Goal: Feedback & Contribution: Contribute content

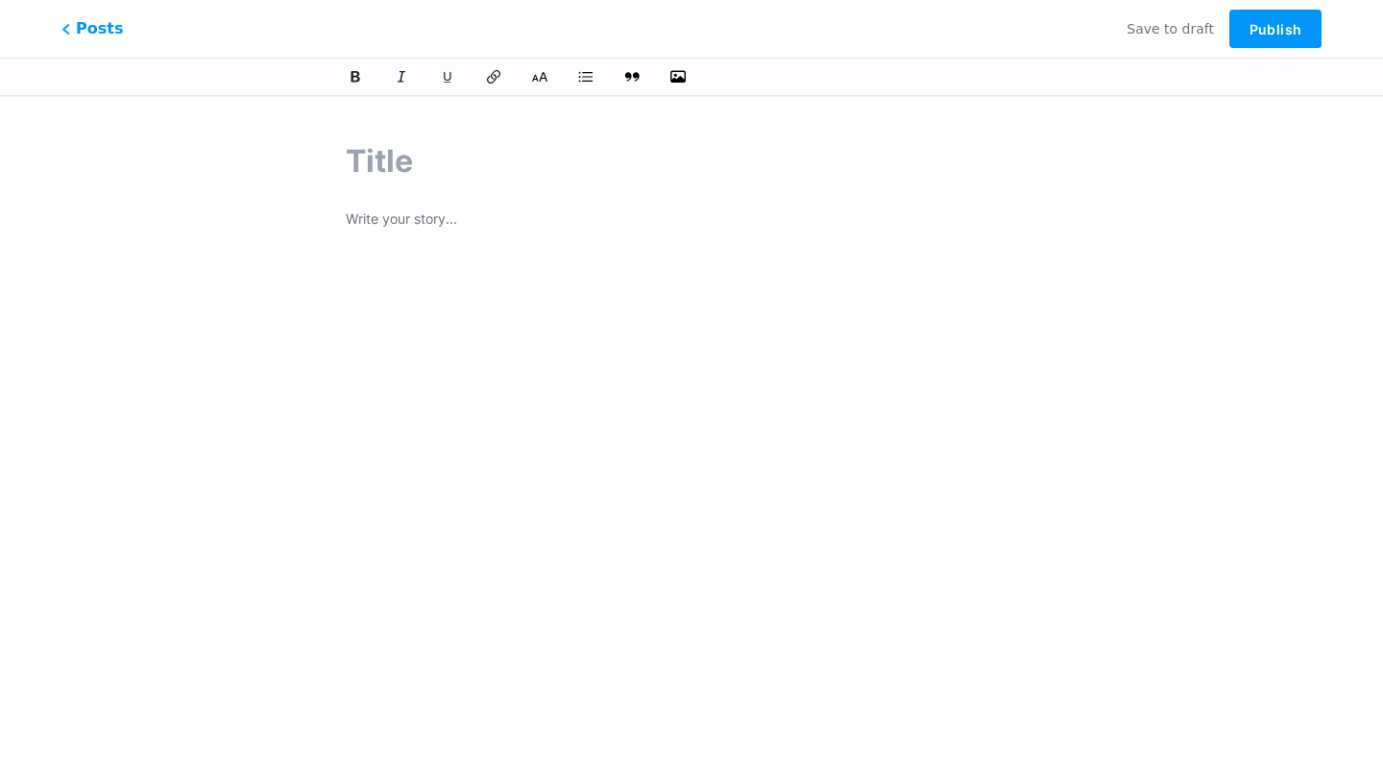
click at [427, 236] on div at bounding box center [691, 447] width 691 height 480
click at [429, 164] on input "text" at bounding box center [691, 161] width 691 height 46
paste input "افضل منصات تداول العملات الرقمية"
type input "افضل منصات تداول العملات الرقمية"
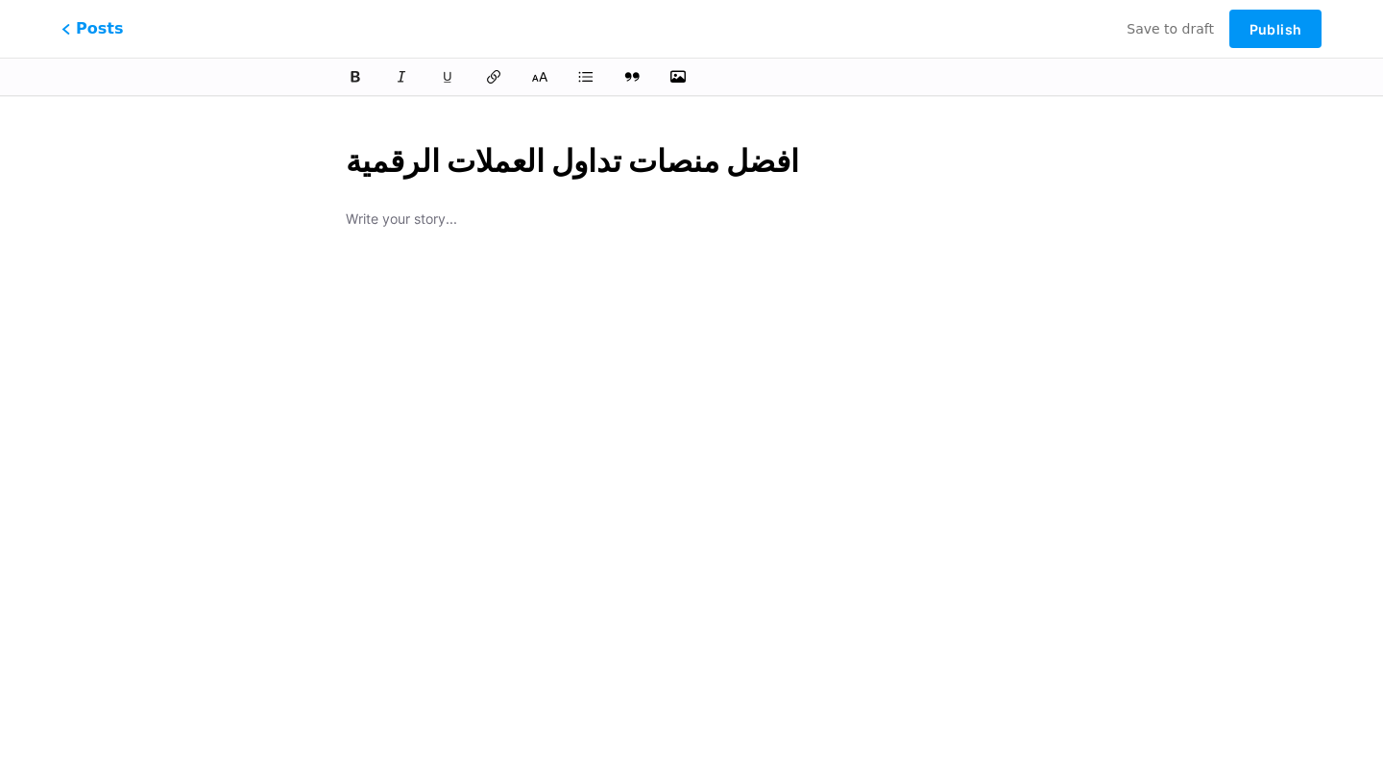
click at [460, 160] on input "افضل منصات تداول العملات الرقمية" at bounding box center [691, 161] width 691 height 46
type input "afdl-mnsat-tdaol-alaamlat-alrkmy"
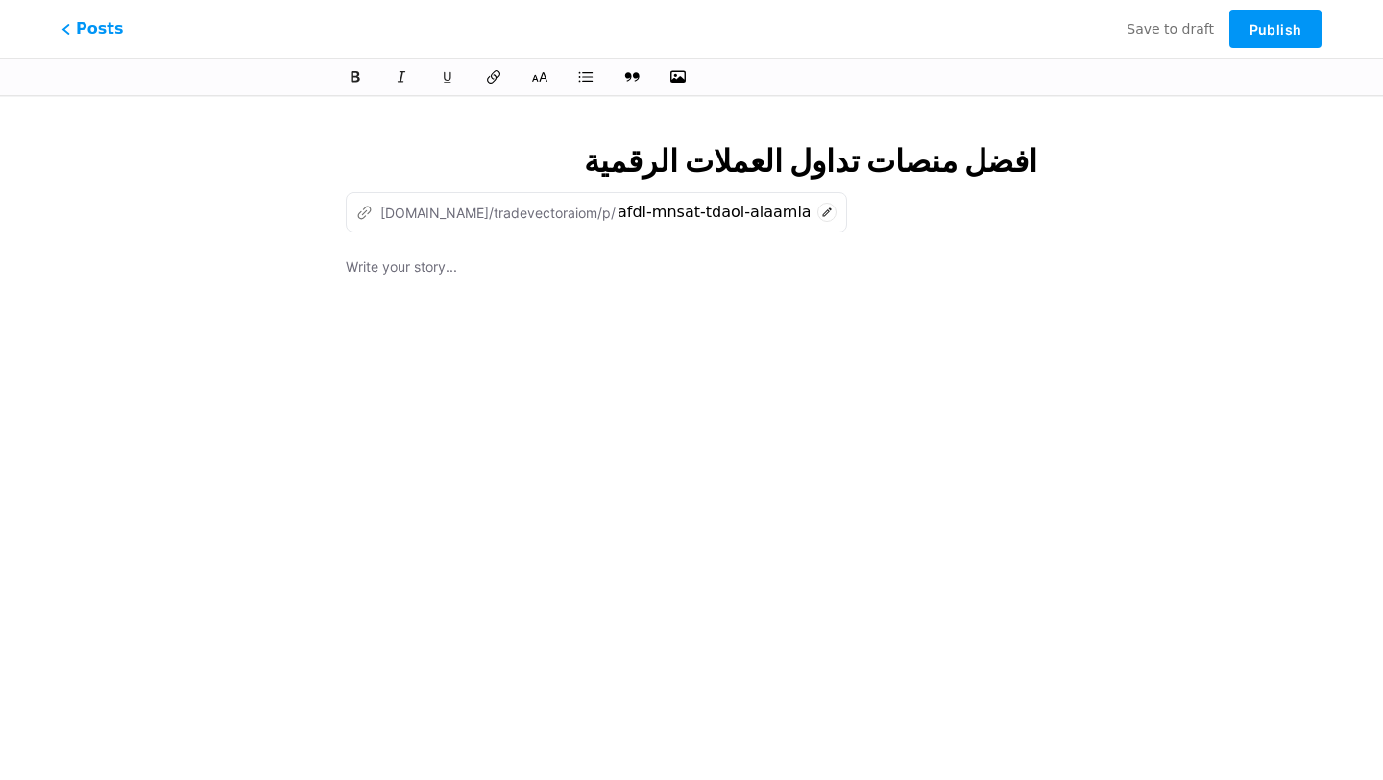
click at [850, 376] on div at bounding box center [691, 495] width 691 height 480
click at [717, 156] on input "افضل منصات تداول العملات الرقمية" at bounding box center [691, 161] width 691 height 46
paste input "السر وراء اختيار افضل منصات تداول العملات الرقمية في عمان!"
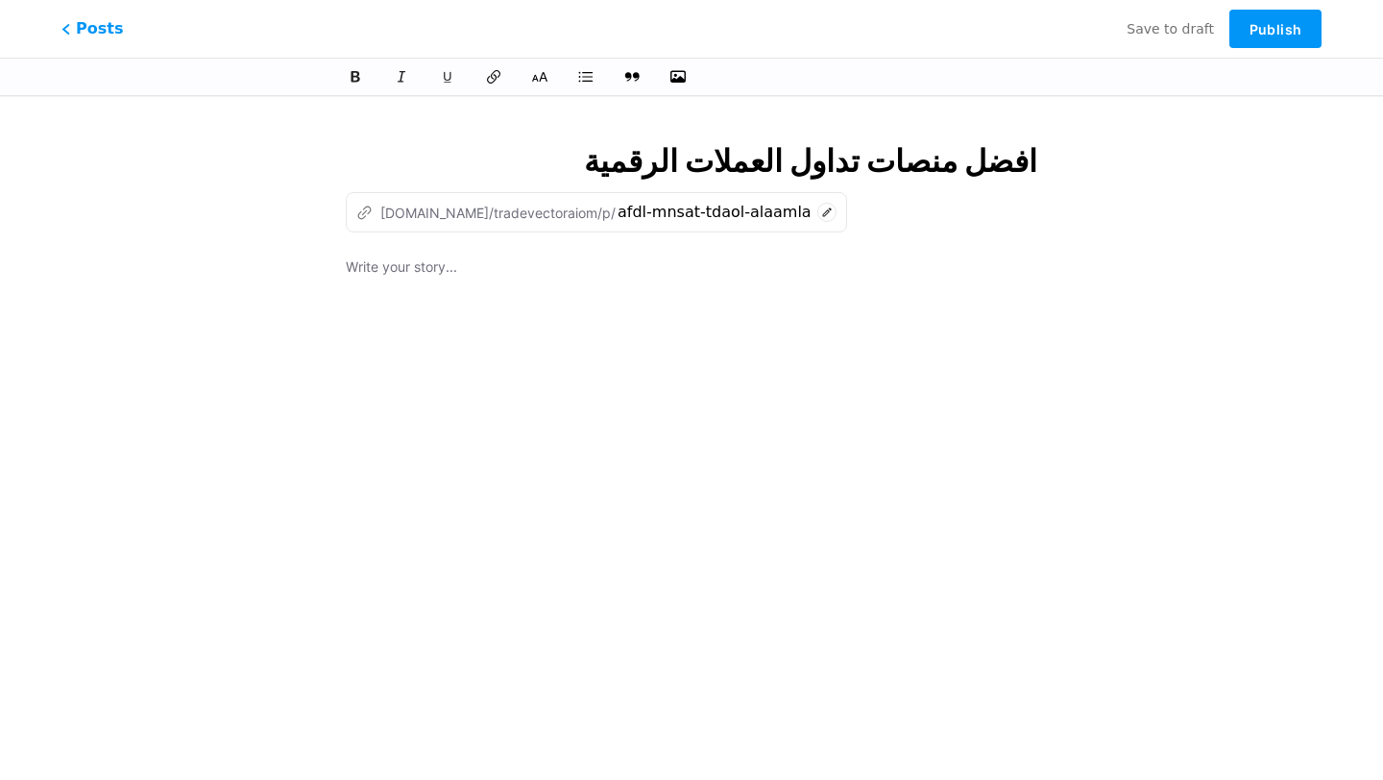
type input "السر وراء اختيار افضل منصات تداول العملات الرقمية في عمان!"
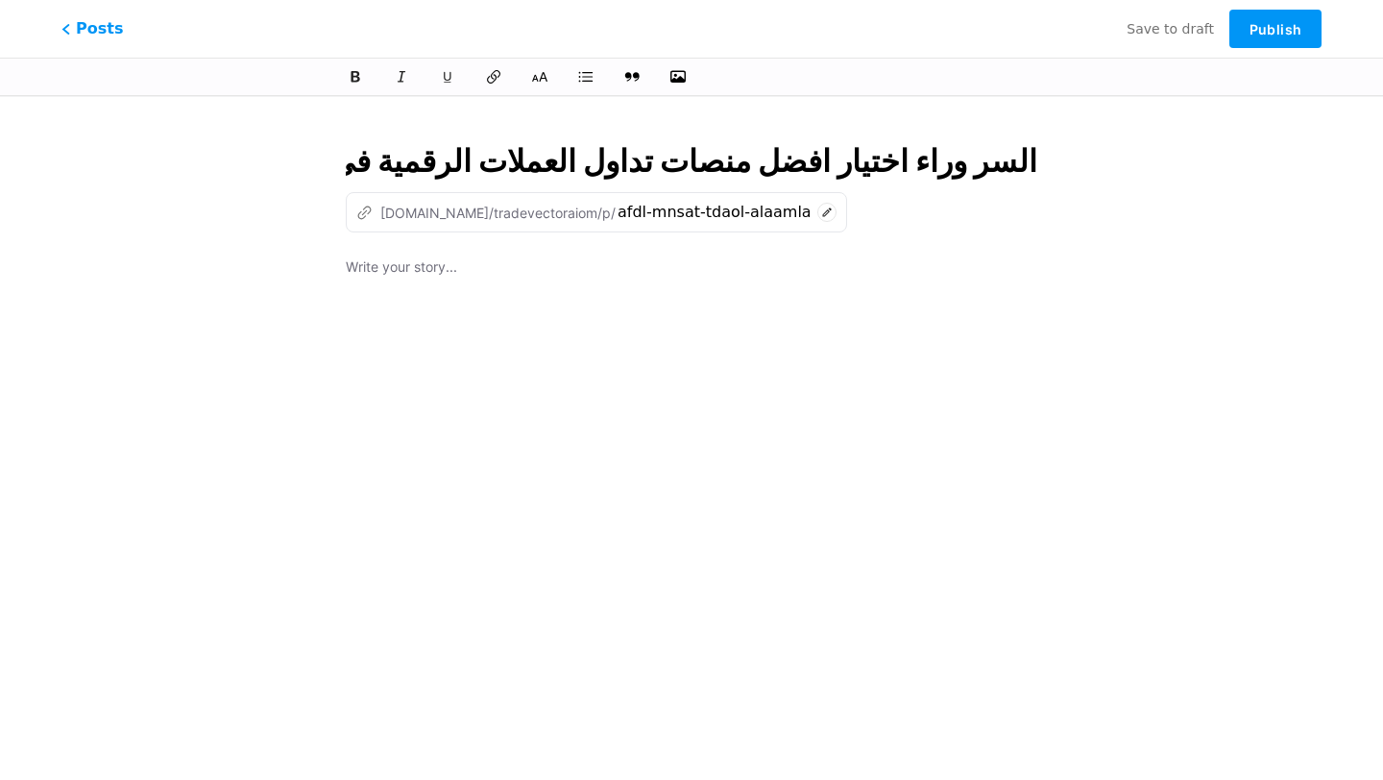
scroll to position [0, -79]
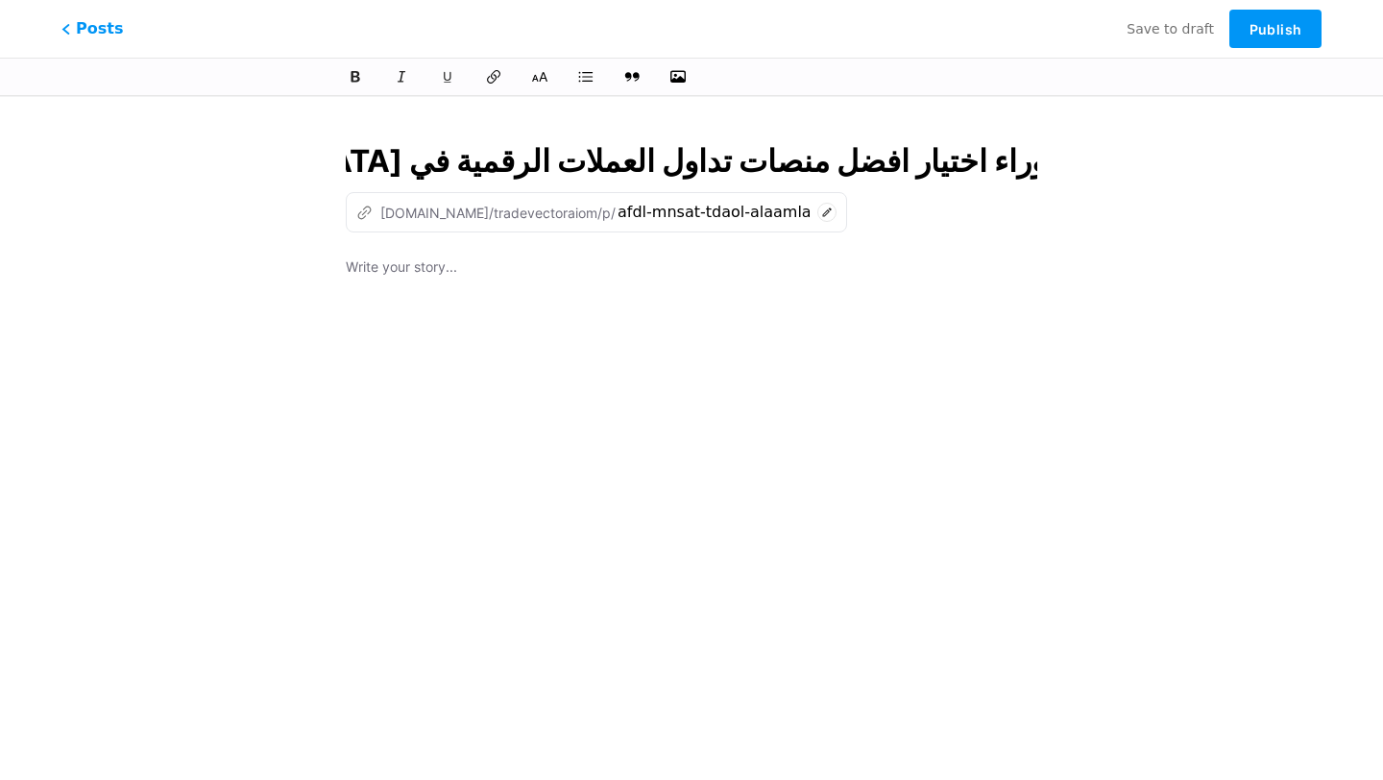
click at [689, 162] on input "السر وراء اختيار افضل منصات تداول العملات الرقمية في عمان!" at bounding box center [691, 161] width 691 height 46
type input "alsr-oraaa-akhtyar-afdl-mnsat-tdaol-alaamlat-alrkmy-fy-aaman"
type input "السر وراء اختيار افضل منصات تداول العملات الرقمية في عمان!"
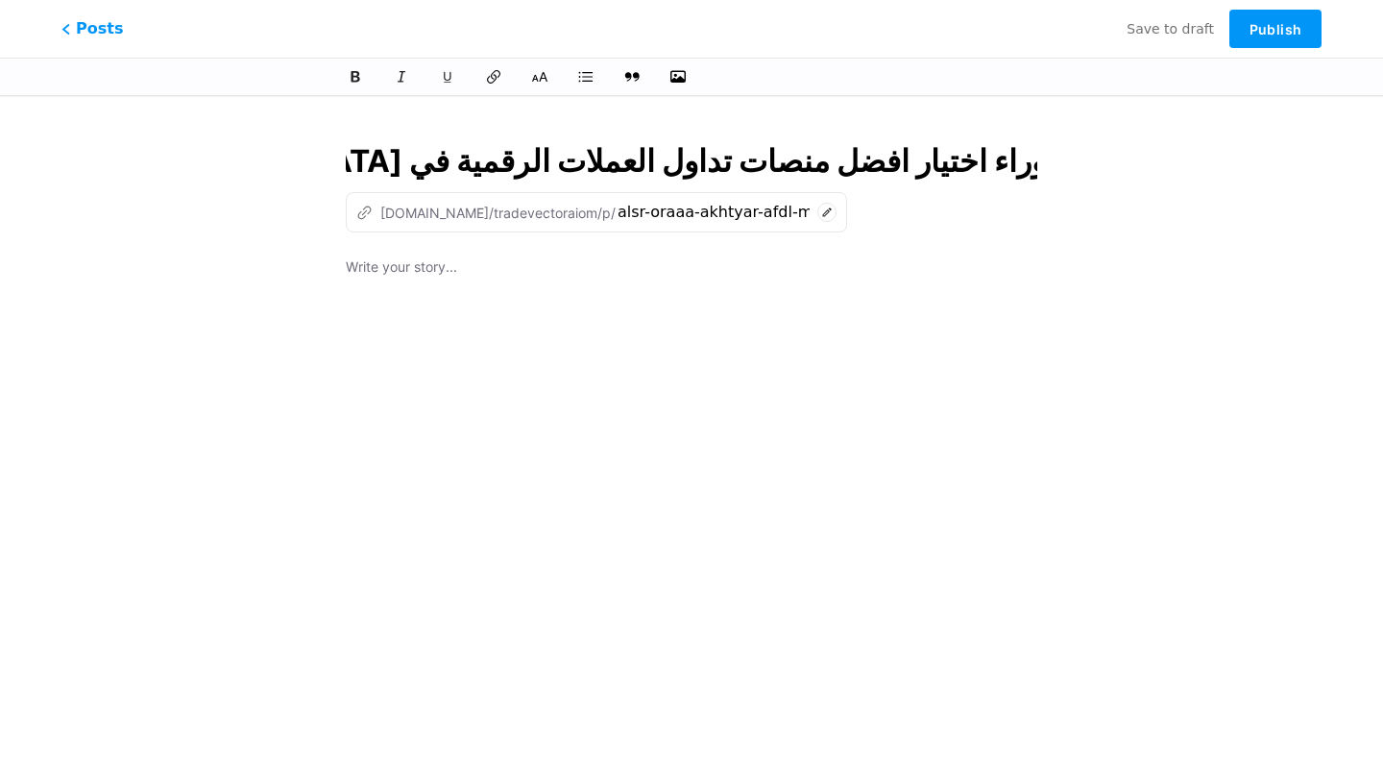
scroll to position [0, 0]
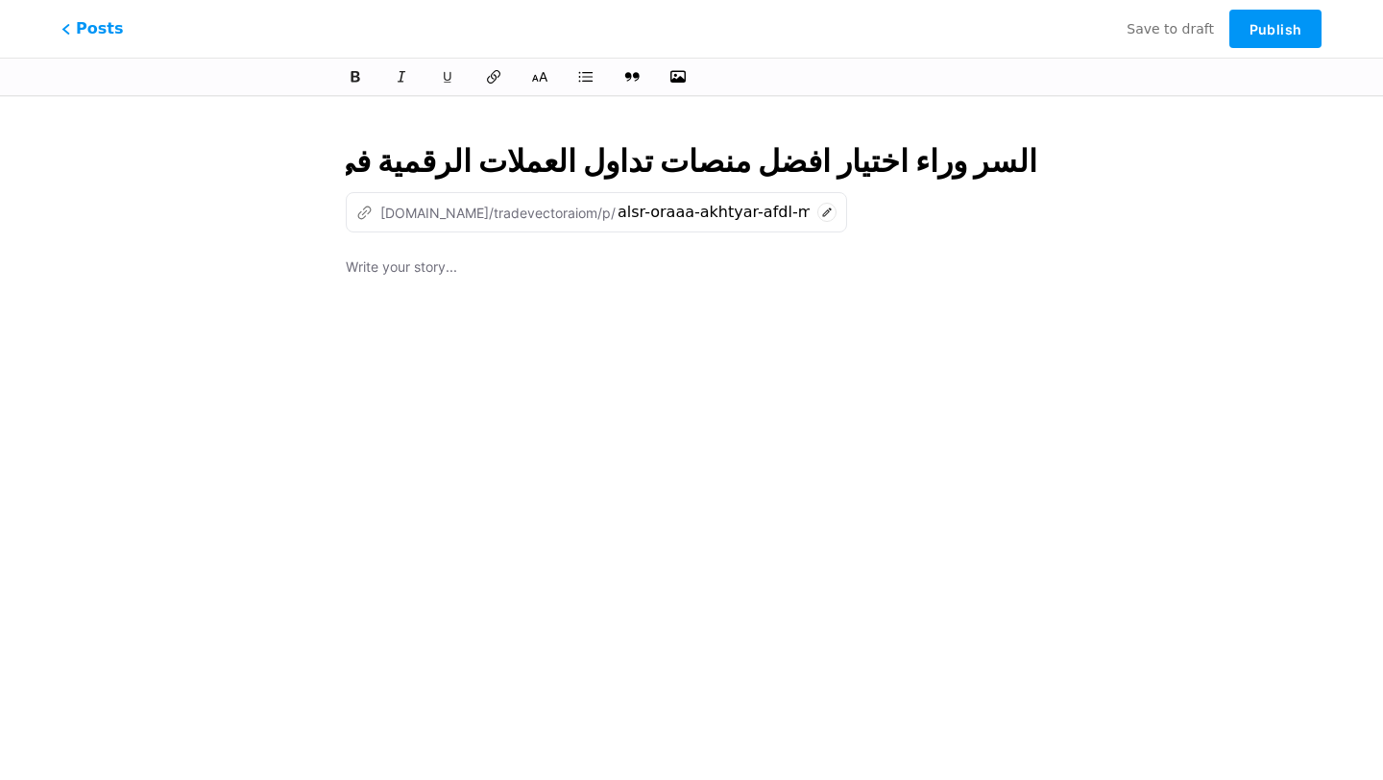
click at [533, 238] on div "السر وراء اختيار افضل منصات تداول العملات الرقمية في عمان! z bio.link/tradevect…" at bounding box center [691, 440] width 745 height 651
click at [482, 271] on p at bounding box center [691, 268] width 691 height 27
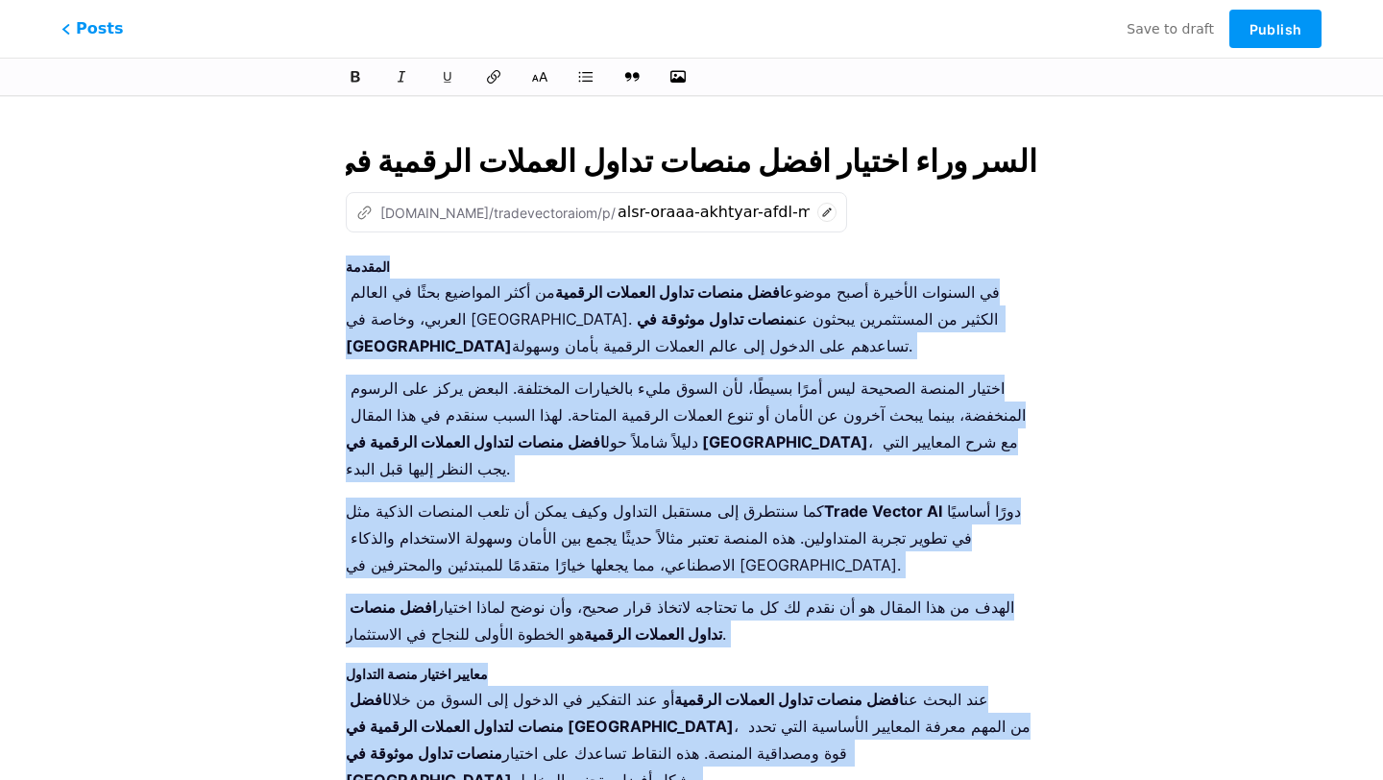
drag, startPoint x: 944, startPoint y: 721, endPoint x: 308, endPoint y: 271, distance: 779.1
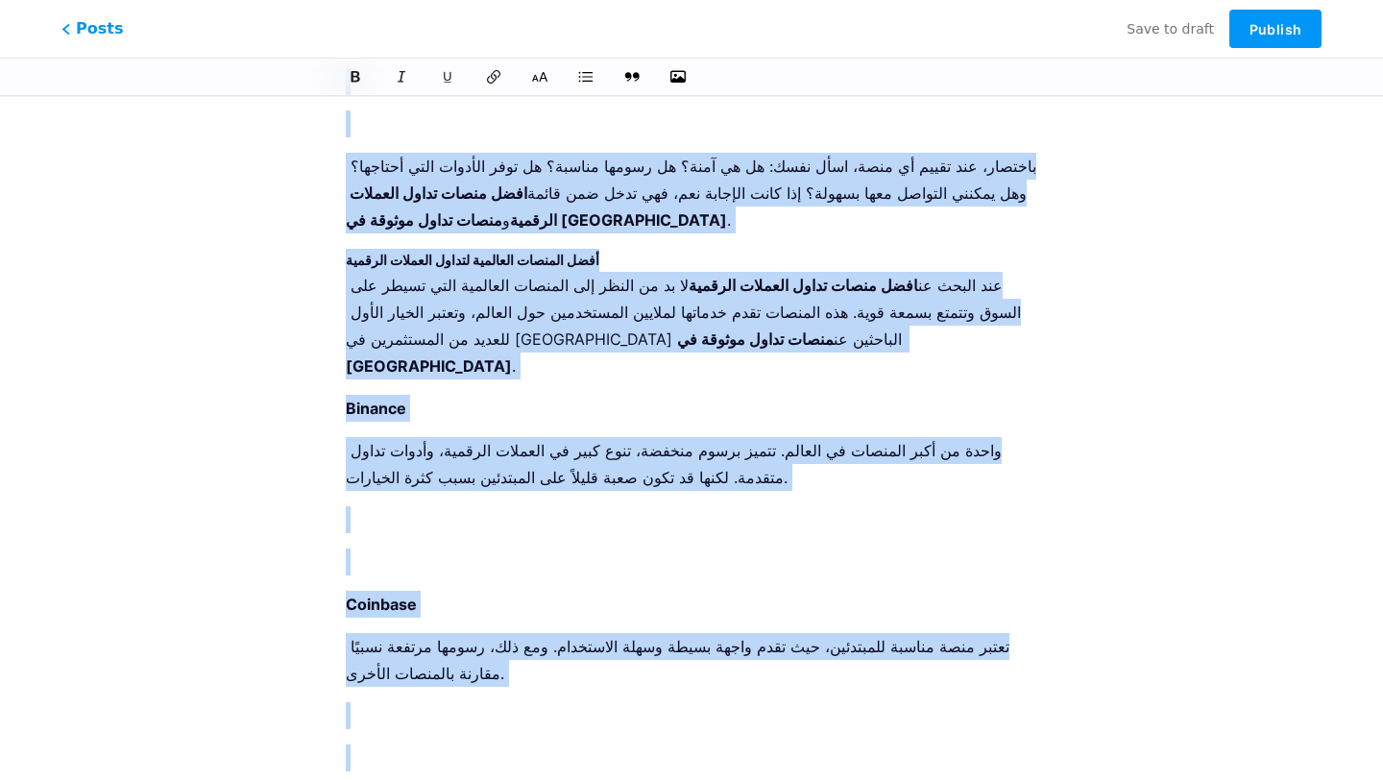
scroll to position [1740, 0]
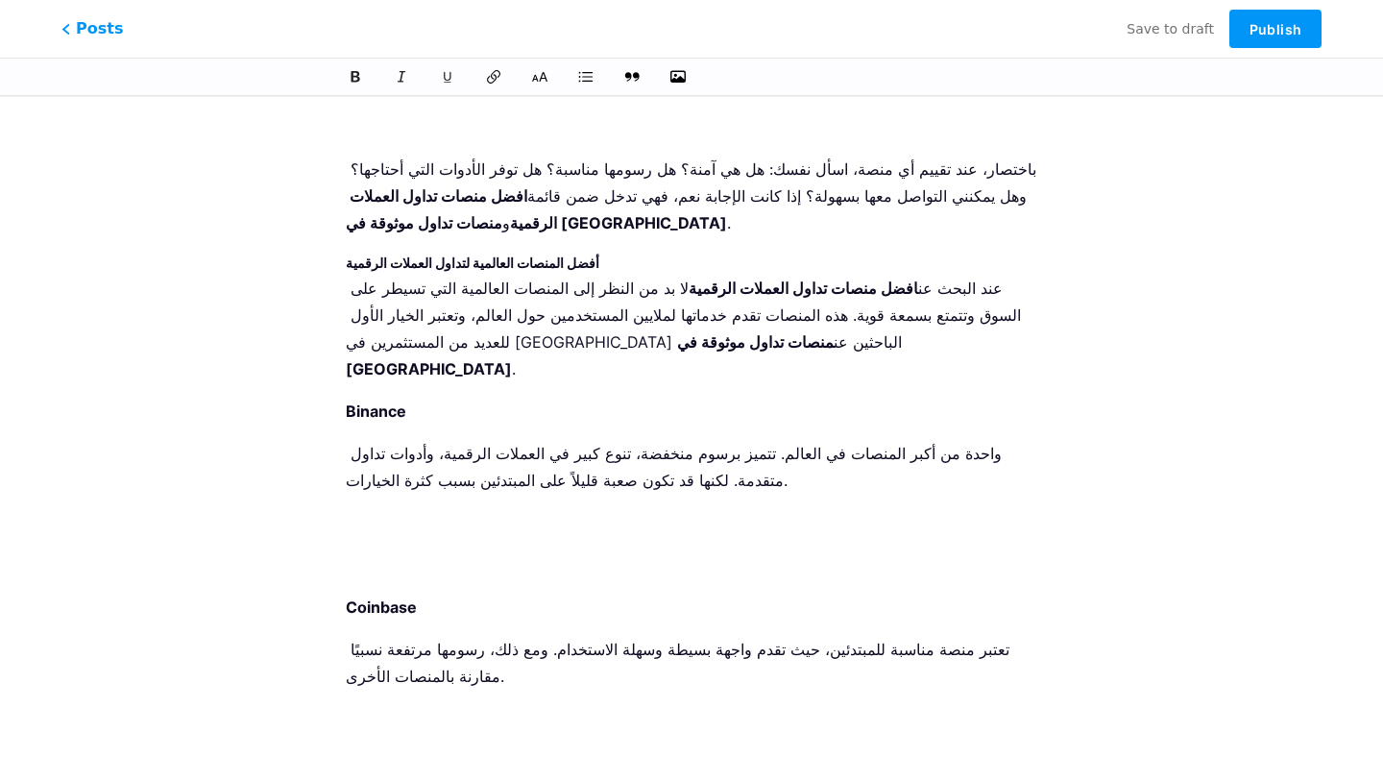
click at [718, 509] on p at bounding box center [691, 522] width 691 height 27
click at [711, 551] on p at bounding box center [691, 564] width 691 height 27
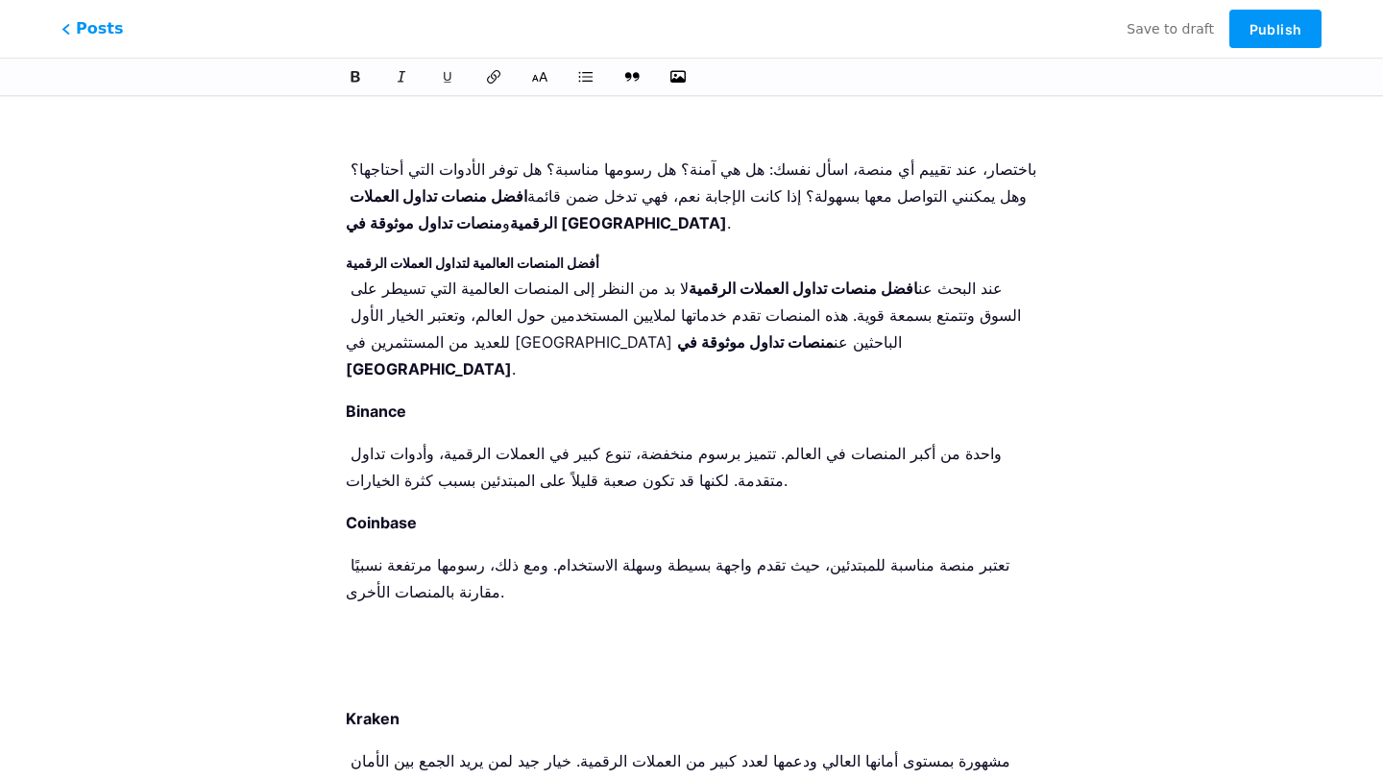
click at [634, 509] on li "Coinbase تعتبر منصة مناسبة للمبتدئين، حيث تقدم واجهة بسيطة وسهلة الاستخدام. ومع…" at bounding box center [691, 599] width 691 height 181
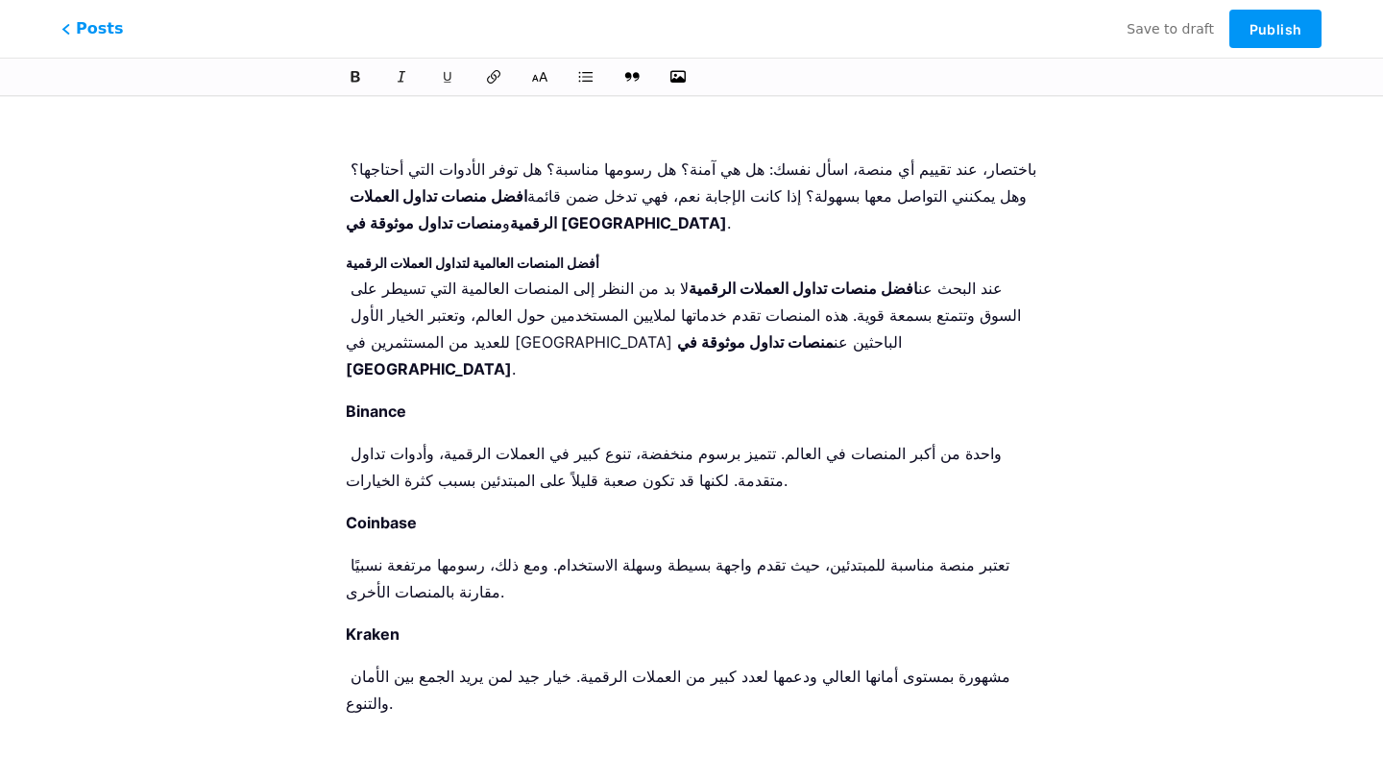
click at [634, 732] on p at bounding box center [691, 745] width 691 height 27
click at [634, 620] on li "Kraken مشهورة بمستوى أمانها العالي ودعمها لعدد كبير من العملات الرقمية. خيار جي…" at bounding box center [691, 710] width 691 height 181
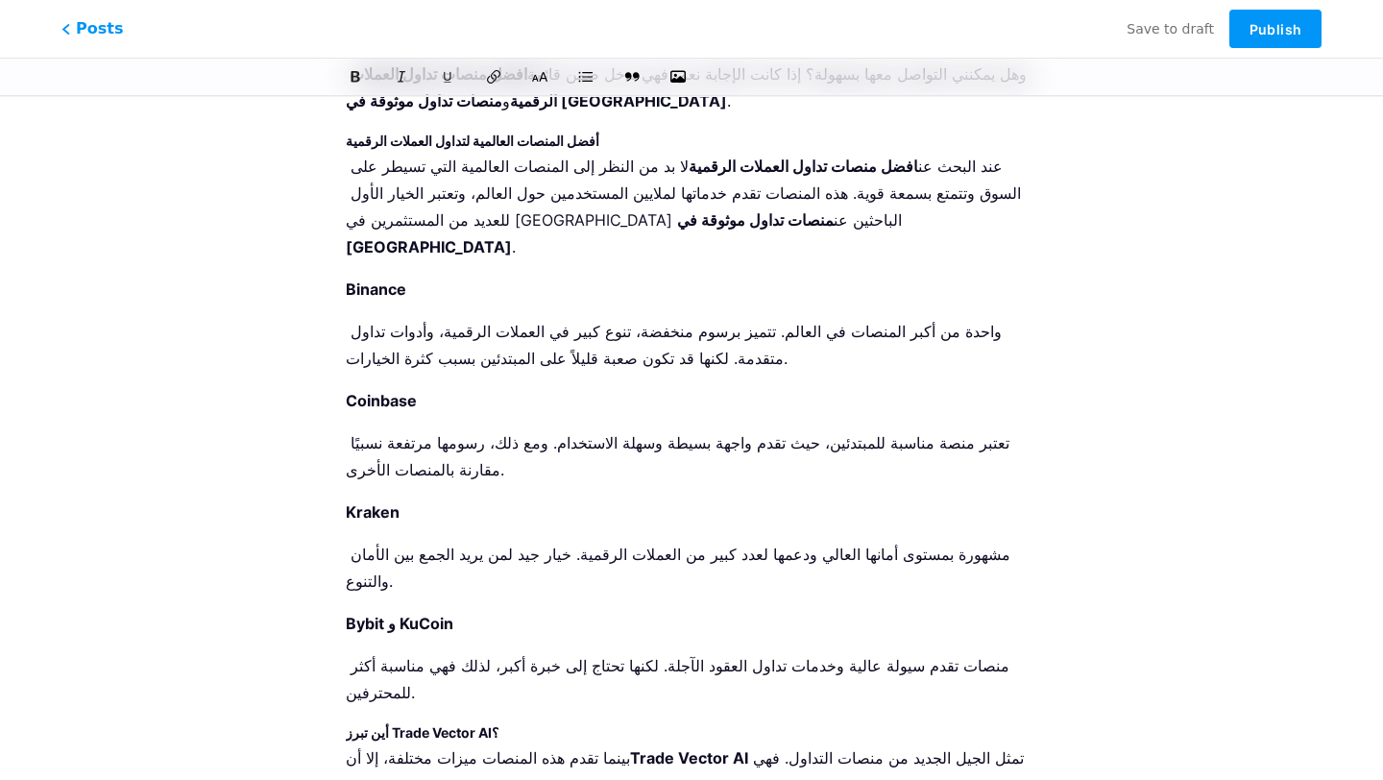
scroll to position [1863, 0]
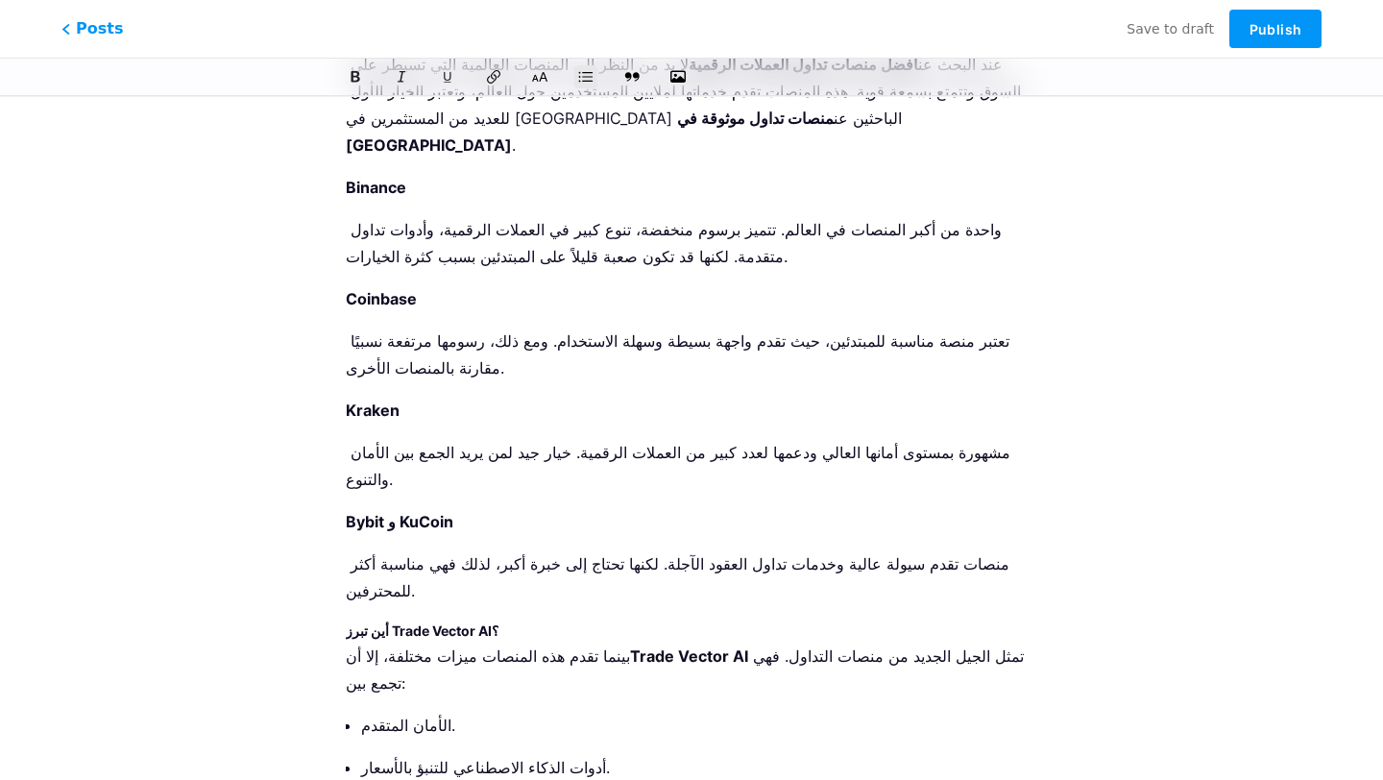
scroll to position [1969, 0]
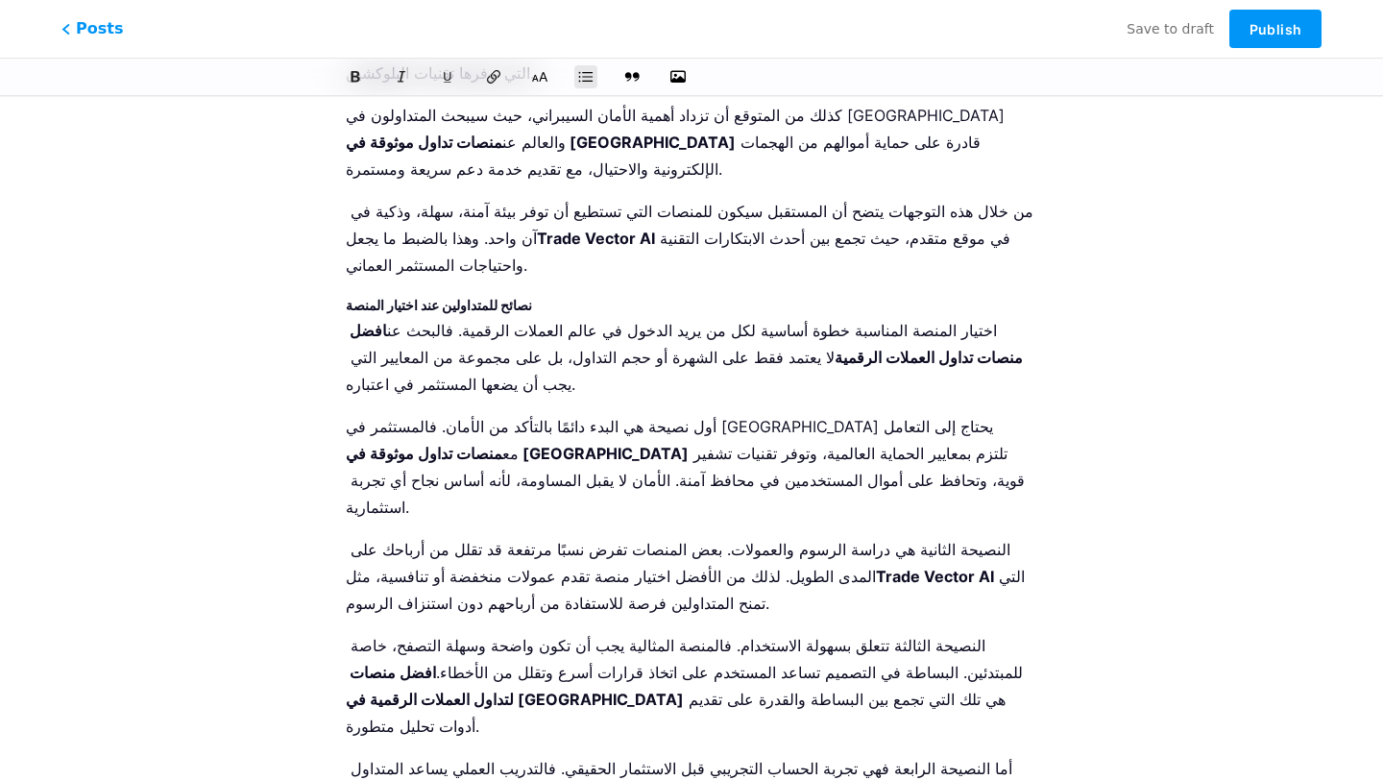
scroll to position [4231, 0]
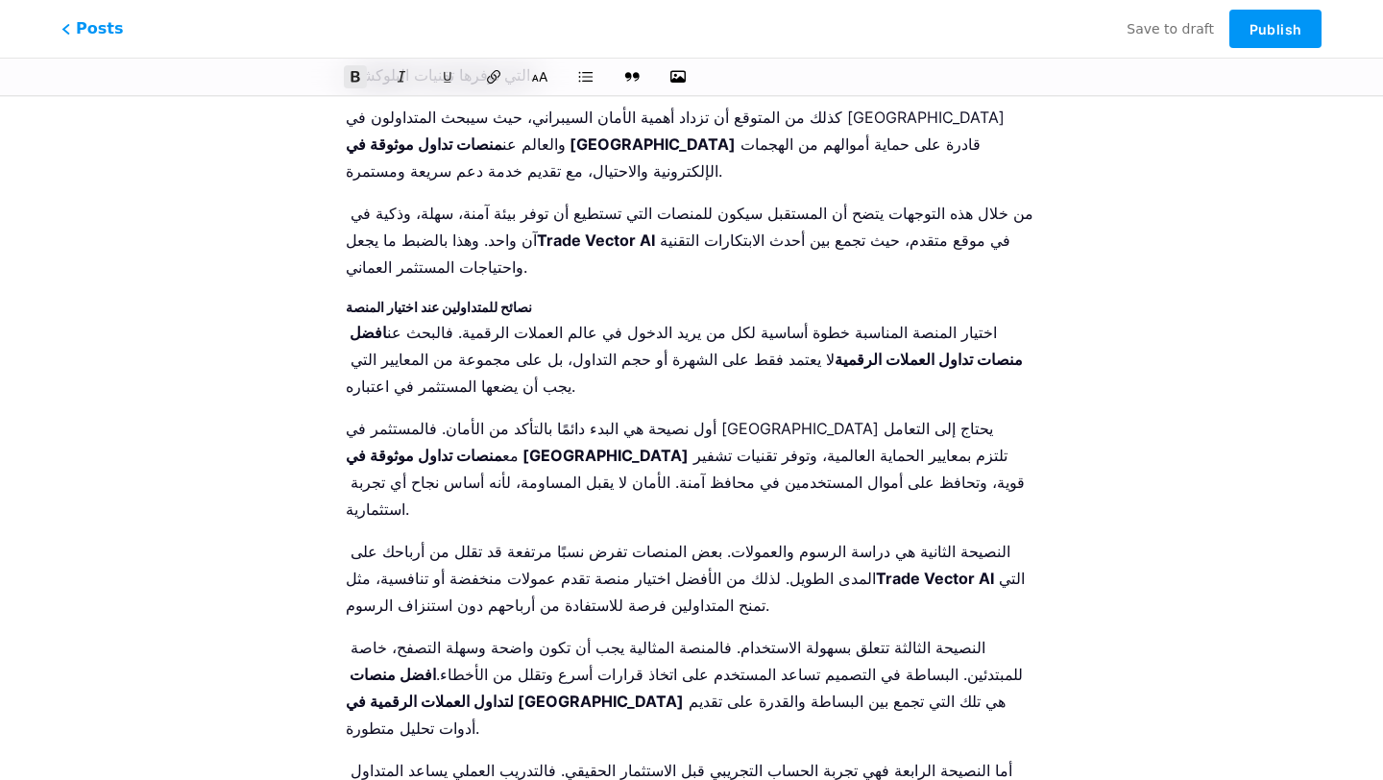
click at [544, 76] on icon at bounding box center [539, 76] width 19 height 19
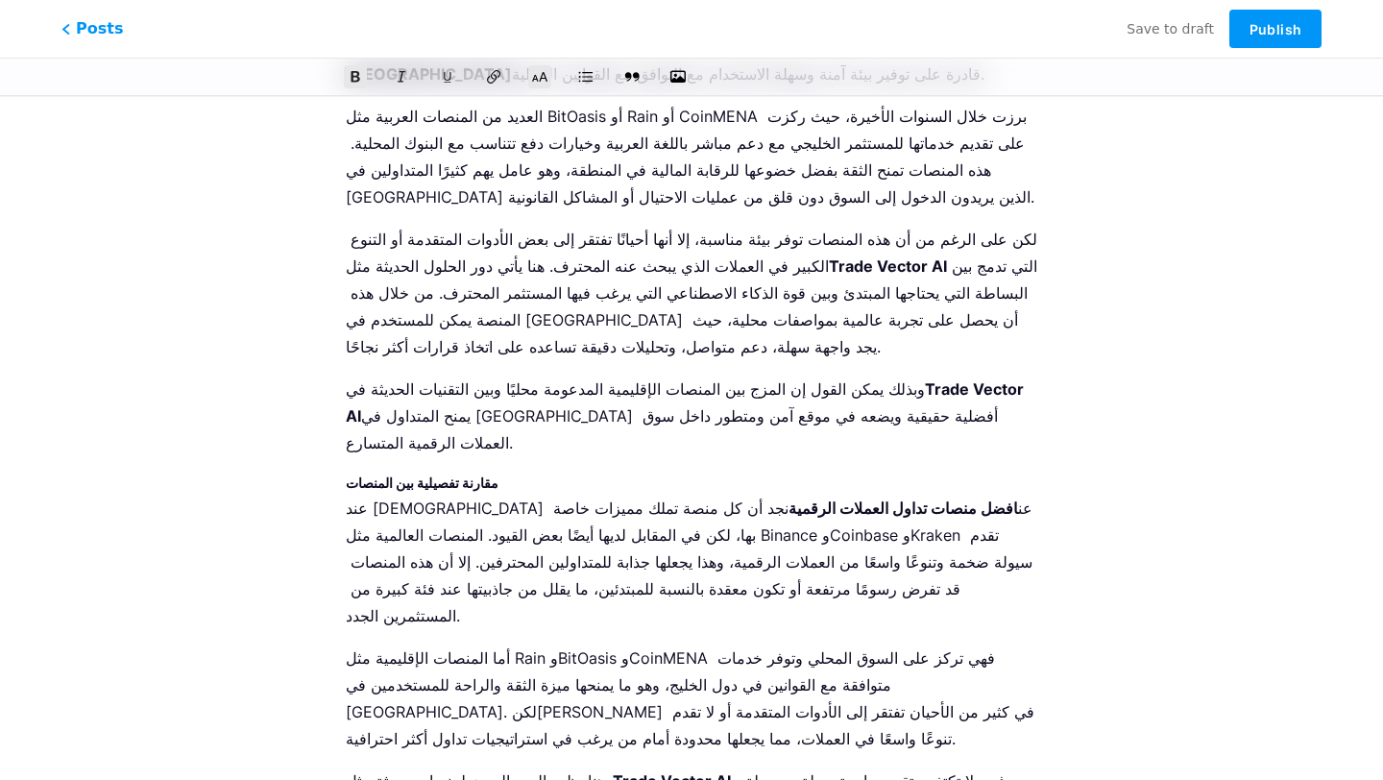
scroll to position [2955, 0]
click at [533, 83] on icon at bounding box center [539, 76] width 19 height 19
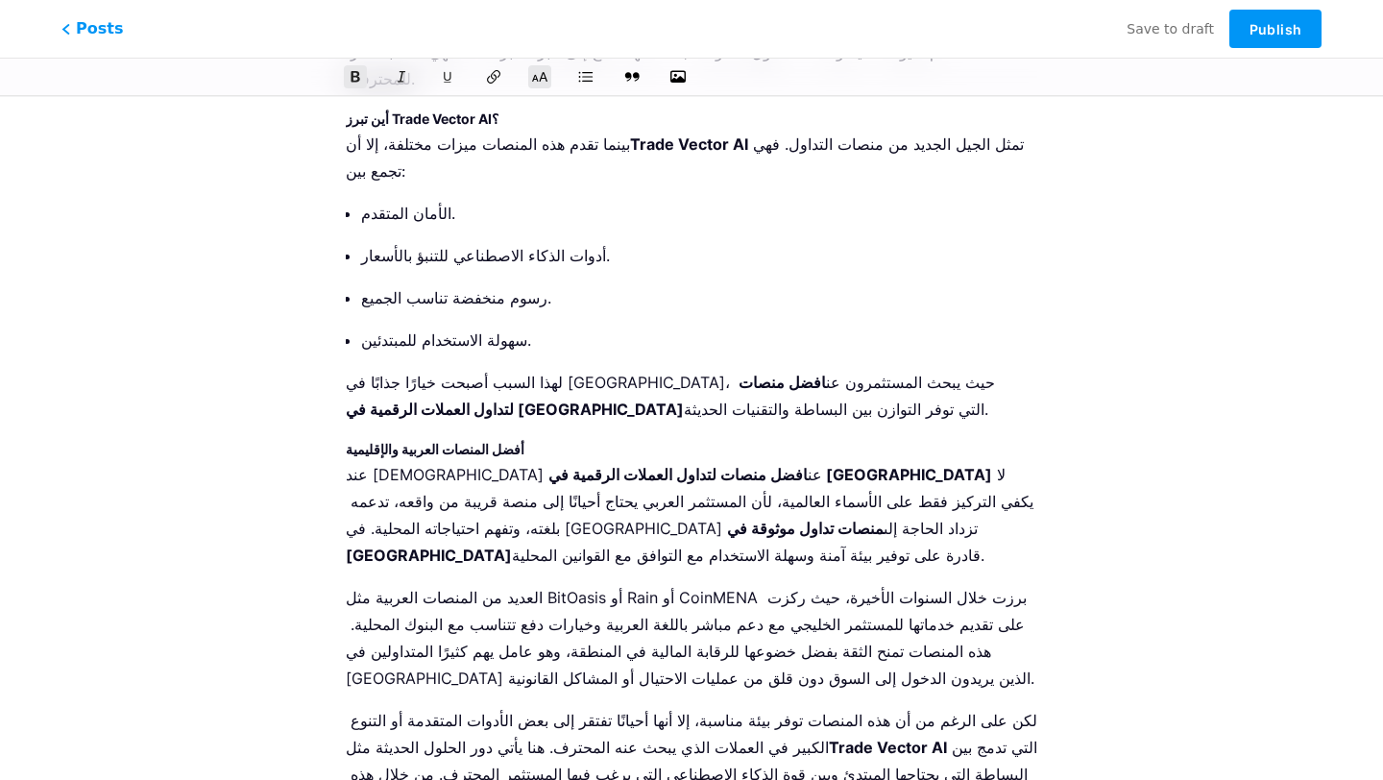
scroll to position [2471, 0]
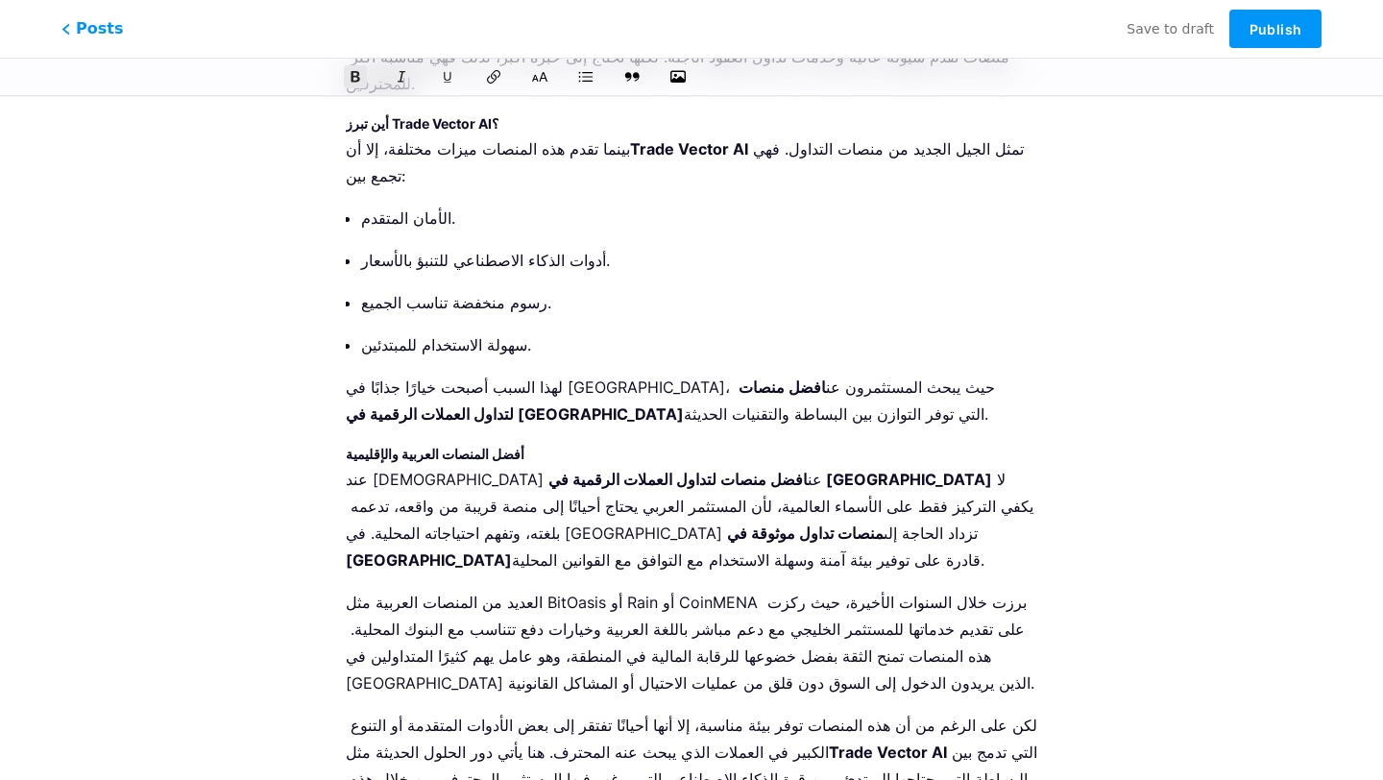
click at [544, 78] on icon at bounding box center [539, 76] width 19 height 19
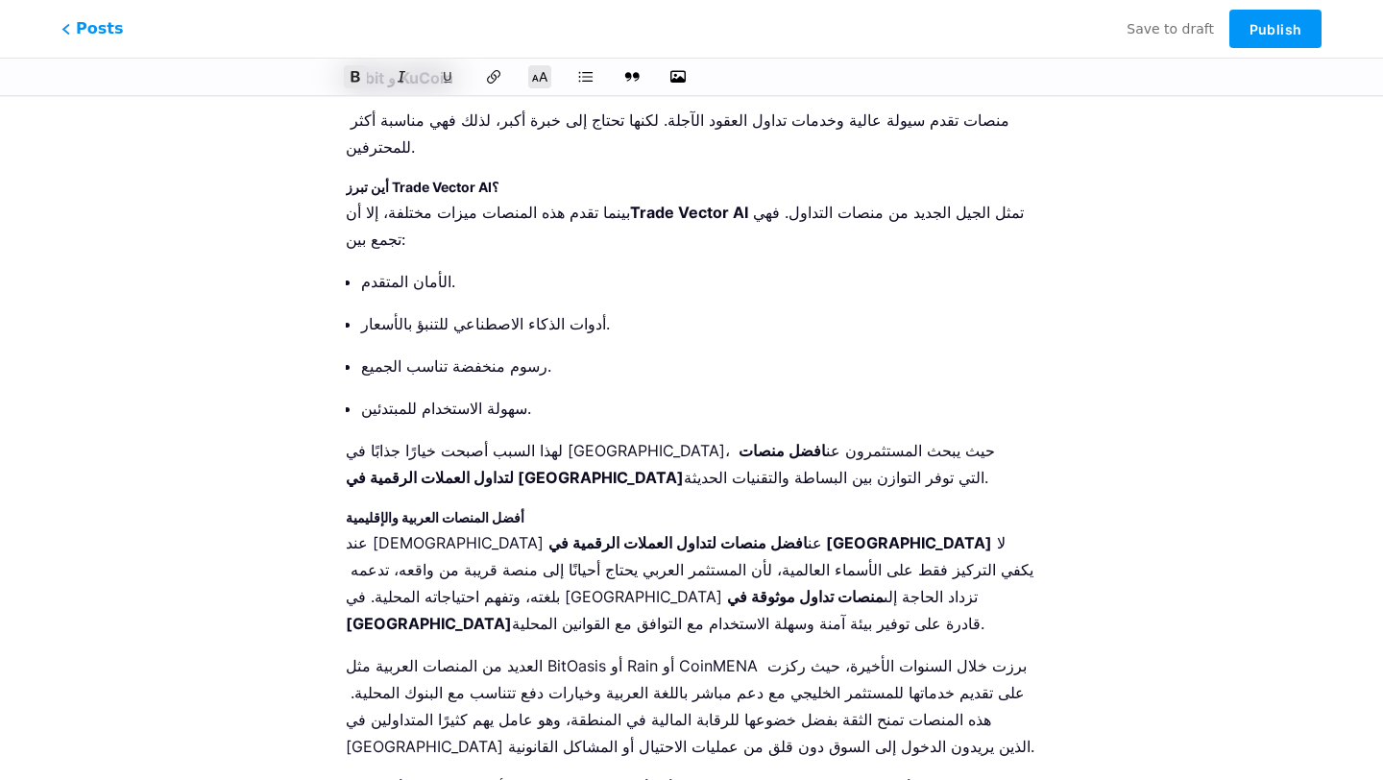
click at [473, 506] on h3 "أفضل المنصات العربية والإقليمية" at bounding box center [691, 517] width 691 height 23
click at [537, 83] on icon at bounding box center [539, 76] width 19 height 19
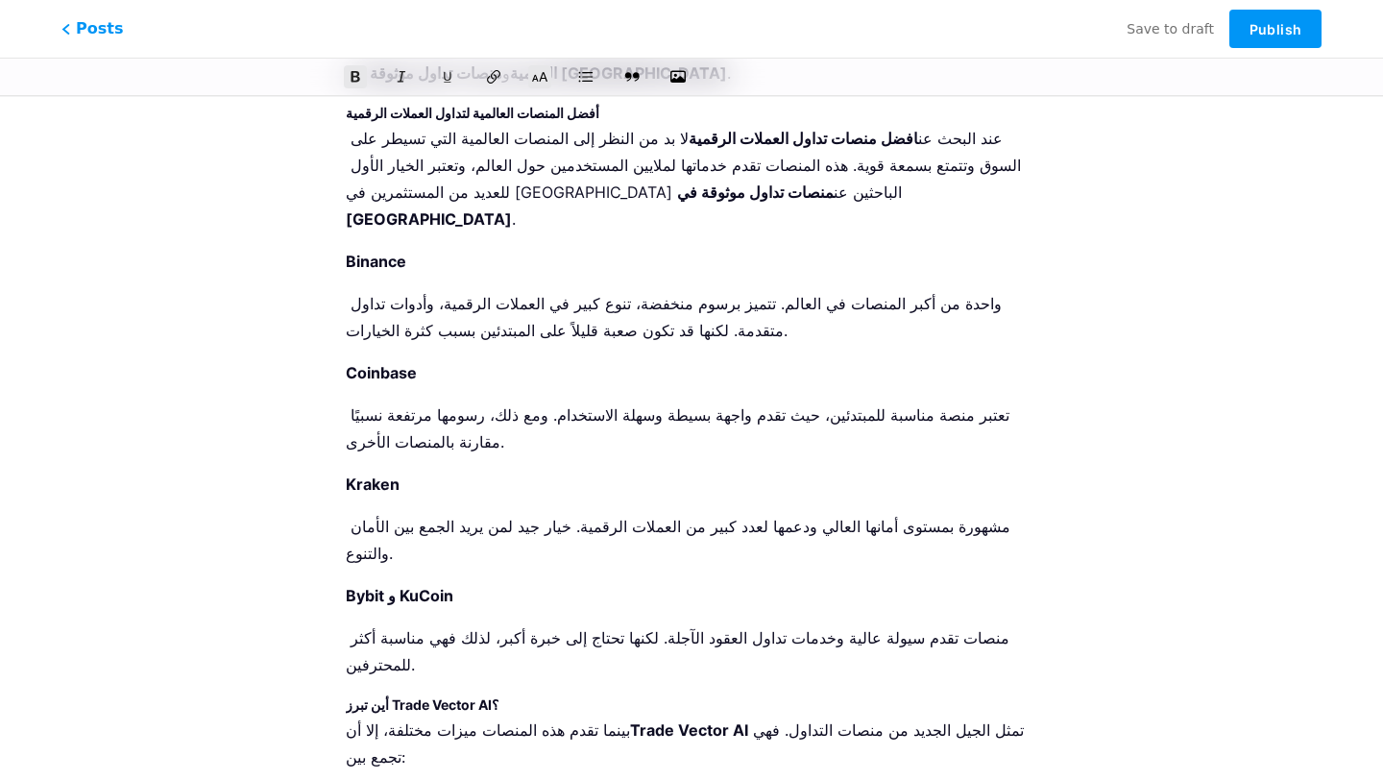
scroll to position [1886, 0]
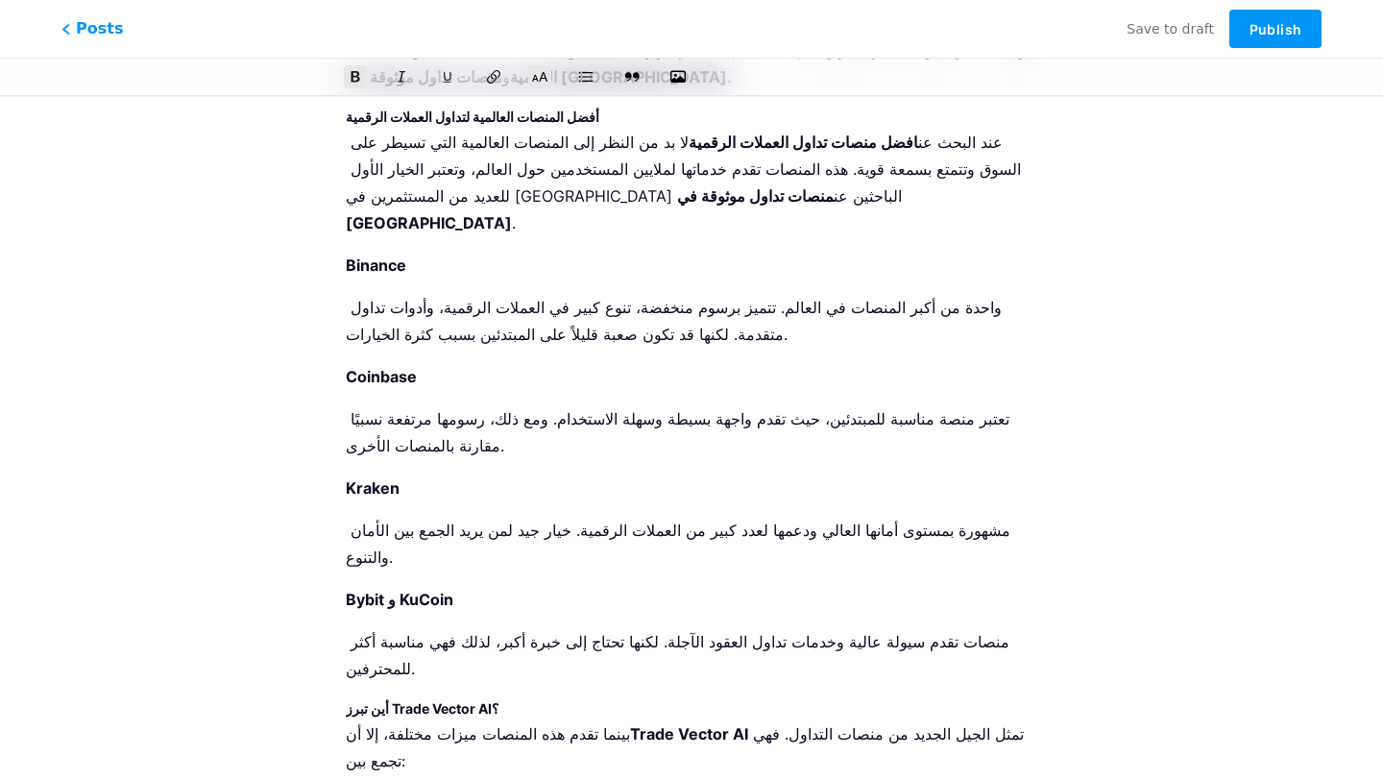
click at [450, 700] on strong "أين تبرز Trade Vector AI؟" at bounding box center [422, 708] width 153 height 16
click at [543, 72] on icon at bounding box center [539, 76] width 19 height 19
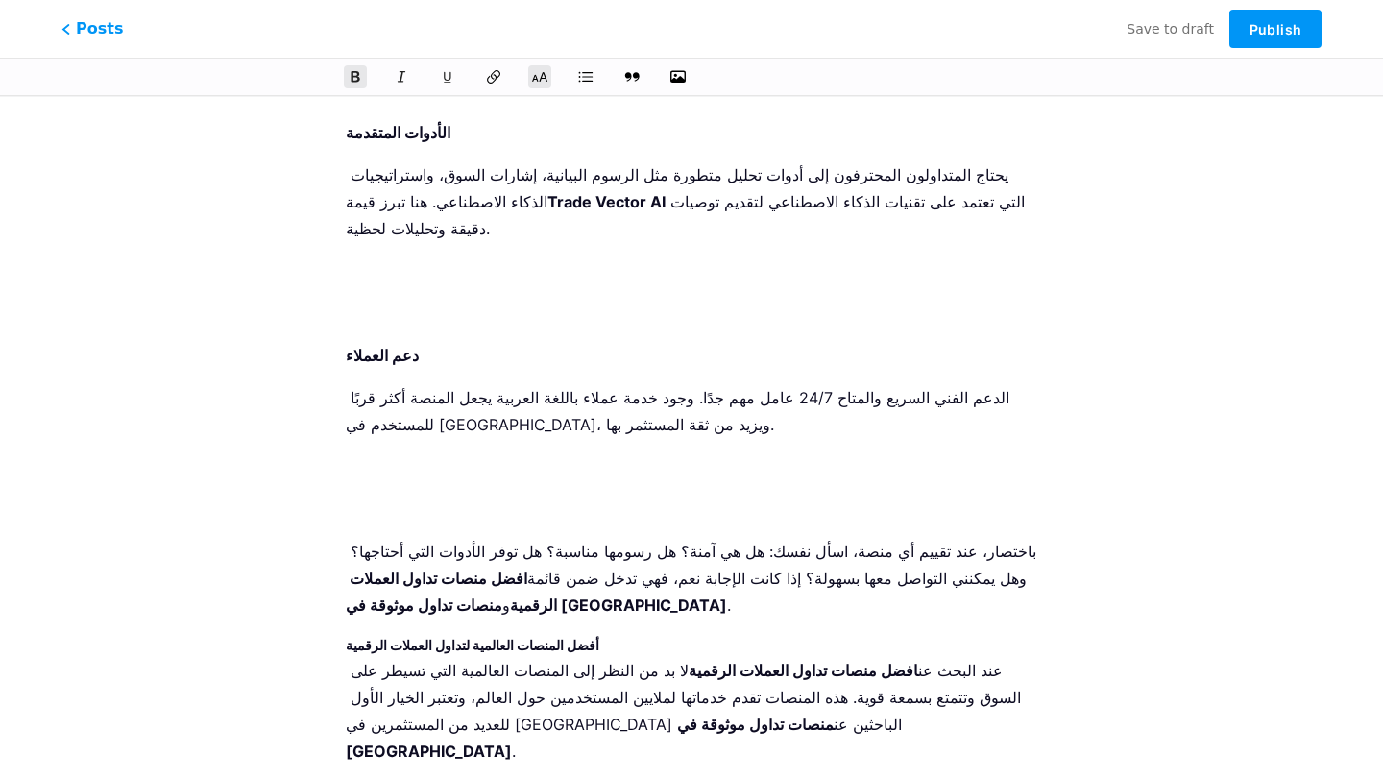
scroll to position [1359, 0]
click at [452, 495] on p at bounding box center [691, 508] width 691 height 27
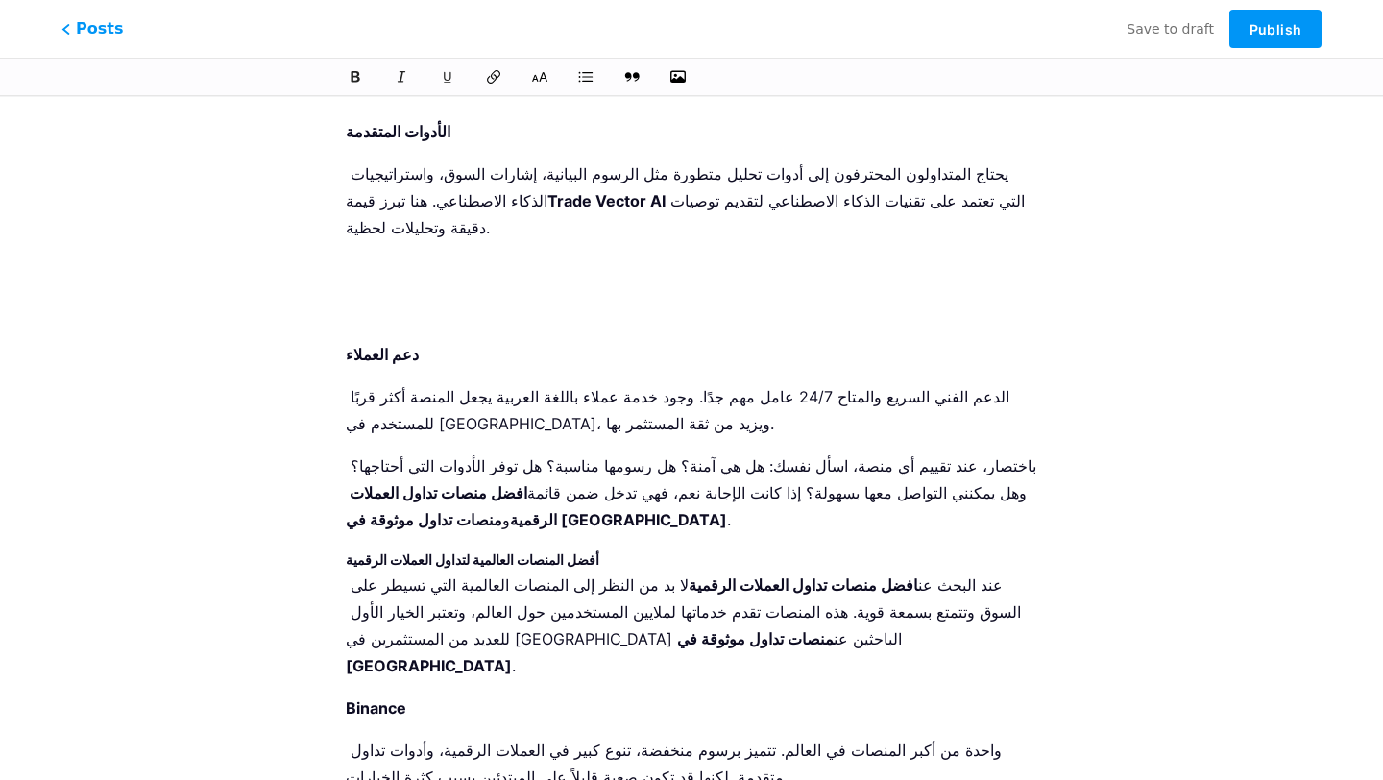
scroll to position [1220, 0]
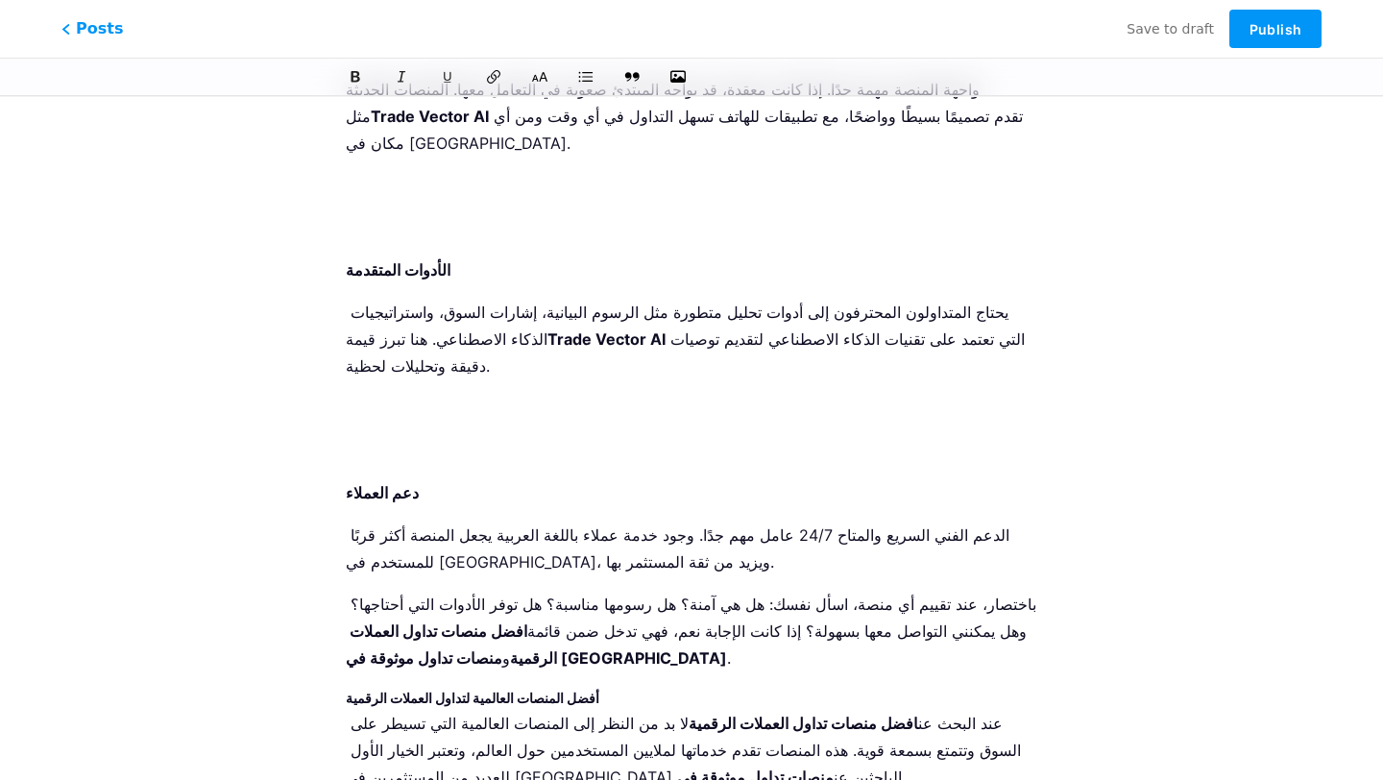
click at [408, 437] on p at bounding box center [691, 450] width 691 height 27
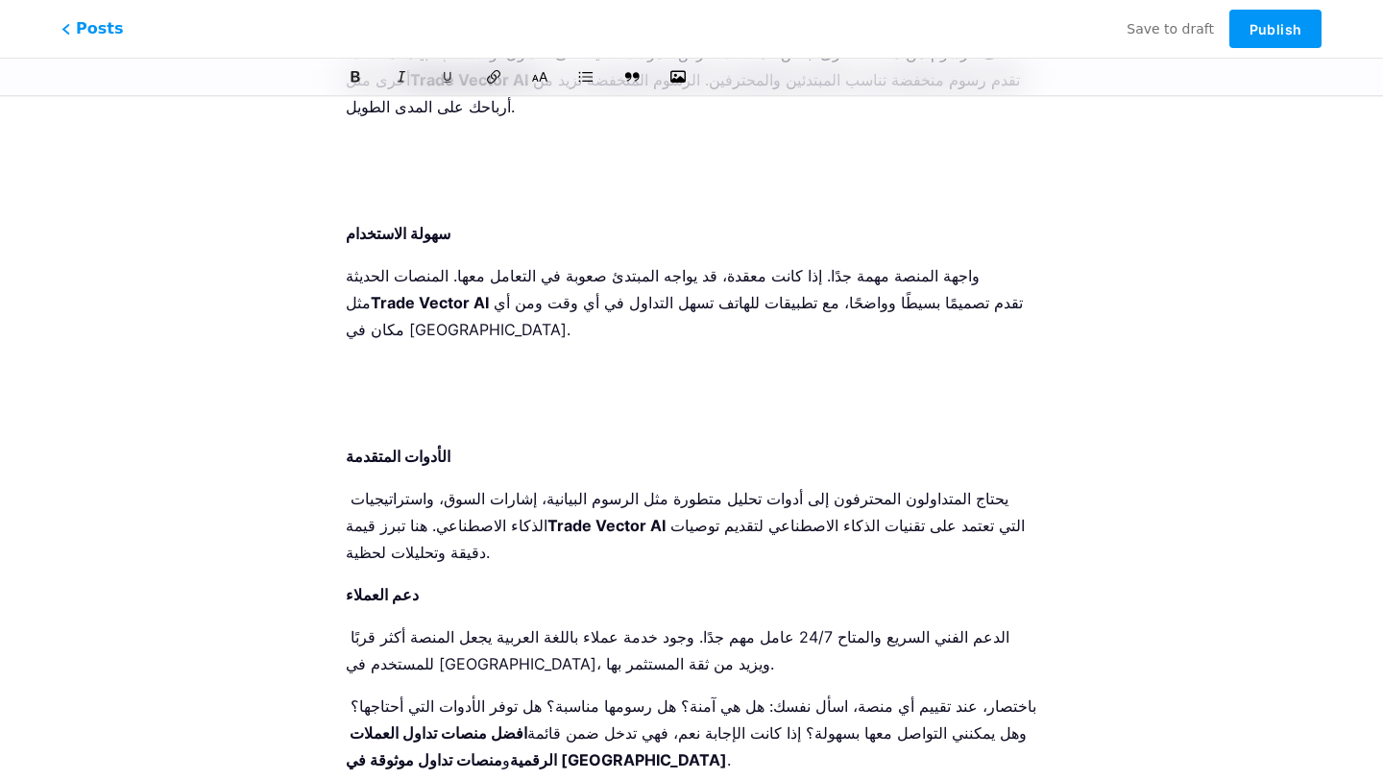
scroll to position [1033, 0]
click at [396, 401] on p at bounding box center [691, 414] width 691 height 27
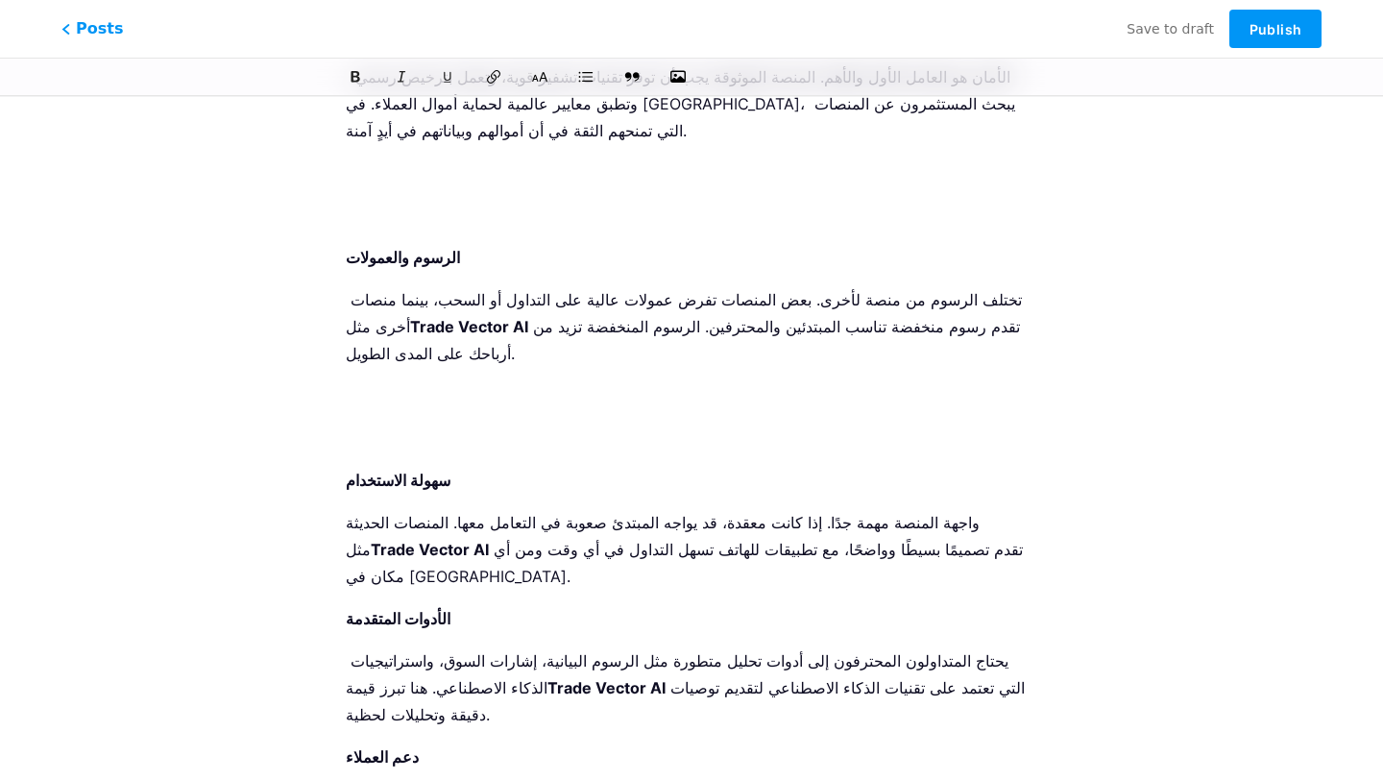
scroll to position [784, 0]
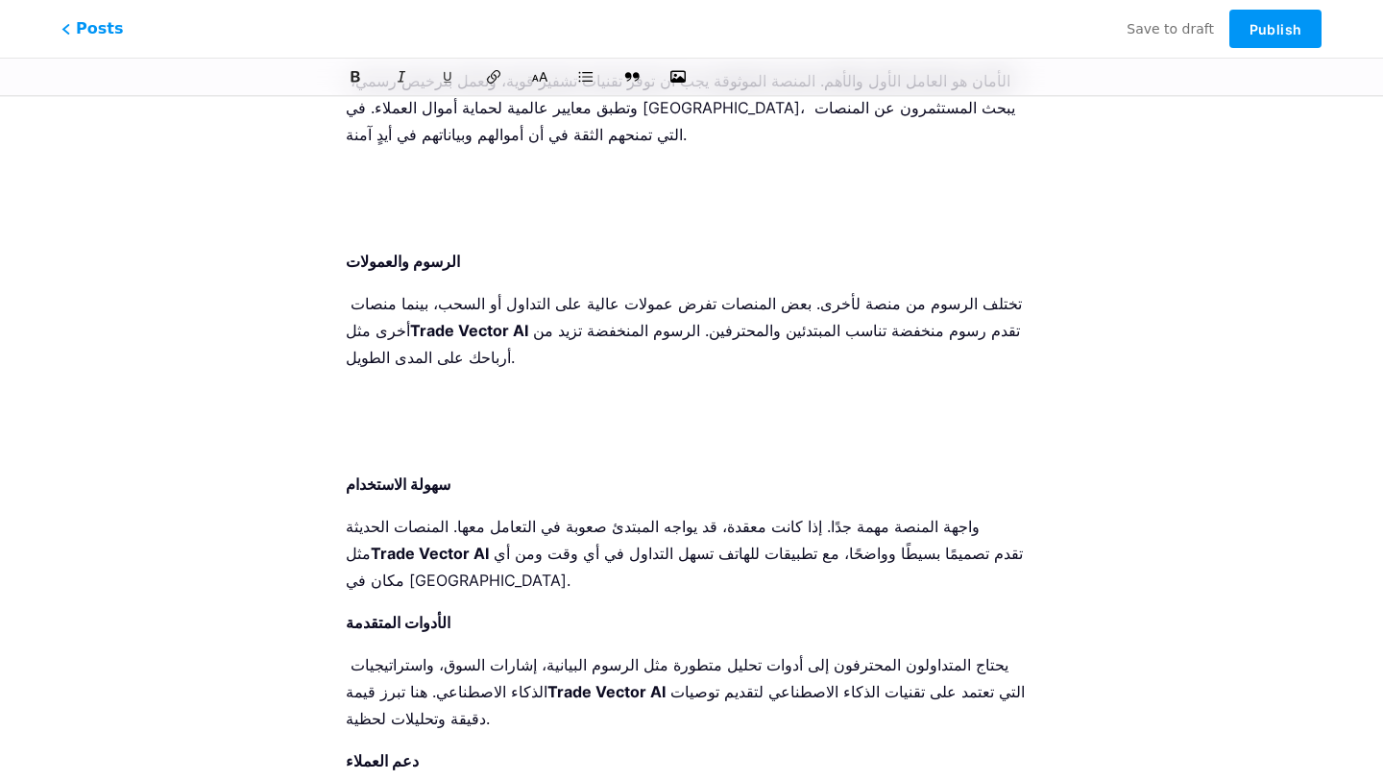
click at [398, 315] on li "الرسوم والعمولات تختلف الرسوم من منصة لأخرى. بعض المنصات تفرض عمولات عالية على …" at bounding box center [691, 351] width 691 height 207
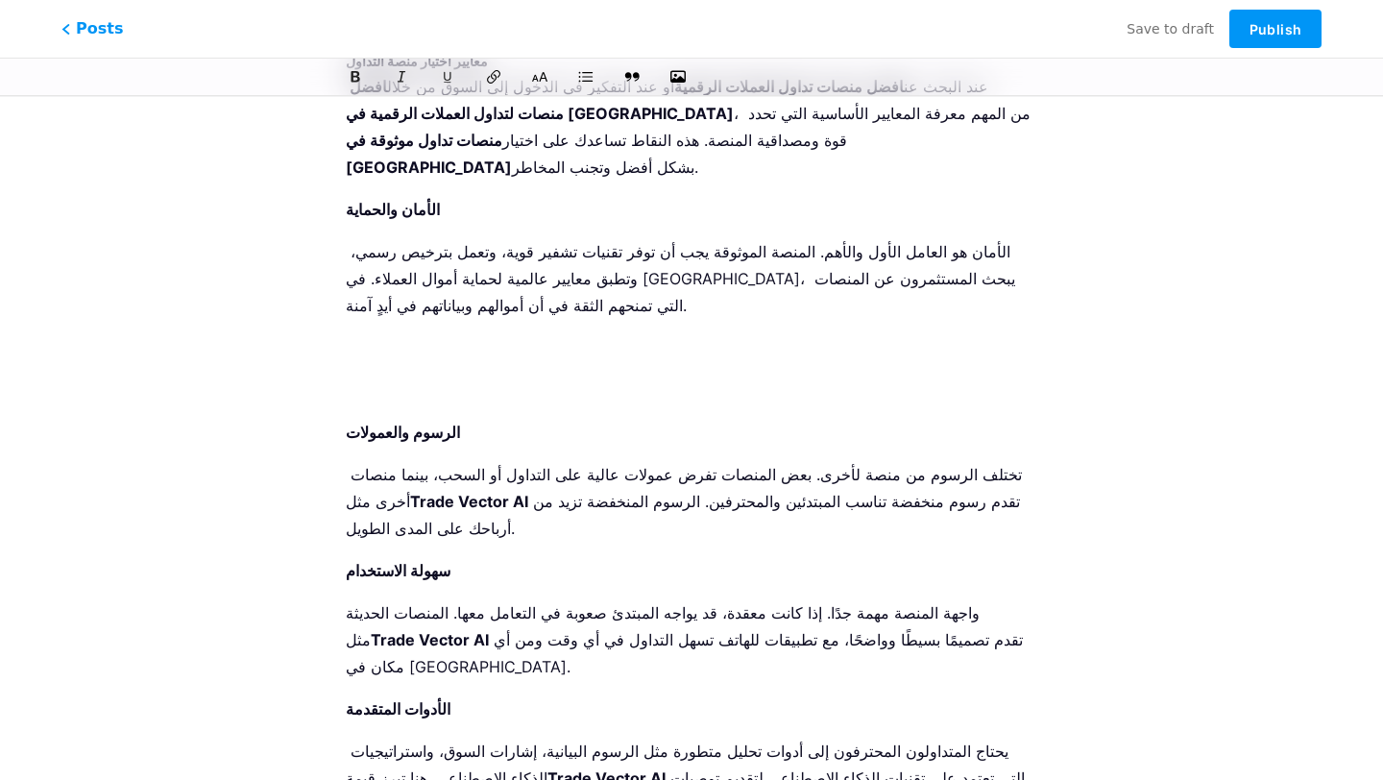
scroll to position [612, 0]
click at [375, 377] on p at bounding box center [691, 390] width 691 height 27
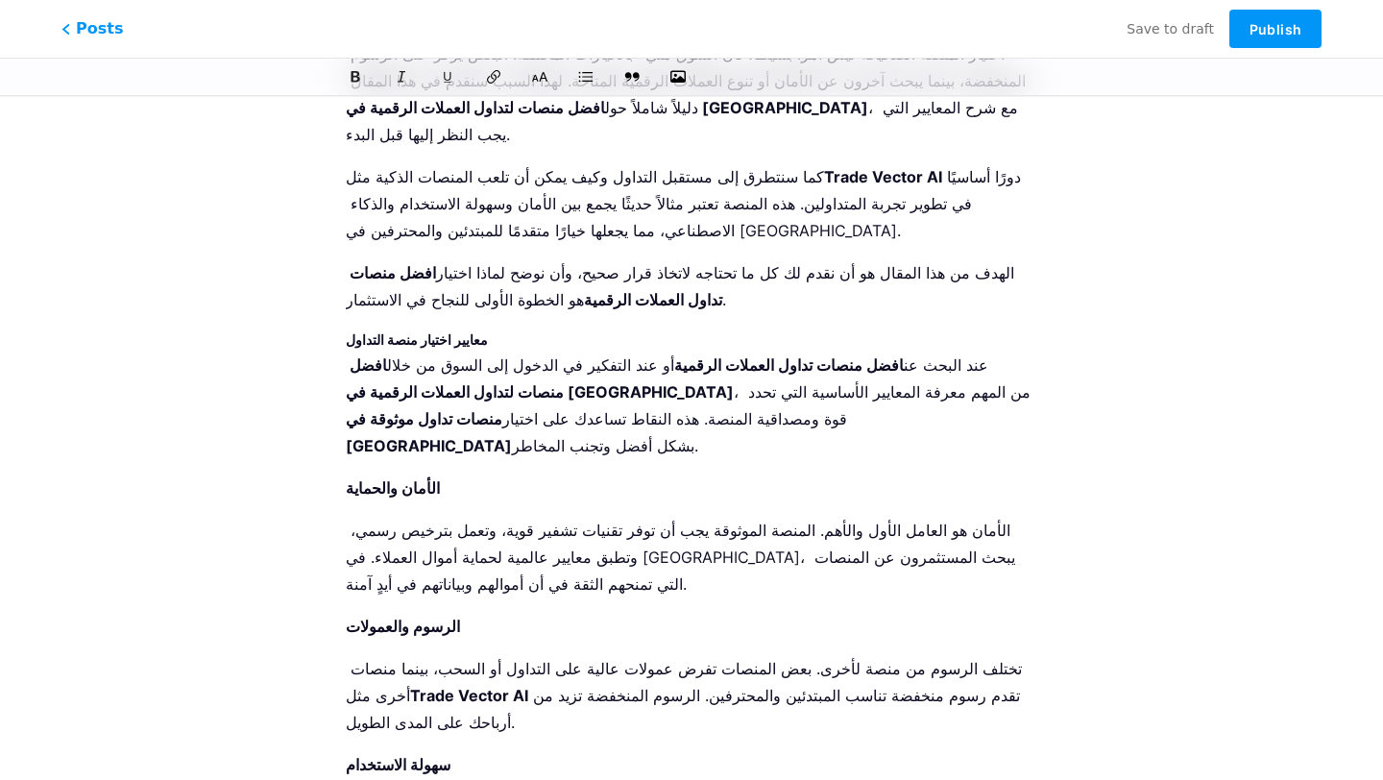
scroll to position [333, 0]
click at [446, 332] on strong "معايير اختيار منصة التداول" at bounding box center [417, 340] width 142 height 16
click at [542, 80] on icon at bounding box center [539, 76] width 19 height 19
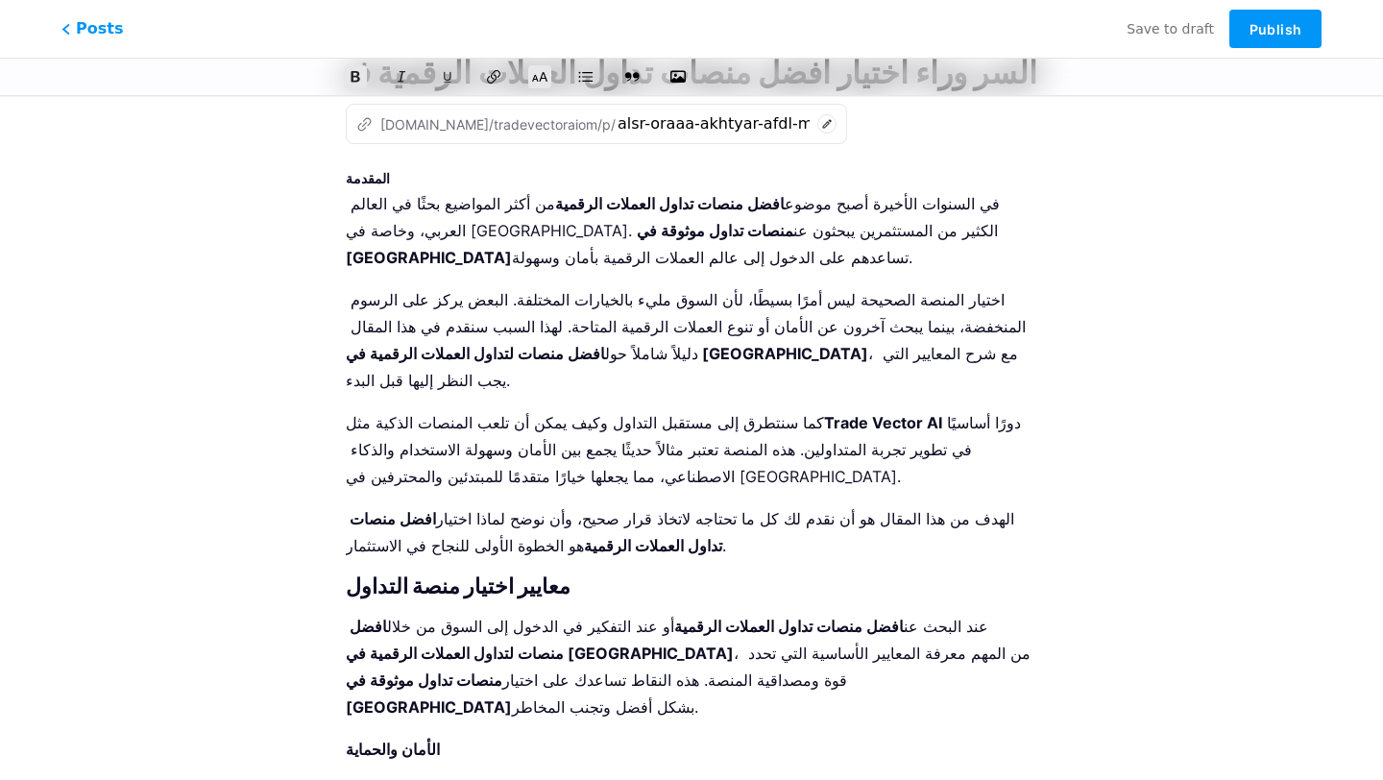
scroll to position [0, 0]
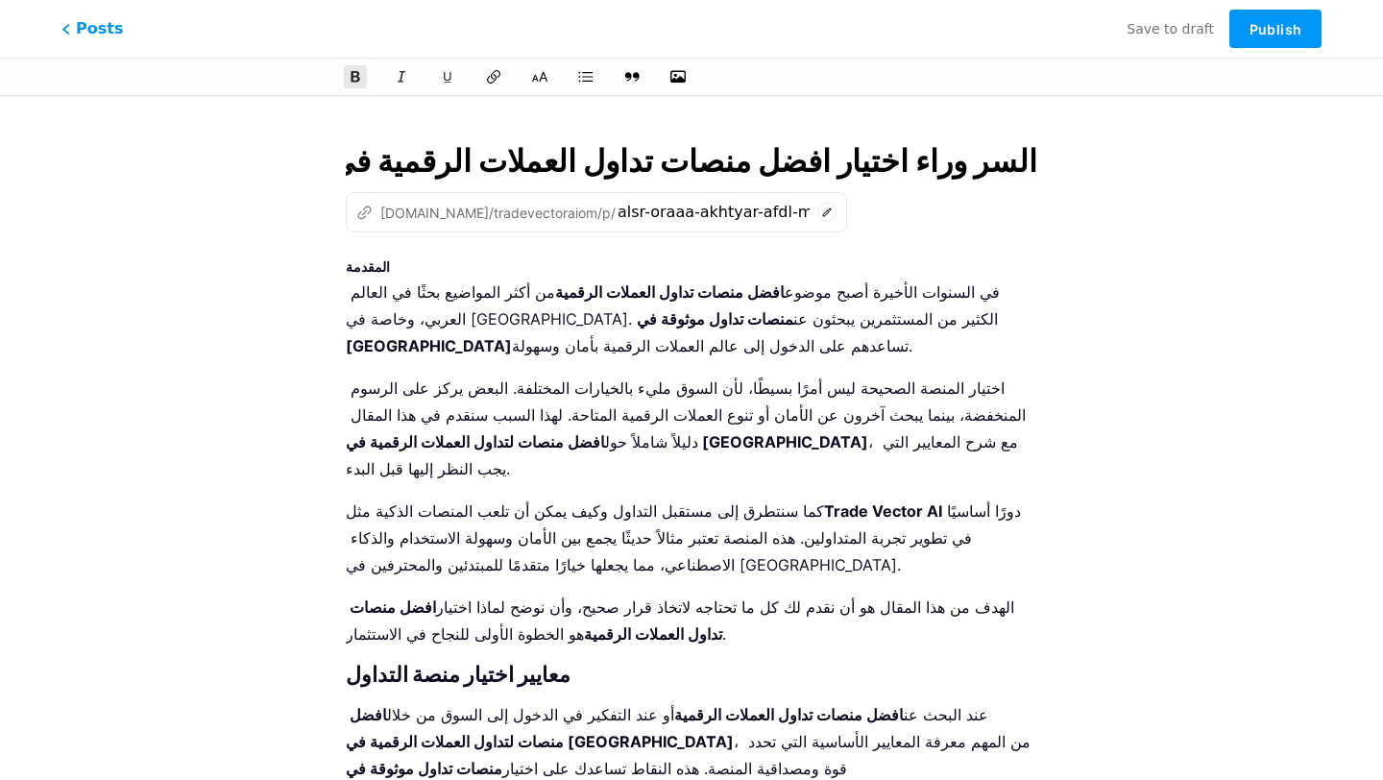
click at [365, 263] on strong "المقدمة" at bounding box center [368, 266] width 44 height 16
click at [543, 88] on div at bounding box center [691, 77] width 1383 height 38
click at [543, 81] on icon at bounding box center [539, 76] width 19 height 19
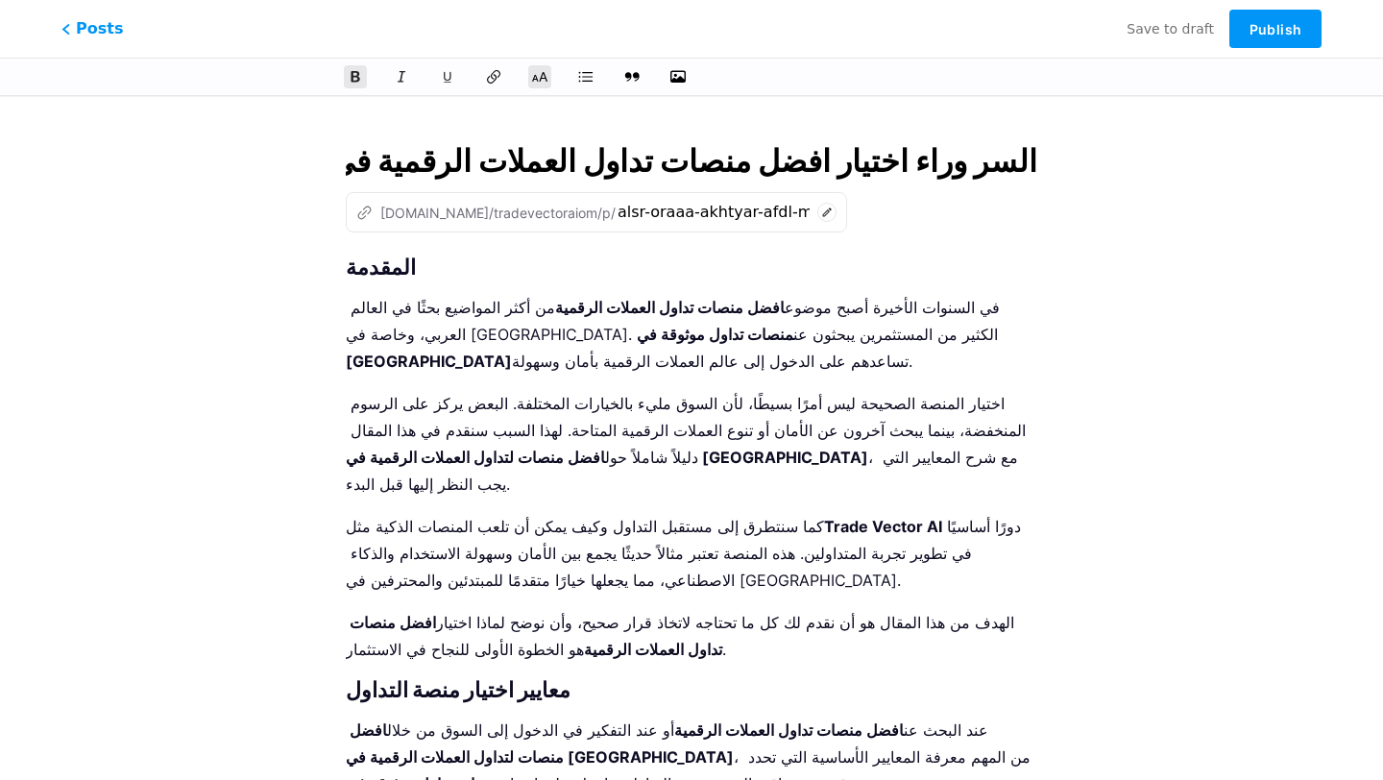
click at [528, 162] on input "السر وراء اختيار افضل منصات تداول العملات الرقمية في [GEOGRAPHIC_DATA]!" at bounding box center [691, 161] width 691 height 46
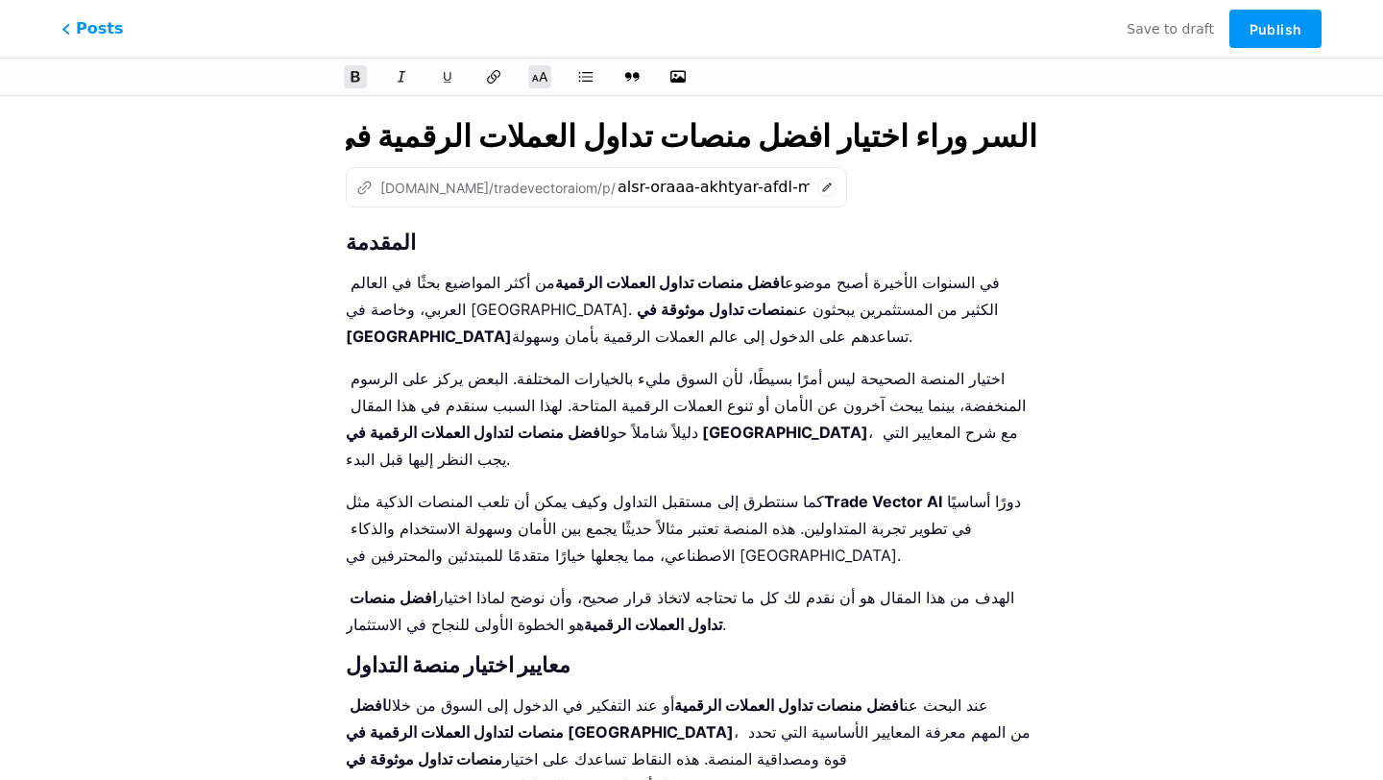
scroll to position [24, 0]
click at [492, 204] on div "z bio.link/tradevectoraiom/p/ alsr-oraaa-akhtyar-afdl-mnsat-tdaol-alaamlat-alrk…" at bounding box center [596, 188] width 501 height 40
click at [564, 135] on input "السر وراء اختيار افضل منصات تداول العملات الرقمية في [GEOGRAPHIC_DATA]!" at bounding box center [691, 137] width 691 height 46
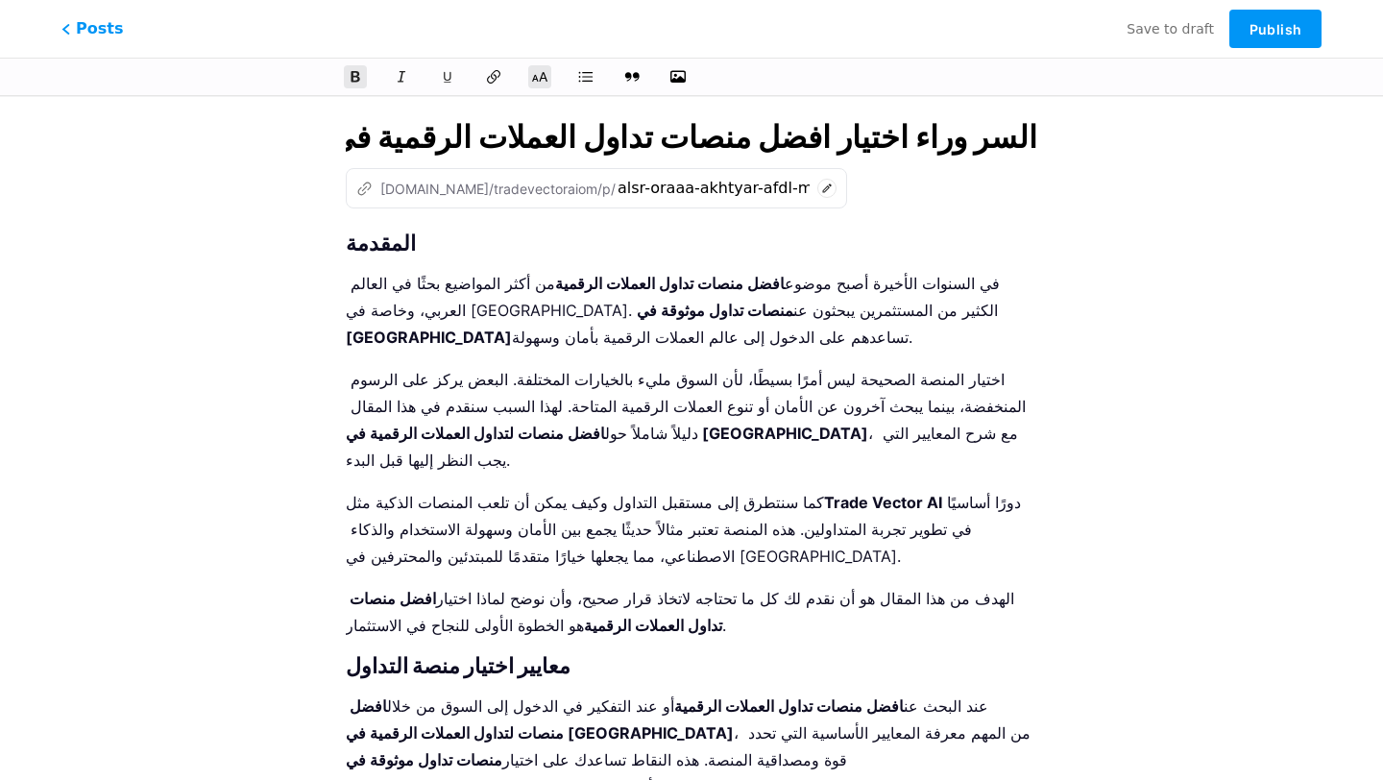
click at [375, 234] on strong "المقدمة" at bounding box center [381, 242] width 70 height 25
click at [683, 80] on icon "button" at bounding box center [677, 76] width 19 height 15
click at [0, 0] on input "file" at bounding box center [0, 0] width 0 height 0
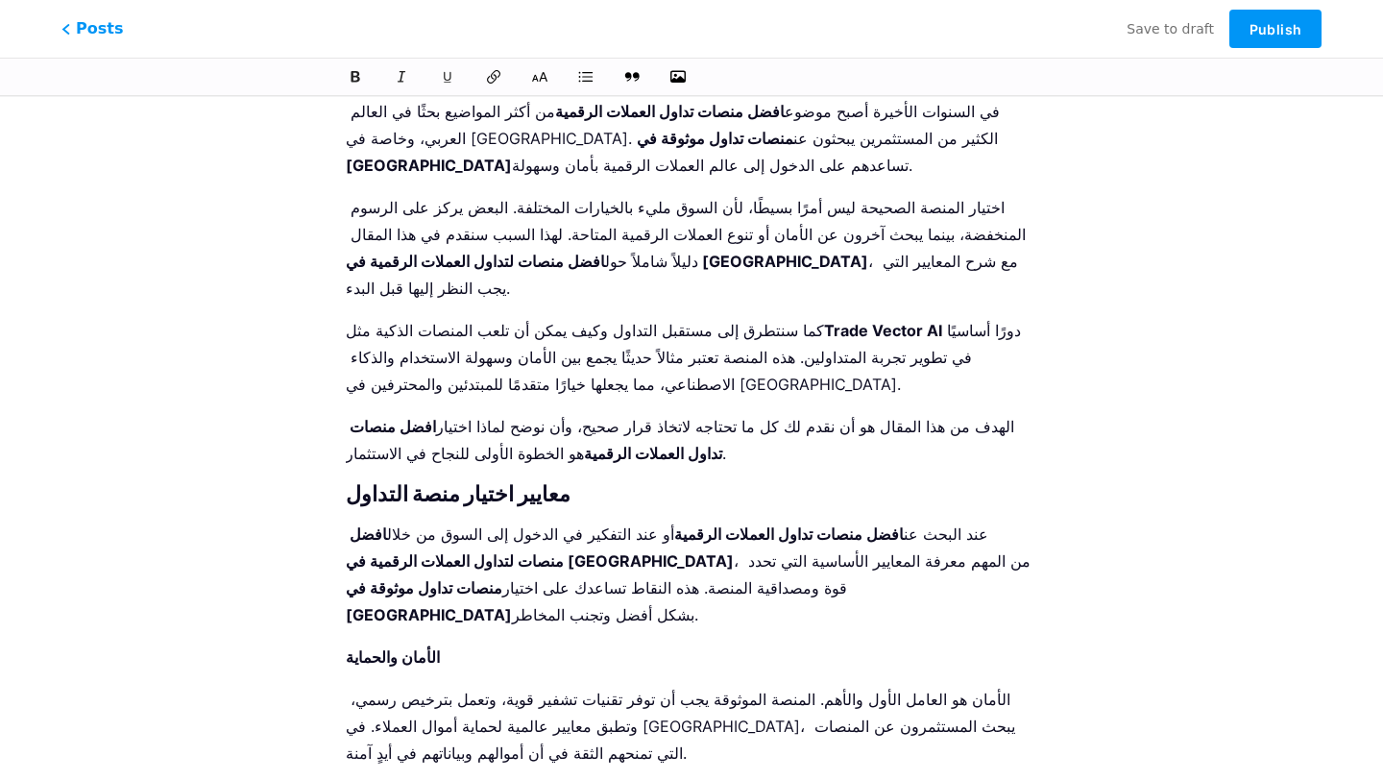
scroll to position [0, 0]
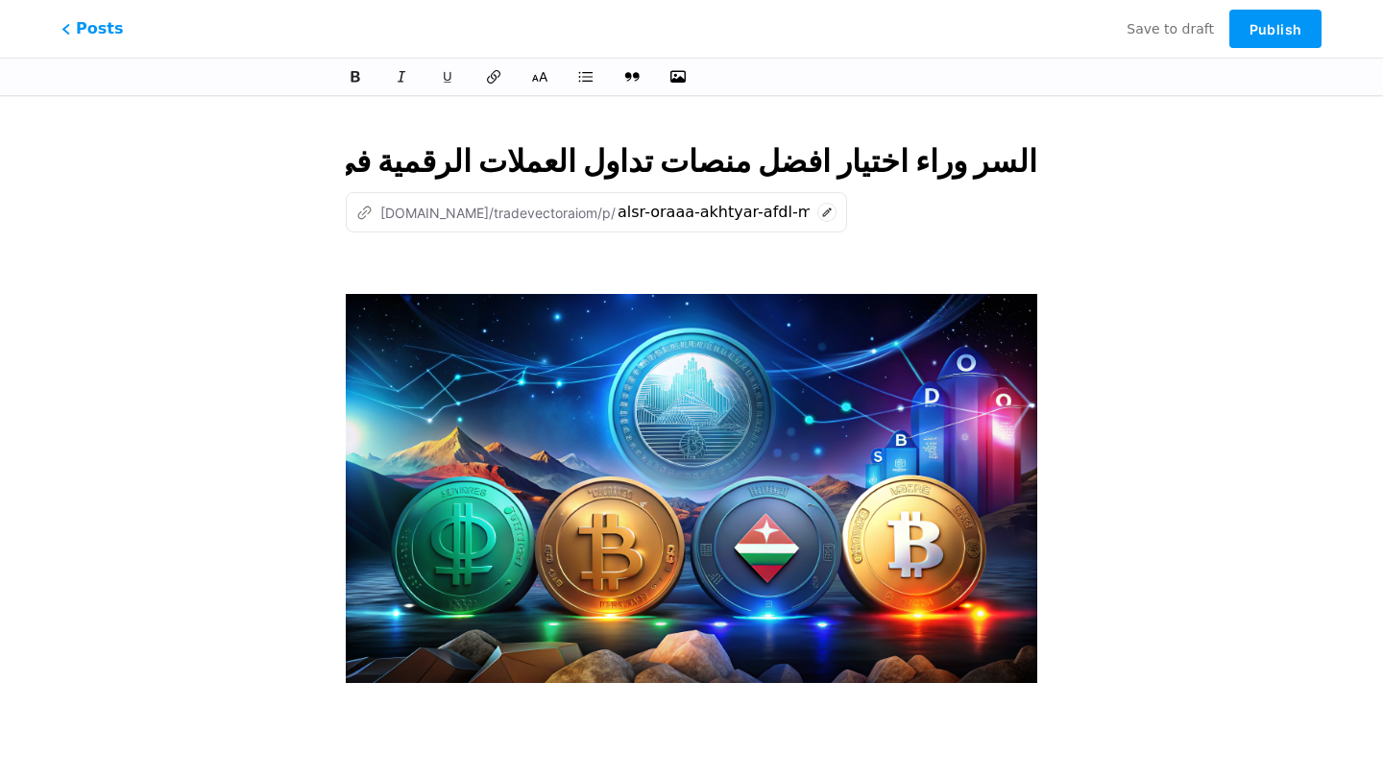
click at [439, 304] on img at bounding box center [691, 488] width 691 height 389
click at [401, 706] on h2 at bounding box center [691, 717] width 691 height 23
click at [414, 744] on h2 at bounding box center [691, 755] width 691 height 23
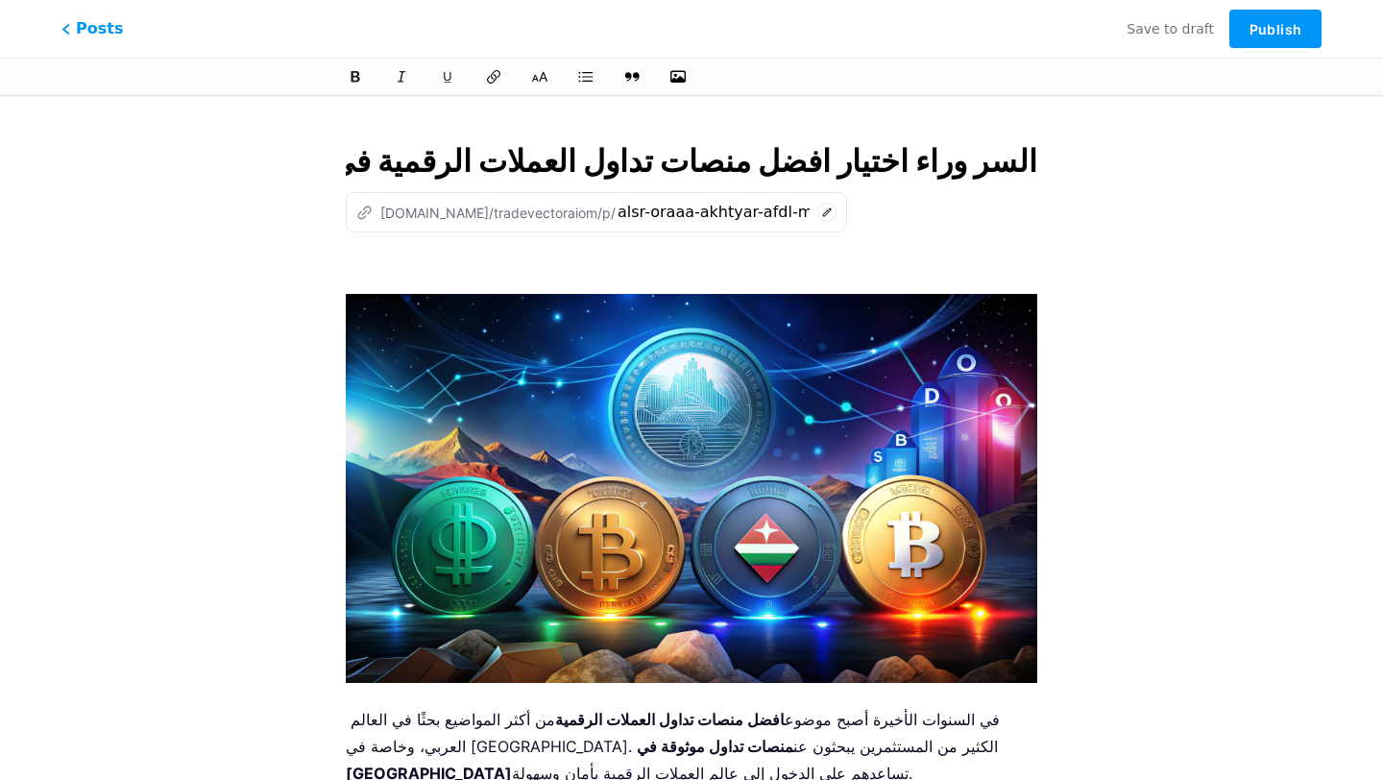
click at [680, 76] on icon "button" at bounding box center [677, 76] width 19 height 19
click at [0, 0] on input "file" at bounding box center [0, 0] width 0 height 0
click at [615, 54] on icon at bounding box center [611, 54] width 8 height 8
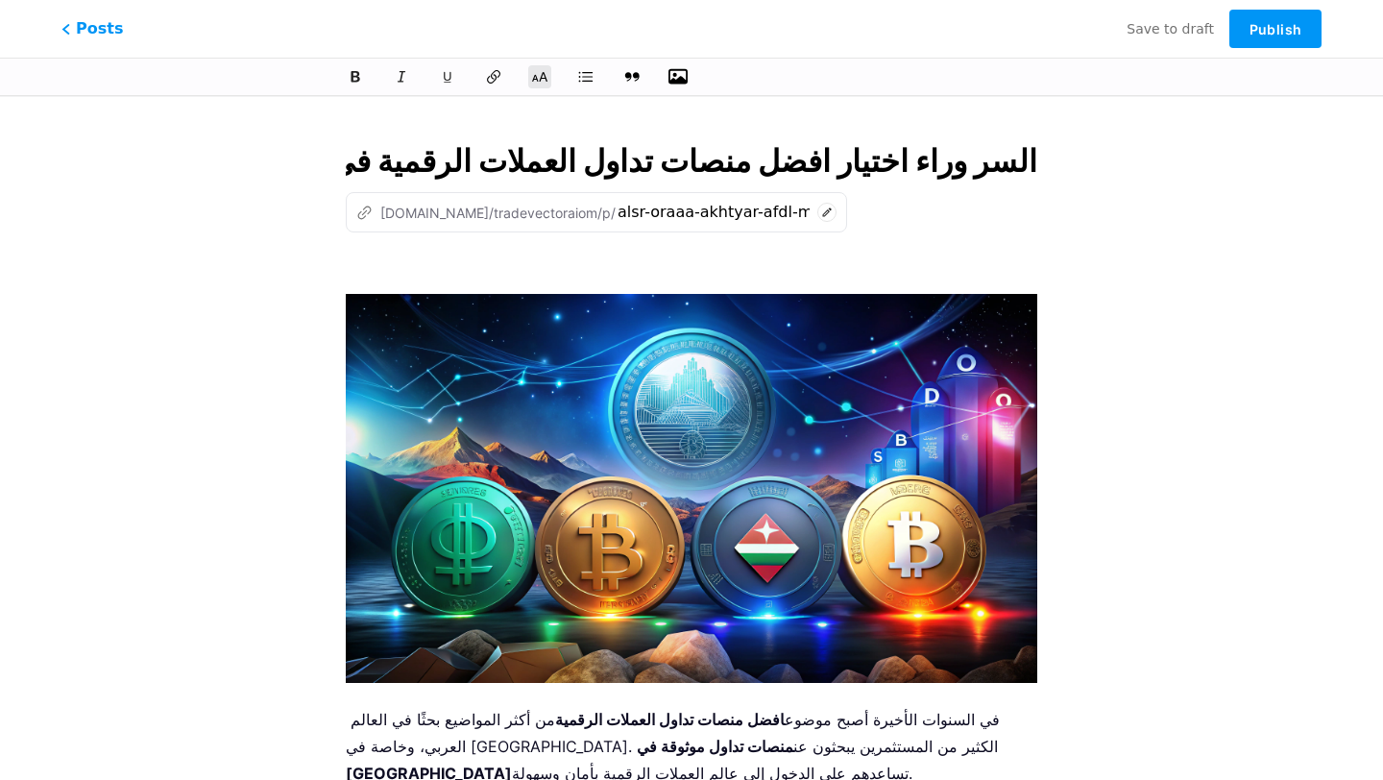
click at [516, 311] on img at bounding box center [691, 488] width 691 height 389
click at [537, 305] on img at bounding box center [691, 488] width 691 height 389
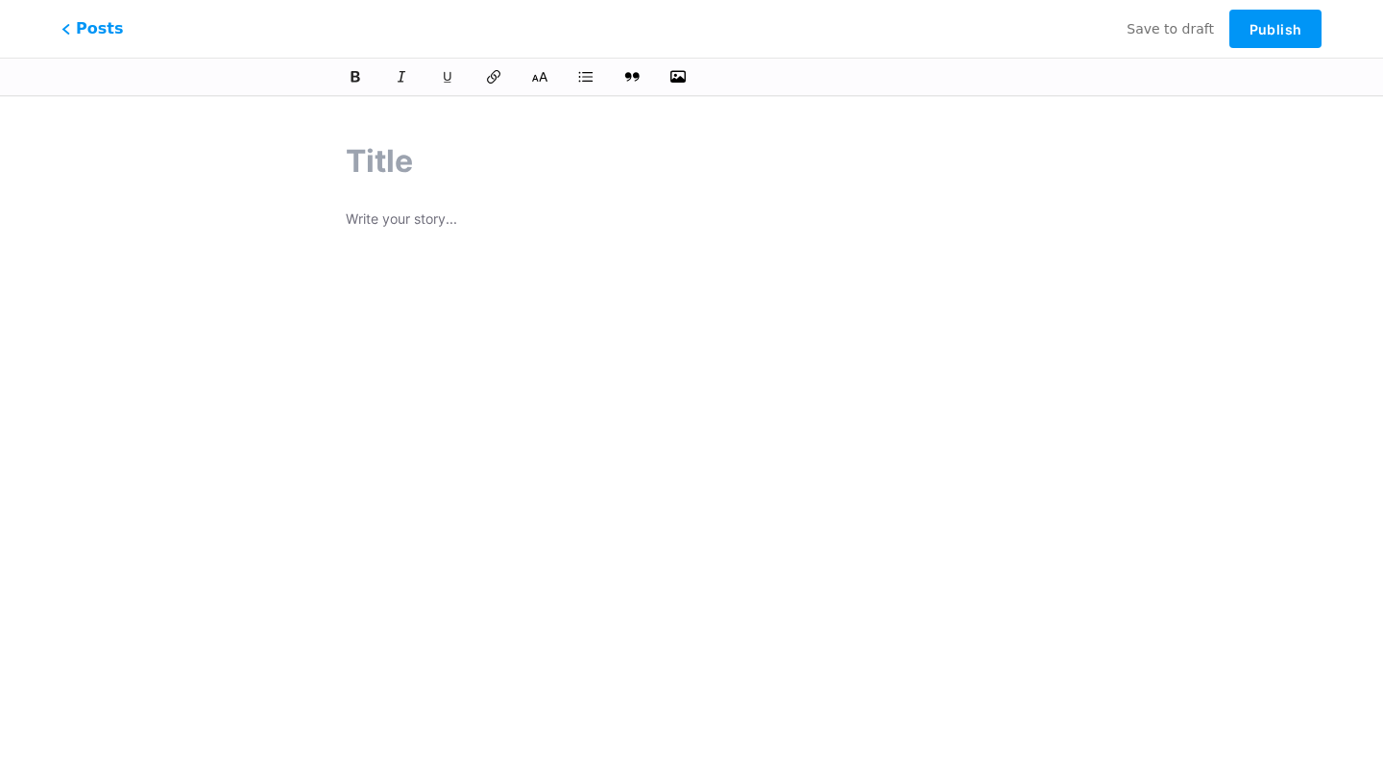
paste input "السر وراء اختيار افضل منصات تداول العملات الرقمية في عمان!"
type input "السر وراء اختيار افضل منصات تداول العملات الرقمية في عمان!"
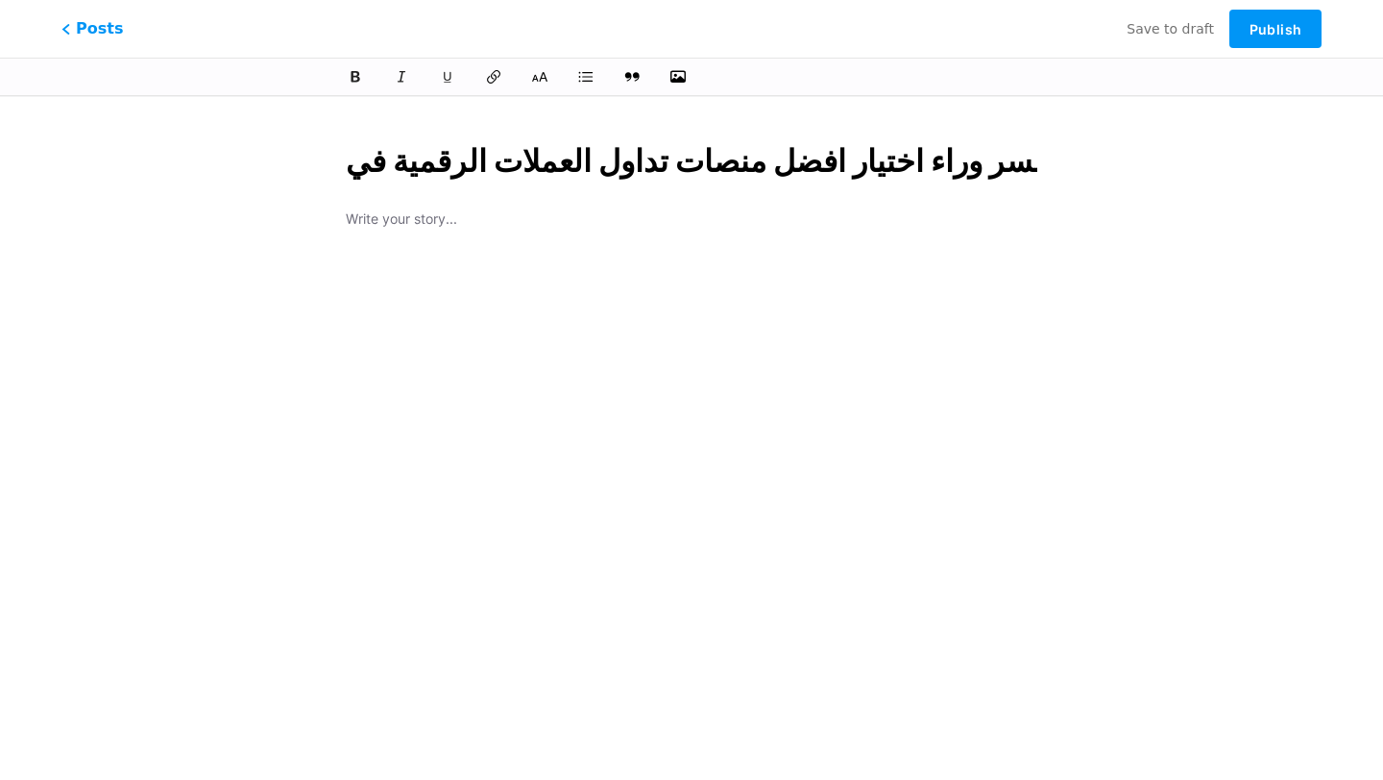
scroll to position [0, 79]
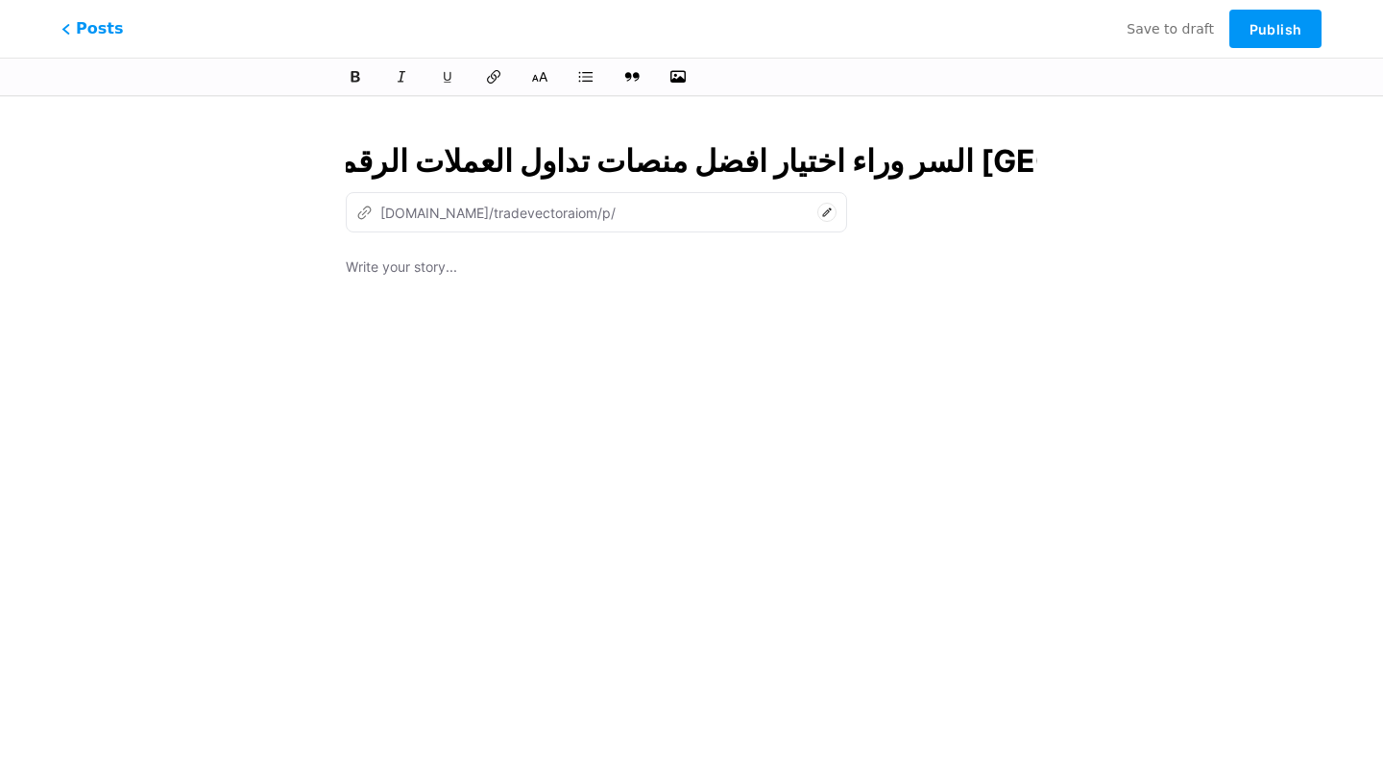
click at [495, 162] on input "السر وراء اختيار افضل منصات تداول العملات الرقمية في عمان!" at bounding box center [691, 161] width 691 height 46
type input "alsr-oraaa-akhtyar-afdl-mnsat-tdaol-alaamlat-alrkmy-fy-aaman"
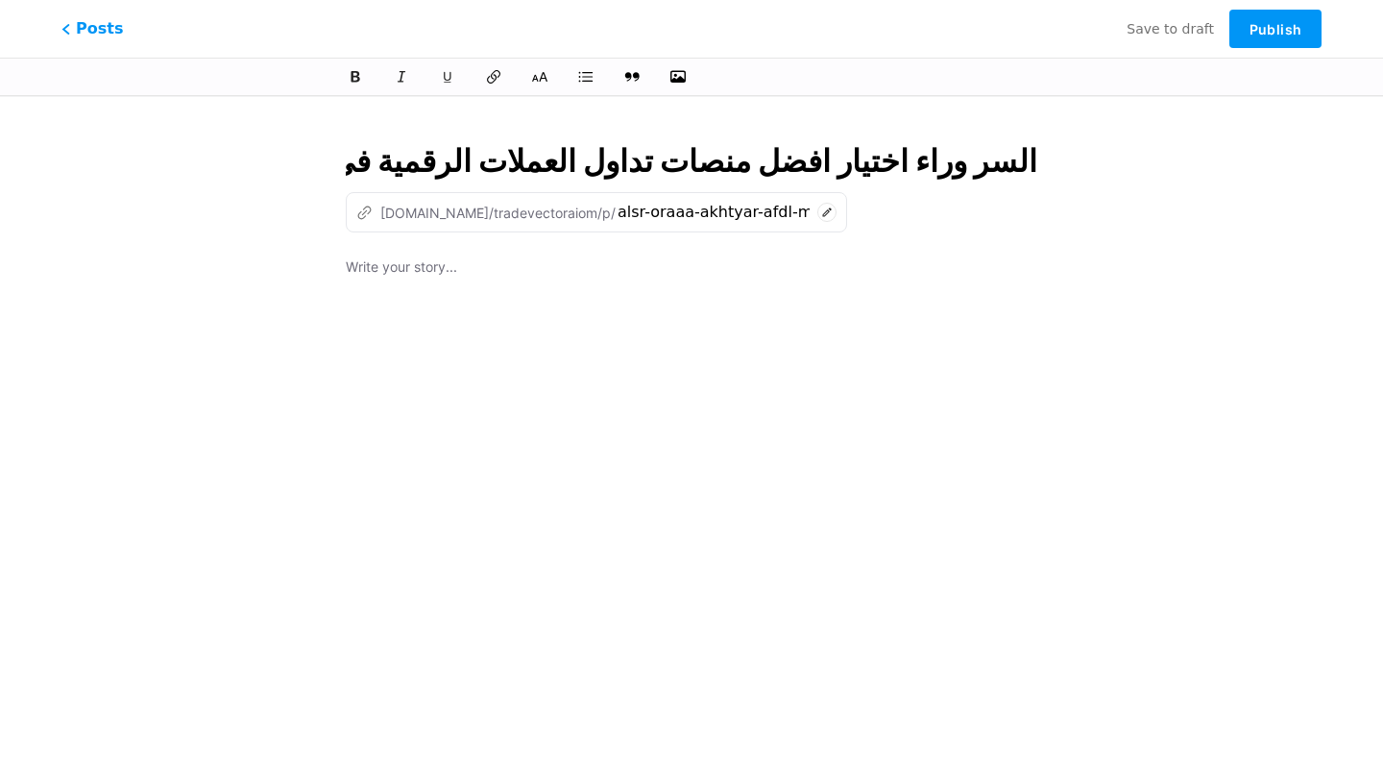
scroll to position [0, 0]
type input "السر وراء اختيار افضل منصات تداول العملات الرقمية في عمان!"
click at [889, 414] on div at bounding box center [691, 495] width 691 height 480
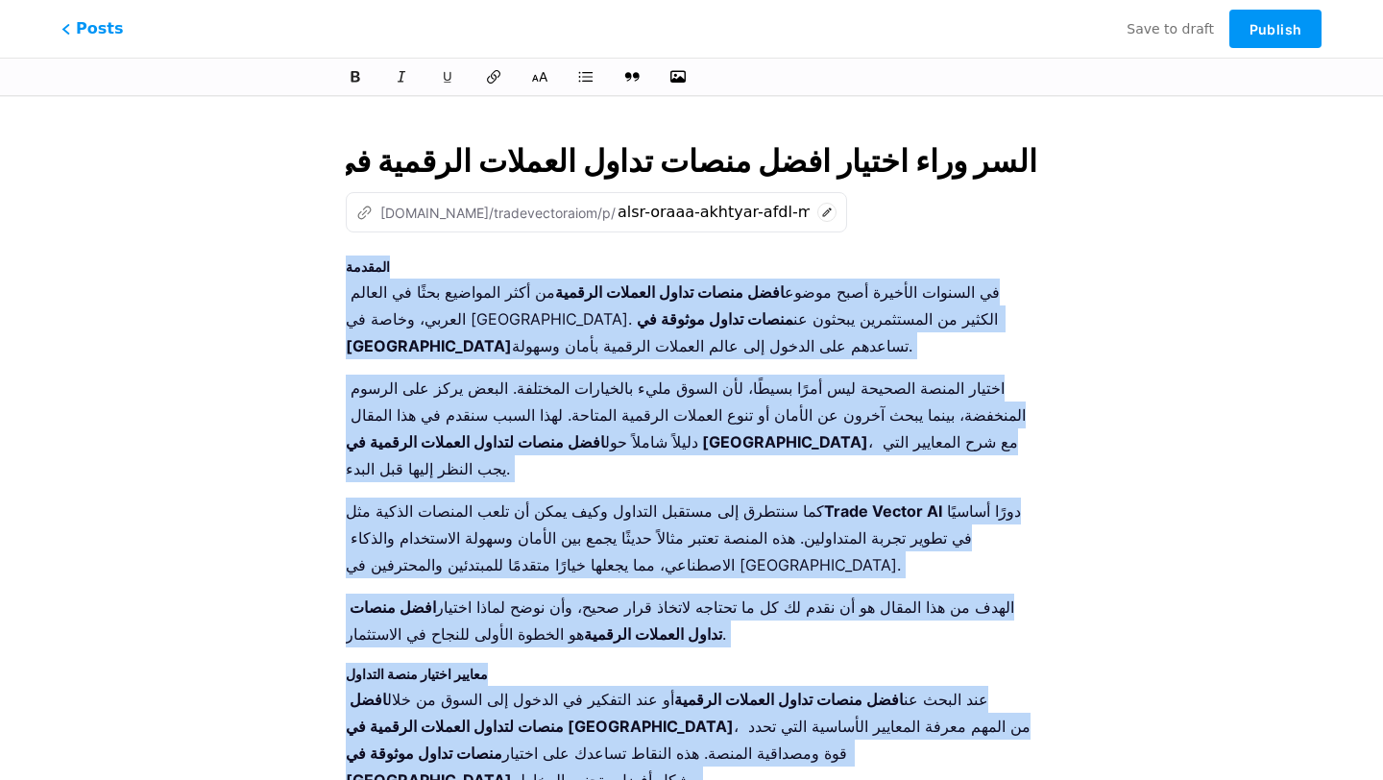
drag, startPoint x: 903, startPoint y: 690, endPoint x: 329, endPoint y: 262, distance: 715.6
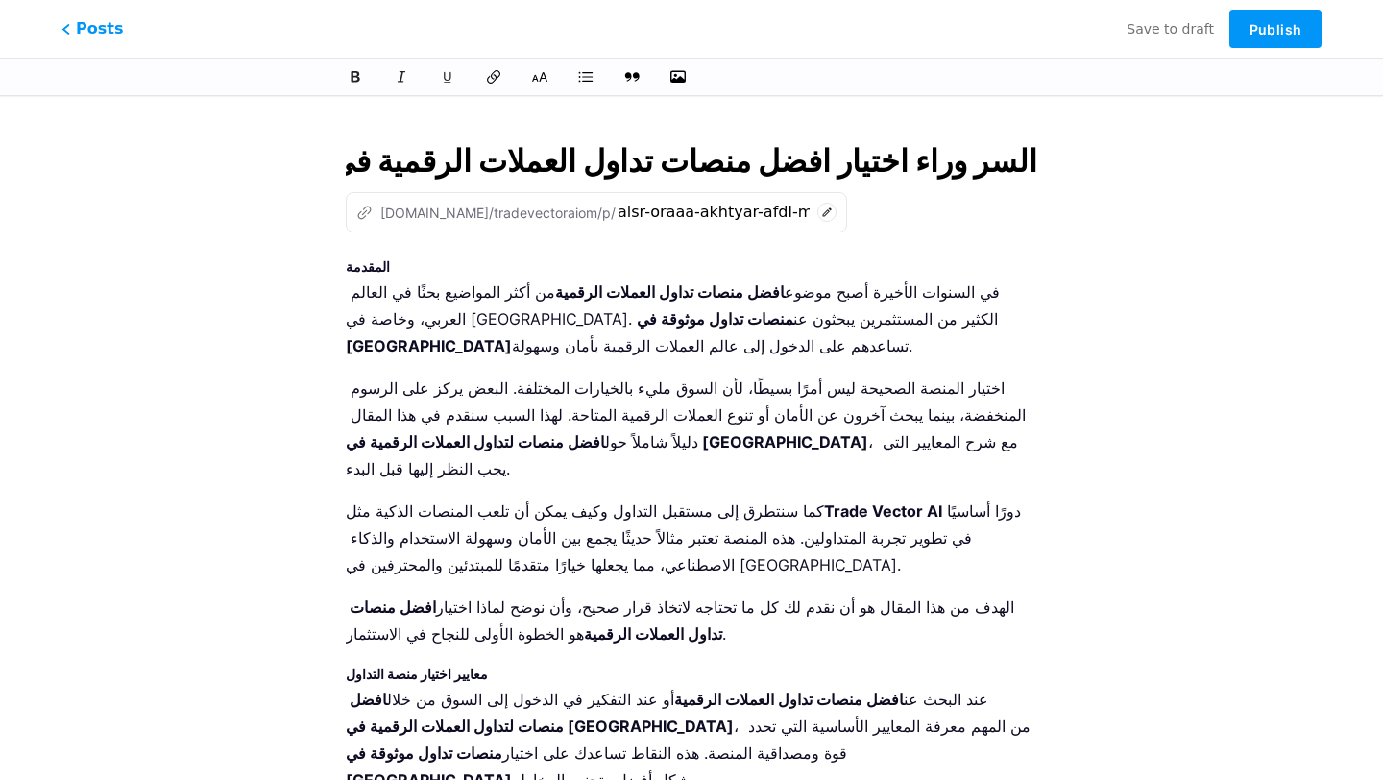
scroll to position [4769, 0]
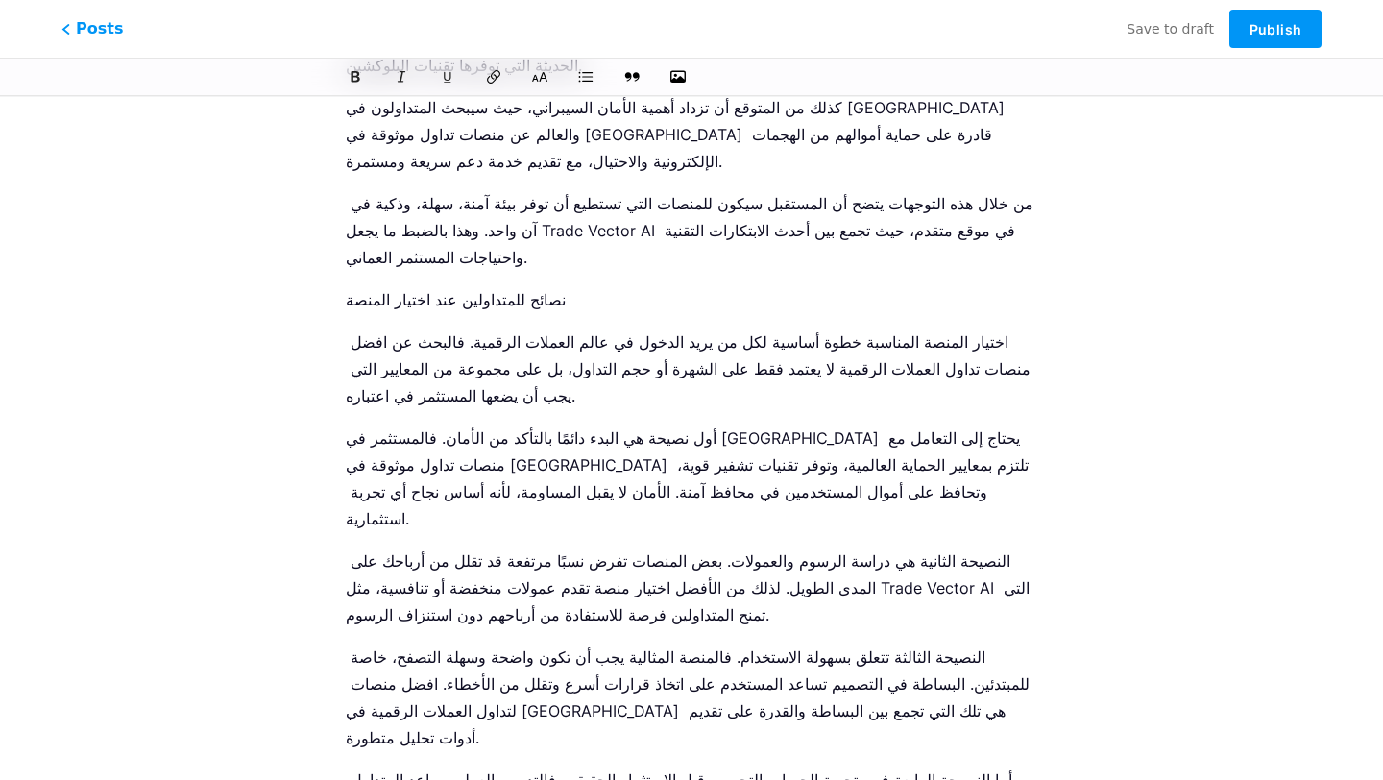
scroll to position [3942, 0]
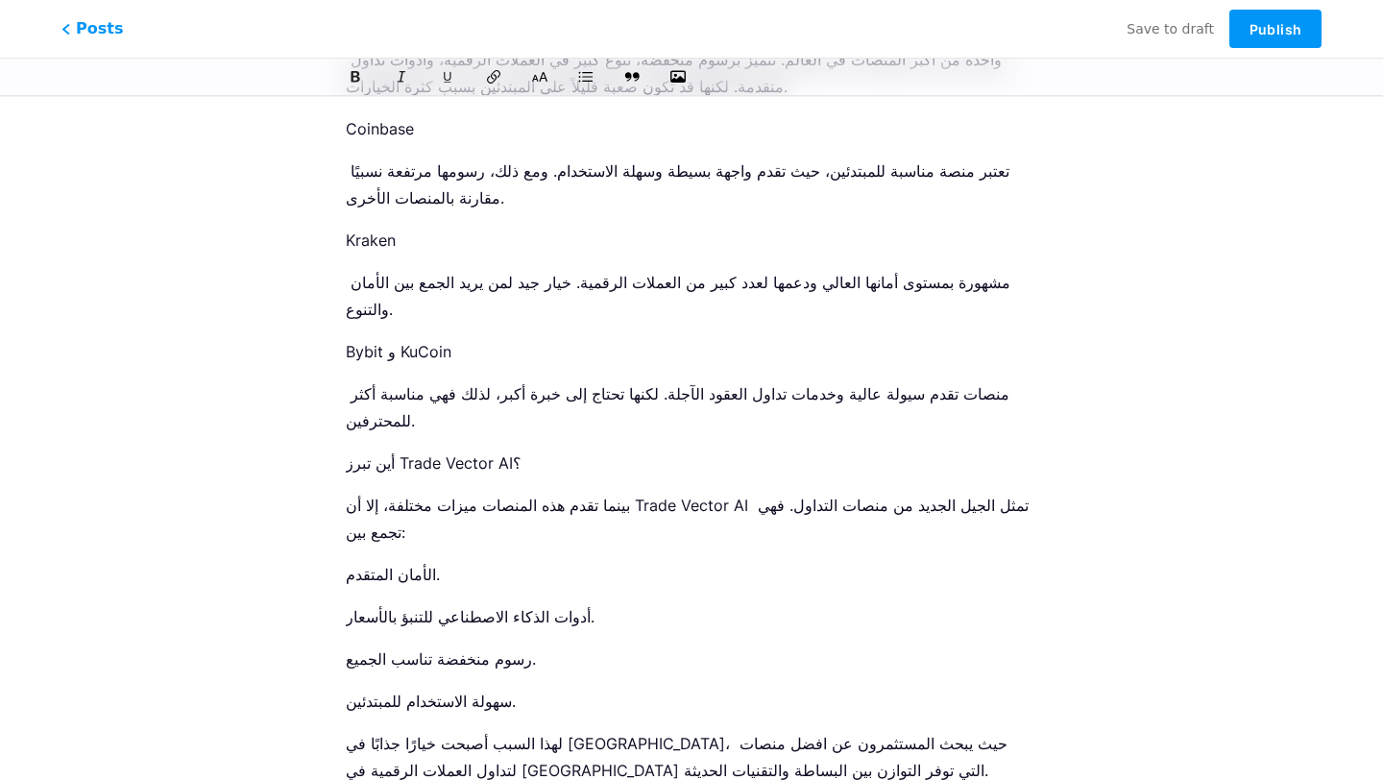
scroll to position [0, 0]
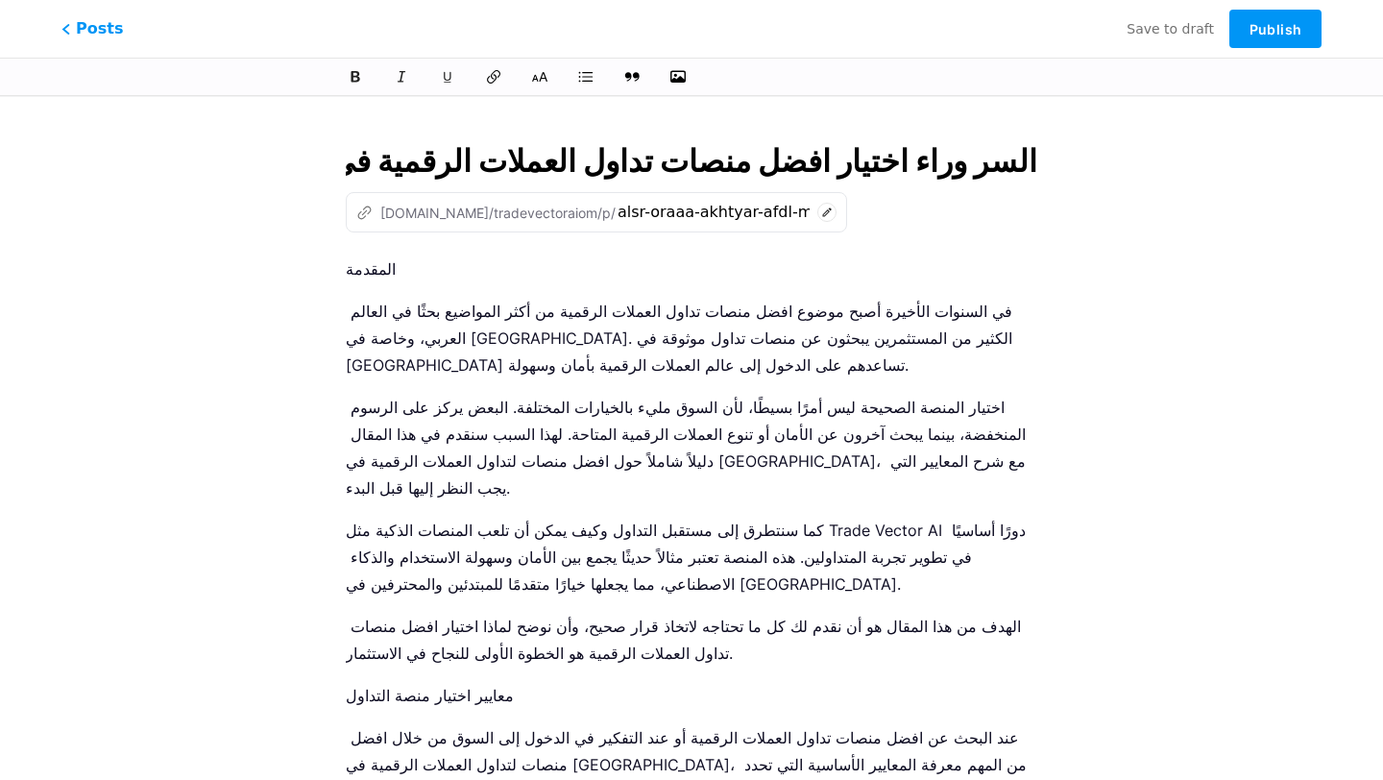
click at [349, 278] on p "المقدمة" at bounding box center [691, 268] width 691 height 27
click at [349, 276] on p "المقدمة" at bounding box center [691, 268] width 691 height 27
click at [354, 271] on p "المقدمة" at bounding box center [691, 268] width 691 height 27
click at [1259, 32] on span "Publish" at bounding box center [1275, 29] width 52 height 16
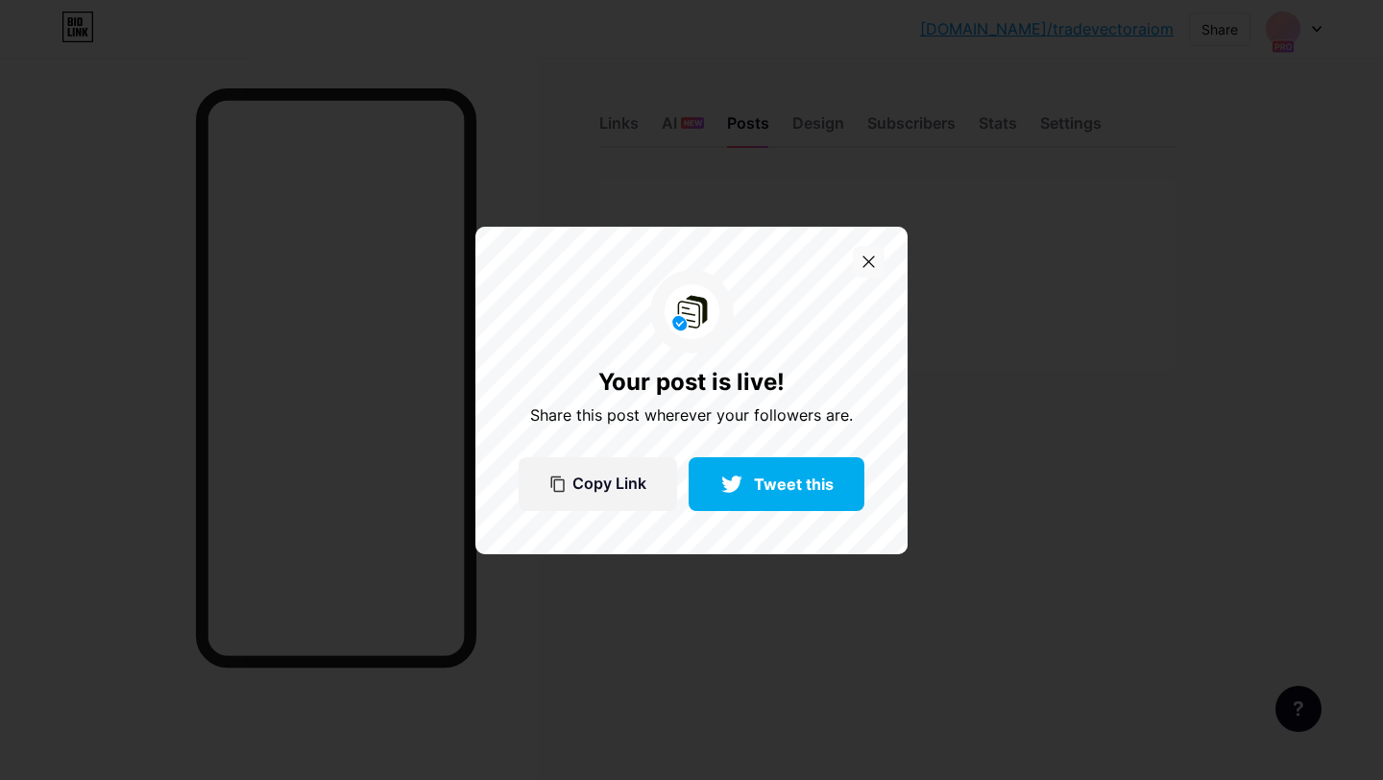
click at [869, 259] on icon at bounding box center [868, 261] width 11 height 11
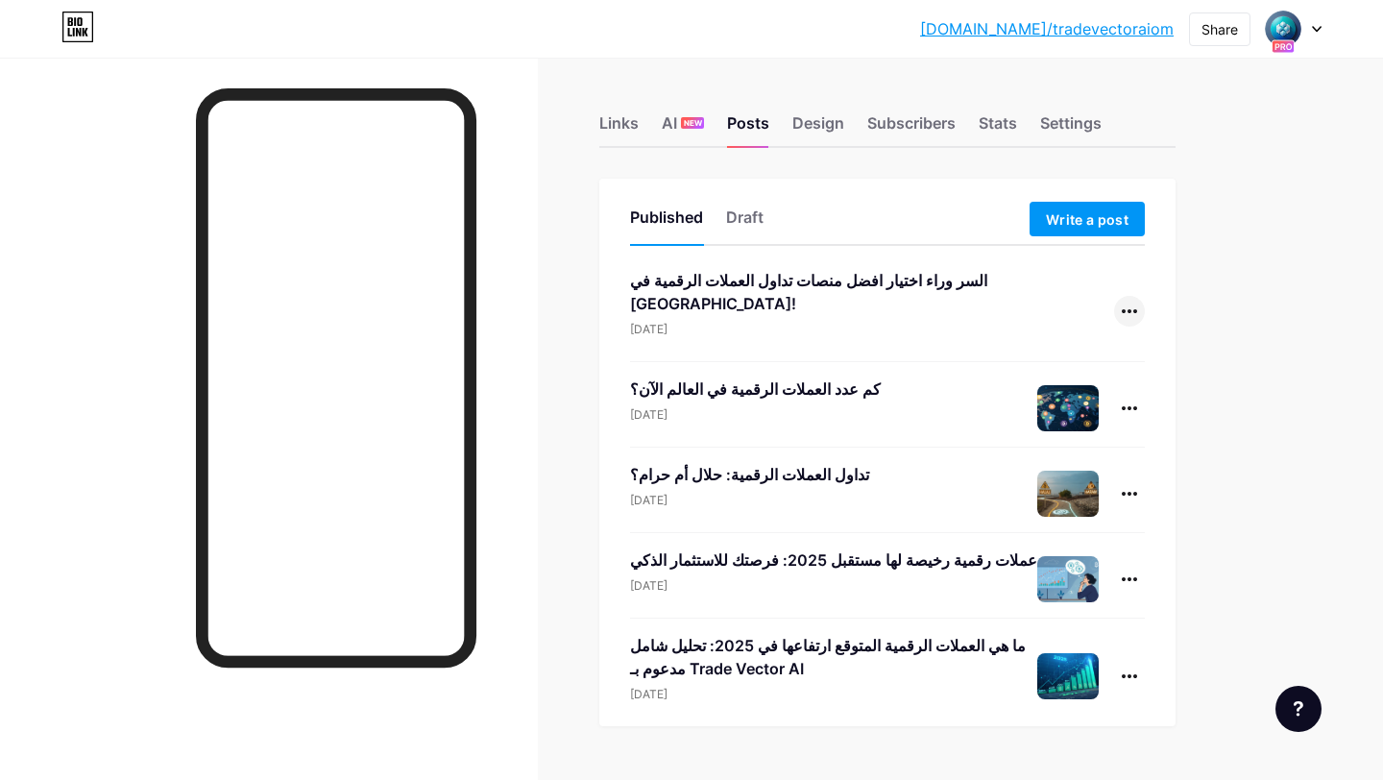
click at [1134, 296] on div at bounding box center [1129, 311] width 31 height 31
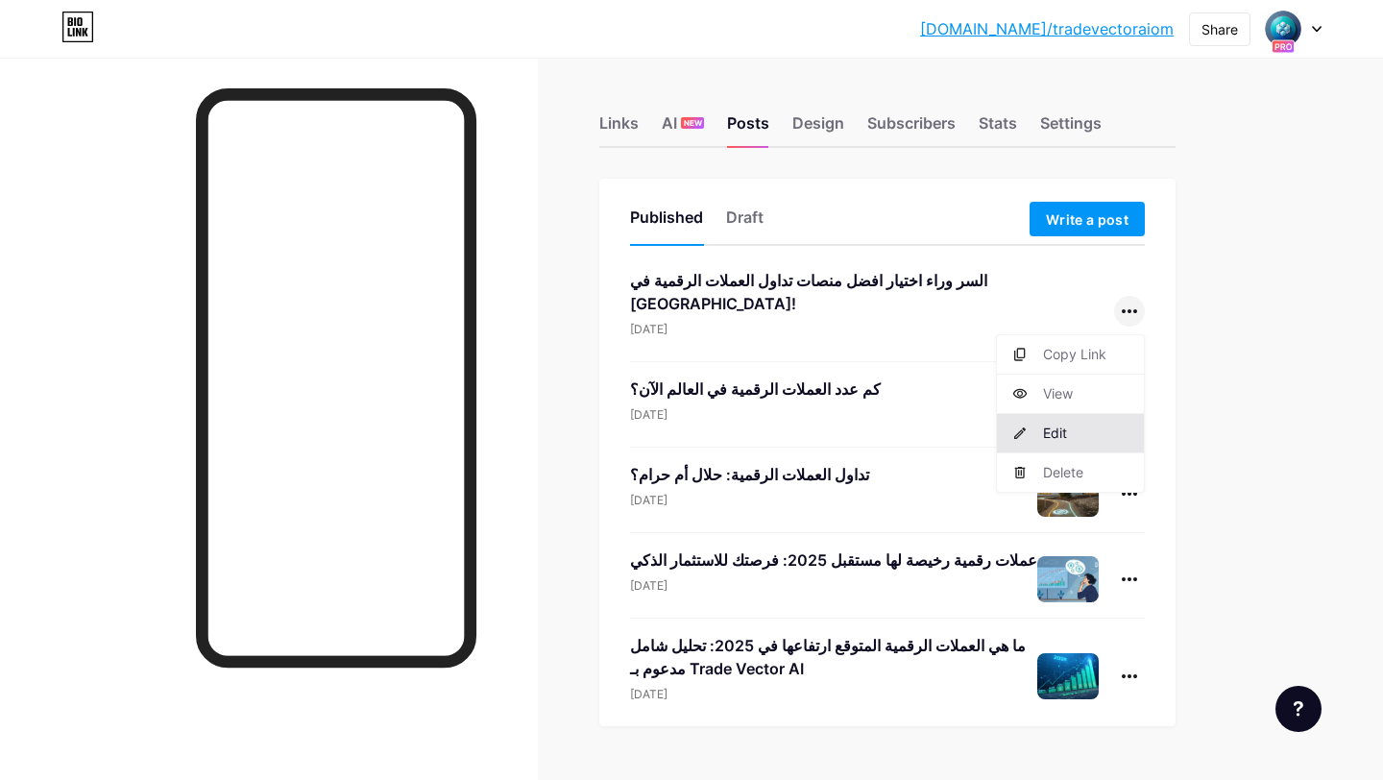
click at [1075, 423] on li "Edit" at bounding box center [1070, 433] width 147 height 39
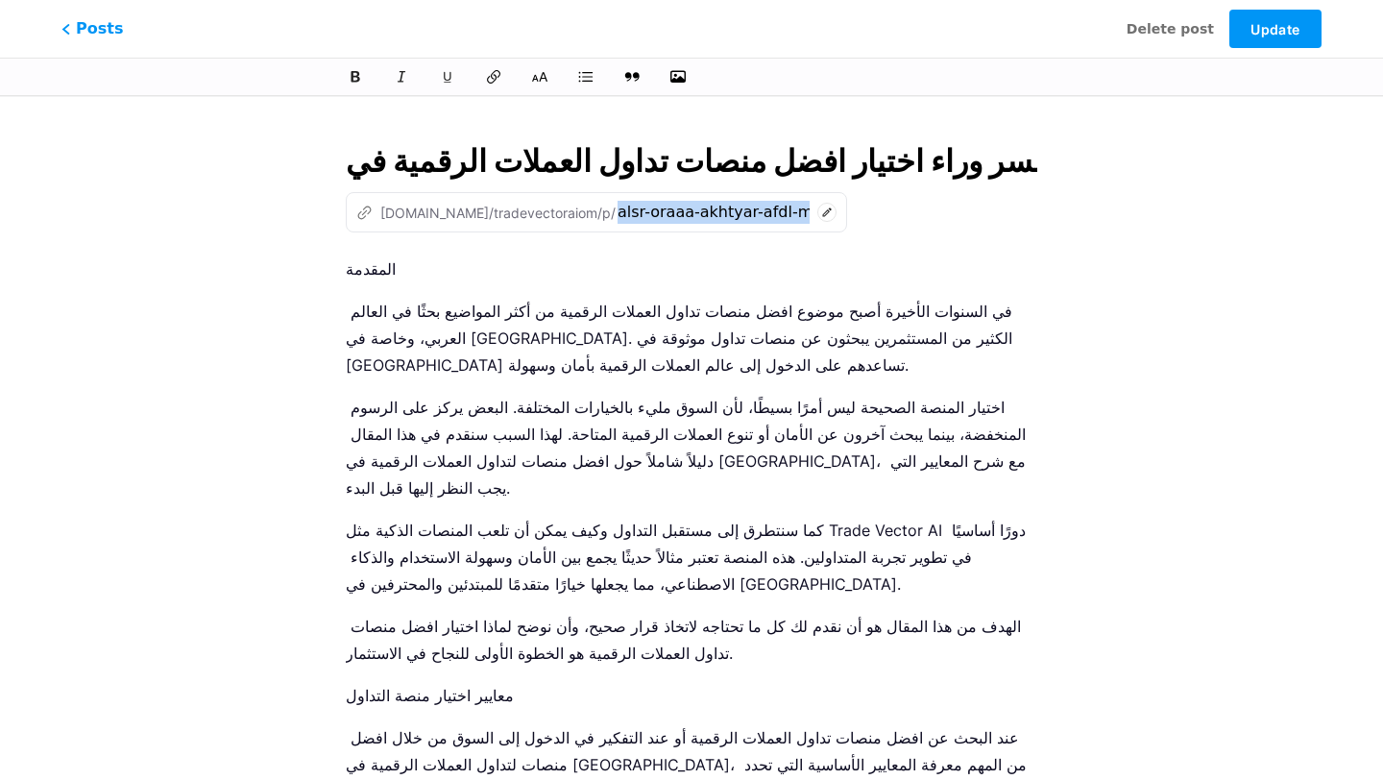
drag, startPoint x: 343, startPoint y: 273, endPoint x: 428, endPoint y: 362, distance: 123.6
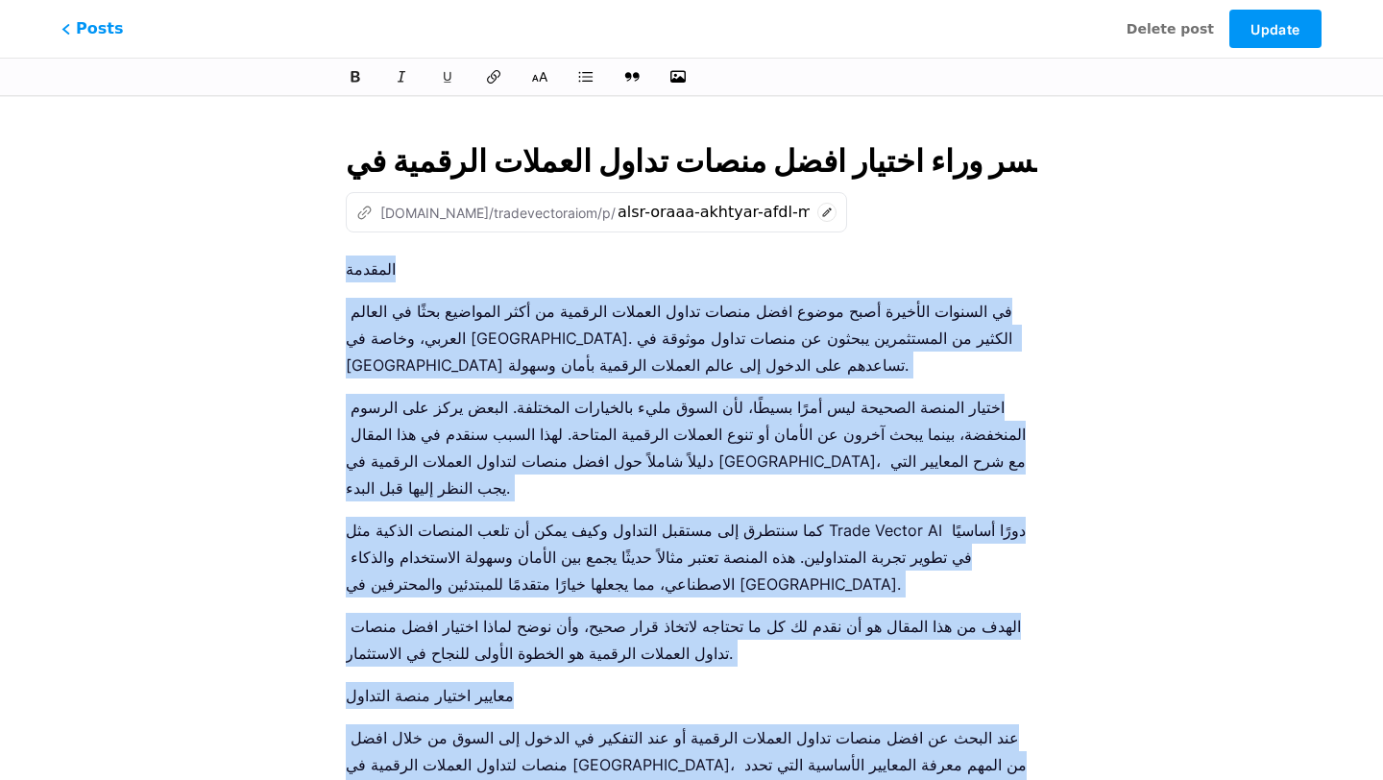
drag, startPoint x: 943, startPoint y: 695, endPoint x: 336, endPoint y: 267, distance: 742.8
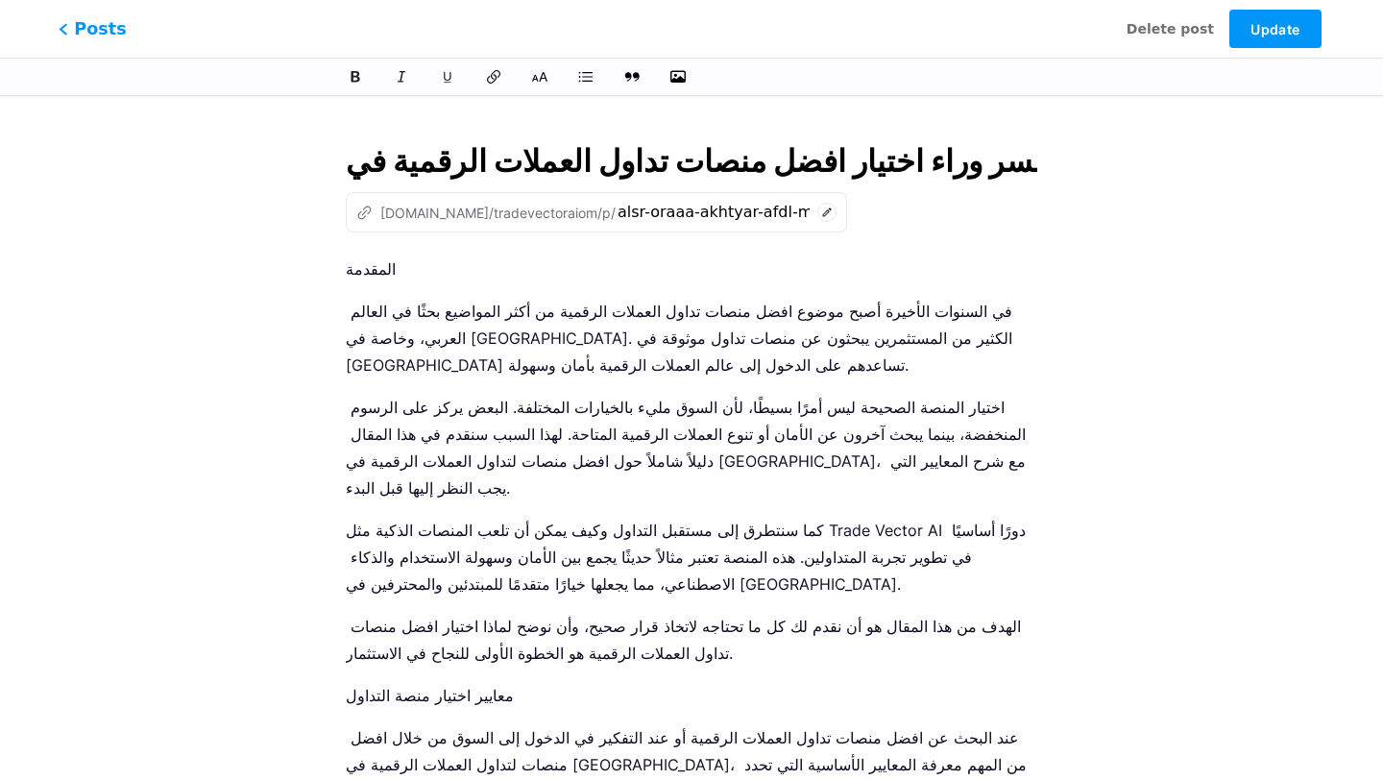
click at [94, 36] on span "Posts" at bounding box center [93, 28] width 68 height 25
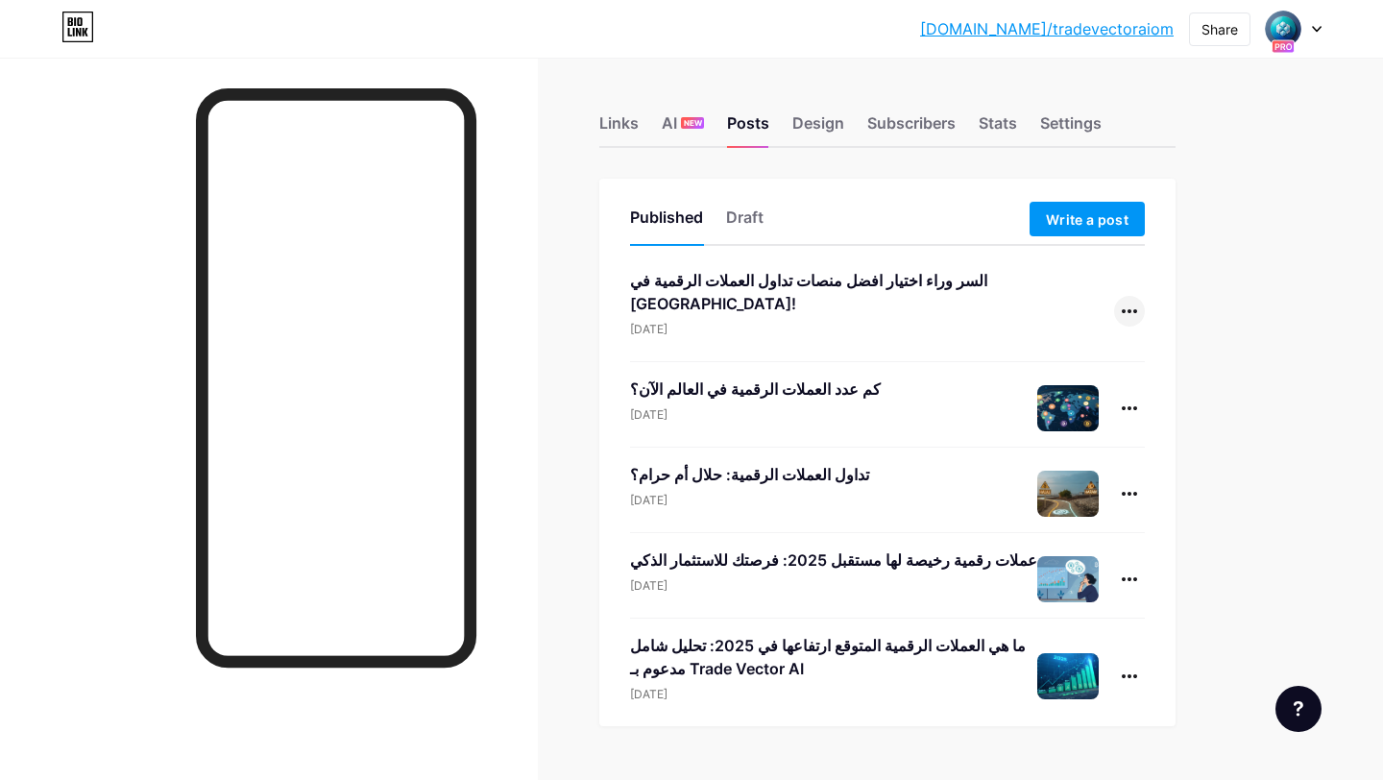
click at [1125, 304] on div at bounding box center [1129, 311] width 31 height 31
click at [1079, 459] on li "Delete" at bounding box center [1070, 472] width 147 height 38
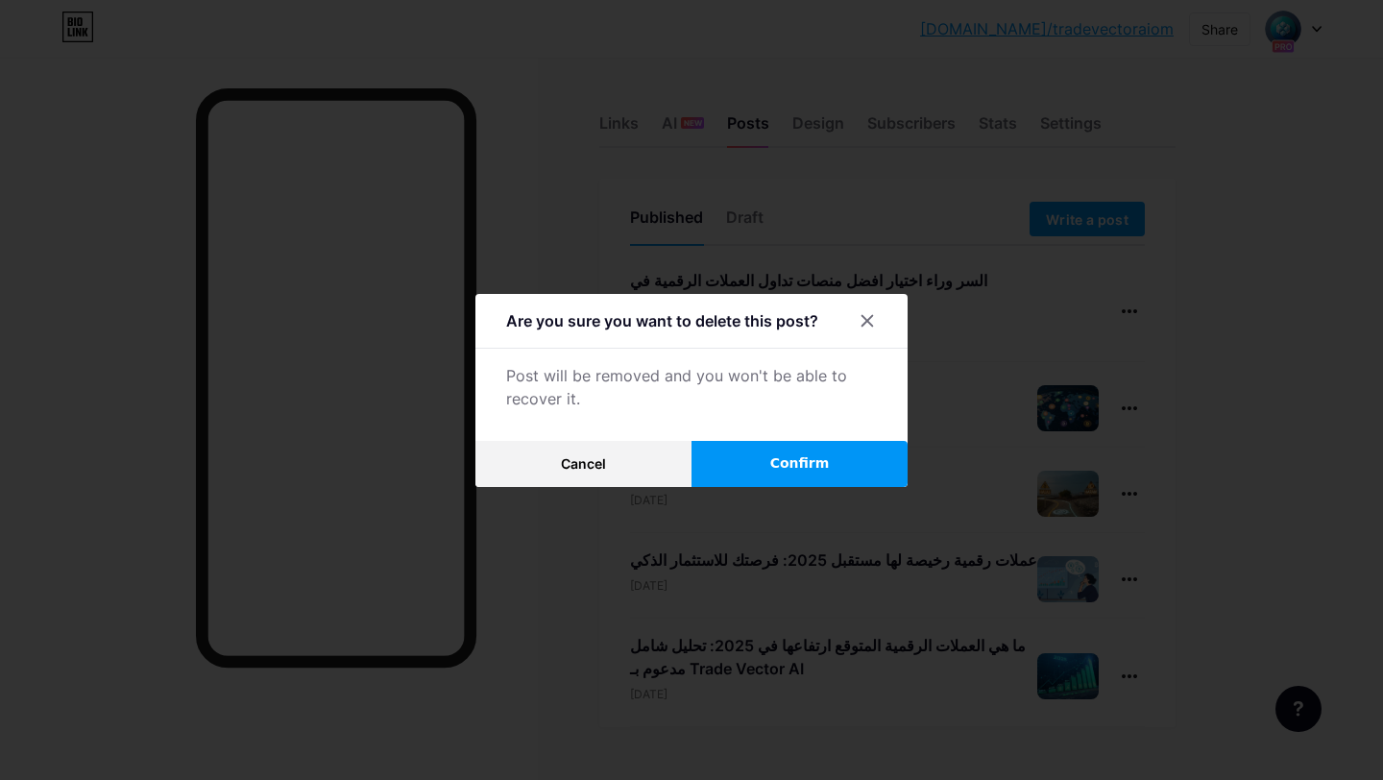
click at [853, 442] on button "Confirm" at bounding box center [799, 464] width 216 height 46
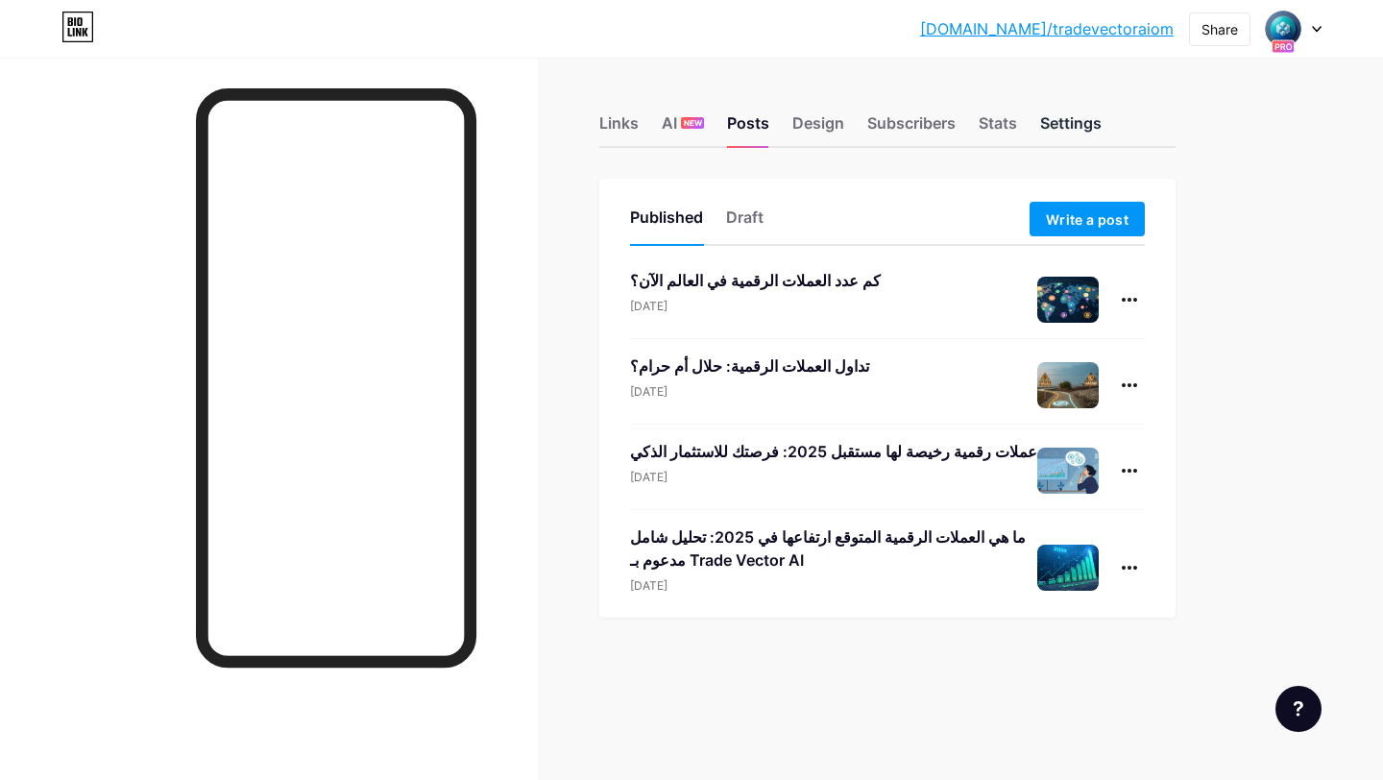
click at [1092, 126] on div "Settings" at bounding box center [1070, 128] width 61 height 35
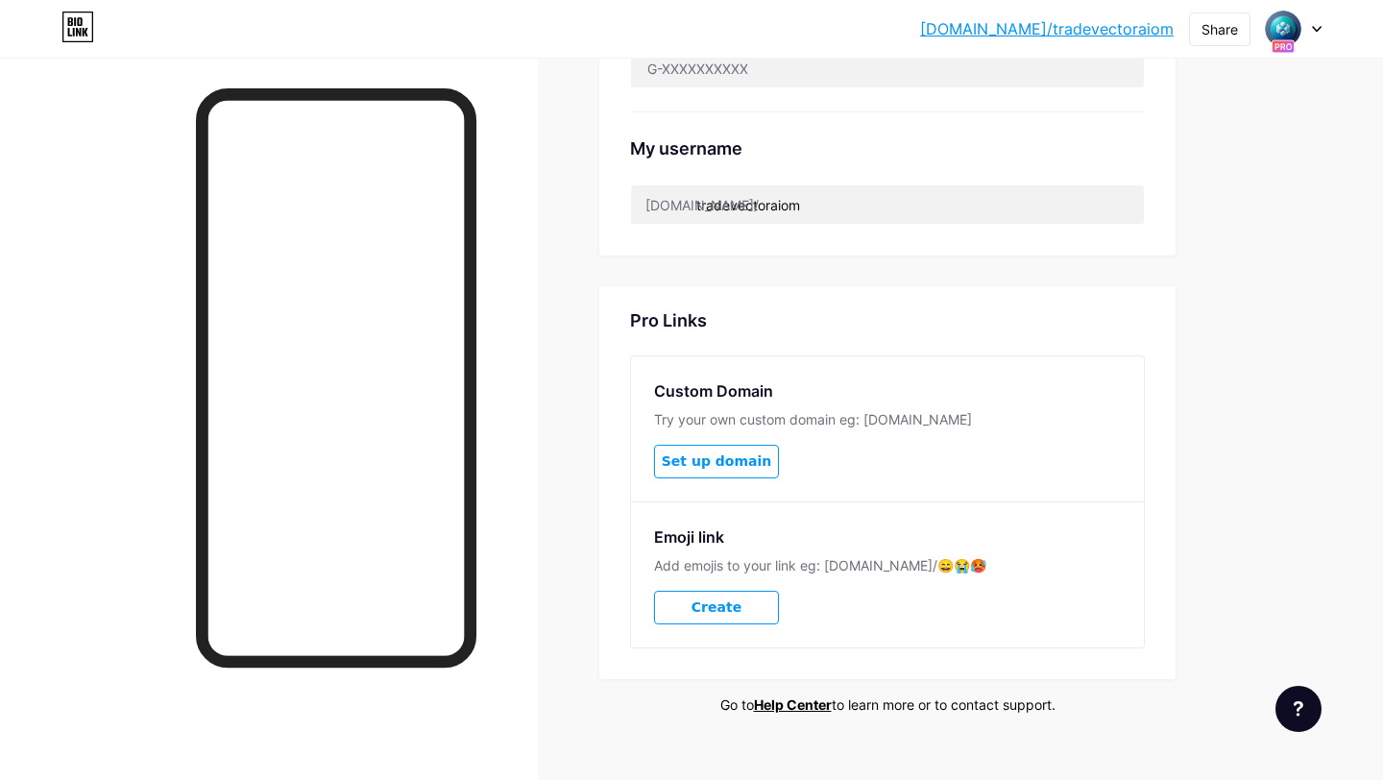
scroll to position [737, 0]
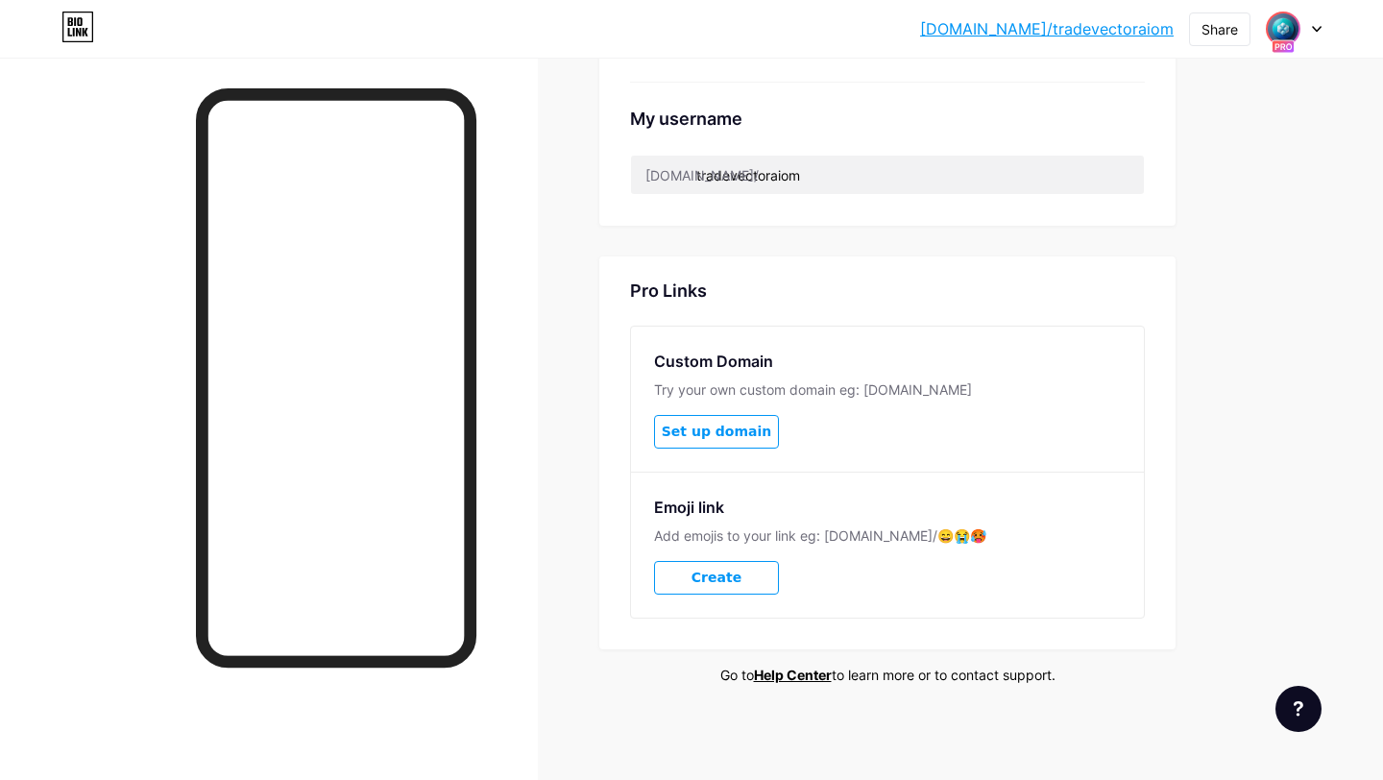
click at [1293, 19] on img at bounding box center [1283, 28] width 31 height 31
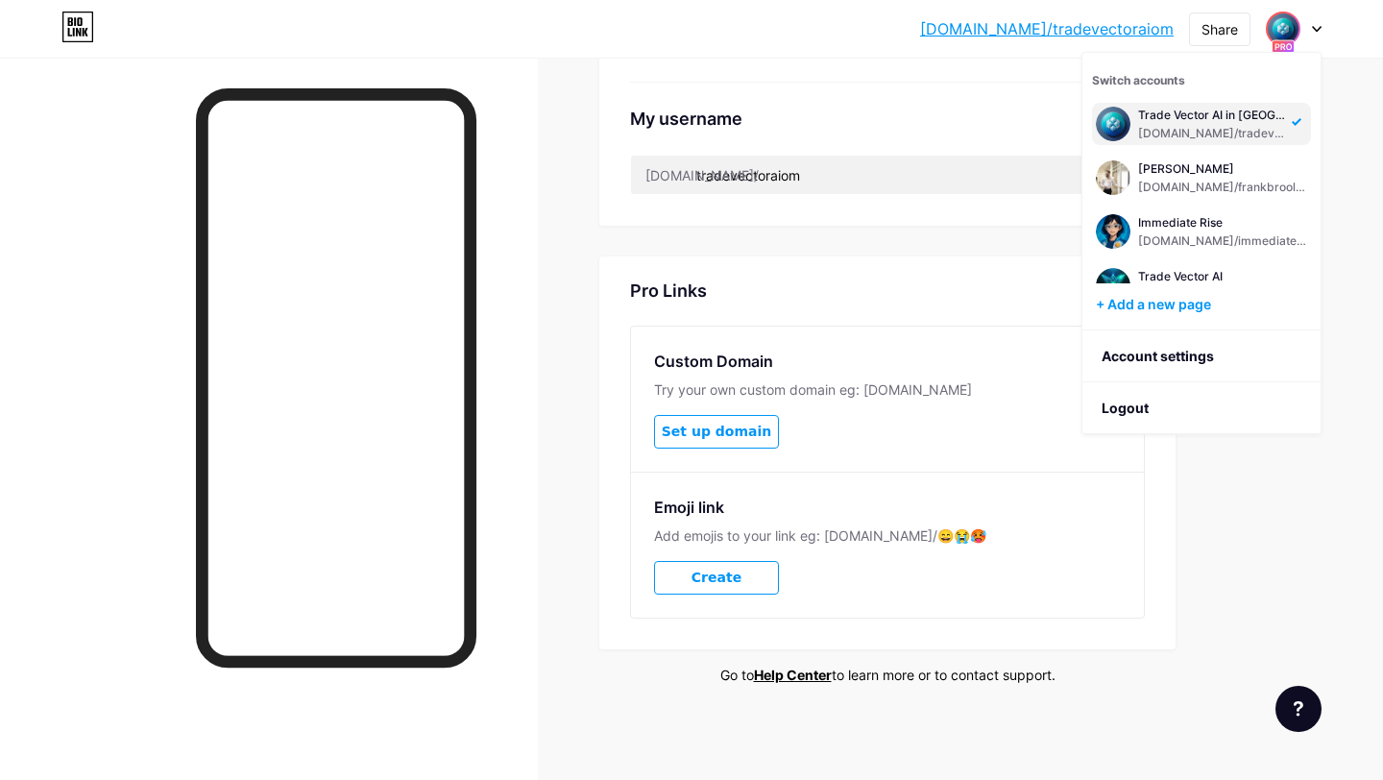
click at [617, 240] on div "Preferred link This is an aesthetic choice. Both links are usable. bio.link/ tr…" at bounding box center [887, 63] width 576 height 1244
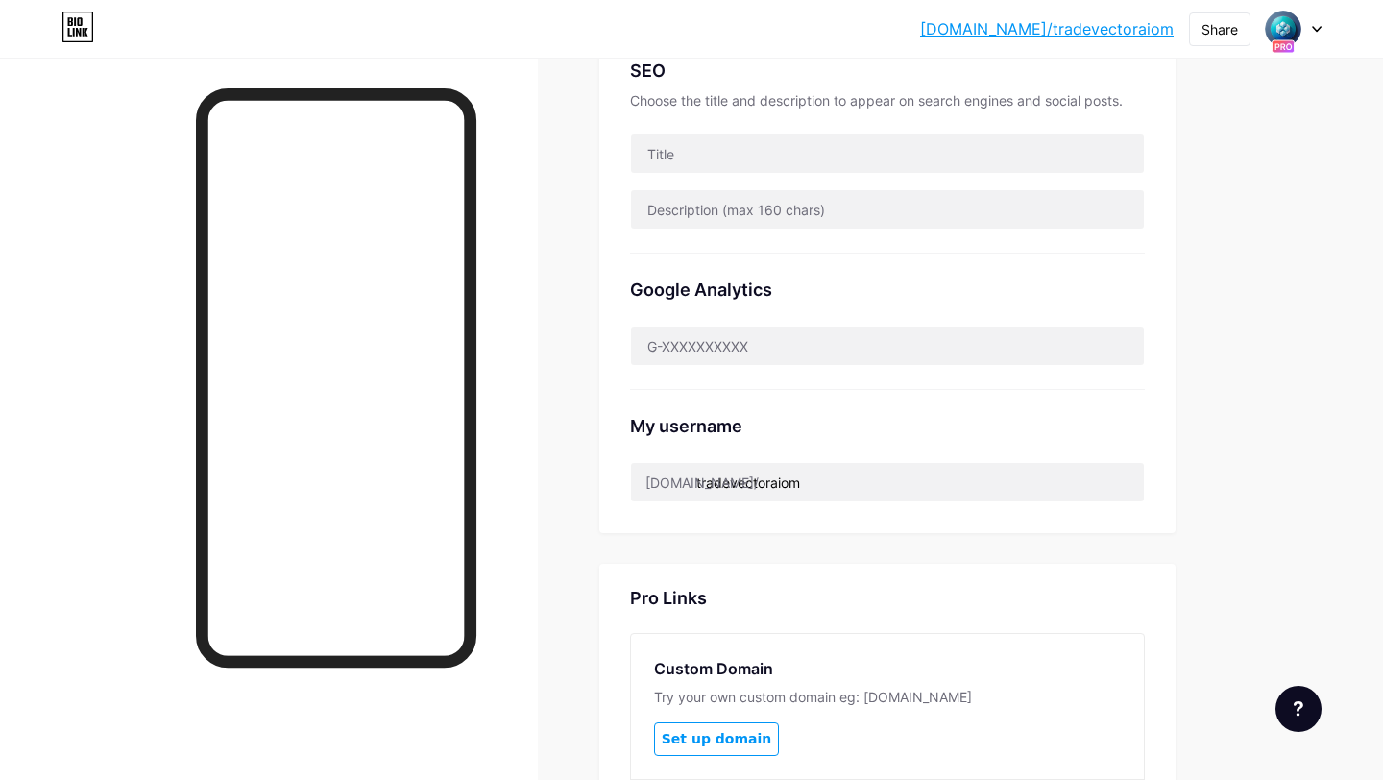
scroll to position [0, 0]
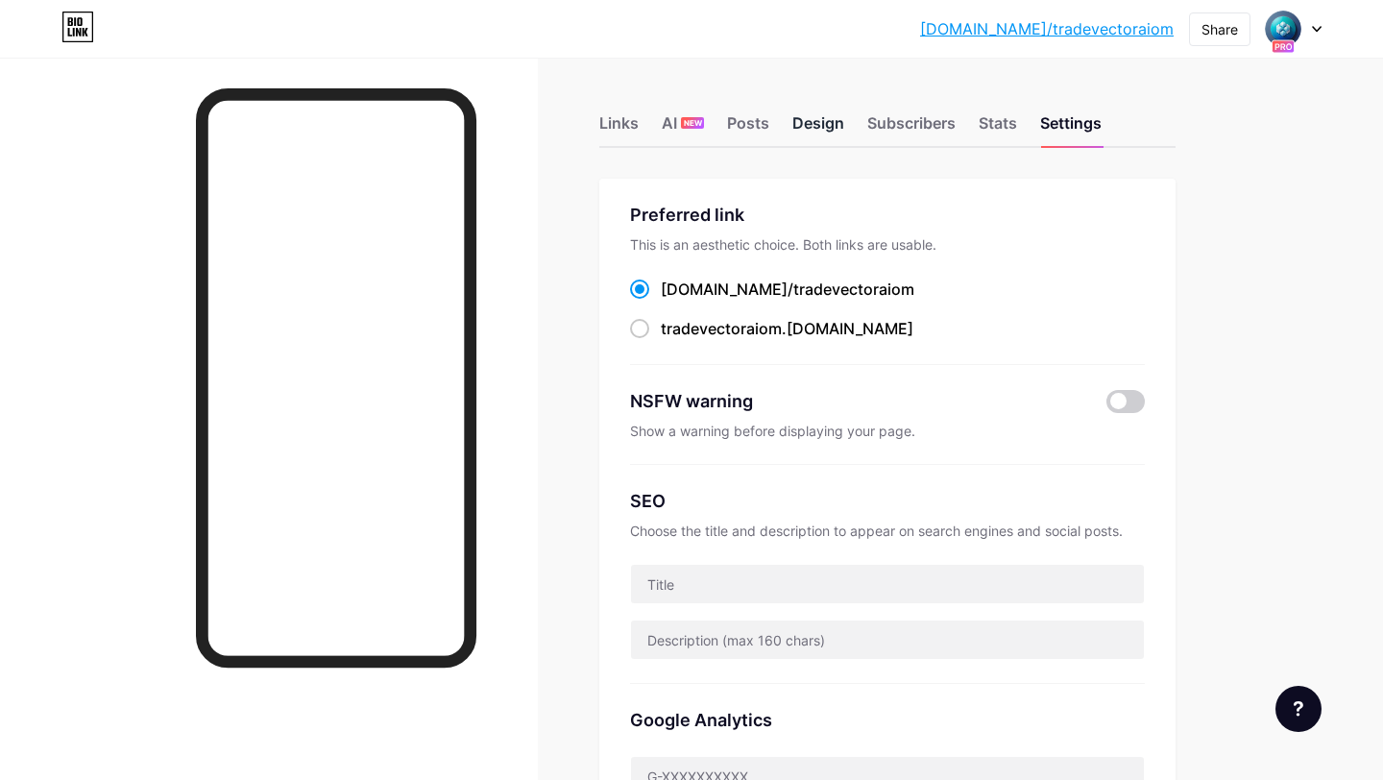
click at [795, 113] on div "Design" at bounding box center [818, 128] width 52 height 35
click at [753, 114] on div "Posts" at bounding box center [748, 128] width 42 height 35
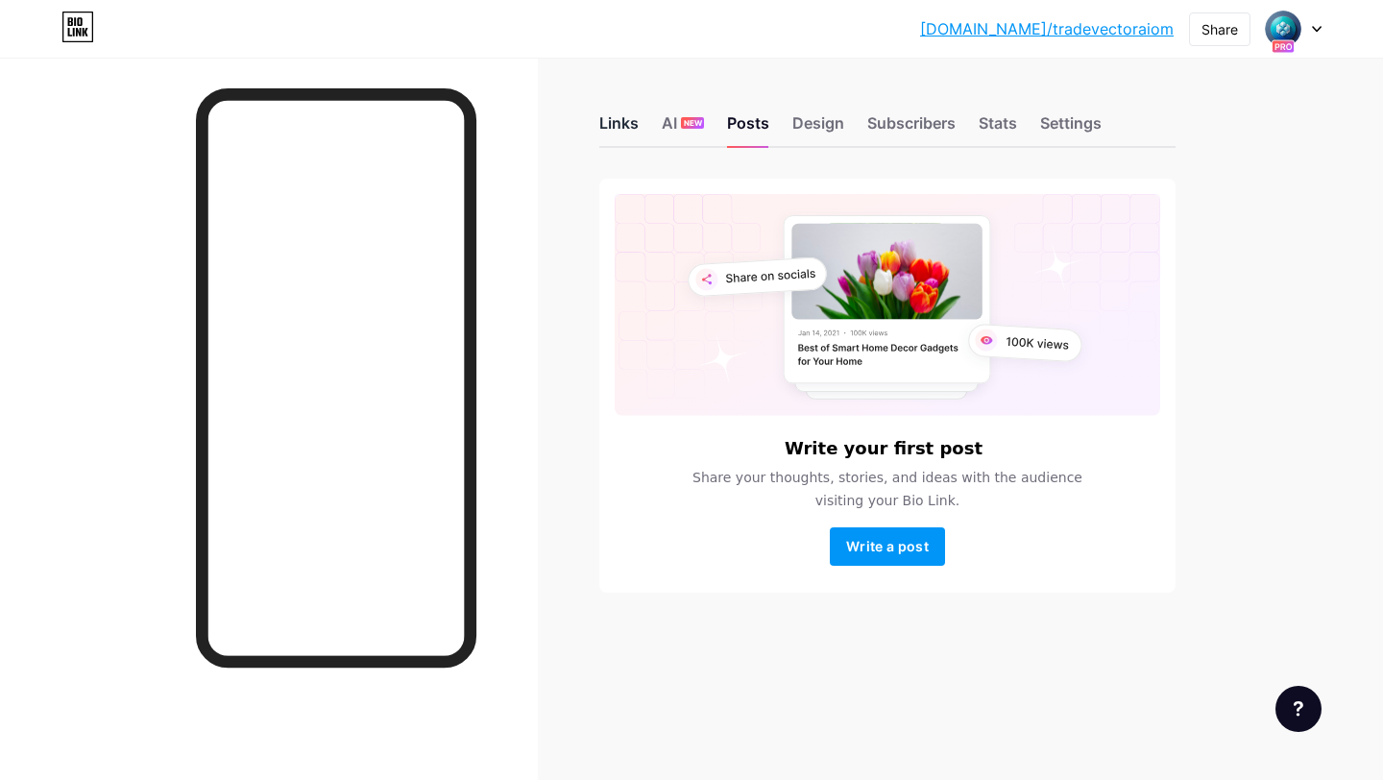
click at [620, 128] on div "Links" at bounding box center [618, 128] width 39 height 35
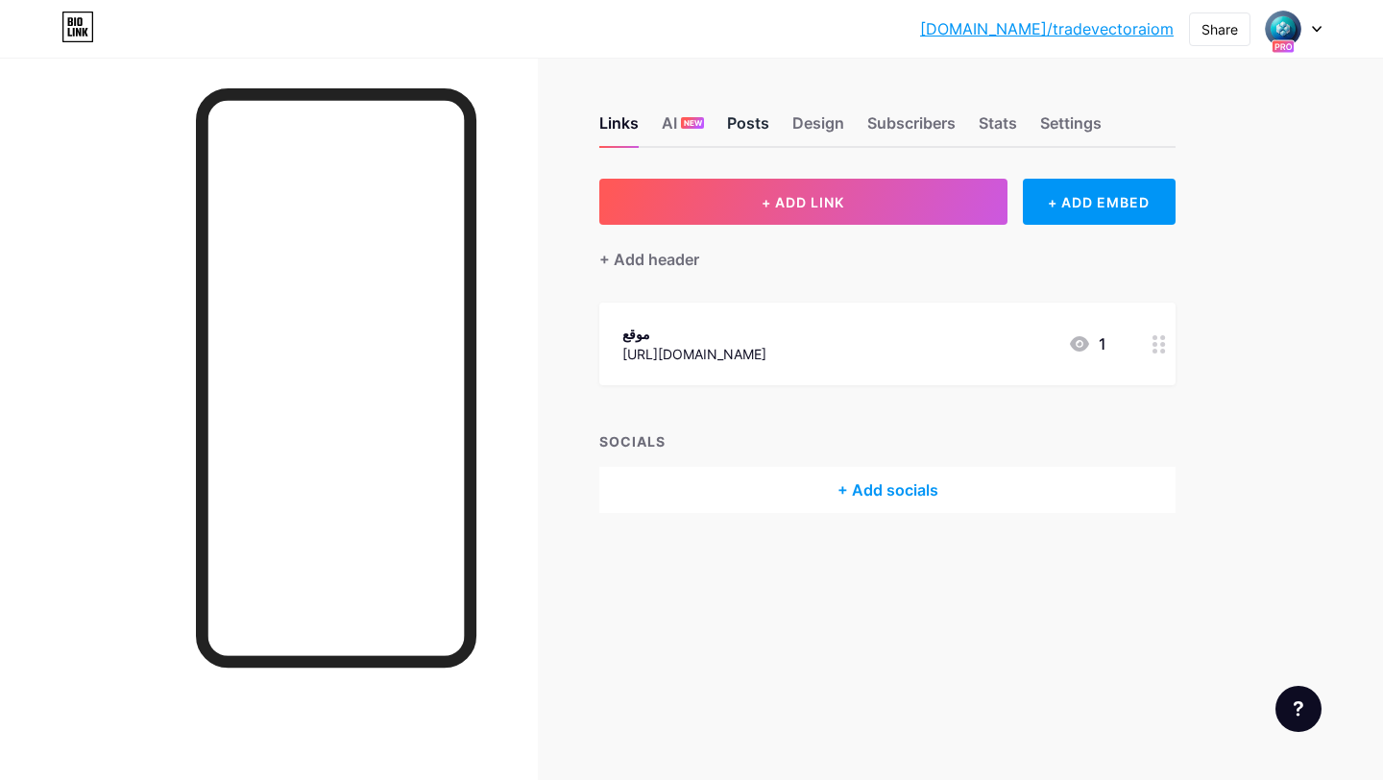
click at [743, 133] on div "Posts" at bounding box center [748, 128] width 42 height 35
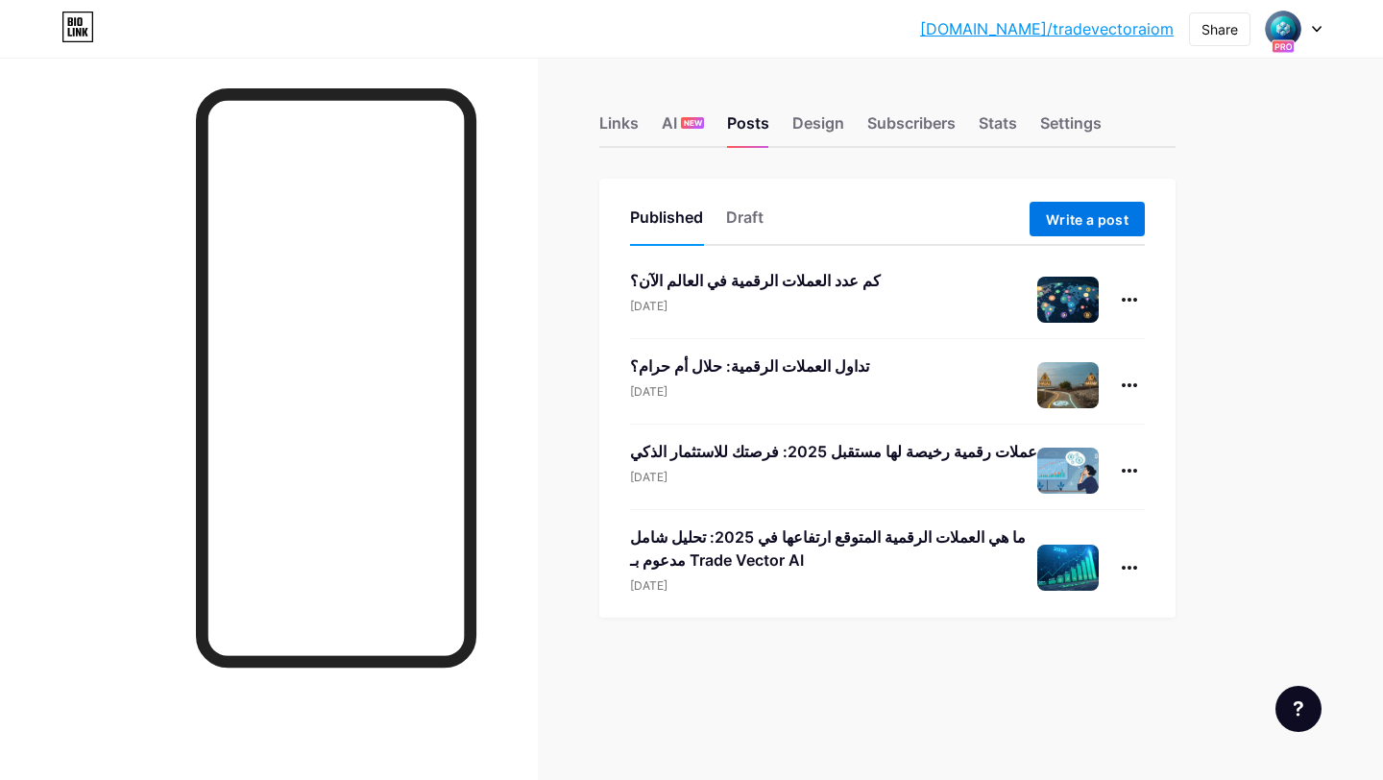
click at [1055, 223] on span "Write a post" at bounding box center [1087, 219] width 83 height 16
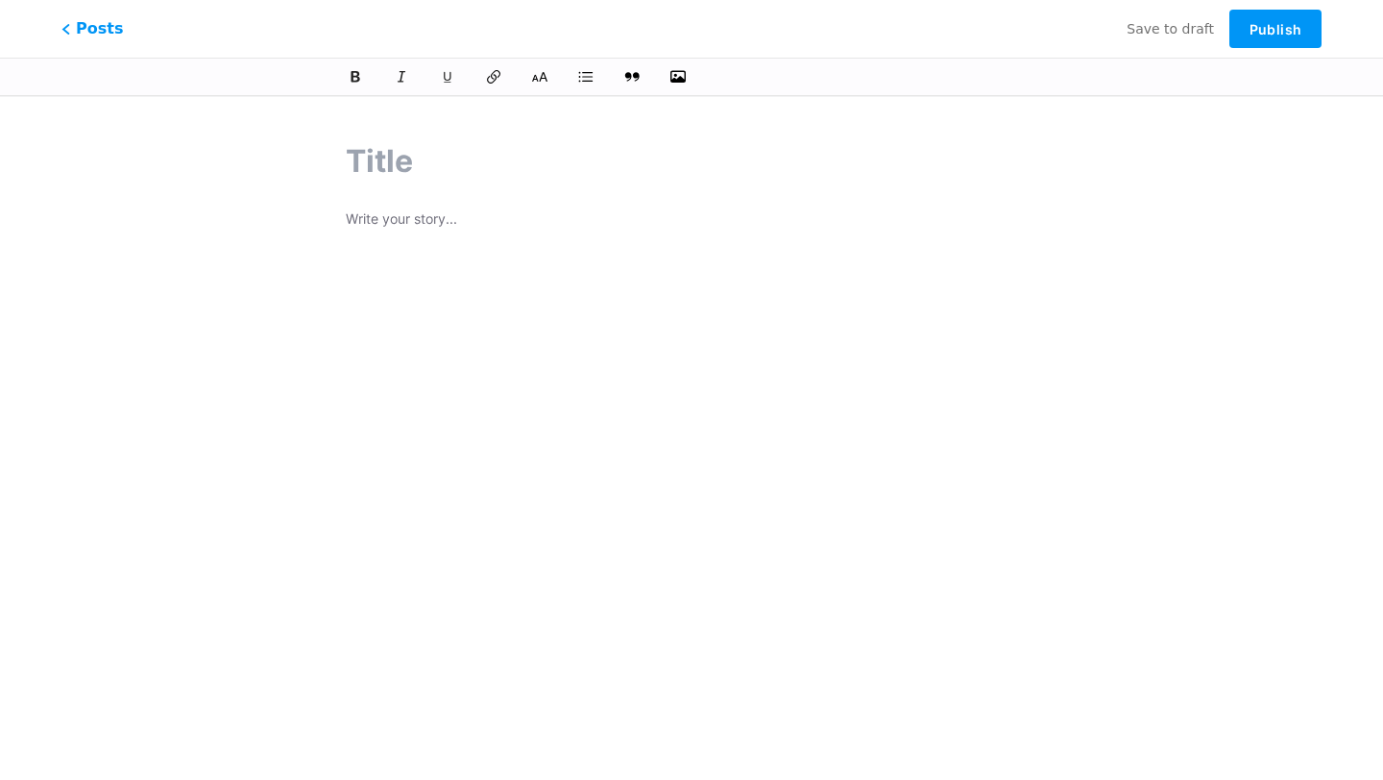
click at [453, 228] on p at bounding box center [691, 220] width 691 height 27
click at [438, 201] on div at bounding box center [691, 416] width 745 height 603
click at [438, 210] on p at bounding box center [691, 220] width 691 height 27
click at [597, 223] on p "авава" at bounding box center [691, 220] width 691 height 27
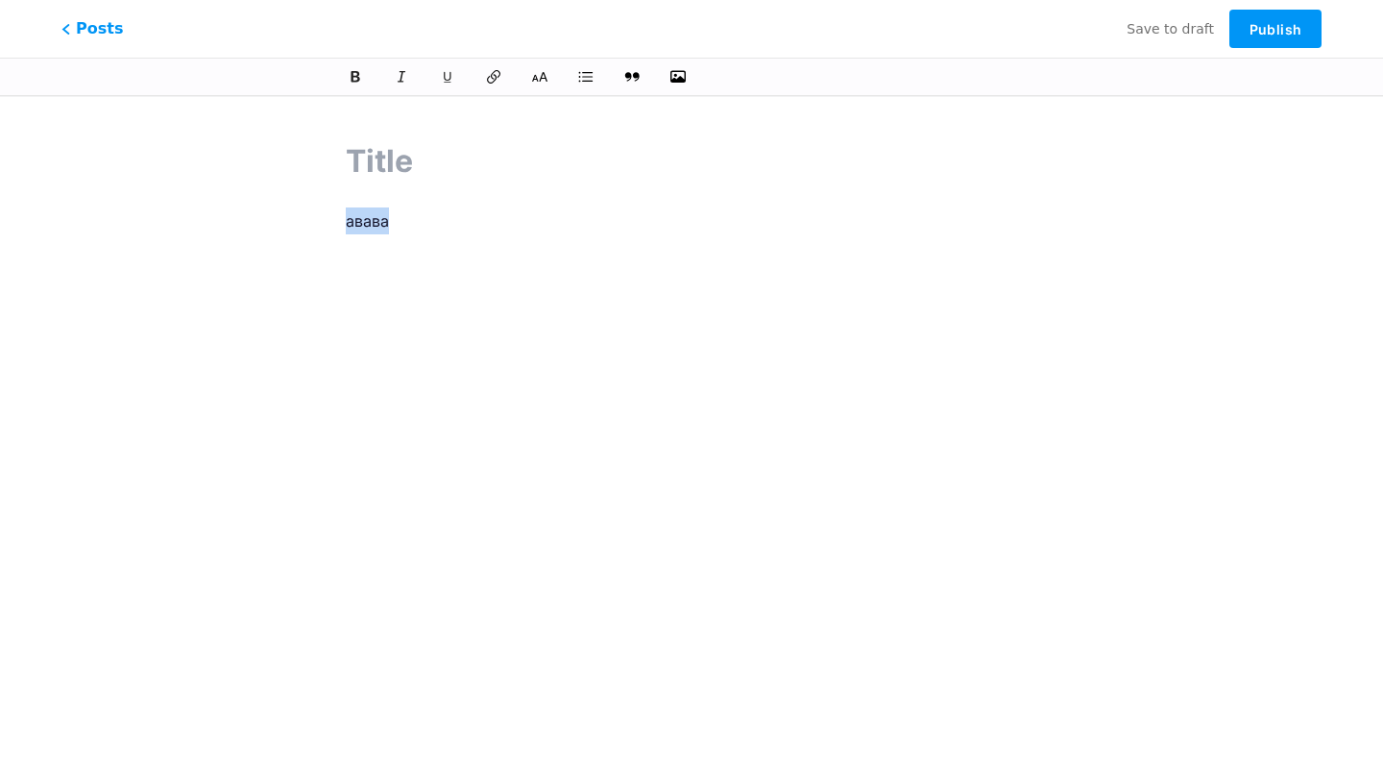
click at [597, 223] on p "авава" at bounding box center [691, 220] width 691 height 27
click at [352, 223] on p "авава" at bounding box center [691, 220] width 691 height 27
click at [415, 217] on p "авава" at bounding box center [691, 220] width 691 height 27
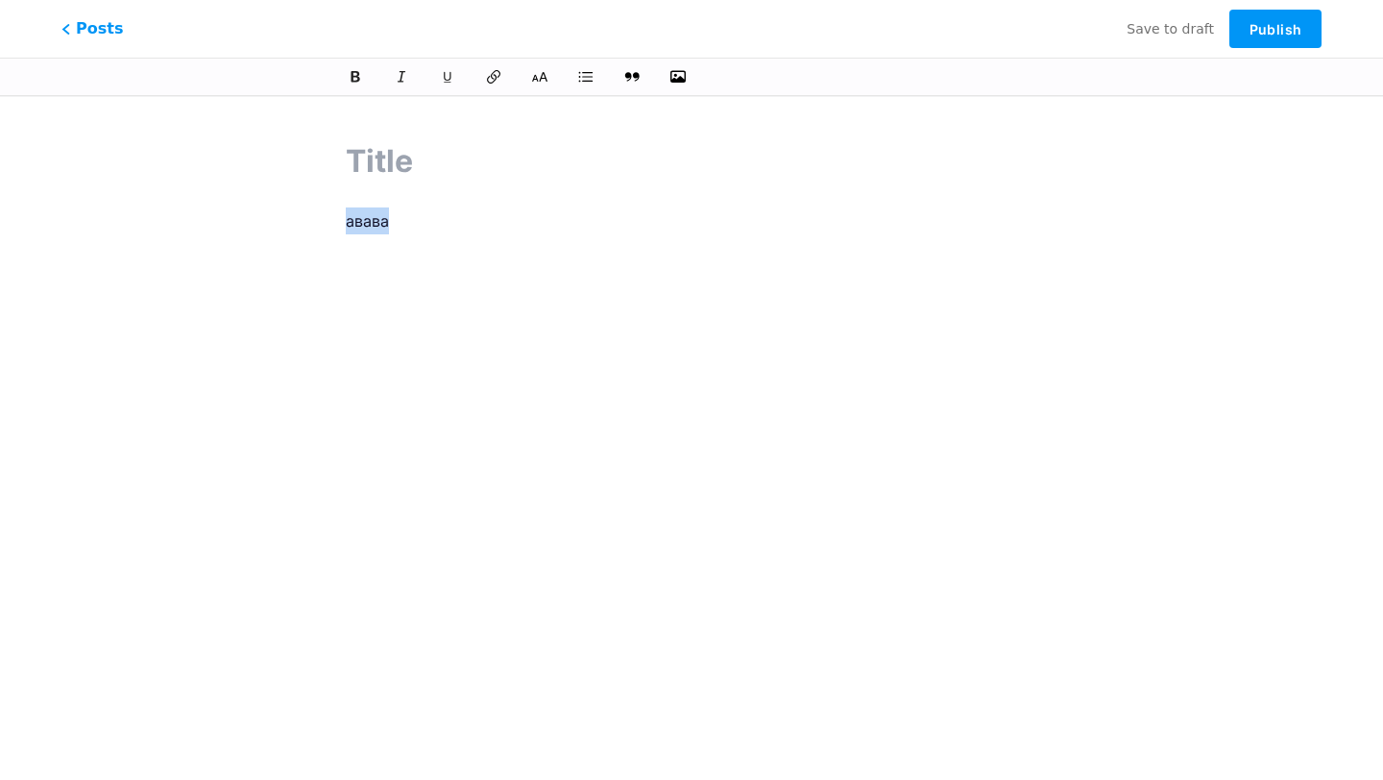
click at [415, 217] on p "авава" at bounding box center [691, 220] width 691 height 27
click at [363, 216] on strong "المقدمة" at bounding box center [371, 220] width 50 height 19
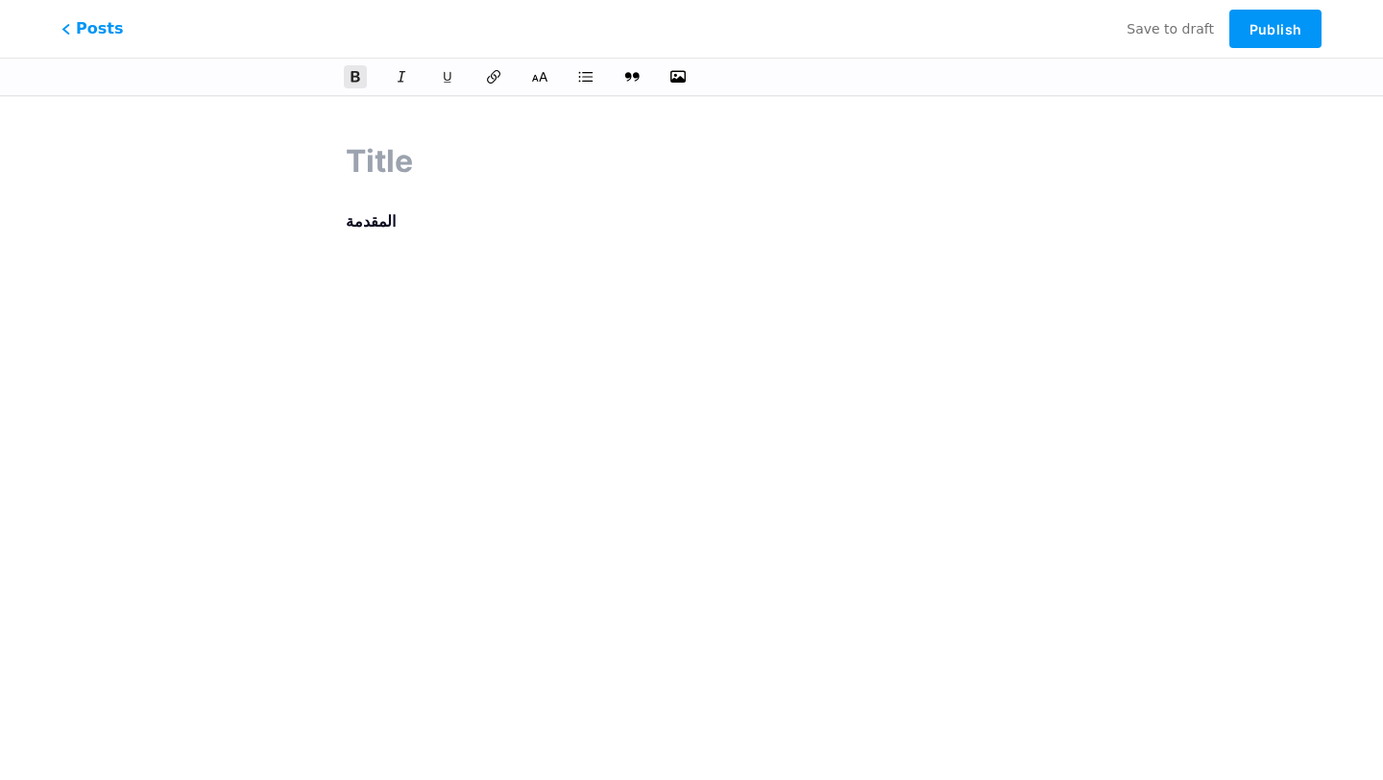
click at [393, 214] on p "المقدمة" at bounding box center [691, 220] width 691 height 27
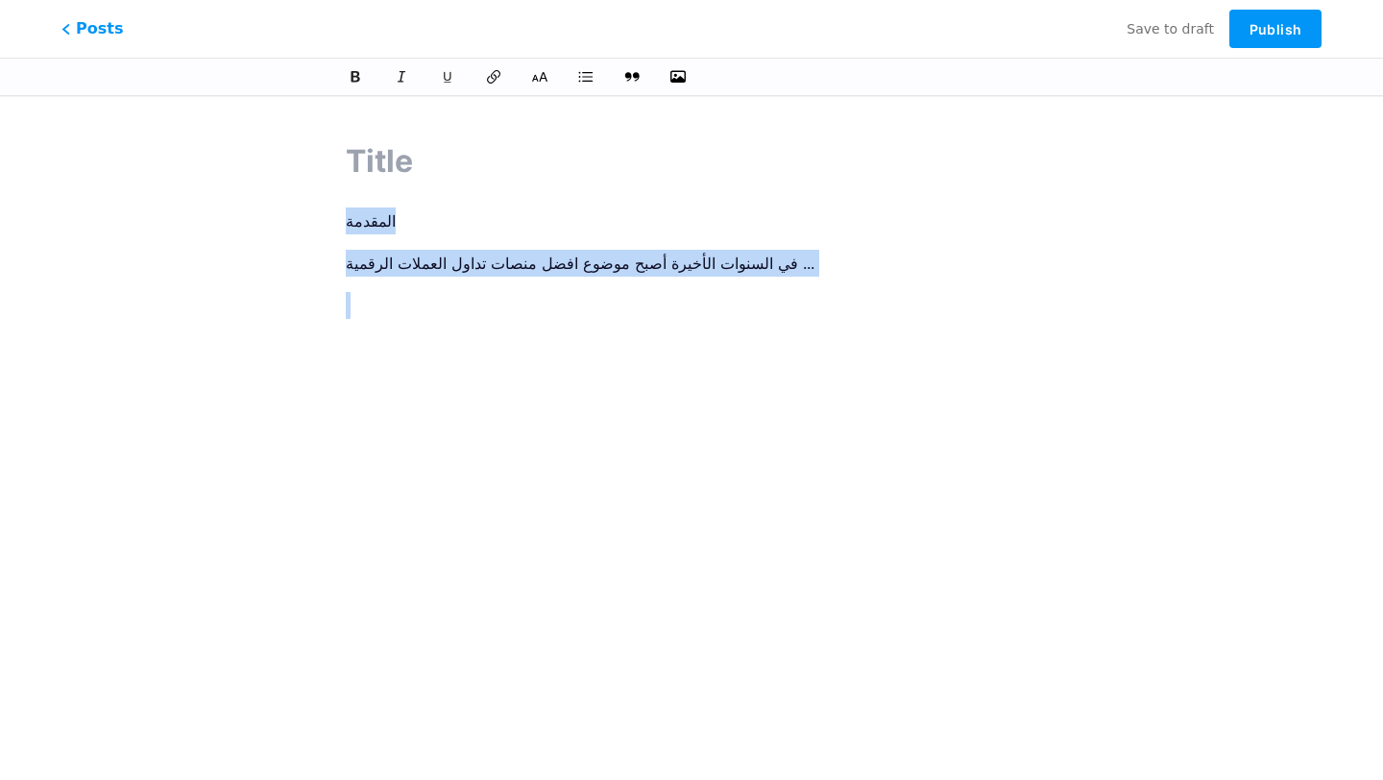
drag, startPoint x: 462, startPoint y: 304, endPoint x: 327, endPoint y: 207, distance: 165.8
click at [327, 207] on div "‎المقدمة في السنوات الأخيرة أصبح موضوع افضل منصات تداول العملات الرقمية ..." at bounding box center [691, 416] width 745 height 603
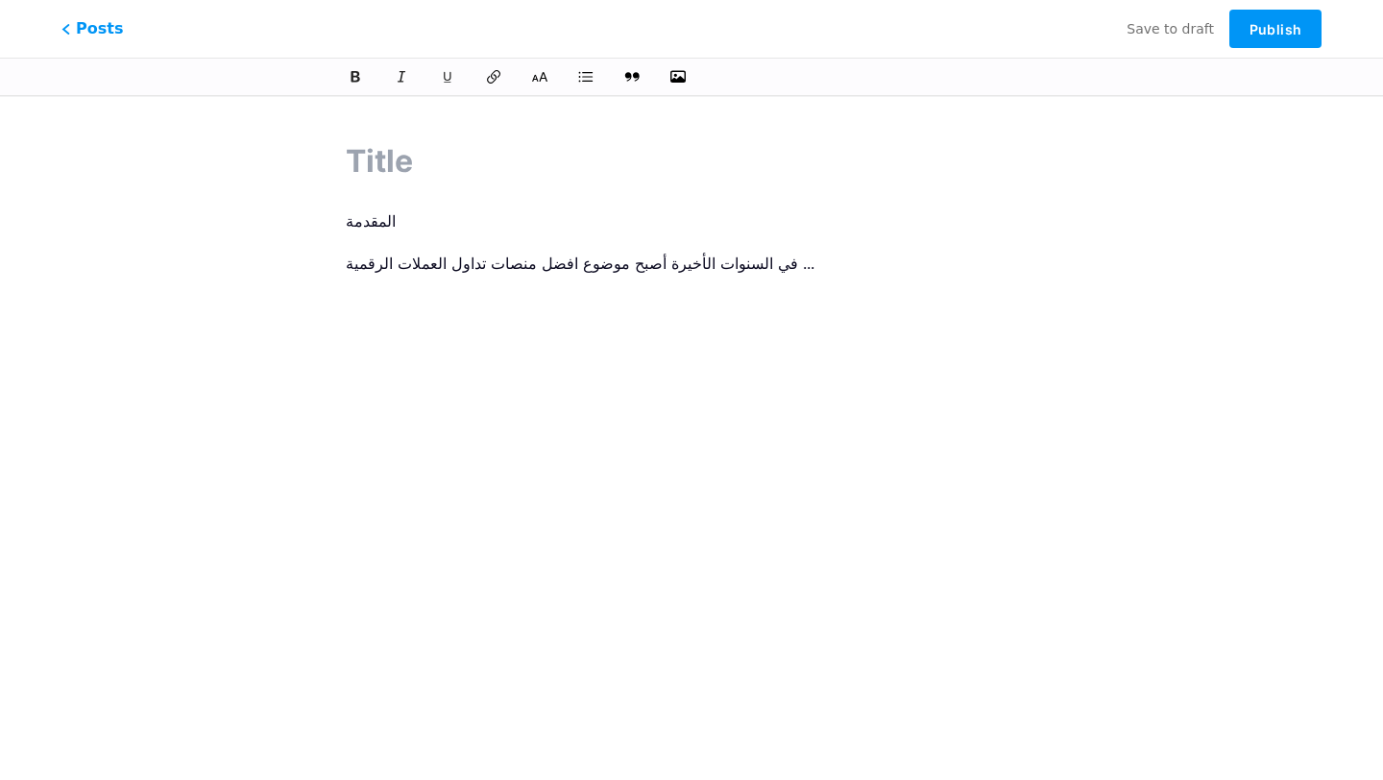
click at [348, 201] on div "‎المقدمة في السنوات الأخيرة أصبح موضوع افضل منصات تداول العملات الرقمية ..." at bounding box center [691, 416] width 745 height 603
click at [363, 201] on div "‎المقدمة في السنوات الأخيرة أصبح موضوع افضل منصات تداول العملات الرقمية ..." at bounding box center [691, 416] width 745 height 603
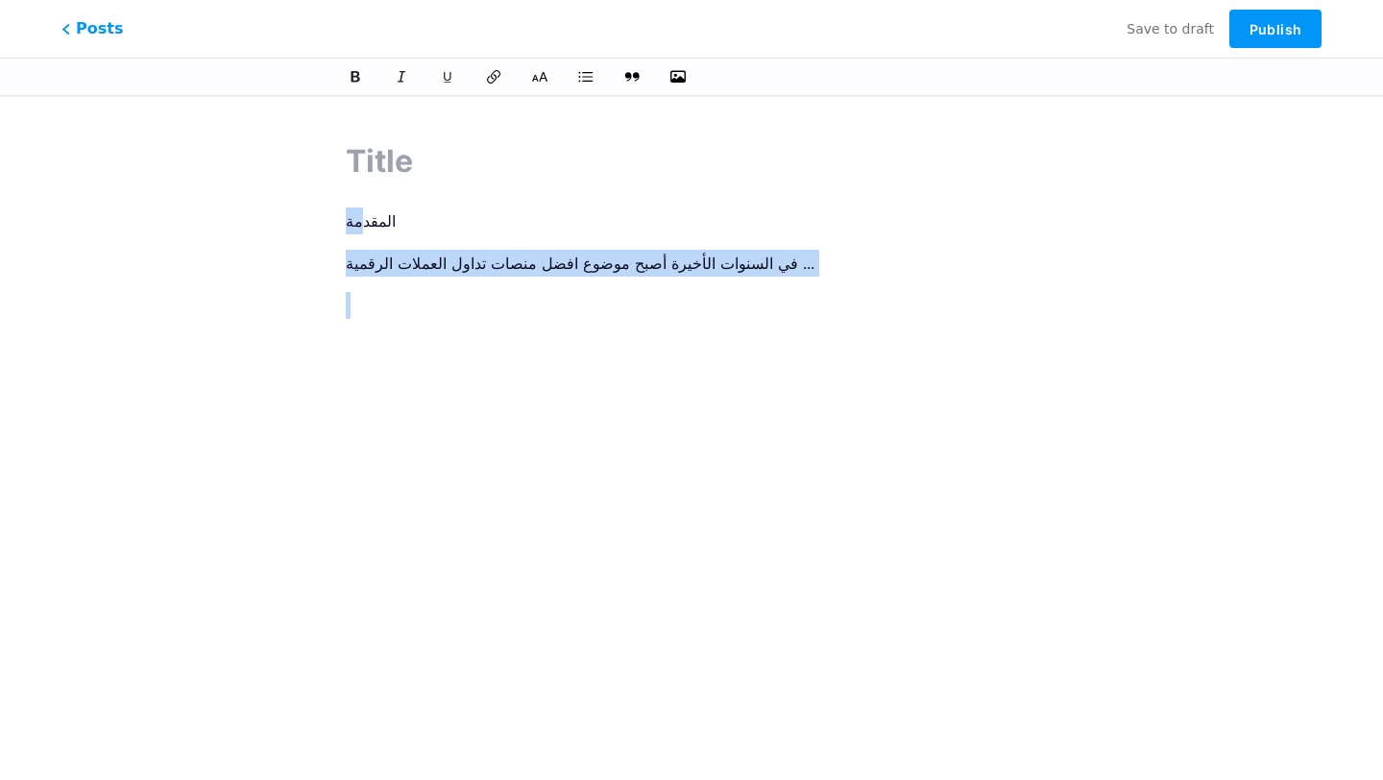
drag, startPoint x: 357, startPoint y: 220, endPoint x: 601, endPoint y: 314, distance: 261.4
click at [601, 314] on div "‎المقدمة في السنوات الأخيرة أصبح موضوع افضل منصات تداول العملات الرقمية ..." at bounding box center [691, 447] width 691 height 480
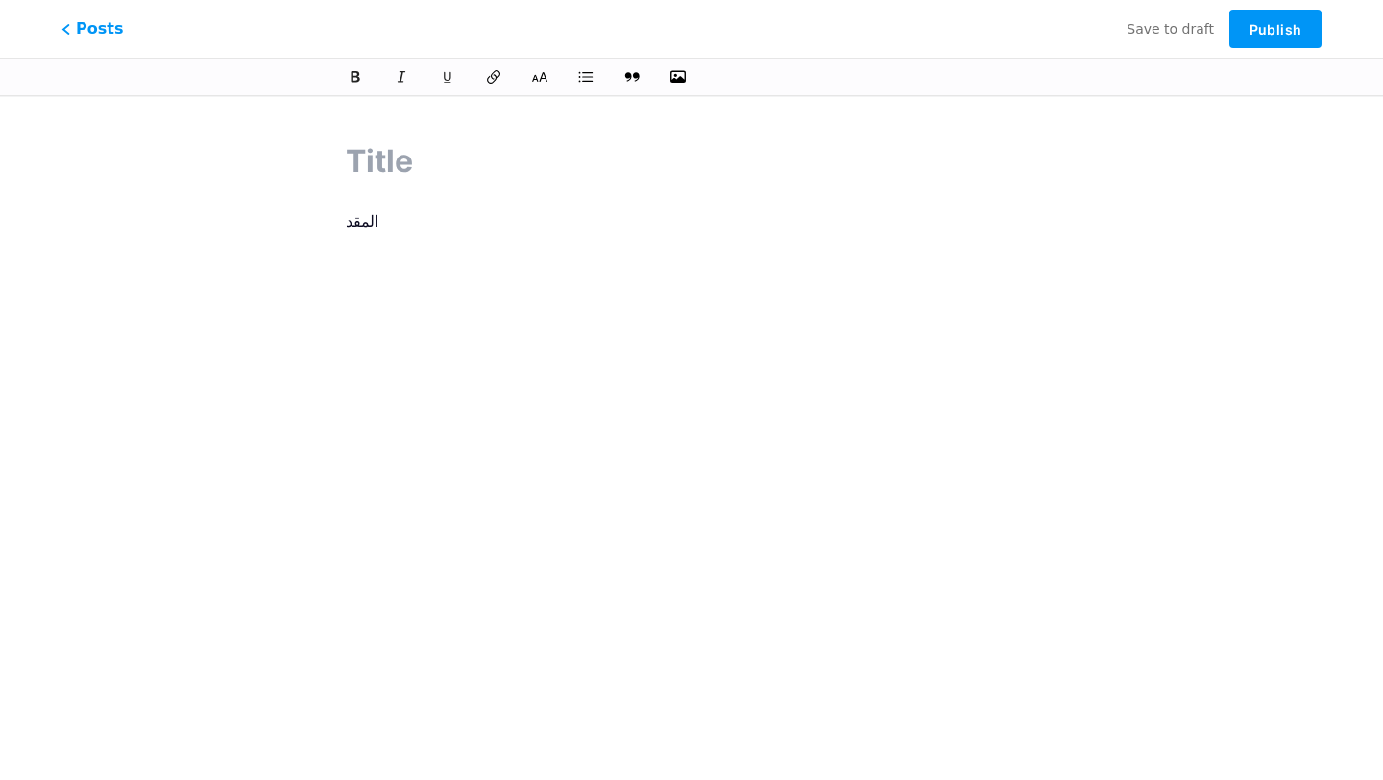
click at [384, 213] on p "‎المقد" at bounding box center [691, 220] width 691 height 27
click at [396, 230] on p "‎аыаыавывы" at bounding box center [691, 220] width 691 height 27
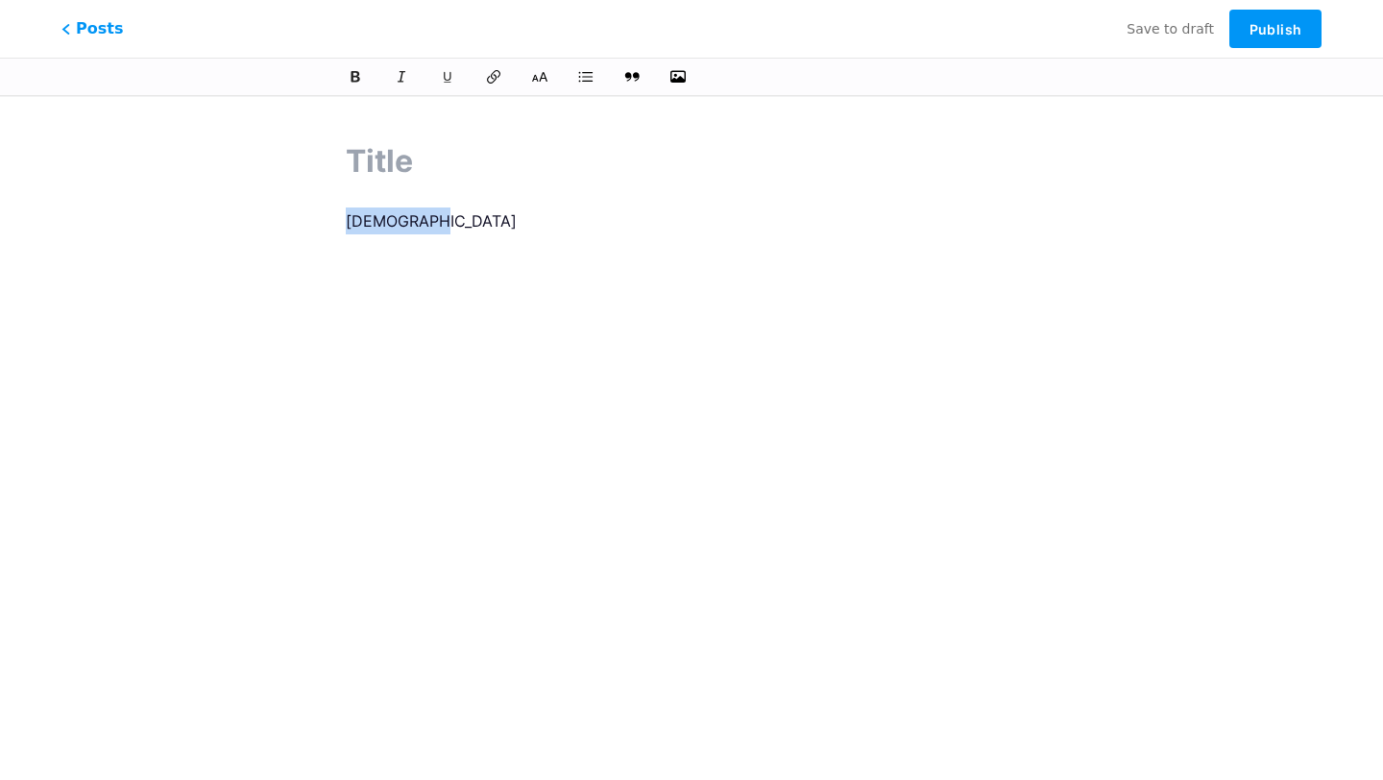
click at [396, 230] on p "‎аыаыавывы" at bounding box center [691, 220] width 691 height 27
click at [93, 30] on span "Posts" at bounding box center [93, 28] width 68 height 25
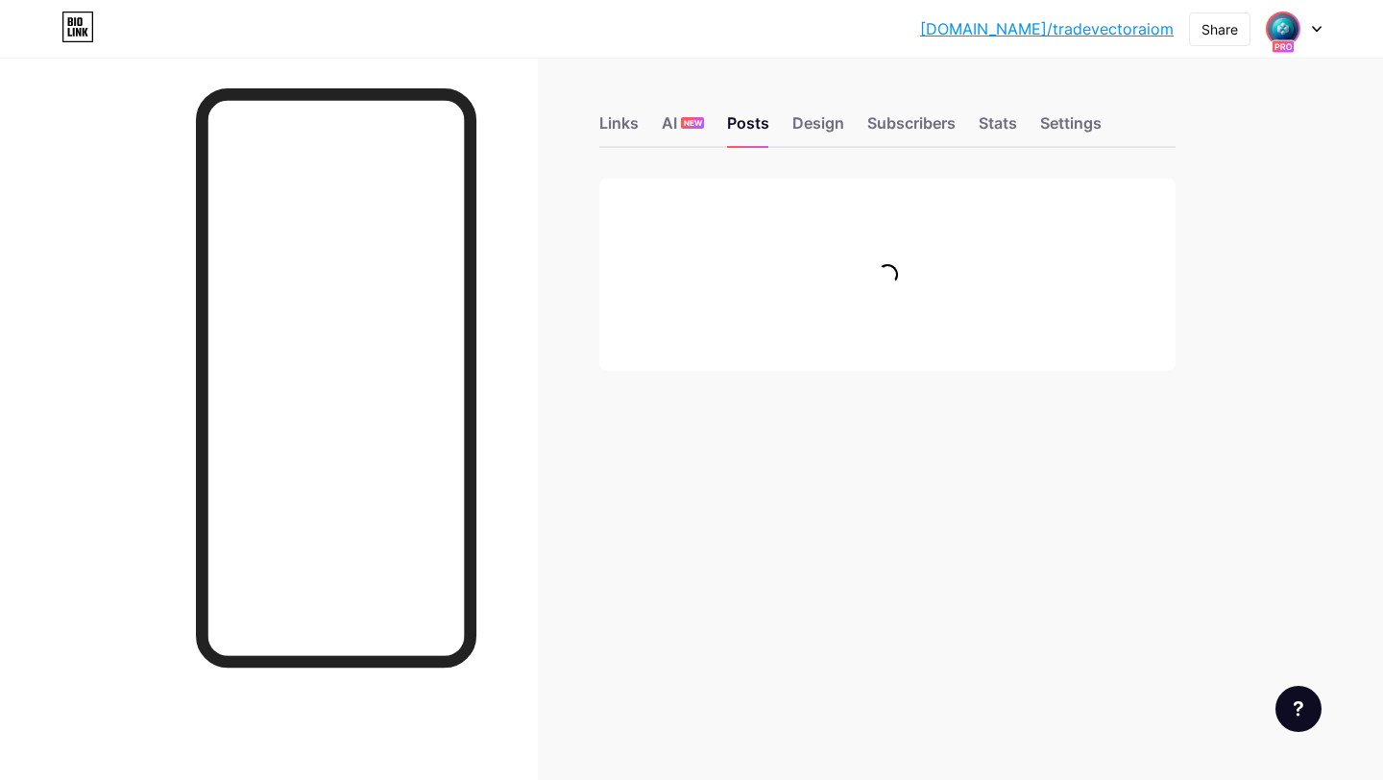
click at [1276, 29] on img at bounding box center [1283, 28] width 31 height 31
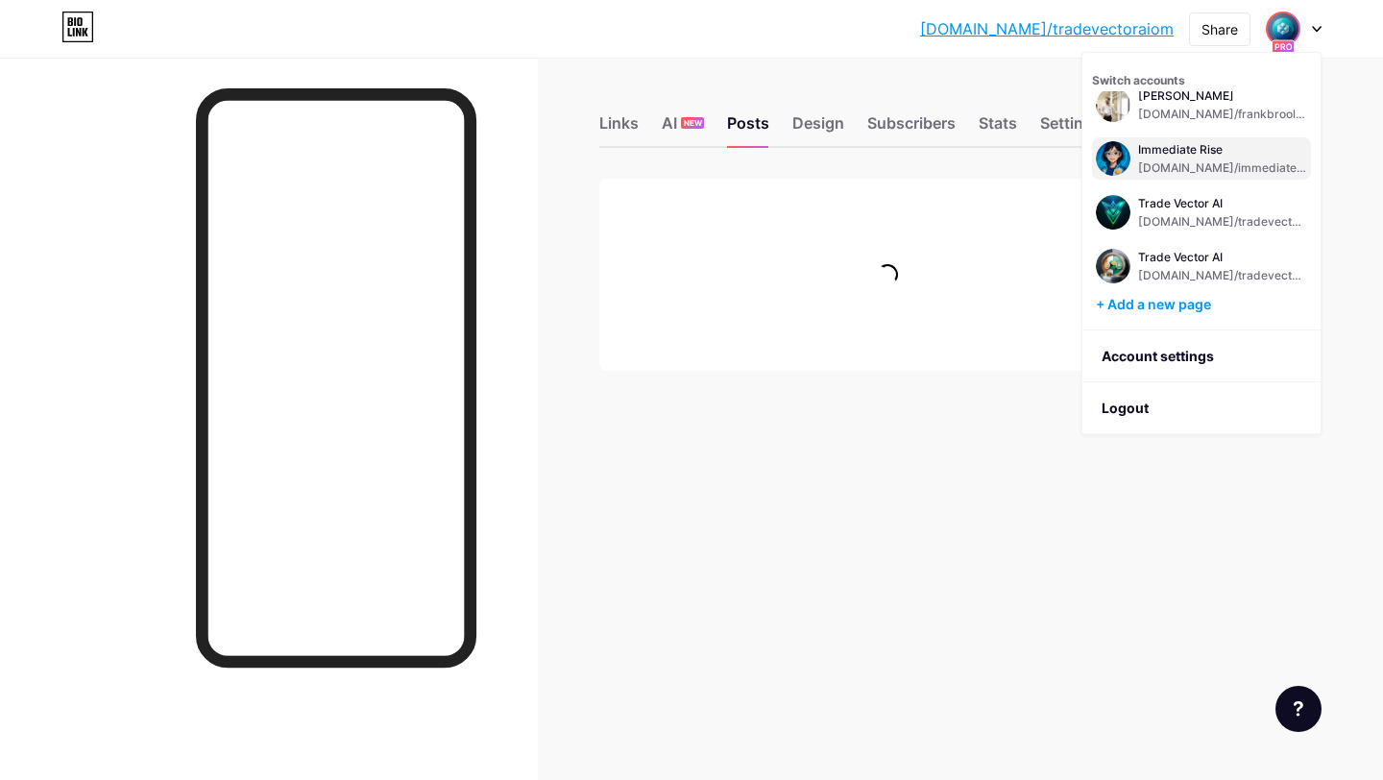
scroll to position [76, 0]
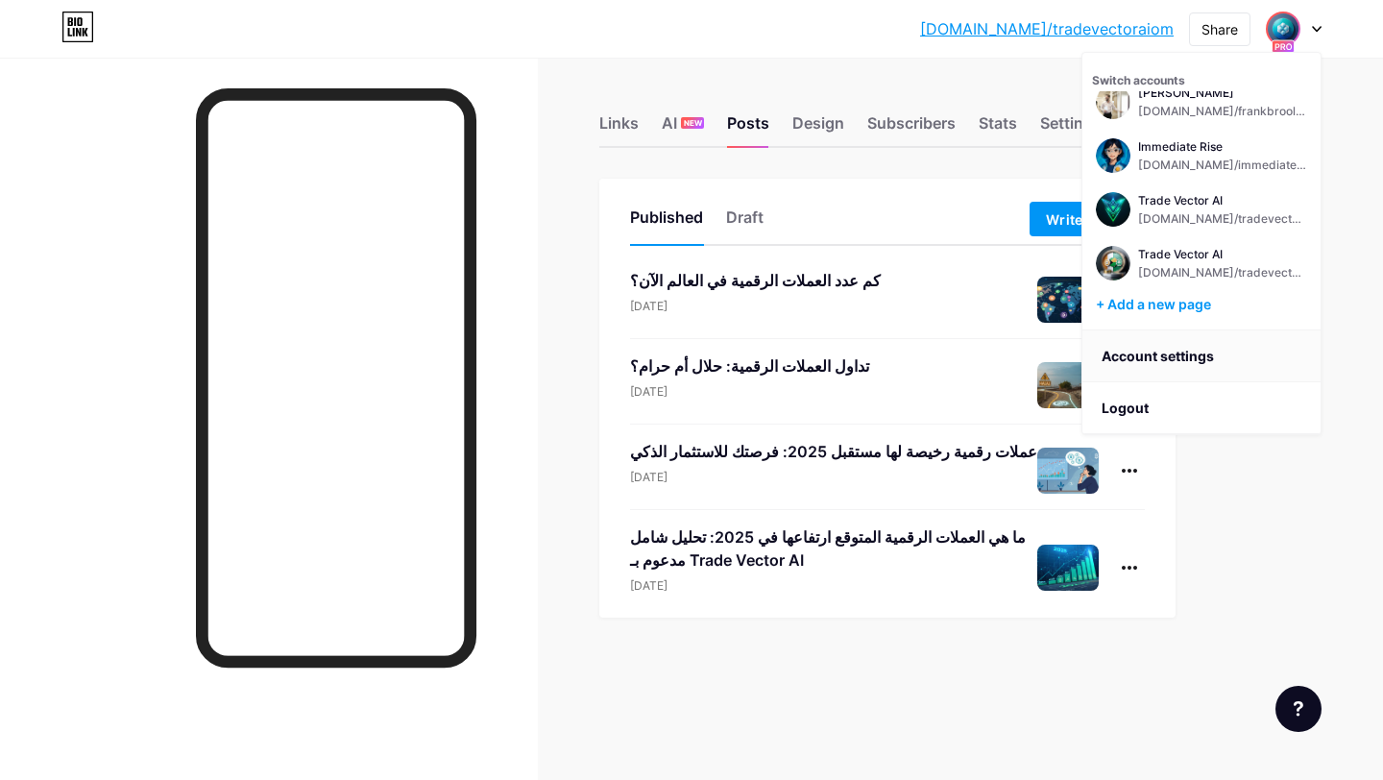
click at [1152, 358] on link "Account settings" at bounding box center [1201, 356] width 238 height 52
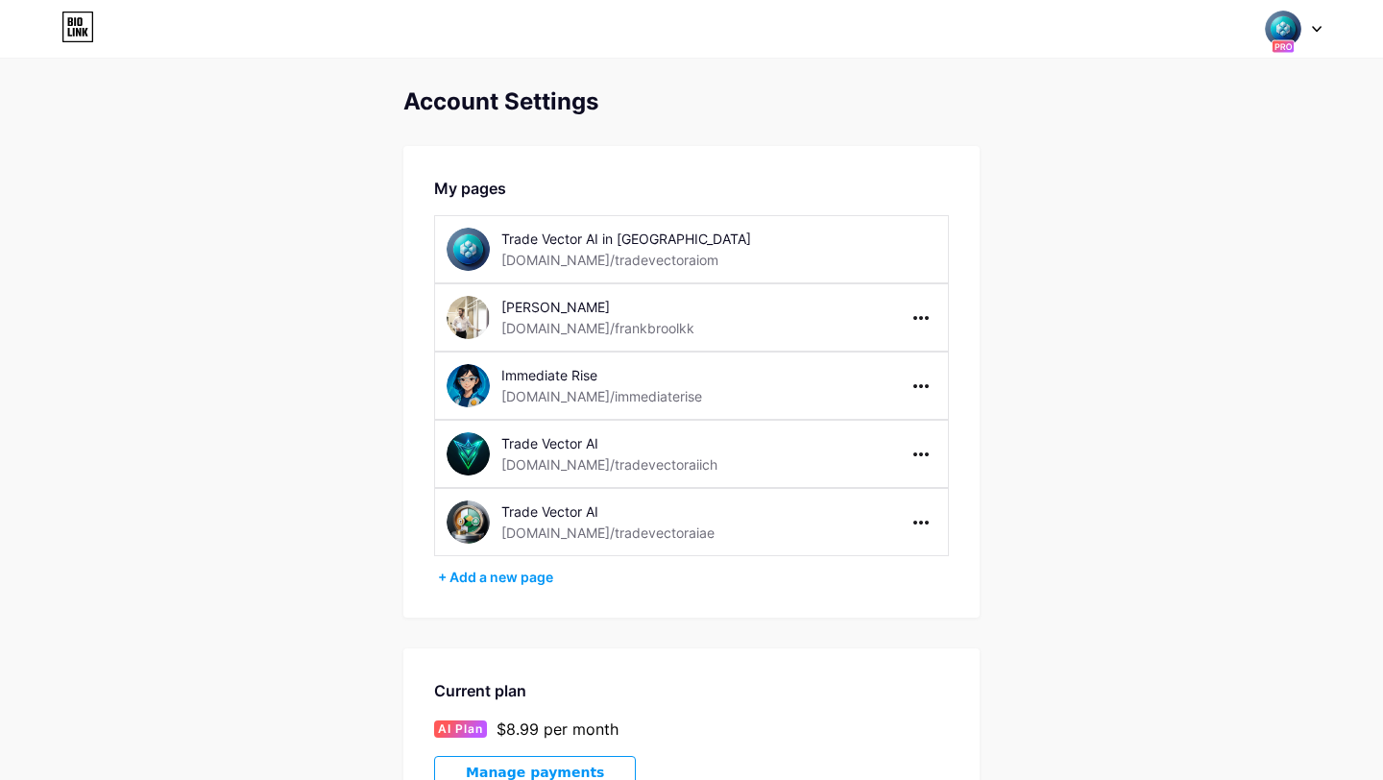
click at [1280, 34] on img at bounding box center [1283, 29] width 36 height 36
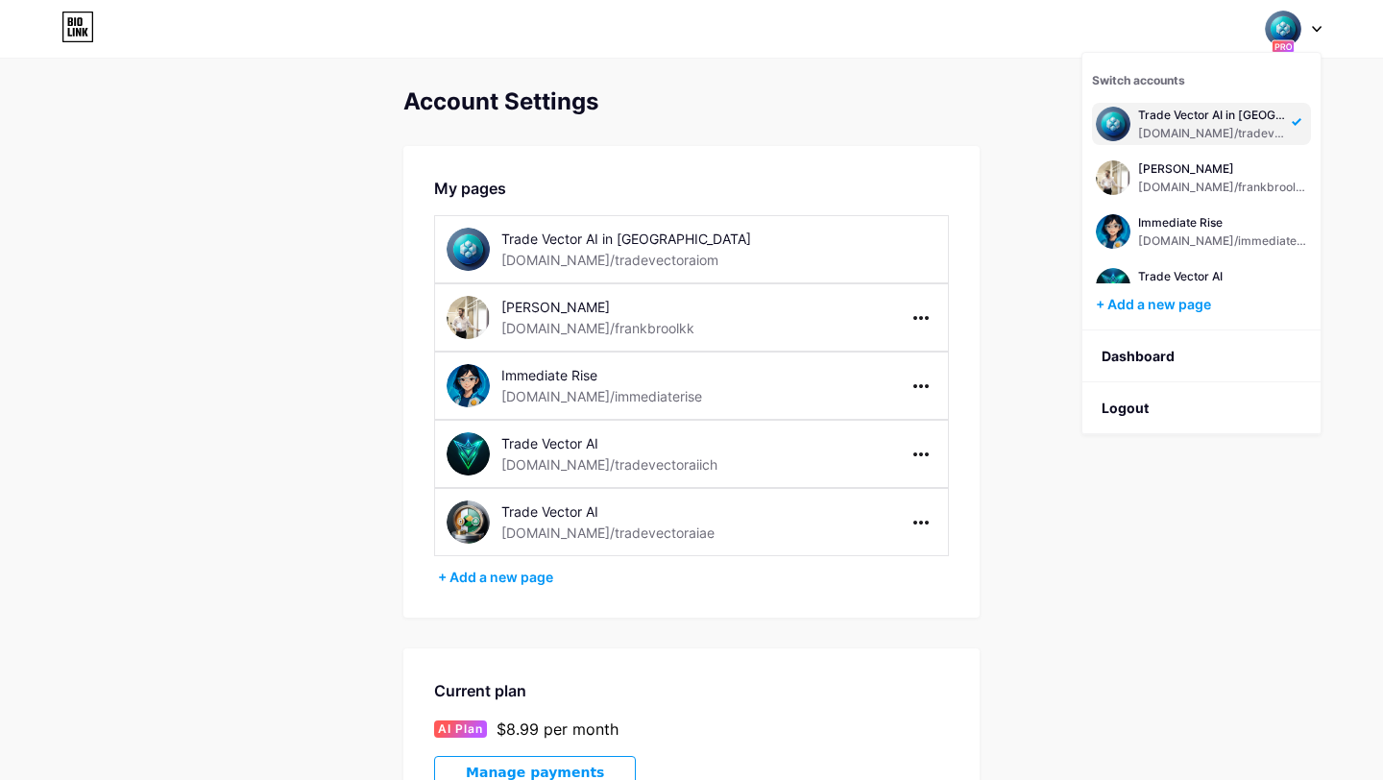
click at [1167, 133] on div "[DOMAIN_NAME]/tradevectoraiom" at bounding box center [1212, 133] width 148 height 15
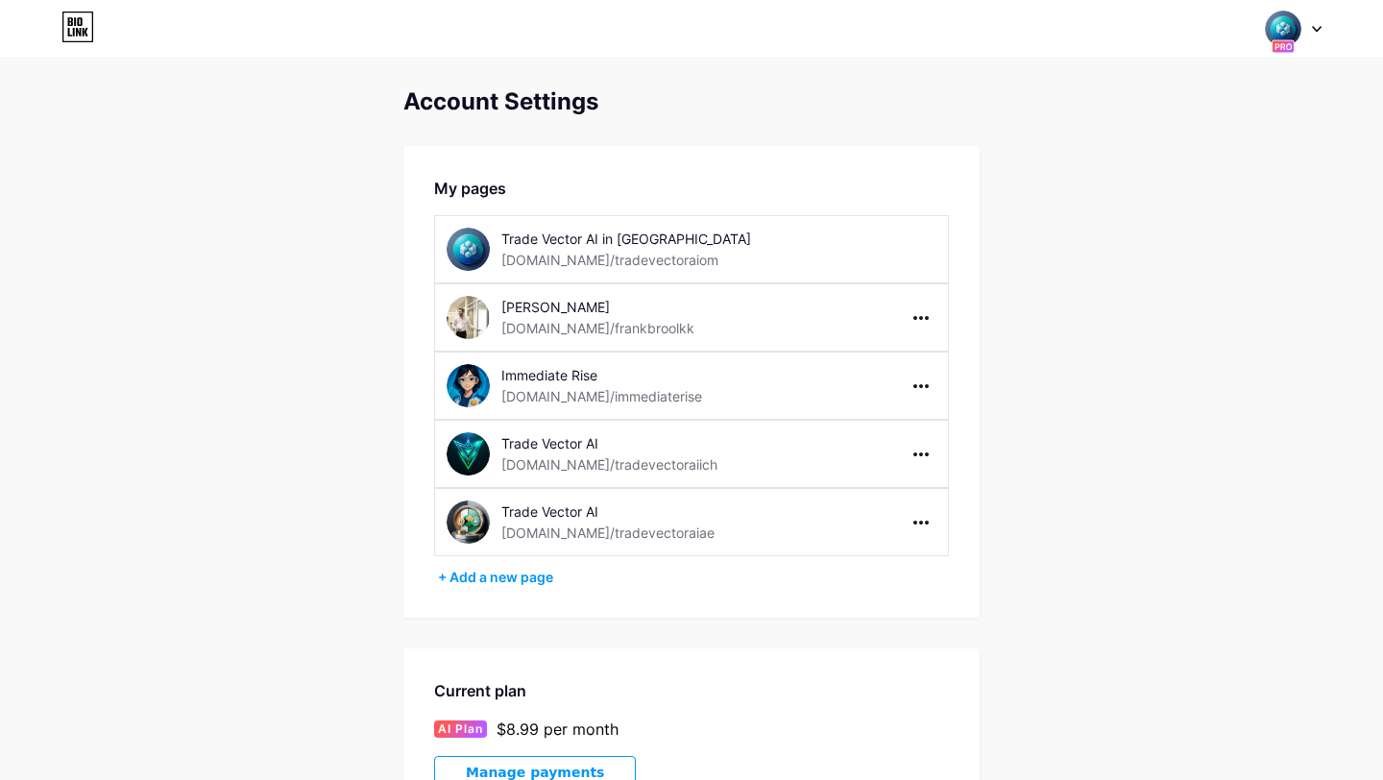
click at [471, 244] on img at bounding box center [468, 249] width 43 height 43
click at [1264, 43] on div "Switch accounts Trade Vector AI in [GEOGRAPHIC_DATA] [DOMAIN_NAME]/tradevectora…" at bounding box center [691, 29] width 1383 height 35
click at [1272, 39] on icon at bounding box center [1282, 46] width 23 height 14
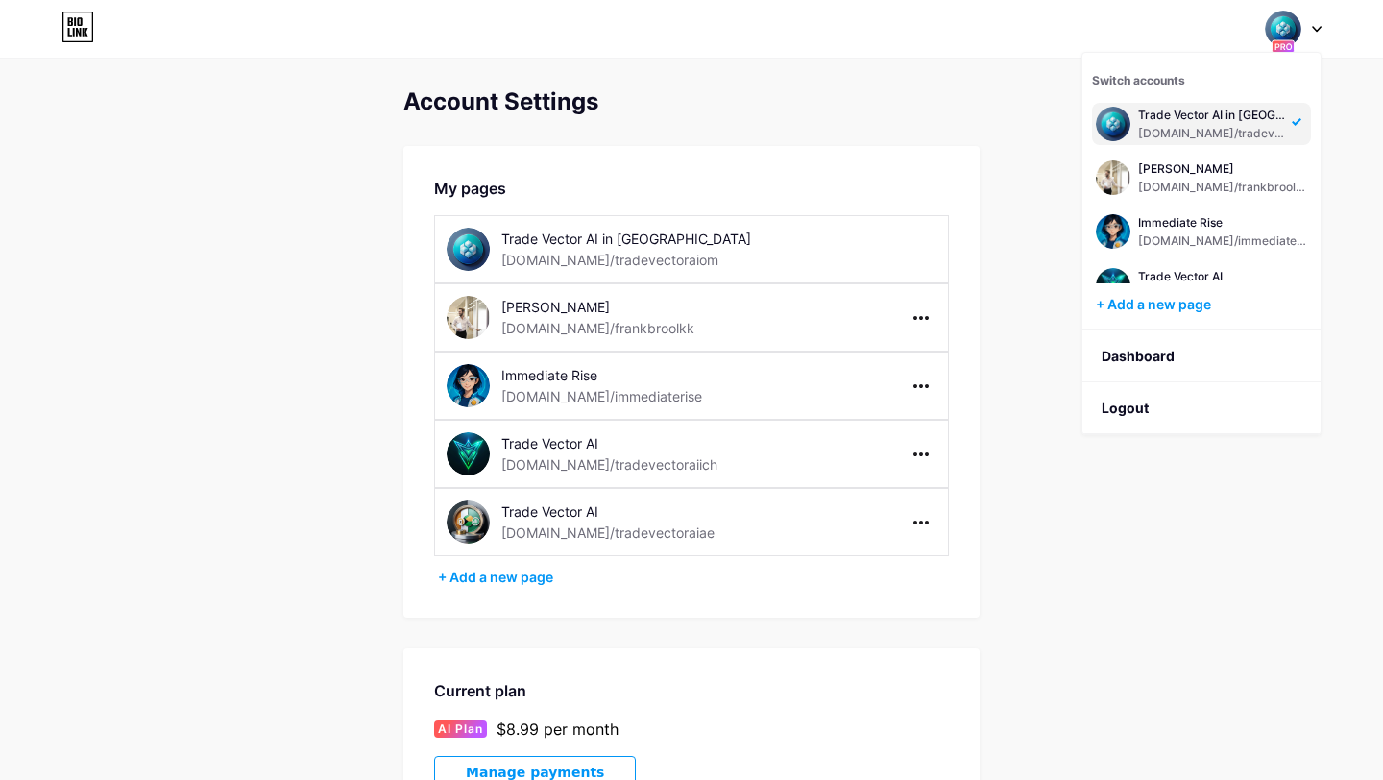
click at [1209, 117] on div "Trade Vector AI in [GEOGRAPHIC_DATA]" at bounding box center [1212, 115] width 148 height 15
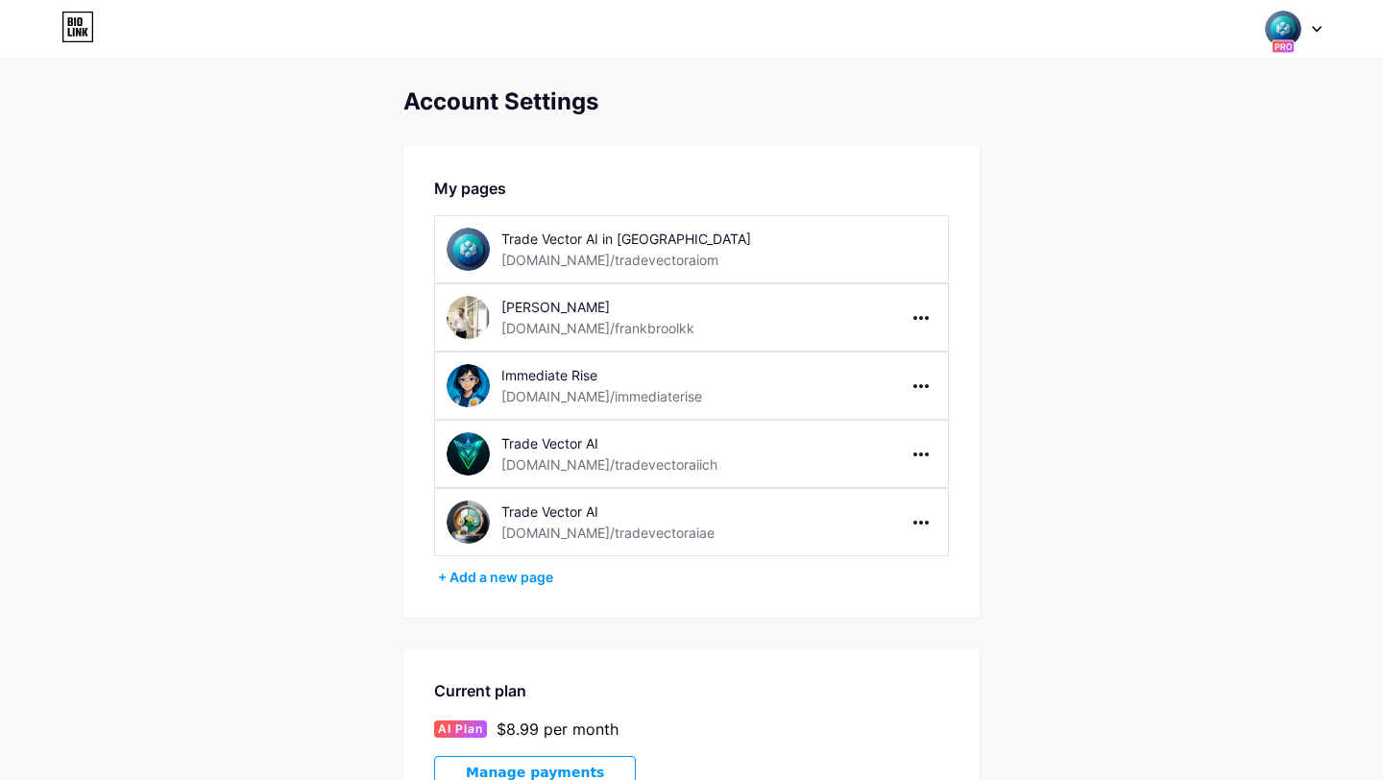
click at [70, 34] on icon at bounding box center [77, 27] width 33 height 31
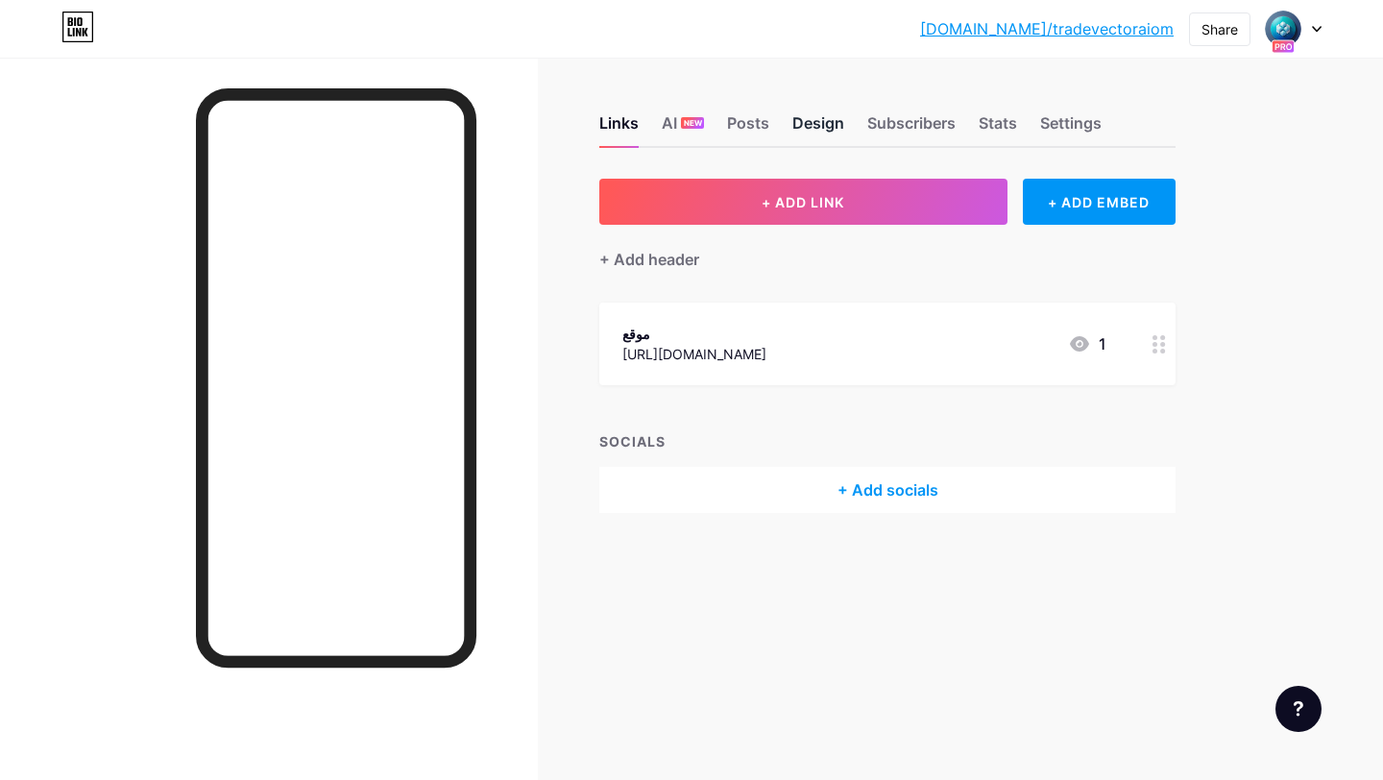
click at [825, 132] on div "Design" at bounding box center [818, 128] width 52 height 35
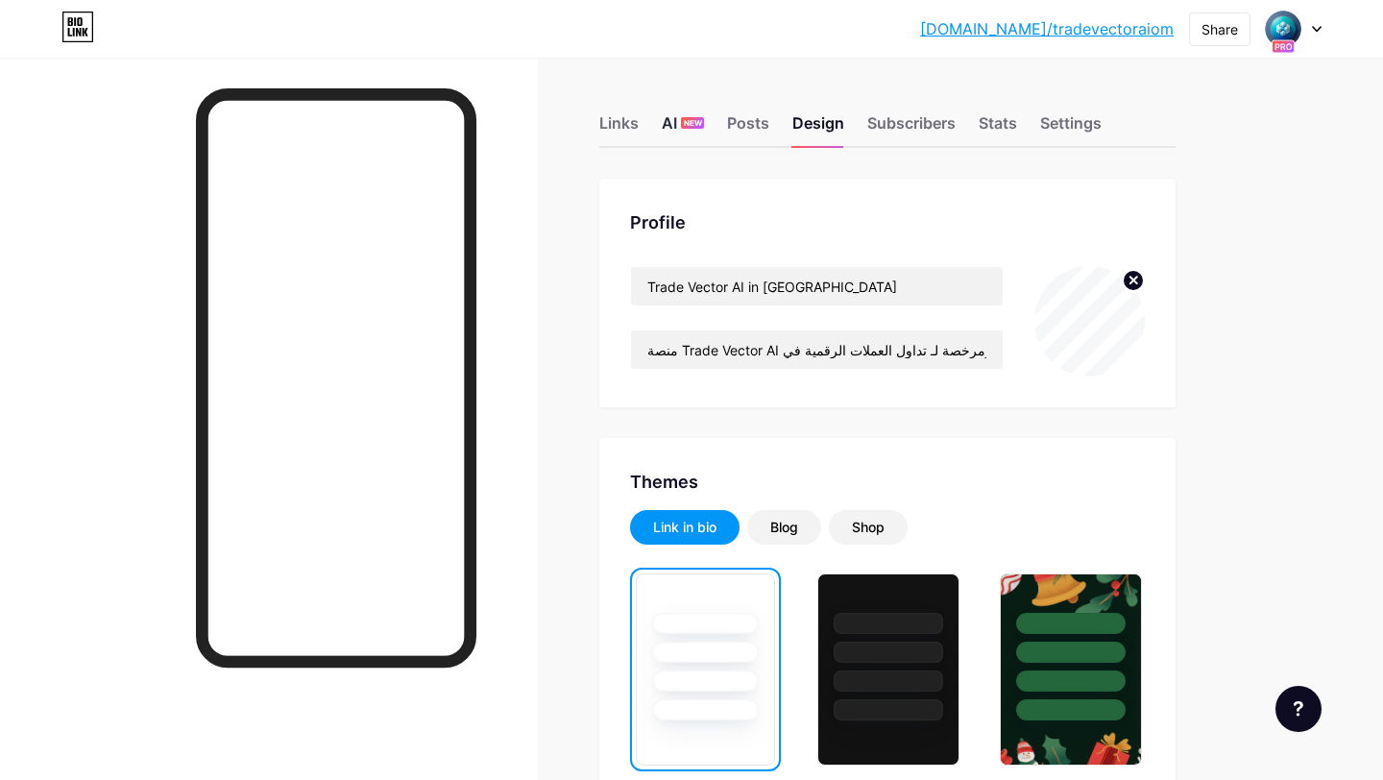
click at [689, 125] on span "NEW" at bounding box center [693, 123] width 18 height 12
click at [684, 130] on div "AI NEW" at bounding box center [683, 128] width 42 height 35
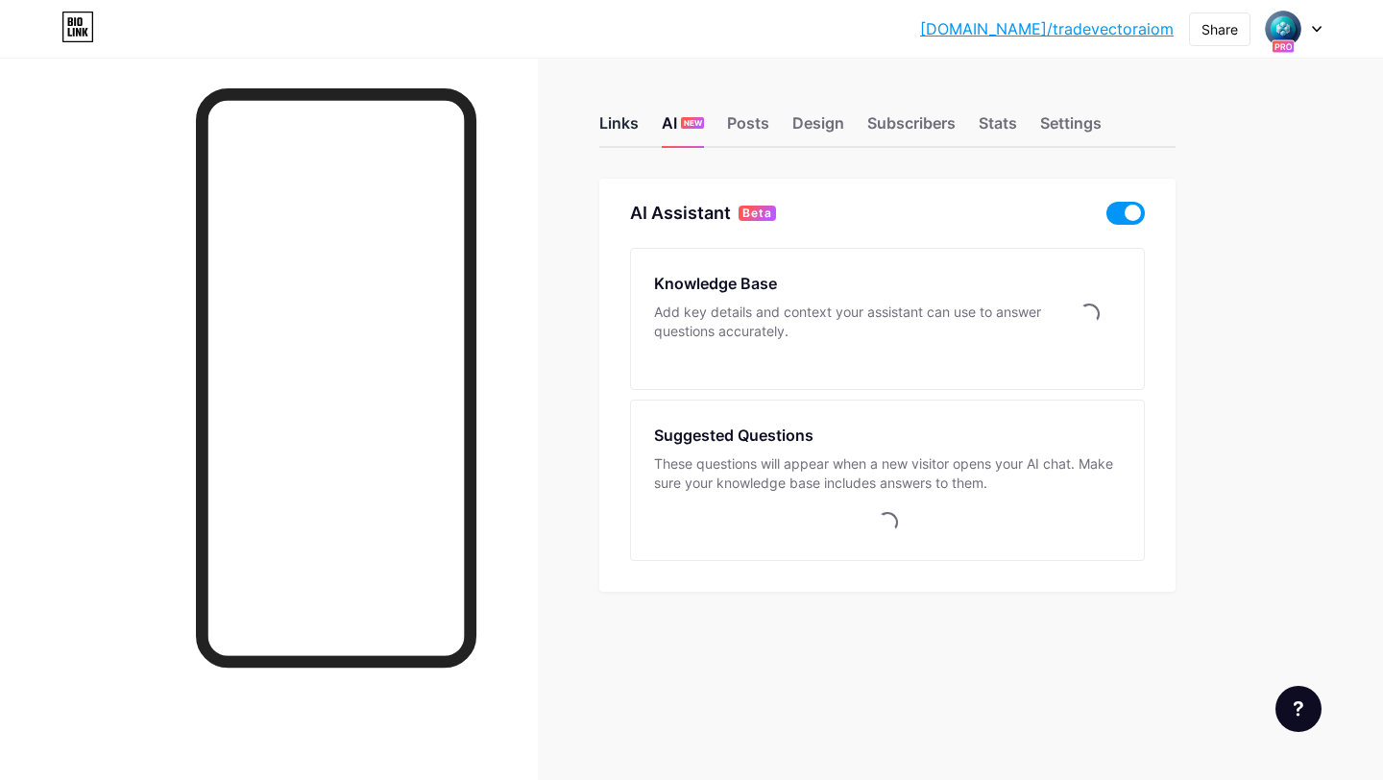
click at [625, 132] on div "Links" at bounding box center [618, 128] width 39 height 35
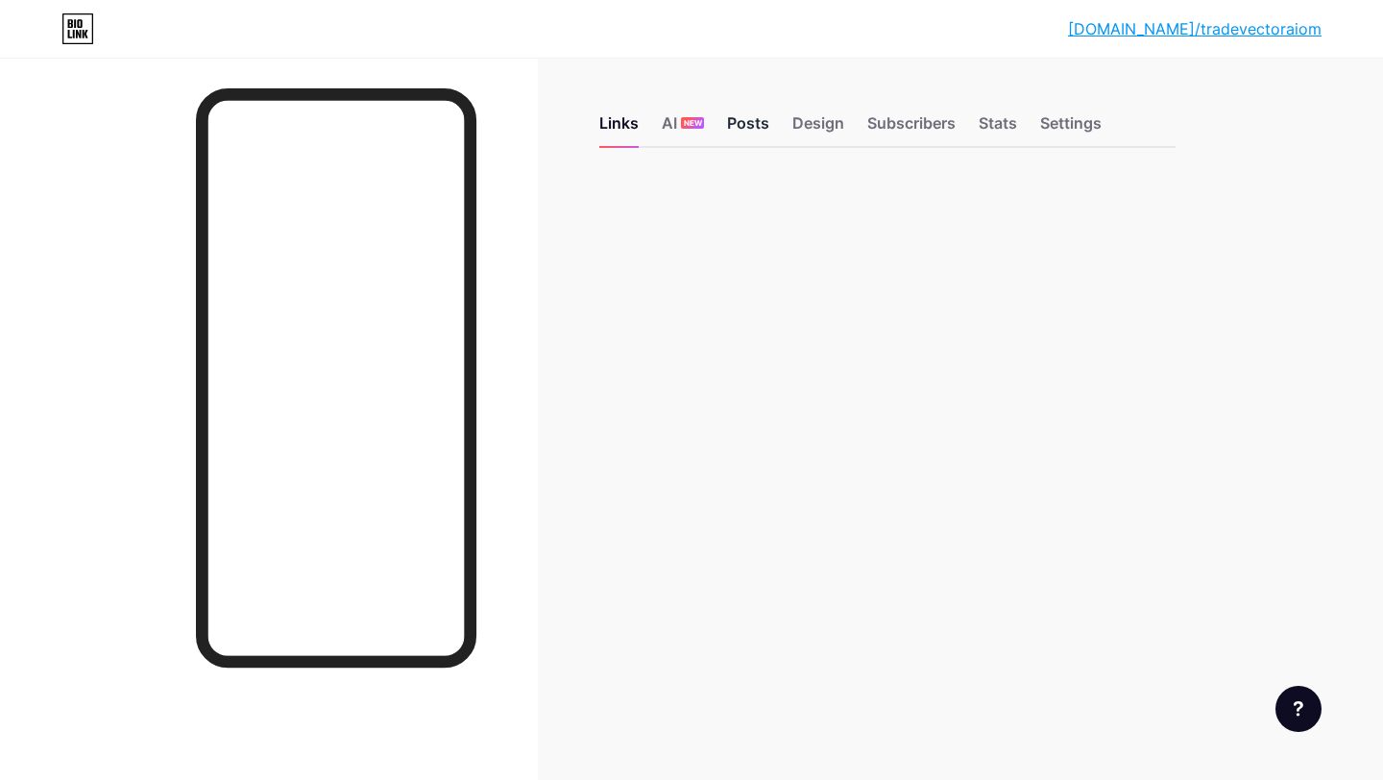
click at [752, 121] on div "Posts" at bounding box center [748, 128] width 42 height 35
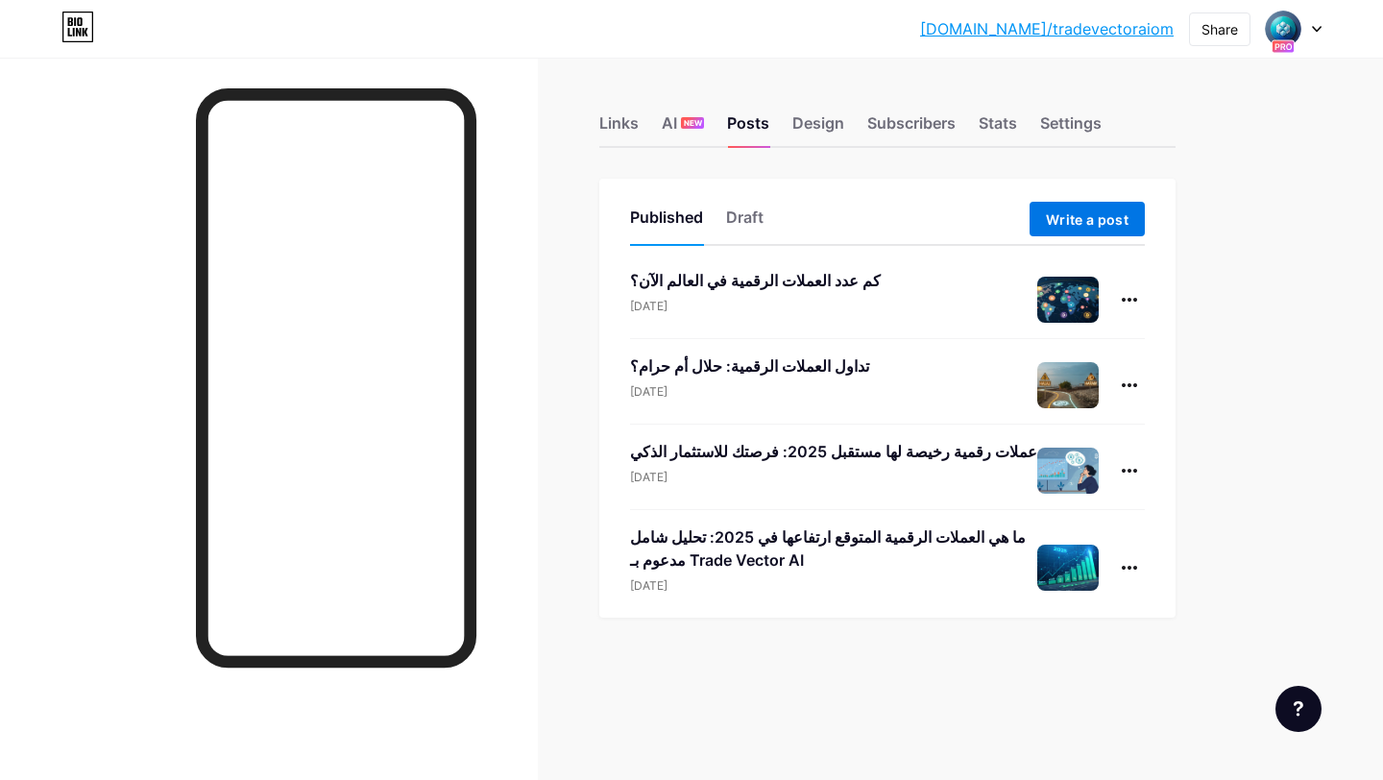
click at [1104, 216] on span "Write a post" at bounding box center [1087, 219] width 83 height 16
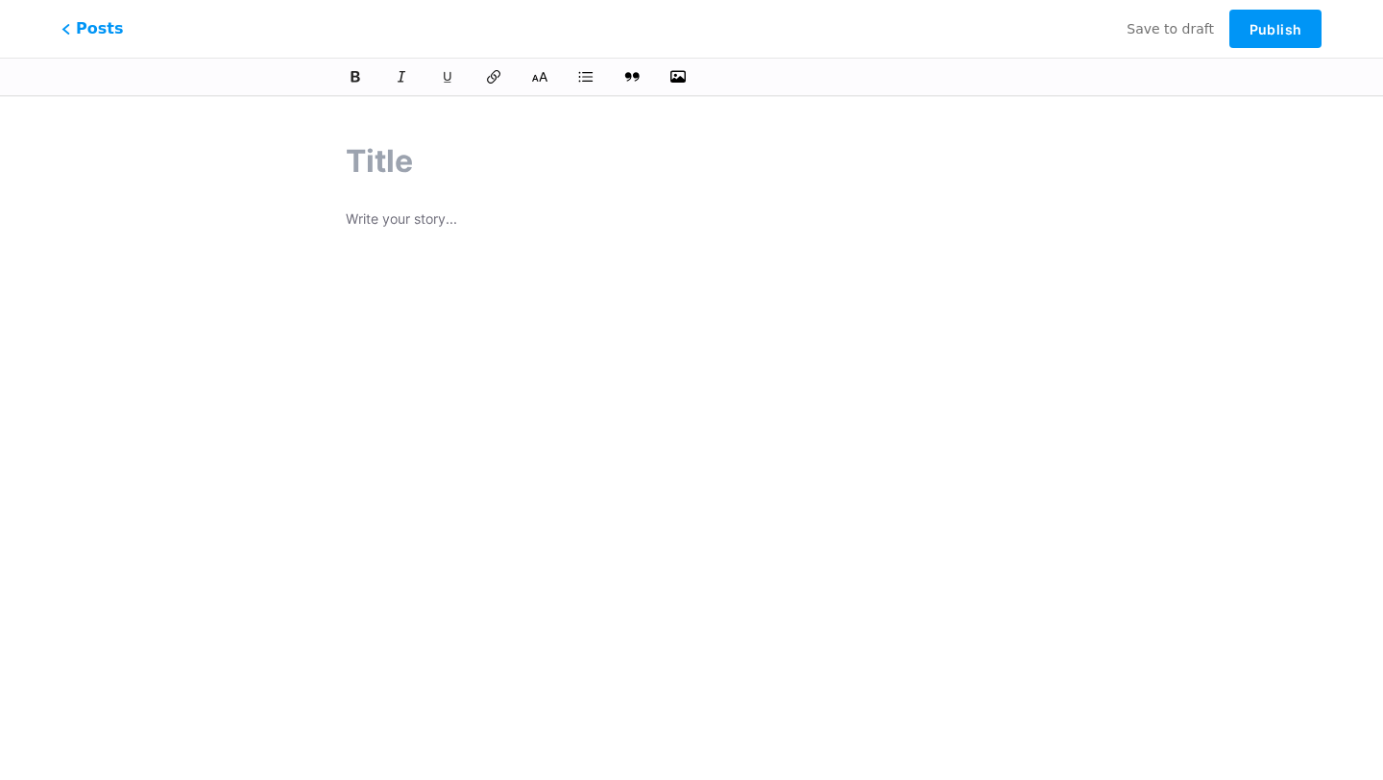
drag, startPoint x: 365, startPoint y: 162, endPoint x: 572, endPoint y: 153, distance: 207.6
click at [573, 153] on input "text" at bounding box center [691, 161] width 691 height 46
click at [498, 192] on div at bounding box center [691, 416] width 745 height 603
click at [485, 211] on p at bounding box center [691, 220] width 691 height 27
click at [474, 243] on div at bounding box center [691, 447] width 691 height 480
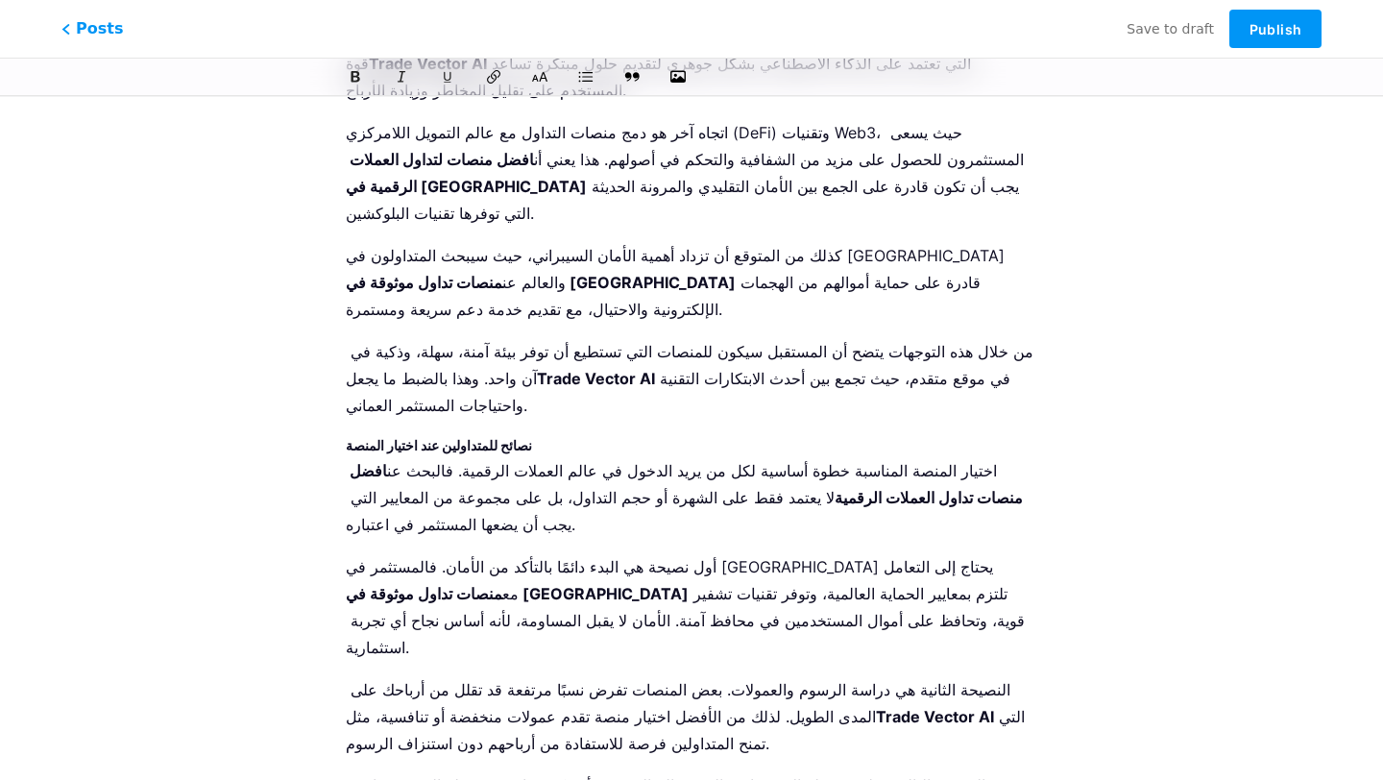
scroll to position [4260, 0]
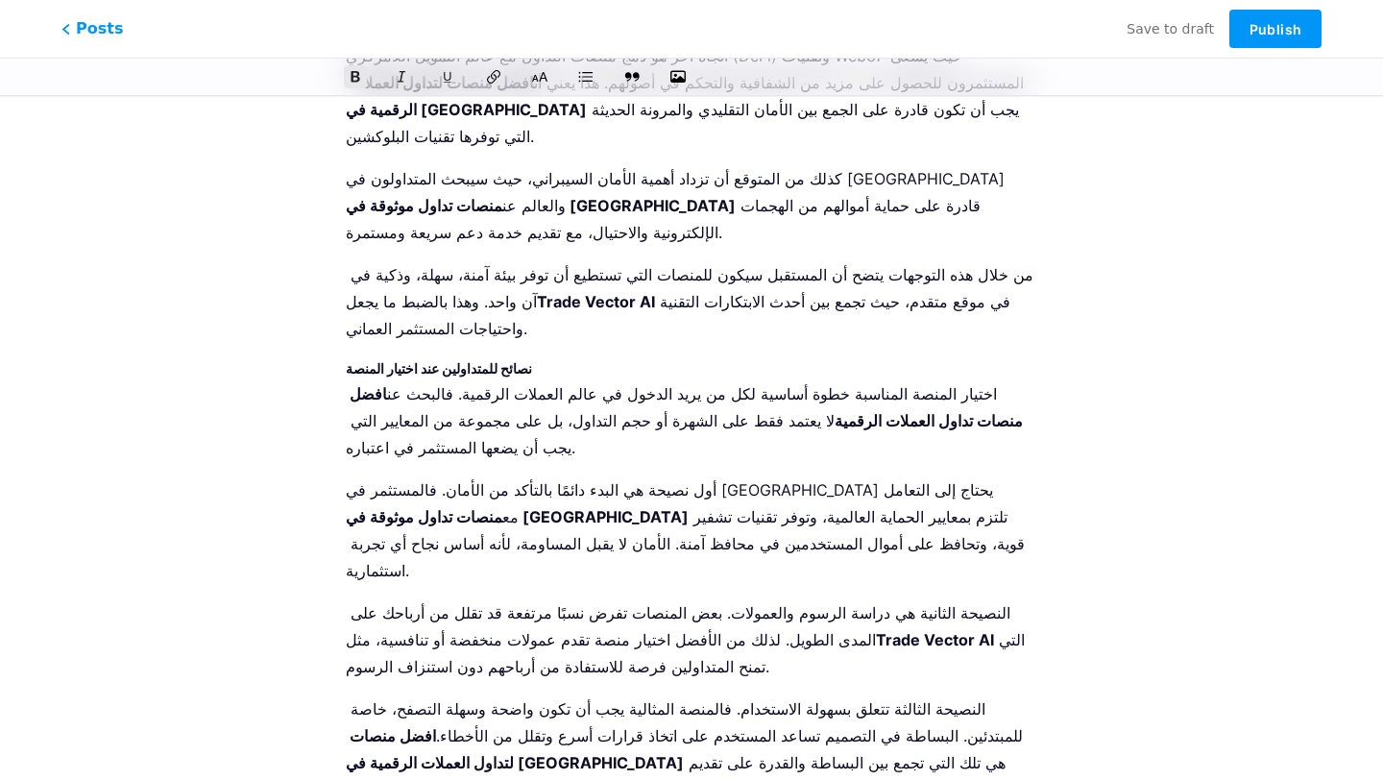
click at [548, 69] on icon at bounding box center [539, 76] width 19 height 19
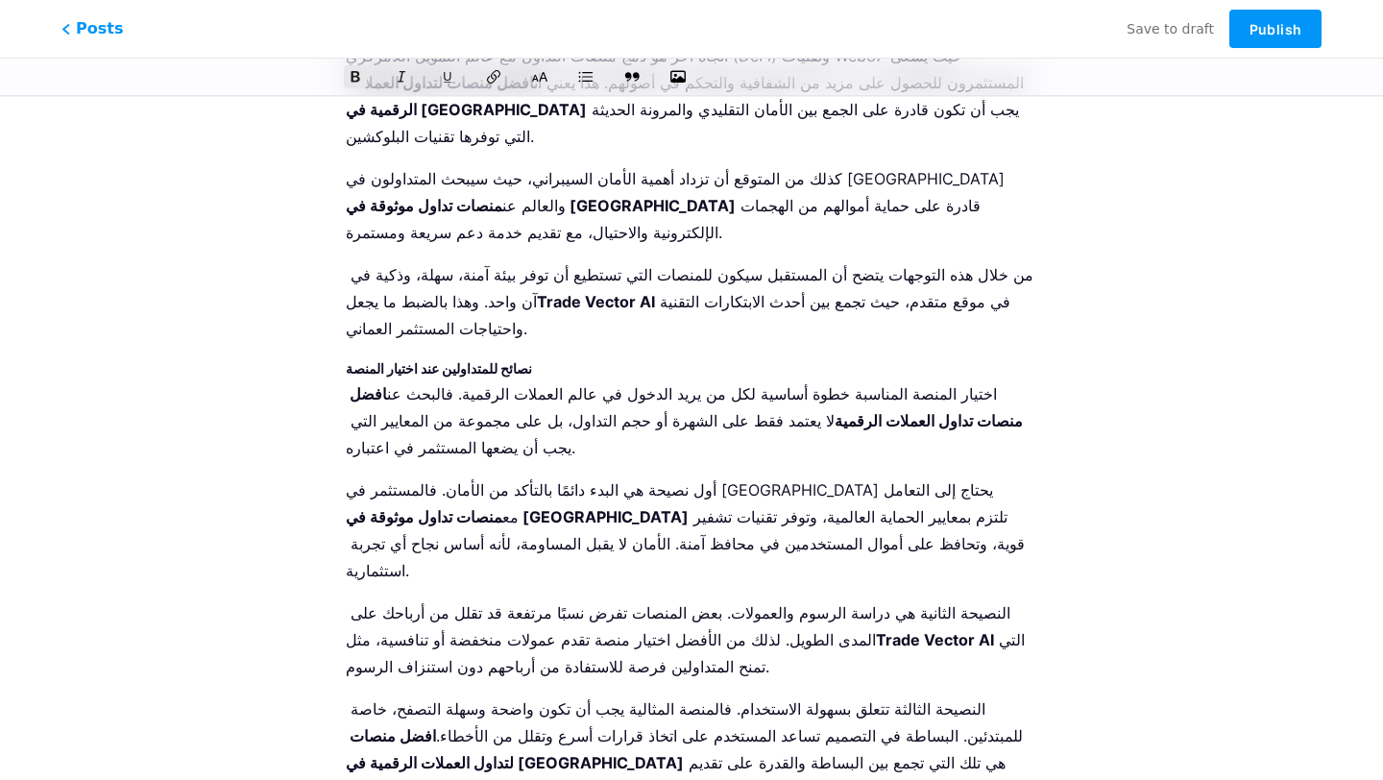
drag, startPoint x: 661, startPoint y: 729, endPoint x: 897, endPoint y: 693, distance: 238.9
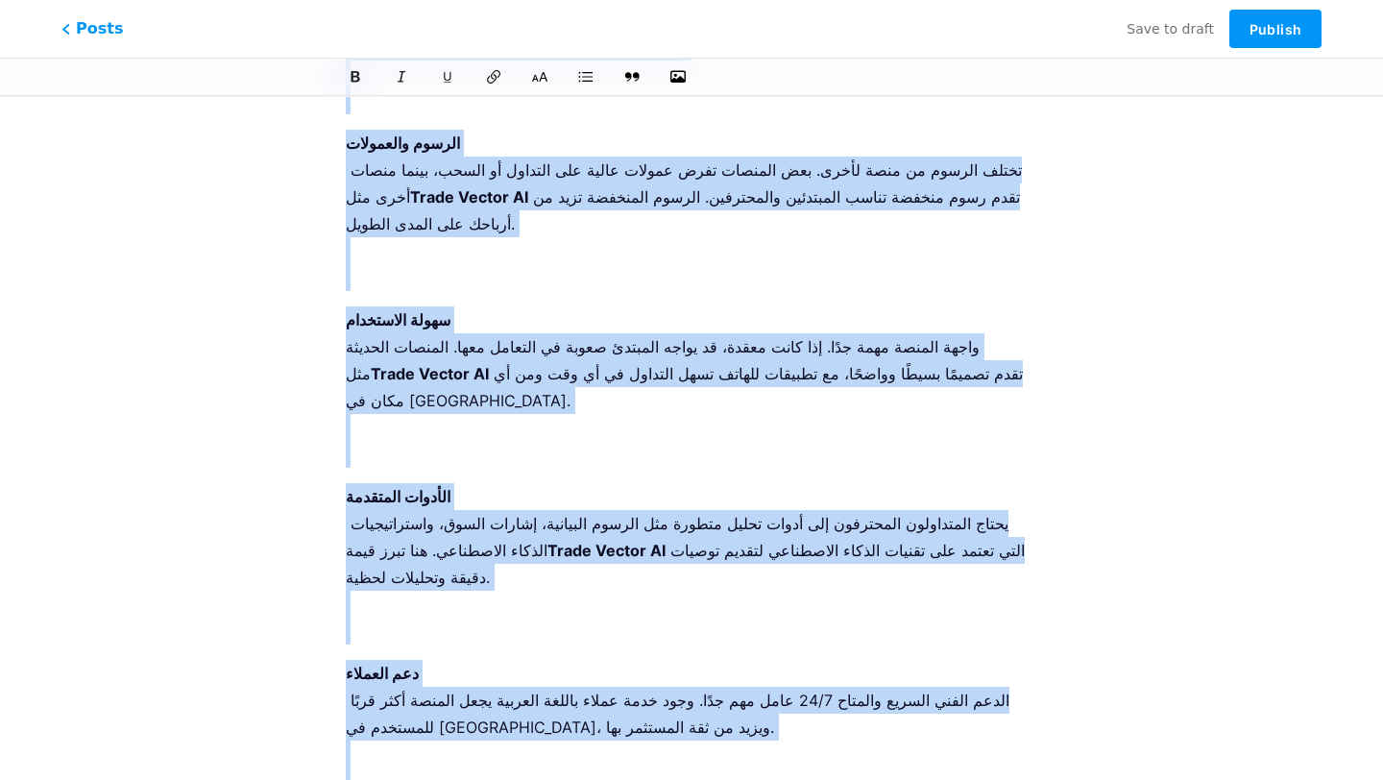
scroll to position [0, 0]
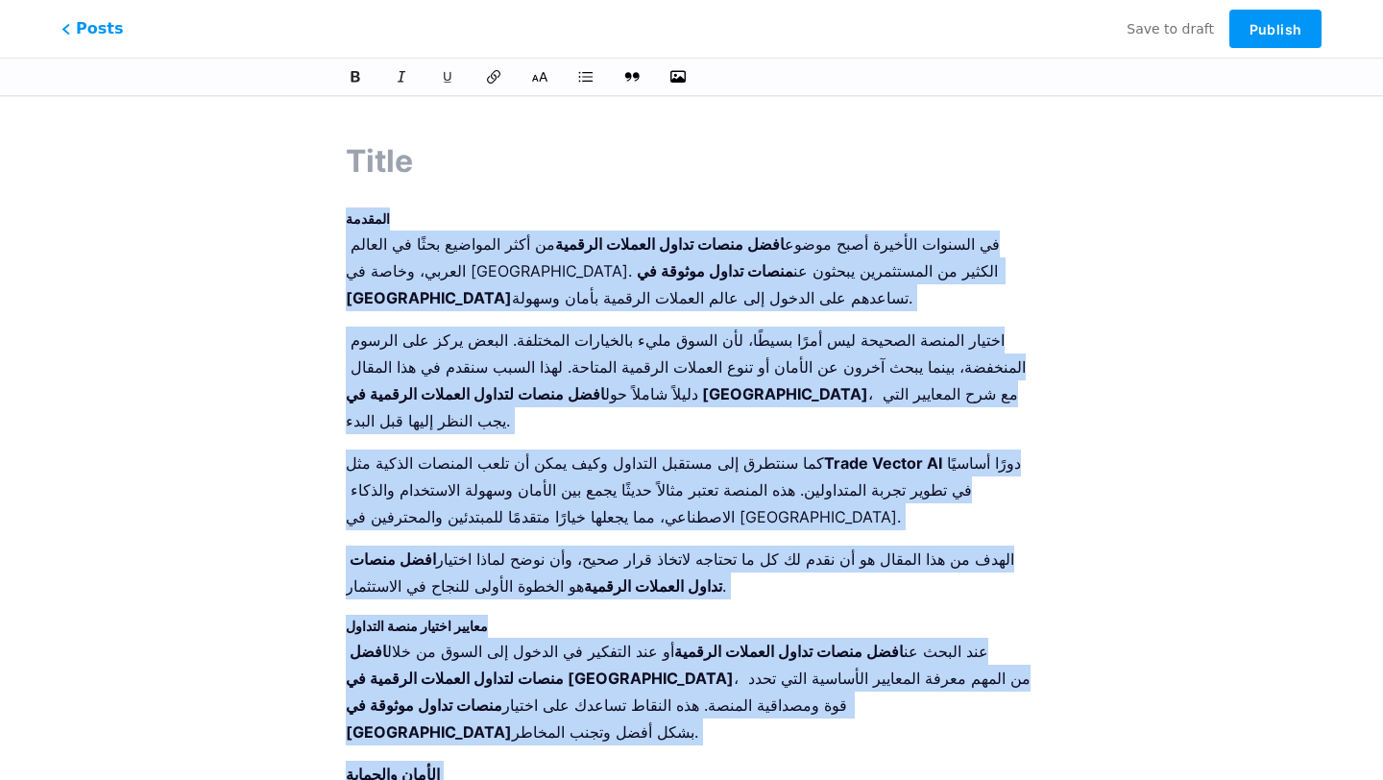
drag, startPoint x: 917, startPoint y: 705, endPoint x: 325, endPoint y: 205, distance: 774.8
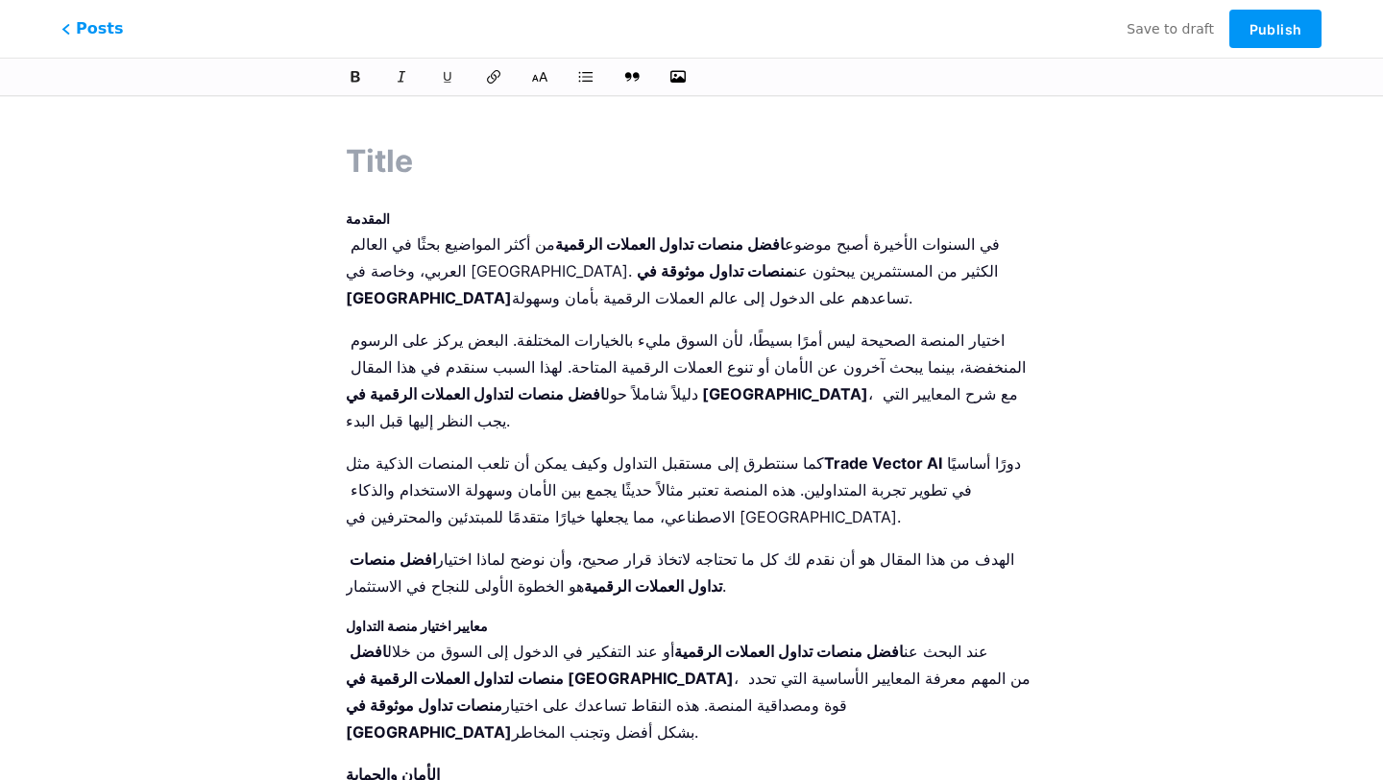
click at [351, 215] on strong "المقدمة" at bounding box center [368, 218] width 44 height 16
click at [348, 215] on strong "المقدمة" at bounding box center [368, 218] width 44 height 16
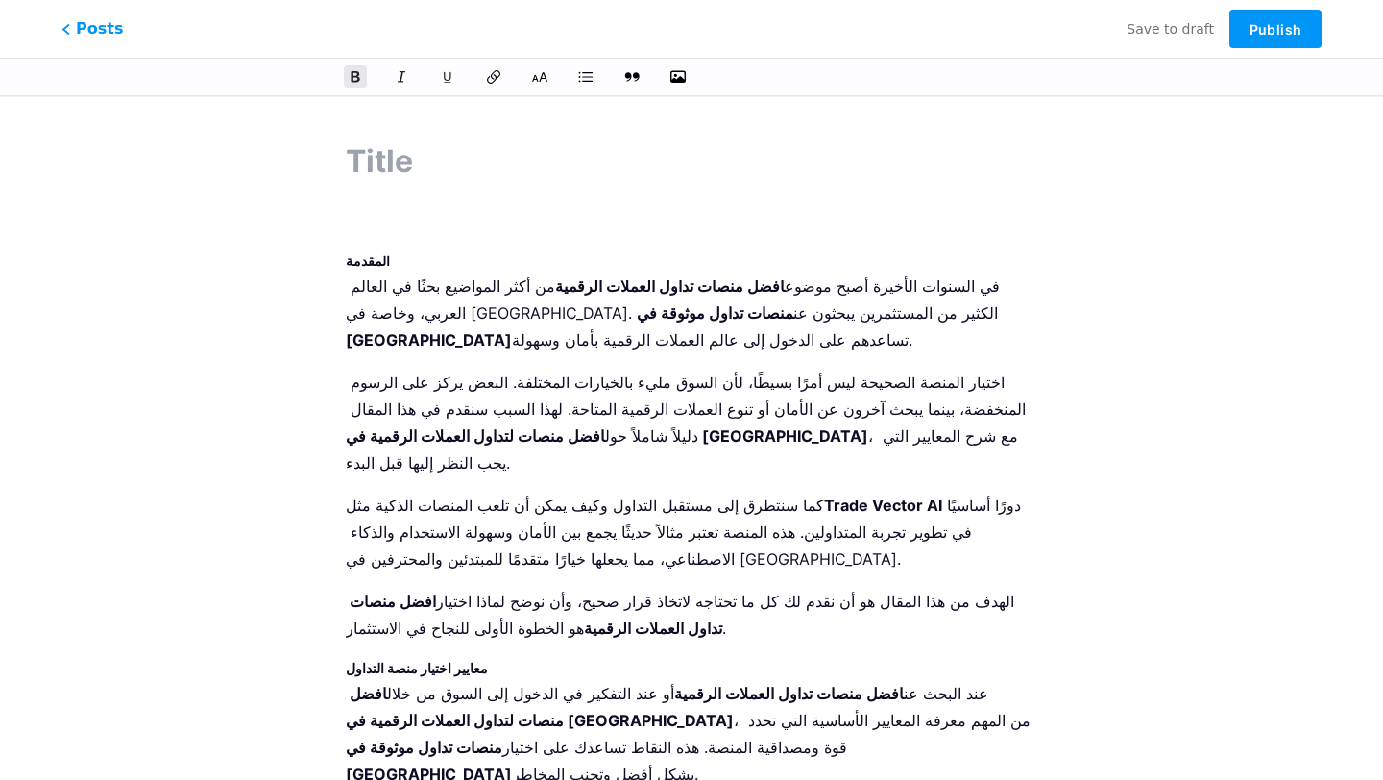
click at [365, 218] on p at bounding box center [691, 220] width 691 height 27
click at [681, 70] on icon "button" at bounding box center [677, 76] width 19 height 19
click at [0, 0] on input "file" at bounding box center [0, 0] width 0 height 0
click at [510, 155] on input "text" at bounding box center [691, 161] width 691 height 46
paste input "السر وراء اختيار افضل منصات تداول العملات الرقمية في [GEOGRAPHIC_DATA]!"
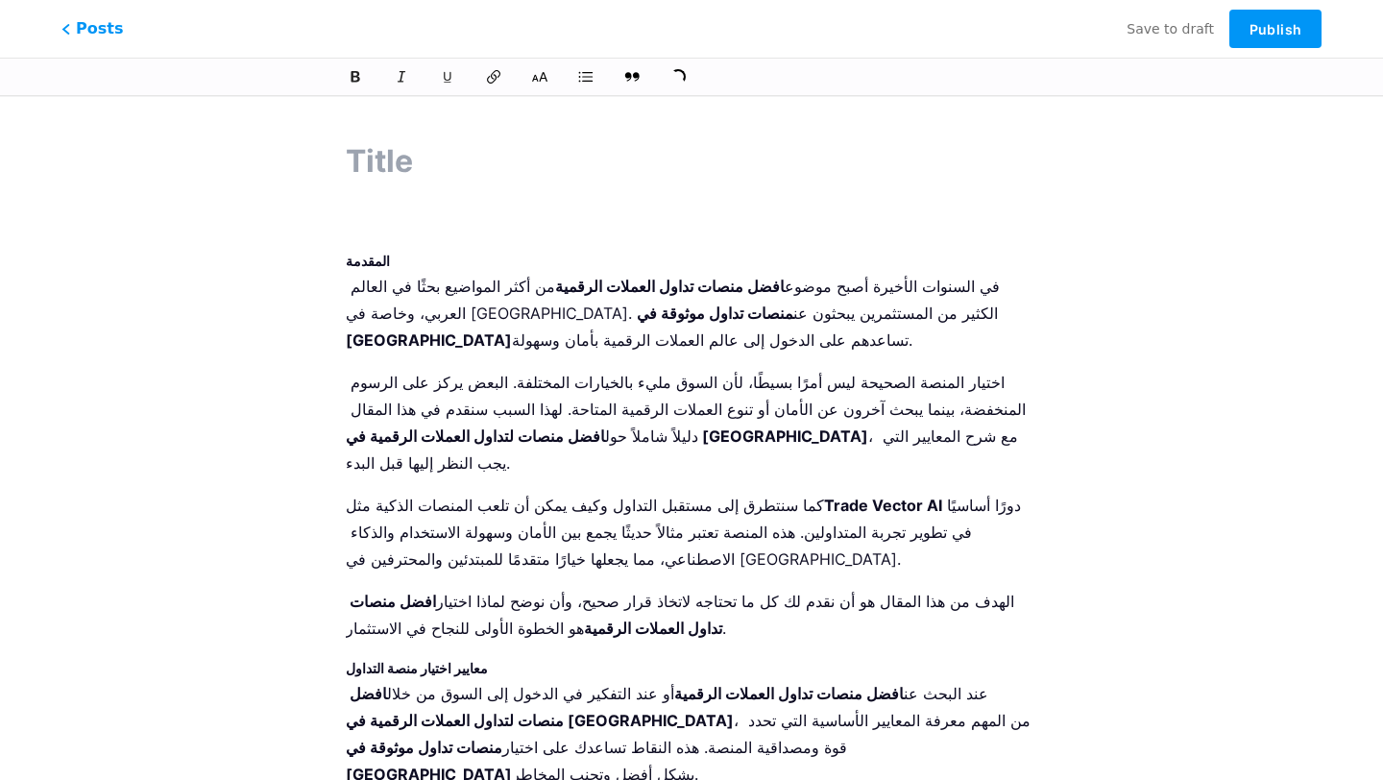
type input "السر وراء اختيار افضل منصات تداول العملات الرقمية في [GEOGRAPHIC_DATA]!"
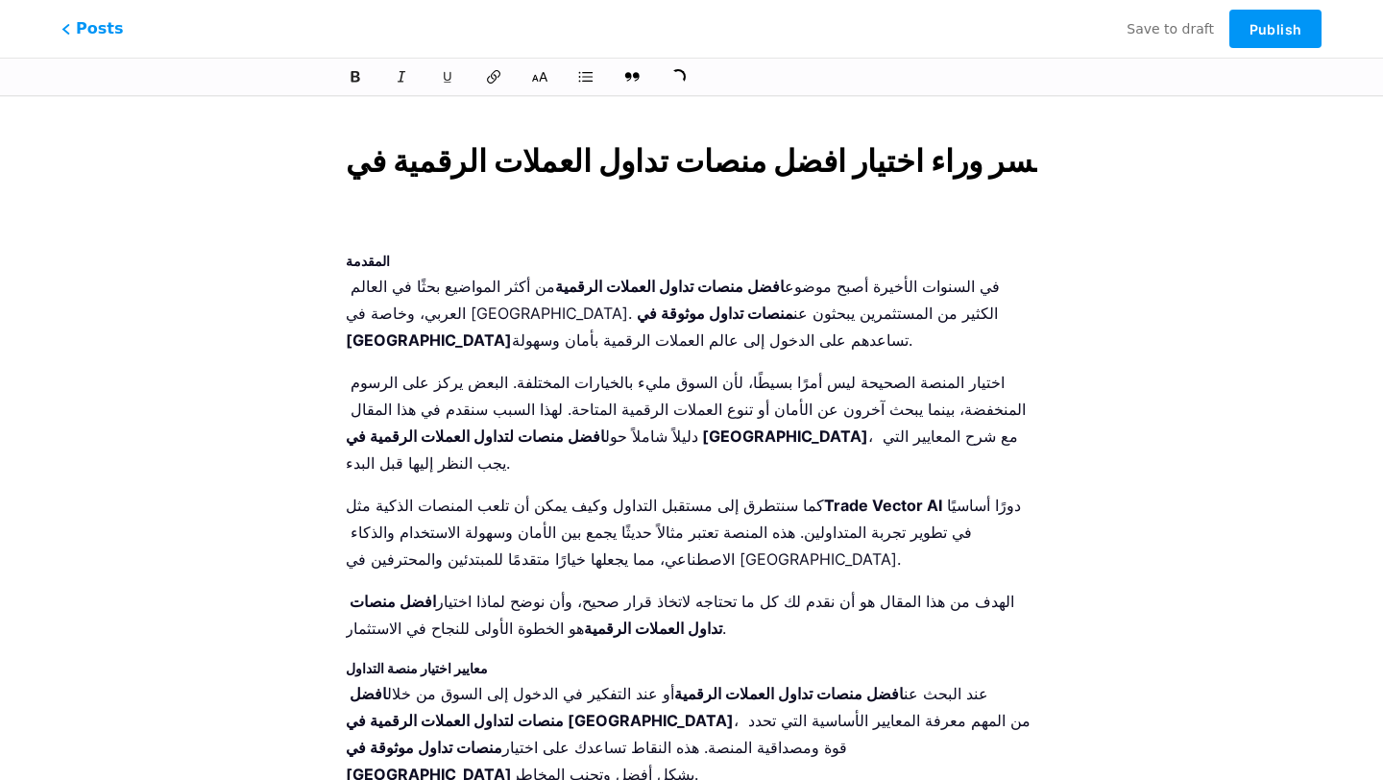
scroll to position [0, 79]
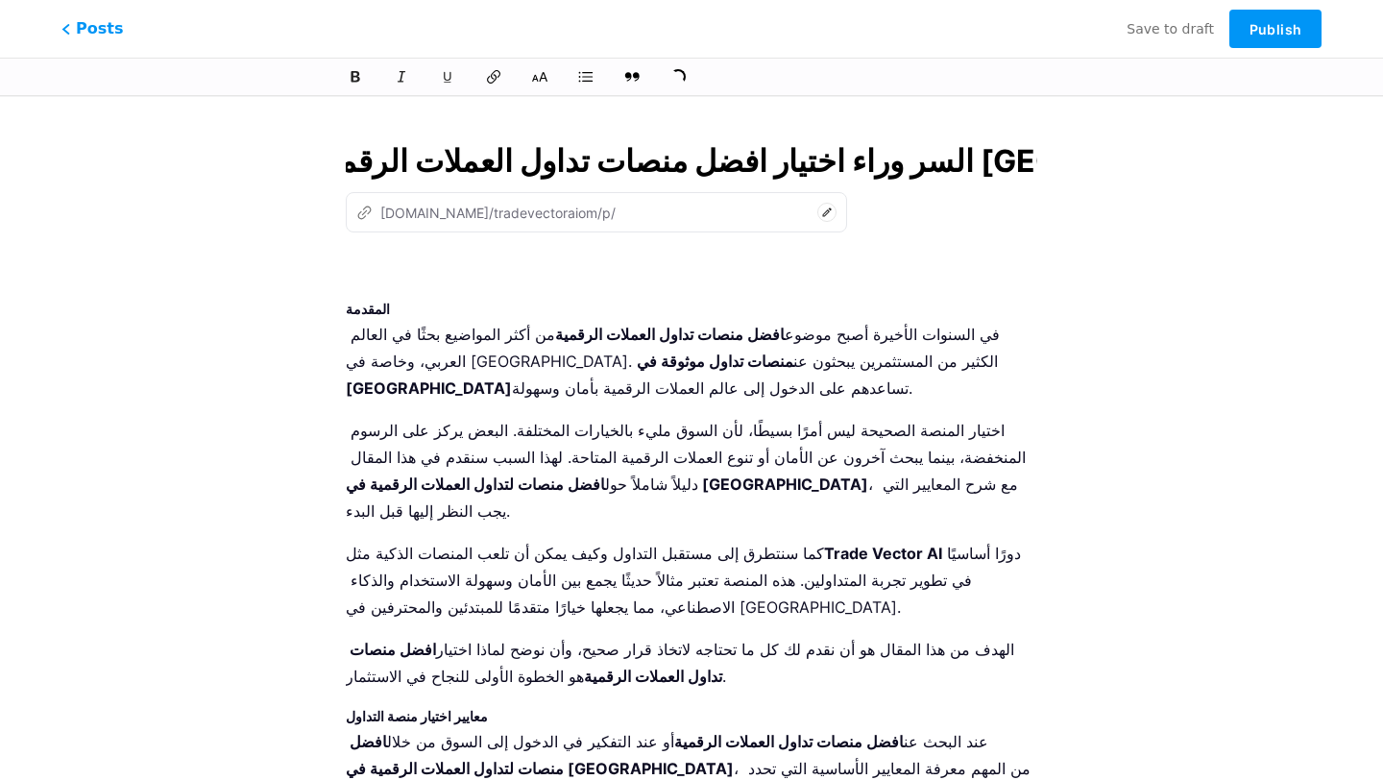
click at [510, 155] on input "السر وراء اختيار افضل منصات تداول العملات الرقمية في [GEOGRAPHIC_DATA]!" at bounding box center [691, 161] width 691 height 46
type input "alsr-oraaa-akhtyar-afdl-mnsat-tdaol-alaamlat-alrkmy-fy-aaman"
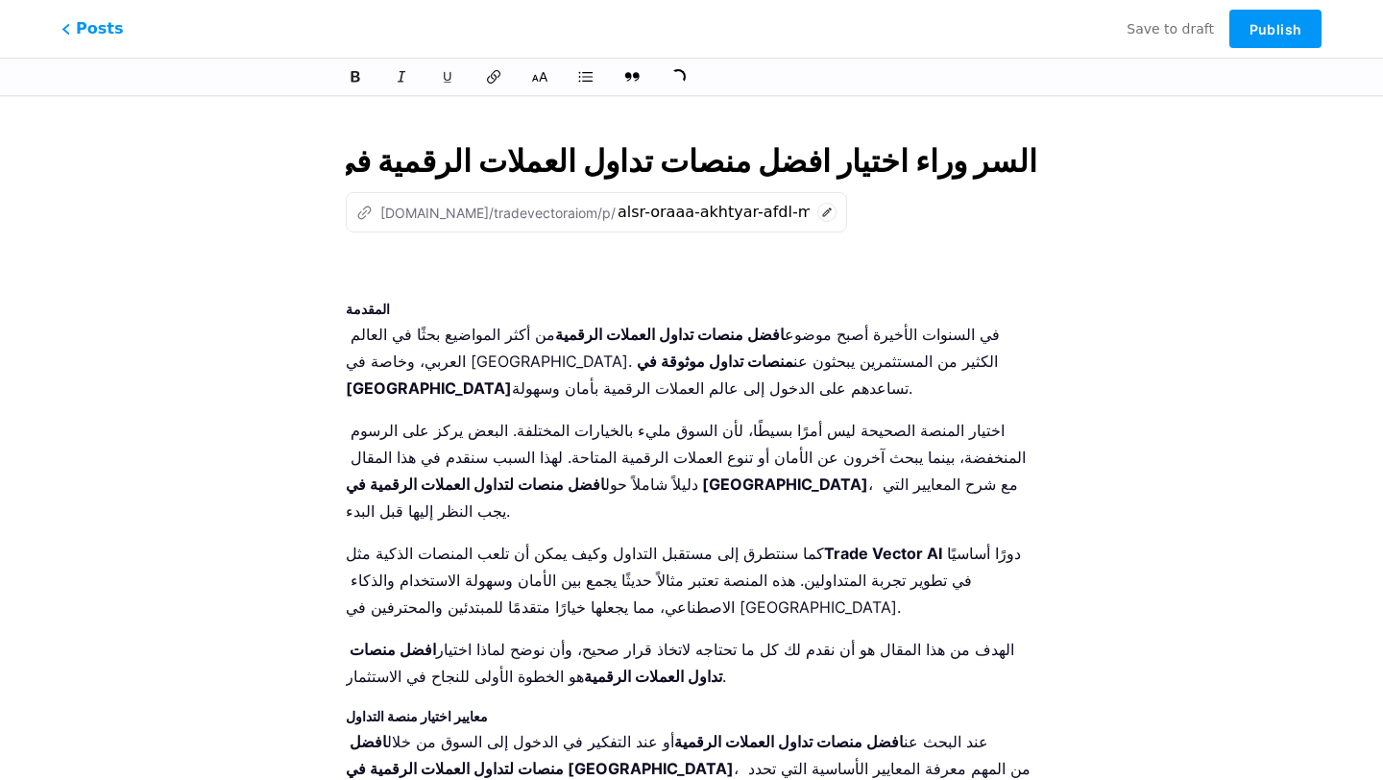
type input "السر وراء اختيار افضل منصات تداول العملات الرقمية في [GEOGRAPHIC_DATA]!"
click at [835, 343] on p "في السنوات الأخيرة أصبح موضوع افضل منصات تداول العملات الرقمية من أكثر المواضيع…" at bounding box center [691, 361] width 691 height 81
click at [588, 366] on strong "منصات تداول موثوقة في [GEOGRAPHIC_DATA]" at bounding box center [674, 374] width 656 height 46
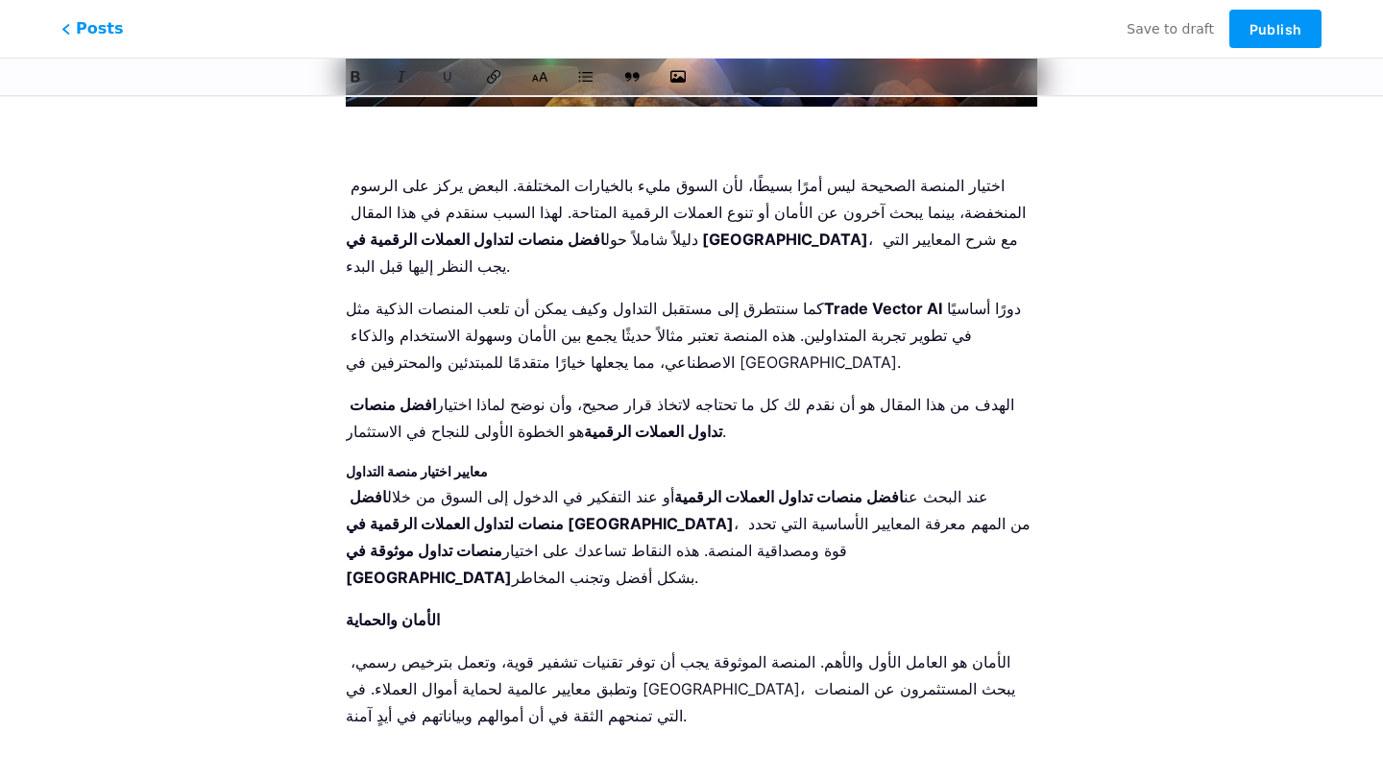
scroll to position [622, 0]
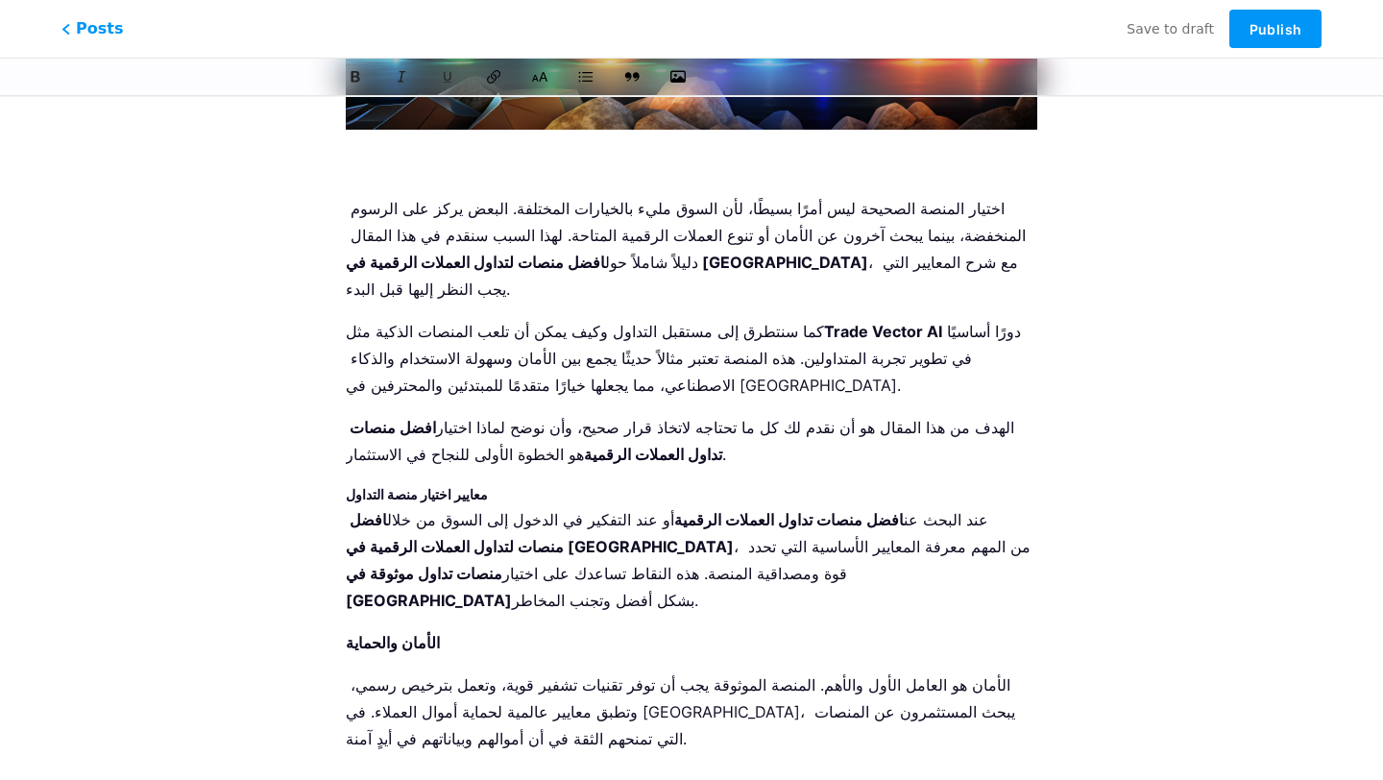
click at [541, 318] on p "كما سنتطرق إلى مستقبل التداول وكيف يمكن أن تلعب المنصات الذكية مثل Trade Vector…" at bounding box center [691, 358] width 691 height 81
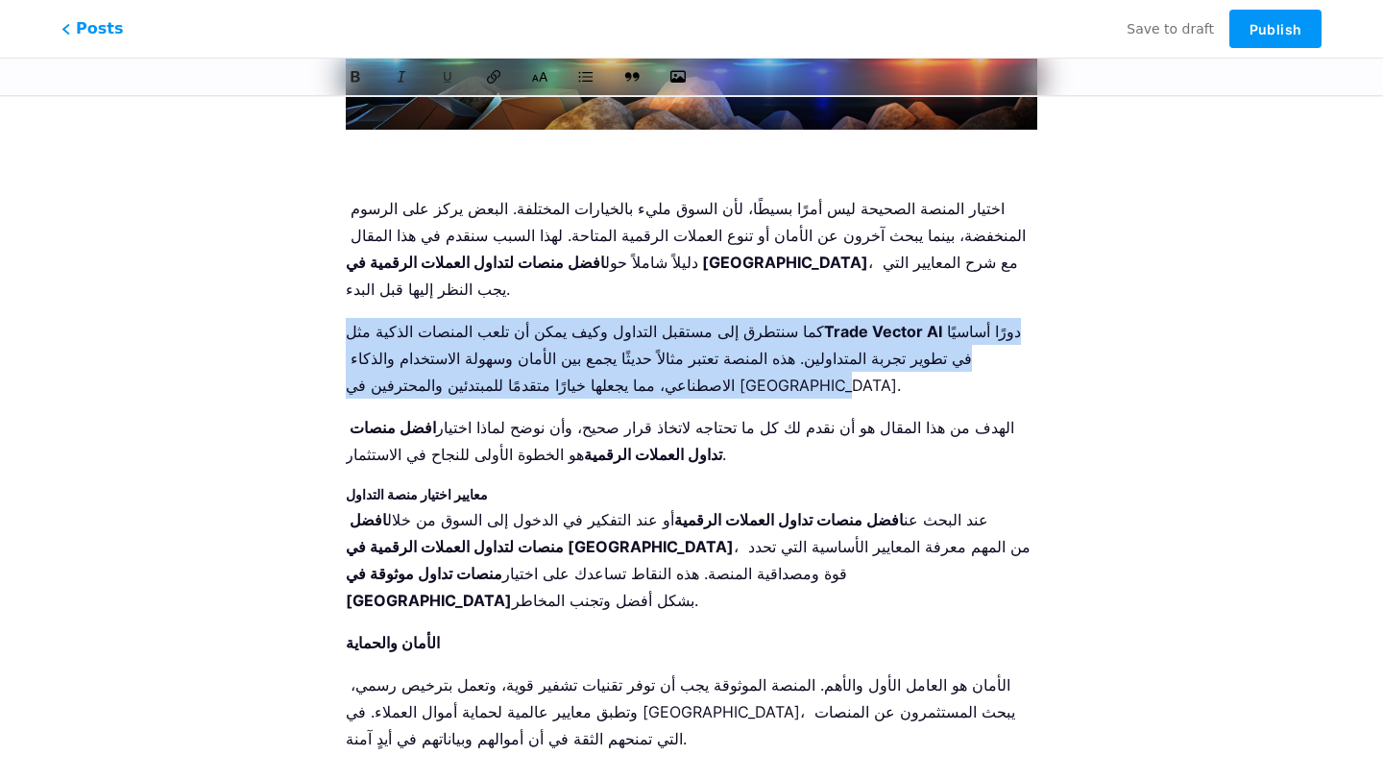
click at [541, 318] on p "كما سنتطرق إلى مستقبل التداول وكيف يمكن أن تلعب المنصات الذكية مثل Trade Vector…" at bounding box center [691, 358] width 691 height 81
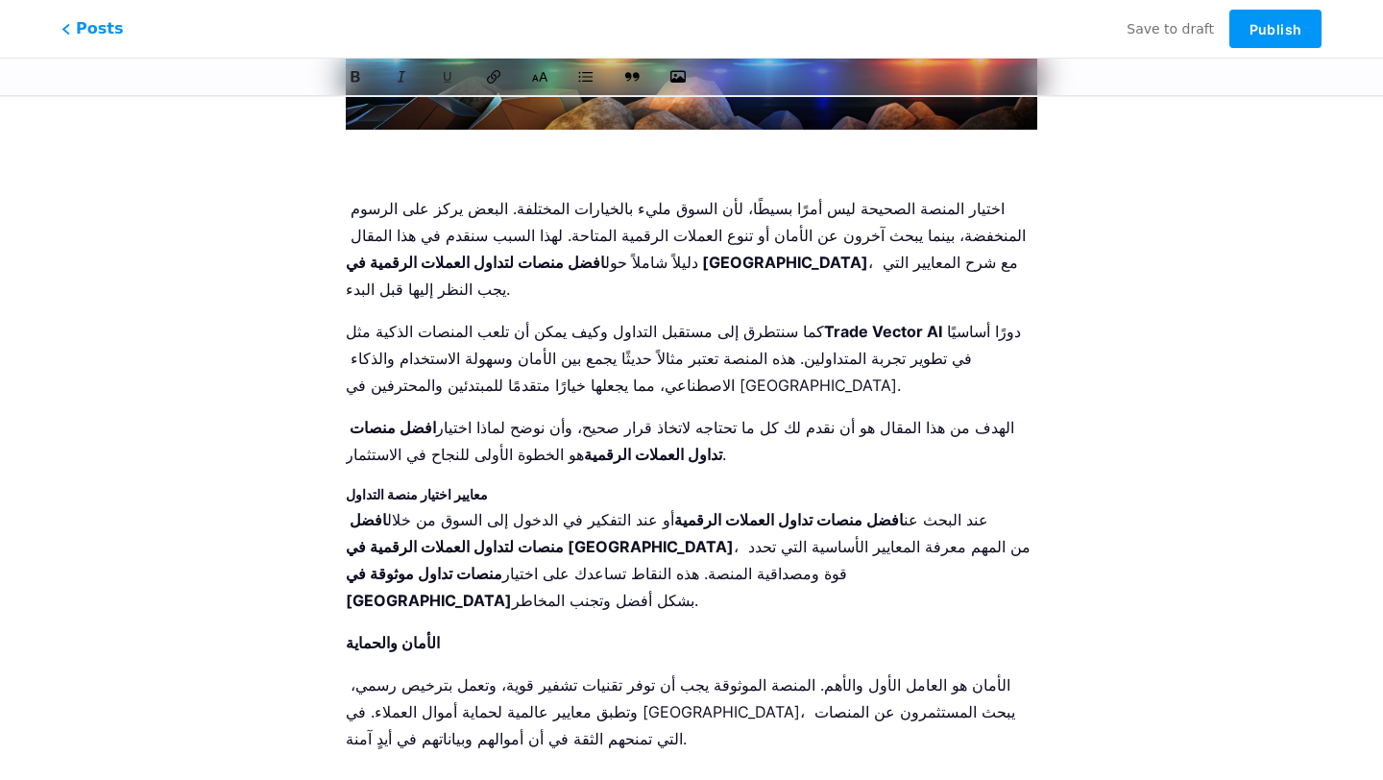
click at [531, 319] on p "كما سنتطرق إلى مستقبل التداول وكيف يمكن أن تلعب المنصات الذكية مثل Trade Vector…" at bounding box center [691, 358] width 691 height 81
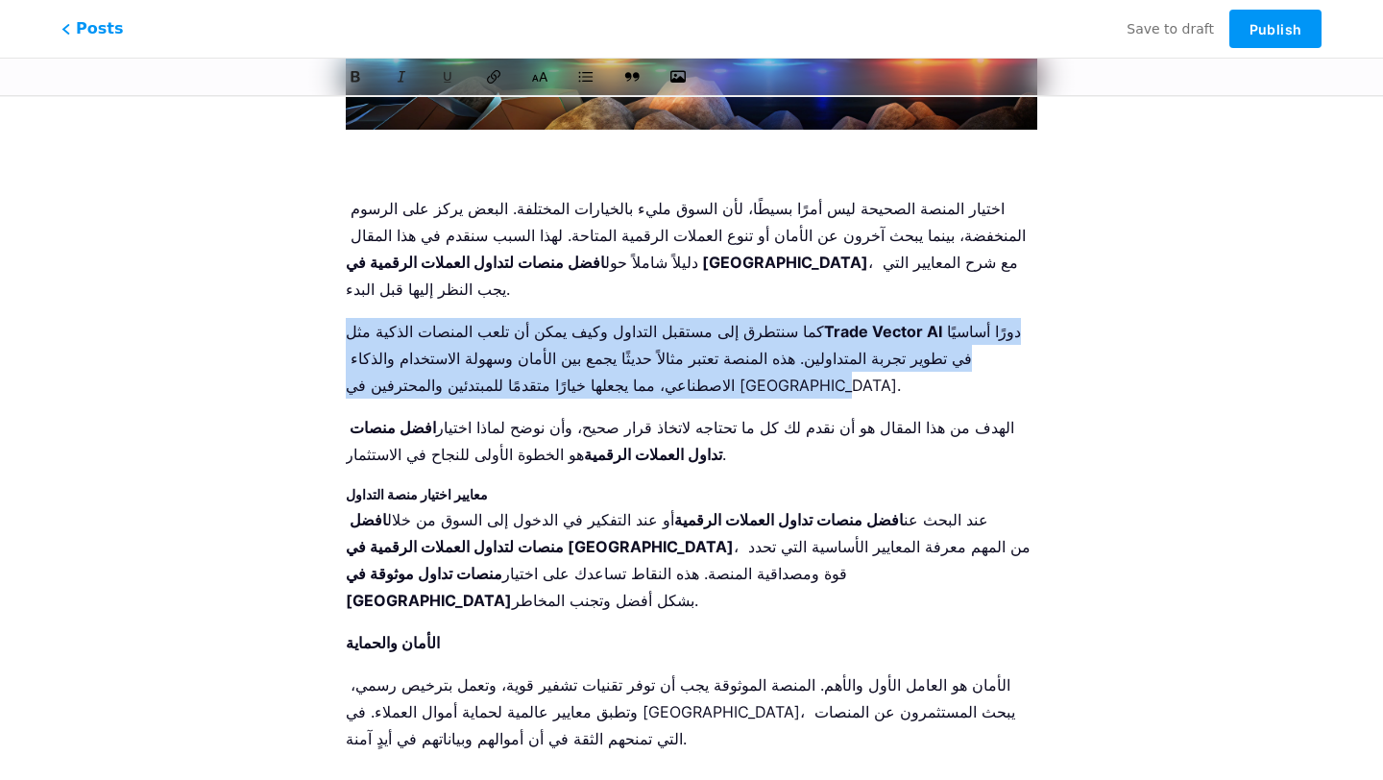
click at [531, 319] on p "كما سنتطرق إلى مستقبل التداول وكيف يمكن أن تلعب المنصات الذكية مثل Trade Vector…" at bounding box center [691, 358] width 691 height 81
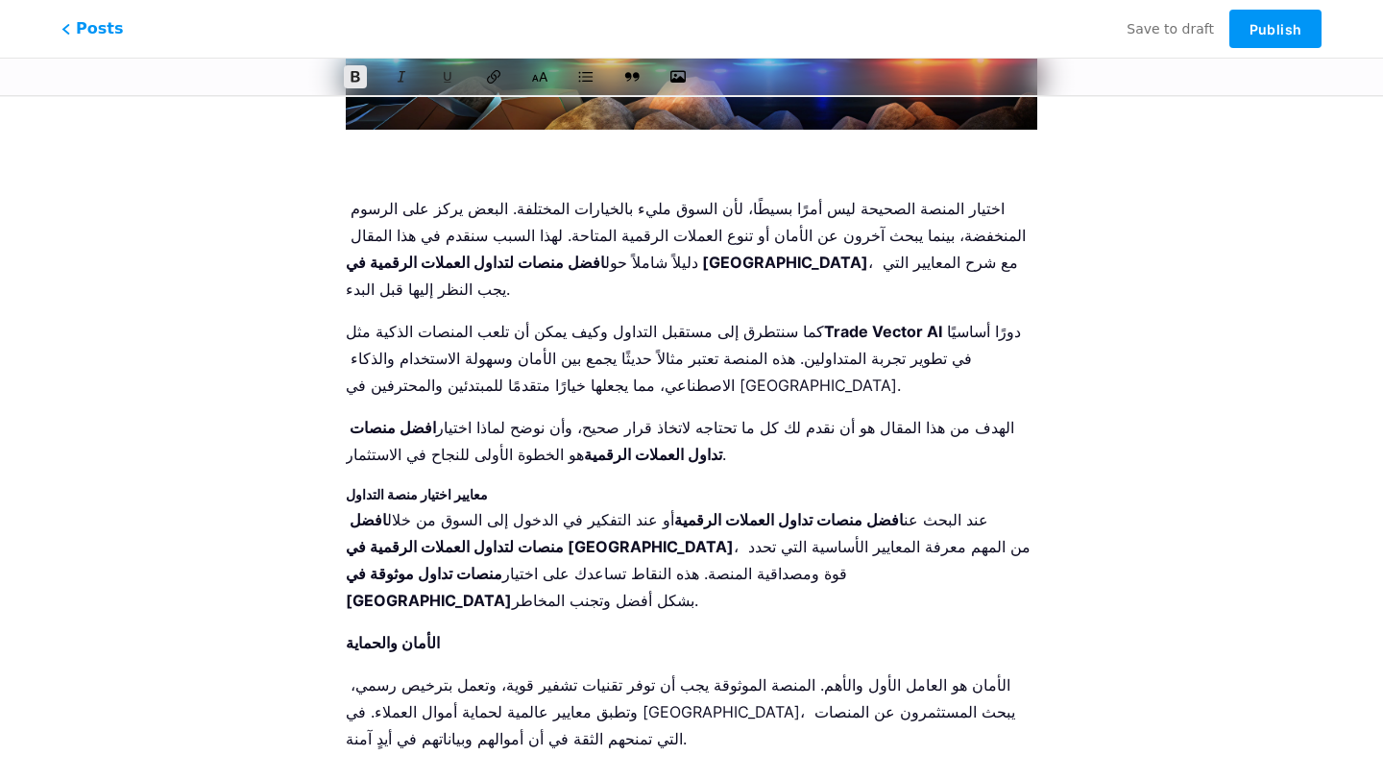
click at [618, 262] on strong "افضل منصات لتداول العملات الرقمية في [GEOGRAPHIC_DATA]" at bounding box center [607, 262] width 522 height 19
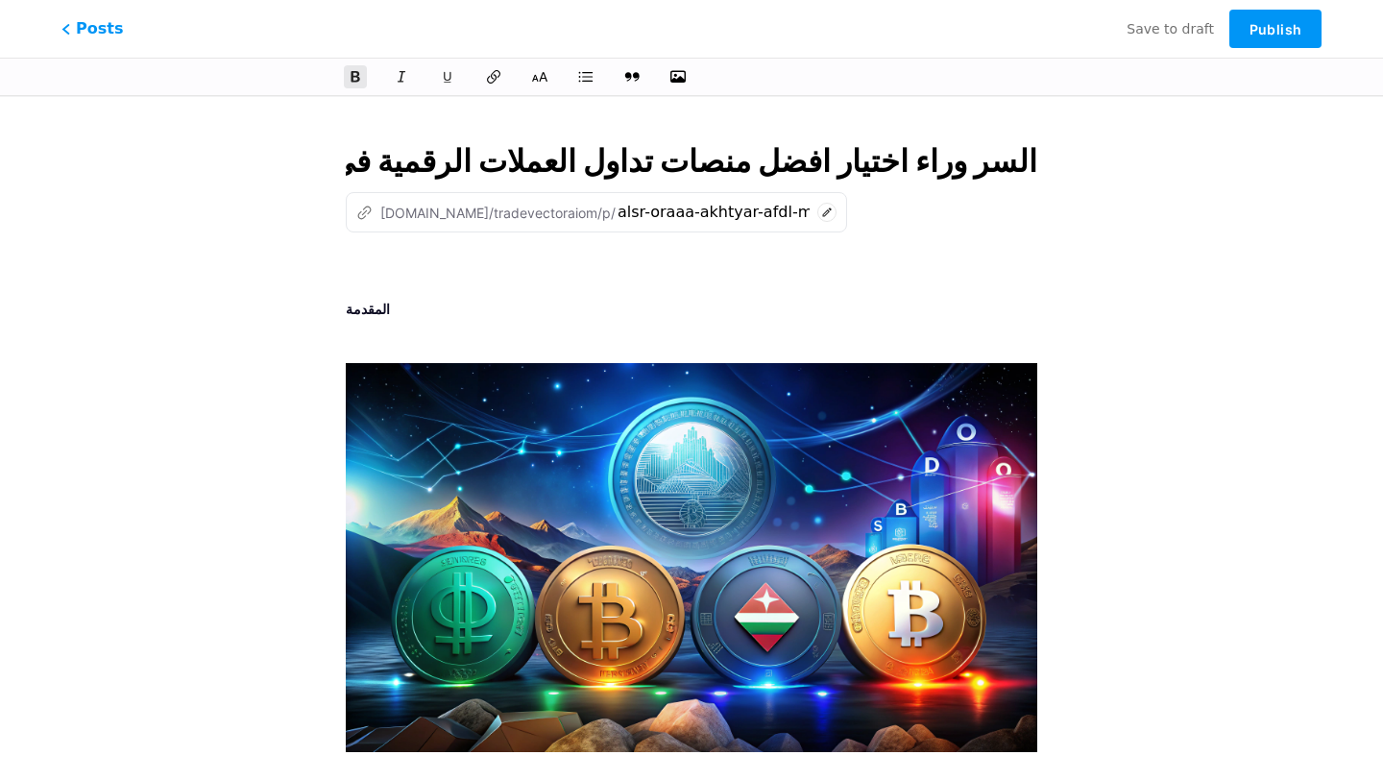
click at [432, 323] on p at bounding box center [691, 334] width 691 height 27
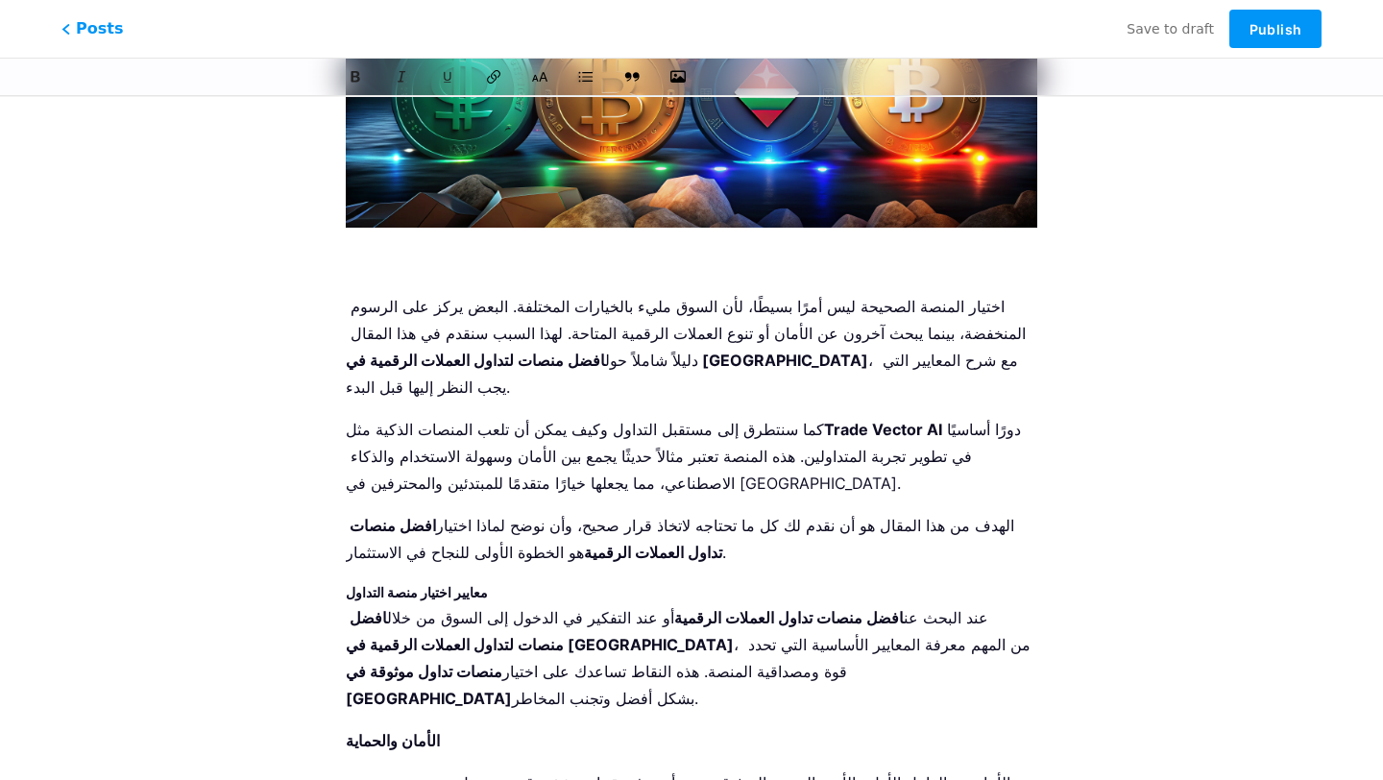
scroll to position [442, 0]
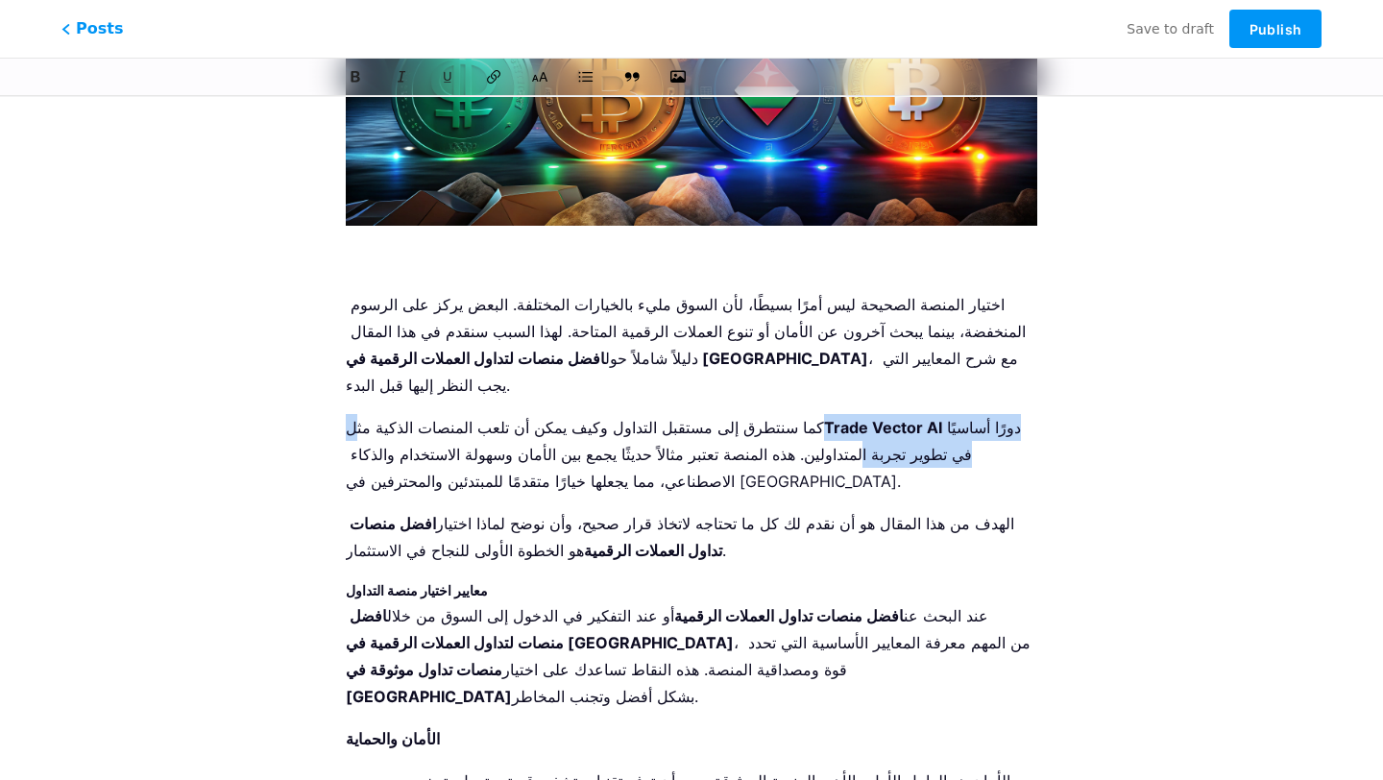
drag, startPoint x: 350, startPoint y: 398, endPoint x: 1004, endPoint y: 400, distance: 653.9
click at [1004, 414] on p "كما سنتطرق إلى مستقبل التداول وكيف يمكن أن تلعب المنصات الذكية مثل Trade Vector…" at bounding box center [691, 454] width 691 height 81
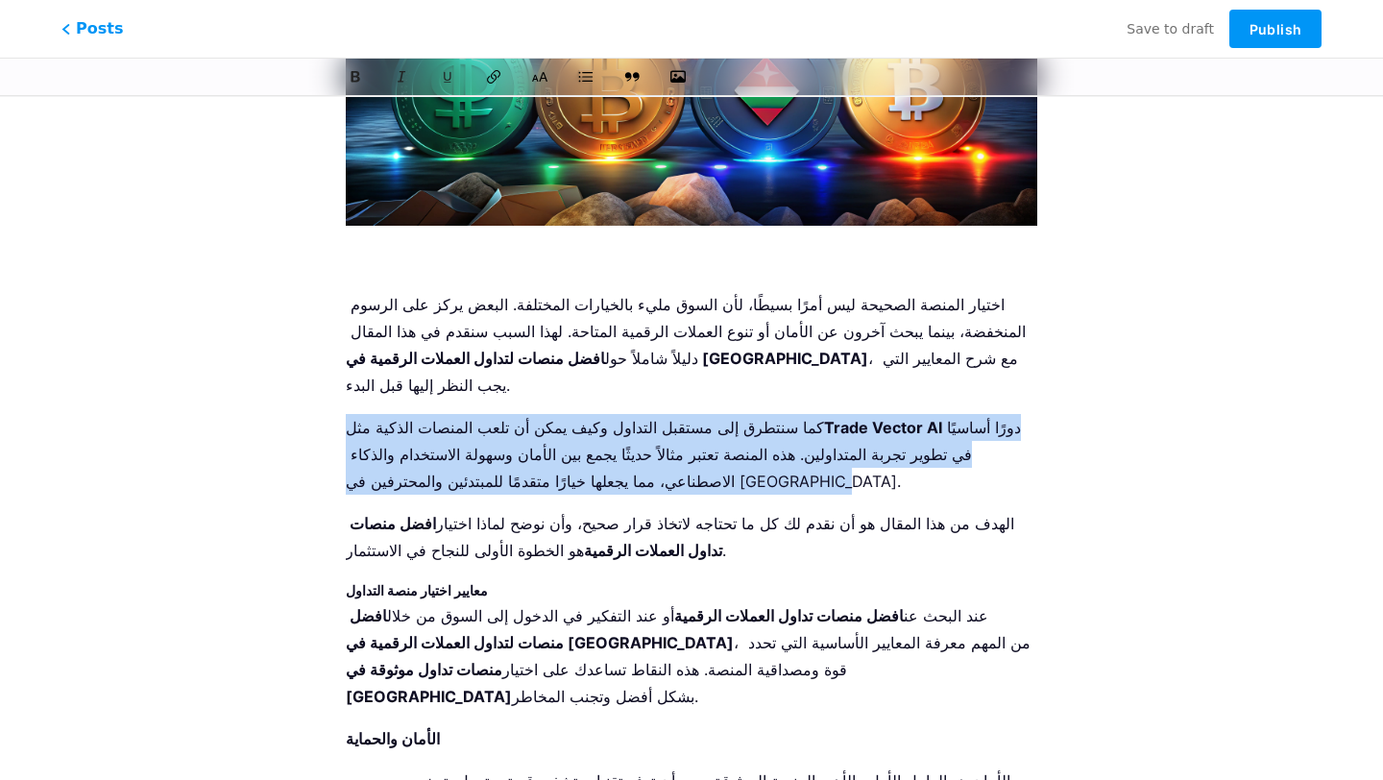
click at [1004, 414] on p "كما سنتطرق إلى مستقبل التداول وكيف يمكن أن تلعب المنصات الذكية مثل Trade Vector…" at bounding box center [691, 454] width 691 height 81
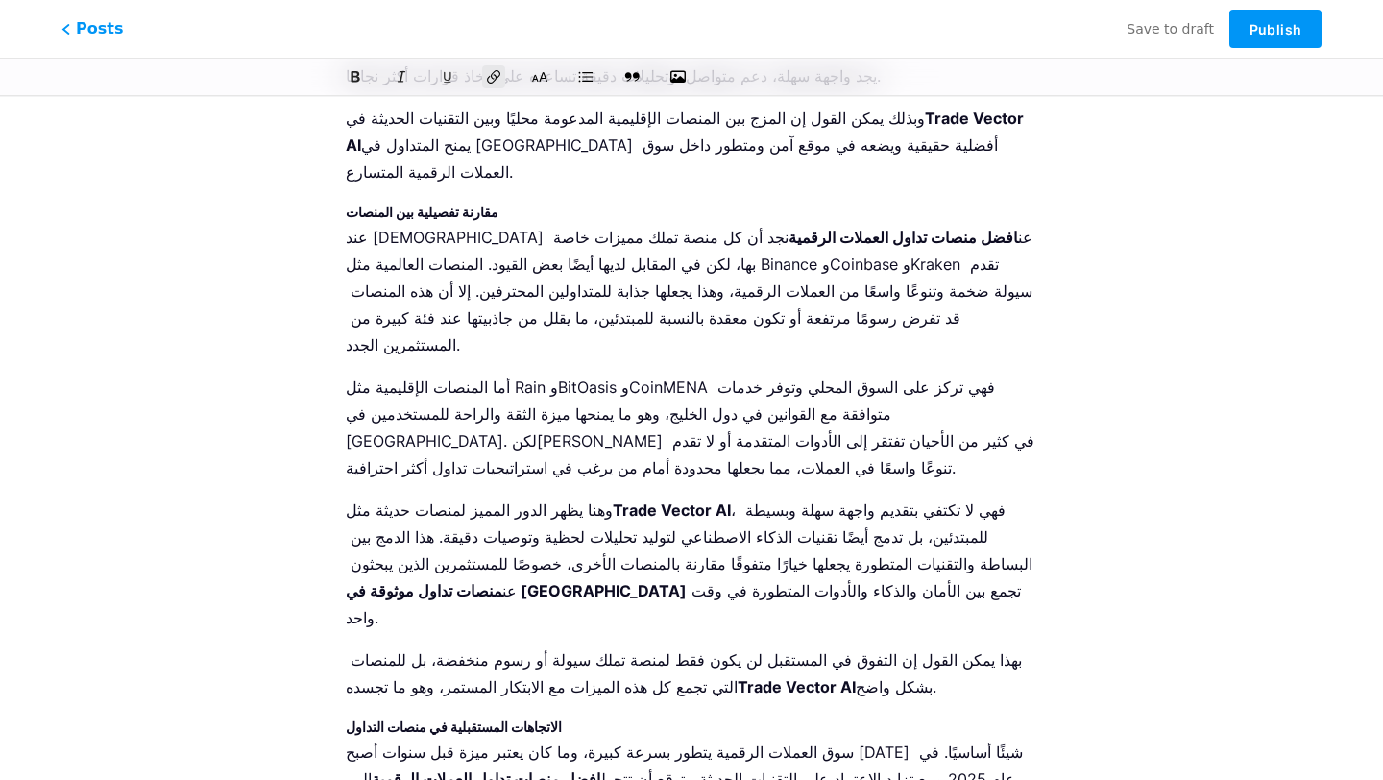
scroll to position [5204, 0]
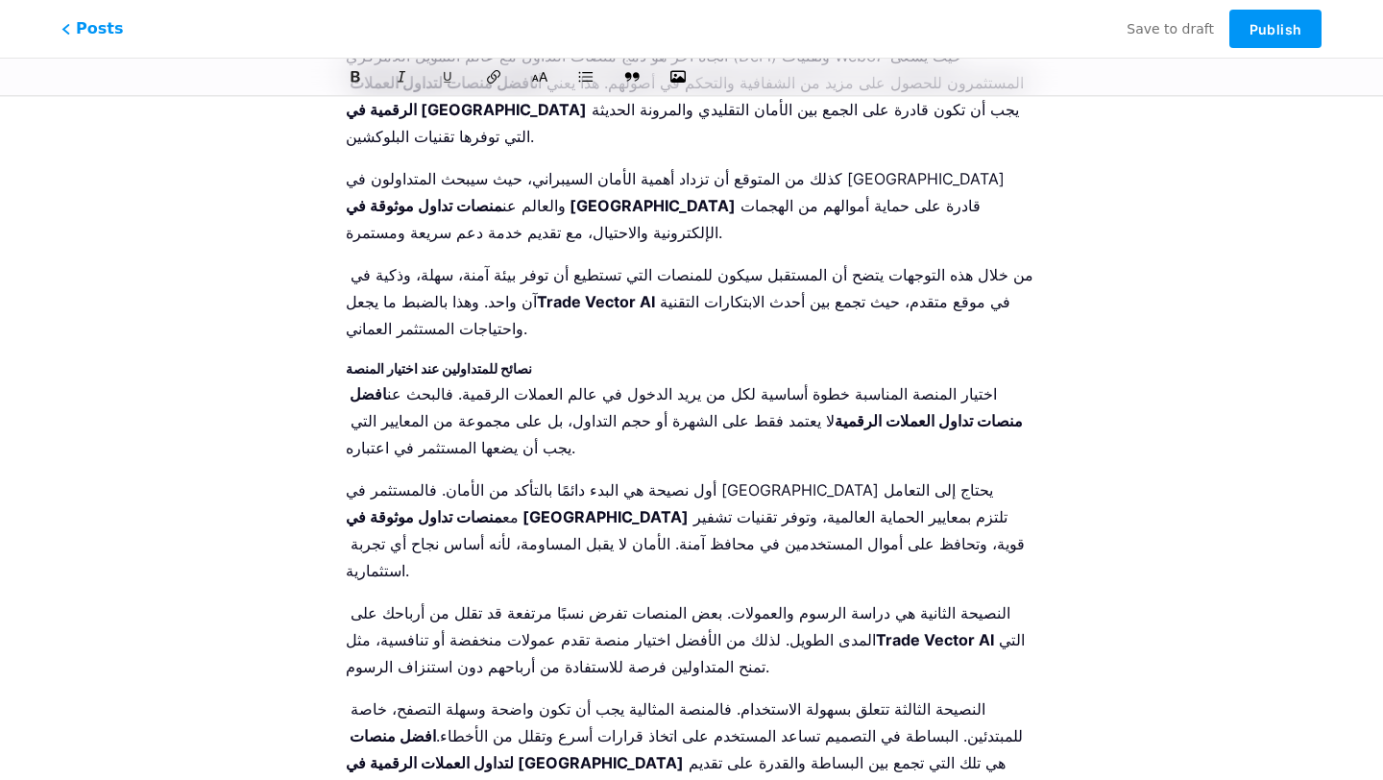
drag, startPoint x: 753, startPoint y: 561, endPoint x: 458, endPoint y: 565, distance: 294.8
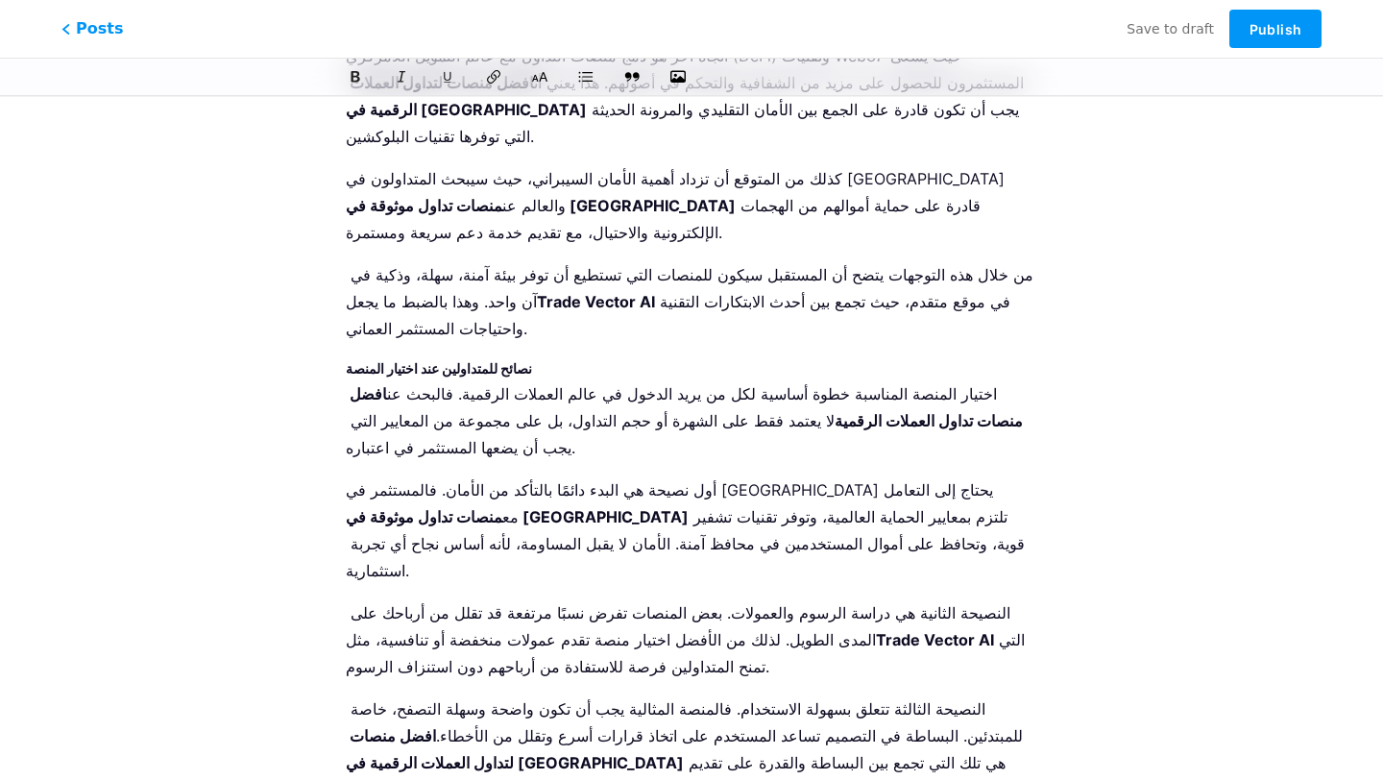
drag, startPoint x: 546, startPoint y: 569, endPoint x: 423, endPoint y: 568, distance: 123.9
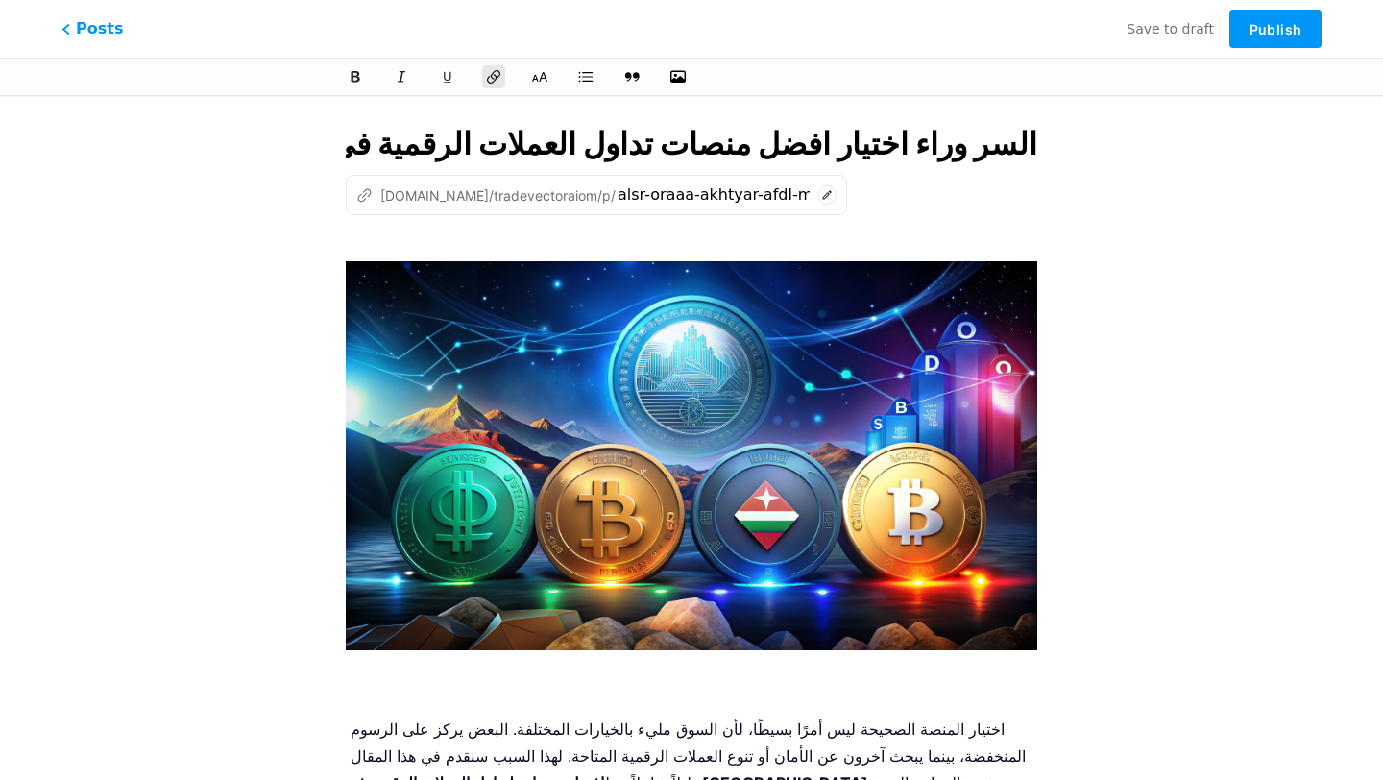
scroll to position [884, 0]
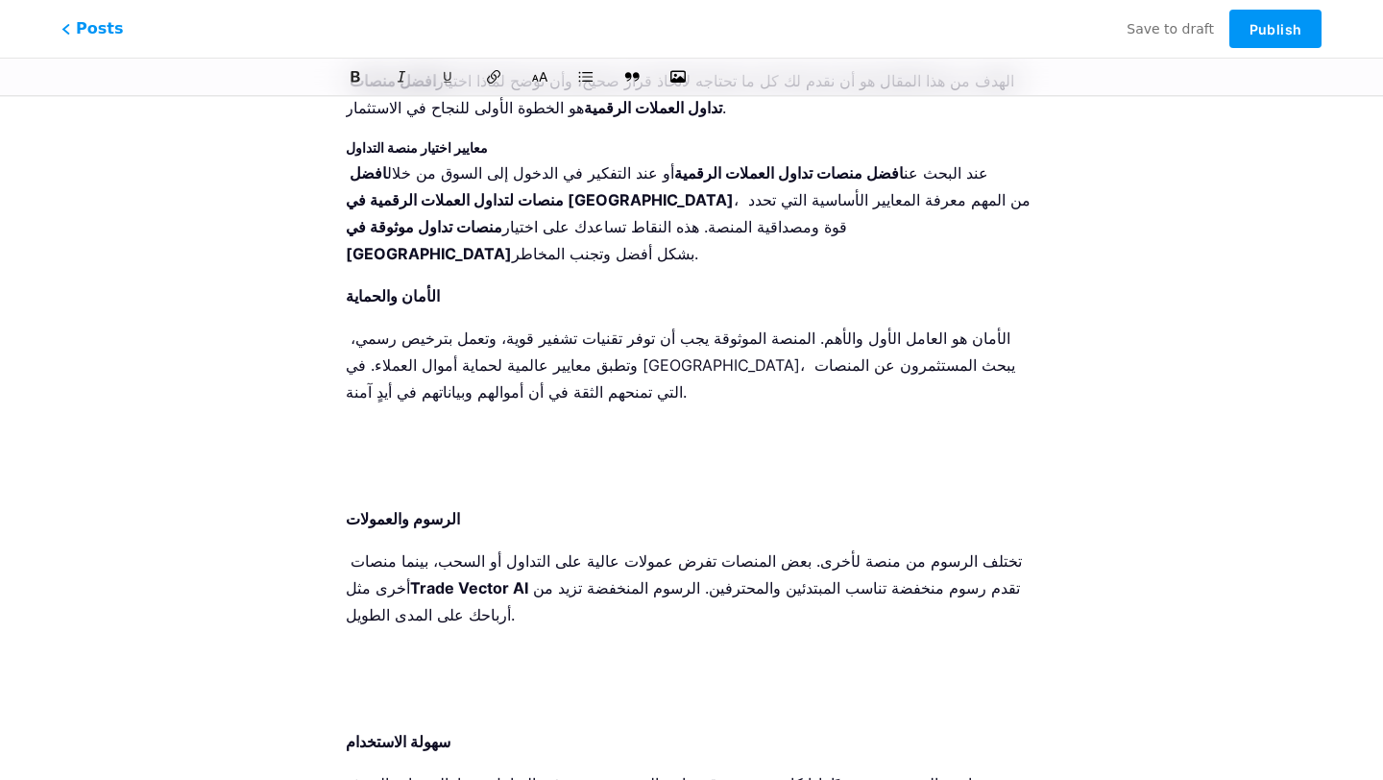
click at [462, 463] on p at bounding box center [691, 476] width 691 height 27
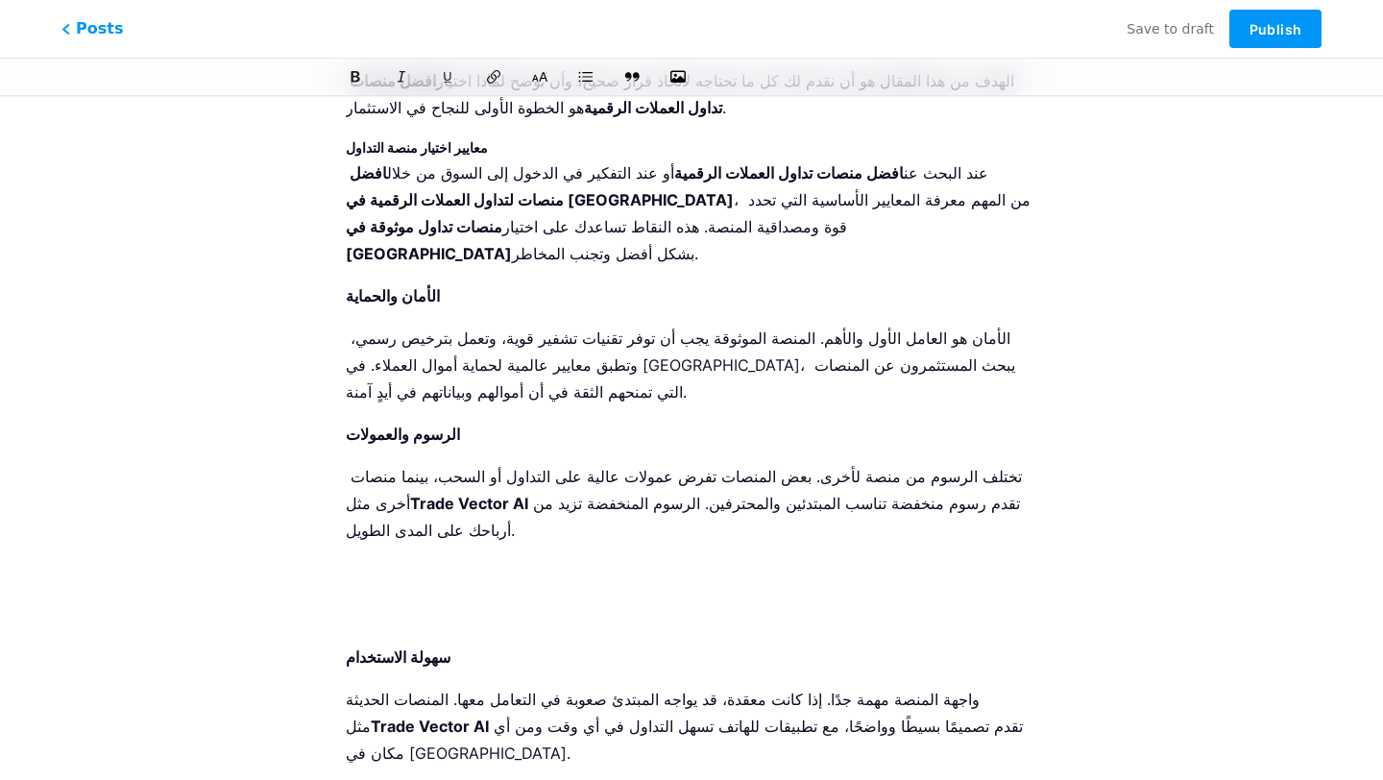
click at [427, 601] on p at bounding box center [691, 614] width 691 height 27
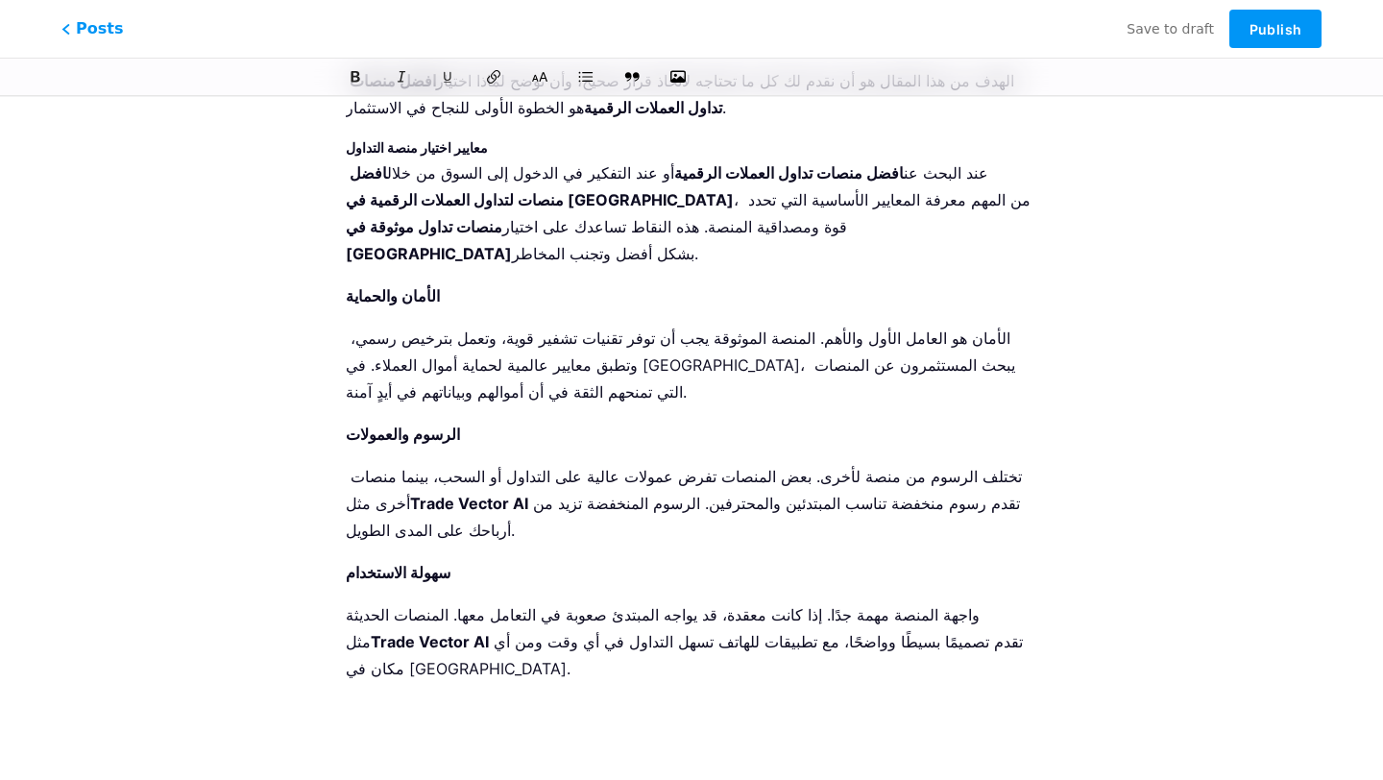
click at [393, 739] on p at bounding box center [691, 752] width 691 height 27
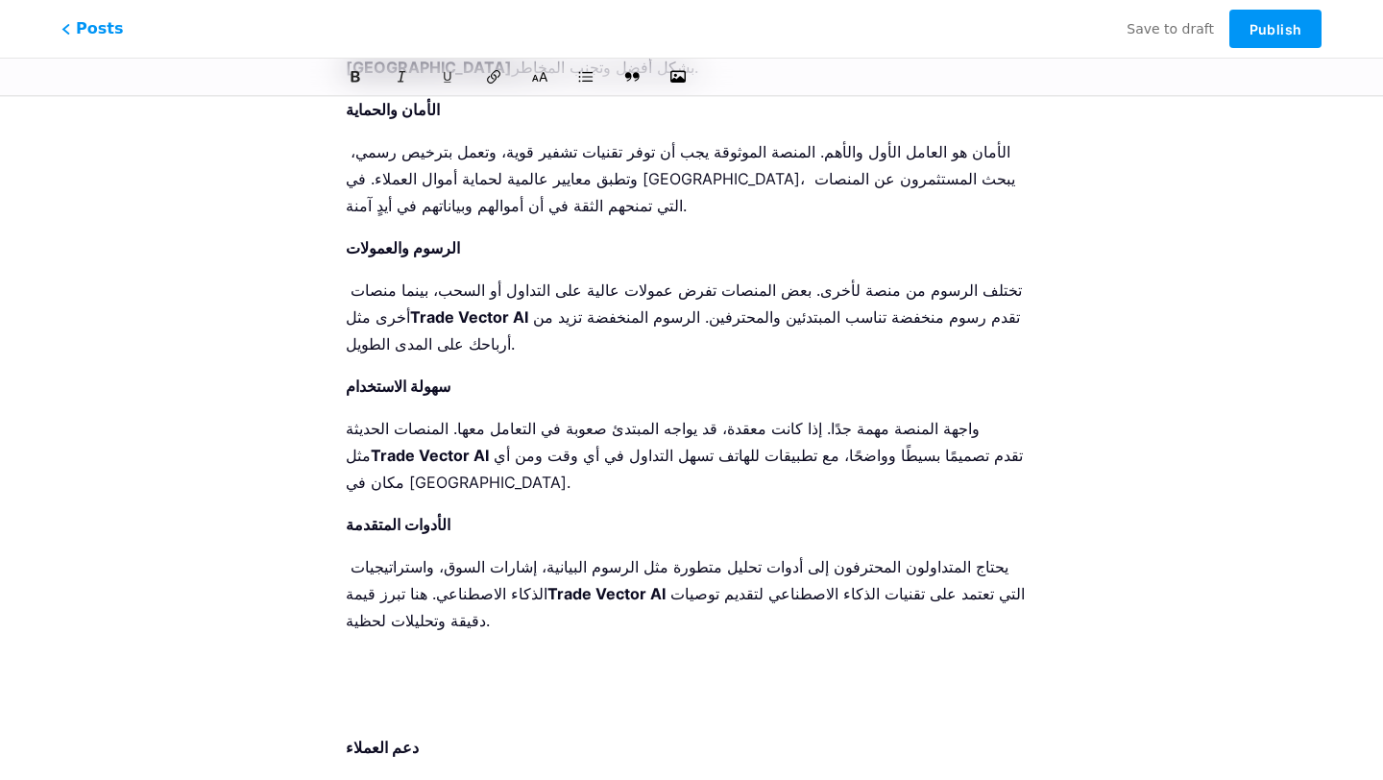
scroll to position [1084, 0]
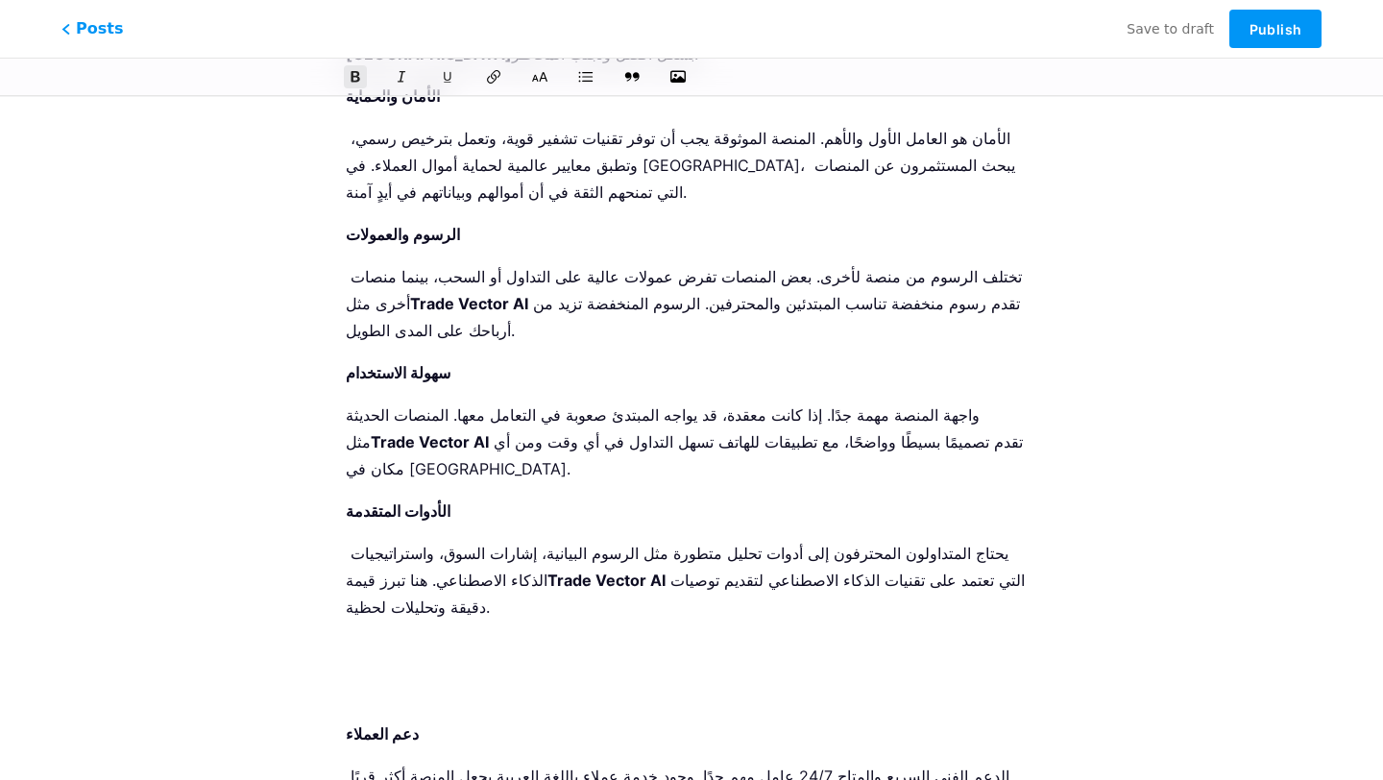
click at [401, 544] on ol "الأمان والحماية الأمان هو العامل الأول والأهم. المنصة الموثوقة يجب أن توفر تقني…" at bounding box center [691, 492] width 691 height 818
click at [401, 678] on p at bounding box center [691, 691] width 691 height 27
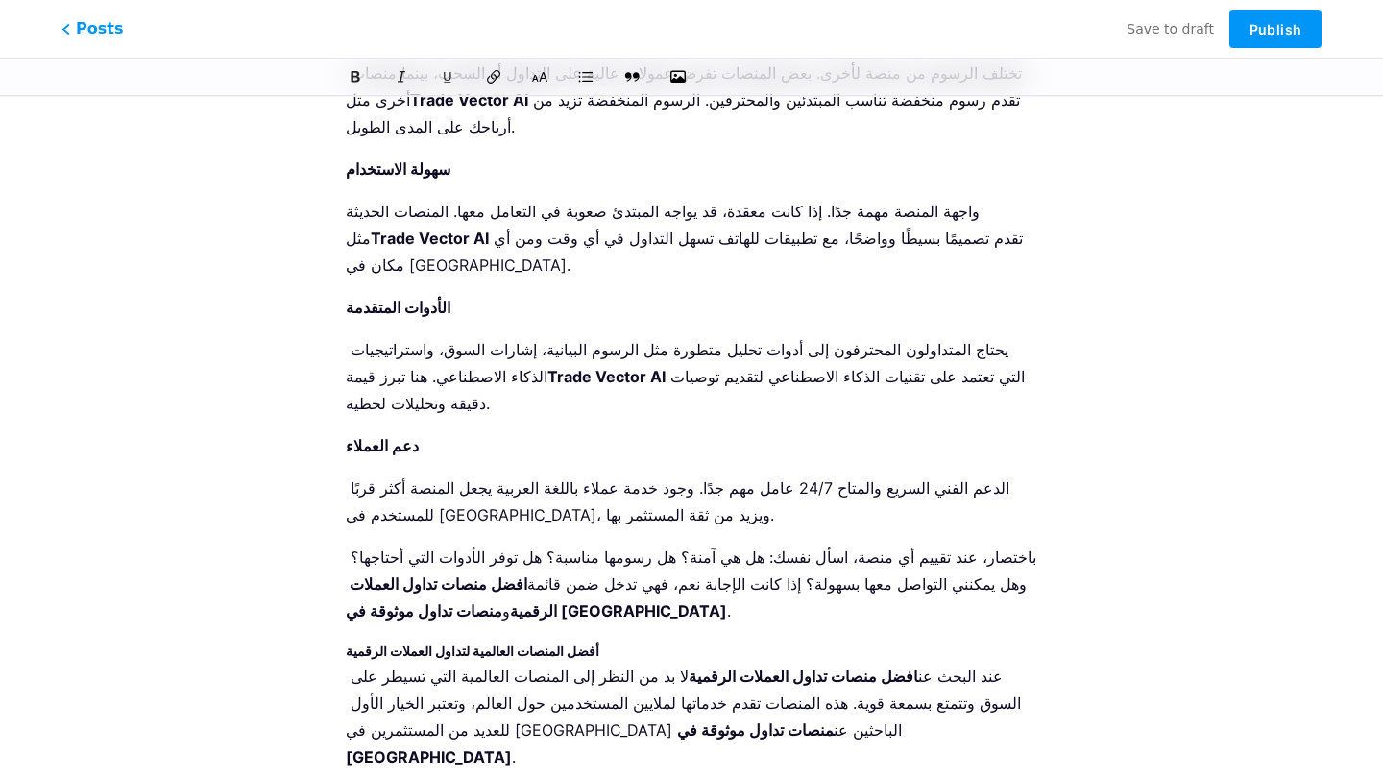
scroll to position [1381, 0]
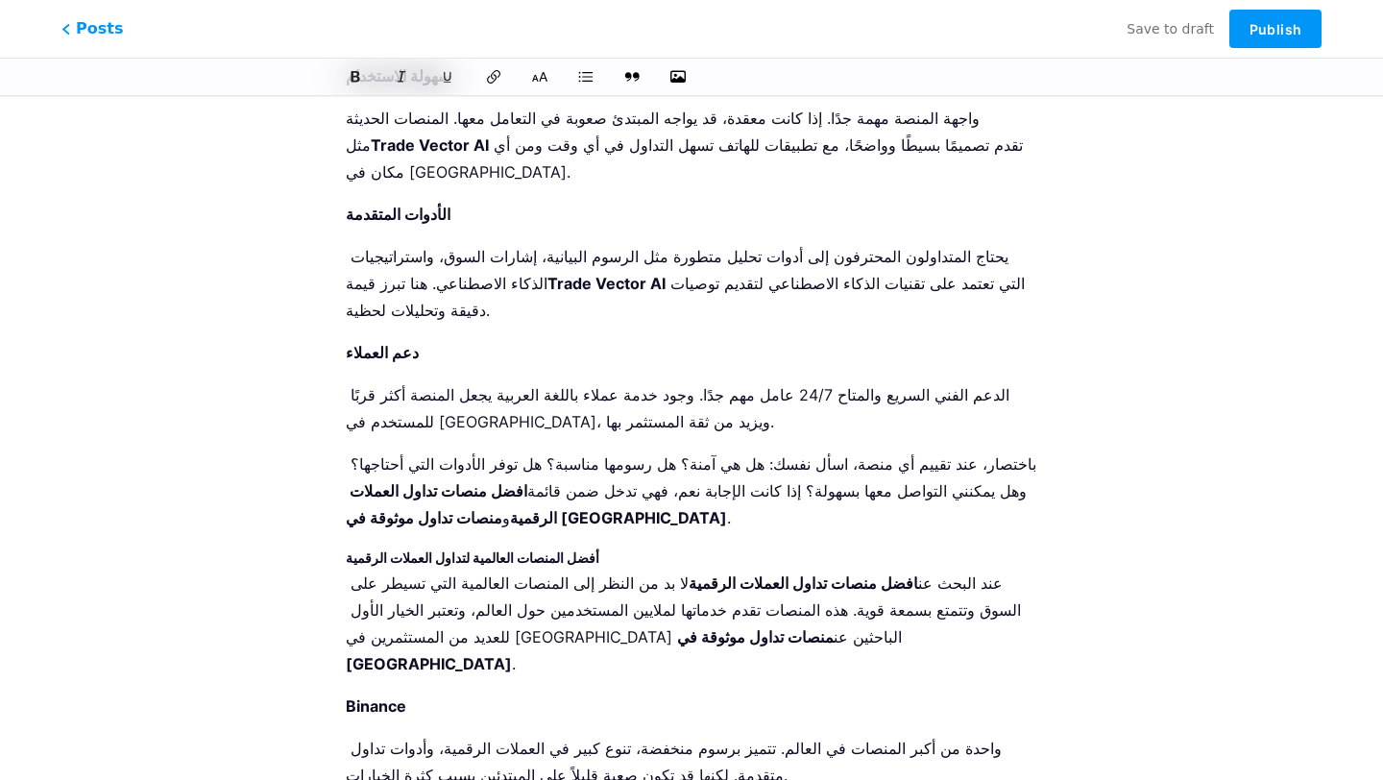
click at [412, 692] on li "Binance واحدة من أكبر المنصات في العالم. تتميز برسوم منخفضة، تنوع كبير في العمل…" at bounding box center [691, 782] width 691 height 181
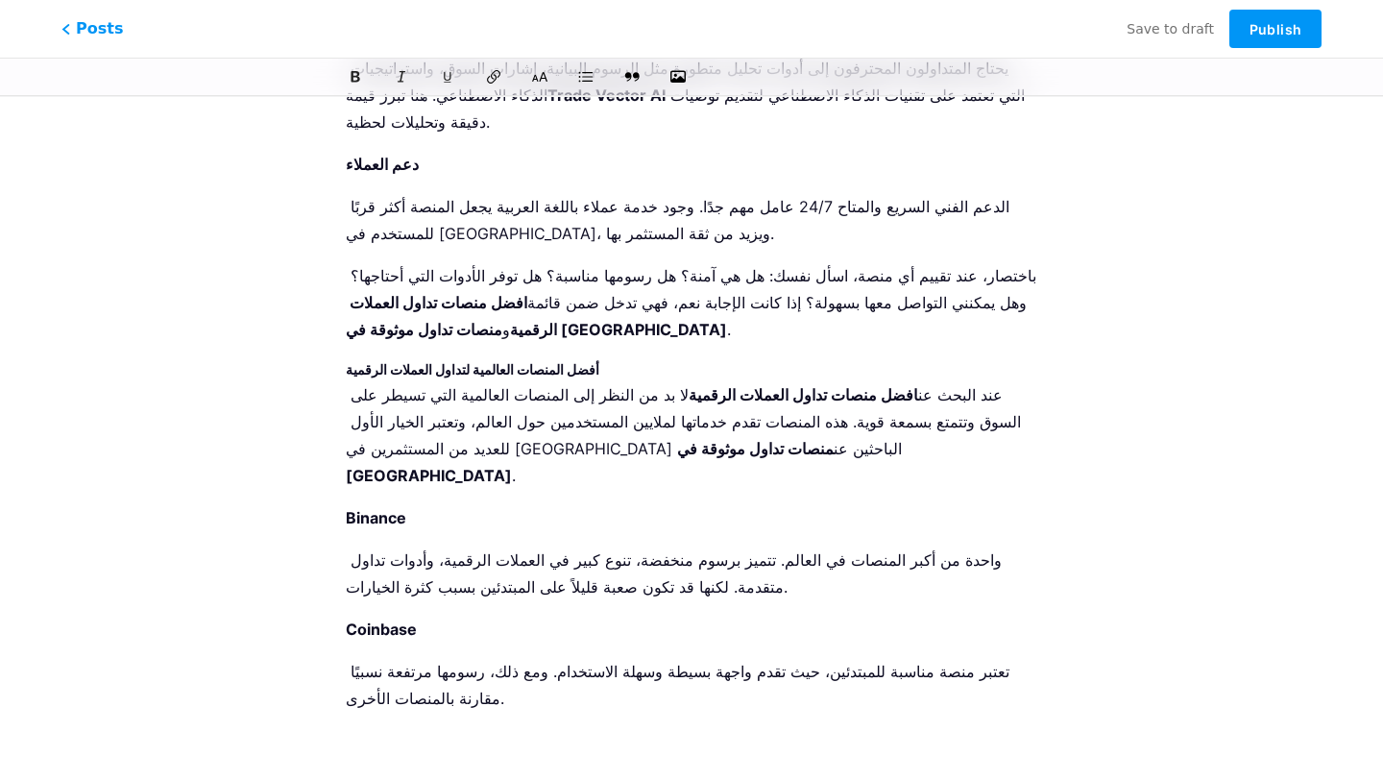
click at [406, 769] on p at bounding box center [691, 782] width 691 height 27
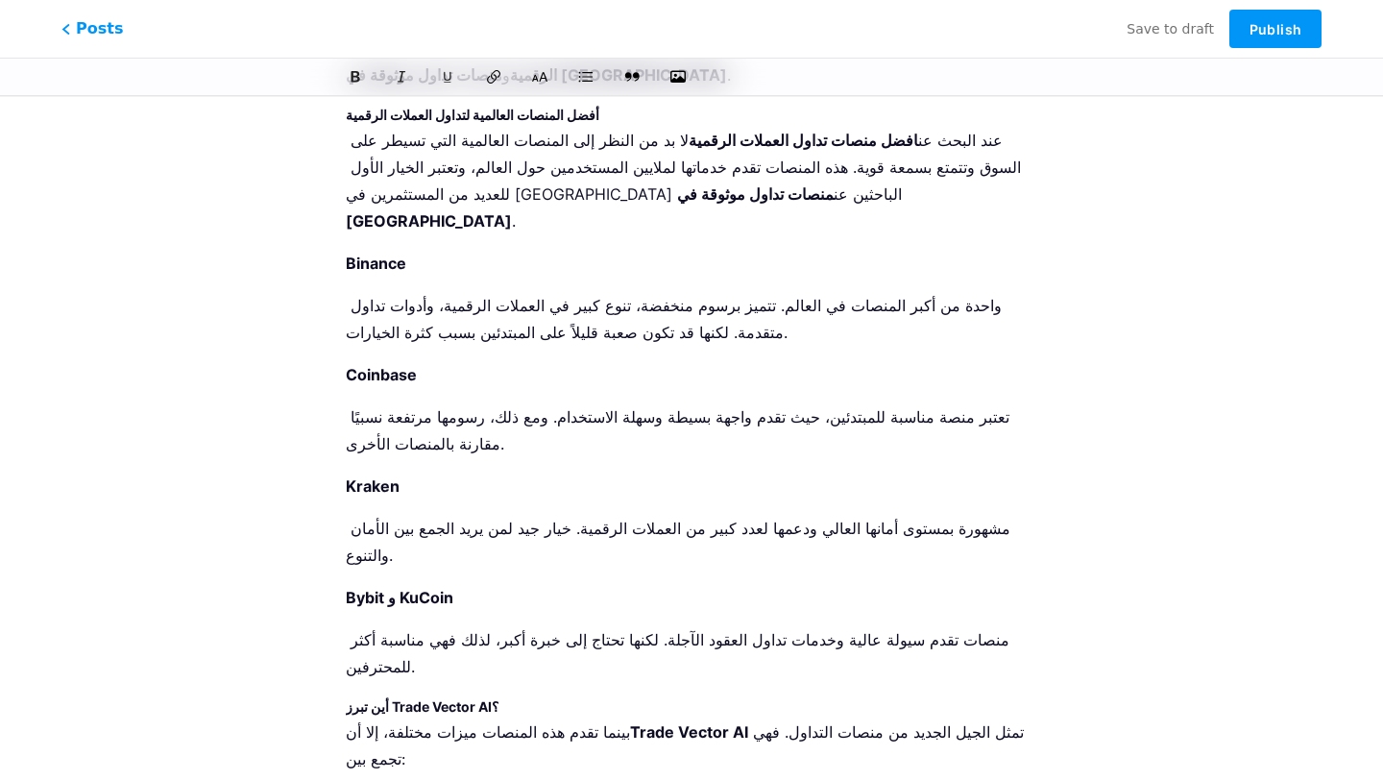
scroll to position [1844, 0]
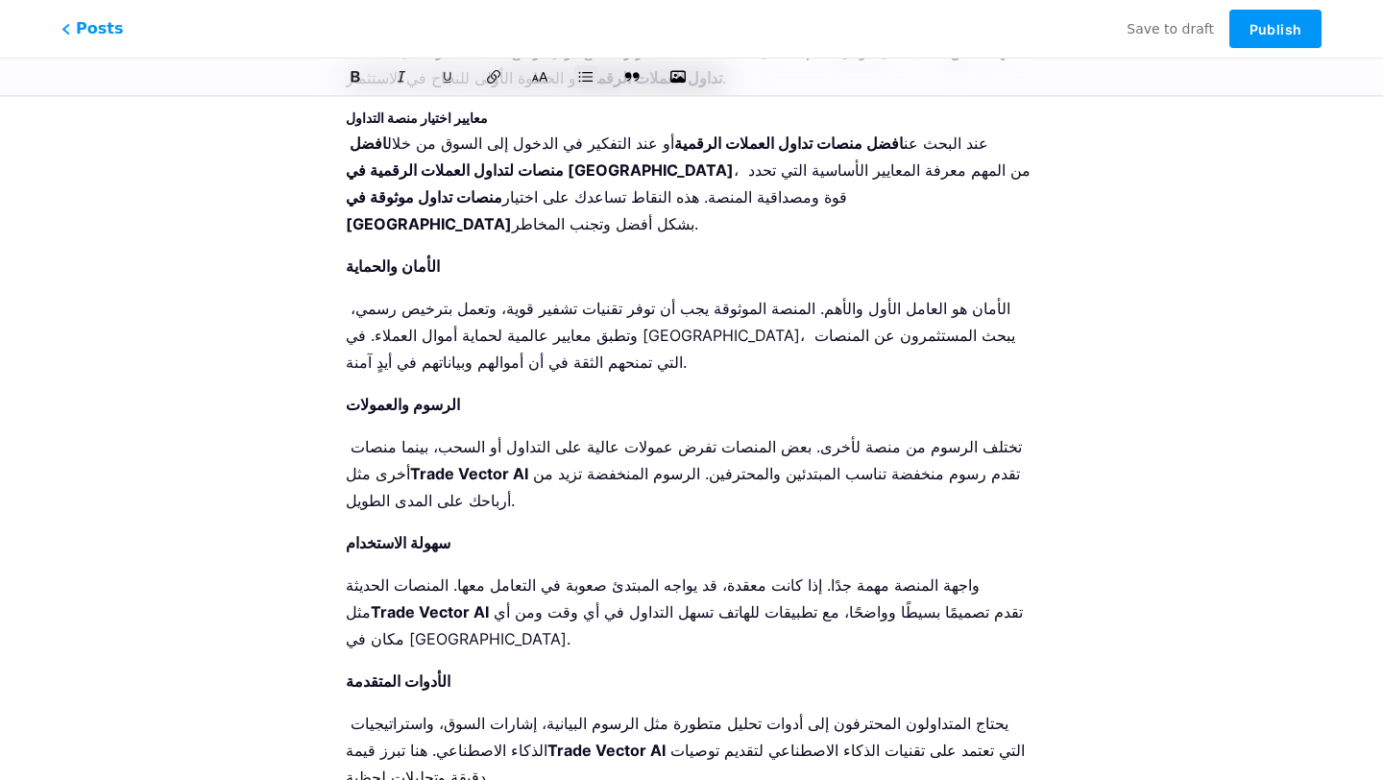
scroll to position [0, 0]
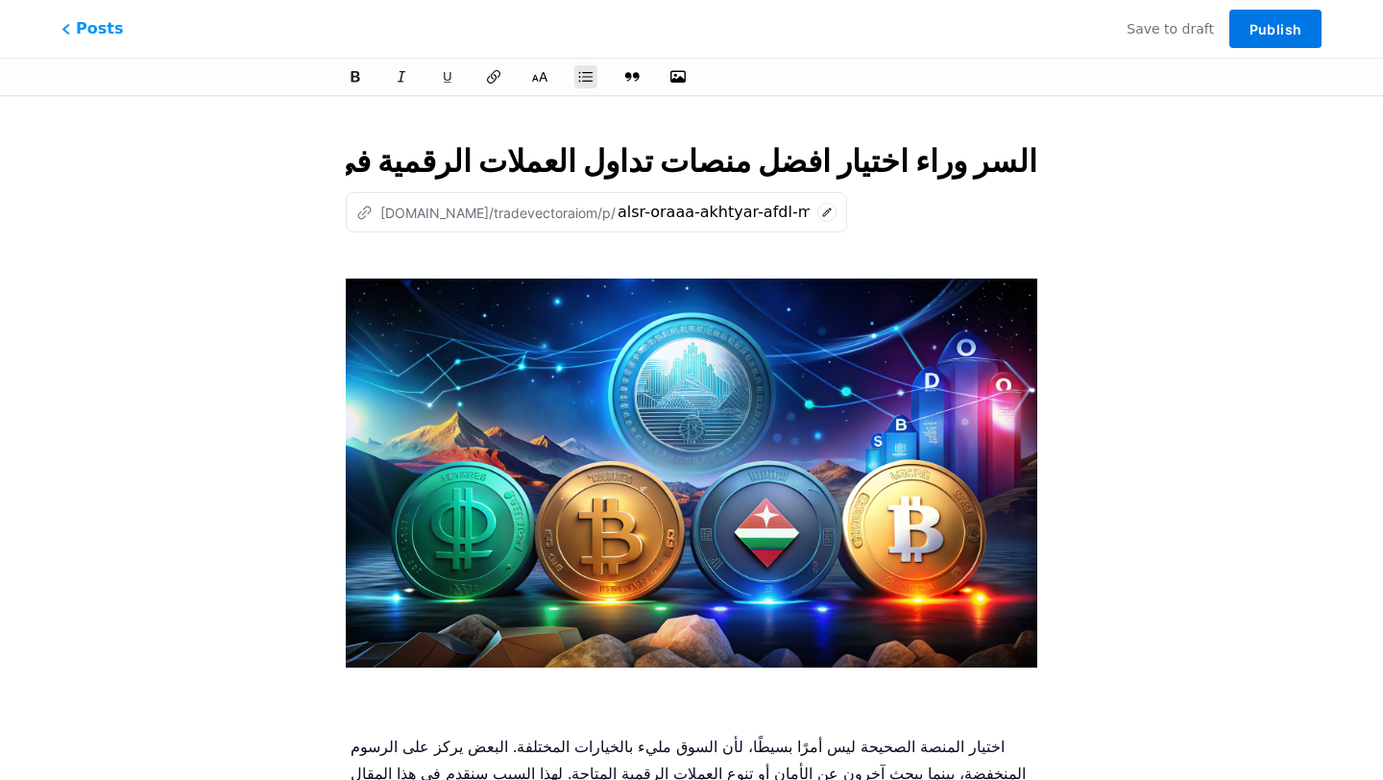
click at [1296, 26] on span "Publish" at bounding box center [1275, 29] width 52 height 16
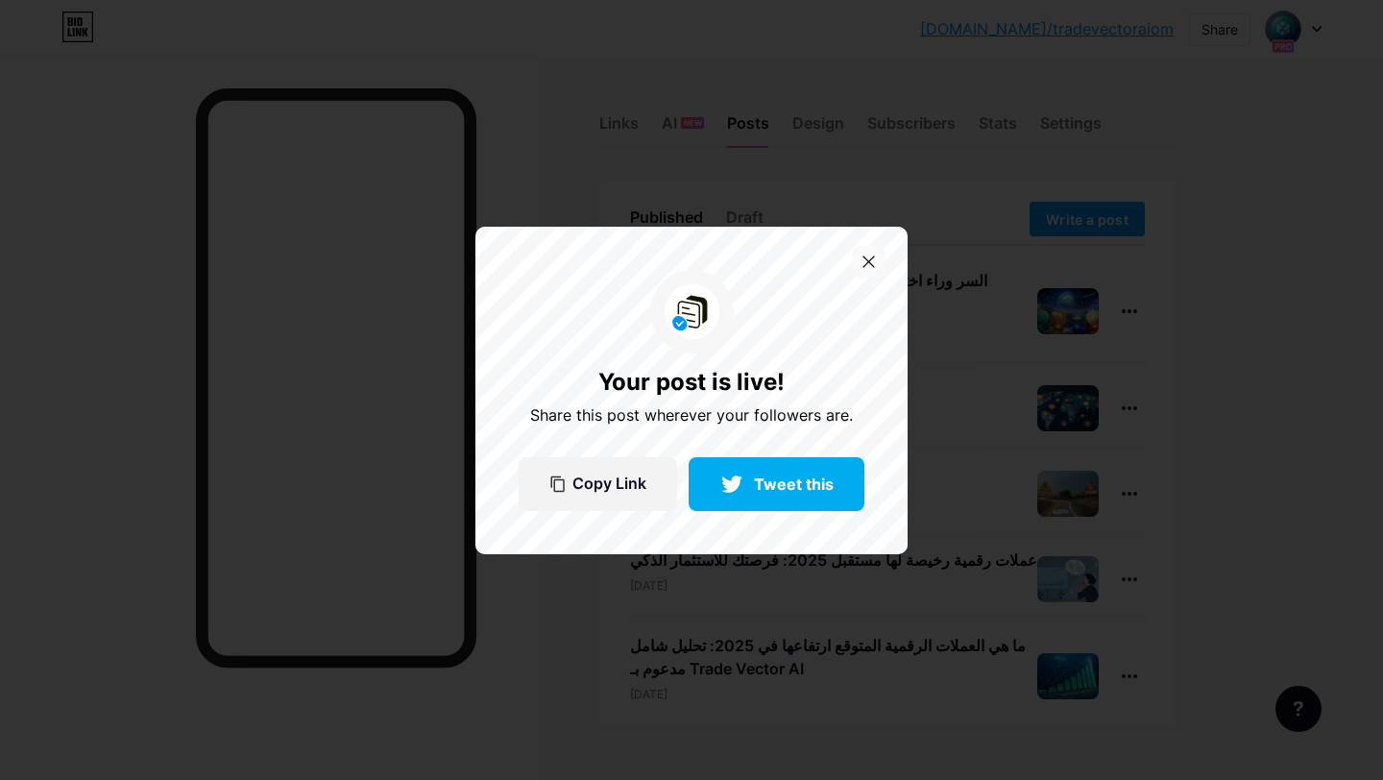
click at [868, 260] on icon at bounding box center [868, 261] width 11 height 11
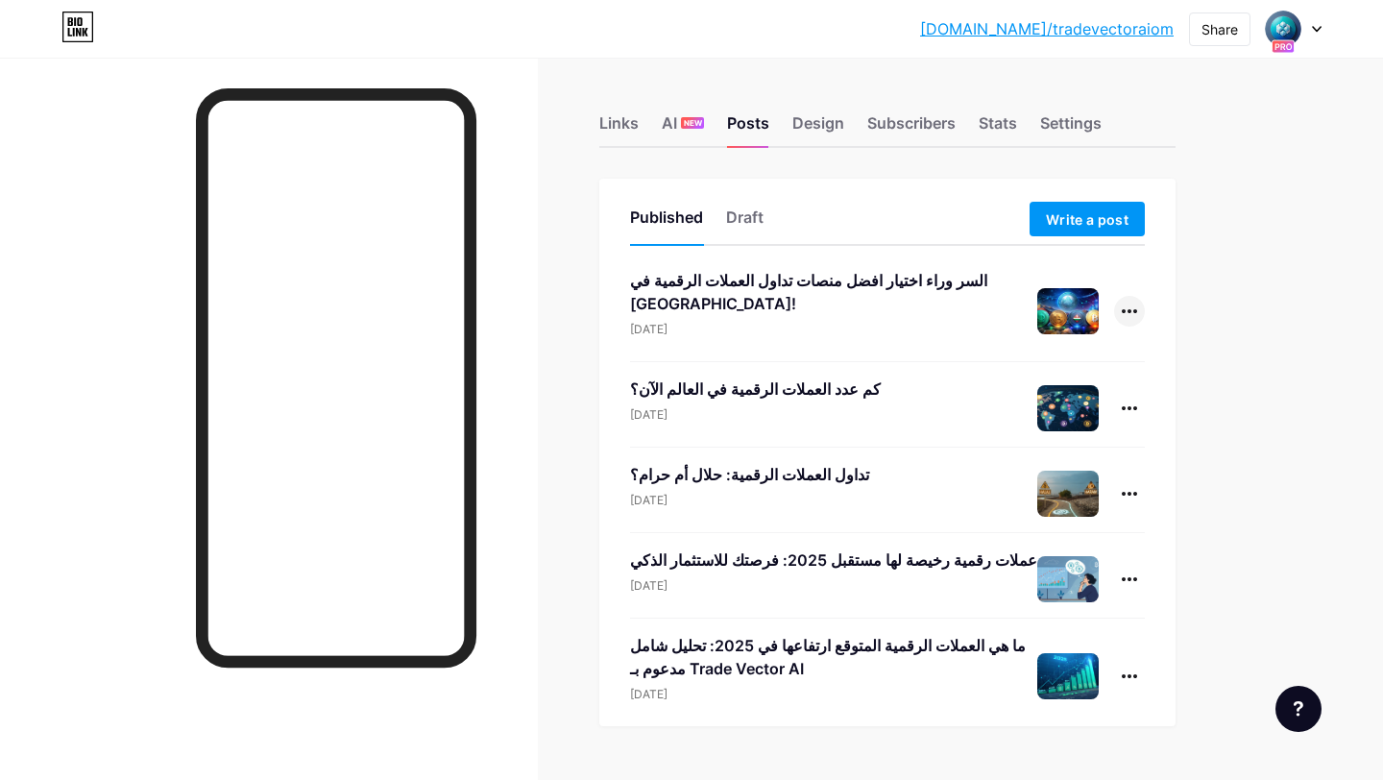
click at [1125, 304] on div at bounding box center [1129, 311] width 31 height 31
click at [1091, 380] on li "View" at bounding box center [1070, 394] width 147 height 39
click at [1077, 226] on span "Write a post" at bounding box center [1087, 219] width 83 height 16
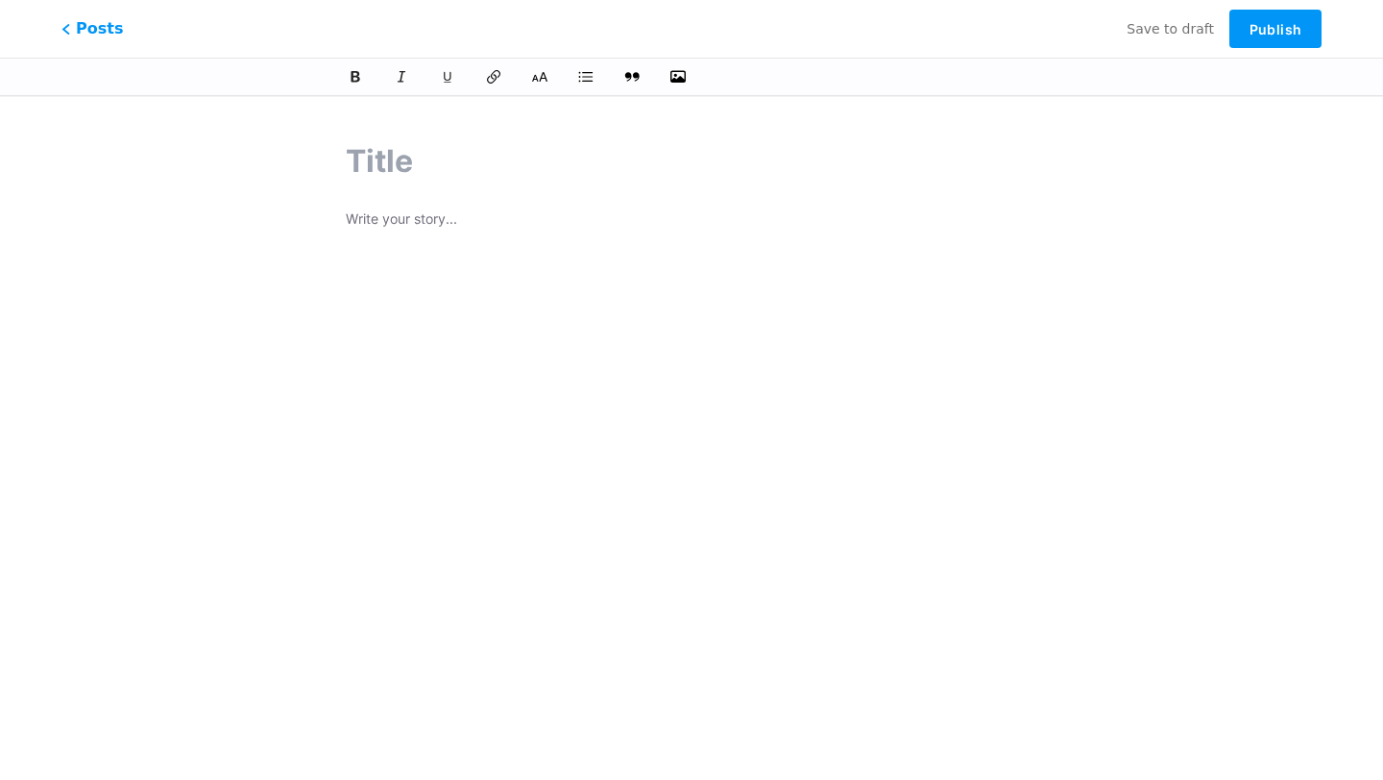
click at [522, 181] on input "text" at bounding box center [691, 161] width 691 height 46
click at [522, 214] on p at bounding box center [691, 220] width 691 height 27
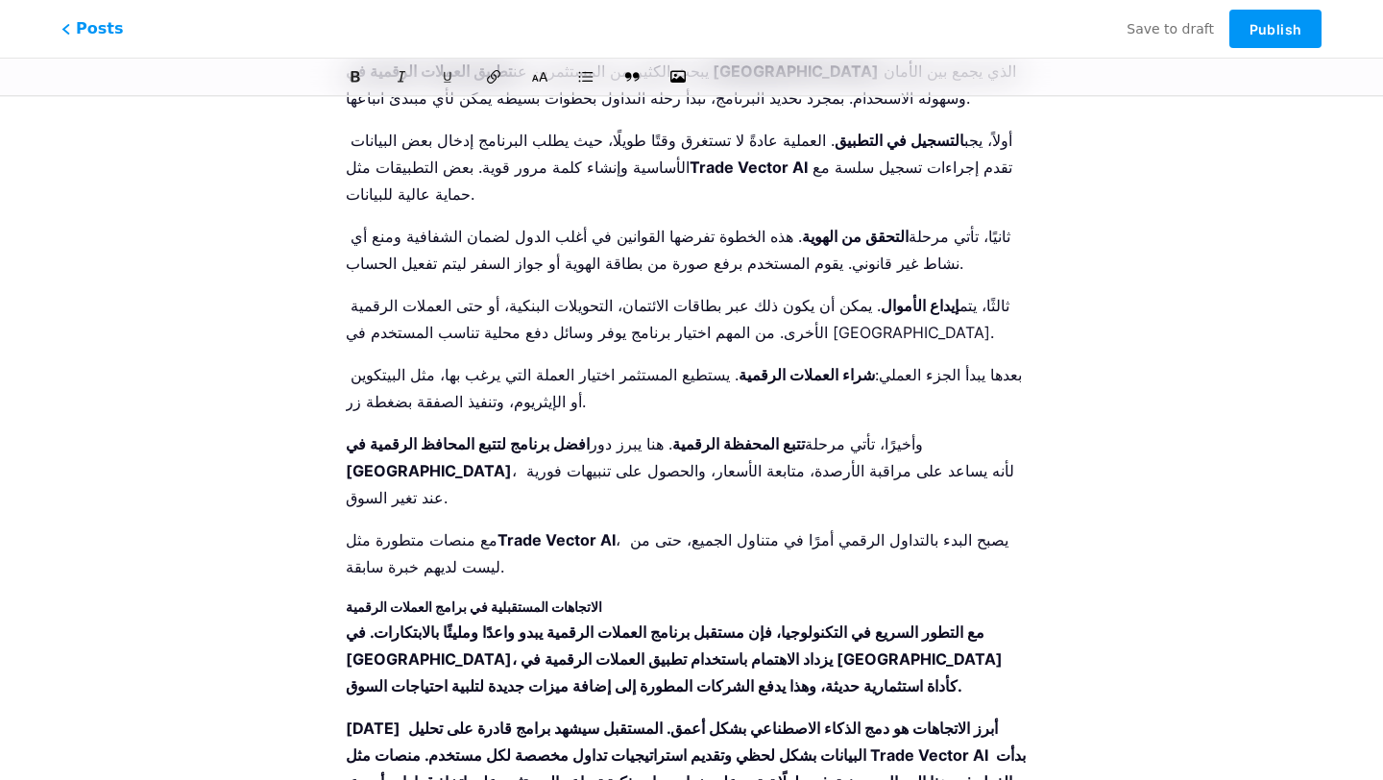
scroll to position [6687, 0]
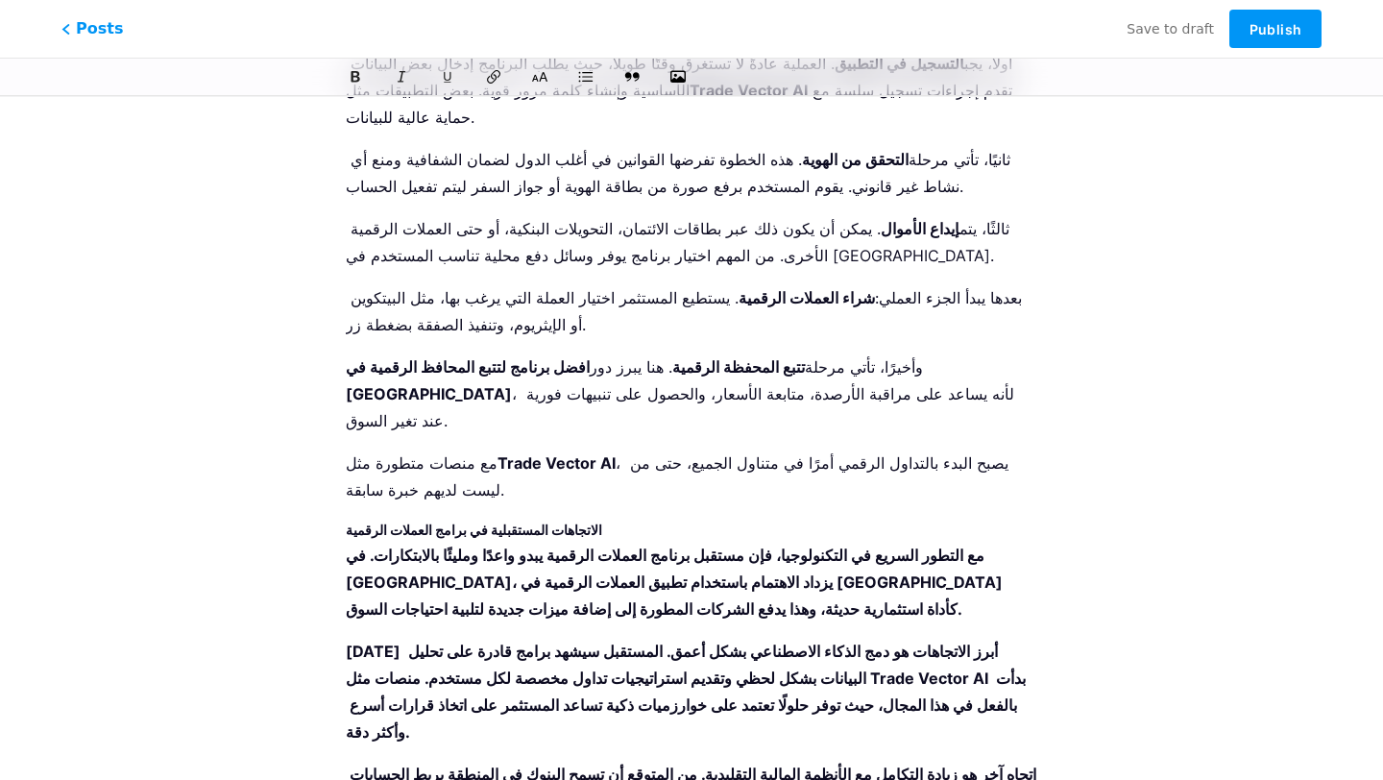
drag, startPoint x: 535, startPoint y: 725, endPoint x: 608, endPoint y: 611, distance: 135.6
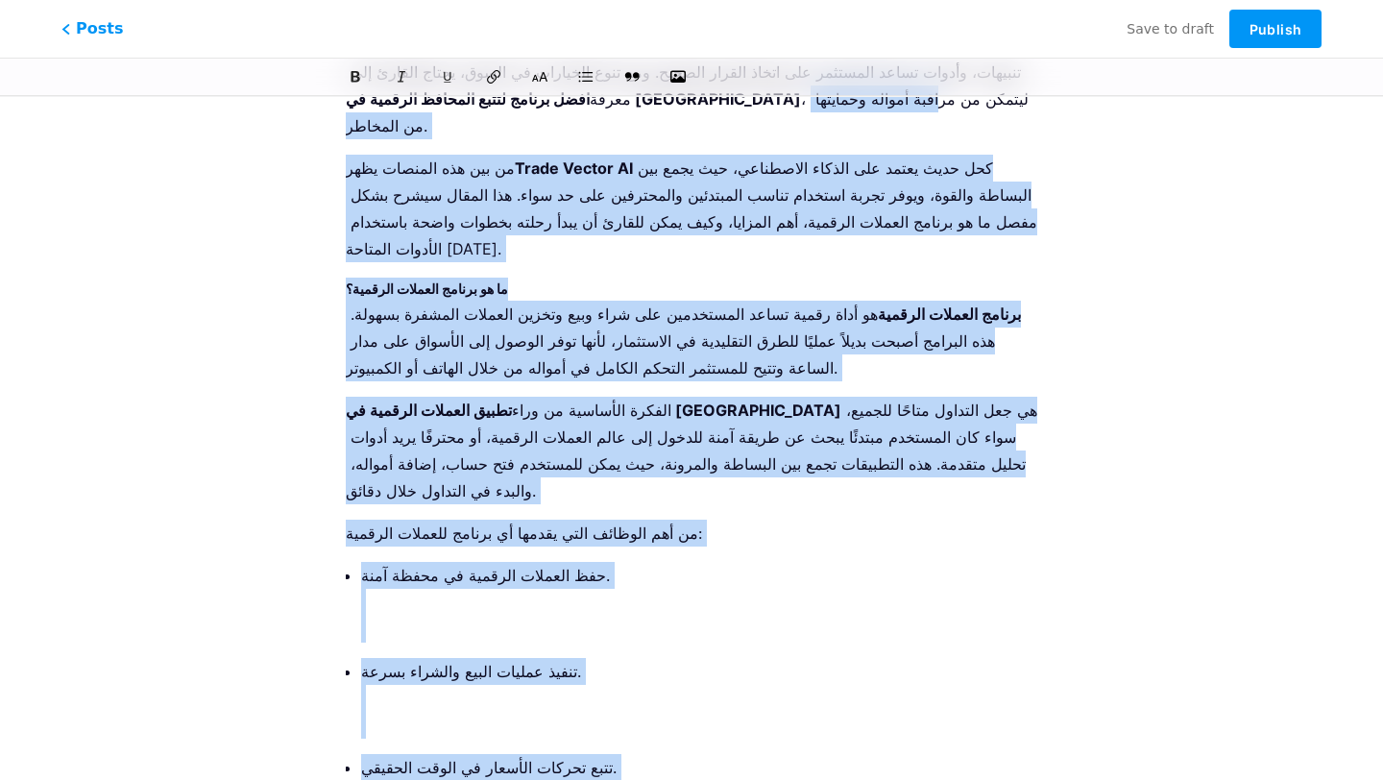
scroll to position [0, 0]
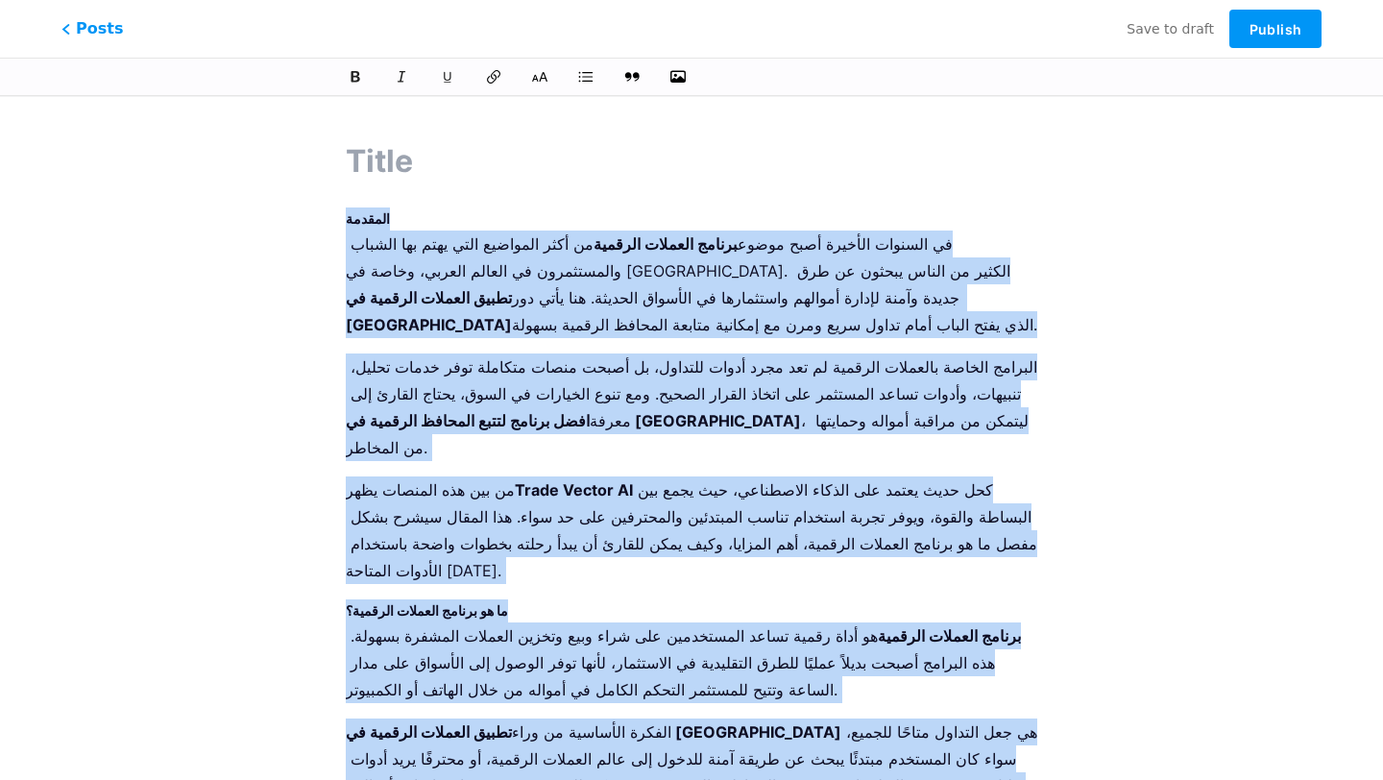
drag, startPoint x: 947, startPoint y: 700, endPoint x: 333, endPoint y: 223, distance: 777.4
click at [373, 237] on p "في السنوات الأخيرة أصبح موضوع برنامج العملات الرقمية من أكثر المواضيع التي يهتم…" at bounding box center [691, 284] width 691 height 108
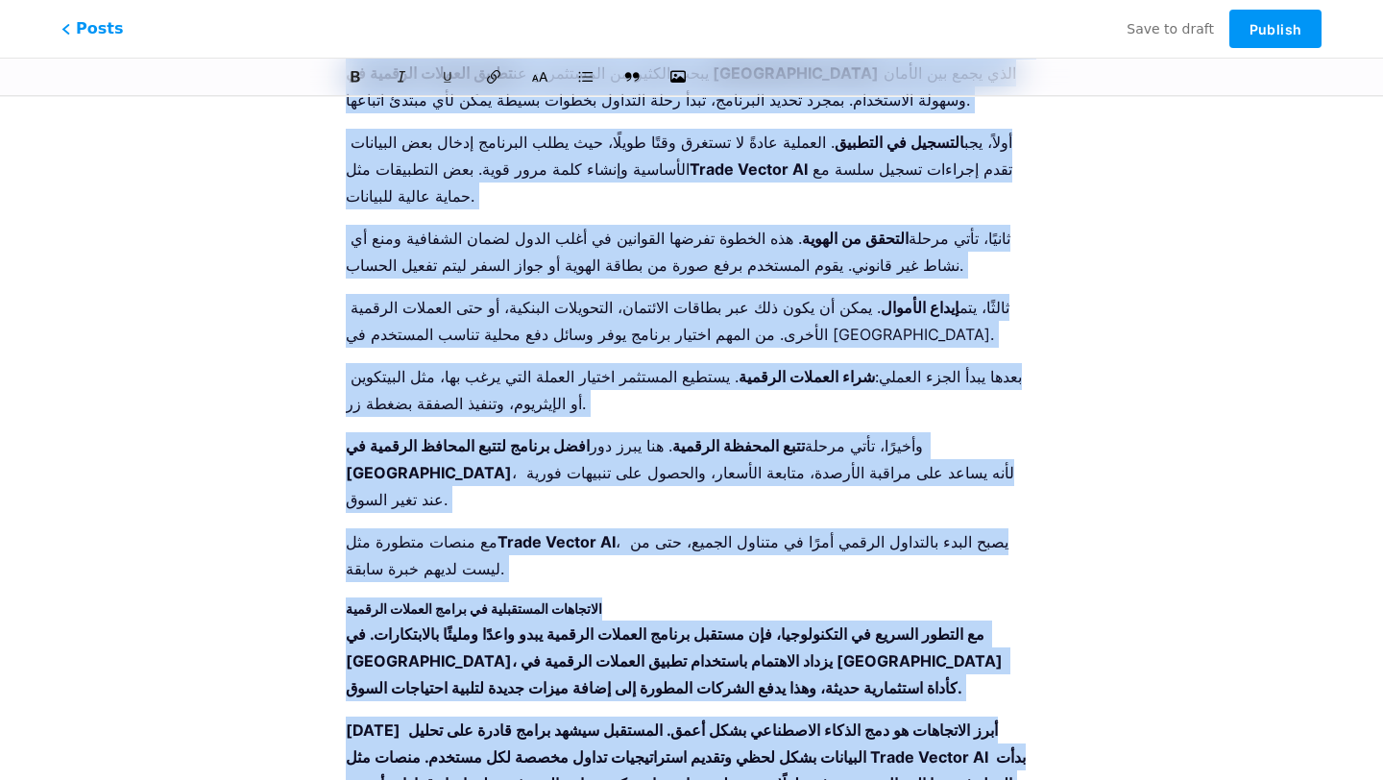
scroll to position [6687, 0]
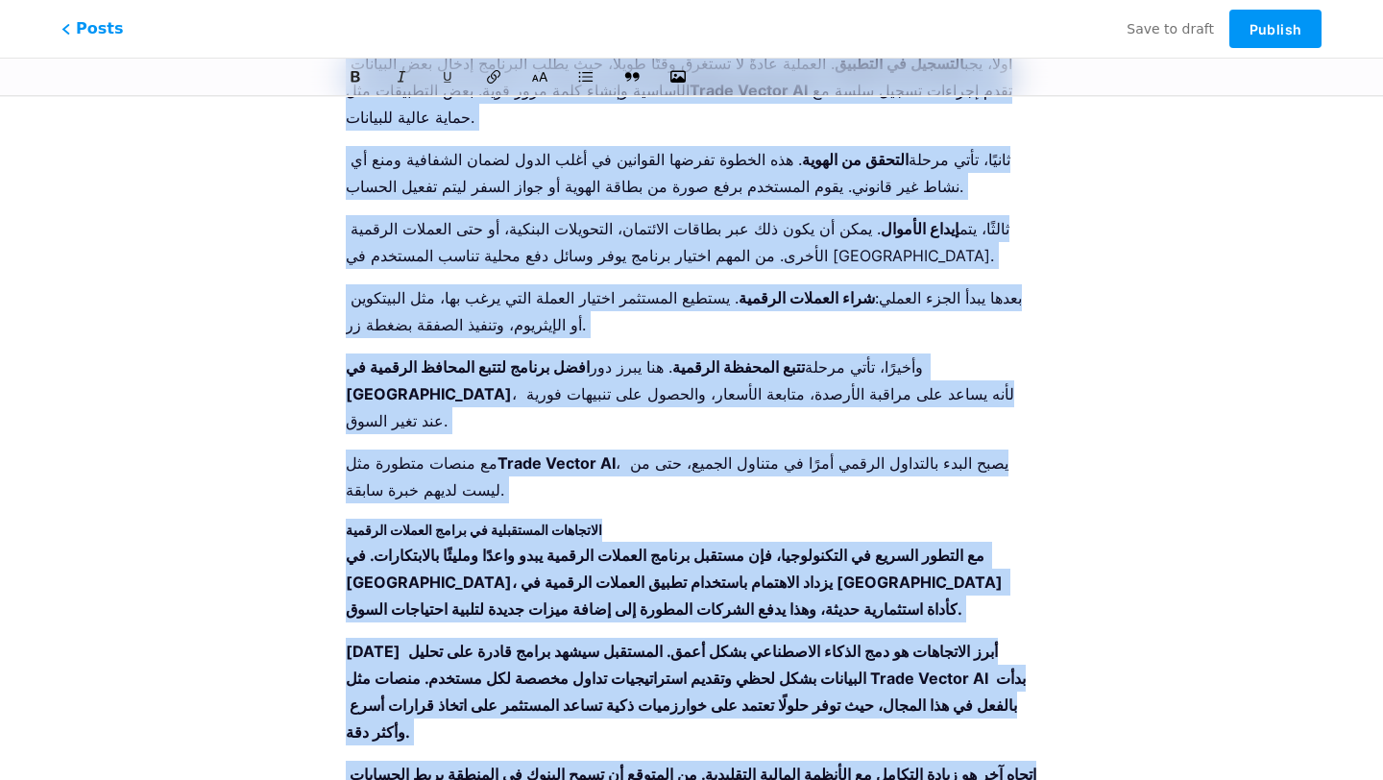
drag, startPoint x: 346, startPoint y: 228, endPoint x: 1051, endPoint y: 706, distance: 851.7
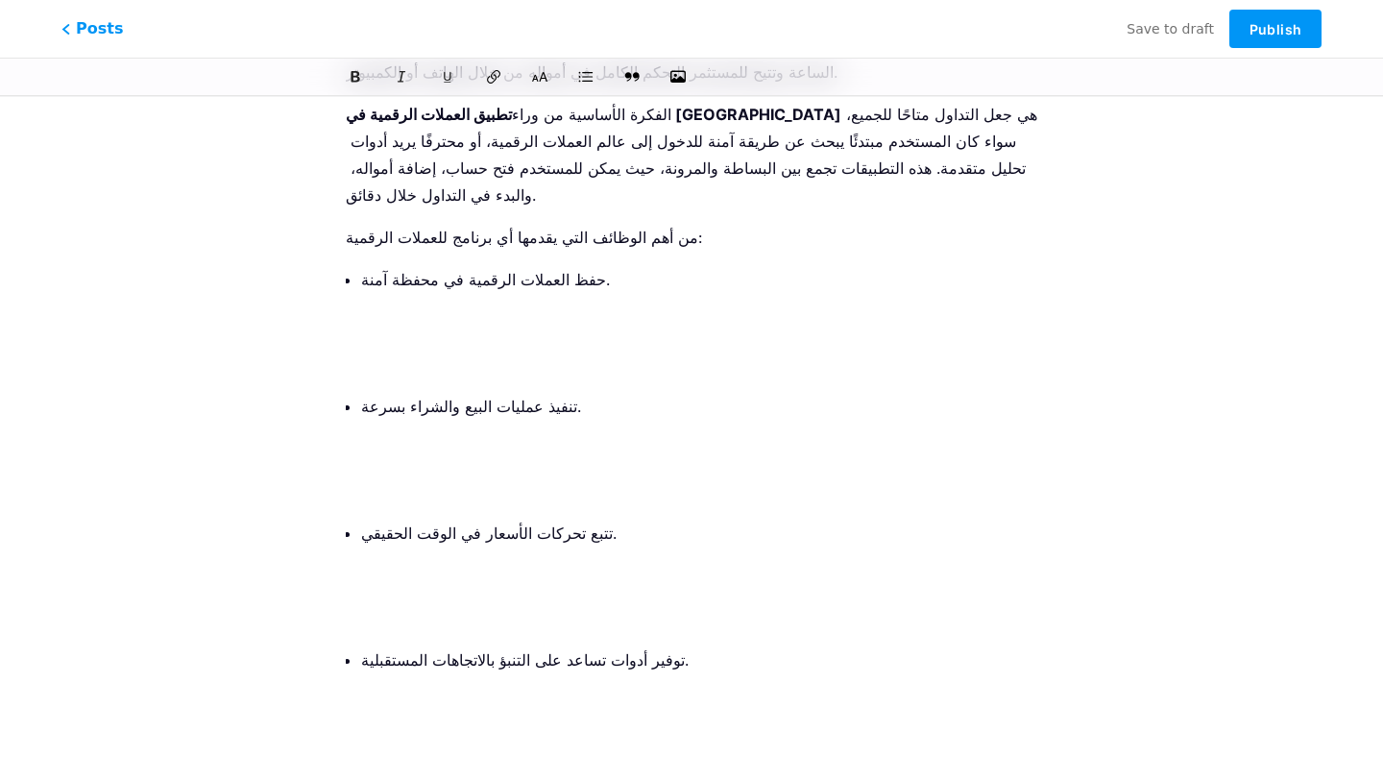
scroll to position [0, 0]
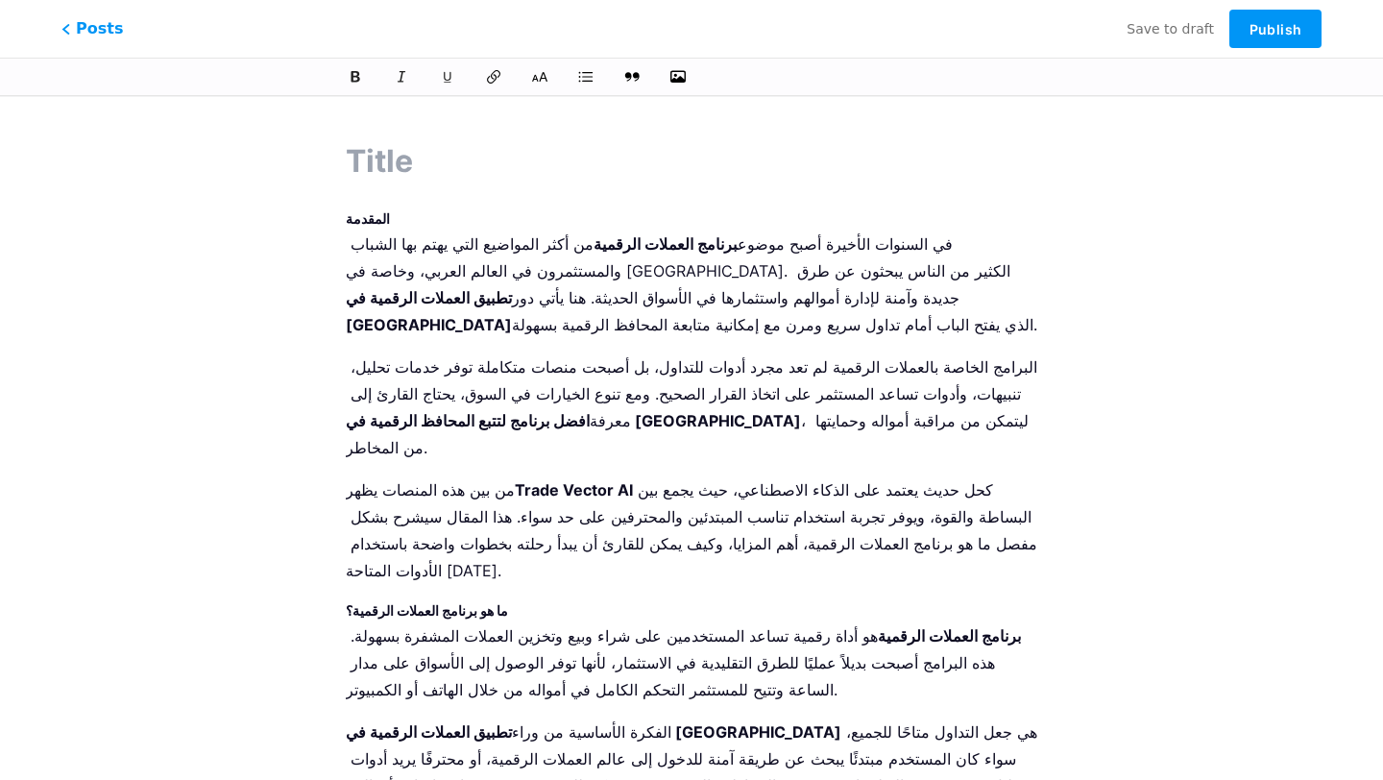
click at [412, 163] on input "text" at bounding box center [691, 161] width 691 height 46
paste input "اكتشف سر نجاحك مع برنامج العملات الرقمية Trade Vector AI في [GEOGRAPHIC_DATA]"
type input "اكتشف سر نجاحك مع برنامج العملات الرقمية Trade Vector AI في [GEOGRAPHIC_DATA]"
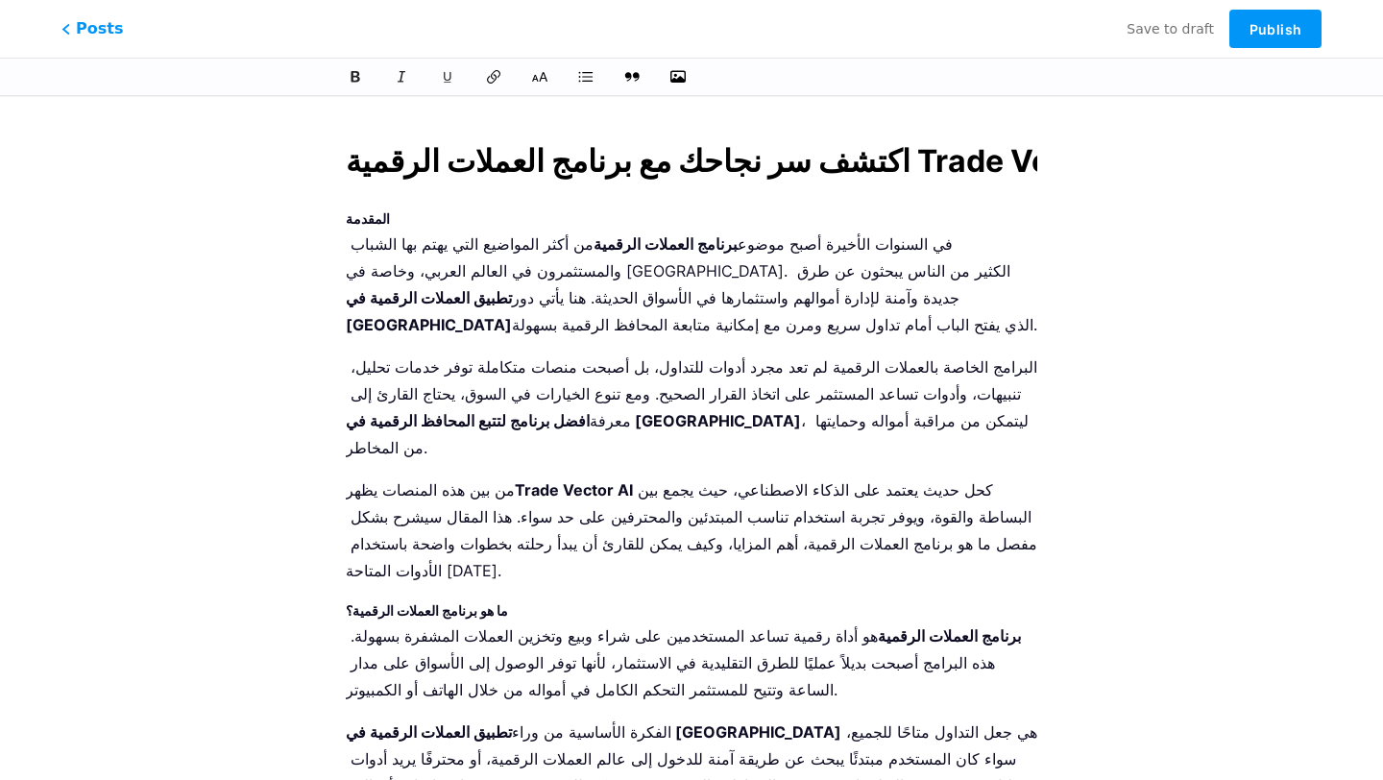
scroll to position [0, 210]
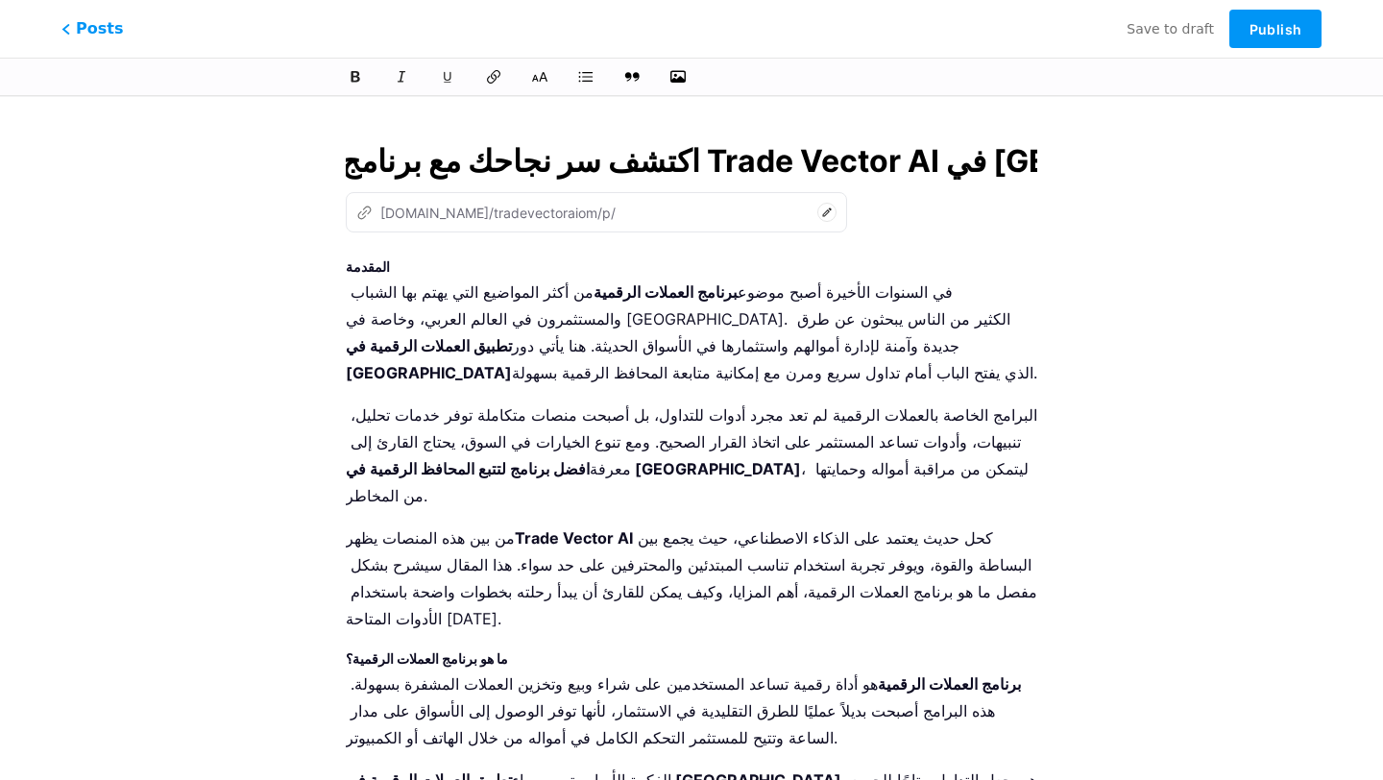
click at [508, 166] on input "اكتشف سر نجاحك مع برنامج العملات الرقمية Trade Vector AI في [GEOGRAPHIC_DATA]" at bounding box center [691, 161] width 691 height 46
type input "aktshf-sr-ngahk-maa-brnamg-alaamlat-alrkmy-trade-vector-ai-fy-aaman"
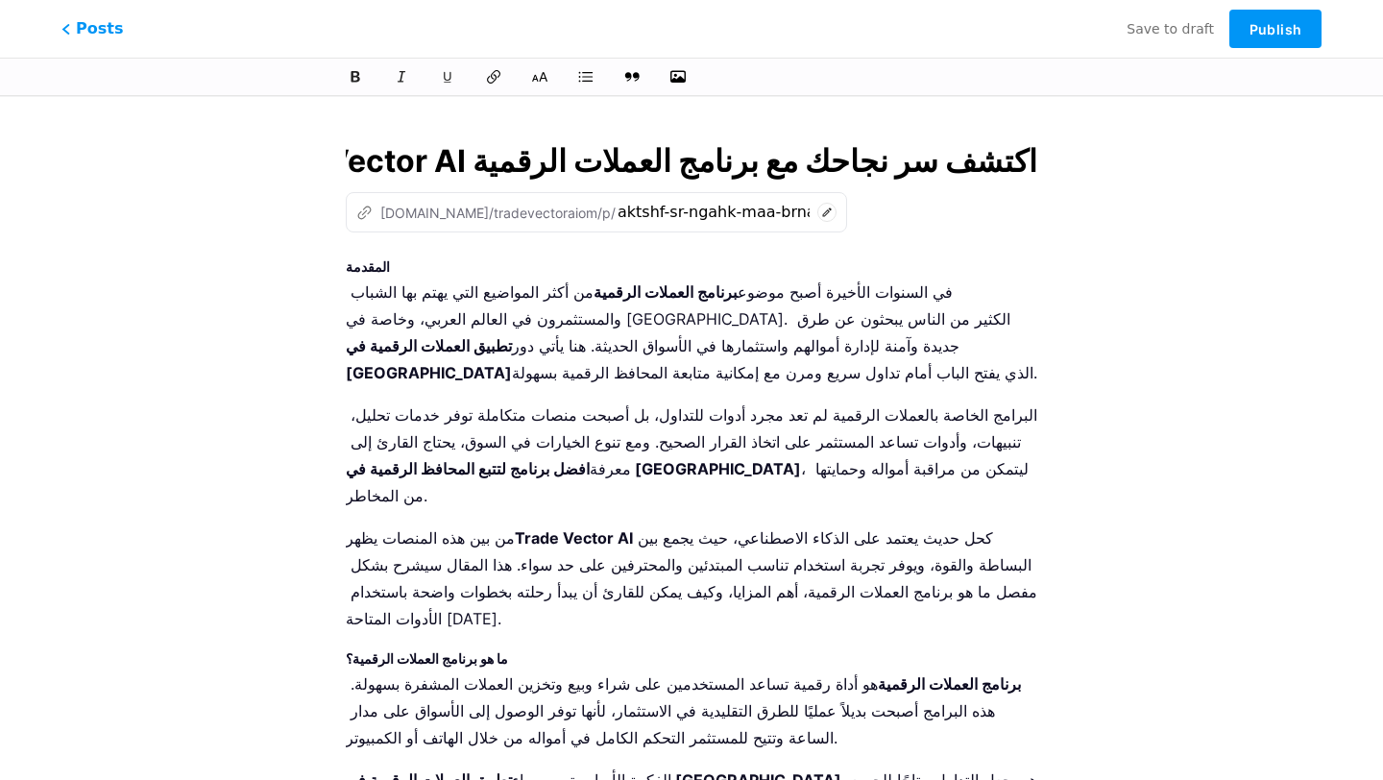
type input "اكتشف سر نجاحك مع برنامج العملات الرقمية Trade Vector AI في [GEOGRAPHIC_DATA]"
click at [350, 265] on strong "المقدمة" at bounding box center [368, 266] width 44 height 16
click at [540, 81] on icon at bounding box center [540, 77] width 18 height 12
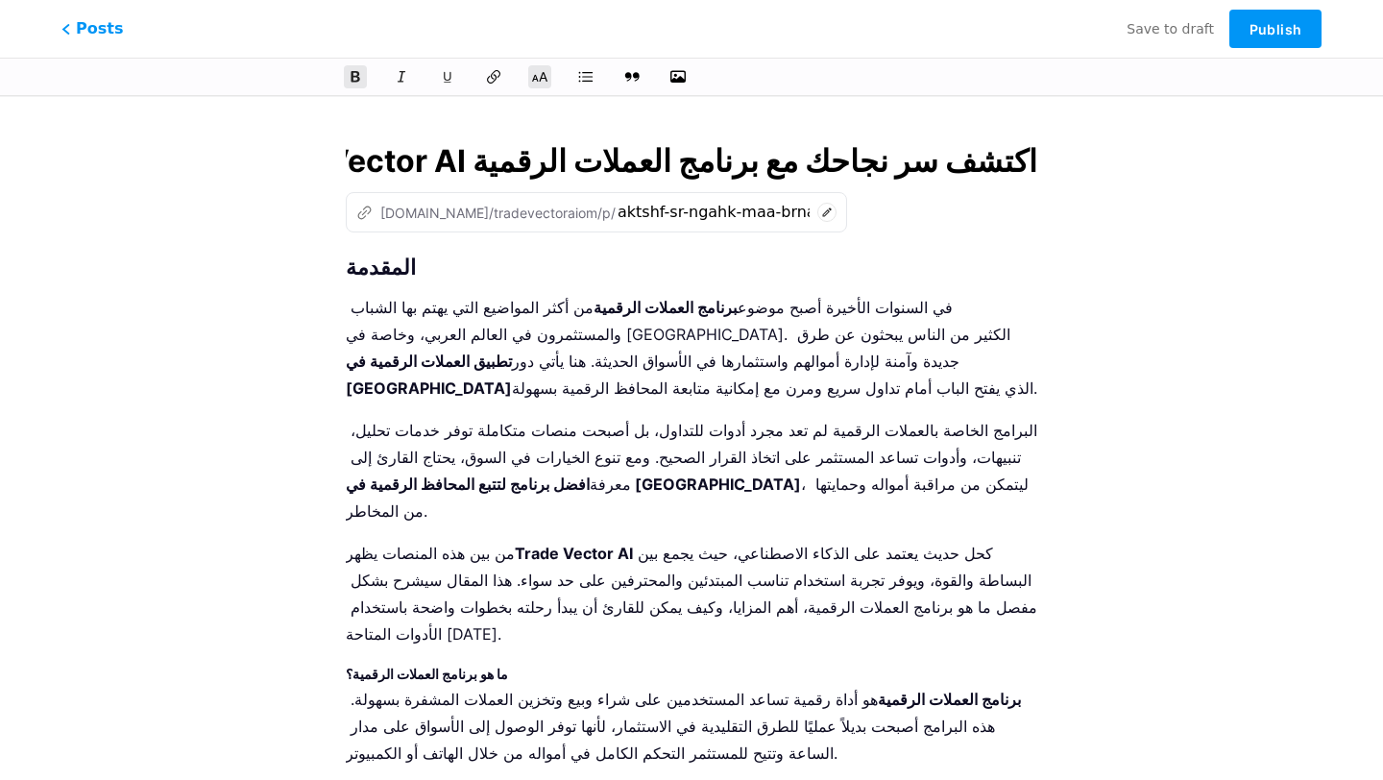
click at [349, 267] on strong "المقدمة" at bounding box center [381, 266] width 70 height 25
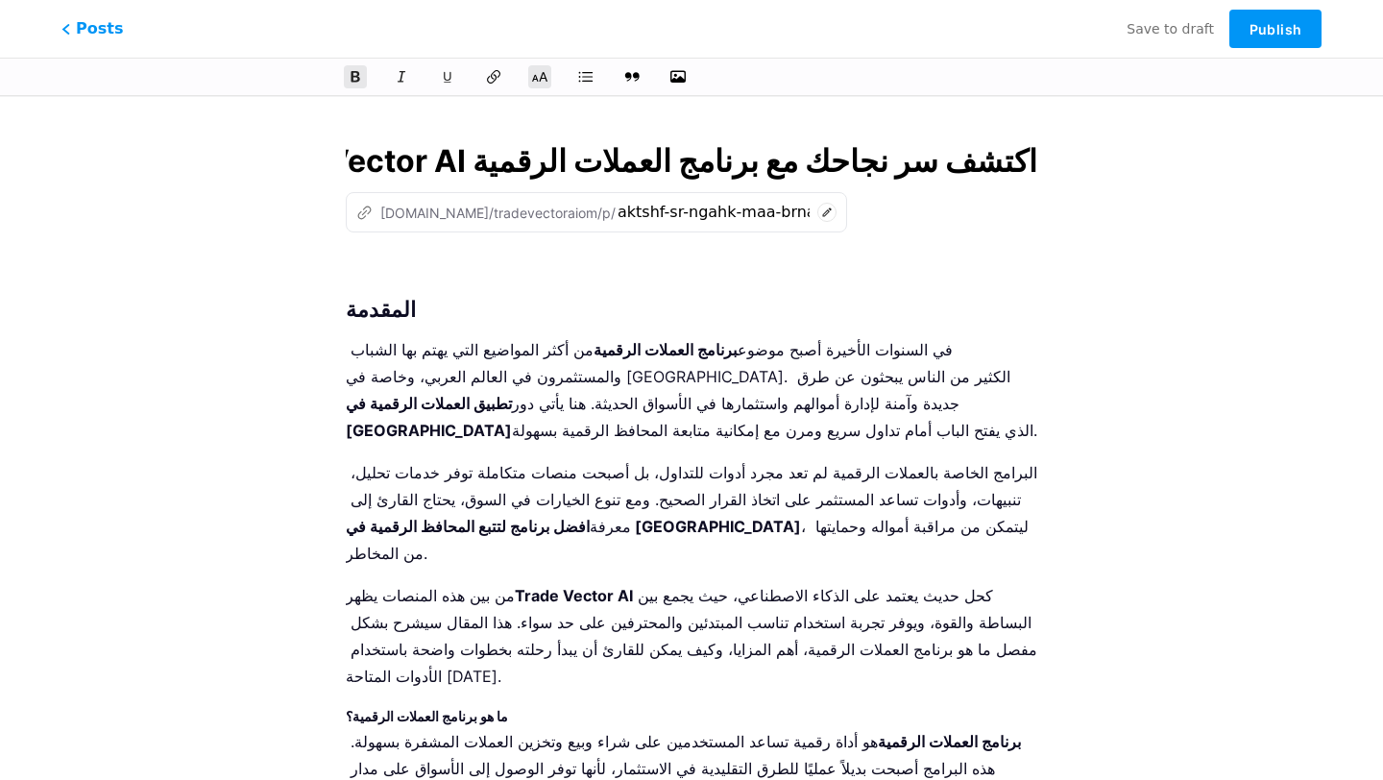
click at [383, 261] on p at bounding box center [691, 268] width 691 height 27
click at [679, 71] on icon "button" at bounding box center [677, 76] width 19 height 19
click at [0, 0] on input "file" at bounding box center [0, 0] width 0 height 0
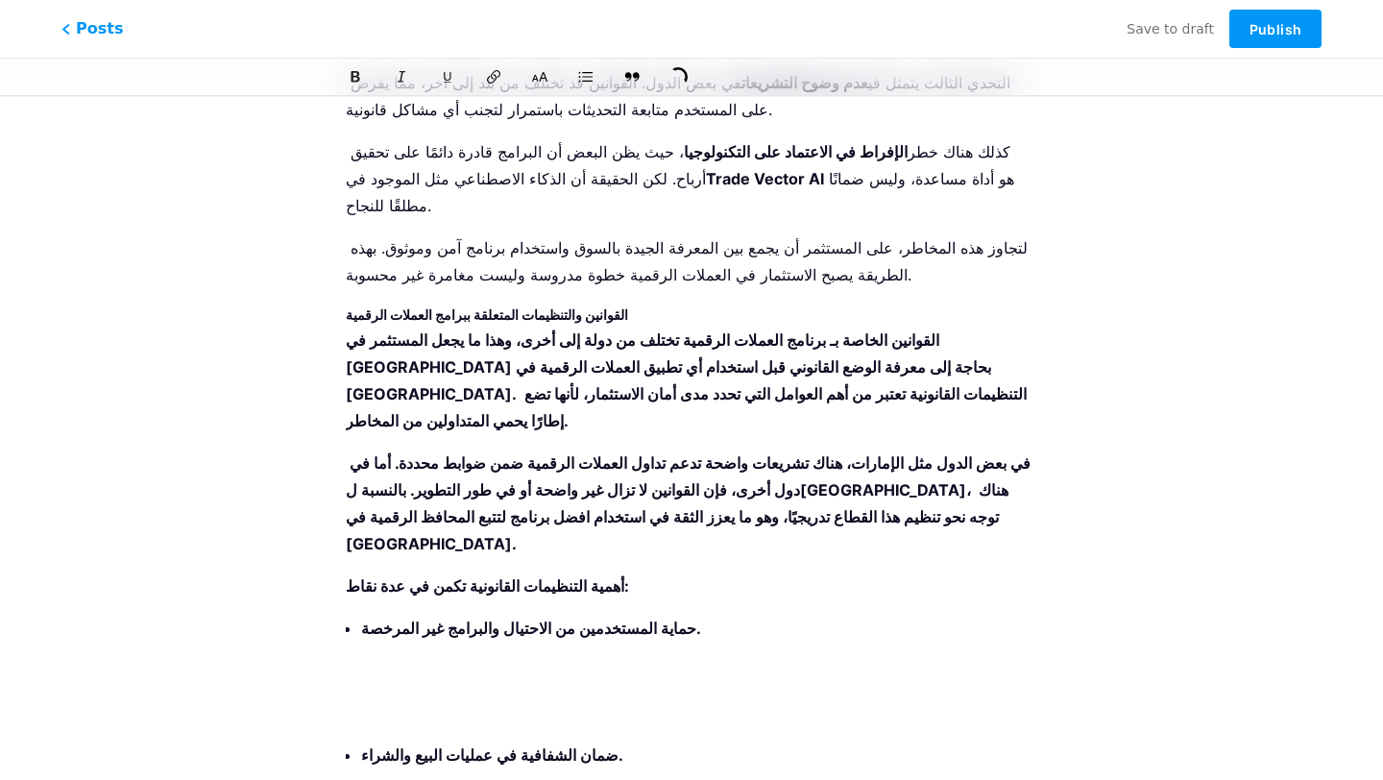
scroll to position [5950, 0]
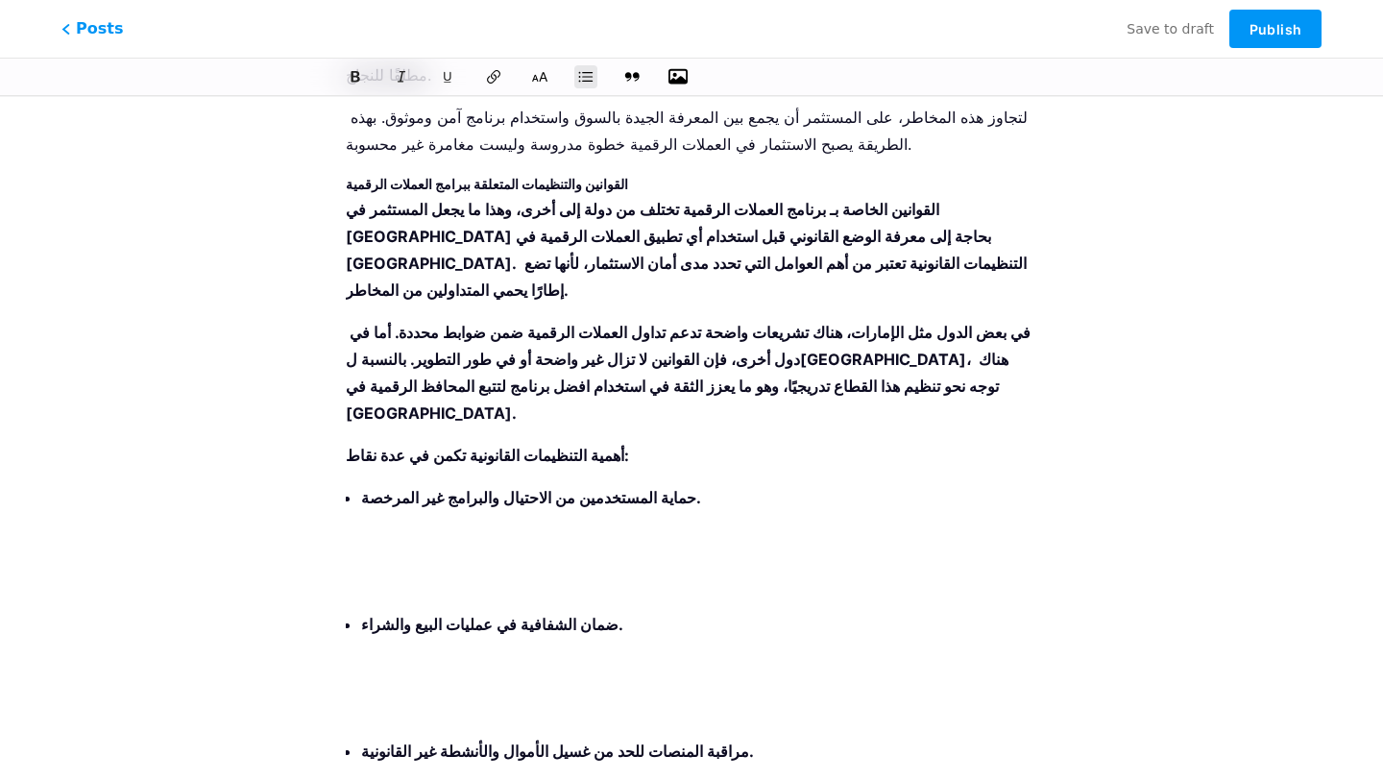
scroll to position [5919, 0]
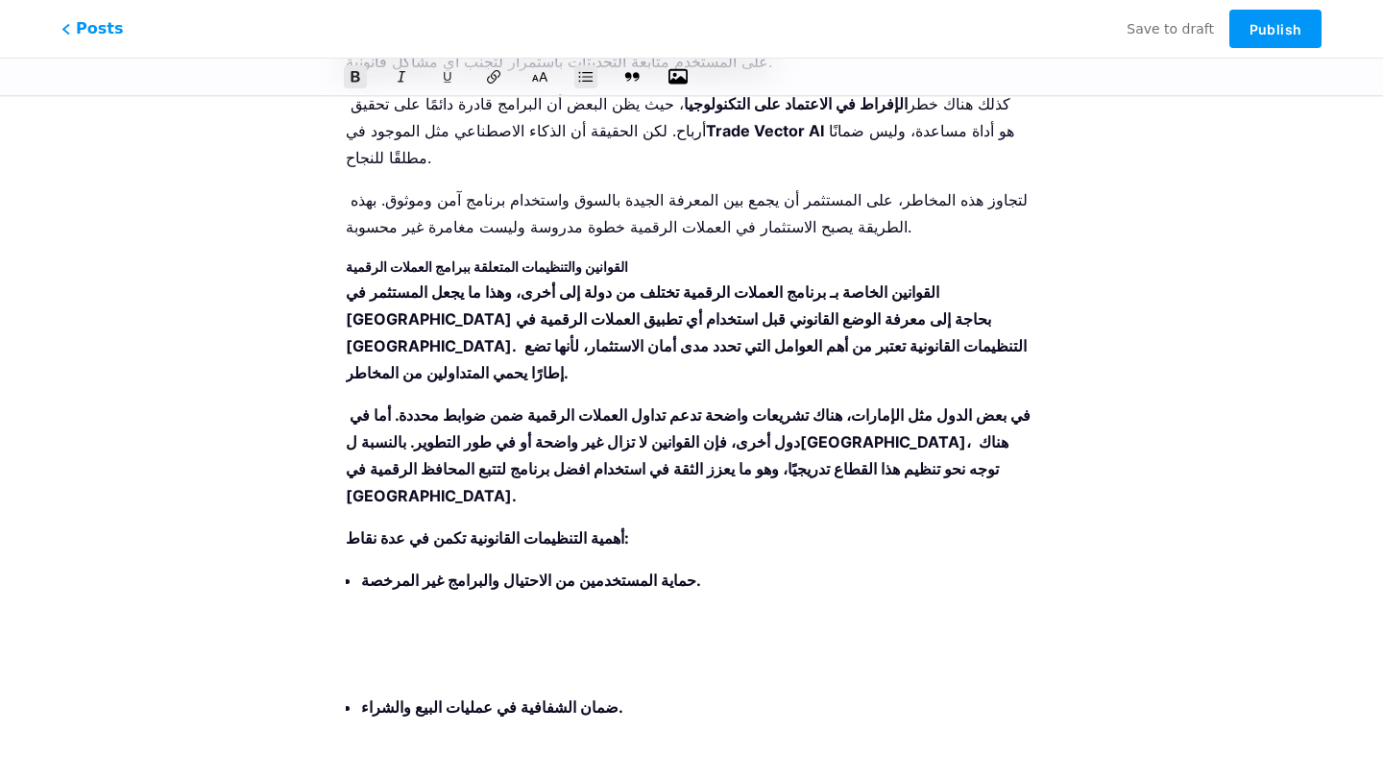
click at [516, 778] on p at bounding box center [699, 791] width 676 height 27
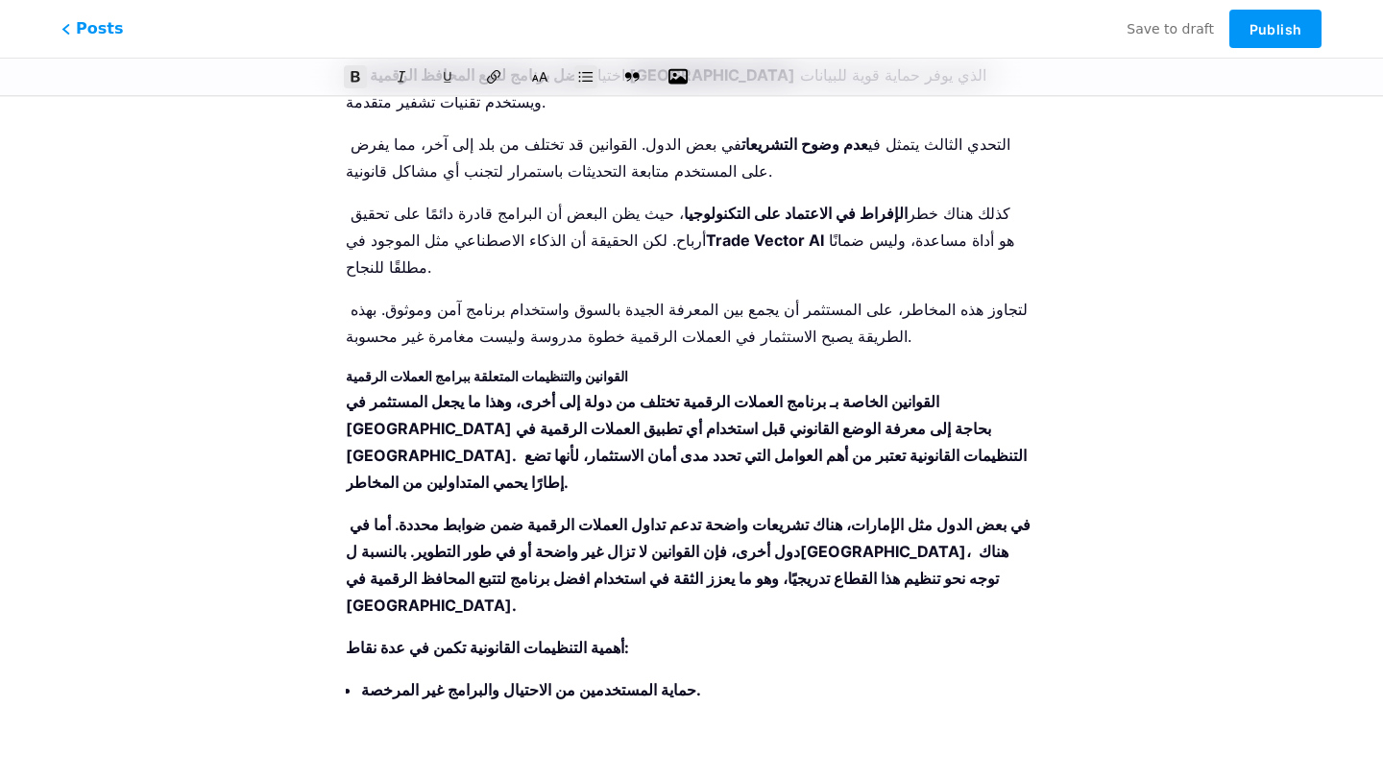
scroll to position [5799, 0]
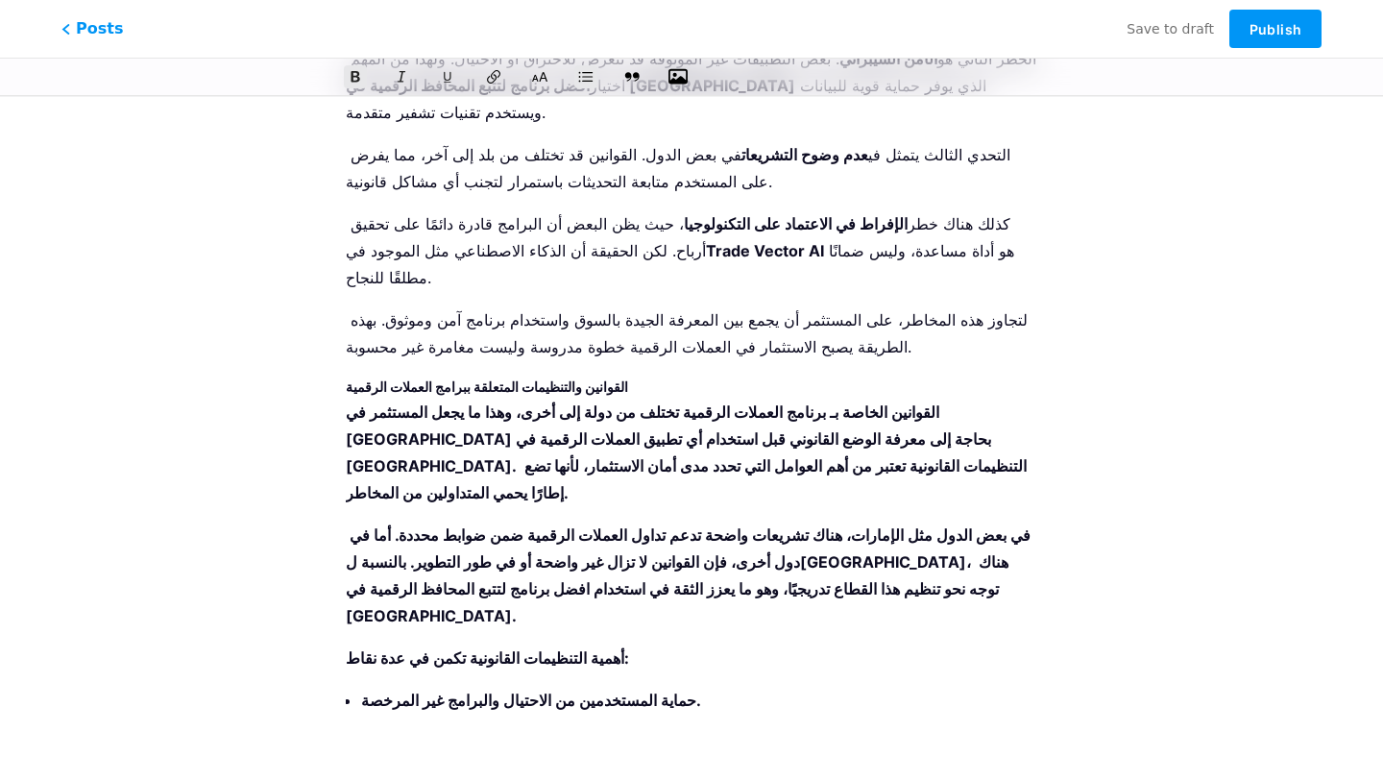
click at [505, 687] on ul "حماية المستخدمين من الاحتيال والبرامج غير المرخصة. ضمان الشفافية في عمليات البي…" at bounding box center [699, 785] width 676 height 196
click at [507, 687] on li "حماية المستخدمين من الاحتيال والبرامج غير المرخصة." at bounding box center [699, 742] width 676 height 111
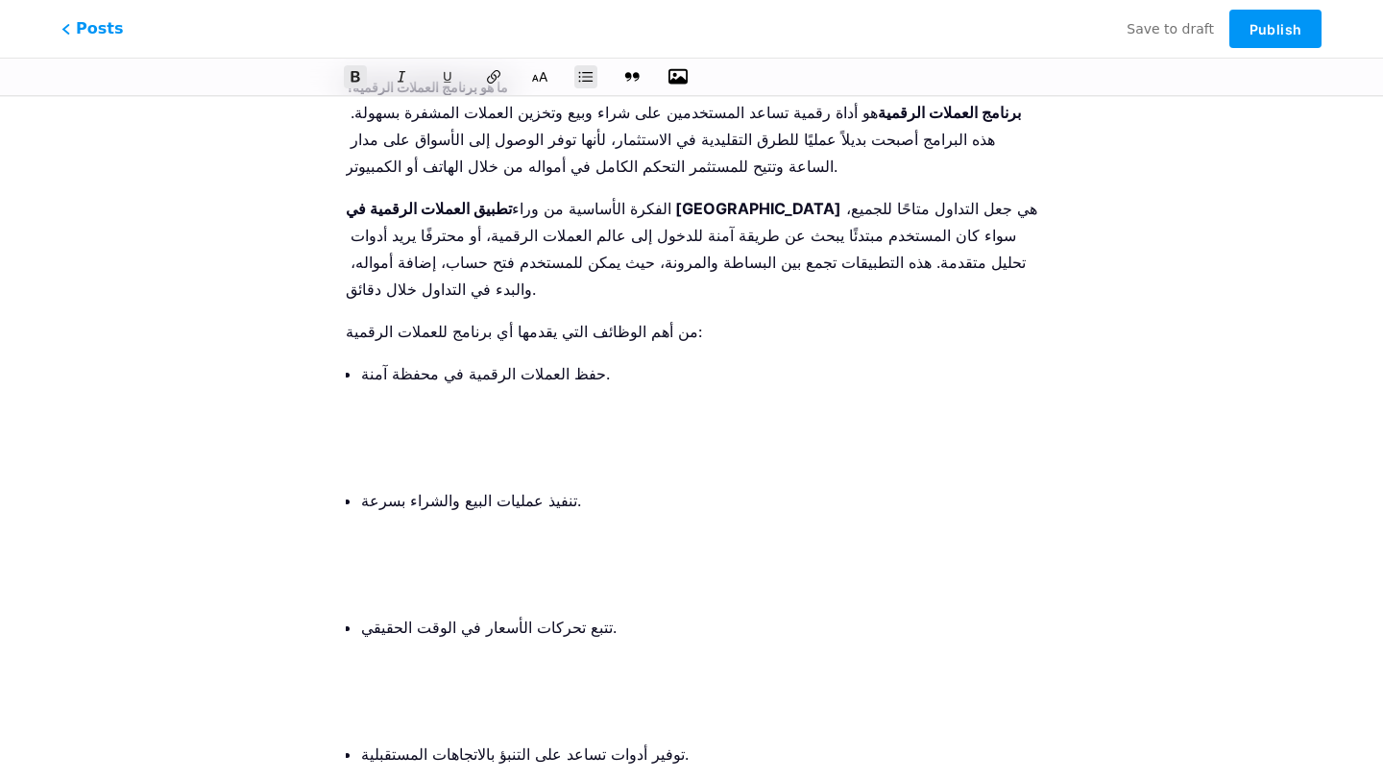
scroll to position [0, 0]
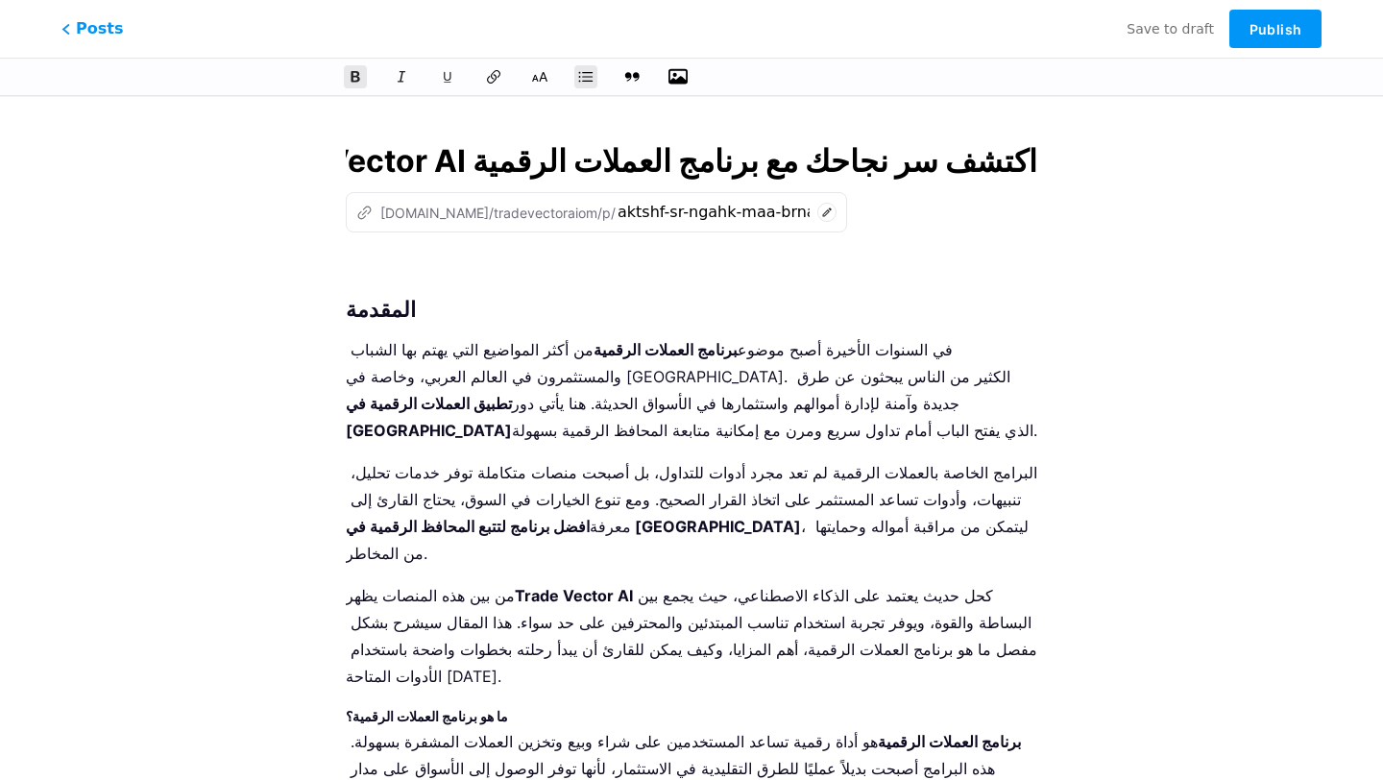
click at [492, 198] on div "z [DOMAIN_NAME]/tradevectoraiom/p/ aktshf-sr-ngahk-maa-brnamg-alaamlat-alrkmy-t…" at bounding box center [596, 212] width 501 height 40
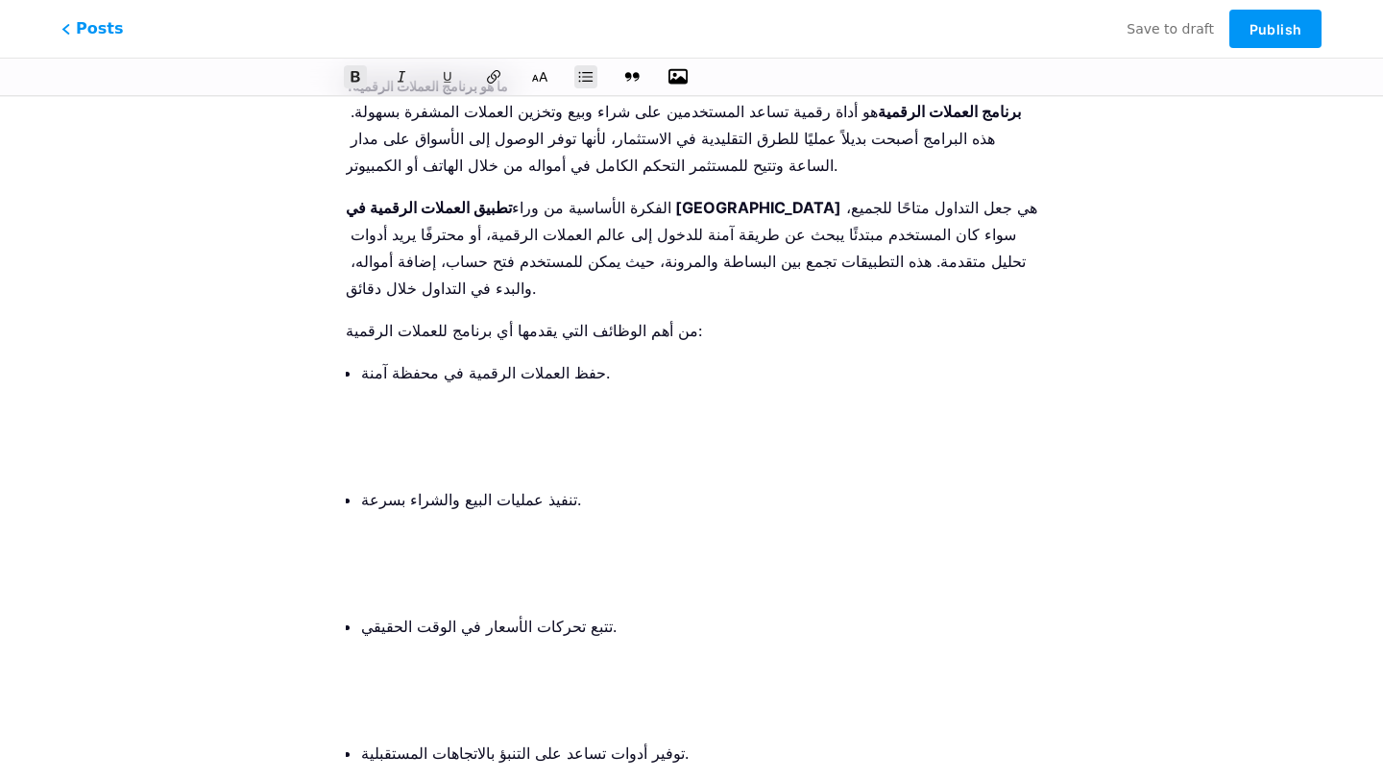
scroll to position [1037, 0]
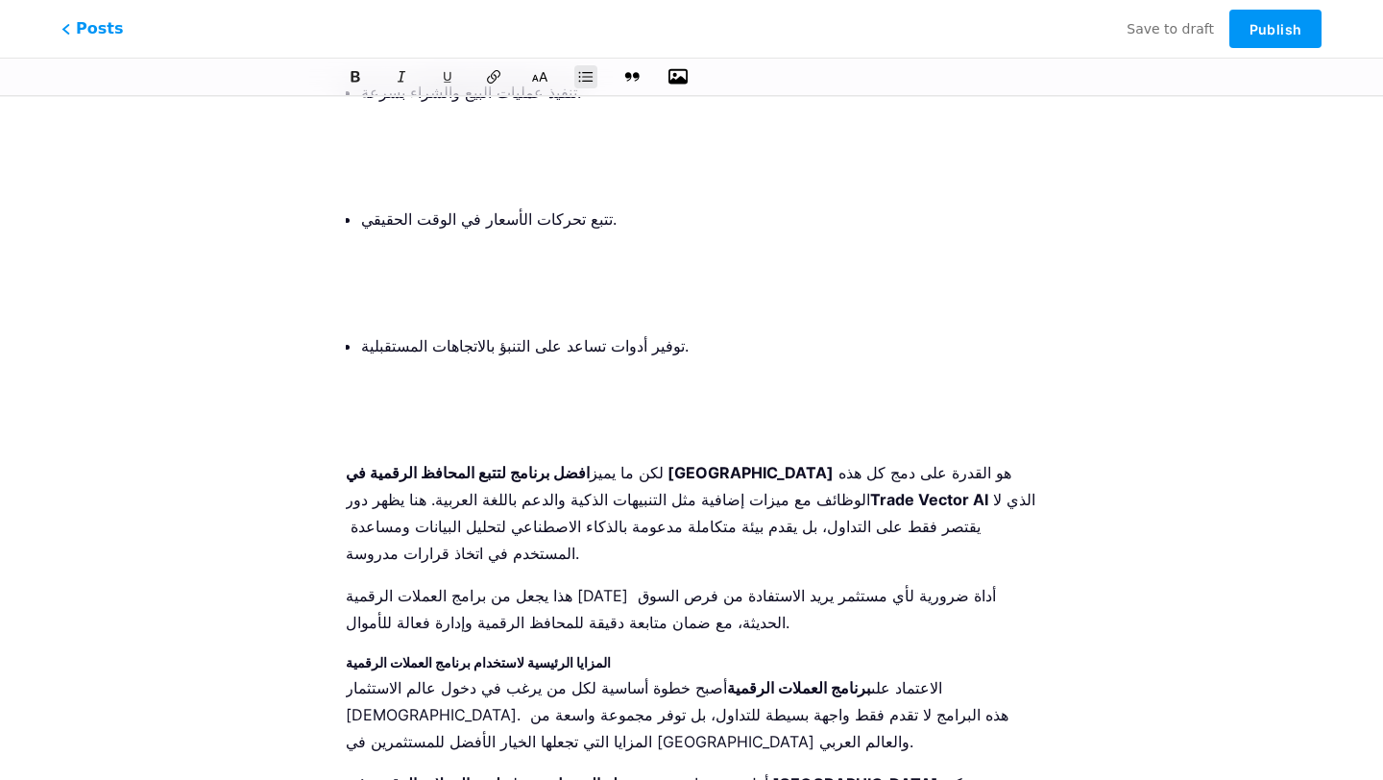
click at [421, 375] on p at bounding box center [699, 388] width 676 height 27
click at [421, 417] on p at bounding box center [699, 430] width 676 height 27
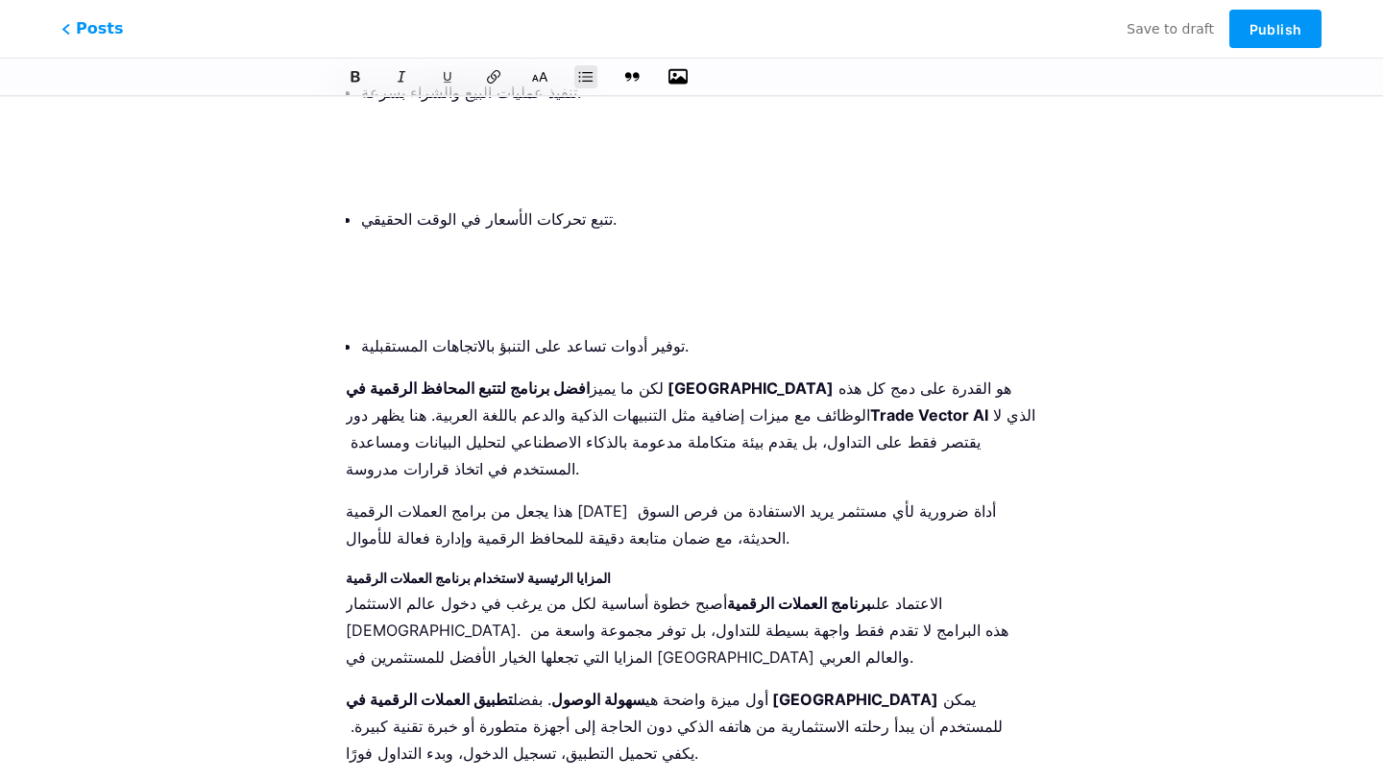
click at [436, 210] on ul "حفظ العملات الرقمية في محفظة آمنة. تنفيذ عمليات البيع والشراء بسرعة. تتبع تحركا…" at bounding box center [699, 155] width 676 height 407
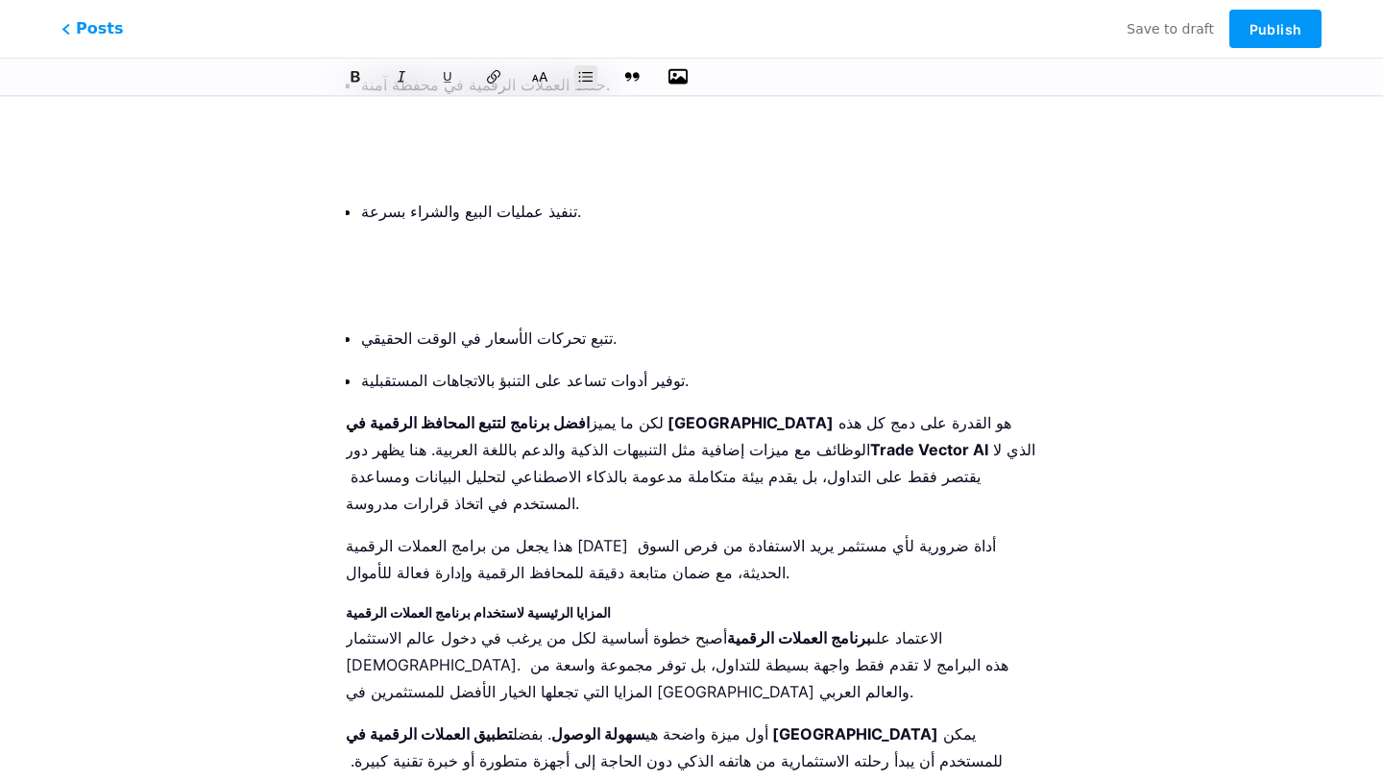
scroll to position [886, 0]
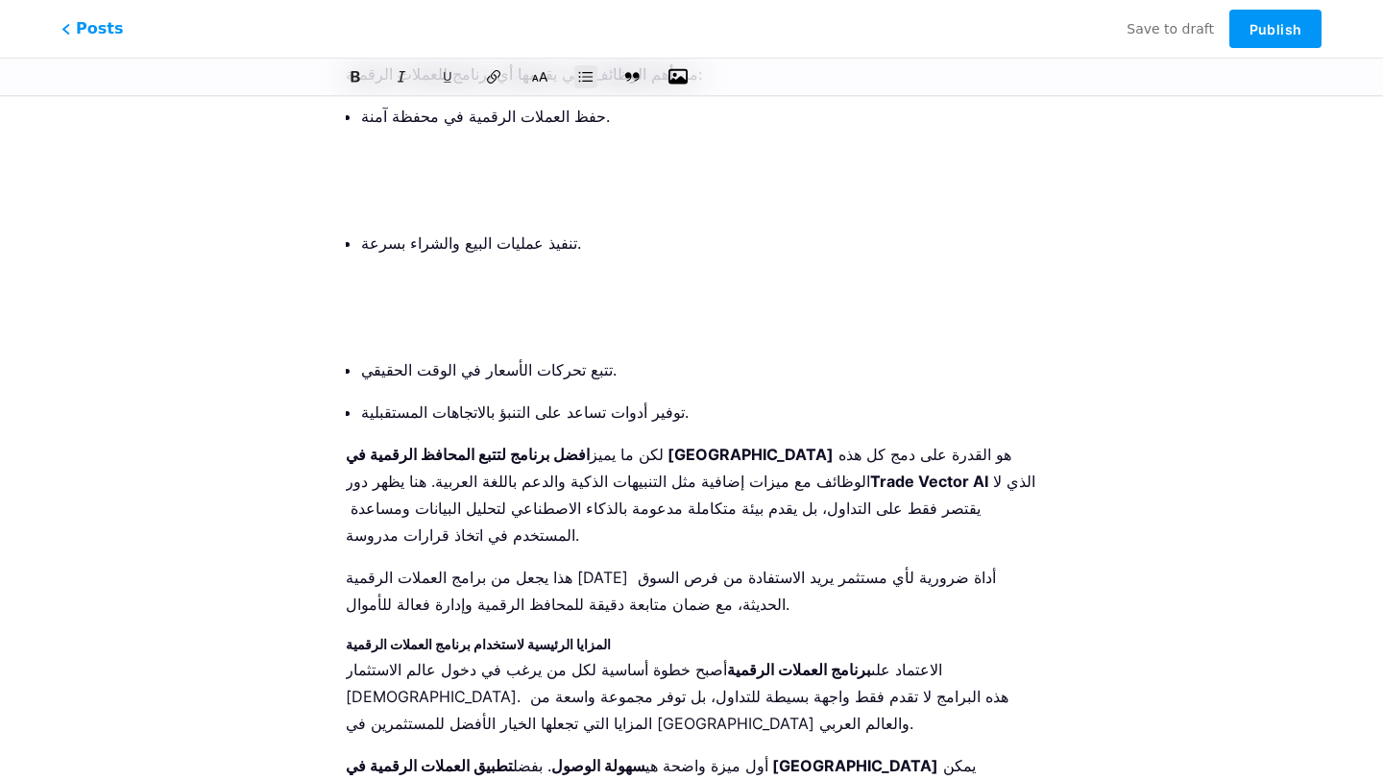
click at [429, 272] on p at bounding box center [699, 285] width 676 height 27
click at [431, 260] on ul "حفظ العملات الرقمية في محفظة آمنة. تنفيذ عمليات البيع والشراء بسرعة. تتبع تحركا…" at bounding box center [699, 264] width 676 height 323
click at [434, 314] on p at bounding box center [699, 327] width 676 height 27
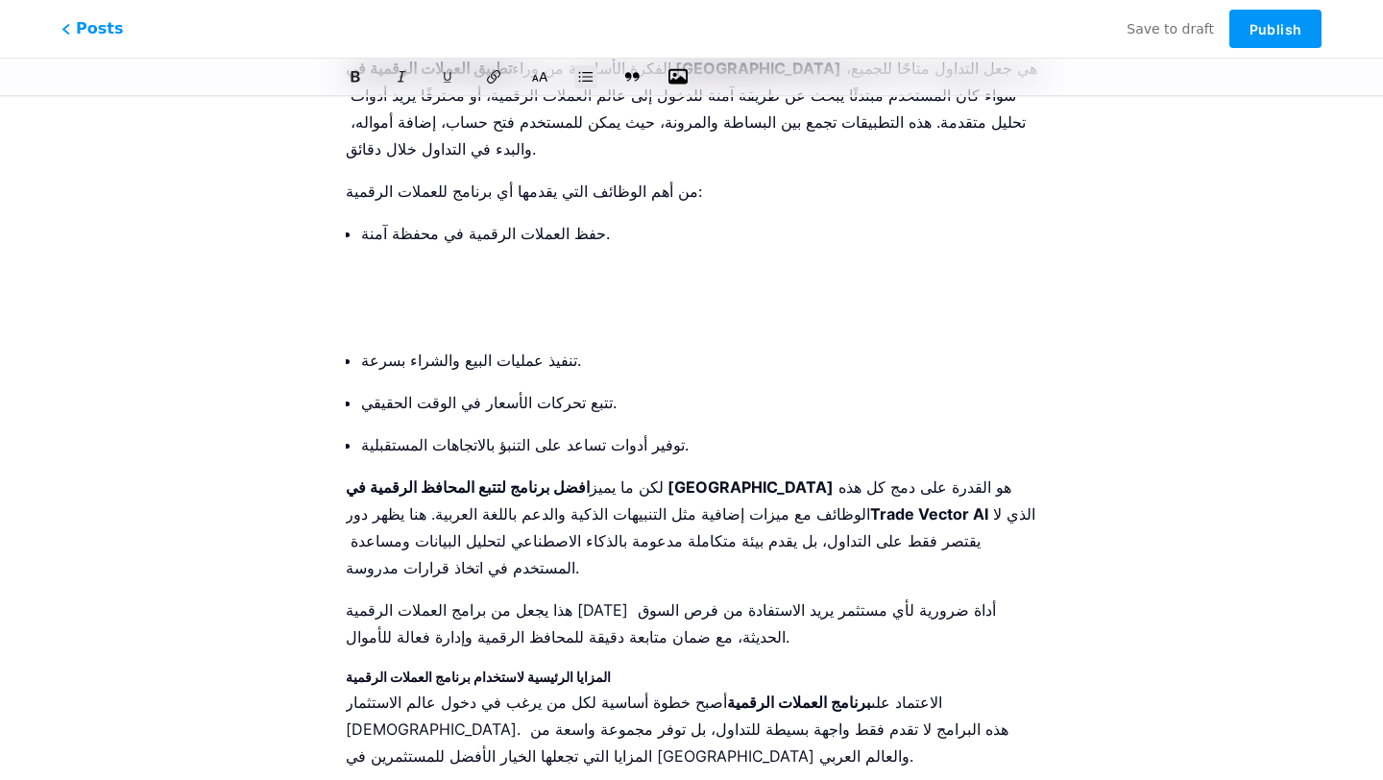
scroll to position [761, 0]
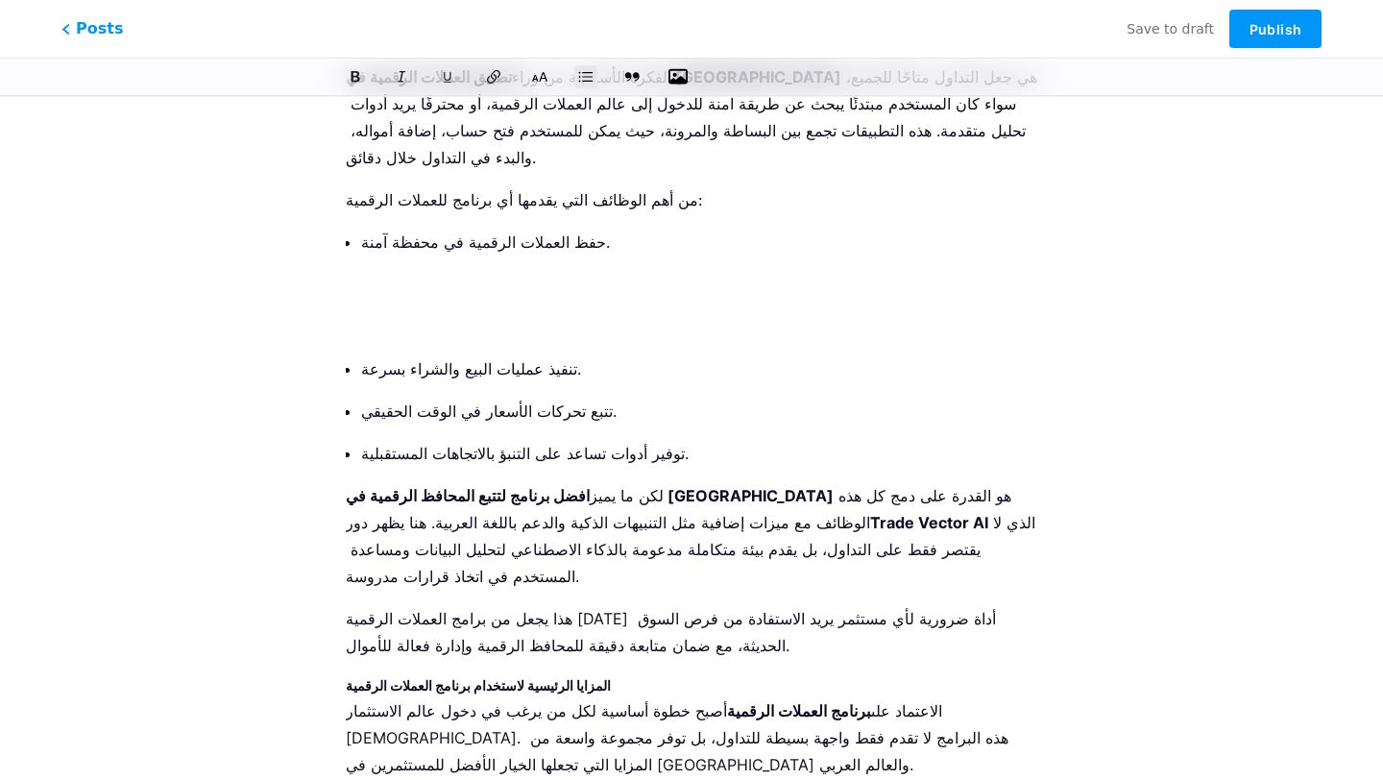
click at [429, 313] on p at bounding box center [699, 326] width 676 height 27
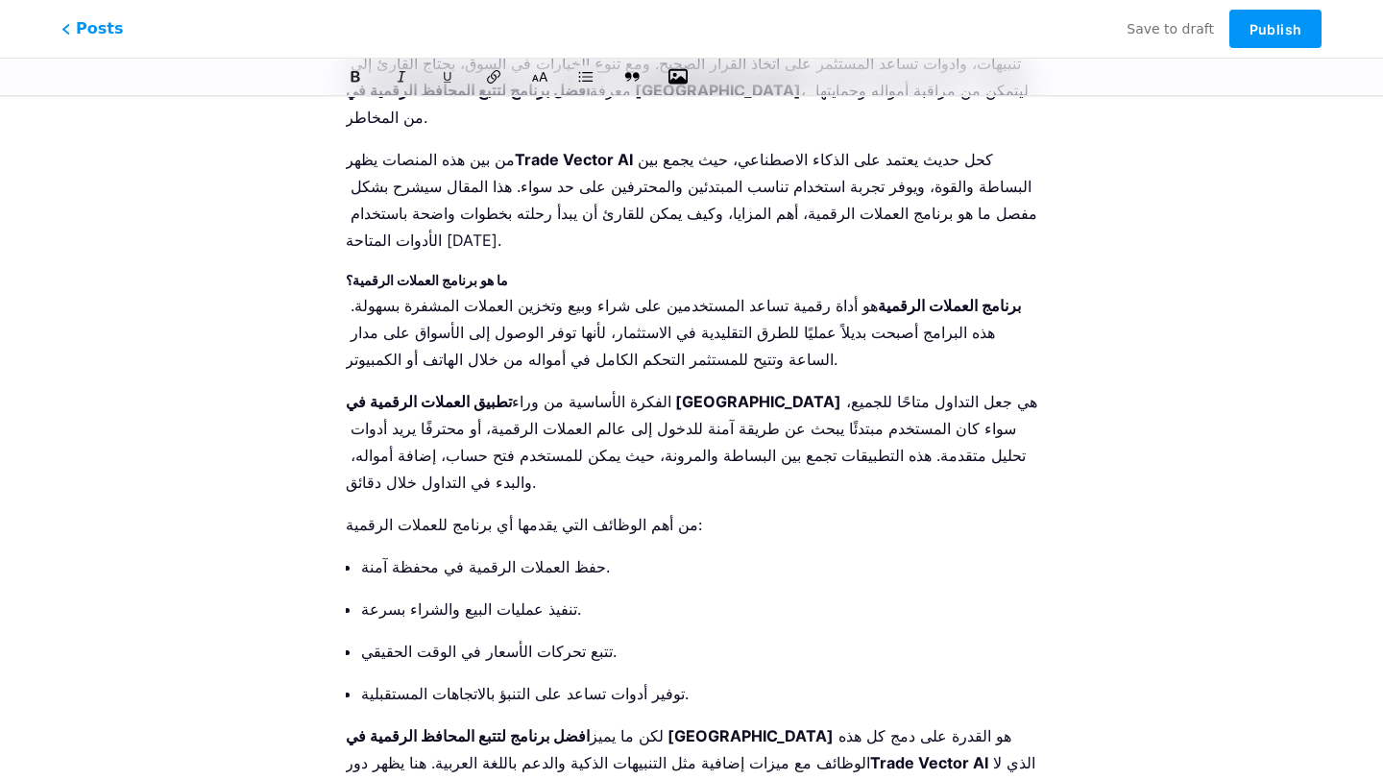
scroll to position [0, 0]
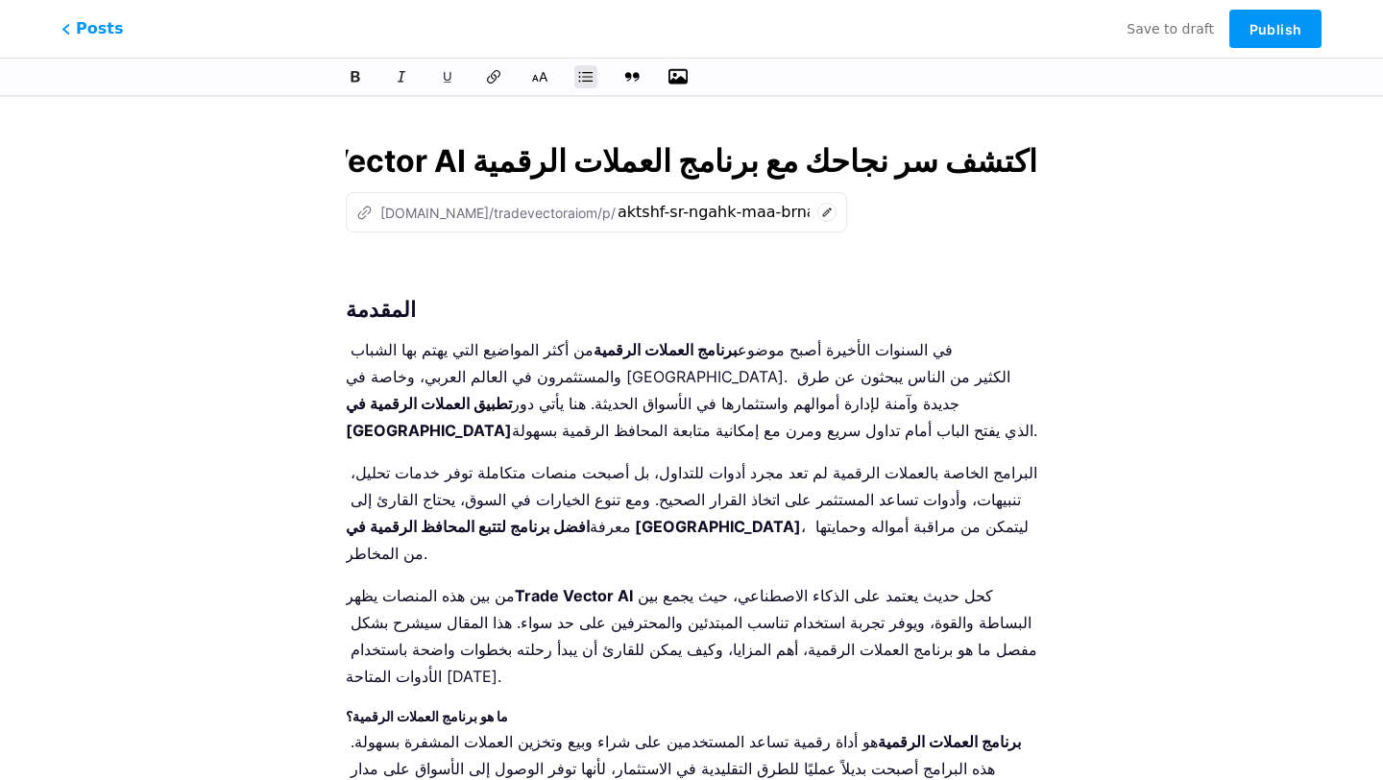
click at [350, 301] on strong "المقدمة" at bounding box center [381, 309] width 70 height 25
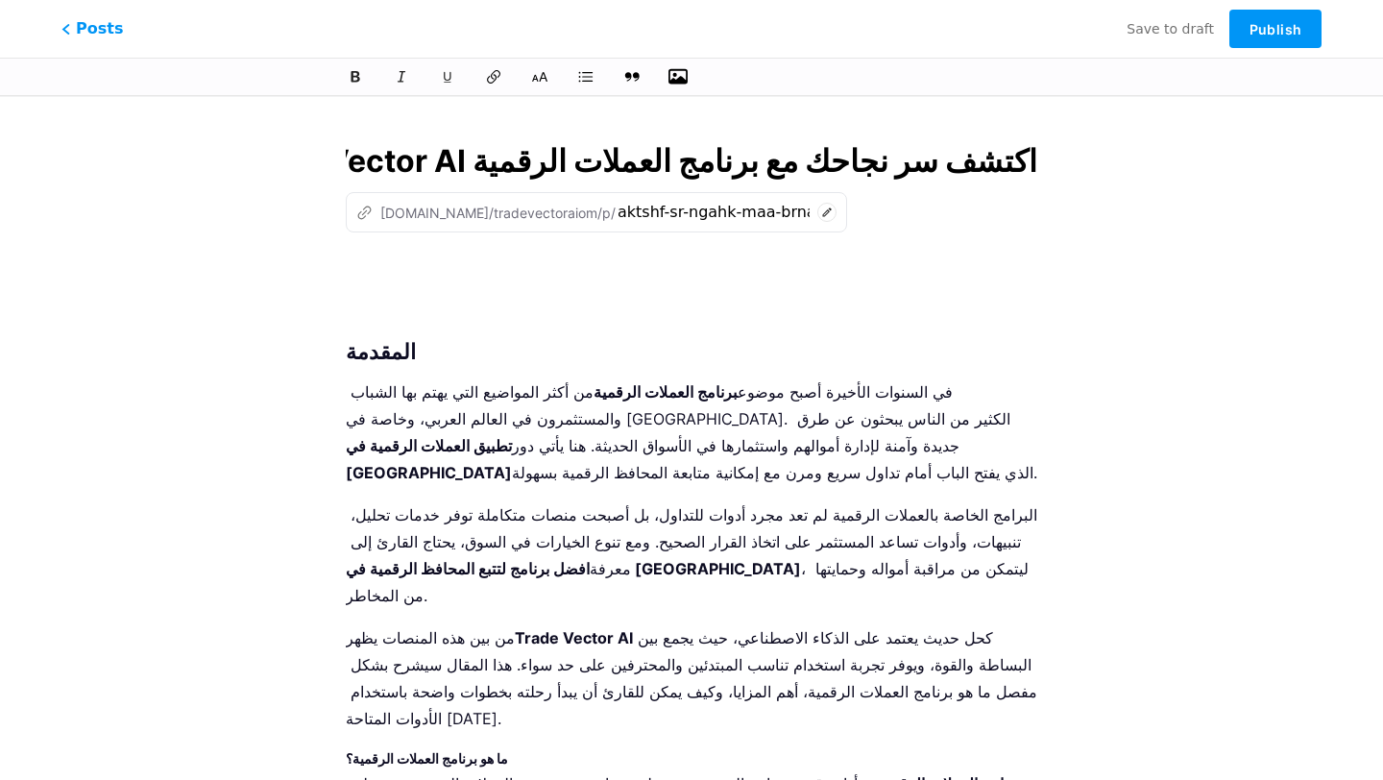
click at [688, 80] on button "button" at bounding box center [678, 76] width 29 height 29
click at [674, 71] on icon "button" at bounding box center [677, 76] width 19 height 19
click at [0, 0] on input "file" at bounding box center [0, 0] width 0 height 0
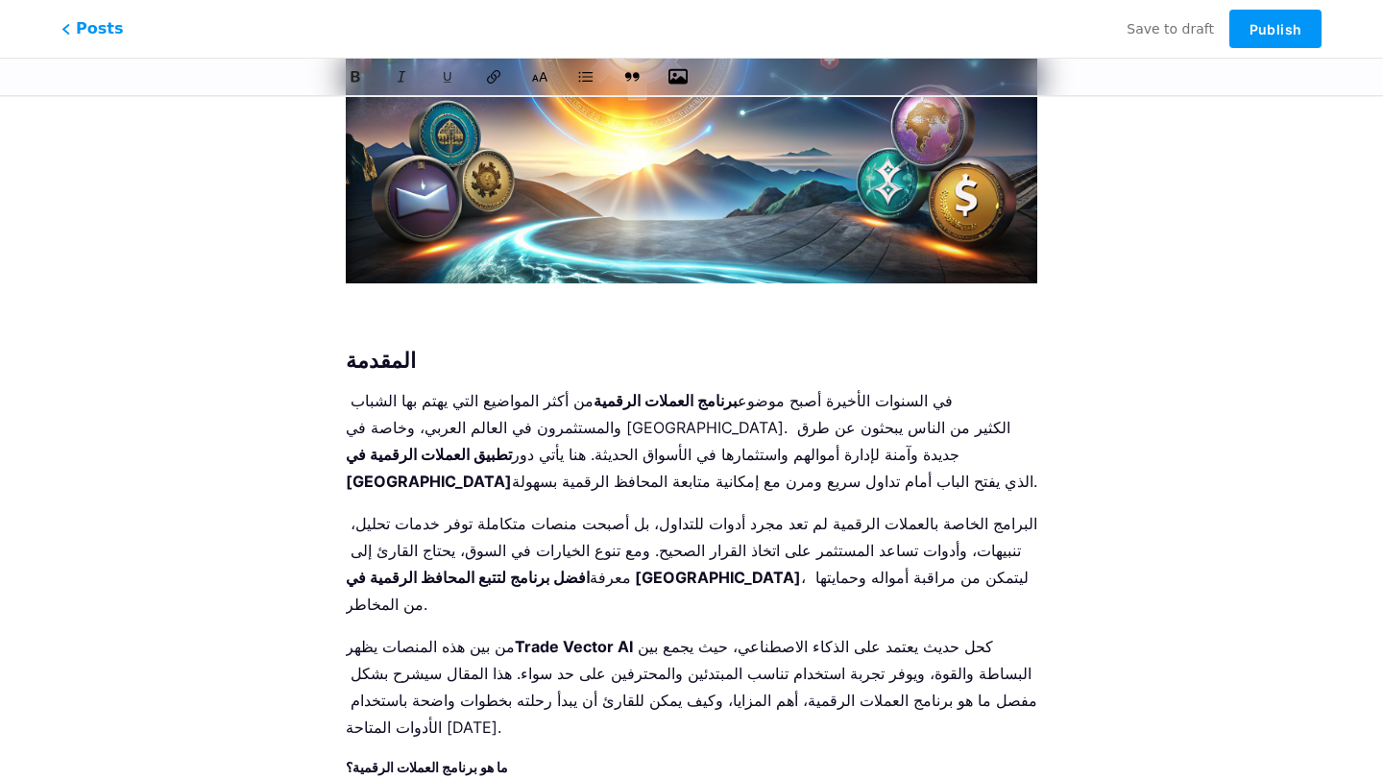
scroll to position [443, 0]
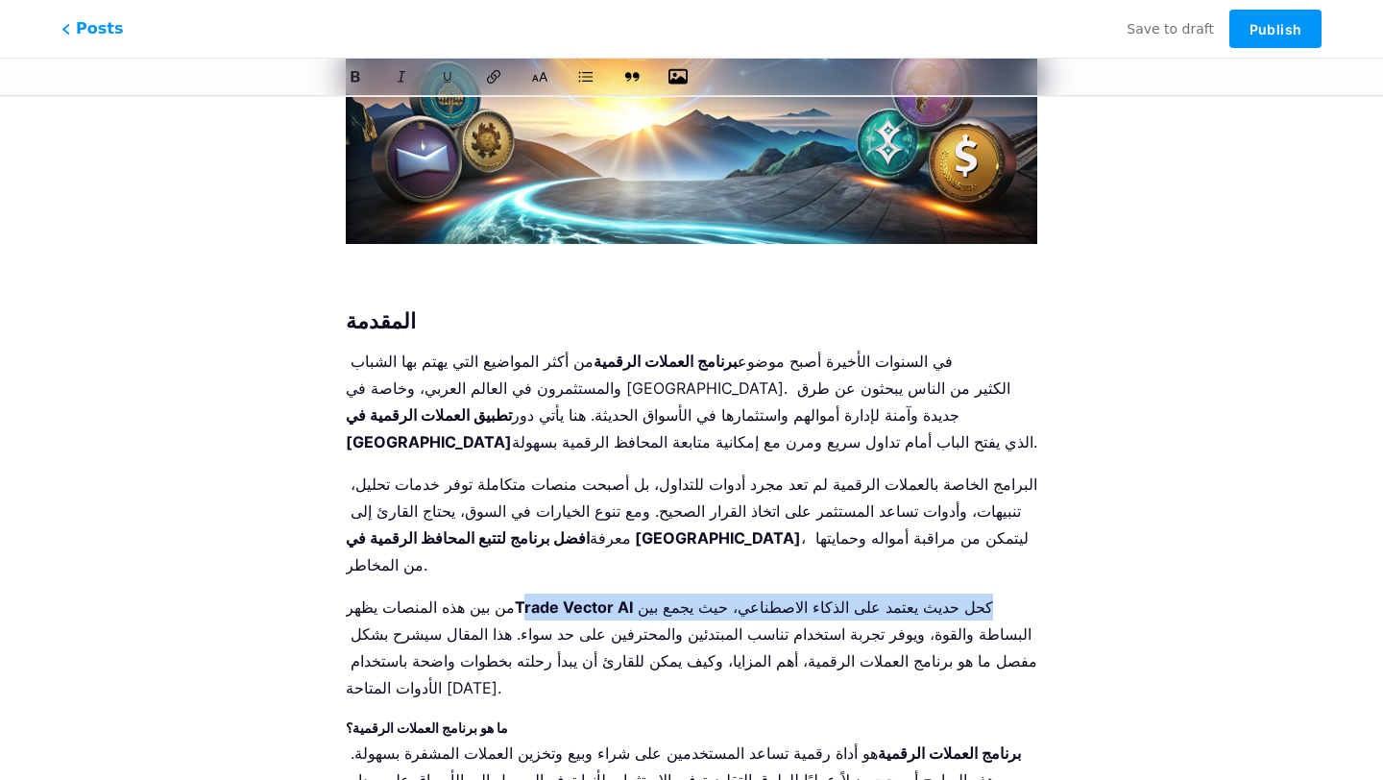
drag, startPoint x: 729, startPoint y: 581, endPoint x: 494, endPoint y: 578, distance: 235.3
click at [494, 593] on p "من بين هذه المنصات يظهر Trade Vector AI كحل حديث يعتمد على الذكاء الاصطناعي، حي…" at bounding box center [691, 647] width 691 height 108
click at [515, 597] on strong "Trade Vector AI" at bounding box center [574, 606] width 118 height 19
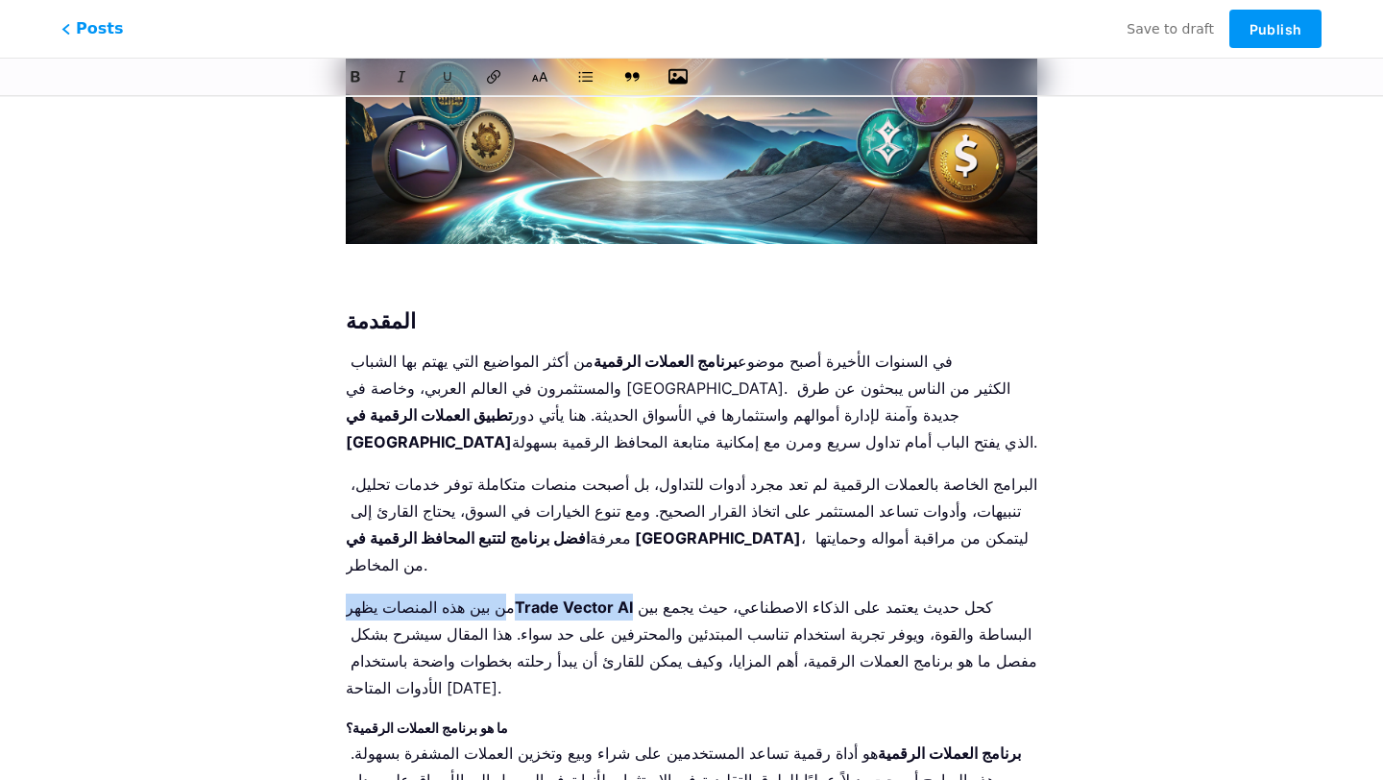
drag, startPoint x: 473, startPoint y: 583, endPoint x: 603, endPoint y: 576, distance: 129.8
click at [603, 593] on p "من بين هذه المنصات يظهر Trade Vector AI كحل حديث يعتمد على الذكاء الاصطناعي، حي…" at bounding box center [691, 647] width 691 height 108
click at [603, 597] on strong "Trade Vector AI" at bounding box center [574, 606] width 118 height 19
drag, startPoint x: 490, startPoint y: 582, endPoint x: 604, endPoint y: 580, distance: 114.3
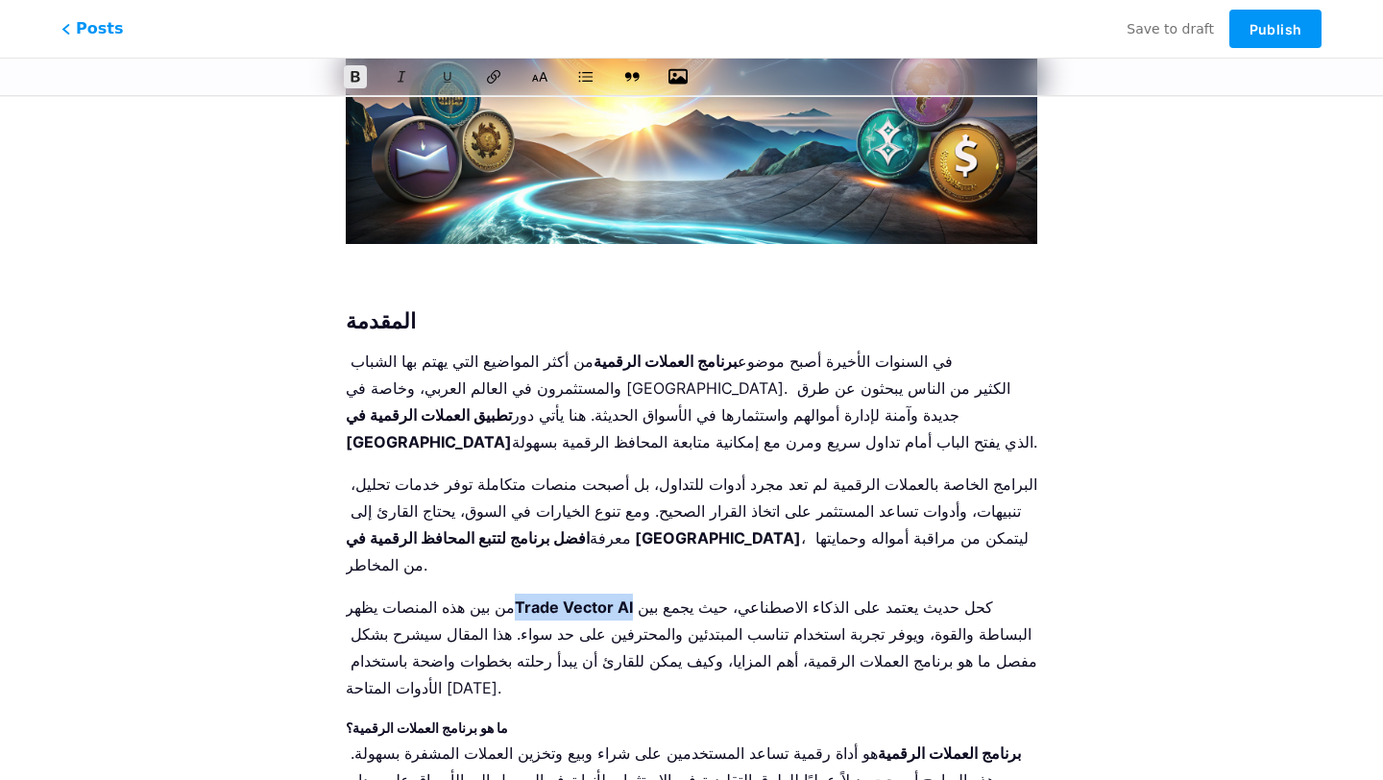
click at [605, 593] on p "من بين هذه المنصات يظهر Trade Vector AI كحل حديث يعتمد على الذكاء الاصطناعي، حي…" at bounding box center [691, 647] width 691 height 108
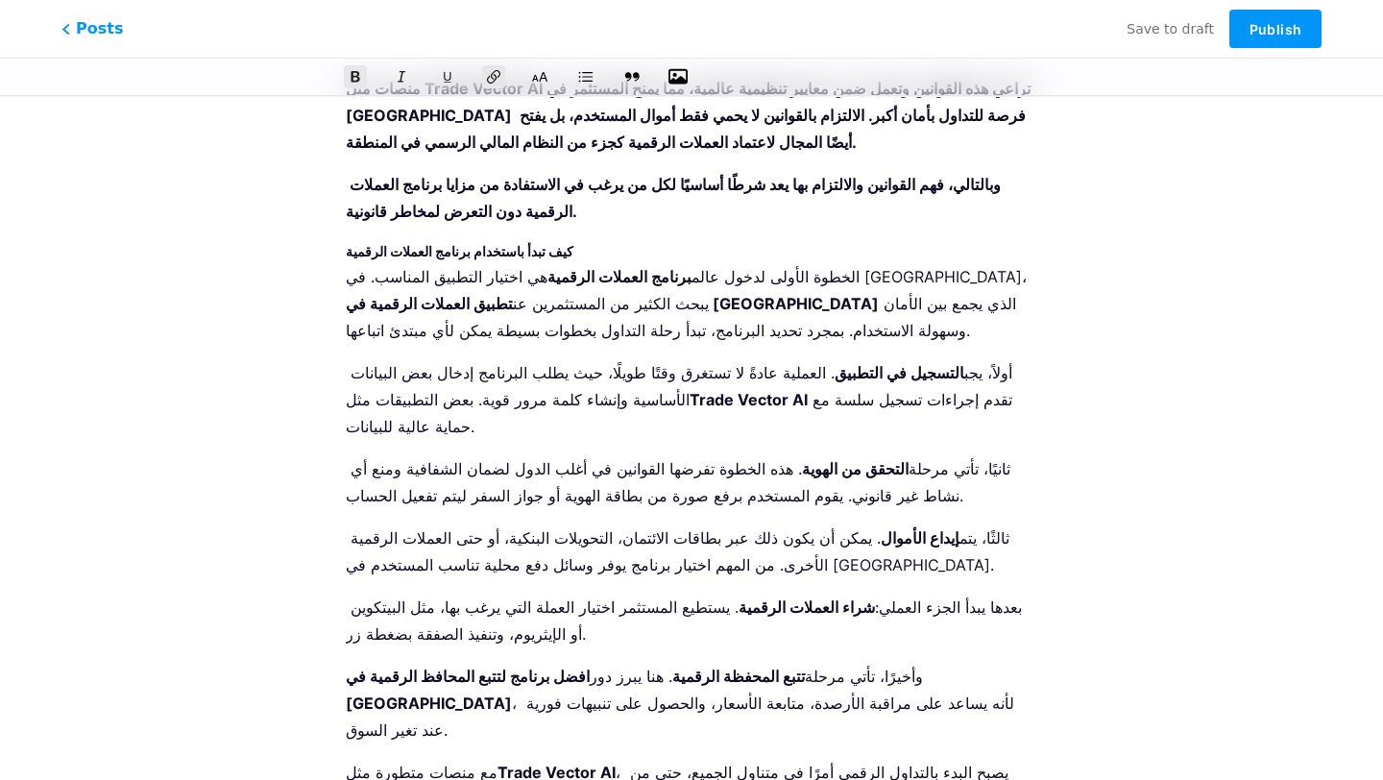
scroll to position [6963, 0]
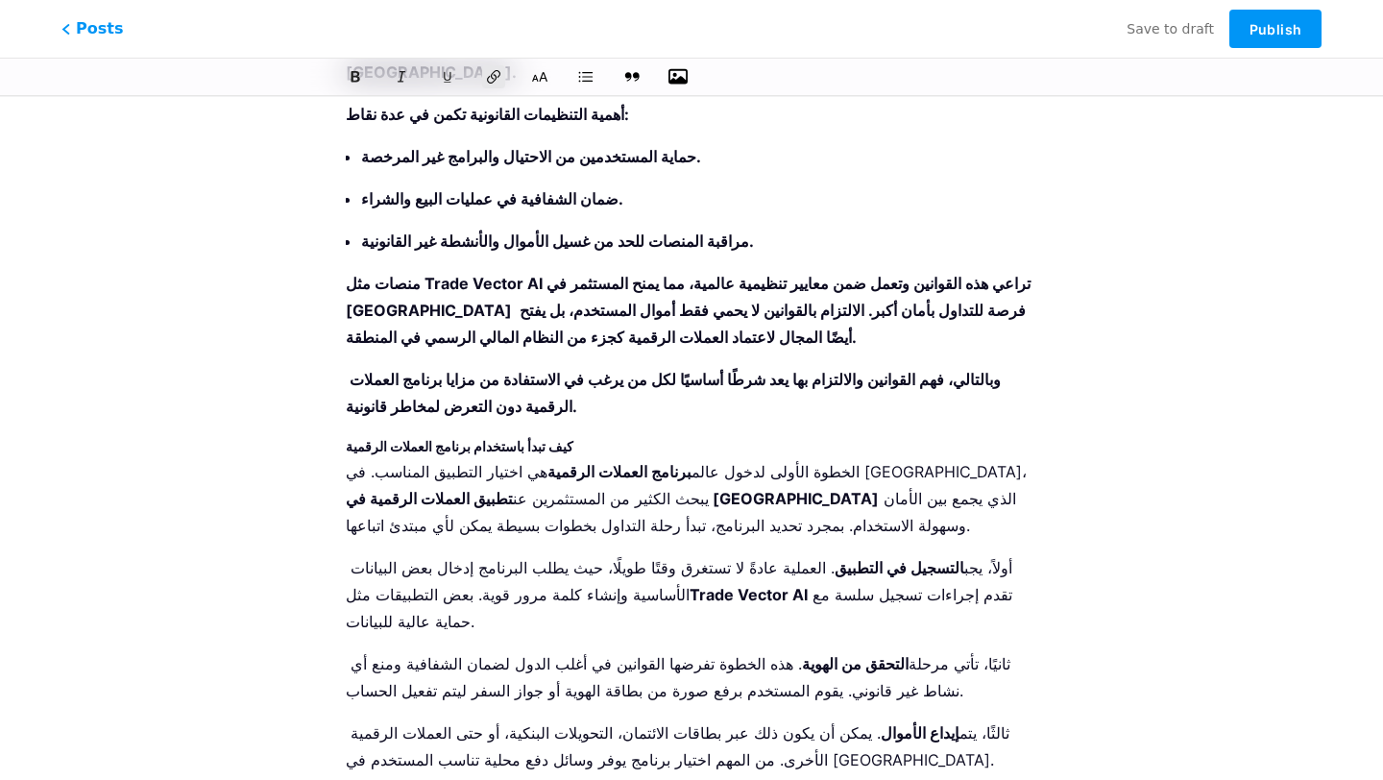
scroll to position [6513, 0]
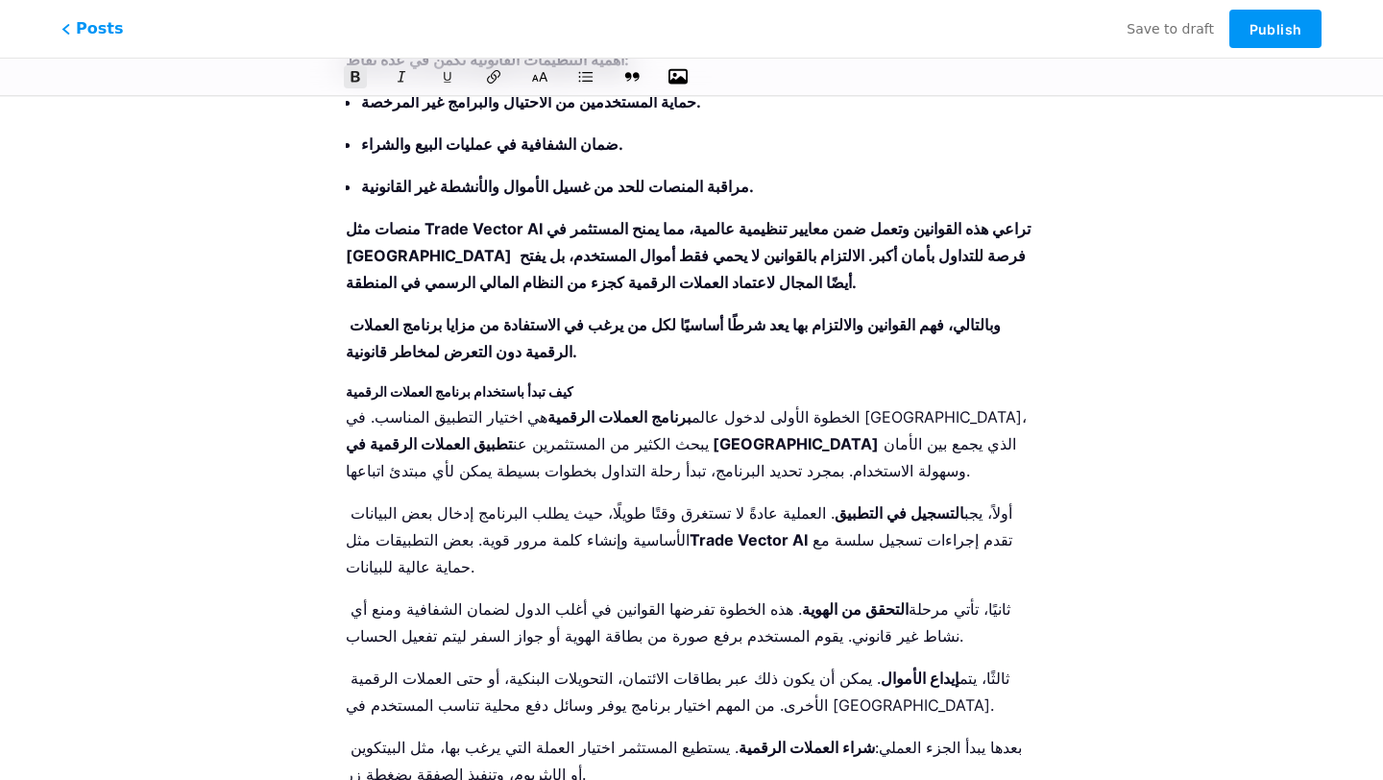
drag, startPoint x: 615, startPoint y: 362, endPoint x: 326, endPoint y: 344, distance: 289.6
click at [544, 78] on icon at bounding box center [539, 76] width 19 height 19
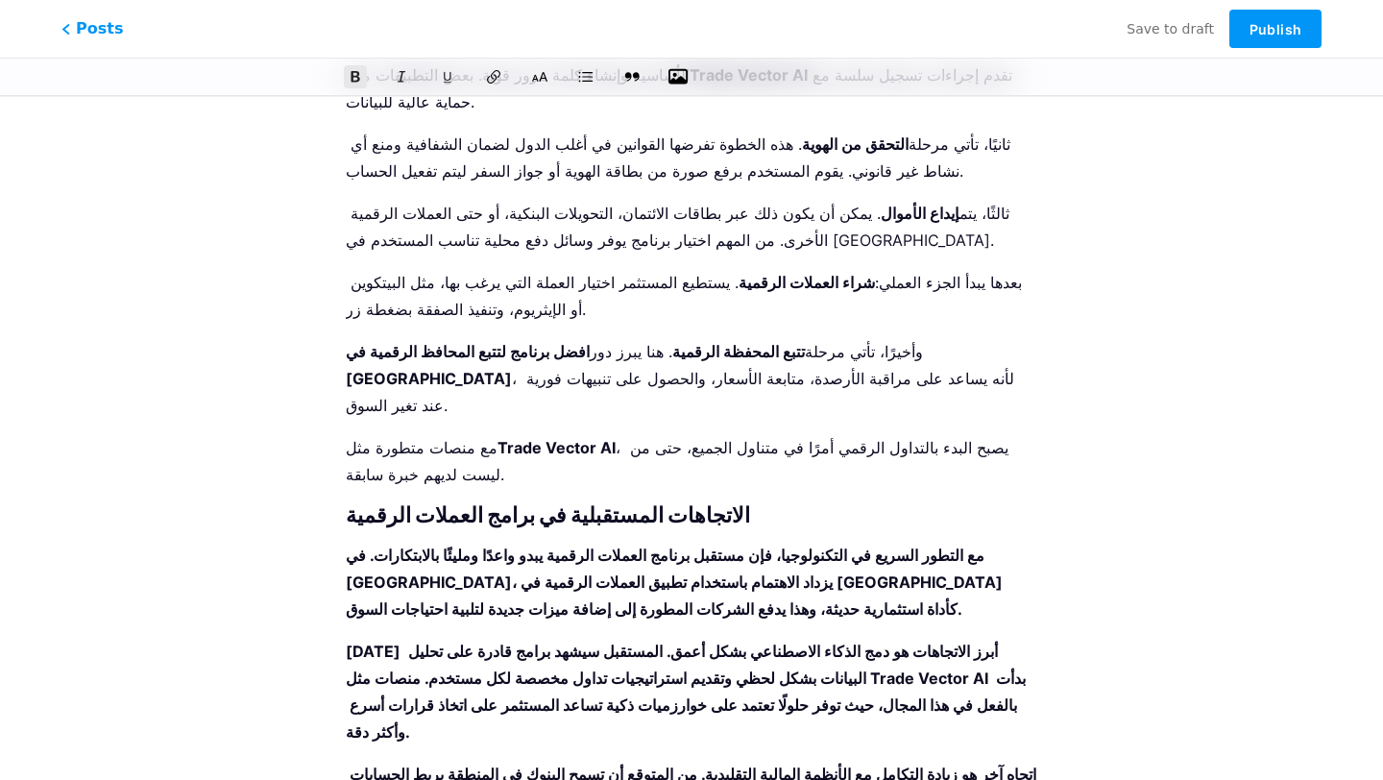
drag, startPoint x: 430, startPoint y: 404, endPoint x: 342, endPoint y: 404, distance: 88.3
click at [541, 75] on icon at bounding box center [539, 76] width 19 height 19
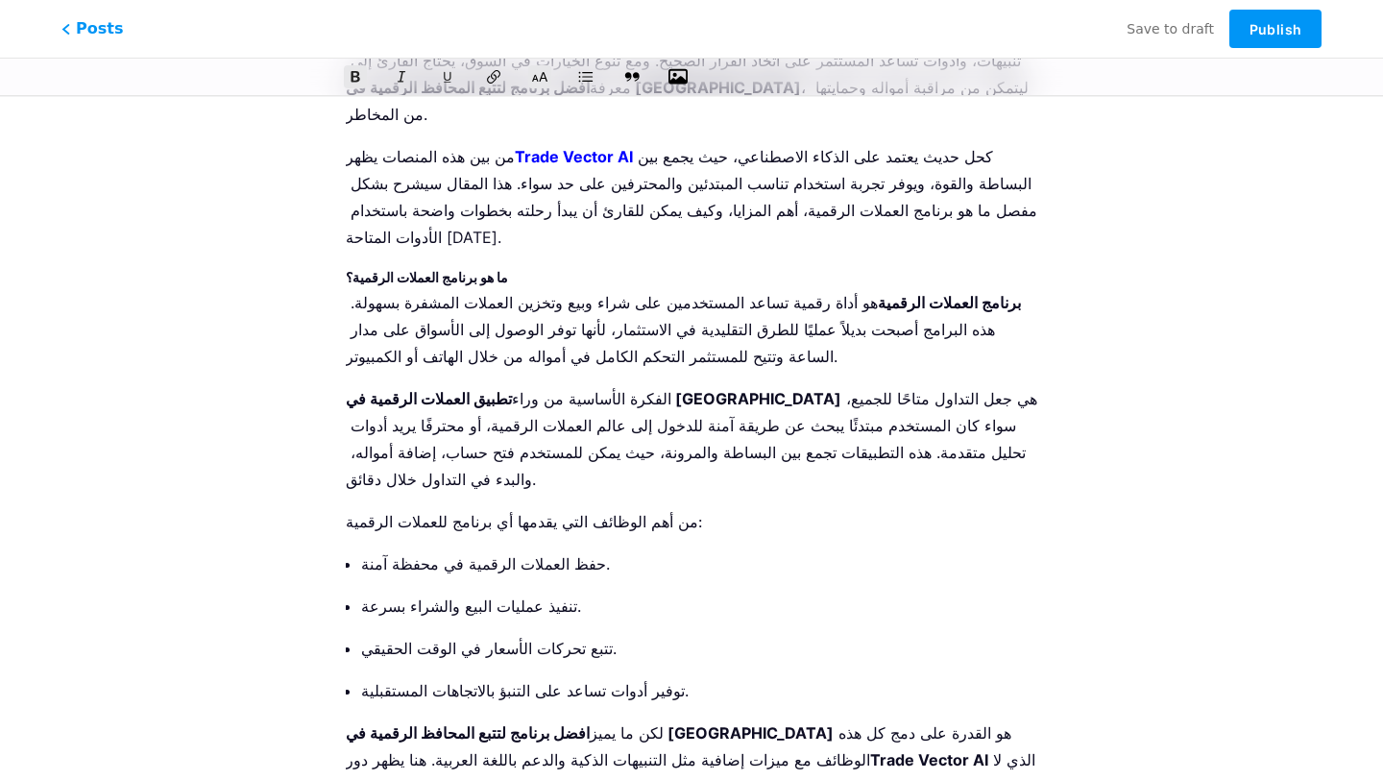
scroll to position [116, 0]
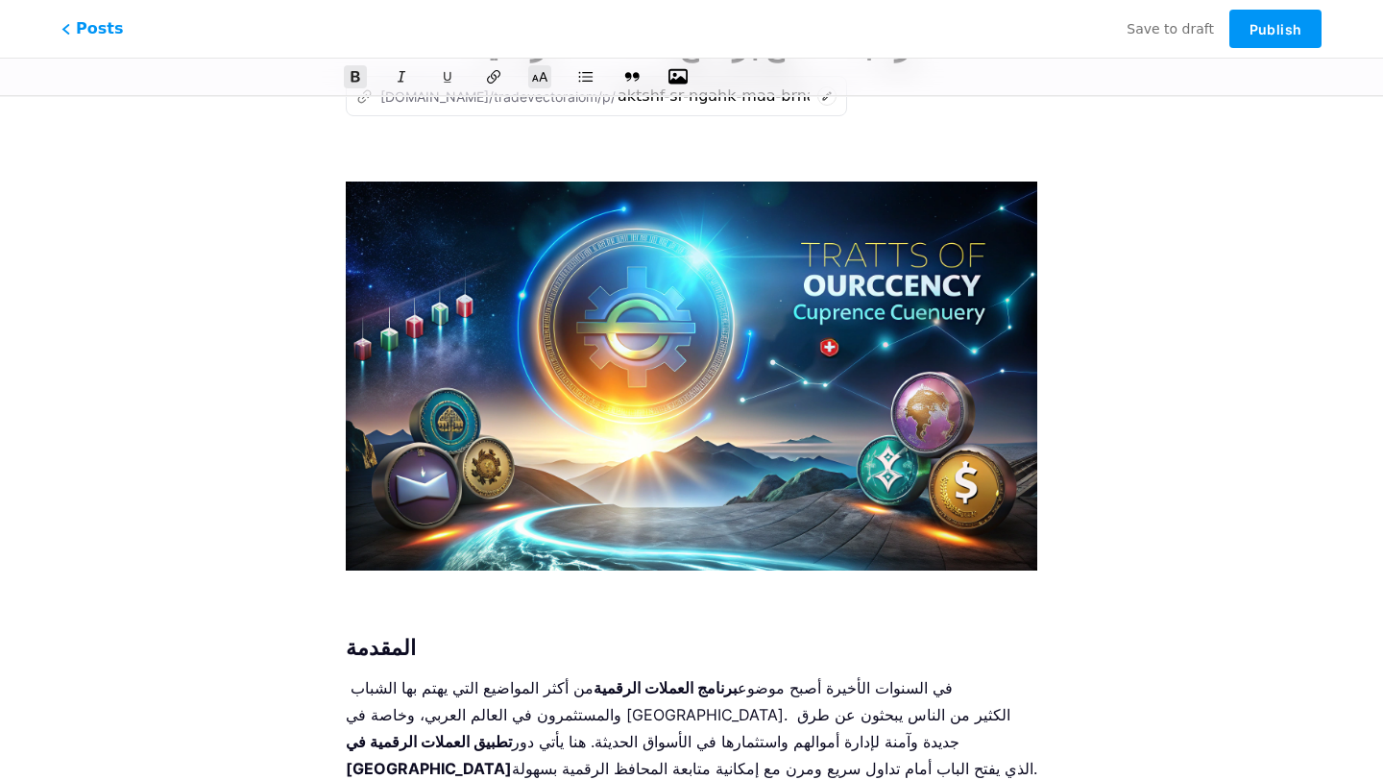
click at [387, 641] on strong "المقدمة" at bounding box center [381, 647] width 70 height 25
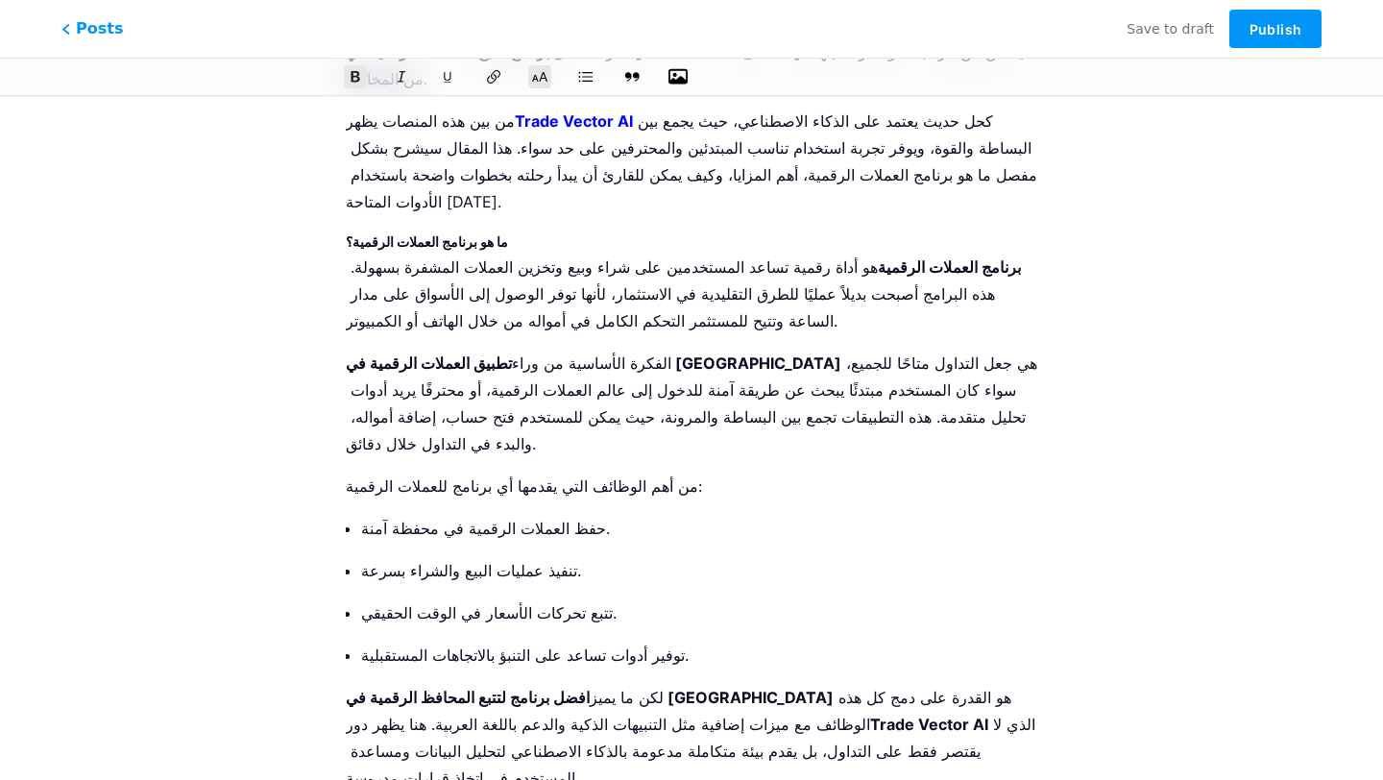
scroll to position [928, 0]
click at [495, 234] on strong "ما هو برنامج العملات الرقمية؟" at bounding box center [427, 242] width 162 height 16
click at [541, 86] on button at bounding box center [539, 76] width 29 height 29
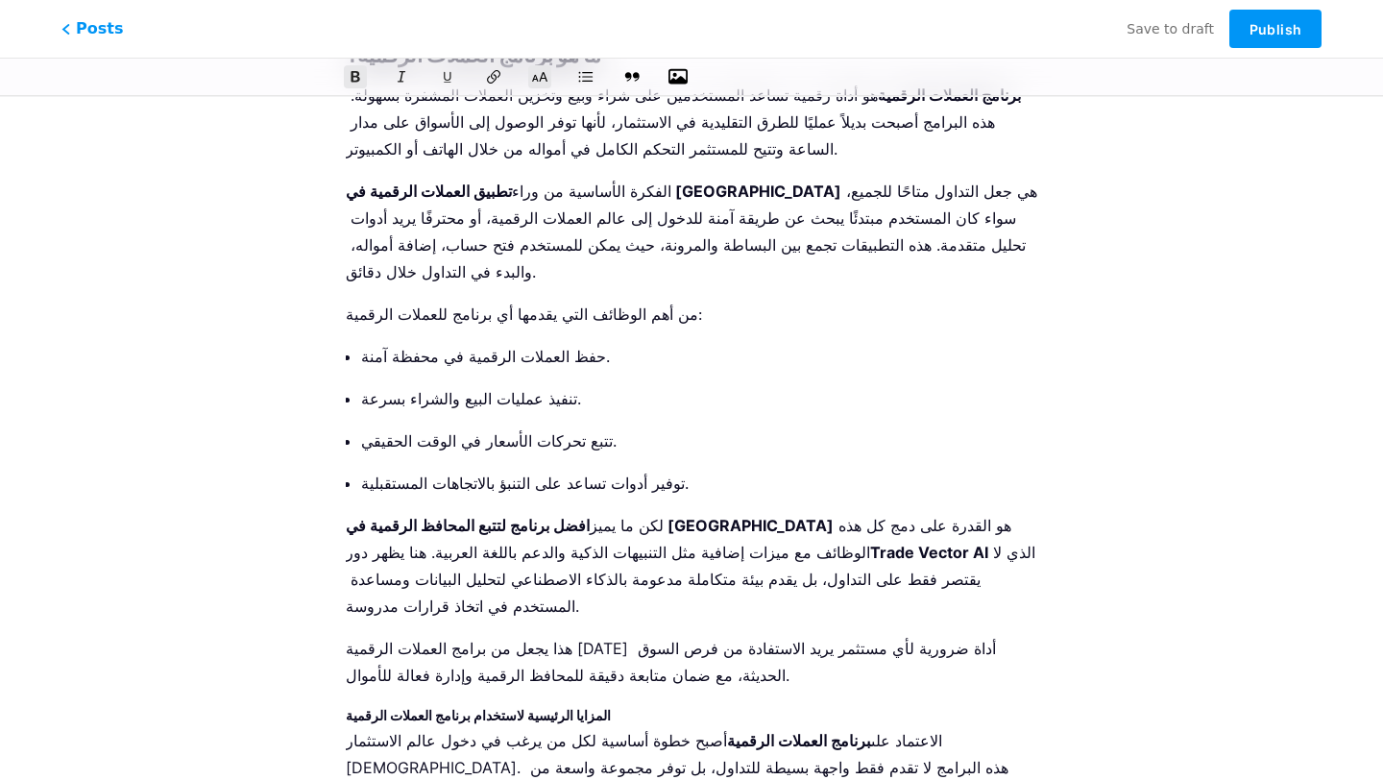
scroll to position [1276, 0]
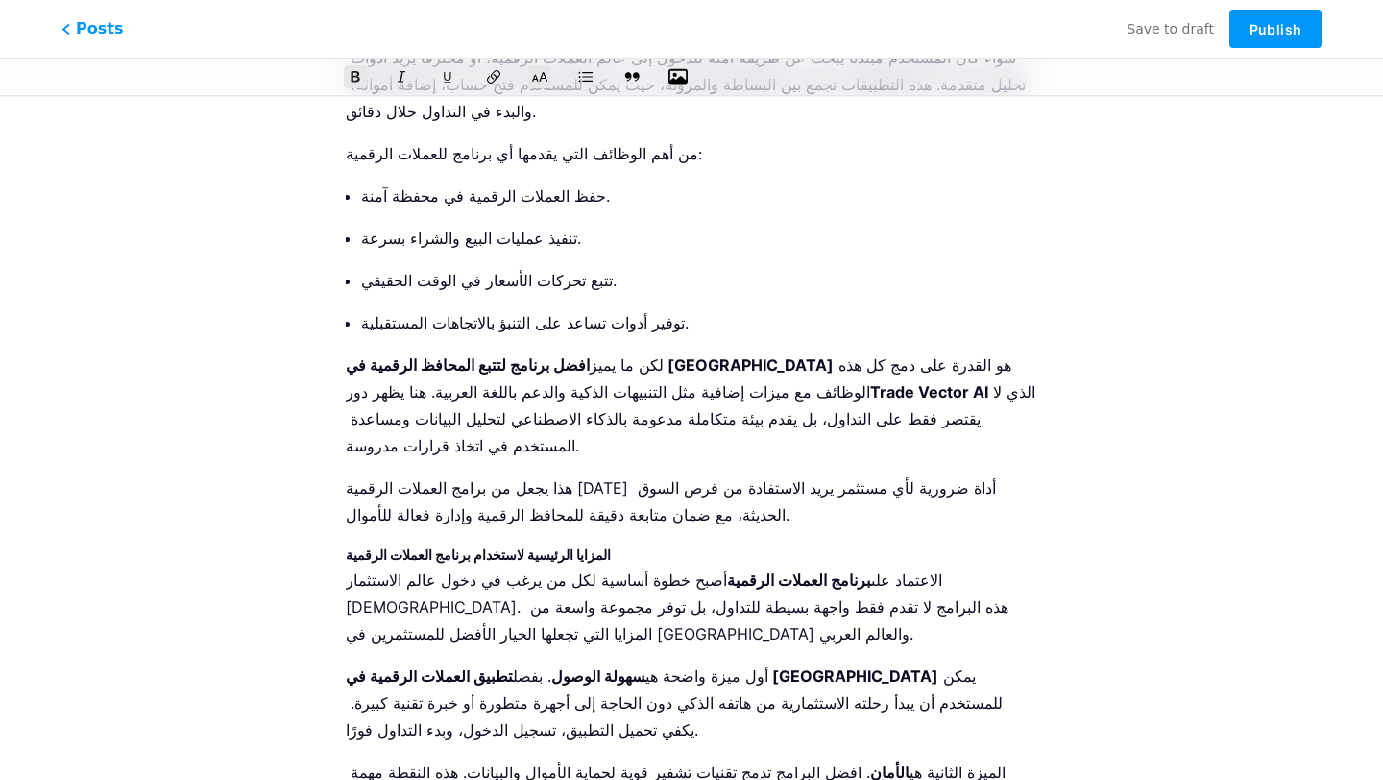
click at [509, 546] on strong "المزايا الرئيسية لاستخدام برنامج العملات الرقمية" at bounding box center [478, 554] width 265 height 16
click at [534, 75] on icon at bounding box center [540, 77] width 18 height 12
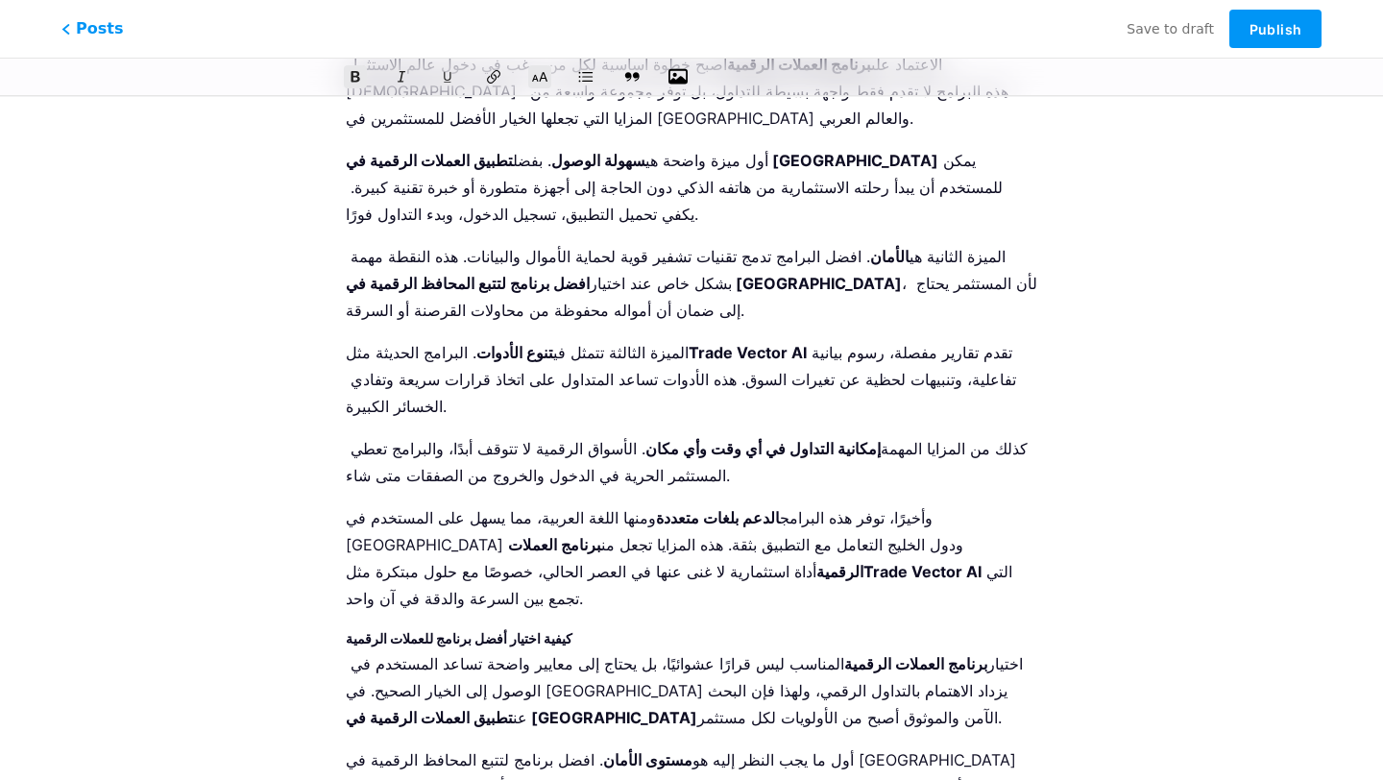
scroll to position [1815, 0]
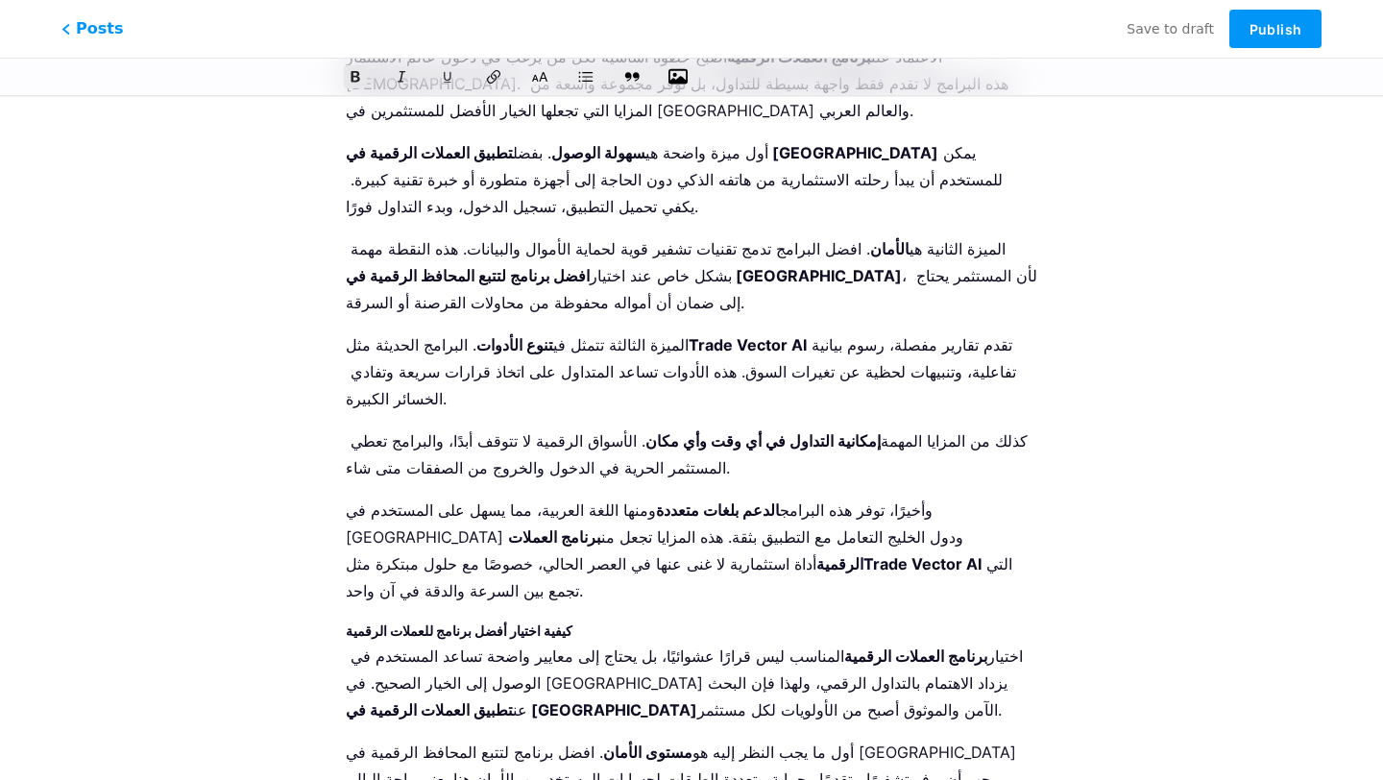
click at [519, 622] on strong "كيفية اختيار أفضل برنامج للعملات الرقمية" at bounding box center [459, 630] width 227 height 16
drag, startPoint x: 537, startPoint y: 75, endPoint x: 537, endPoint y: 195, distance: 120.0
click at [537, 75] on icon at bounding box center [539, 76] width 15 height 15
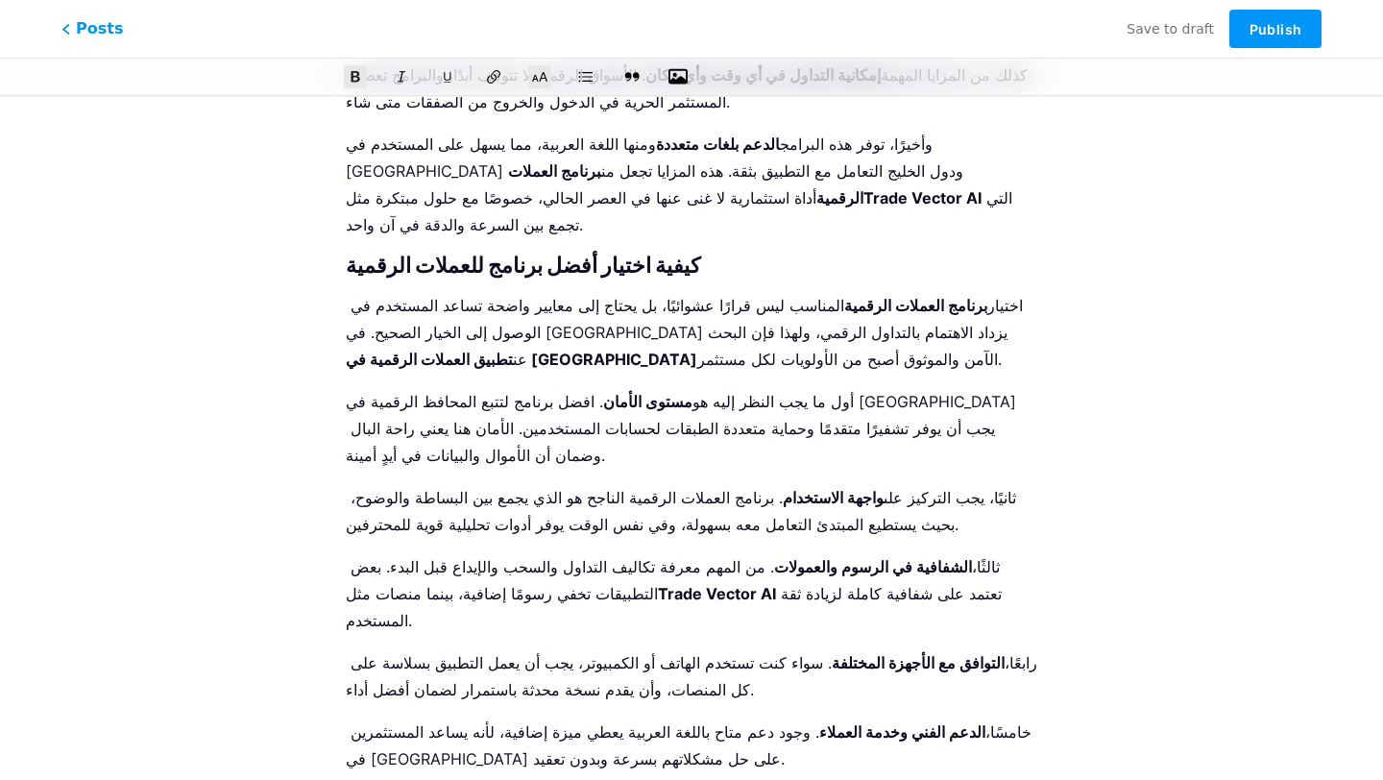
scroll to position [2209, 0]
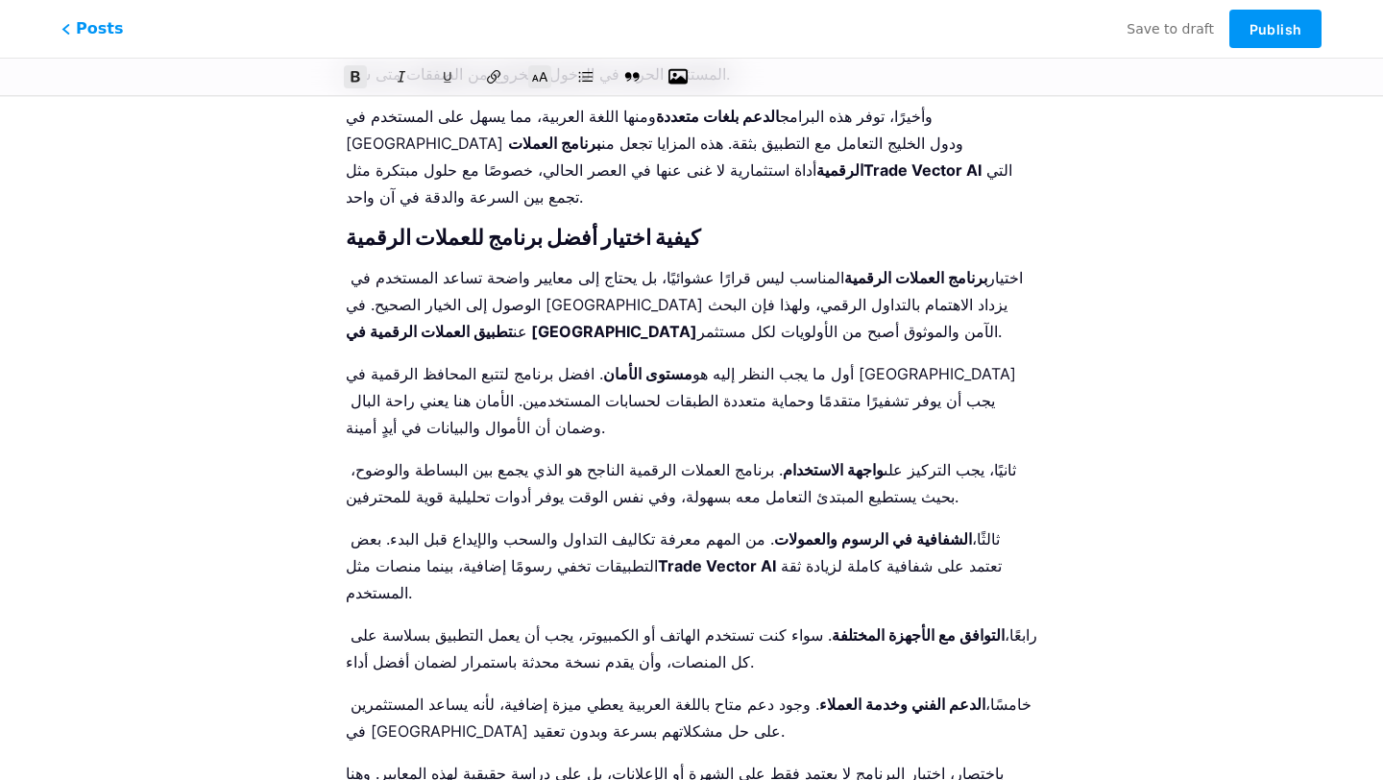
drag, startPoint x: 538, startPoint y: 77, endPoint x: 538, endPoint y: 105, distance: 27.8
click at [538, 77] on icon at bounding box center [539, 76] width 15 height 15
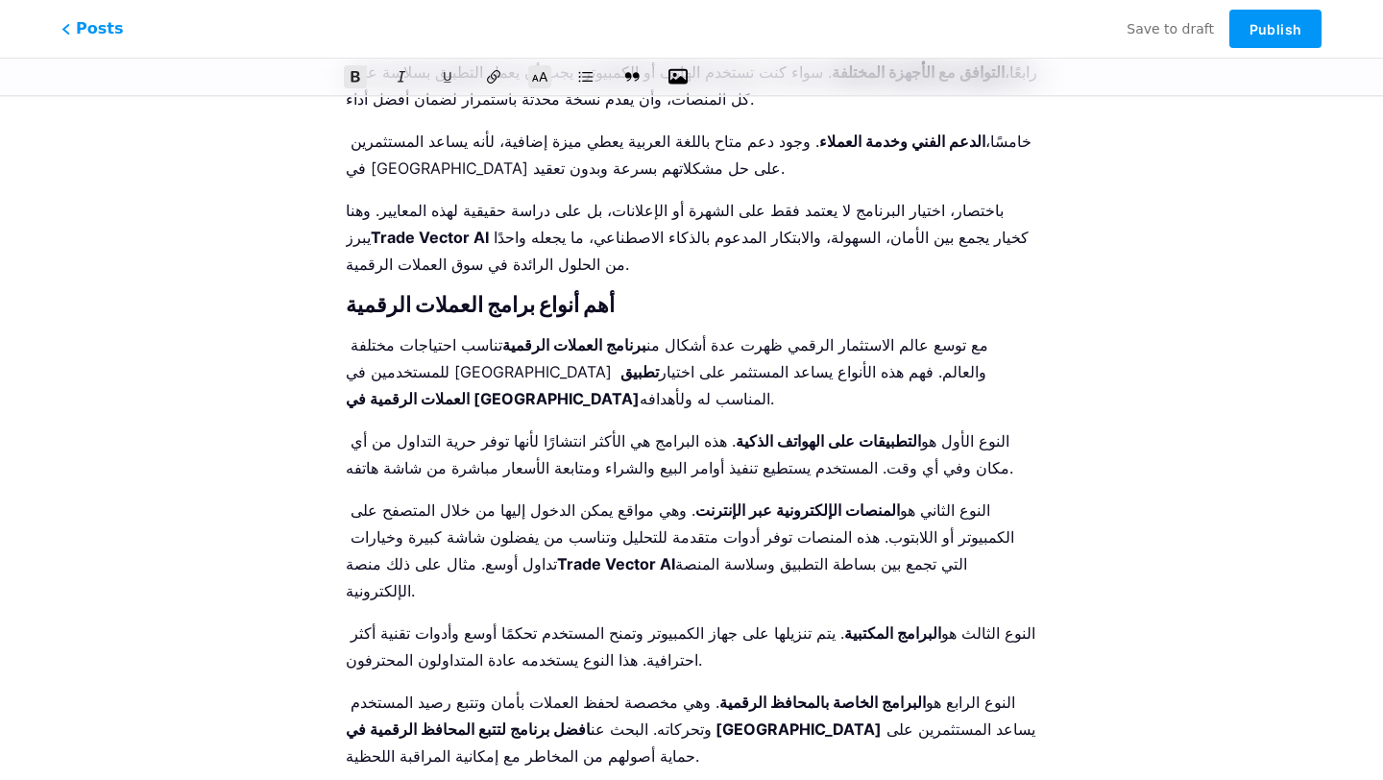
scroll to position [2768, 0]
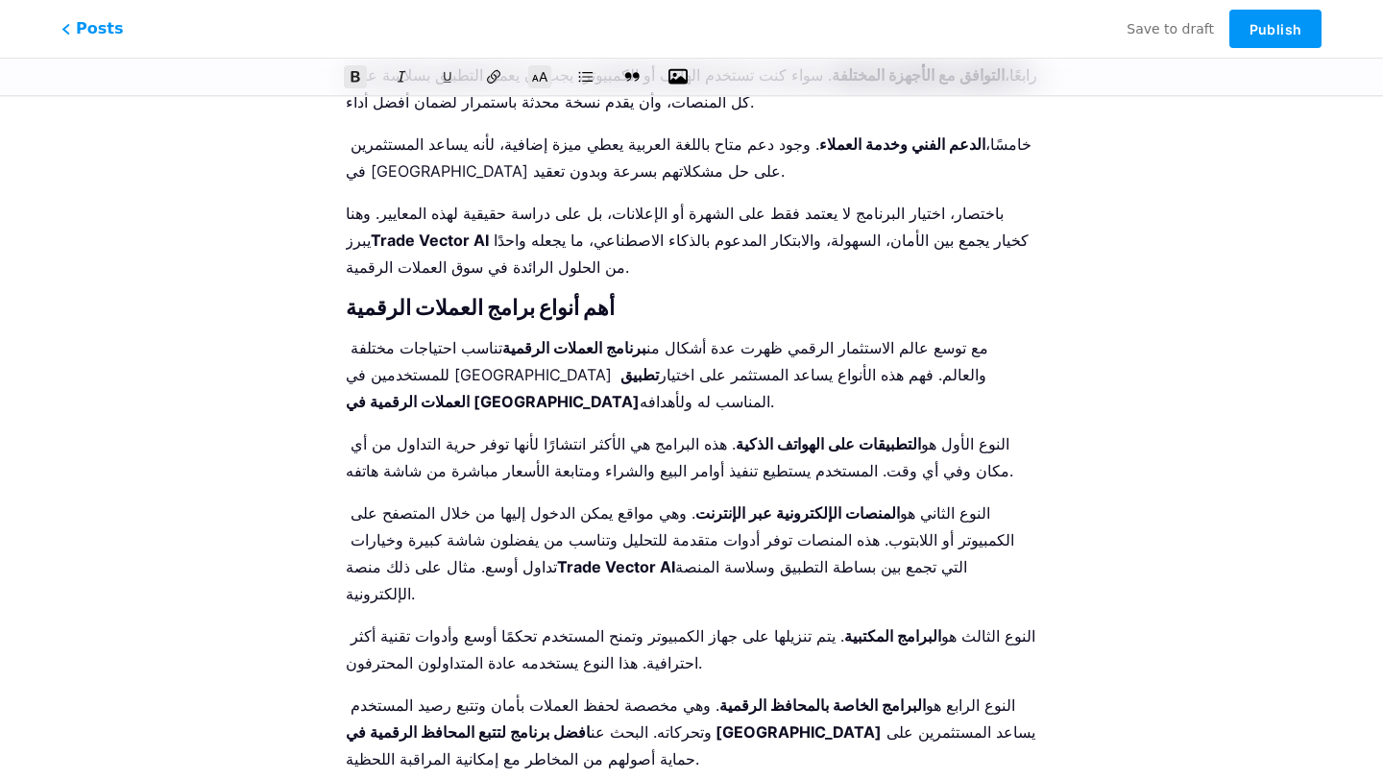
click at [549, 73] on button at bounding box center [539, 76] width 29 height 29
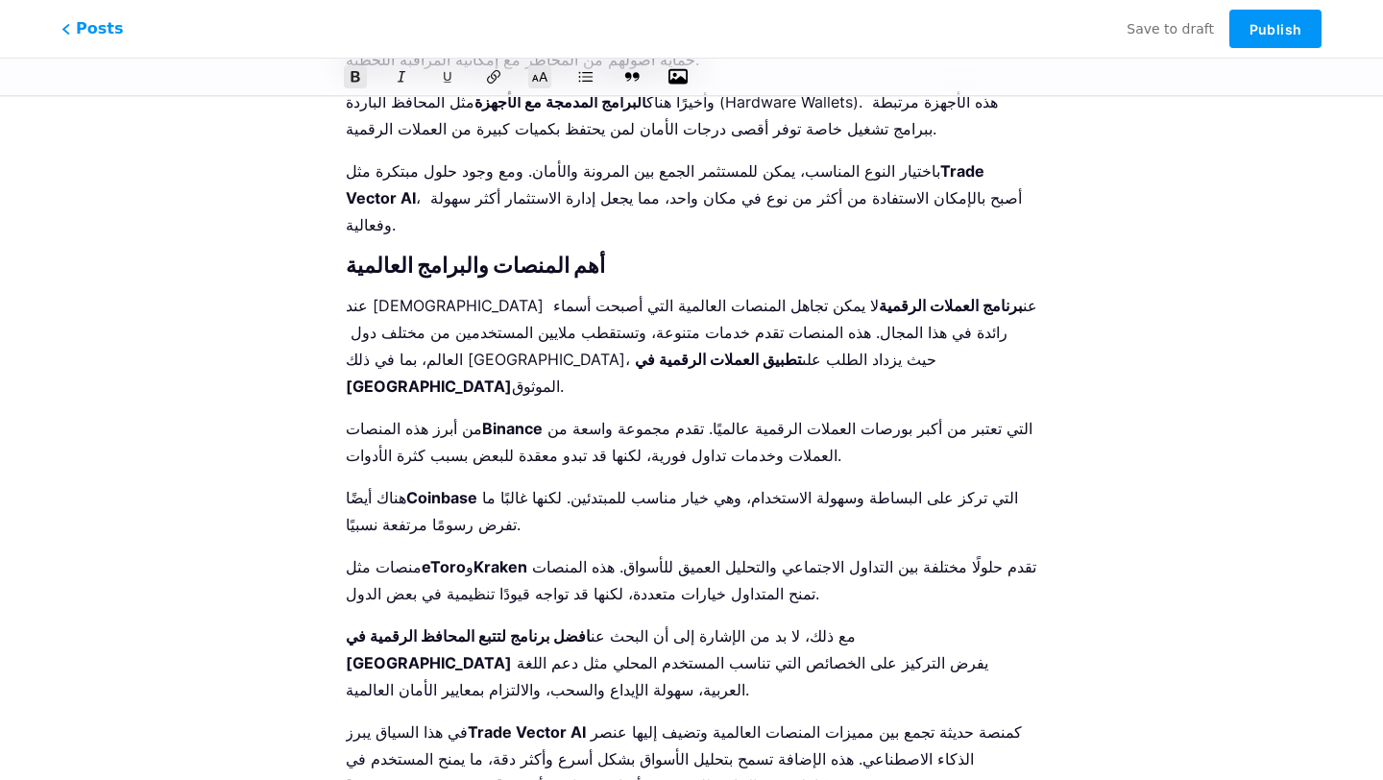
scroll to position [3483, 0]
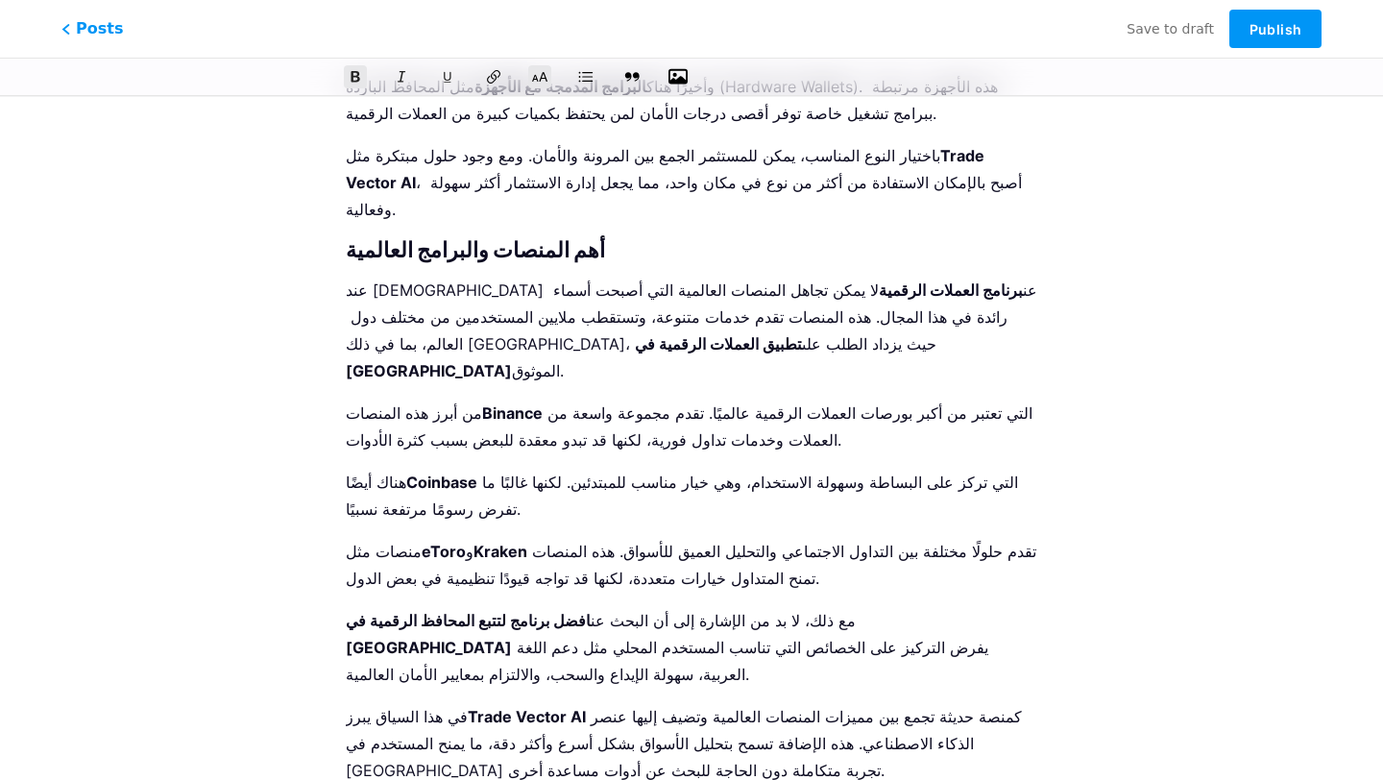
click at [539, 71] on icon at bounding box center [539, 76] width 19 height 19
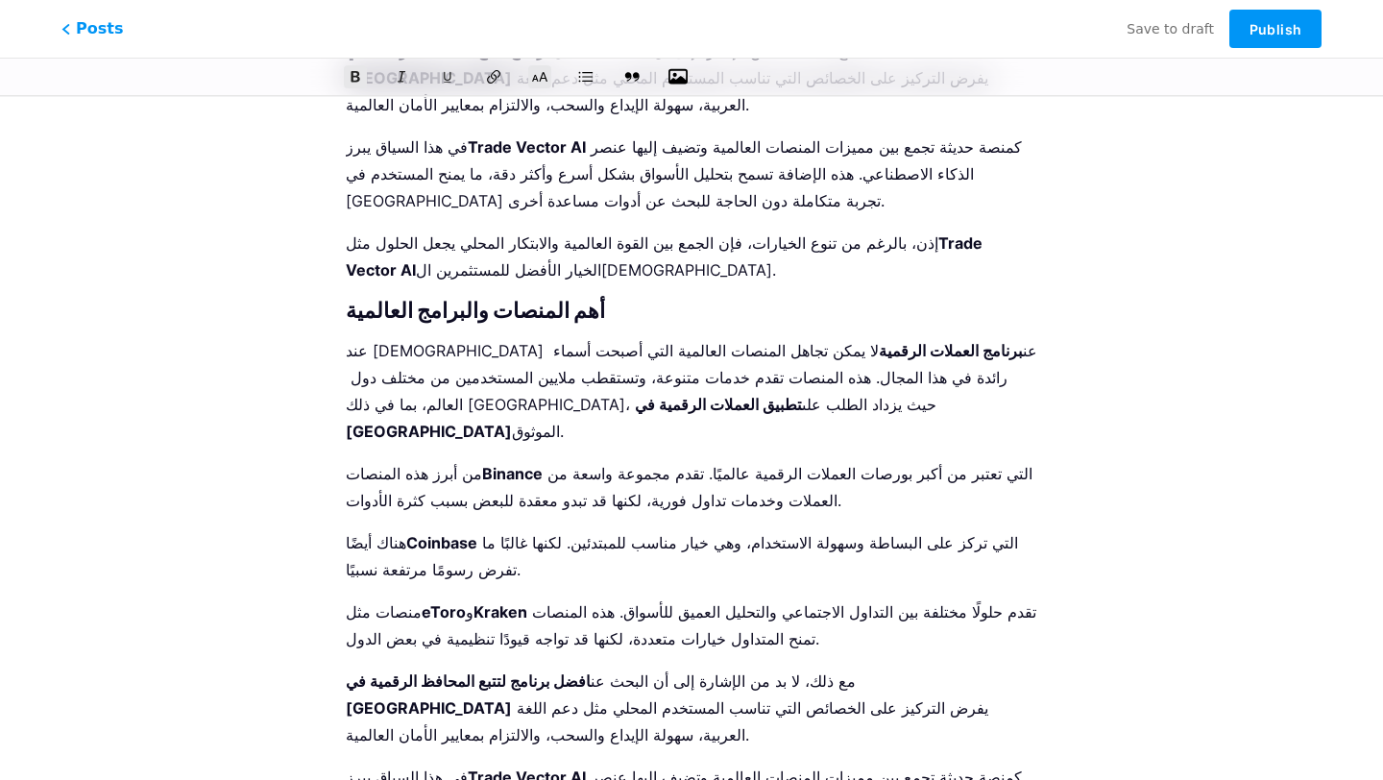
scroll to position [4081, 0]
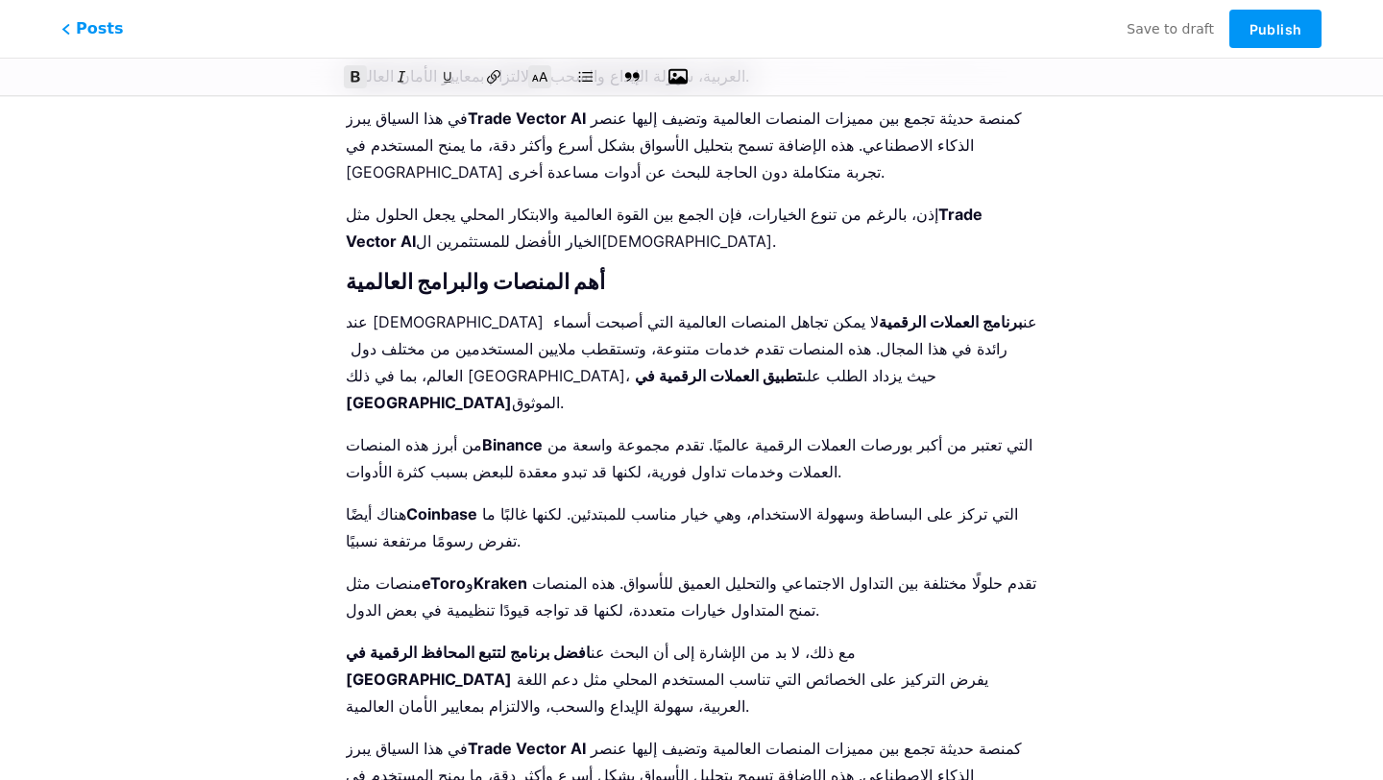
click at [543, 85] on button at bounding box center [539, 76] width 29 height 29
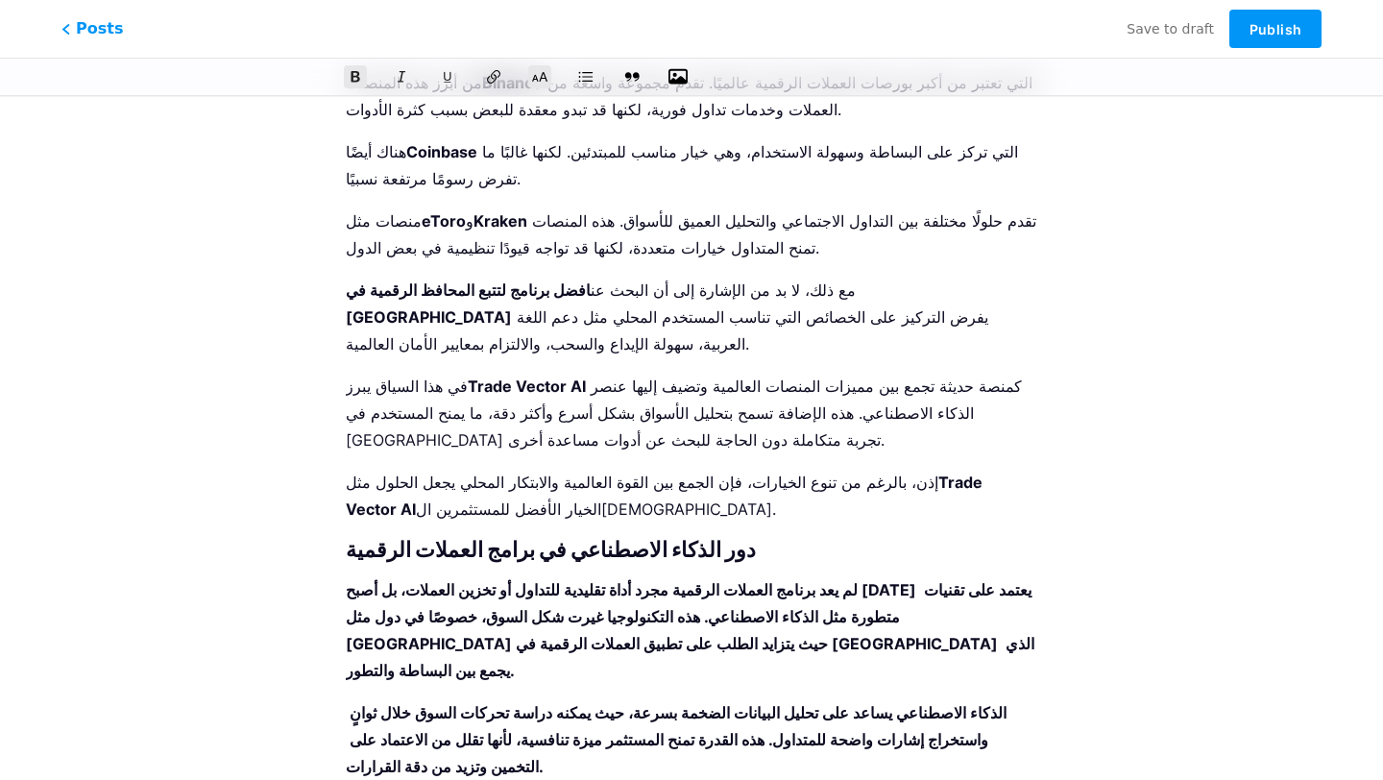
scroll to position [4460, 0]
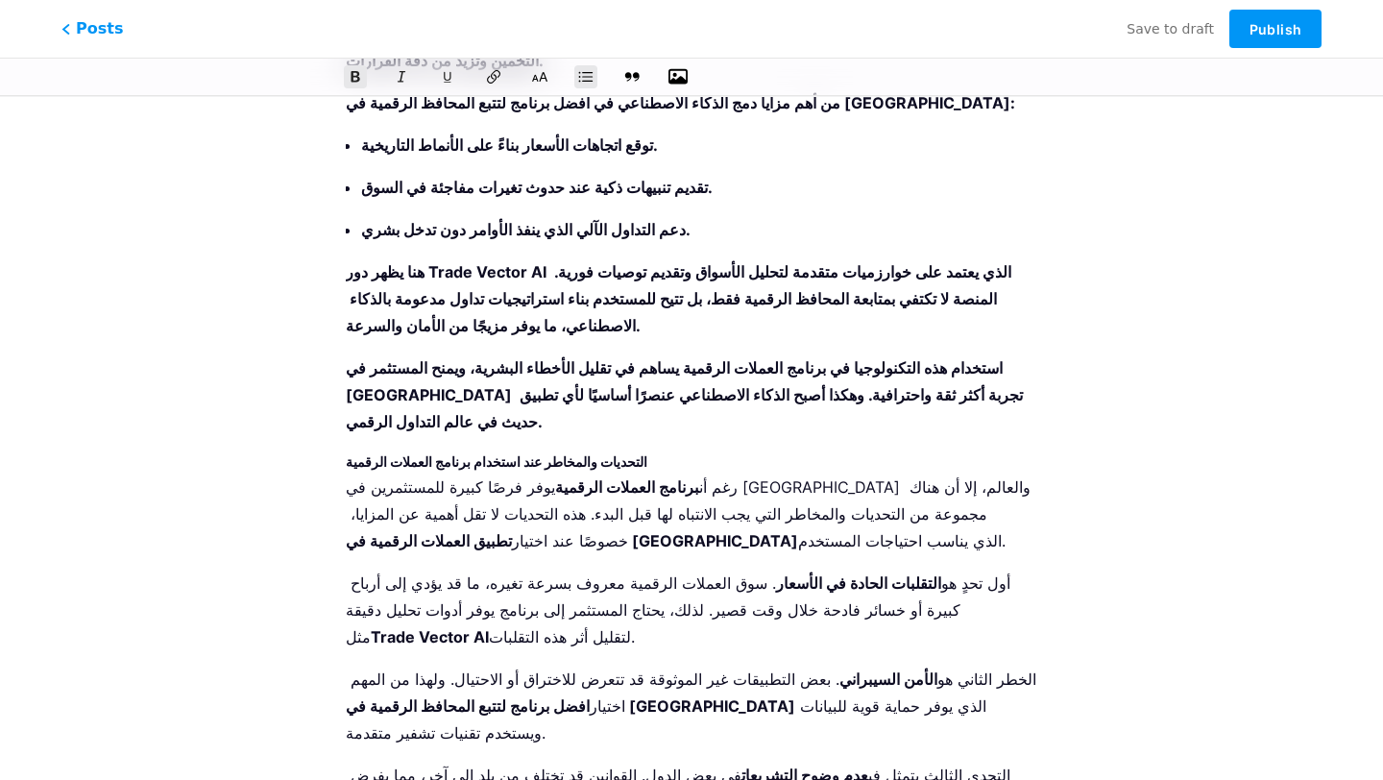
scroll to position [5148, 0]
click at [542, 69] on icon at bounding box center [539, 76] width 19 height 19
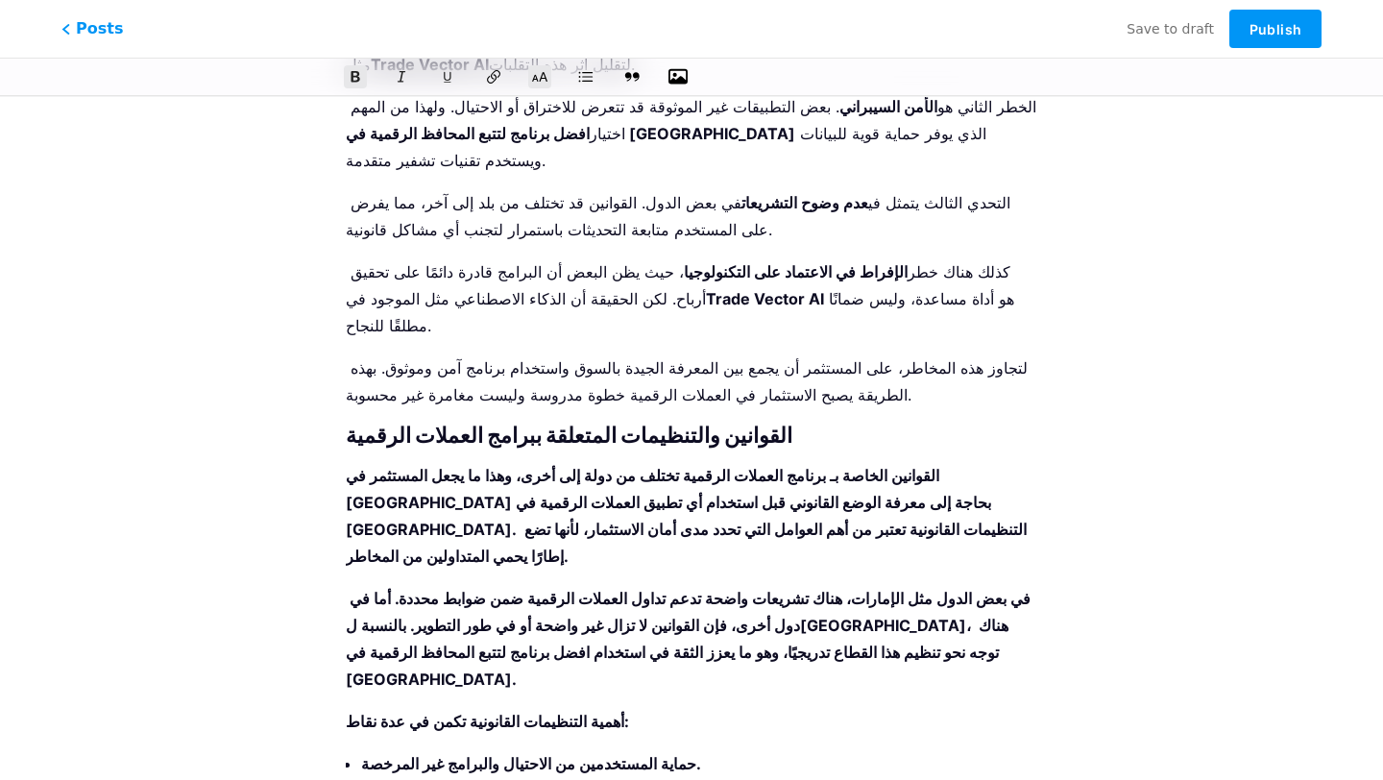
scroll to position [5747, 0]
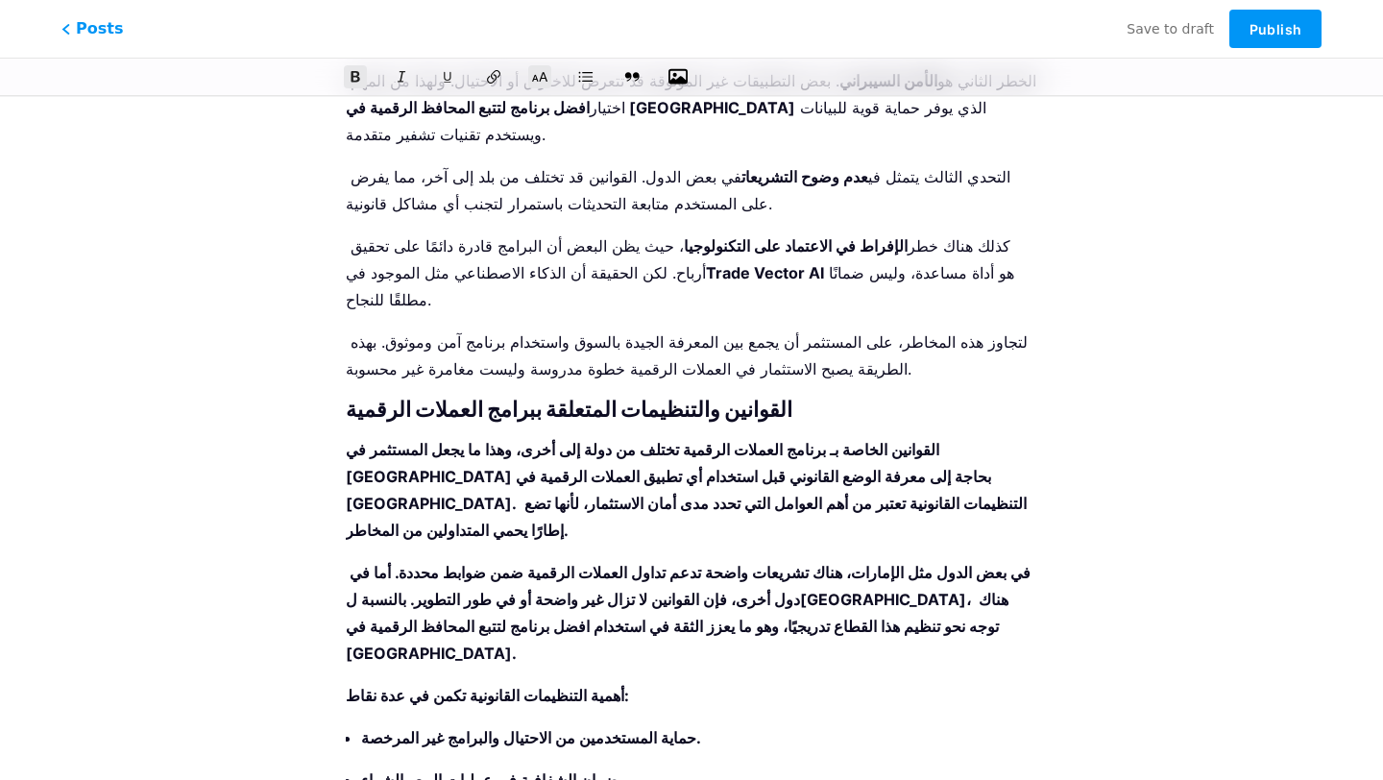
click at [547, 71] on icon at bounding box center [539, 76] width 19 height 19
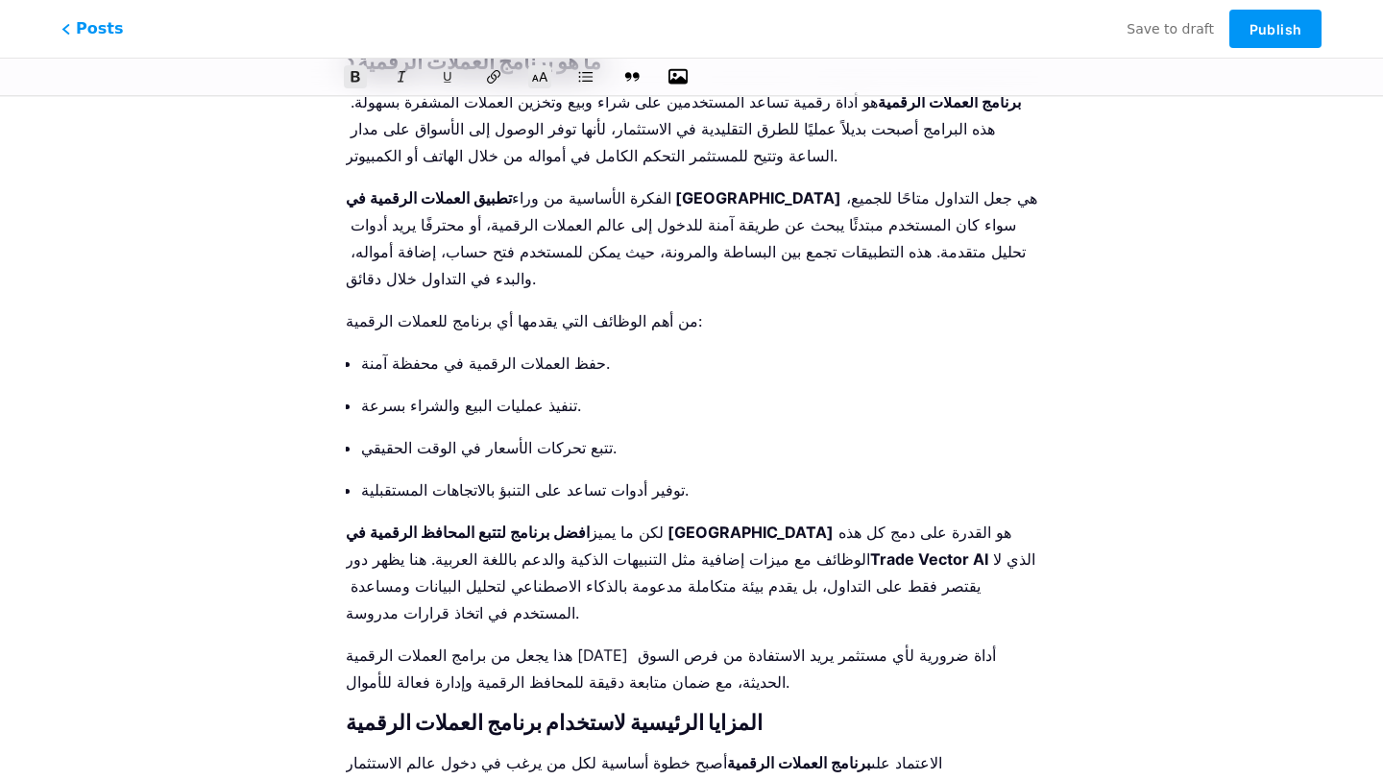
scroll to position [714, 0]
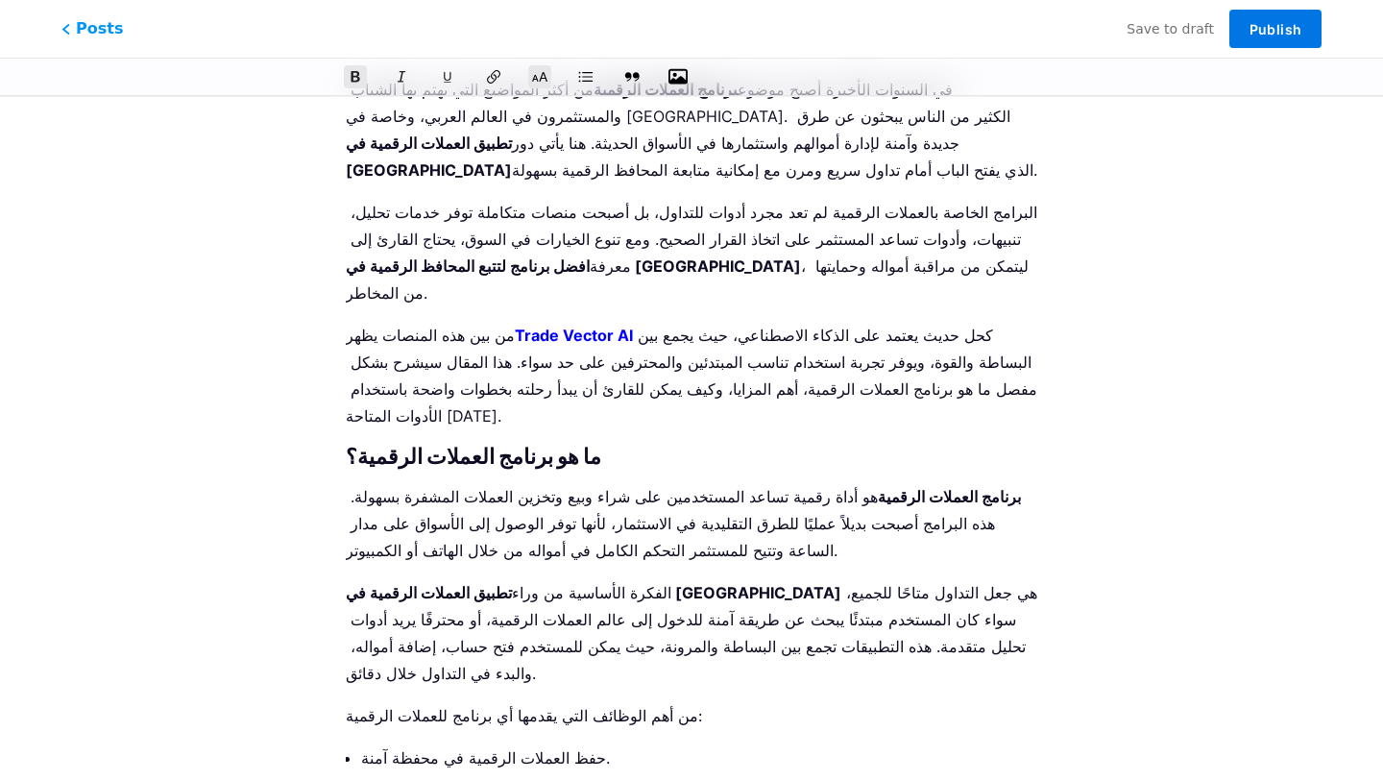
click at [1268, 18] on button "Publish" at bounding box center [1275, 29] width 92 height 38
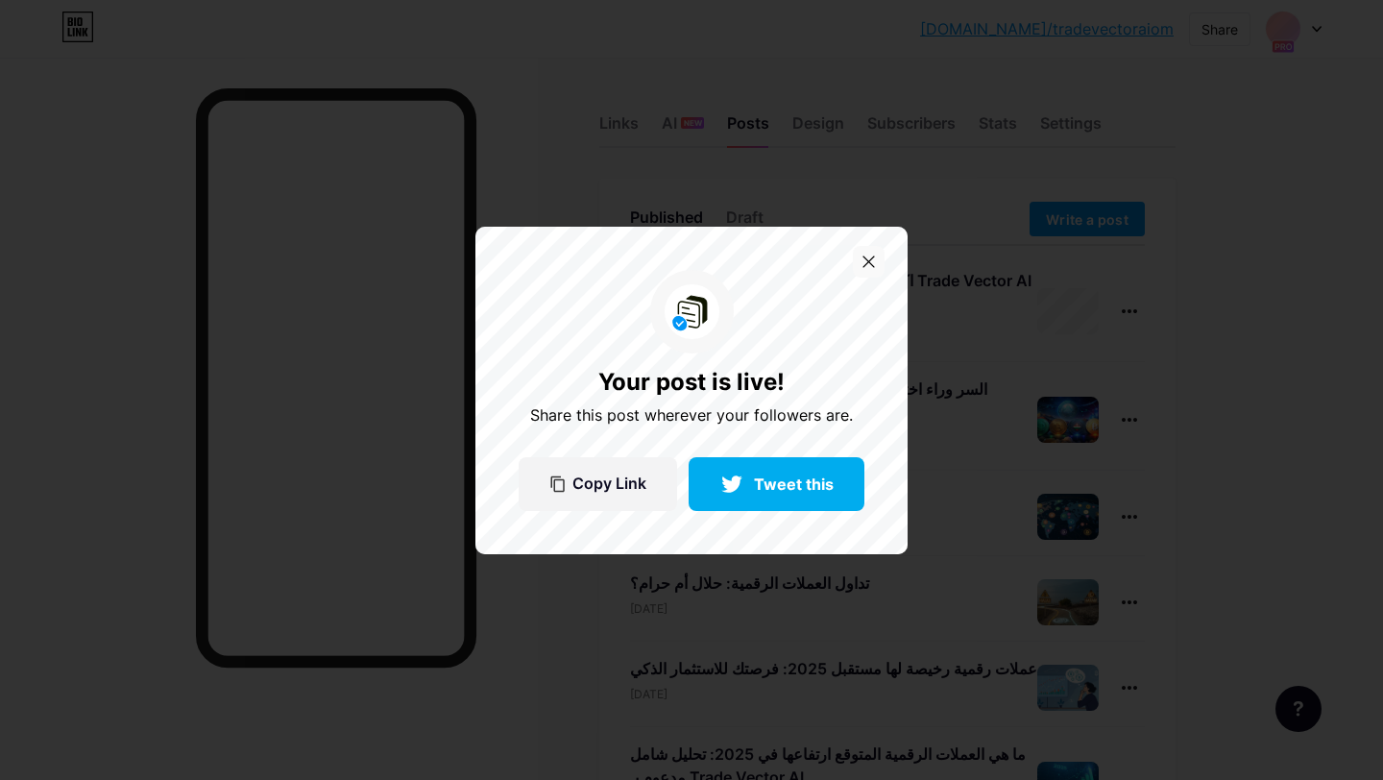
click at [878, 261] on div at bounding box center [869, 262] width 32 height 32
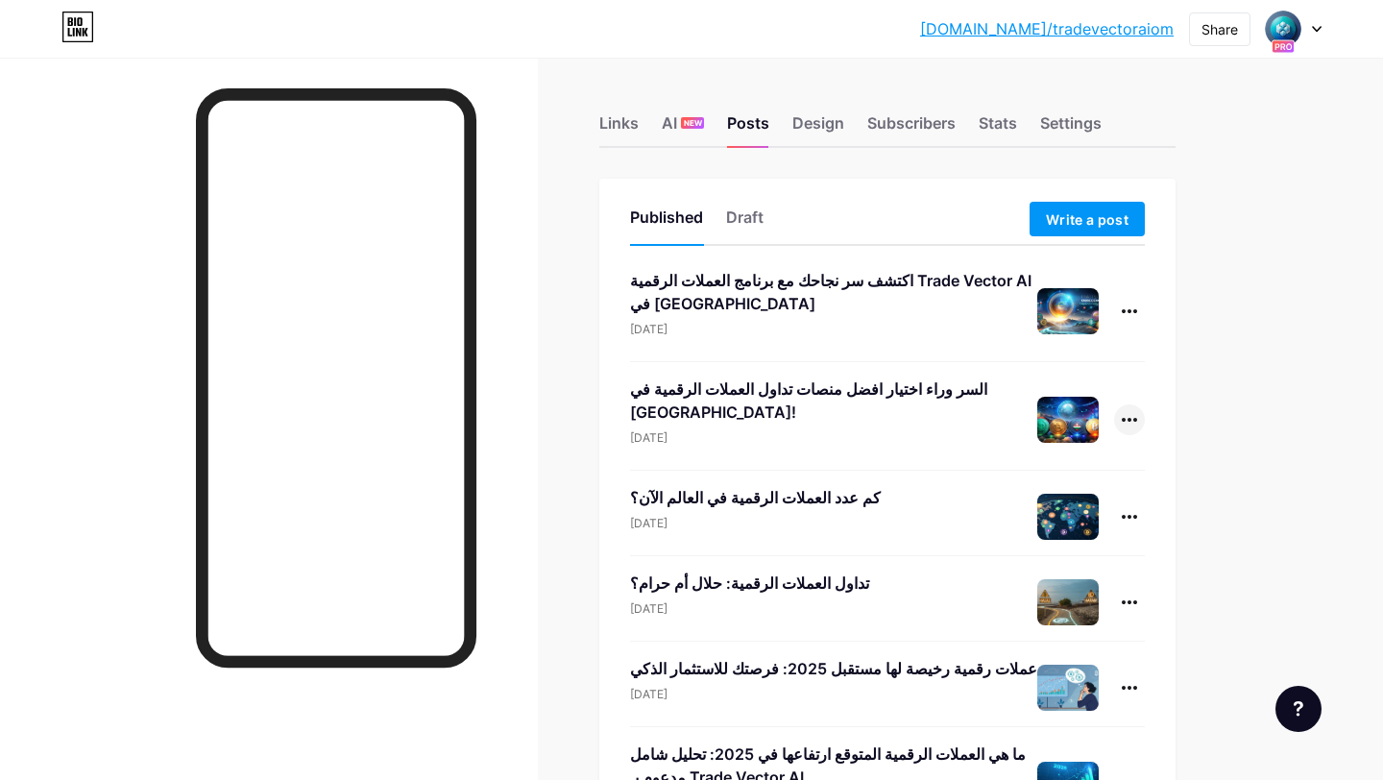
click at [1128, 410] on div at bounding box center [1129, 419] width 31 height 31
click at [1067, 526] on li "Edit" at bounding box center [1070, 541] width 147 height 39
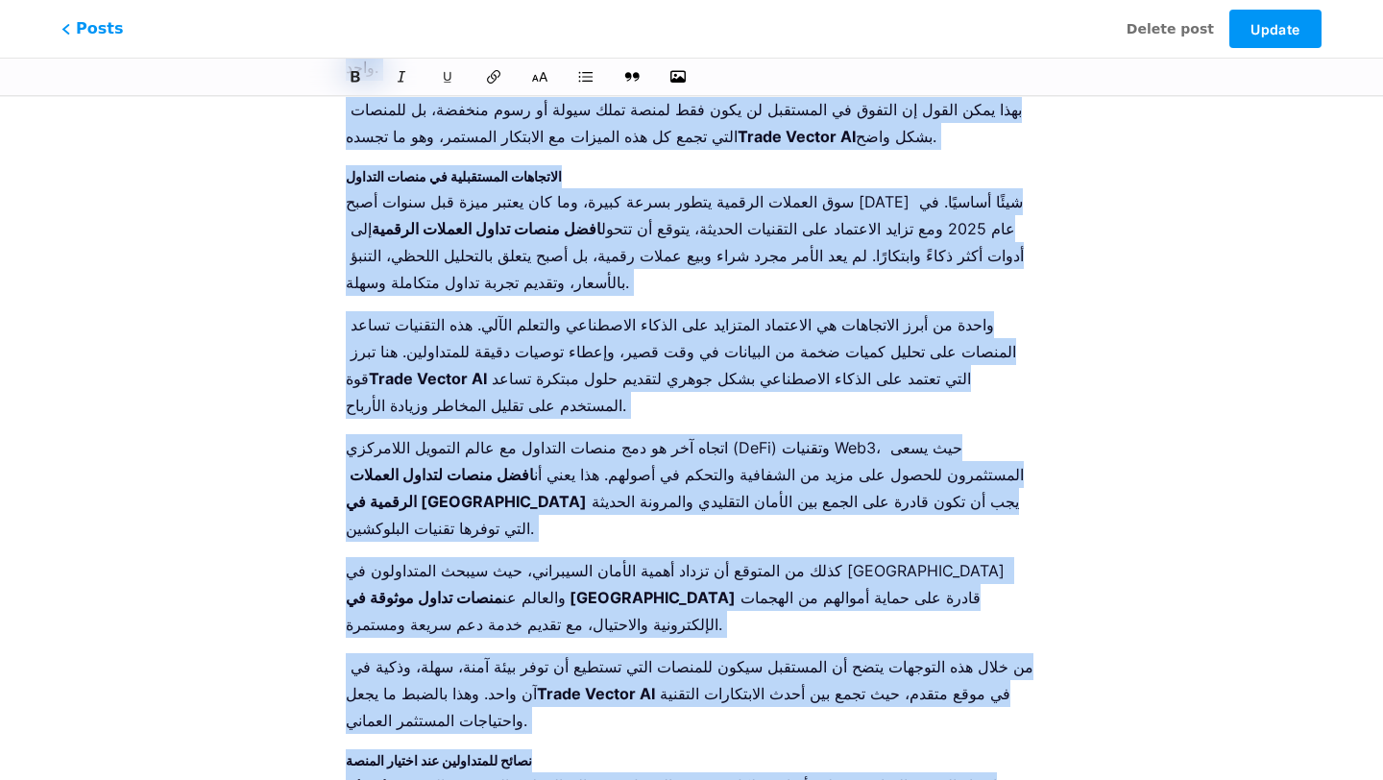
scroll to position [4105, 0]
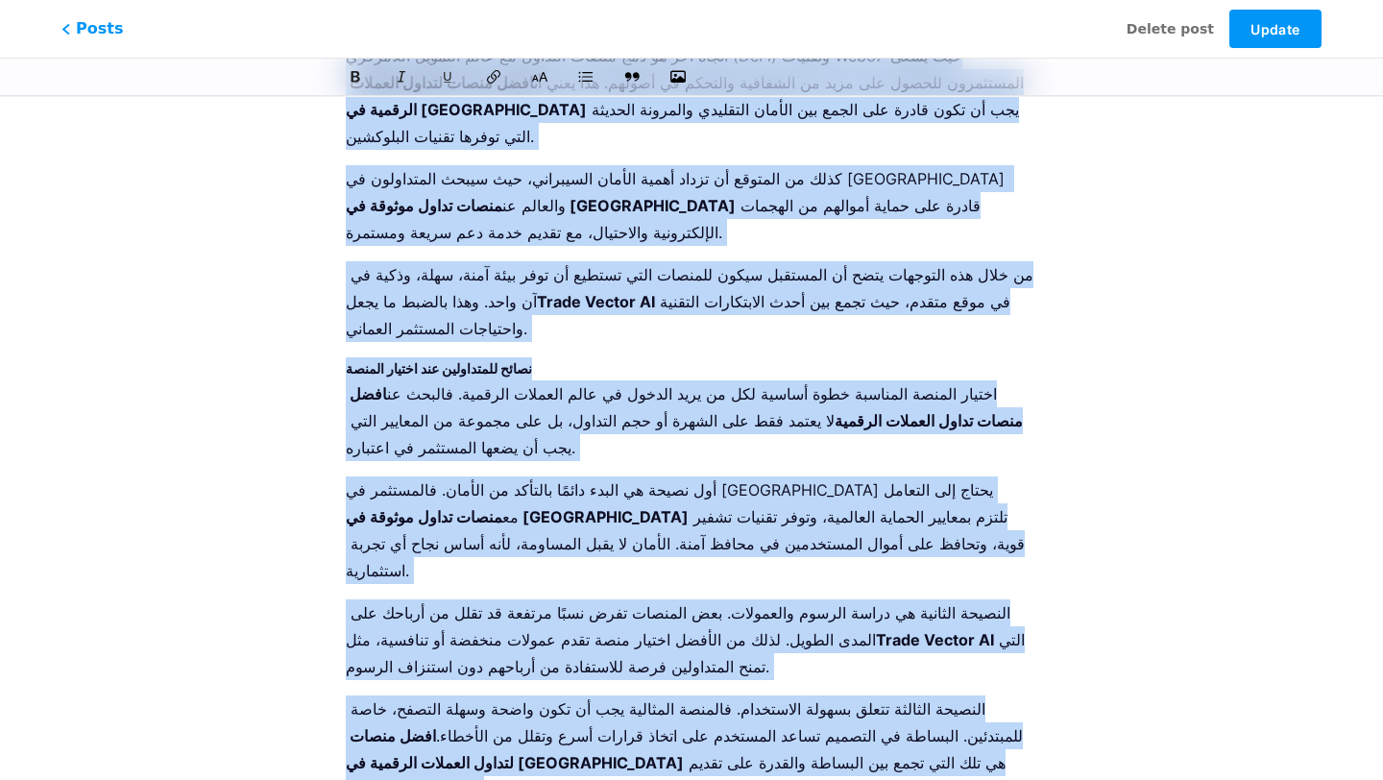
drag, startPoint x: 350, startPoint y: 372, endPoint x: 945, endPoint y: 702, distance: 680.9
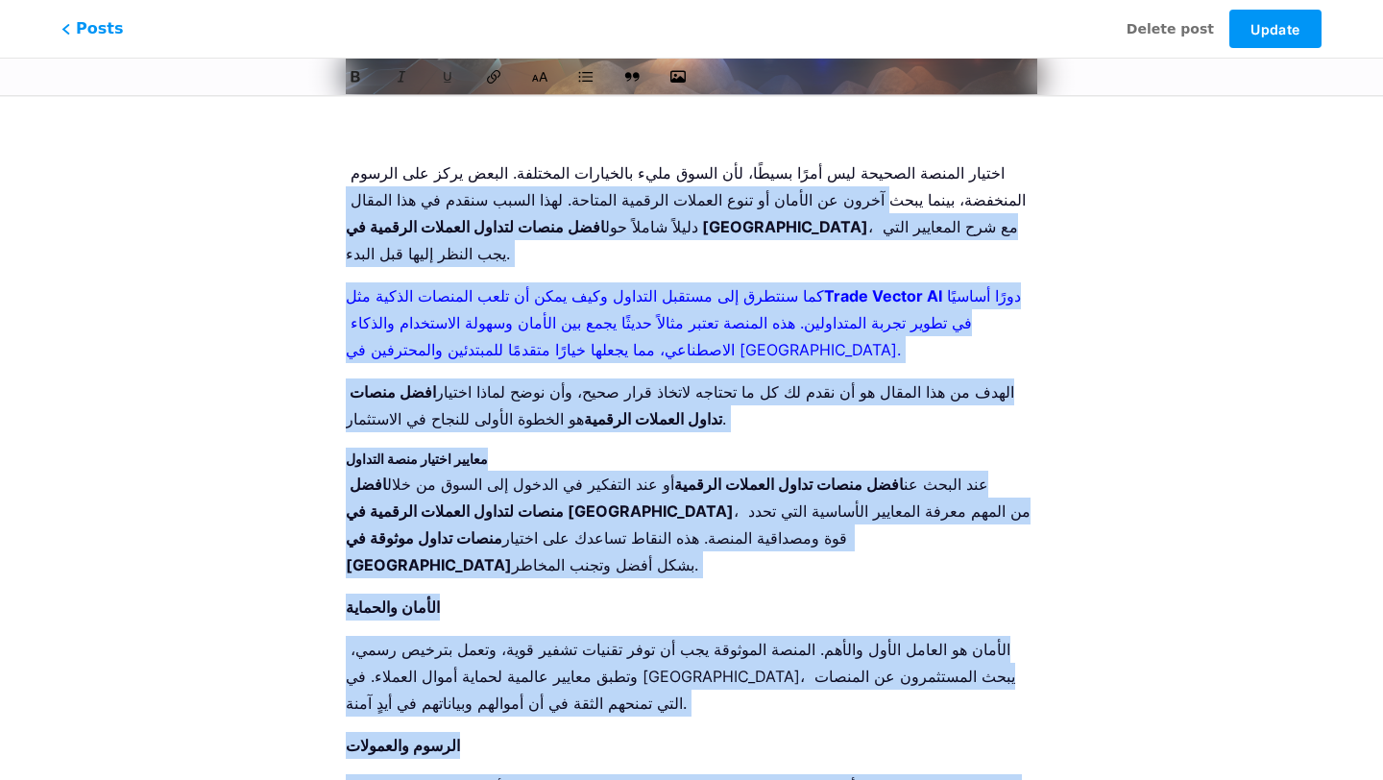
scroll to position [0, 0]
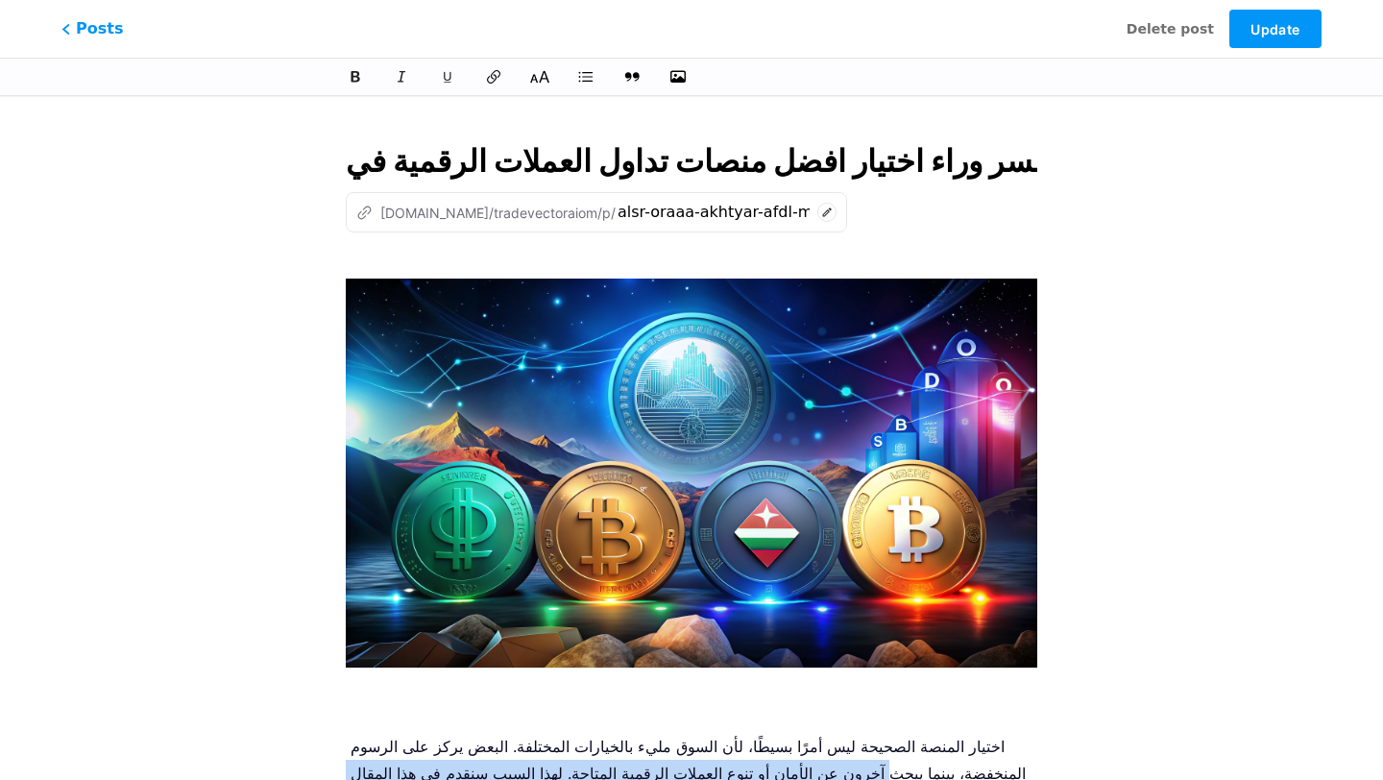
click at [538, 85] on icon at bounding box center [539, 76] width 19 height 19
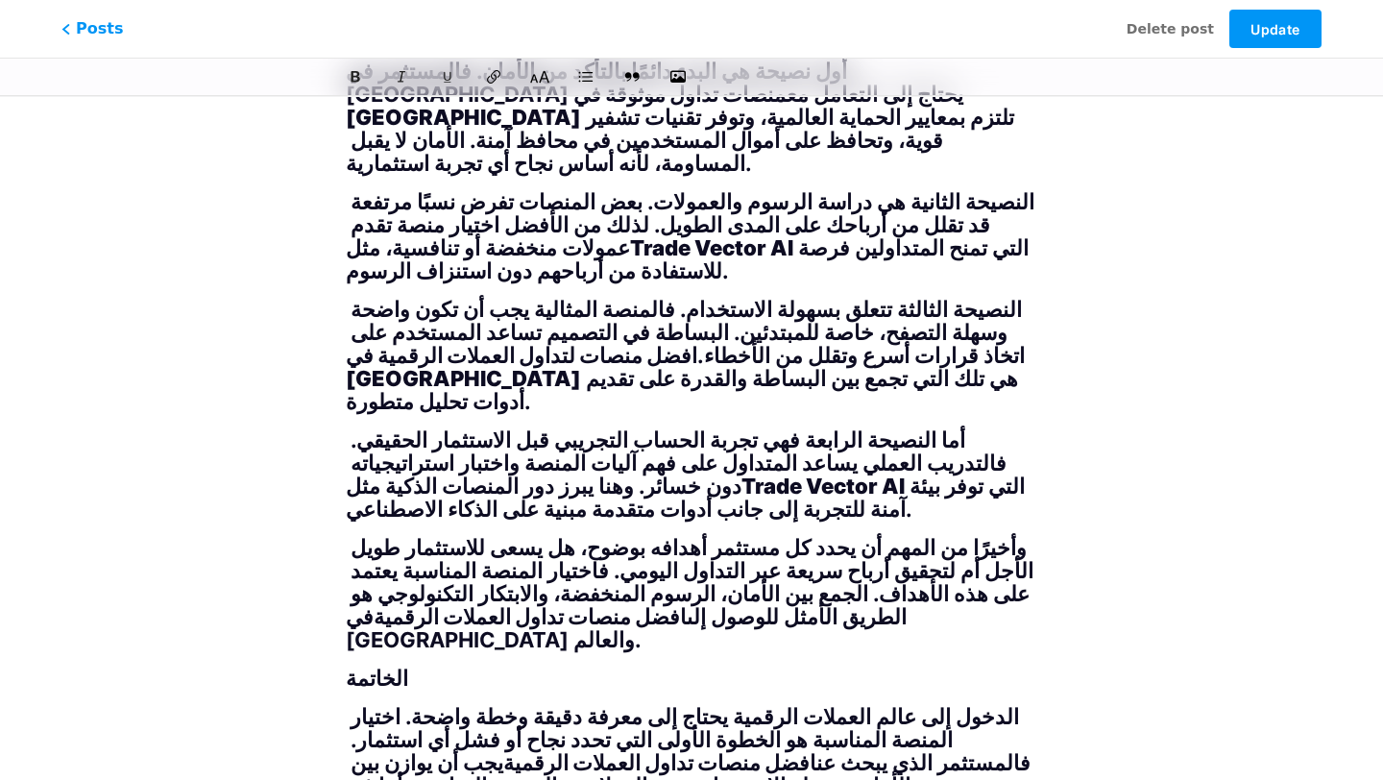
click at [538, 85] on icon at bounding box center [539, 76] width 19 height 19
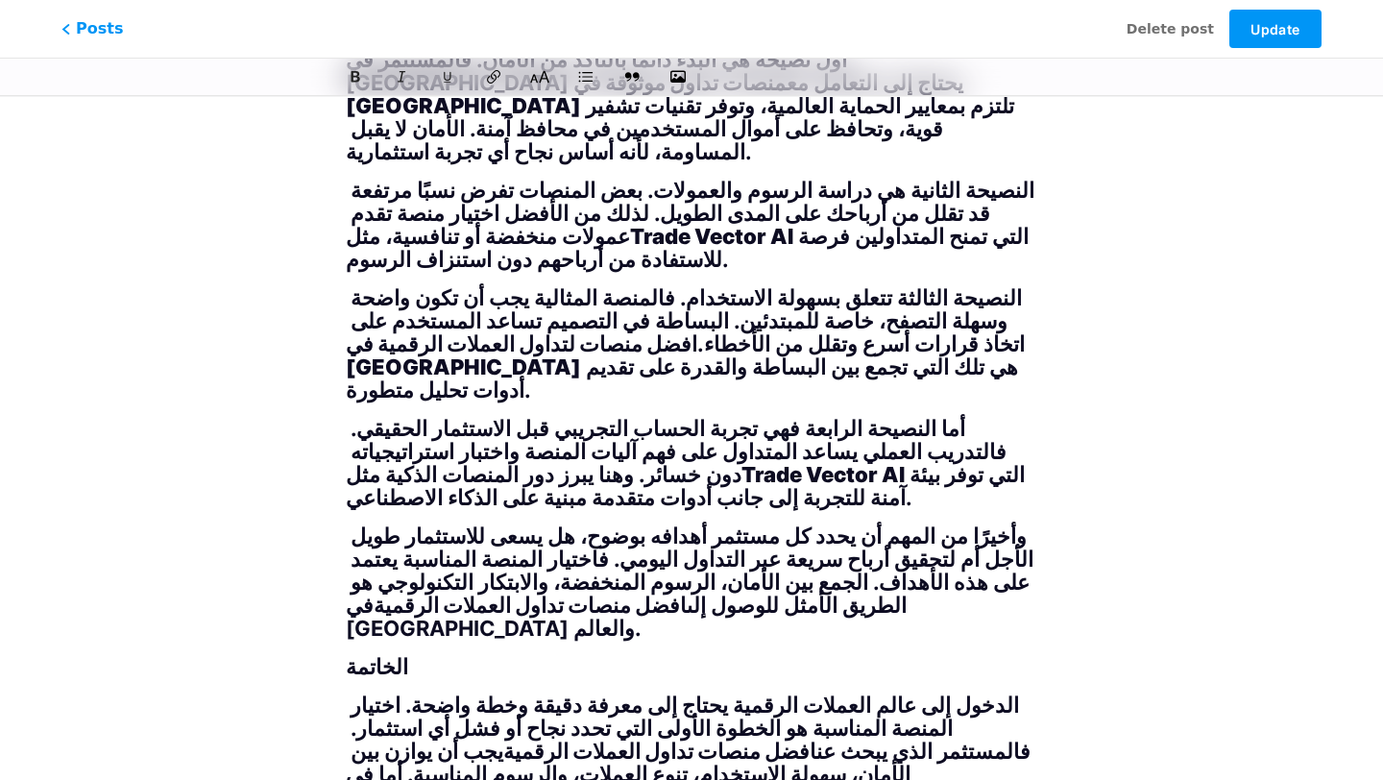
scroll to position [4952, 0]
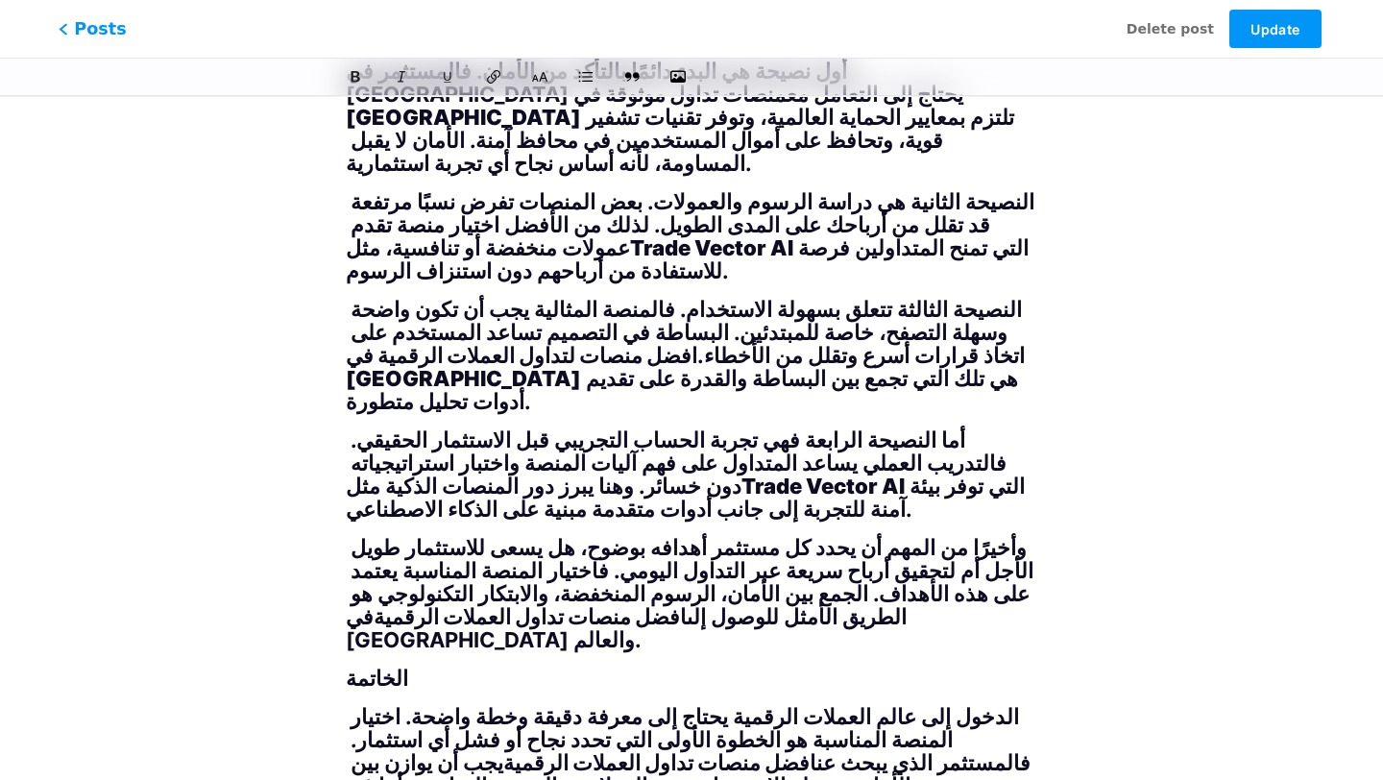
click at [82, 19] on span "Posts" at bounding box center [93, 28] width 68 height 25
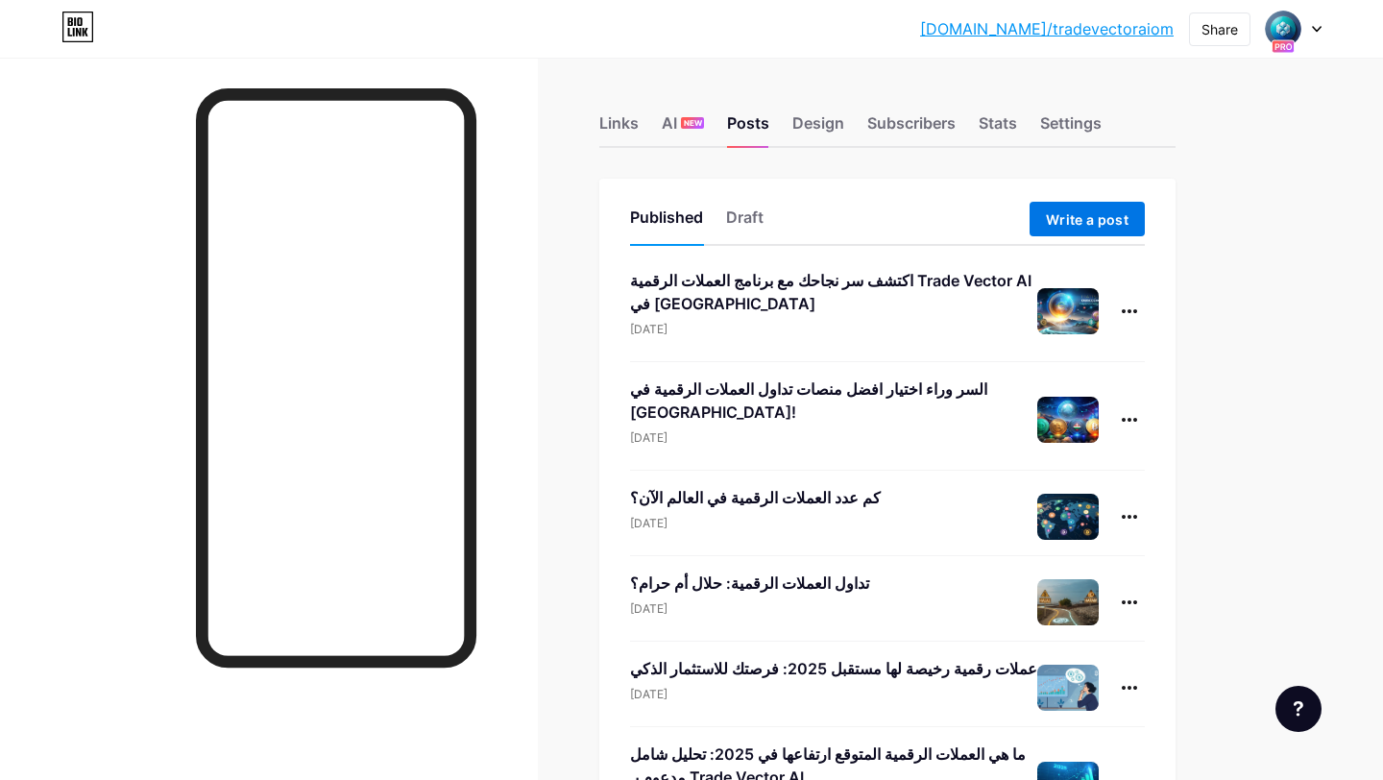
click at [1060, 230] on button "Write a post" at bounding box center [1086, 219] width 115 height 35
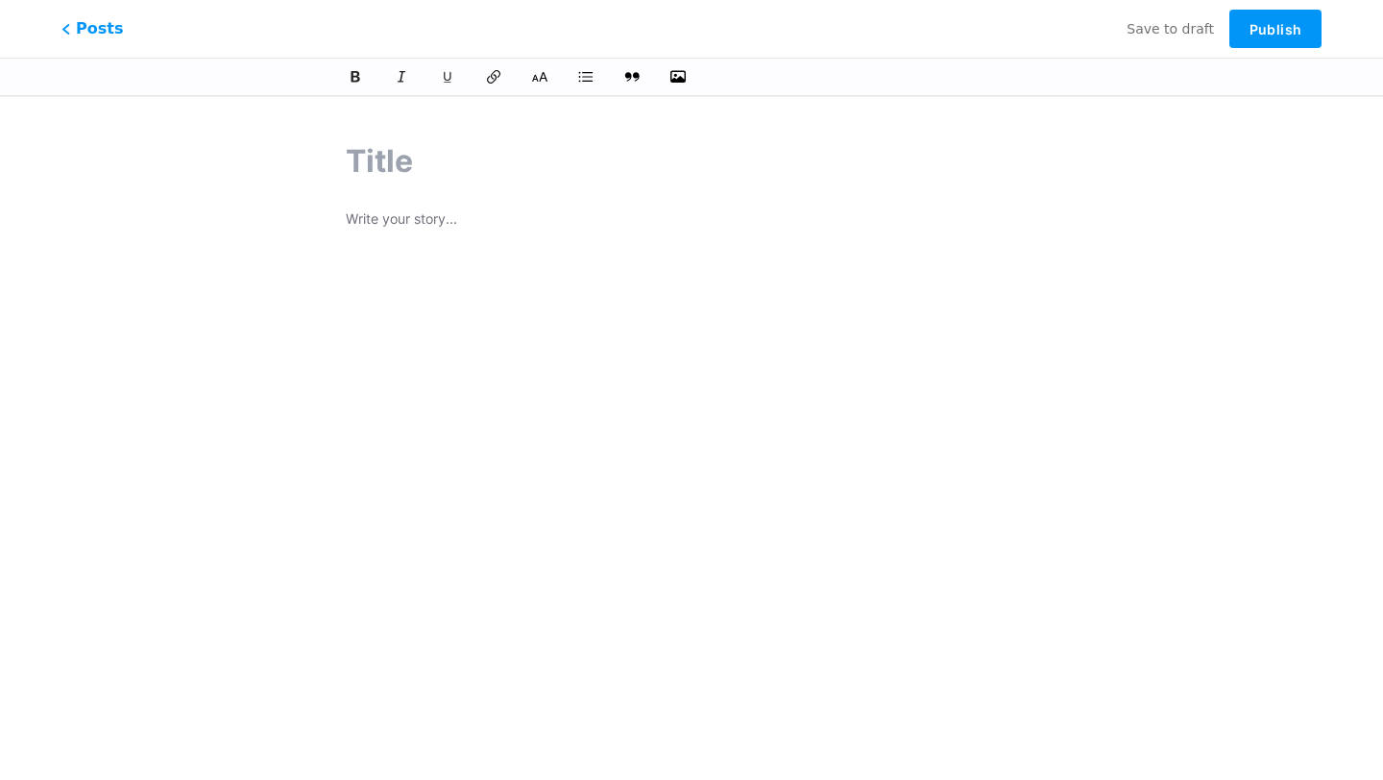
paste input "هل تداول العملات الرقمية في [GEOGRAPHIC_DATA] حلال أم حرام؟ اكتشف الفتوى الكامل…"
type input "هل تداول العملات الرقمية في [GEOGRAPHIC_DATA] حلال أم حرام؟ اكتشف الفتوى الكامل…"
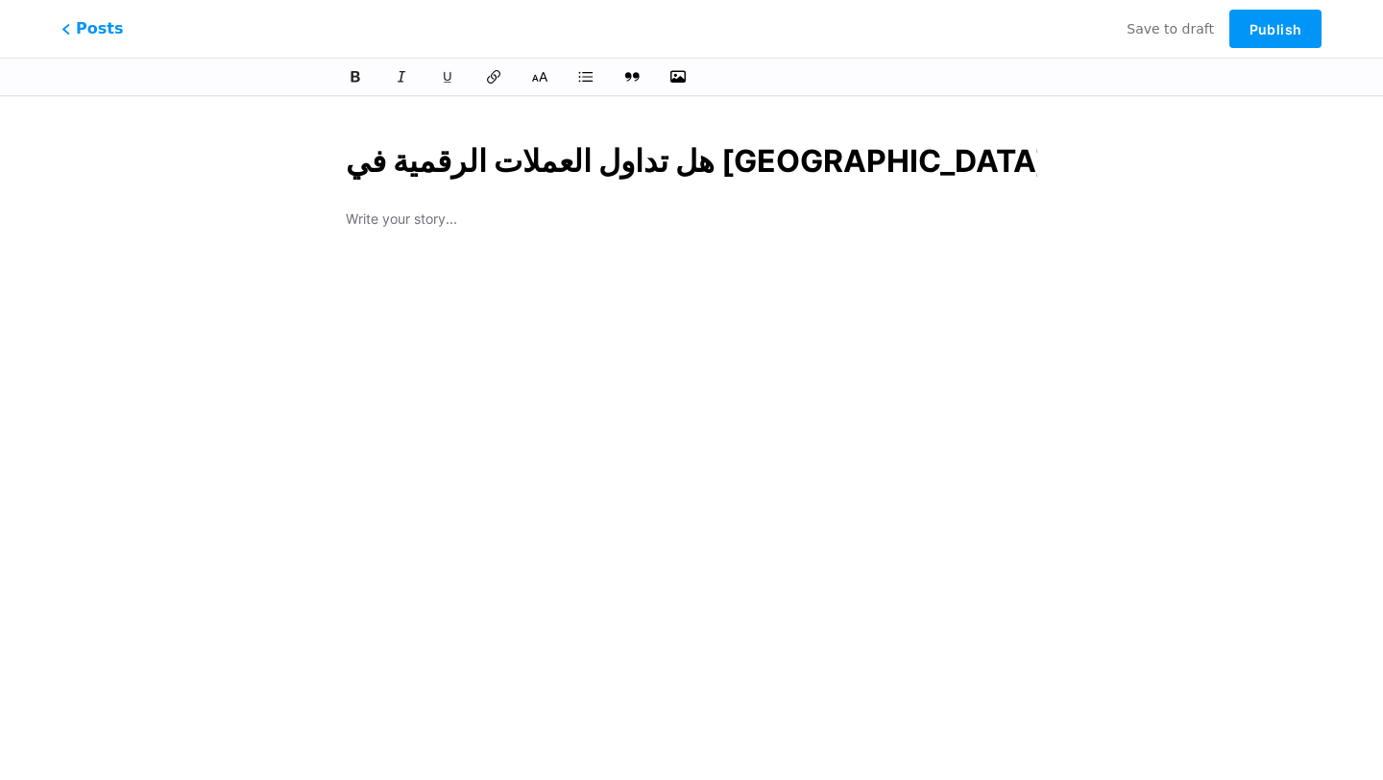
scroll to position [0, 232]
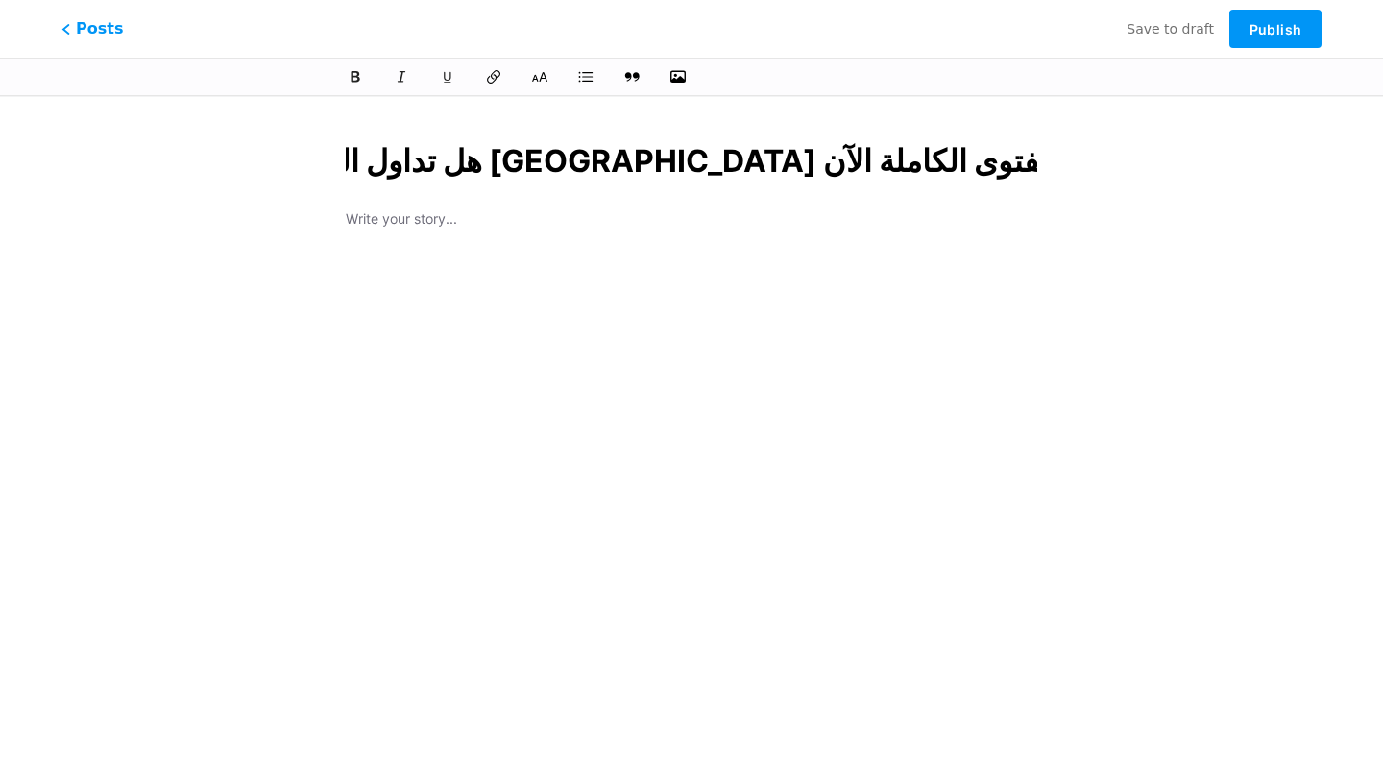
click at [503, 162] on input "هل تداول العملات الرقمية في [GEOGRAPHIC_DATA] حلال أم حرام؟ اكتشف الفتوى الكامل…" at bounding box center [691, 161] width 691 height 46
type input "hl-tdaol-alaamlat-alrkmy-fy-aaman-hlal-am-hram-aktshf-alfto-alkaml-alan"
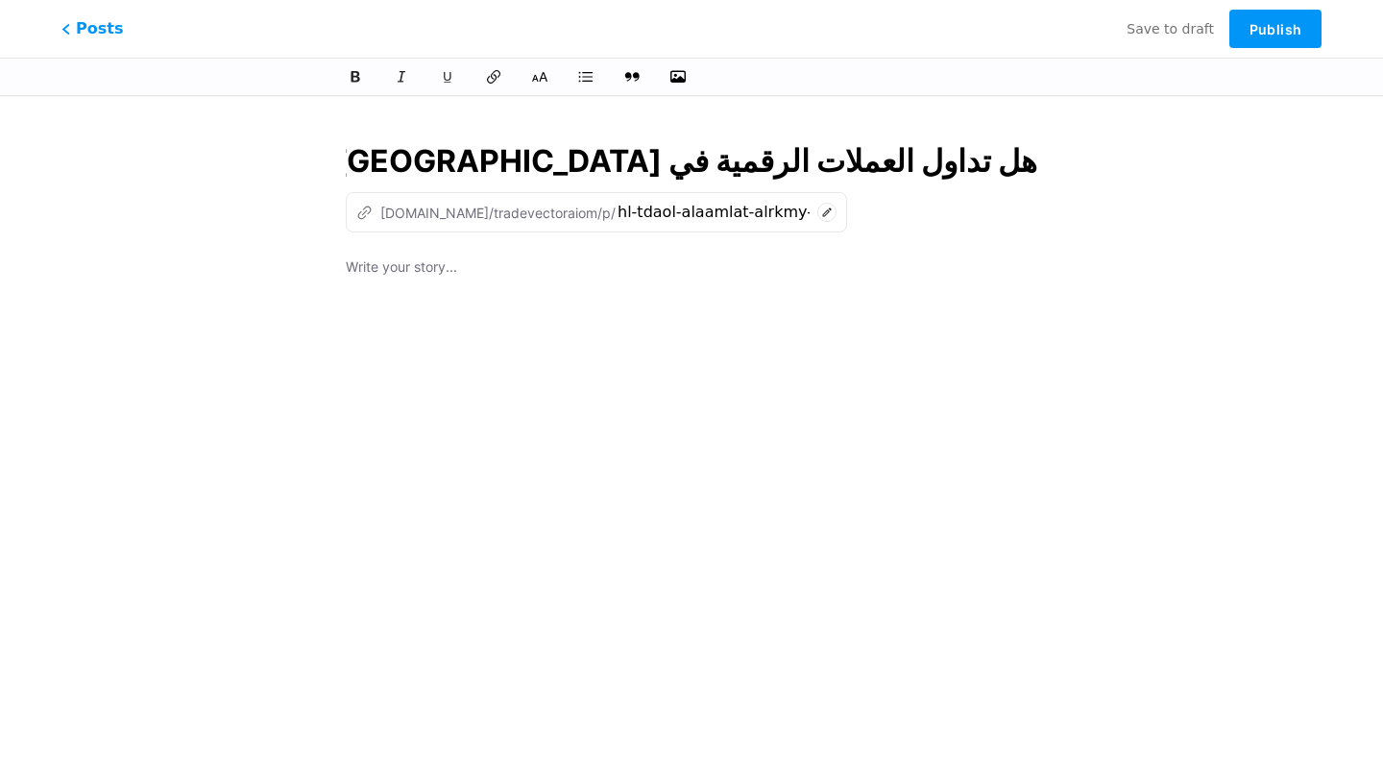
type input "هل تداول العملات الرقمية في [GEOGRAPHIC_DATA] حلال أم حرام؟ اكتشف الفتوى الكامل…"
click at [604, 286] on div at bounding box center [691, 495] width 691 height 480
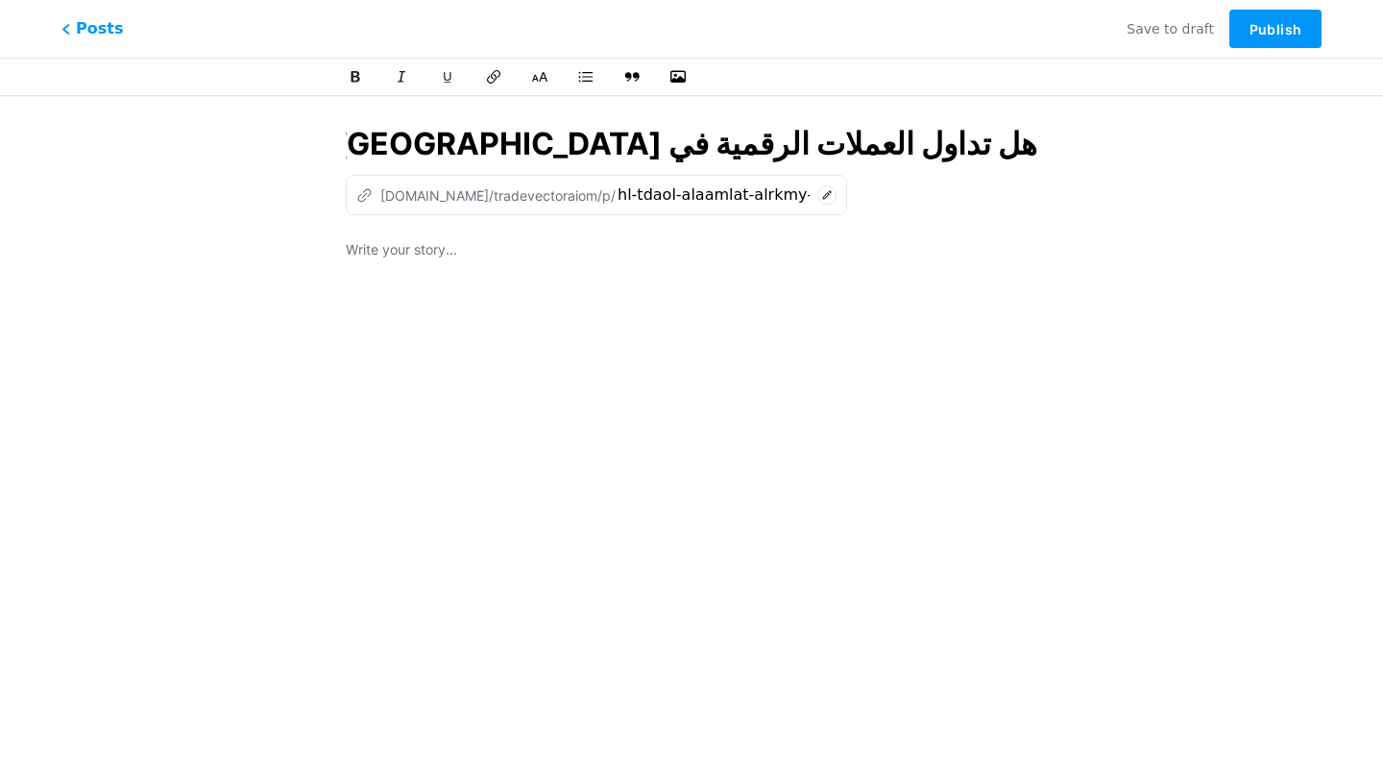
scroll to position [3893, 0]
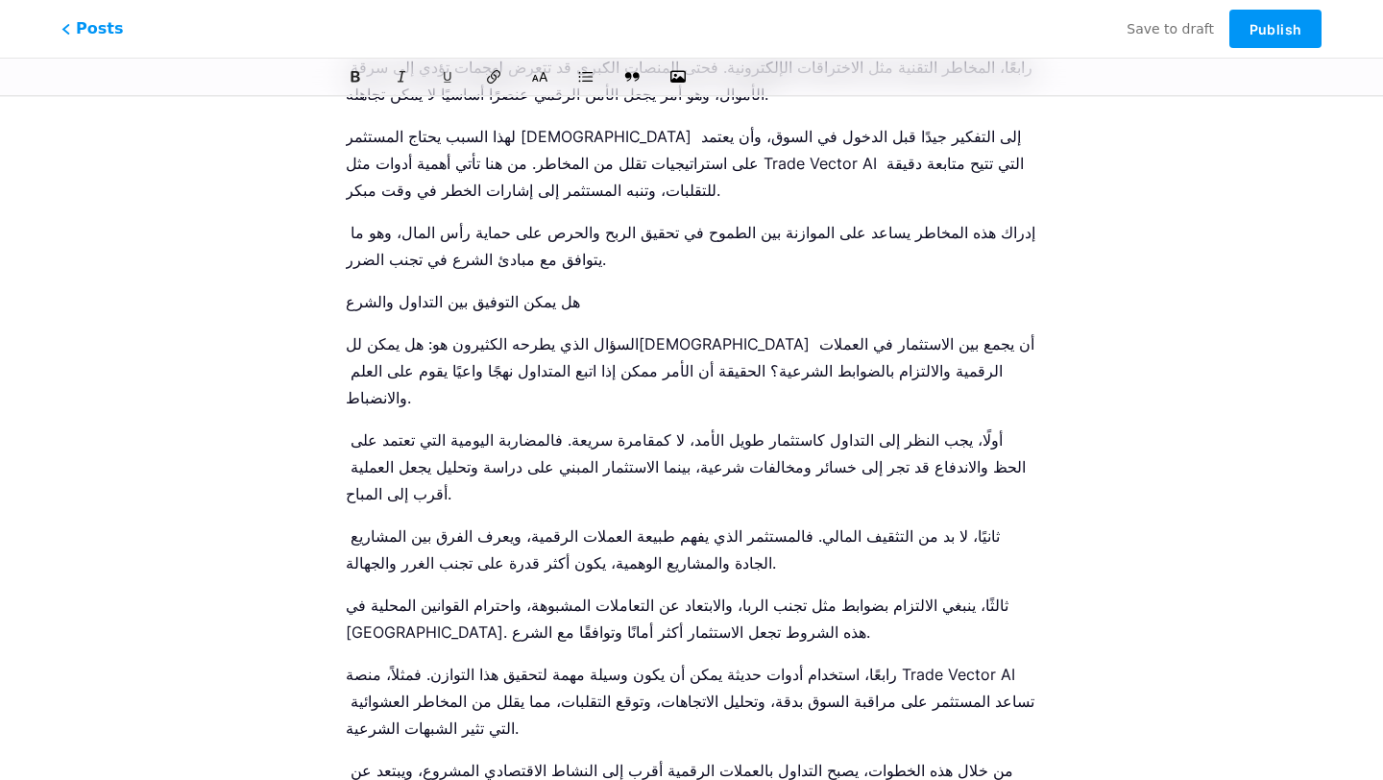
drag, startPoint x: 370, startPoint y: 225, endPoint x: 391, endPoint y: 204, distance: 29.9
click at [535, 69] on icon at bounding box center [539, 76] width 19 height 19
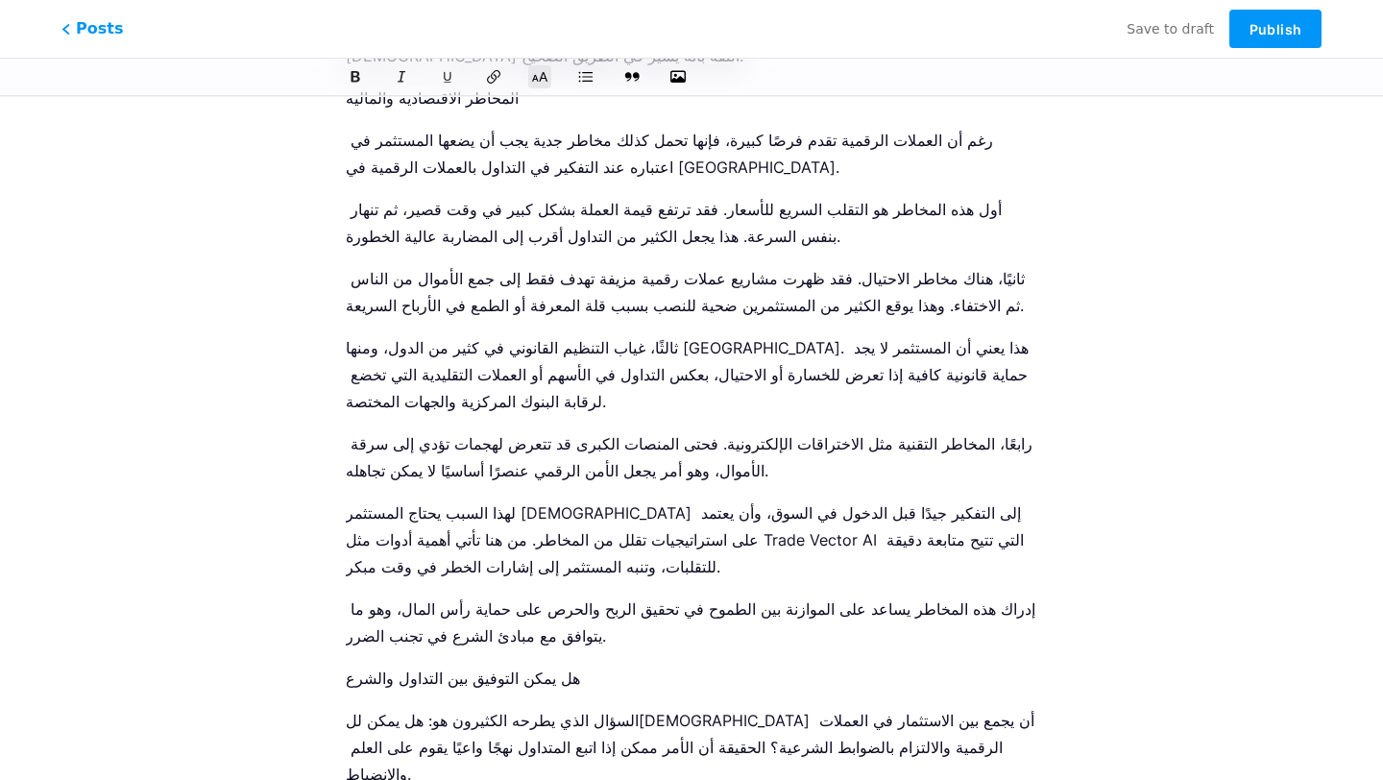
scroll to position [3405, 0]
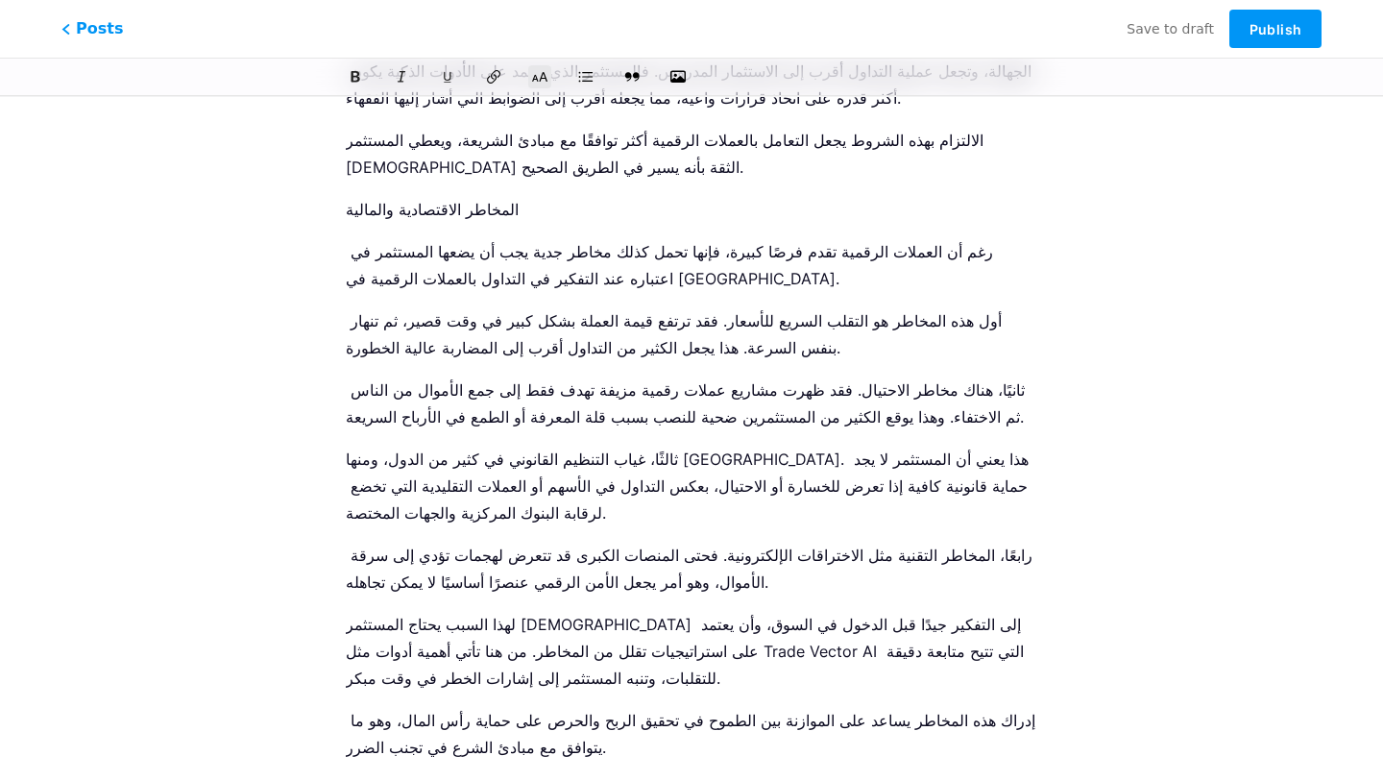
click at [480, 776] on p "هل يمكن التوفيق بين التداول والشرع" at bounding box center [691, 789] width 691 height 27
click at [539, 76] on icon at bounding box center [539, 76] width 19 height 19
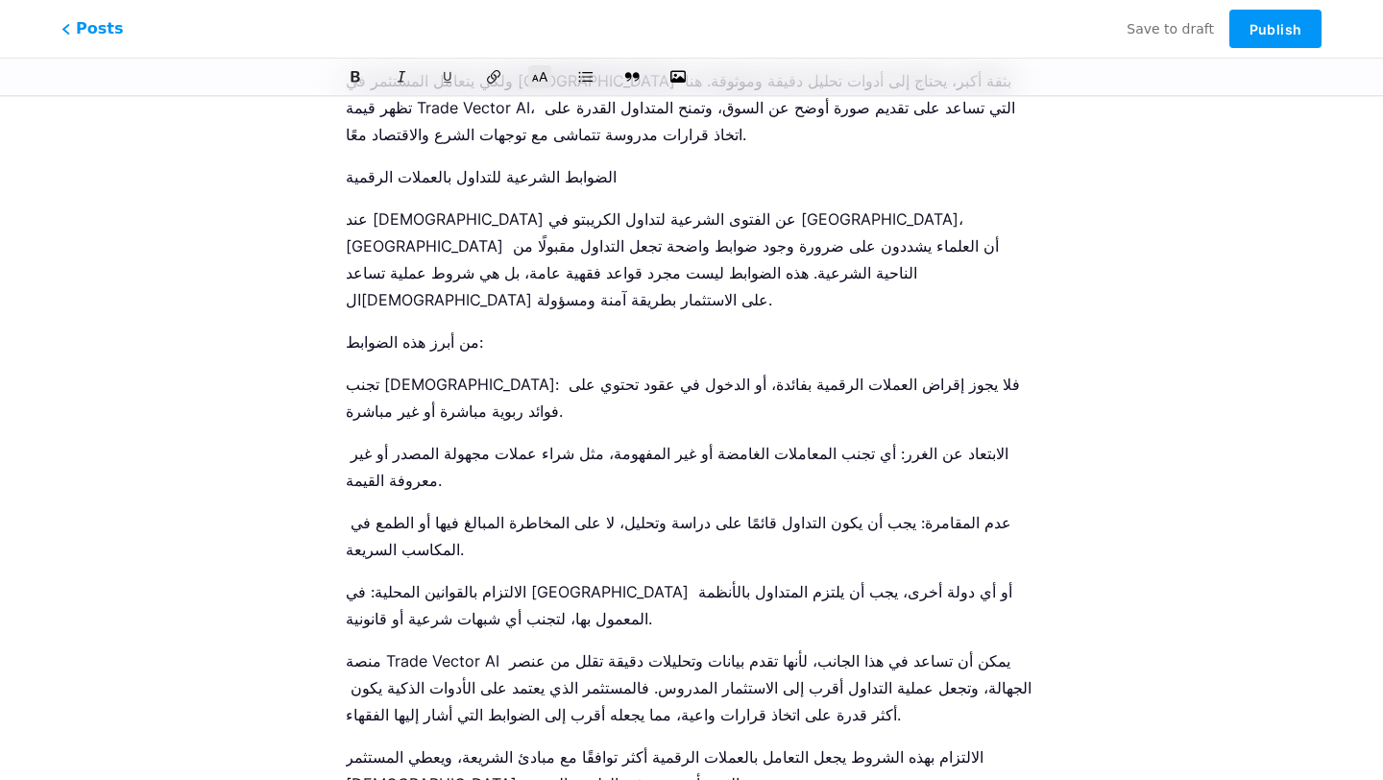
scroll to position [2788, 0]
click at [563, 50] on div "Posts Save to draft Publish" at bounding box center [691, 29] width 1383 height 58
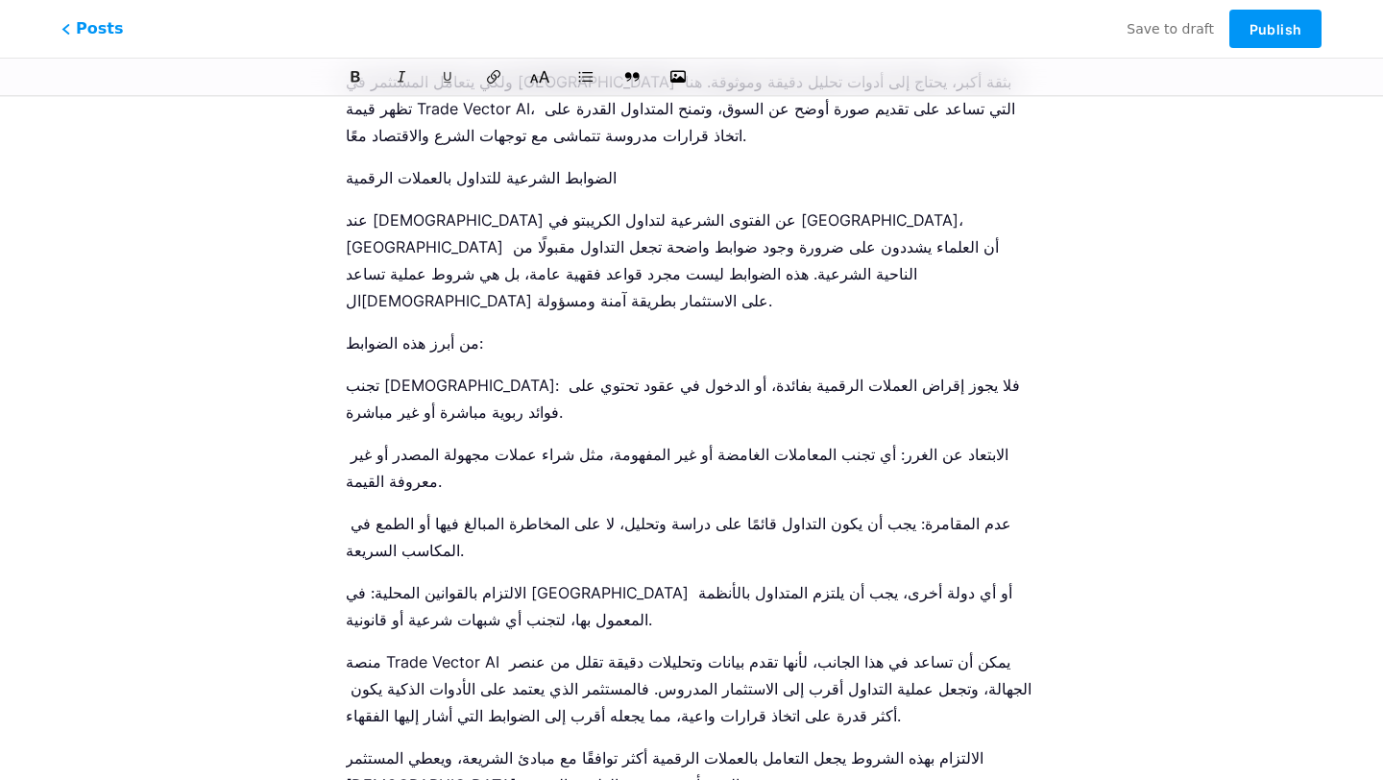
click at [546, 77] on icon at bounding box center [540, 77] width 18 height 12
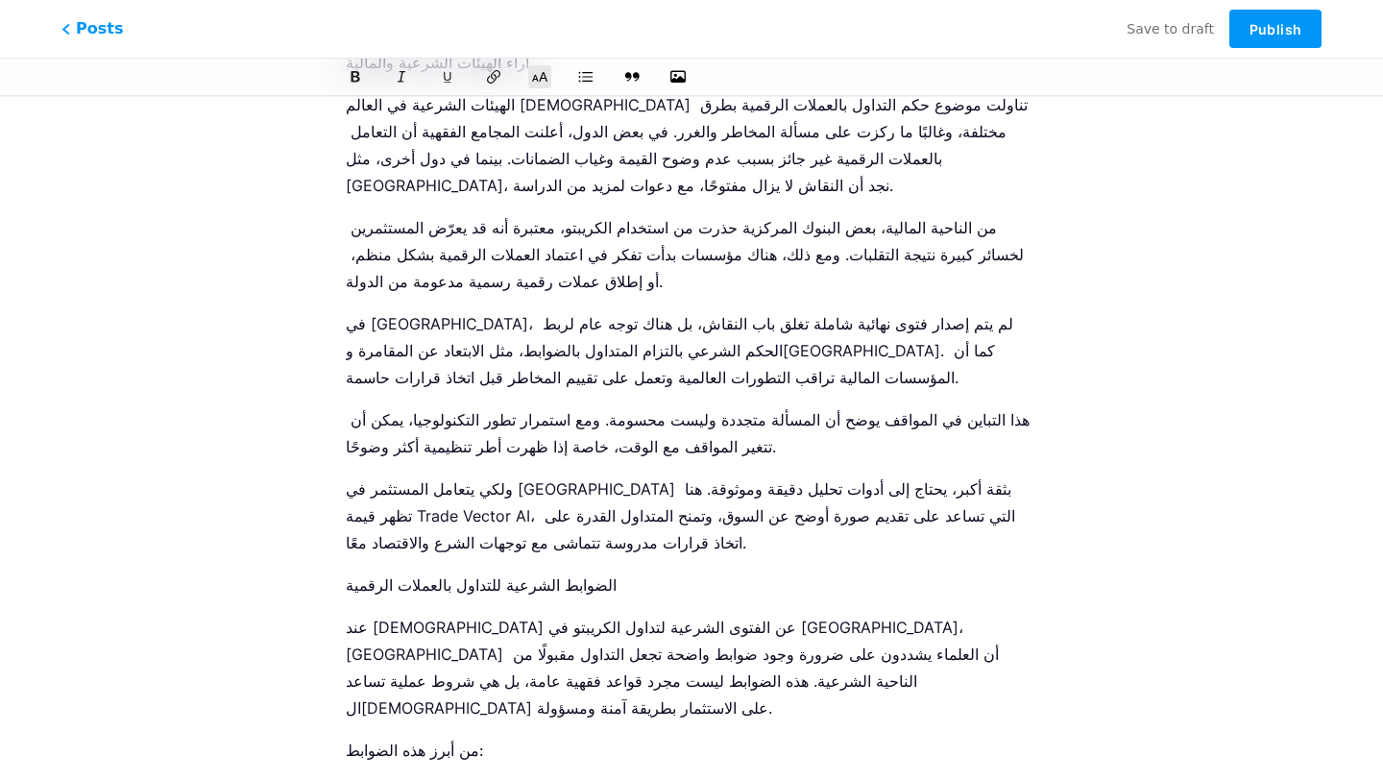
scroll to position [2378, 0]
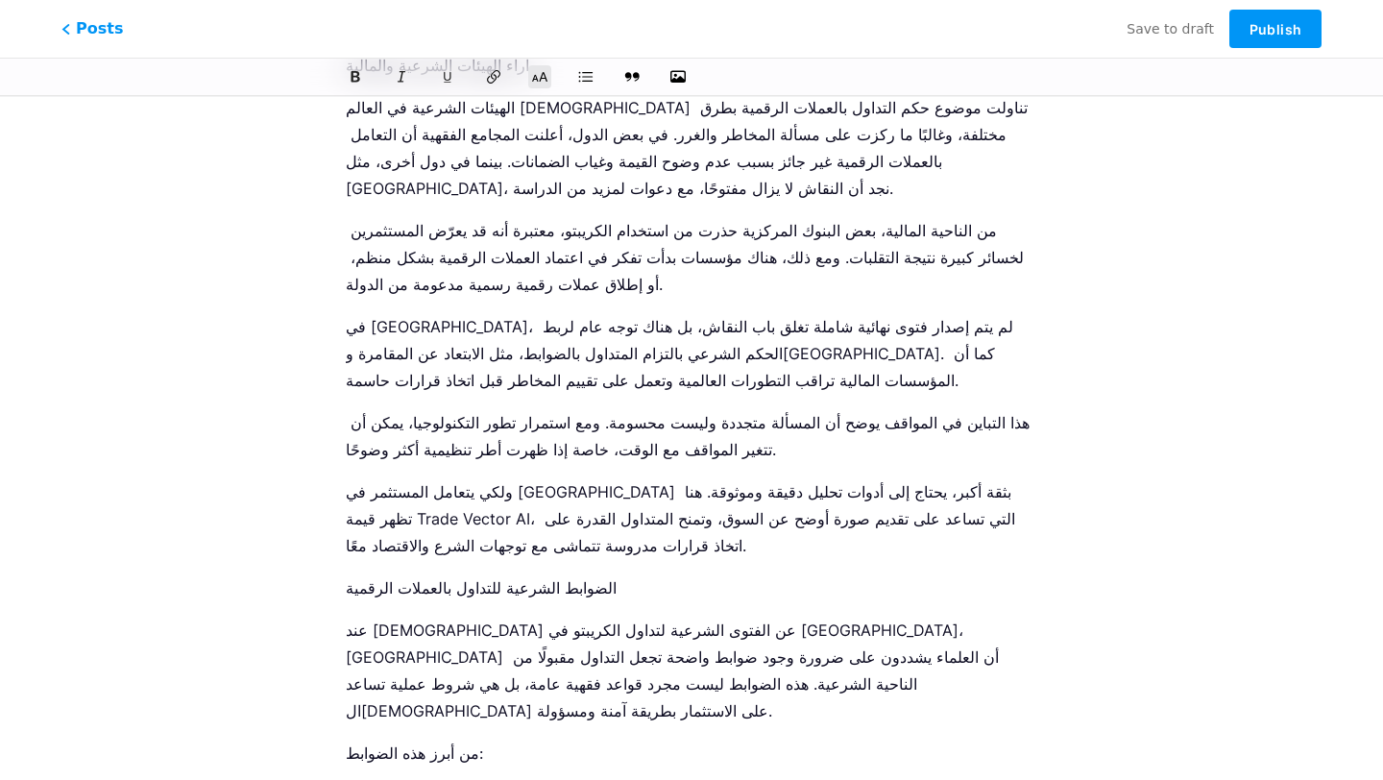
click at [462, 739] on p "من أبرز هذه الضوابط:" at bounding box center [691, 752] width 691 height 27
click at [485, 574] on p "الضوابط الشرعية للتداول بالعملات الرقمية" at bounding box center [691, 587] width 691 height 27
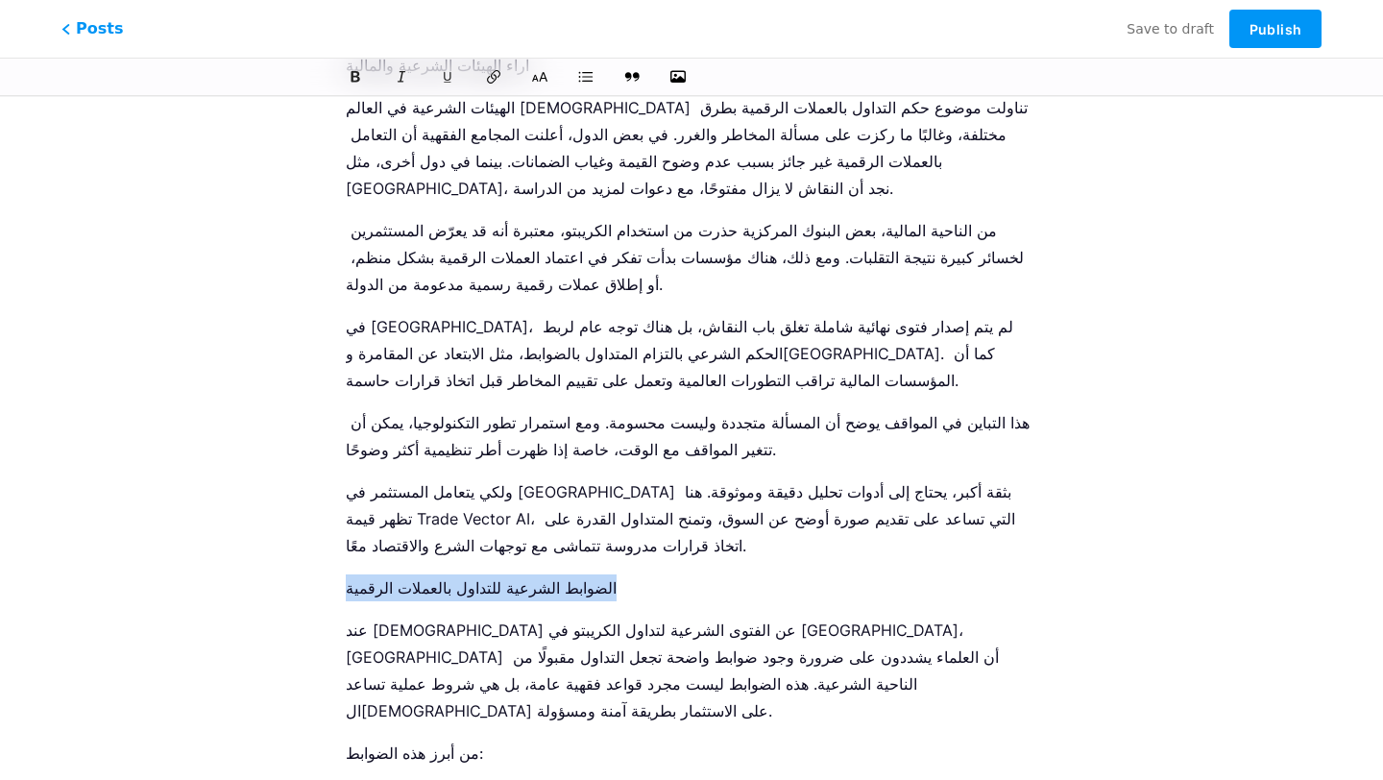
click at [485, 574] on p "الضوابط الشرعية للتداول بالعملات الرقمية" at bounding box center [691, 587] width 691 height 27
click at [538, 77] on icon at bounding box center [539, 76] width 19 height 19
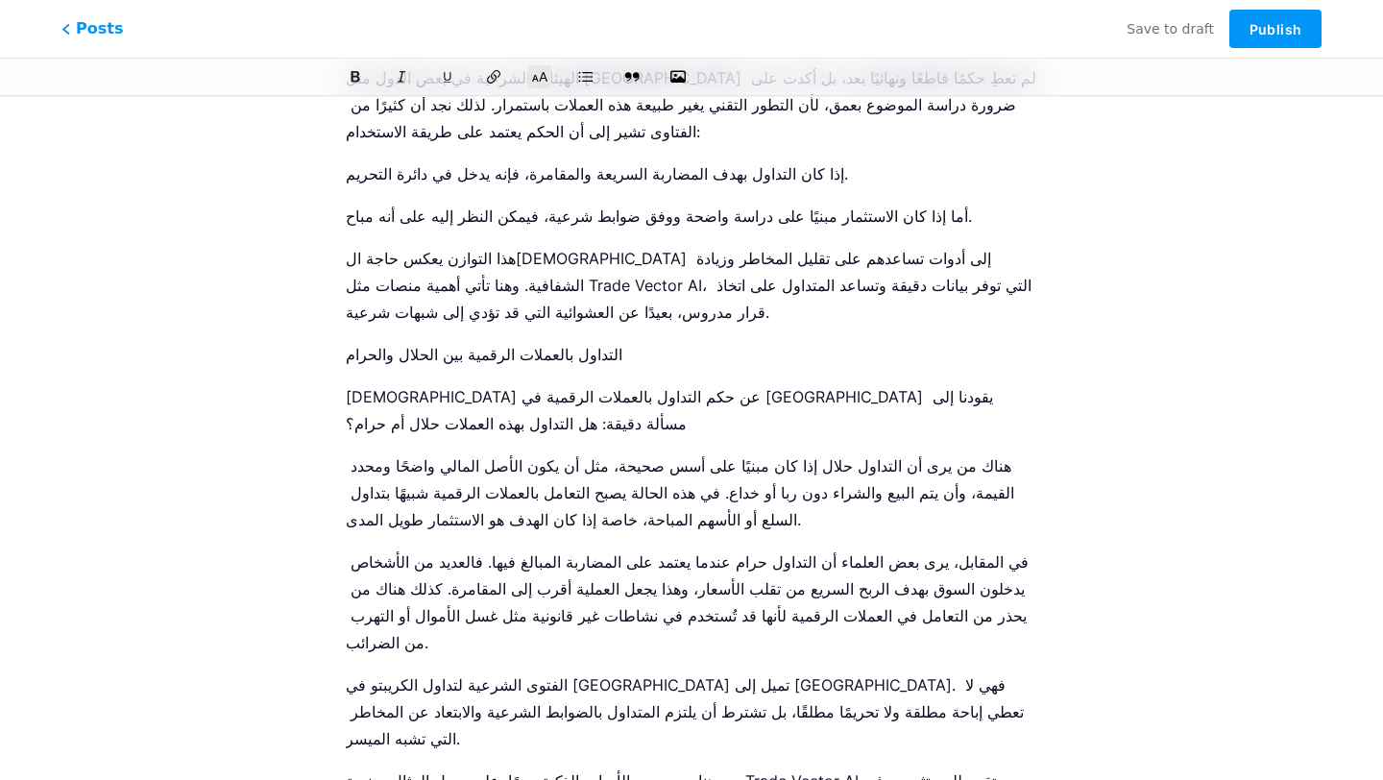
scroll to position [1491, 0]
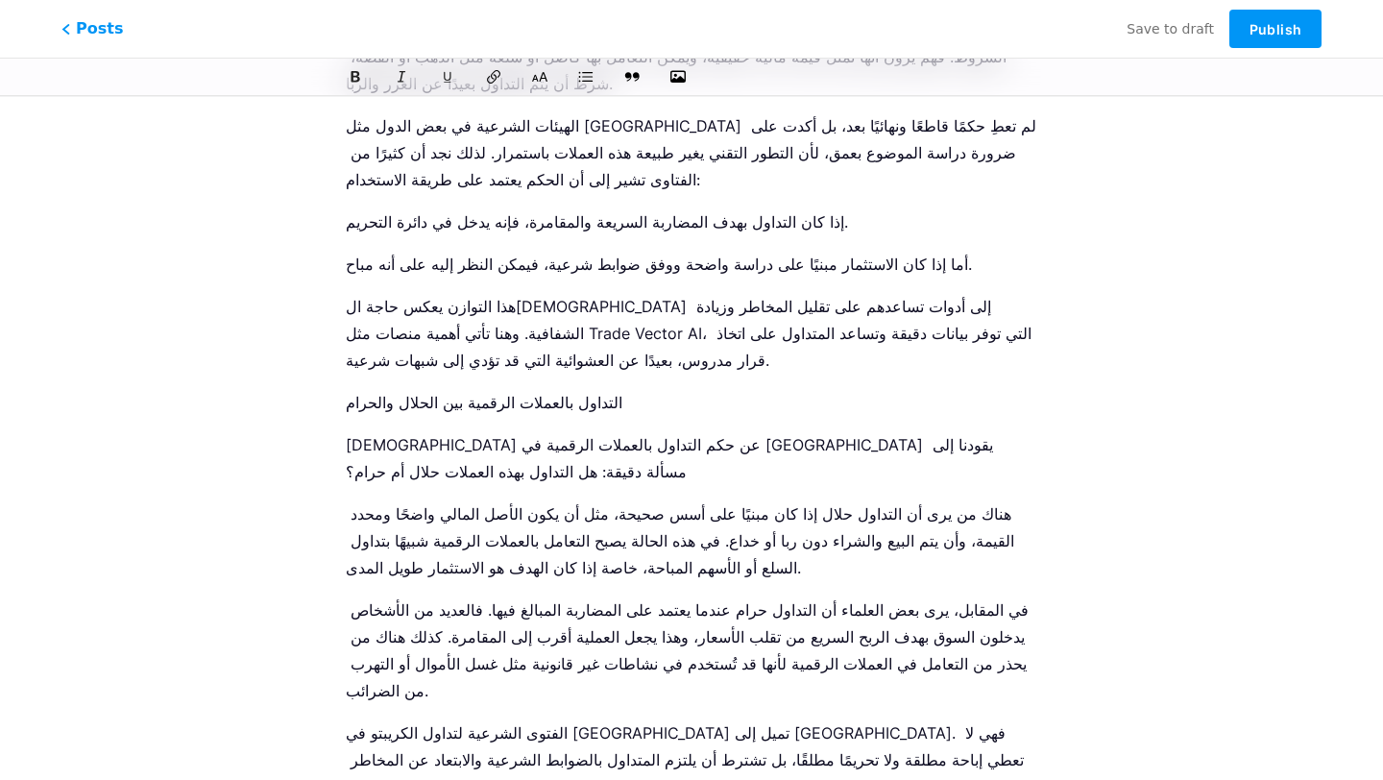
click at [455, 389] on p "التداول بالعملات الرقمية بين الحلال والحرام" at bounding box center [691, 402] width 691 height 27
click at [544, 72] on icon at bounding box center [540, 77] width 18 height 12
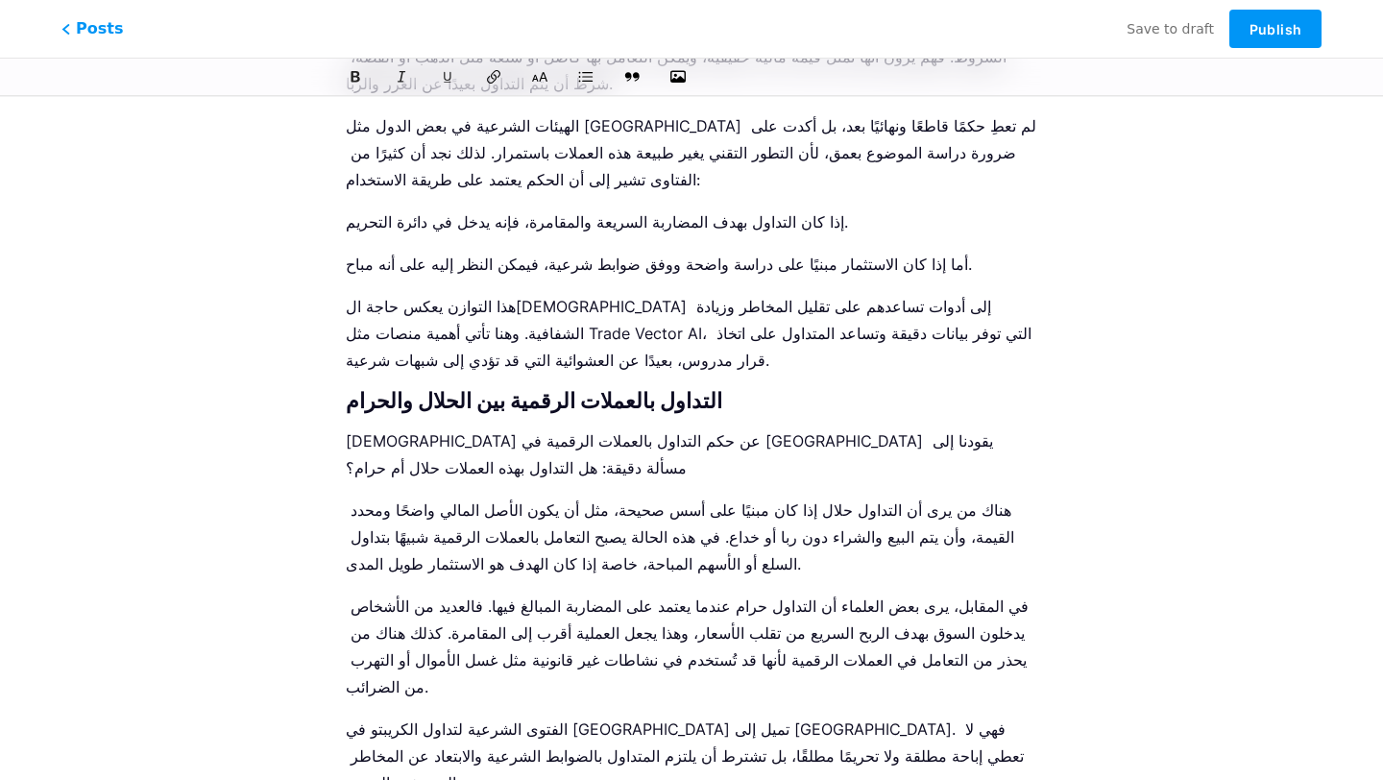
click at [542, 76] on icon at bounding box center [539, 76] width 19 height 19
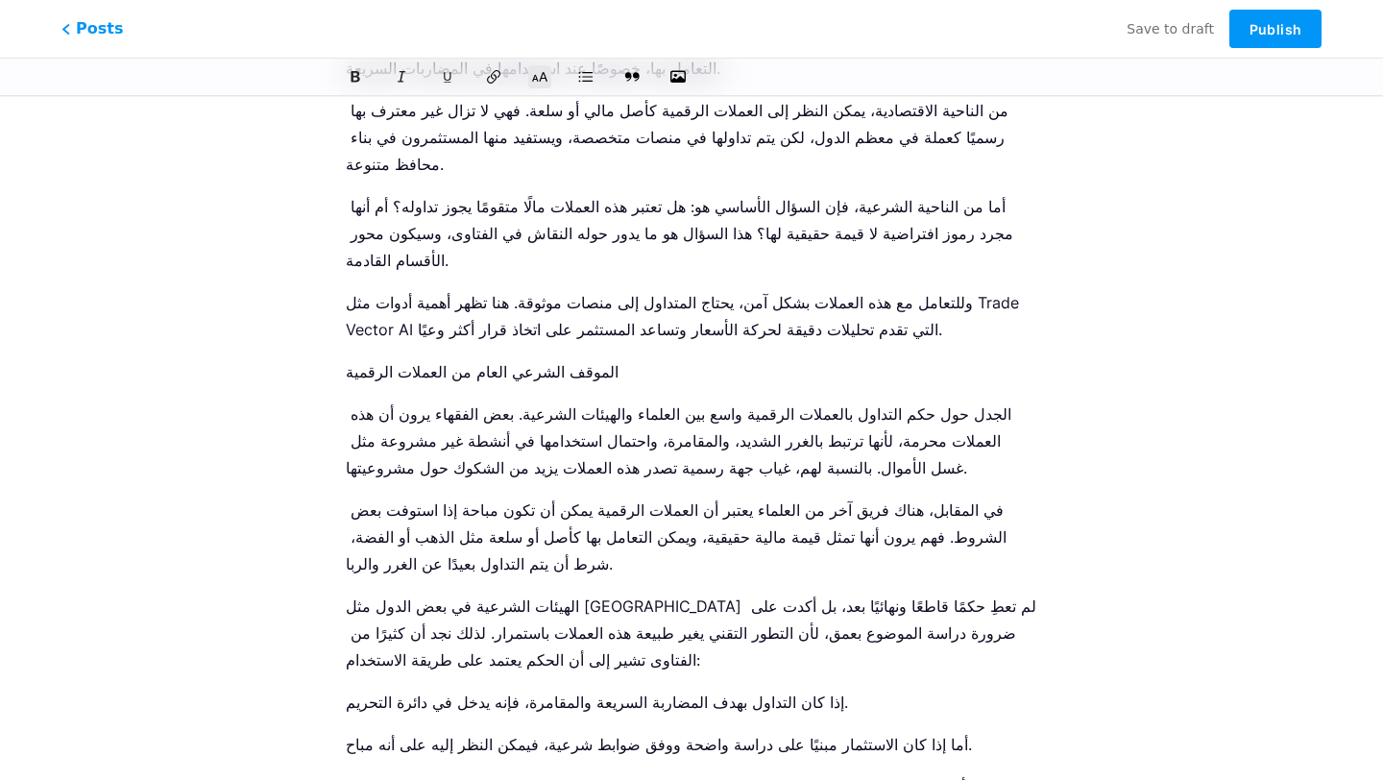
scroll to position [1010, 0]
click at [528, 359] on p "الموقف الشرعي العام من العملات الرقمية" at bounding box center [691, 372] width 691 height 27
click at [545, 75] on icon at bounding box center [539, 76] width 19 height 19
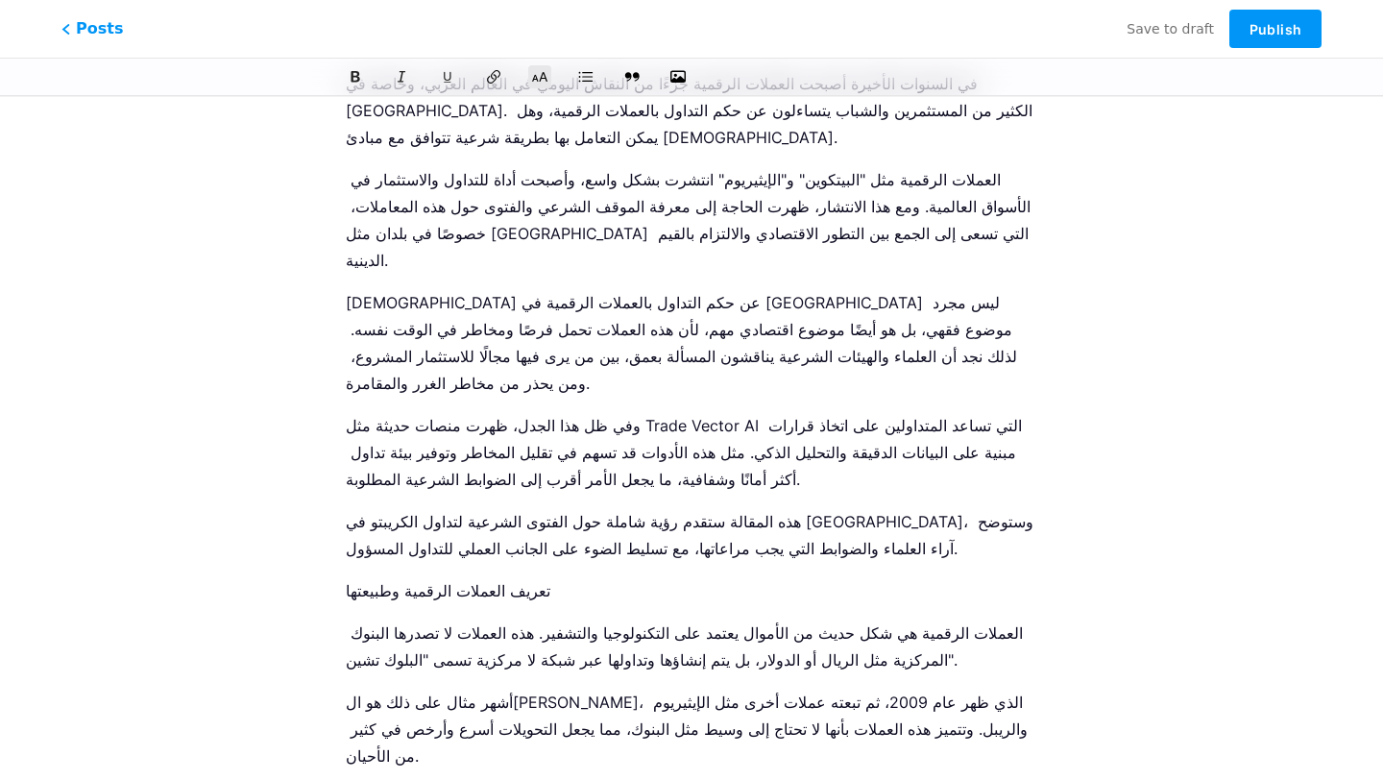
scroll to position [212, 0]
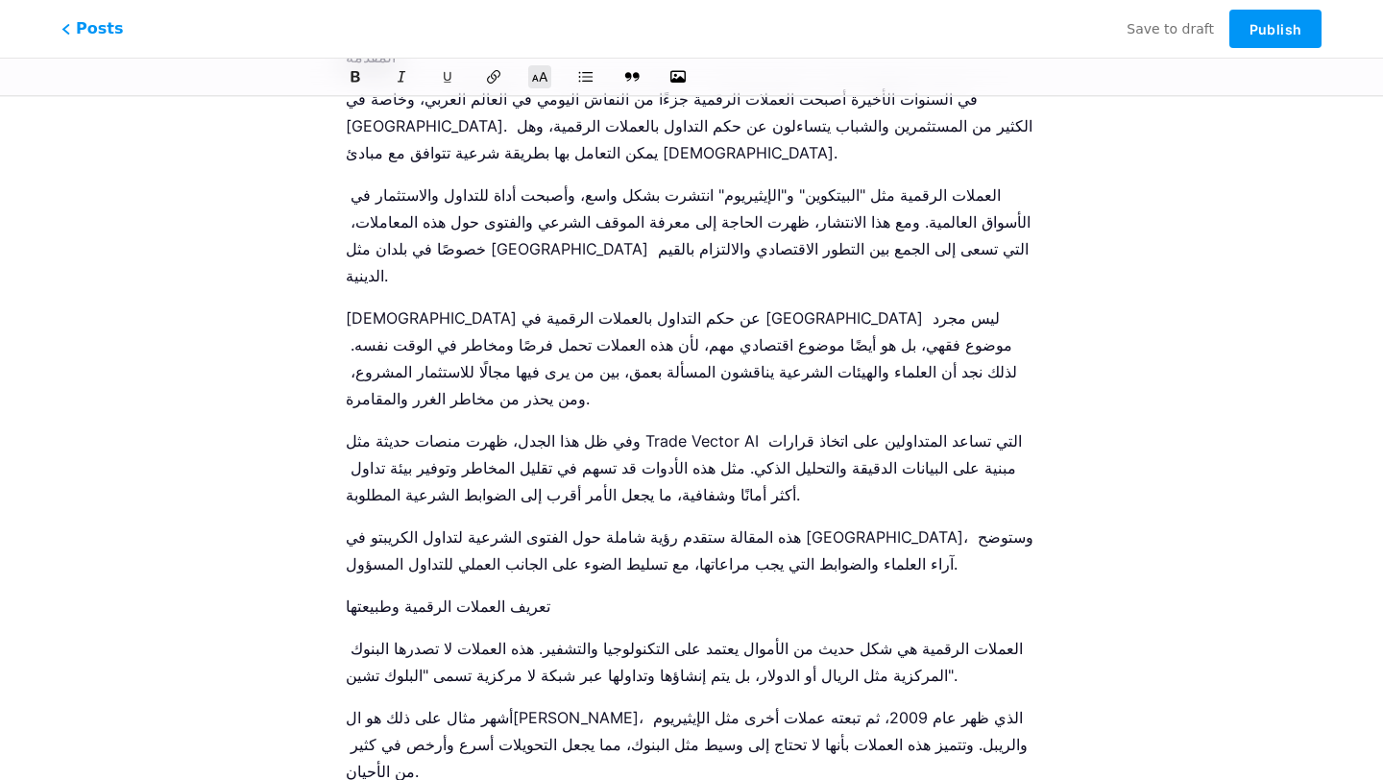
click at [461, 592] on p "تعريف العملات الرقمية وطبيعتها" at bounding box center [691, 605] width 691 height 27
click at [534, 70] on icon at bounding box center [539, 76] width 19 height 19
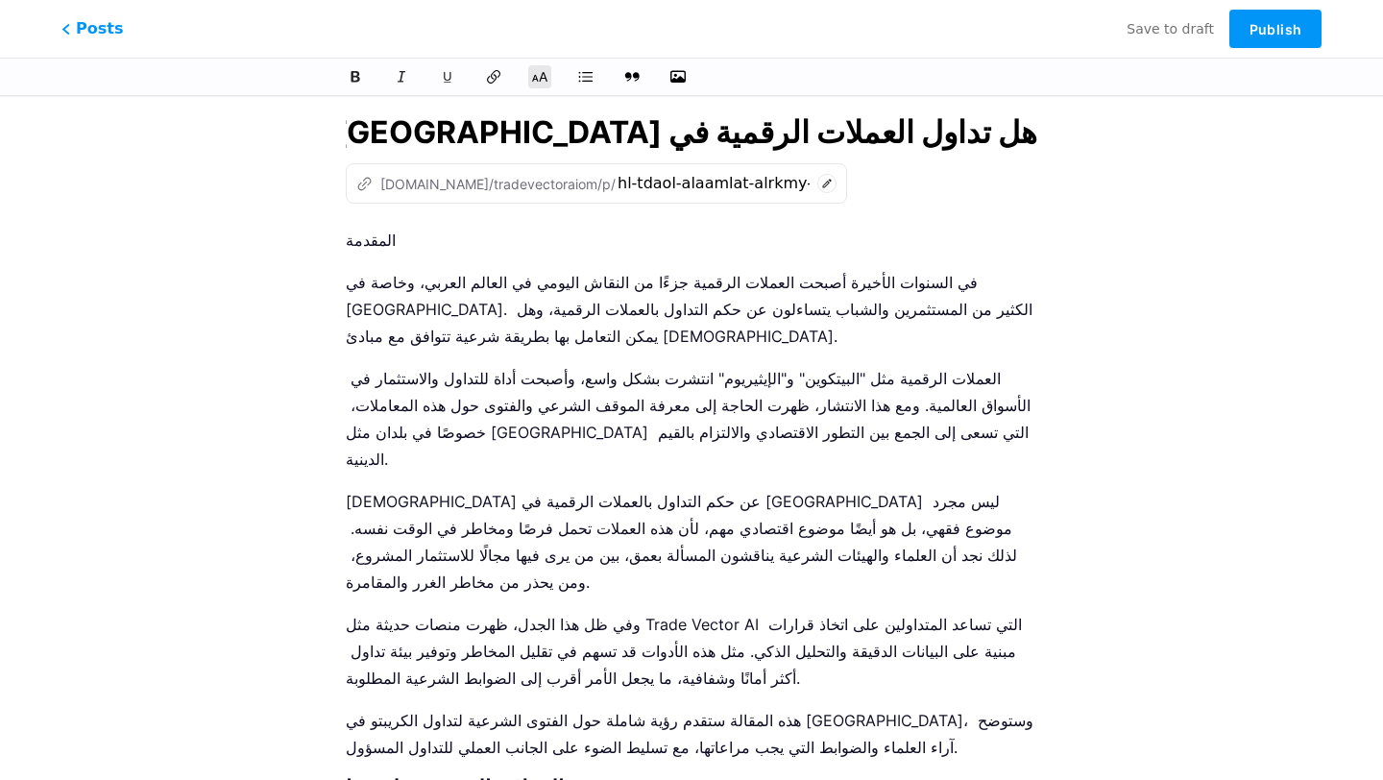
scroll to position [0, 0]
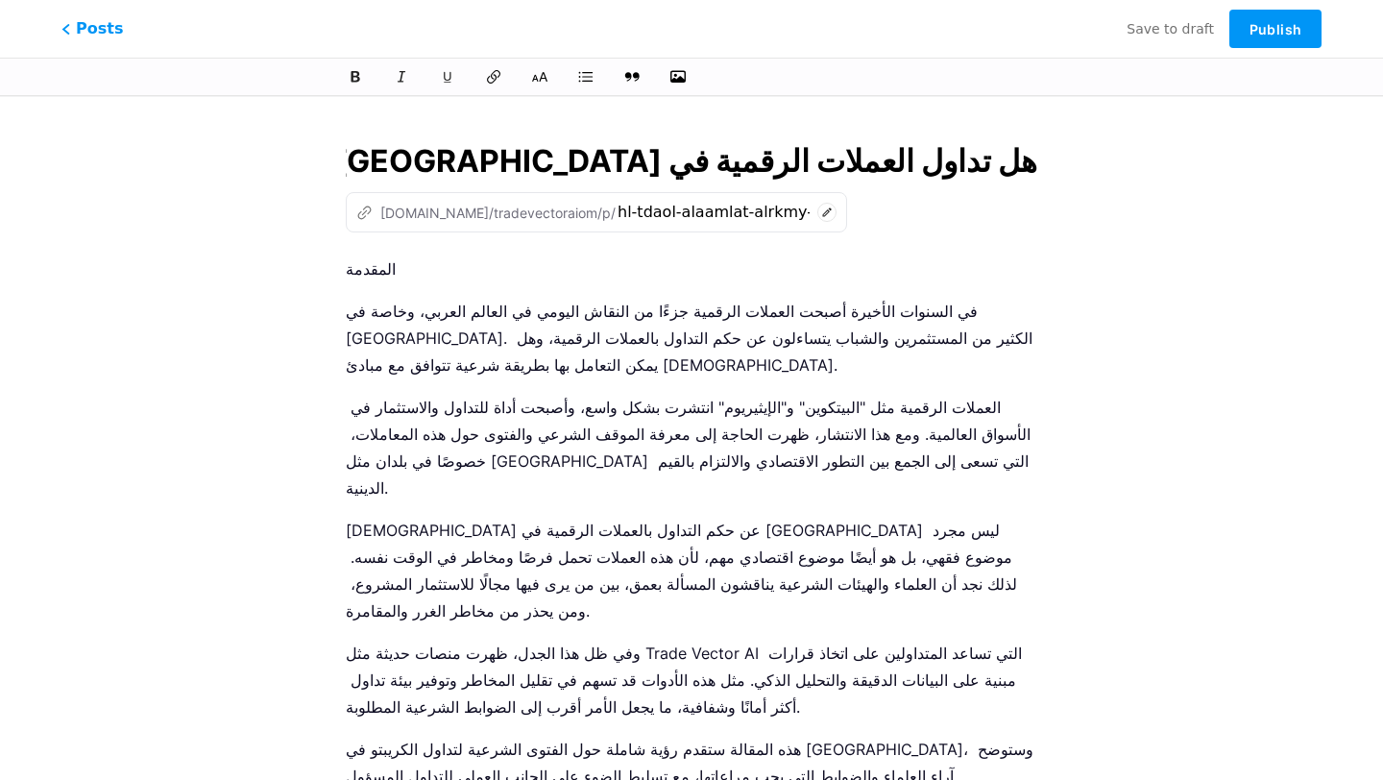
click at [357, 260] on p "المقدمة" at bounding box center [691, 268] width 691 height 27
click at [553, 73] on div at bounding box center [691, 76] width 779 height 23
click at [547, 73] on icon at bounding box center [539, 76] width 19 height 19
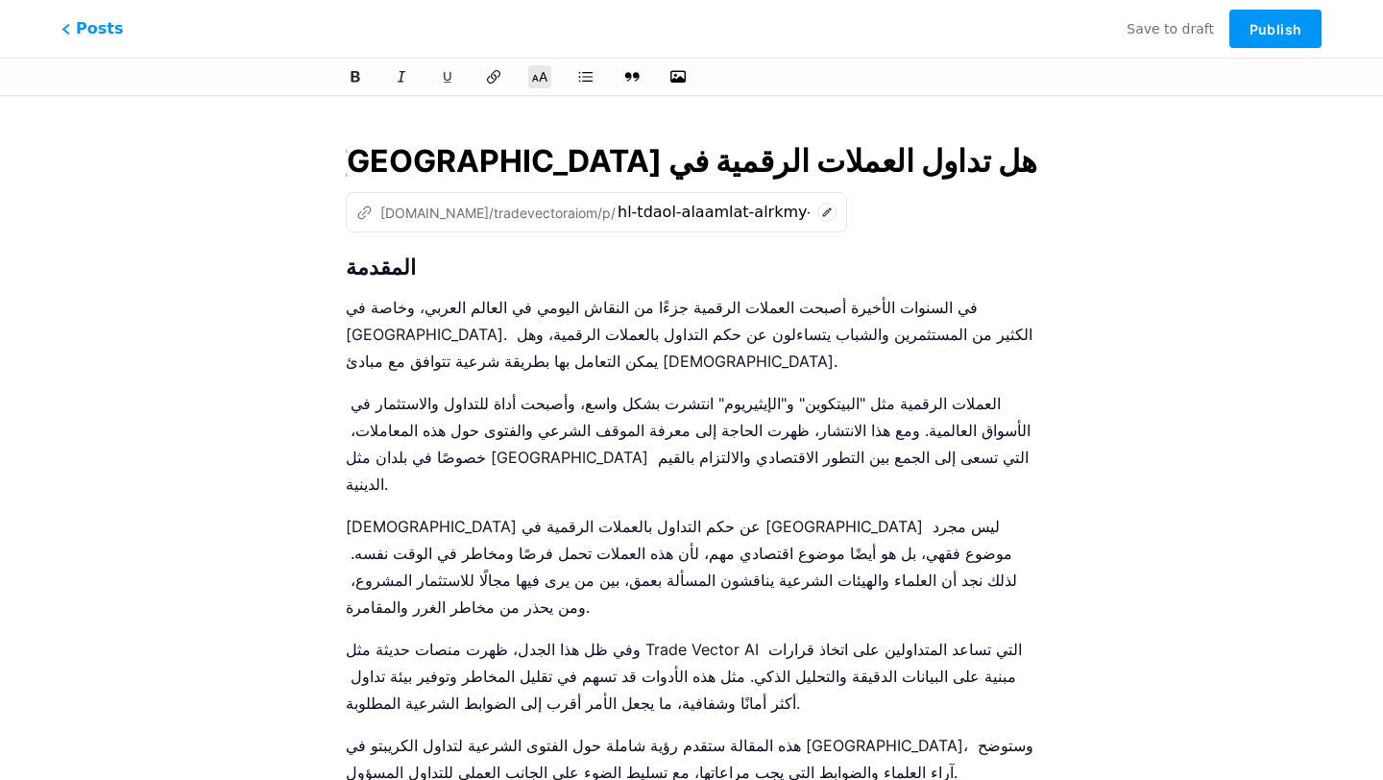
click at [346, 267] on h2 "المقدمة" at bounding box center [691, 266] width 691 height 23
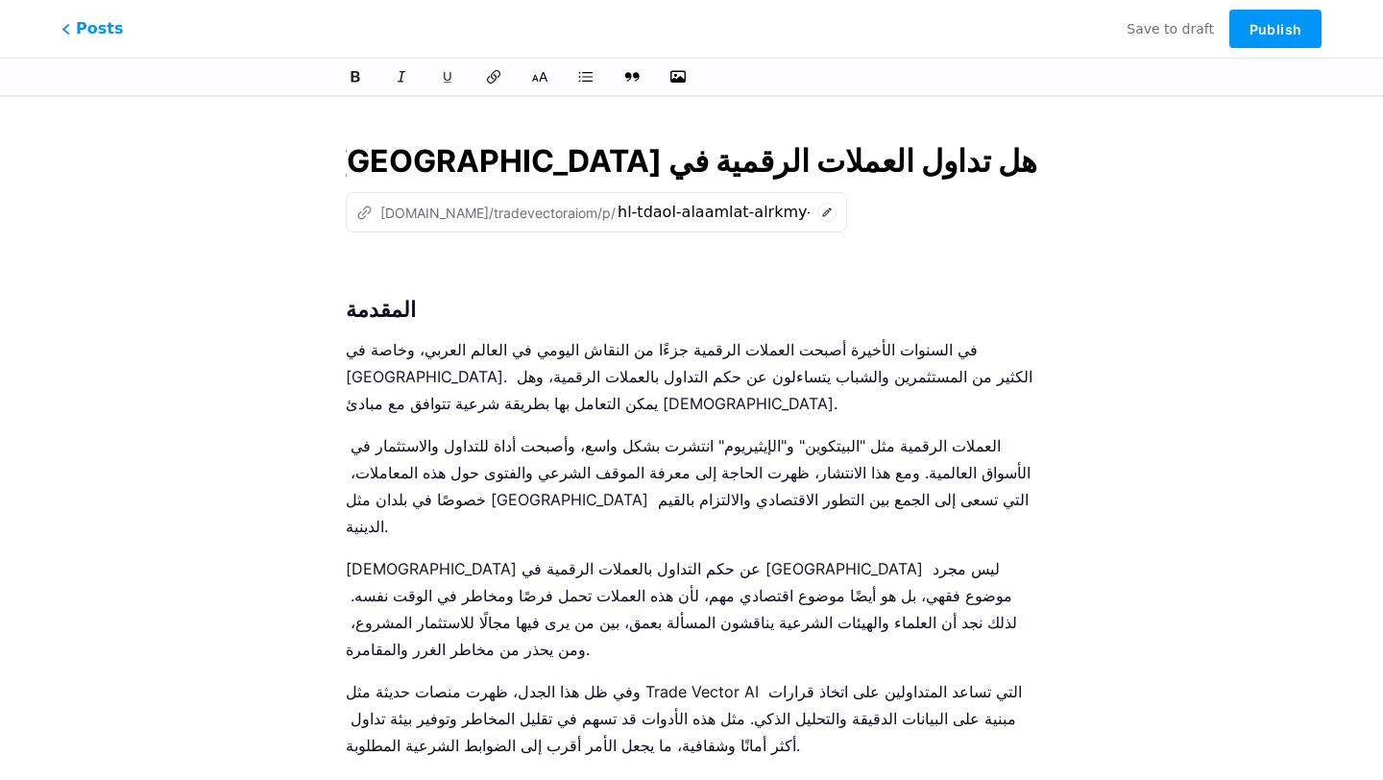
click at [657, 167] on input "هل تداول العملات الرقمية في [GEOGRAPHIC_DATA] حلال أم حرام؟ اكتشف الفتوى الكامل…" at bounding box center [691, 161] width 691 height 46
click at [562, 264] on p at bounding box center [691, 268] width 691 height 27
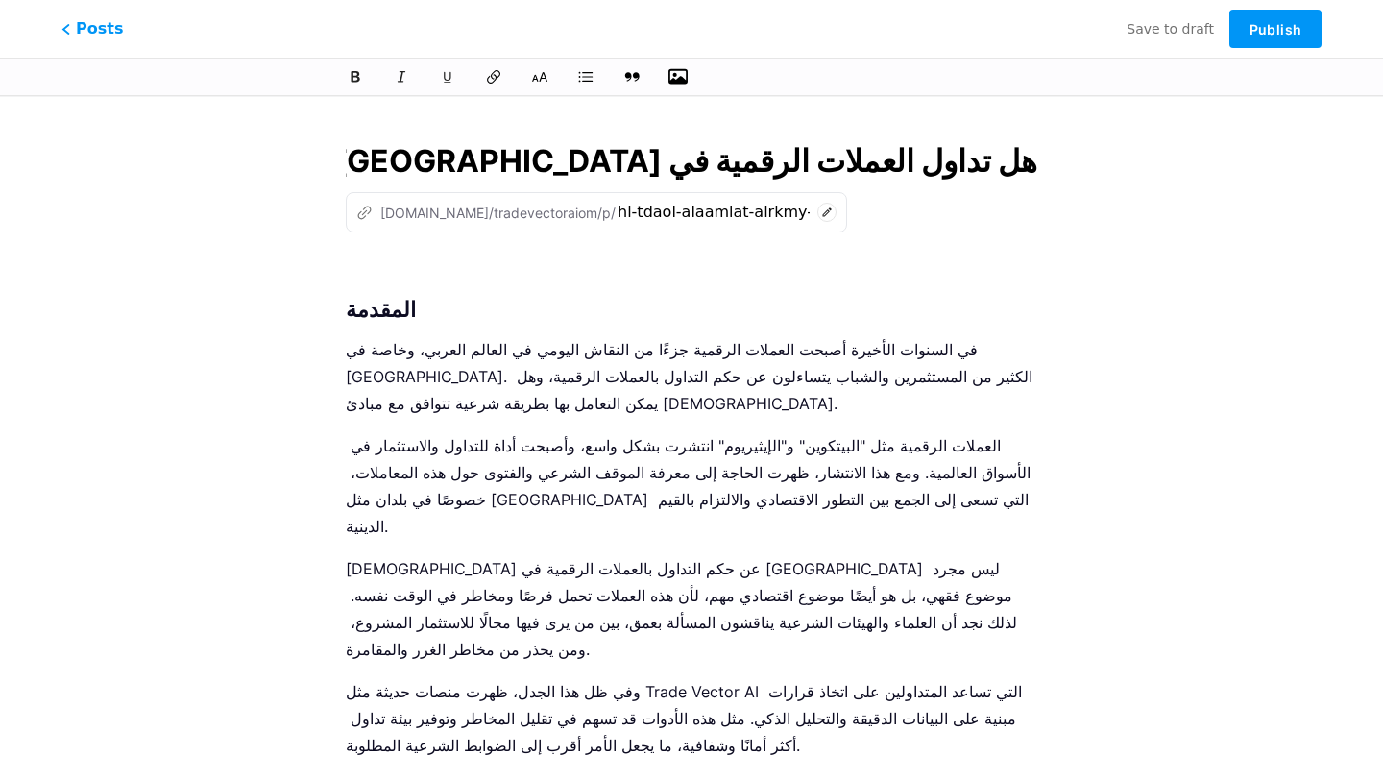
click at [673, 80] on icon "button" at bounding box center [677, 76] width 19 height 15
click at [0, 0] on input "file" at bounding box center [0, 0] width 0 height 0
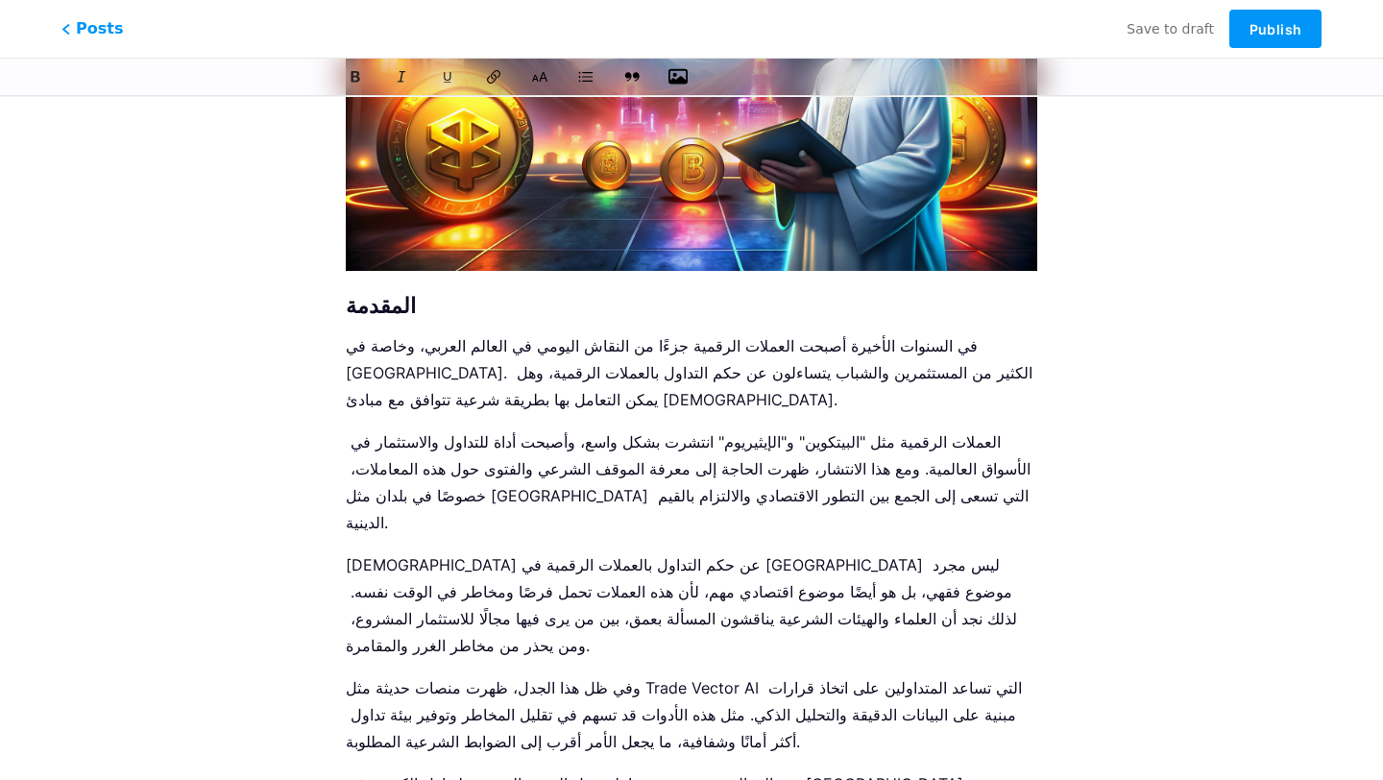
scroll to position [564, 0]
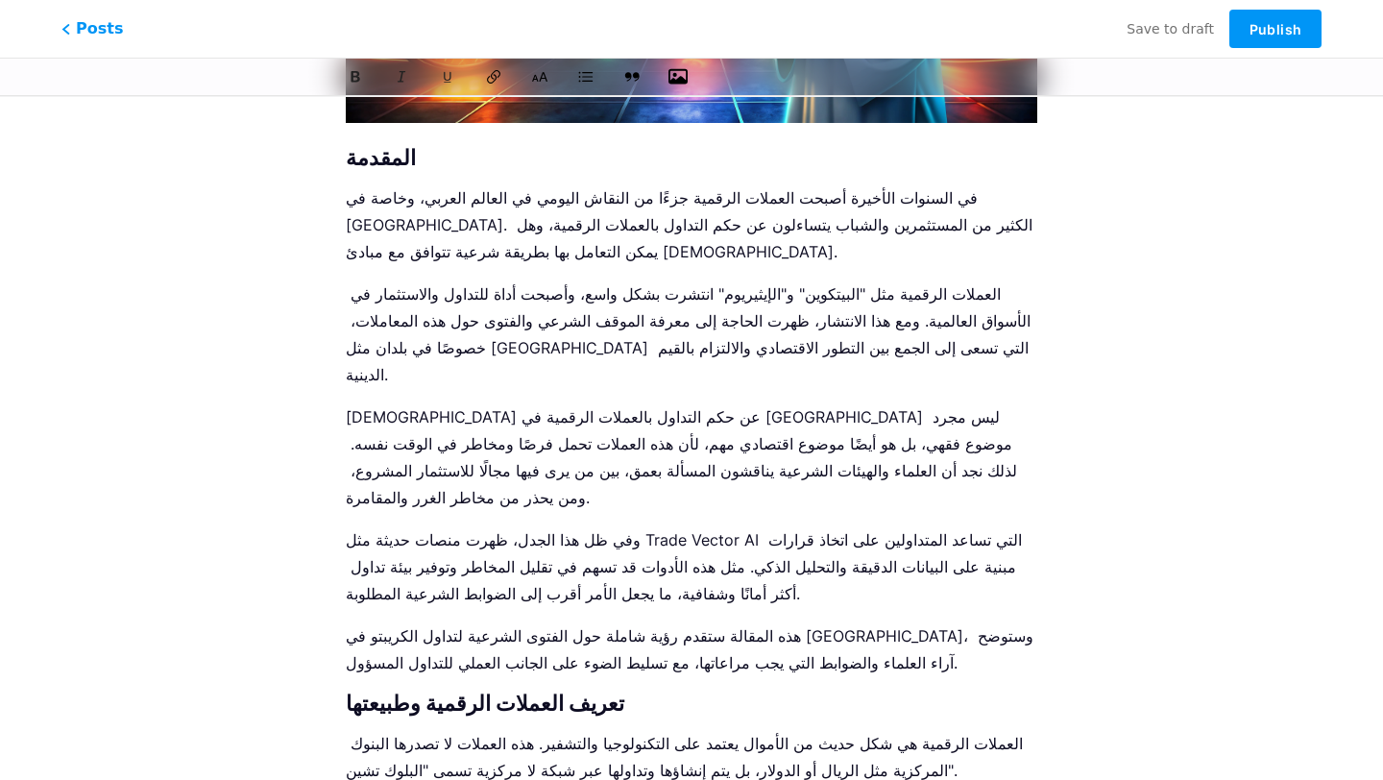
click at [684, 526] on p "وفي ظل هذا الجدل، ظهرت منصات حديثة مثل Trade Vector AI التي تساعد المتداولين عل…" at bounding box center [691, 566] width 691 height 81
drag, startPoint x: 704, startPoint y: 459, endPoint x: 592, endPoint y: 459, distance: 111.4
click at [592, 526] on p "وفي ظل هذا الجدل، ظهرت منصات حديثة مثل Trade Vector AI التي تساعد المتداولين عل…" at bounding box center [691, 566] width 691 height 81
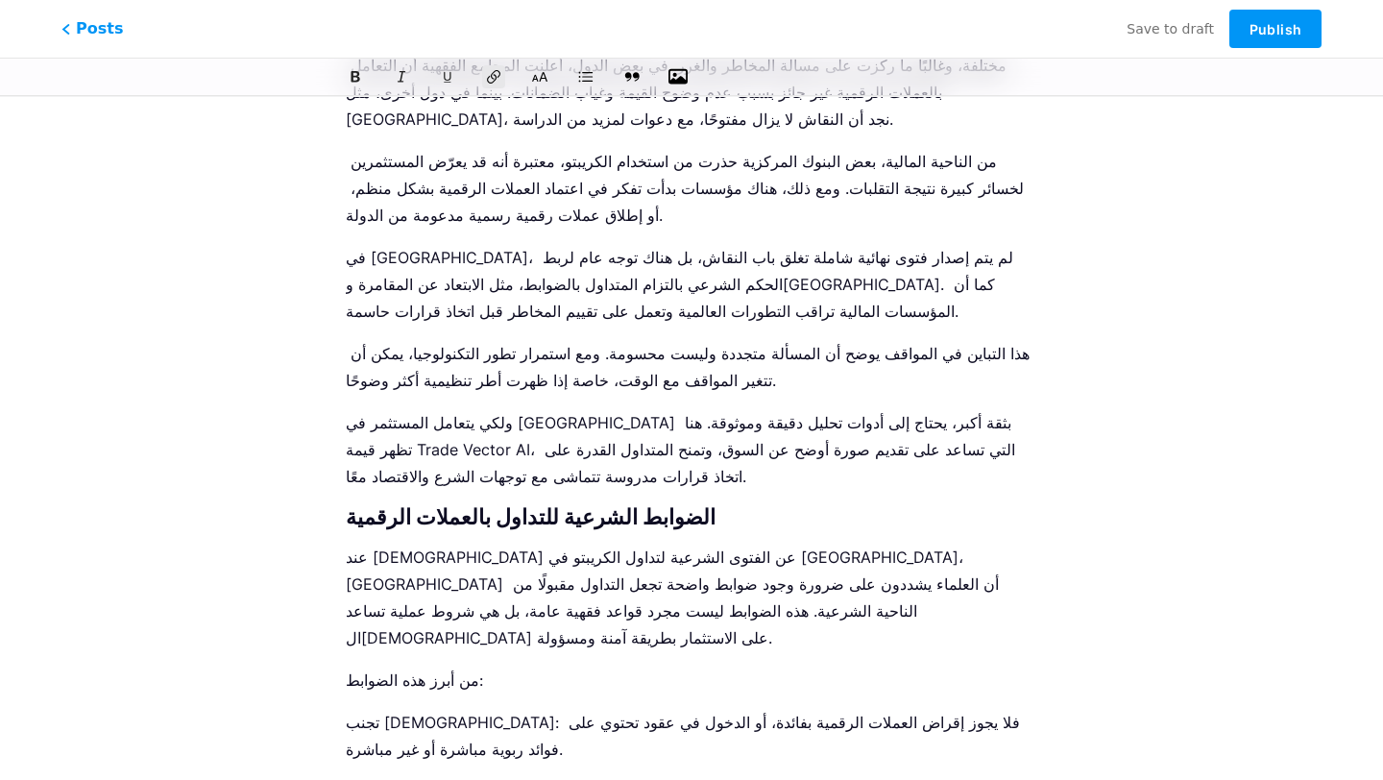
scroll to position [4313, 0]
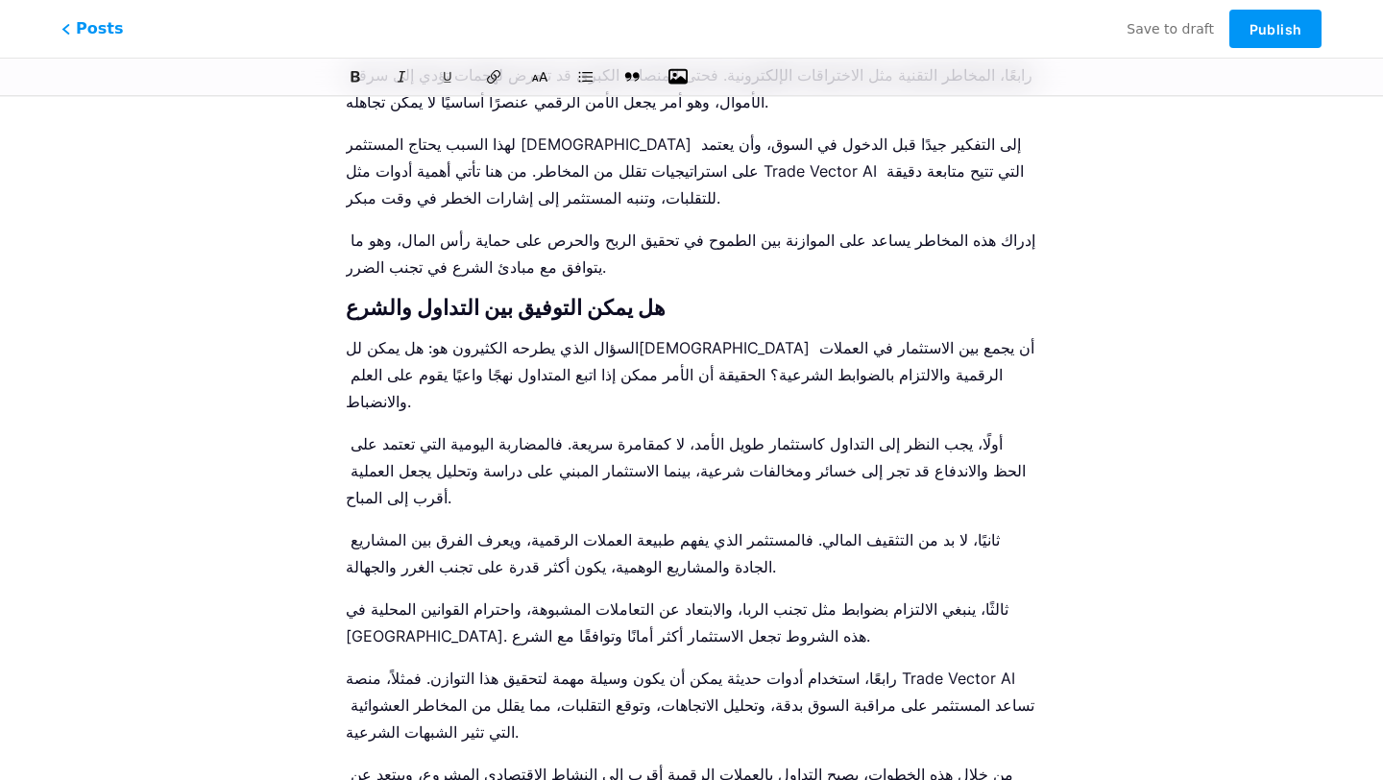
drag, startPoint x: 348, startPoint y: 524, endPoint x: 606, endPoint y: 526, distance: 258.3
paste div
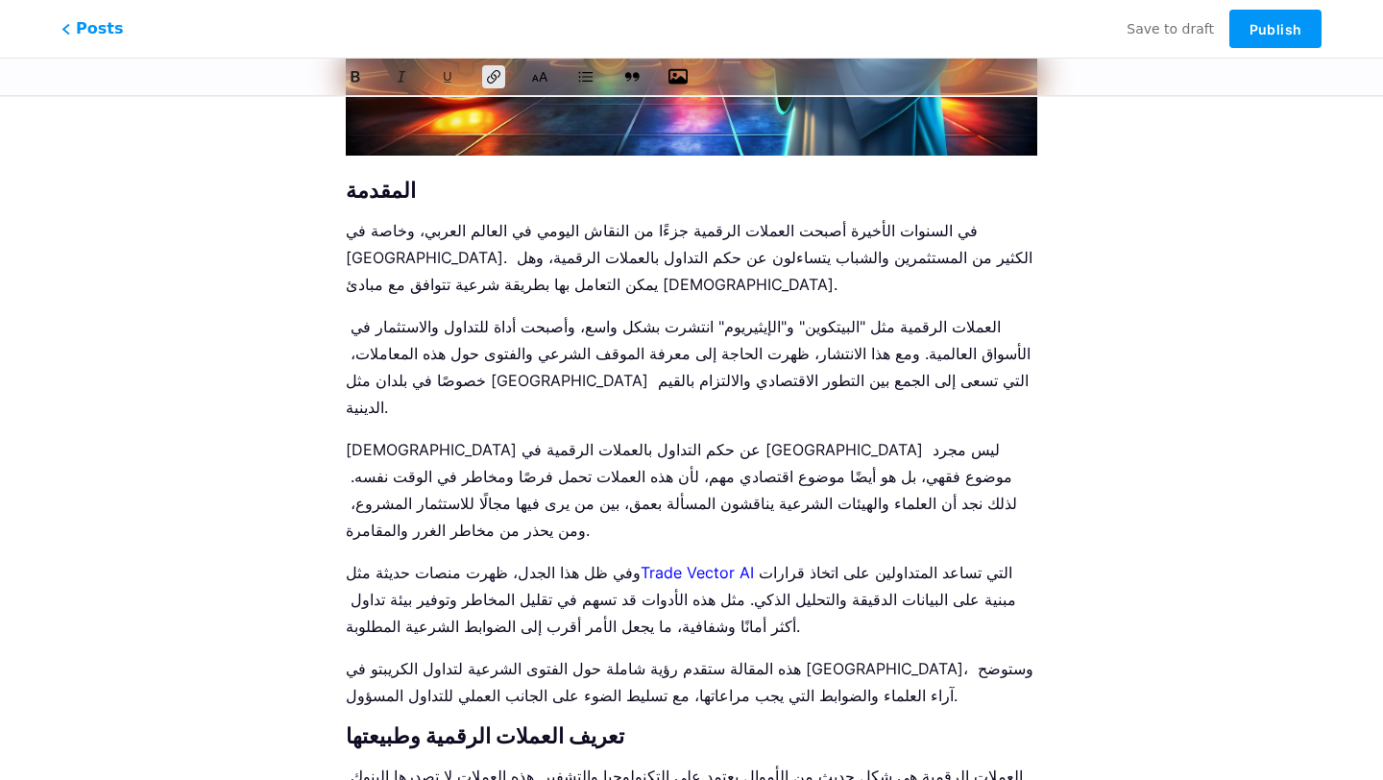
scroll to position [0, 0]
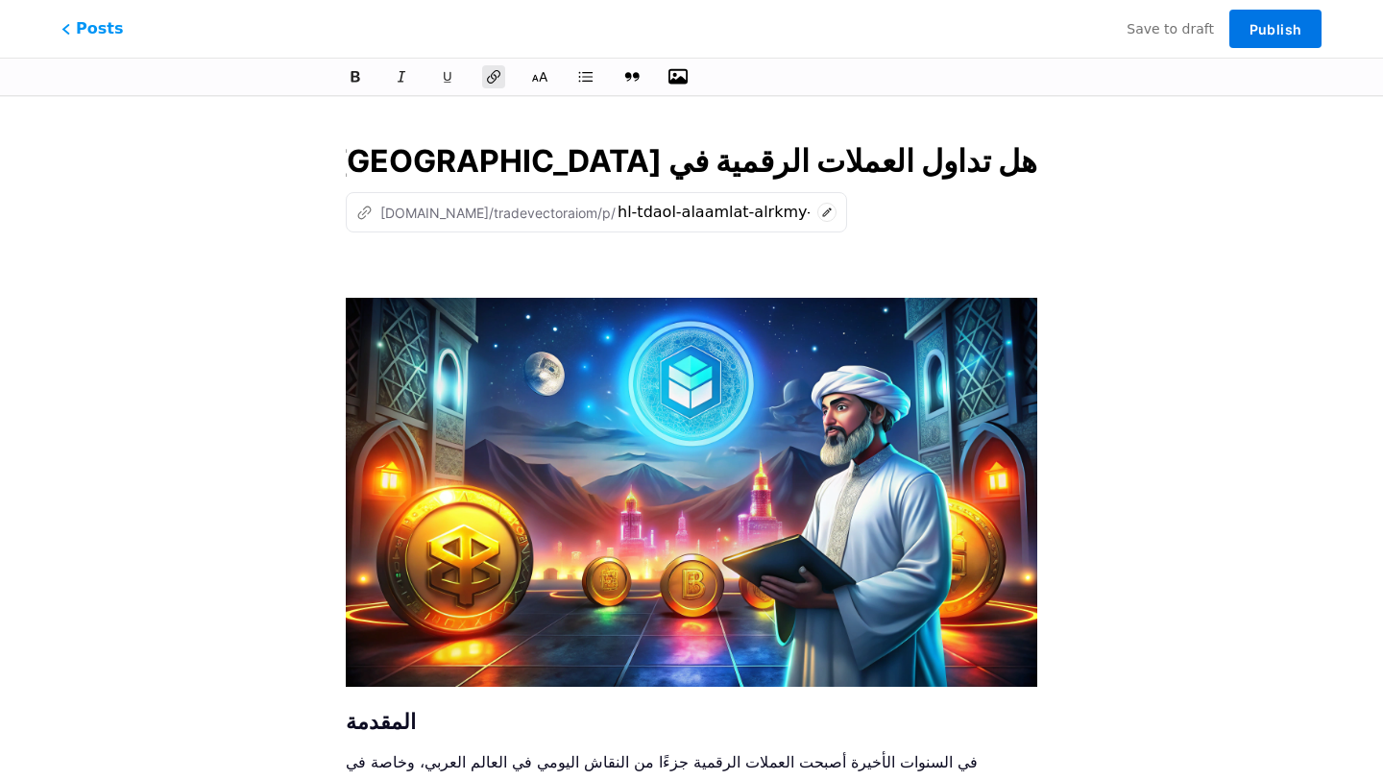
click at [1272, 21] on span "Publish" at bounding box center [1275, 29] width 52 height 16
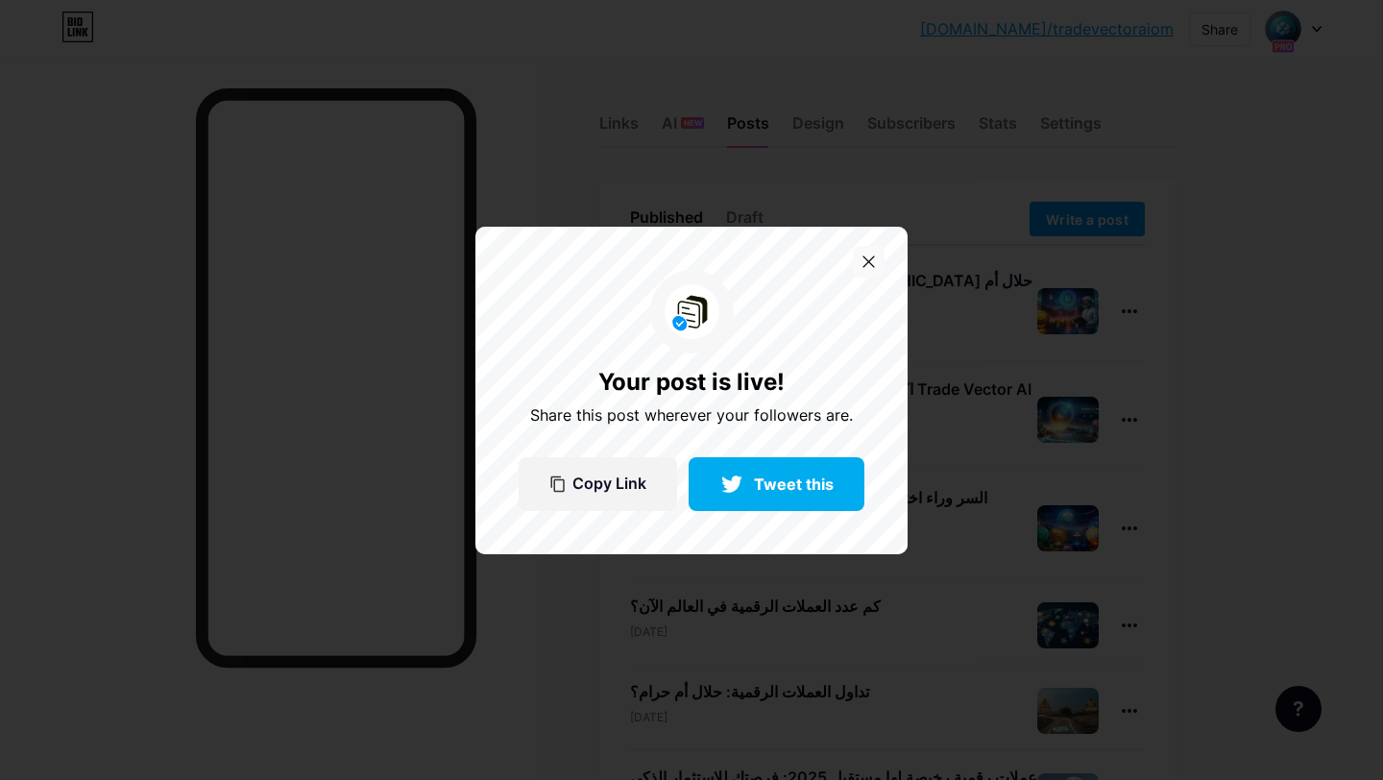
click at [874, 258] on icon at bounding box center [868, 261] width 12 height 12
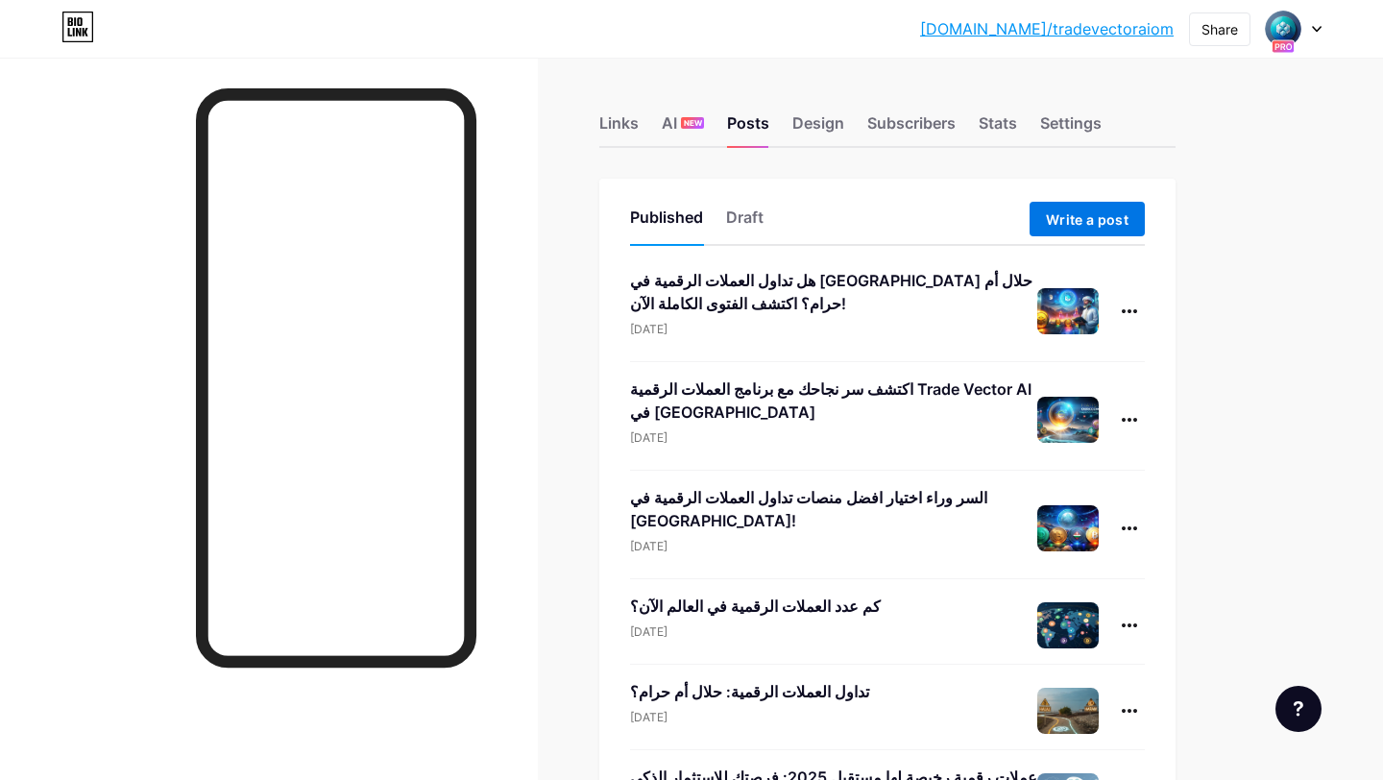
click at [1090, 223] on span "Write a post" at bounding box center [1087, 219] width 83 height 16
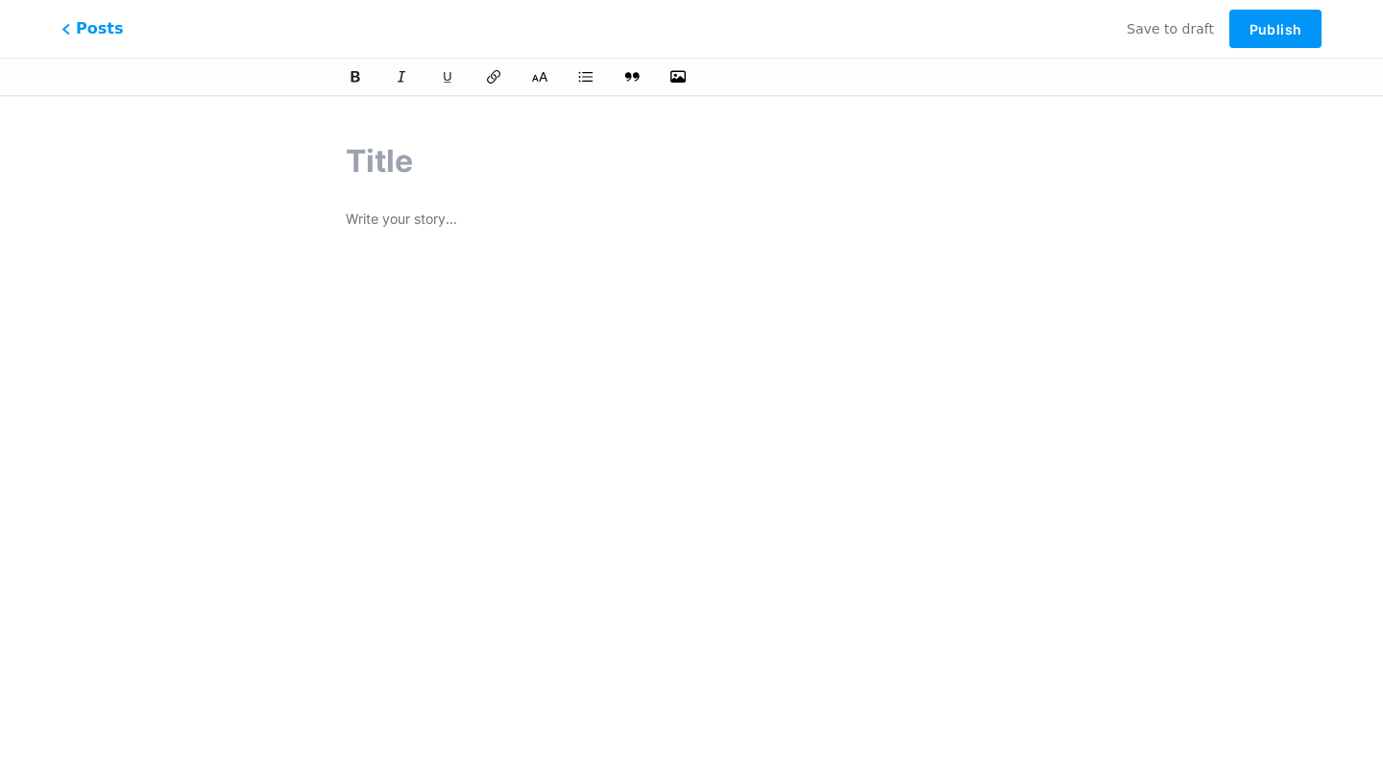
click at [421, 214] on p at bounding box center [691, 220] width 691 height 27
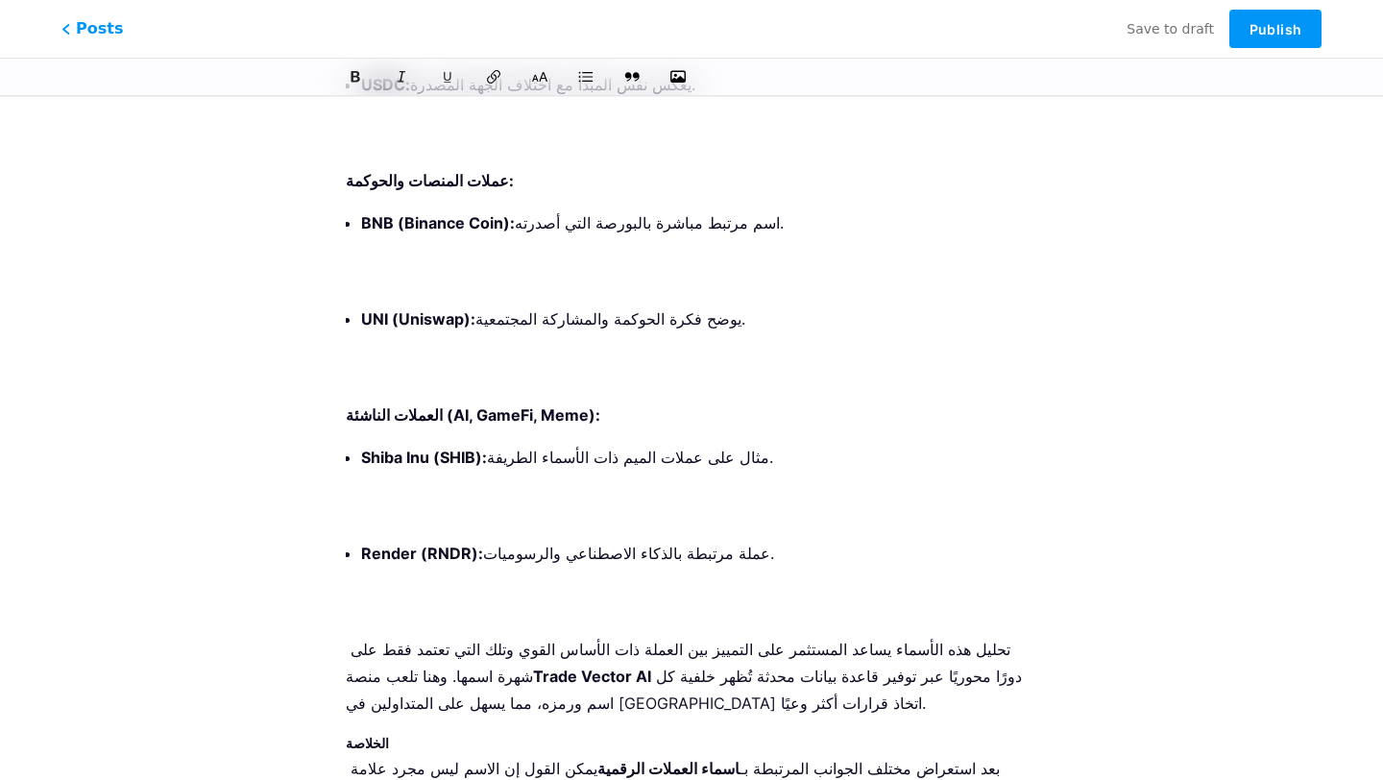
scroll to position [6633, 0]
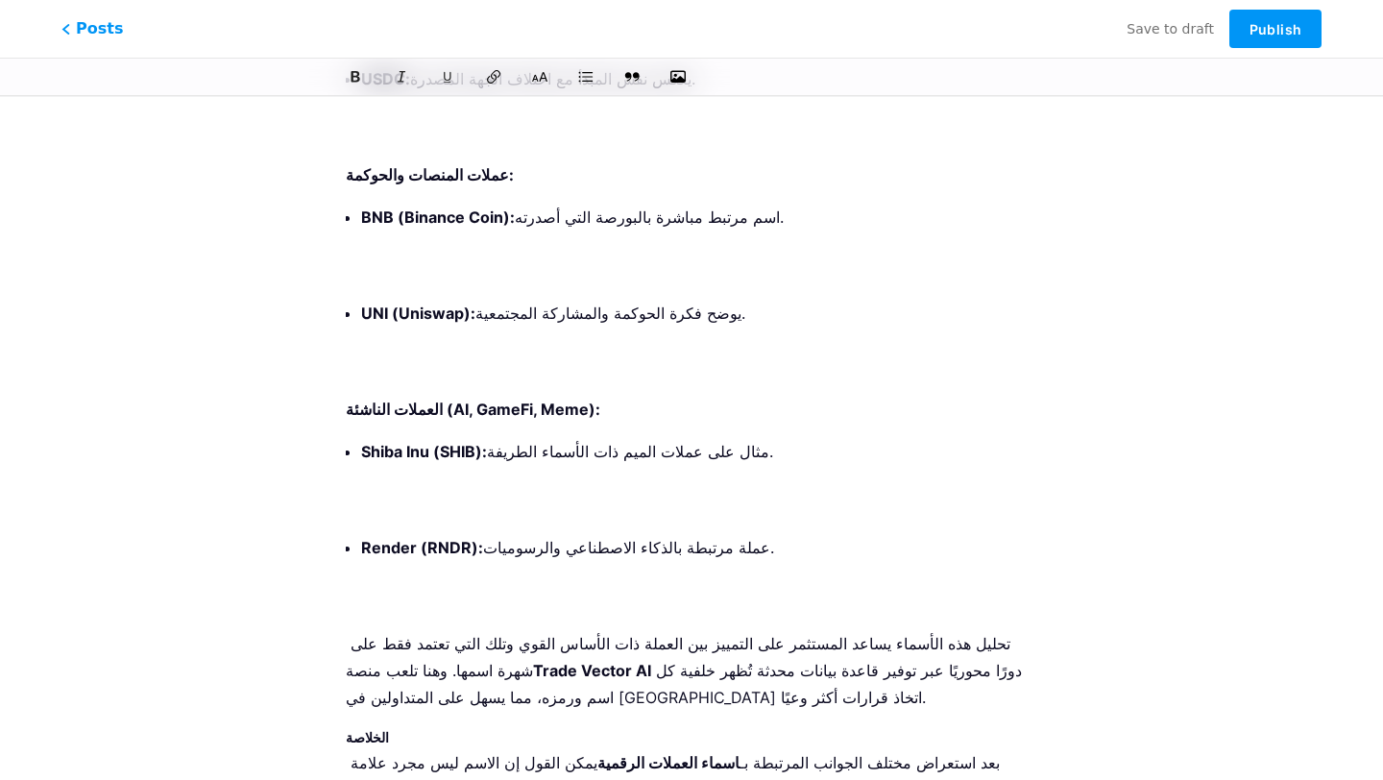
drag, startPoint x: 487, startPoint y: 748, endPoint x: 346, endPoint y: 574, distance: 223.9
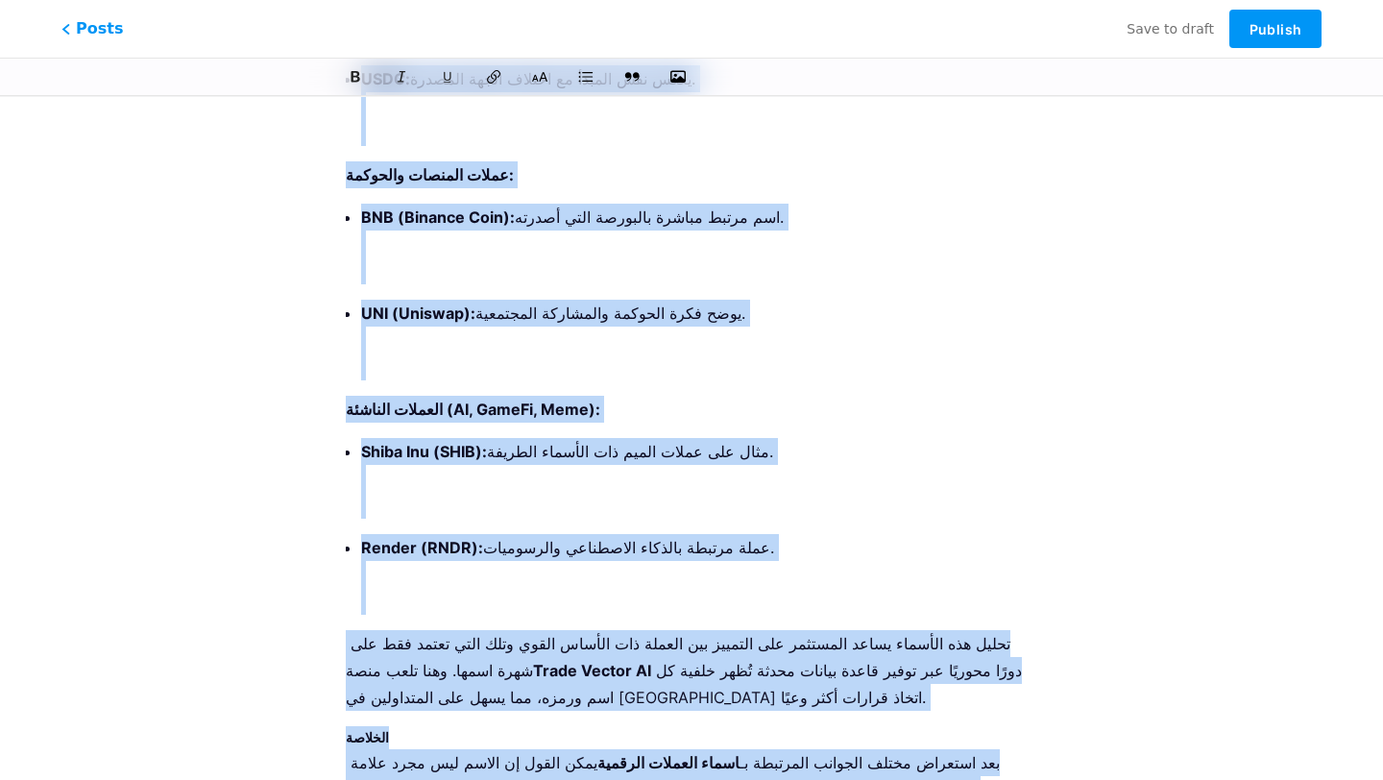
scroll to position [6580, 0]
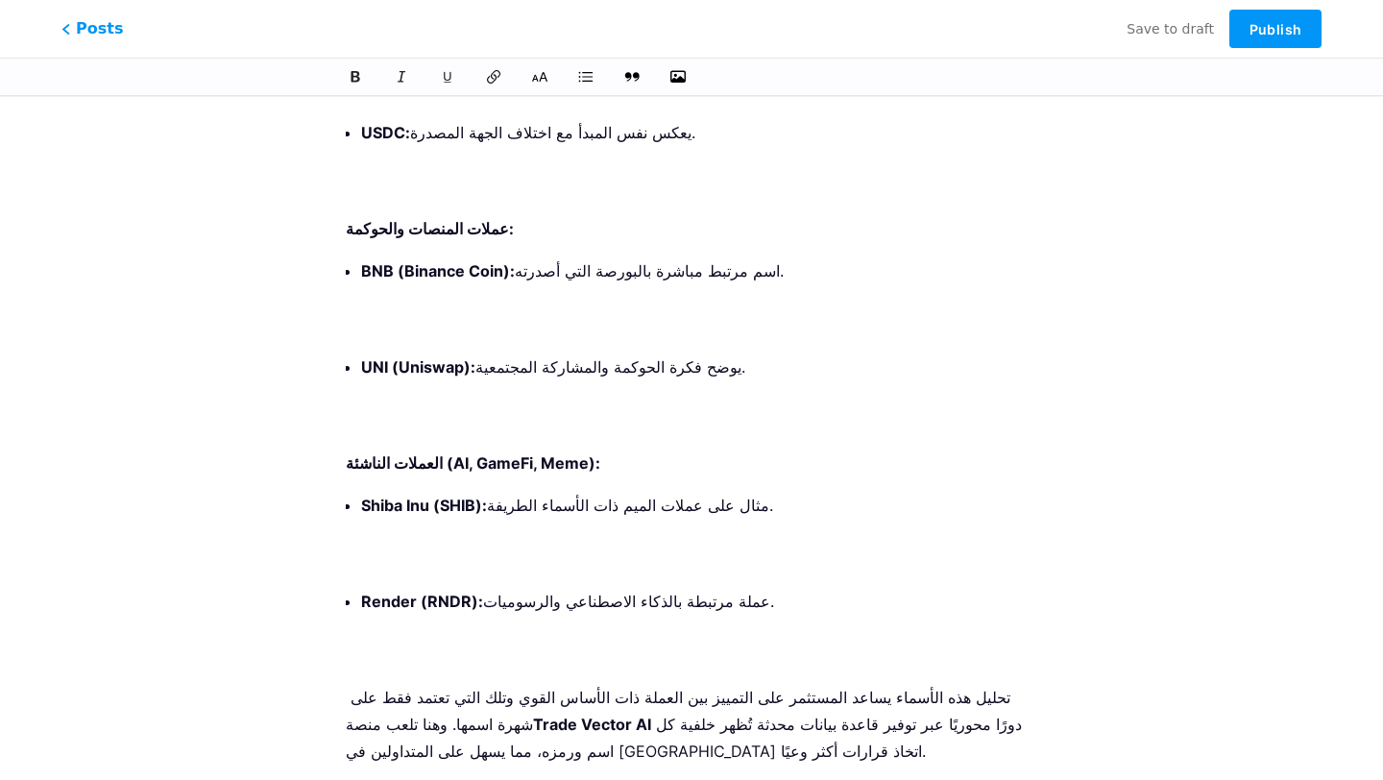
drag, startPoint x: 758, startPoint y: 693, endPoint x: 753, endPoint y: 673, distance: 20.7
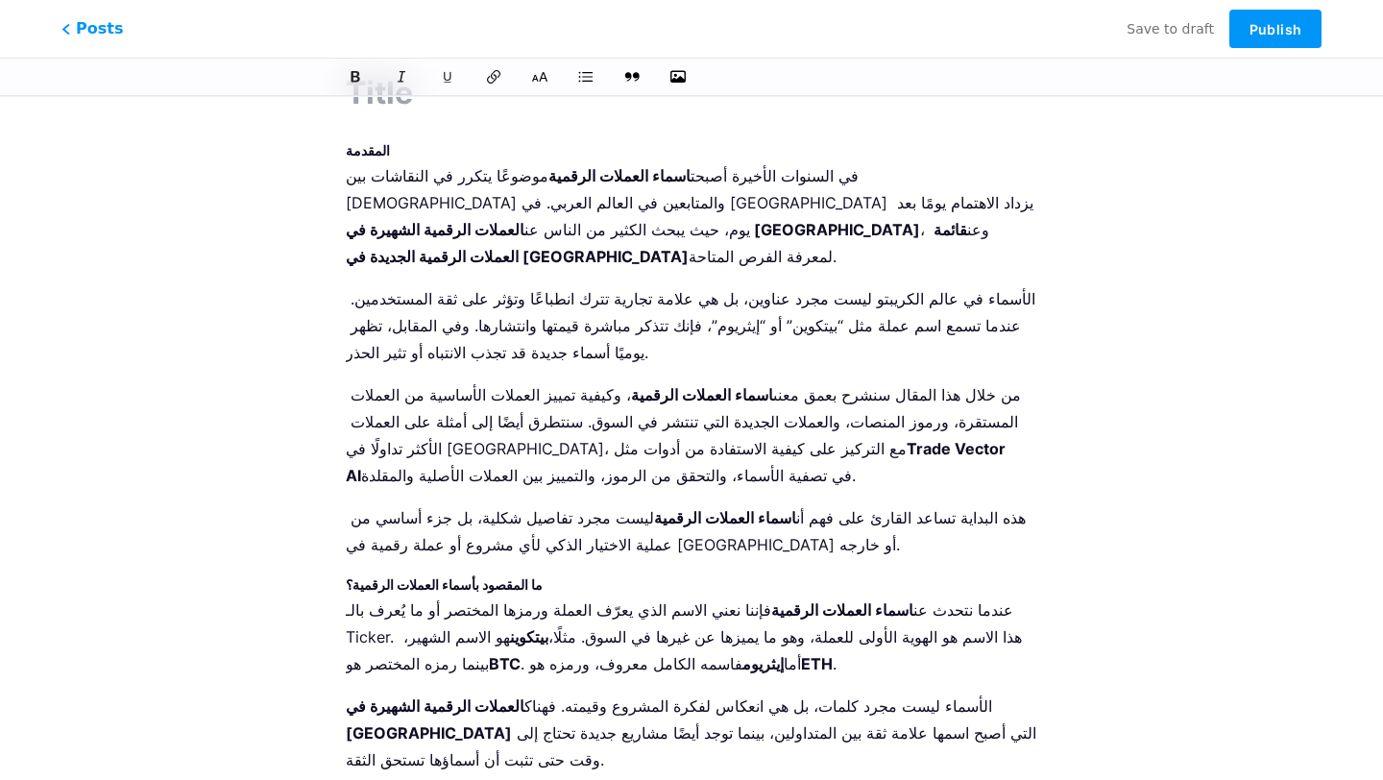
scroll to position [0, 0]
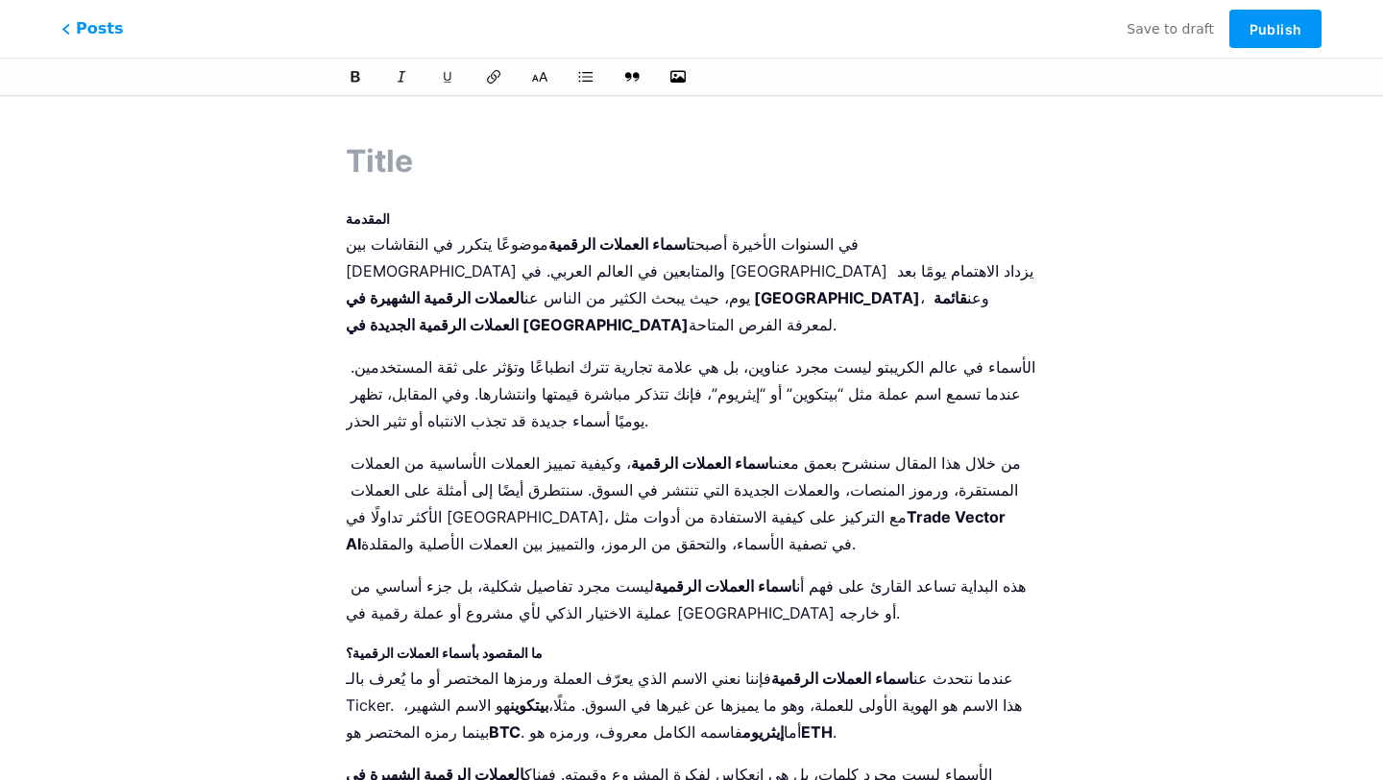
drag, startPoint x: 753, startPoint y: 651, endPoint x: 326, endPoint y: 225, distance: 603.0
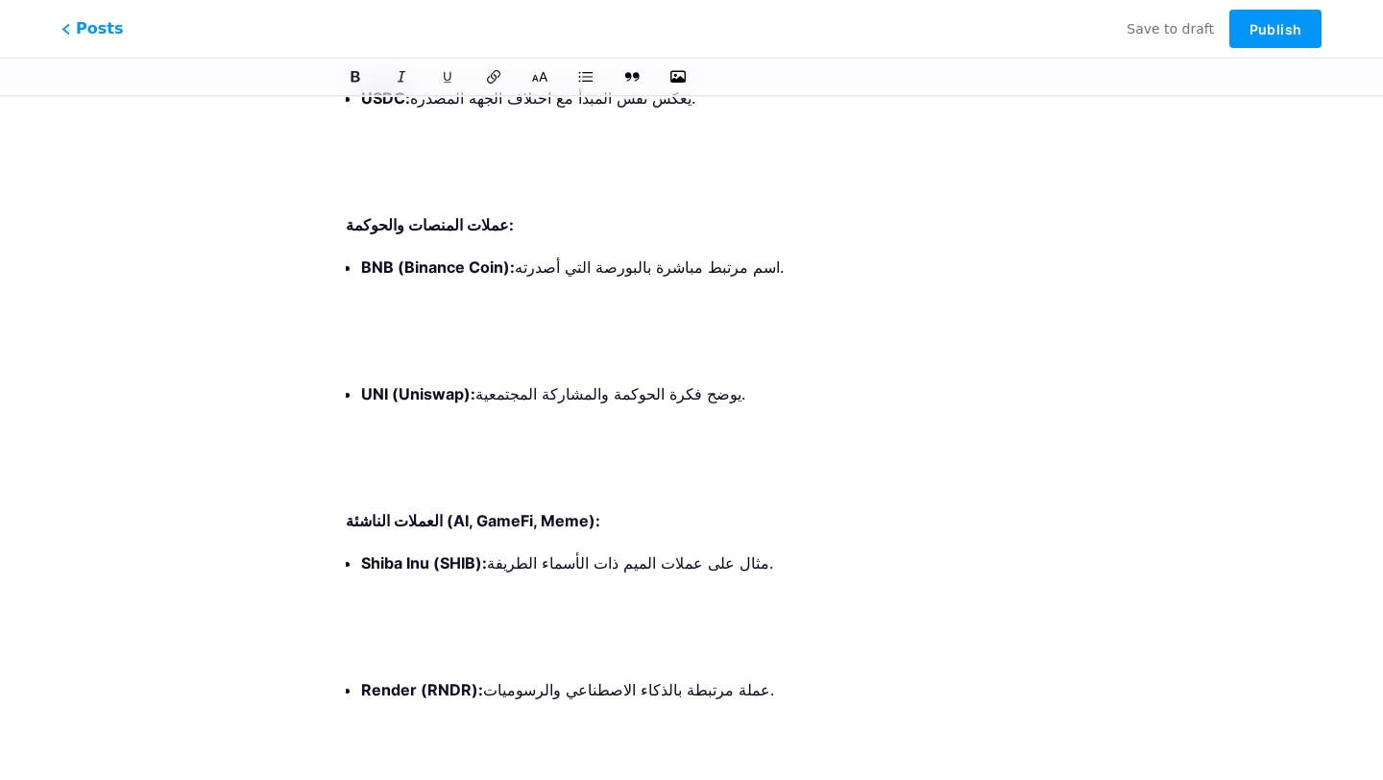
click at [416, 761] on p at bounding box center [699, 774] width 676 height 27
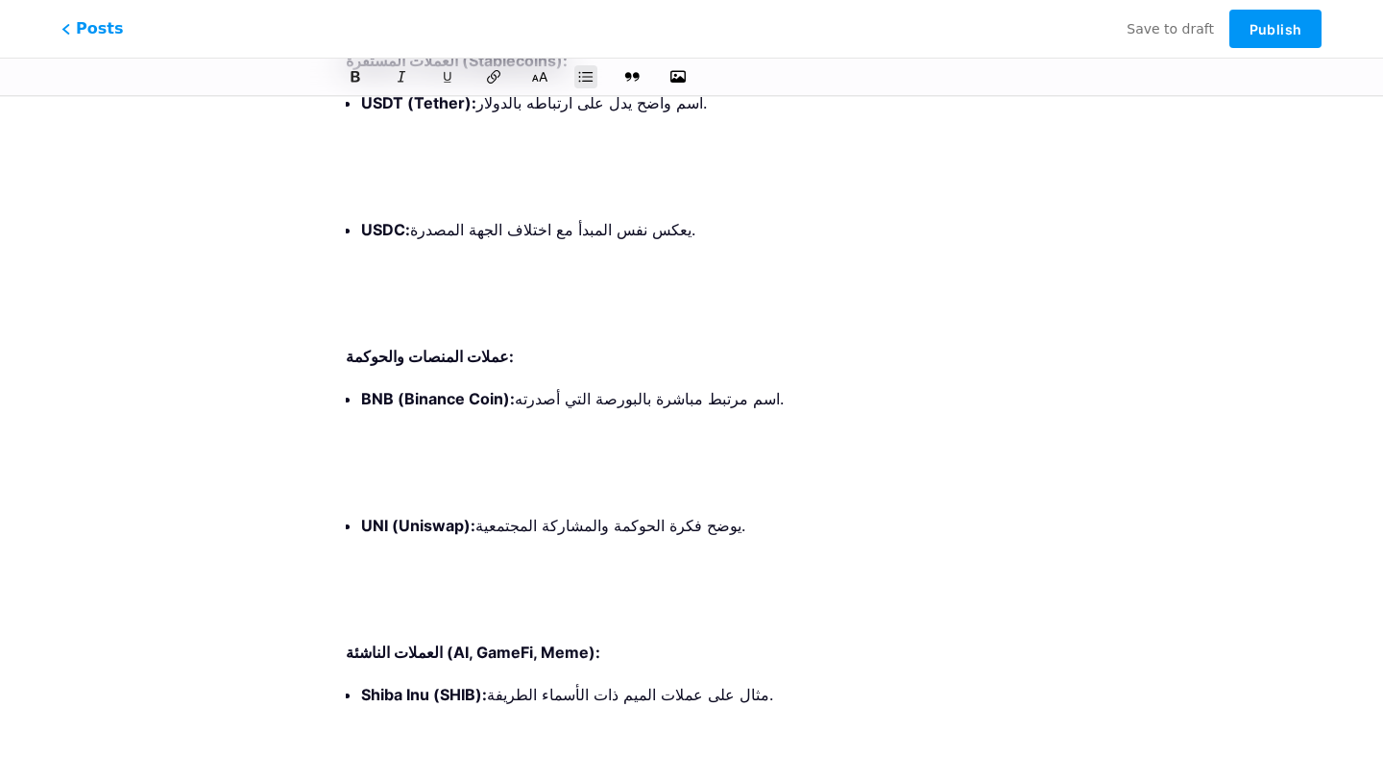
click at [397, 765] on p at bounding box center [699, 778] width 676 height 27
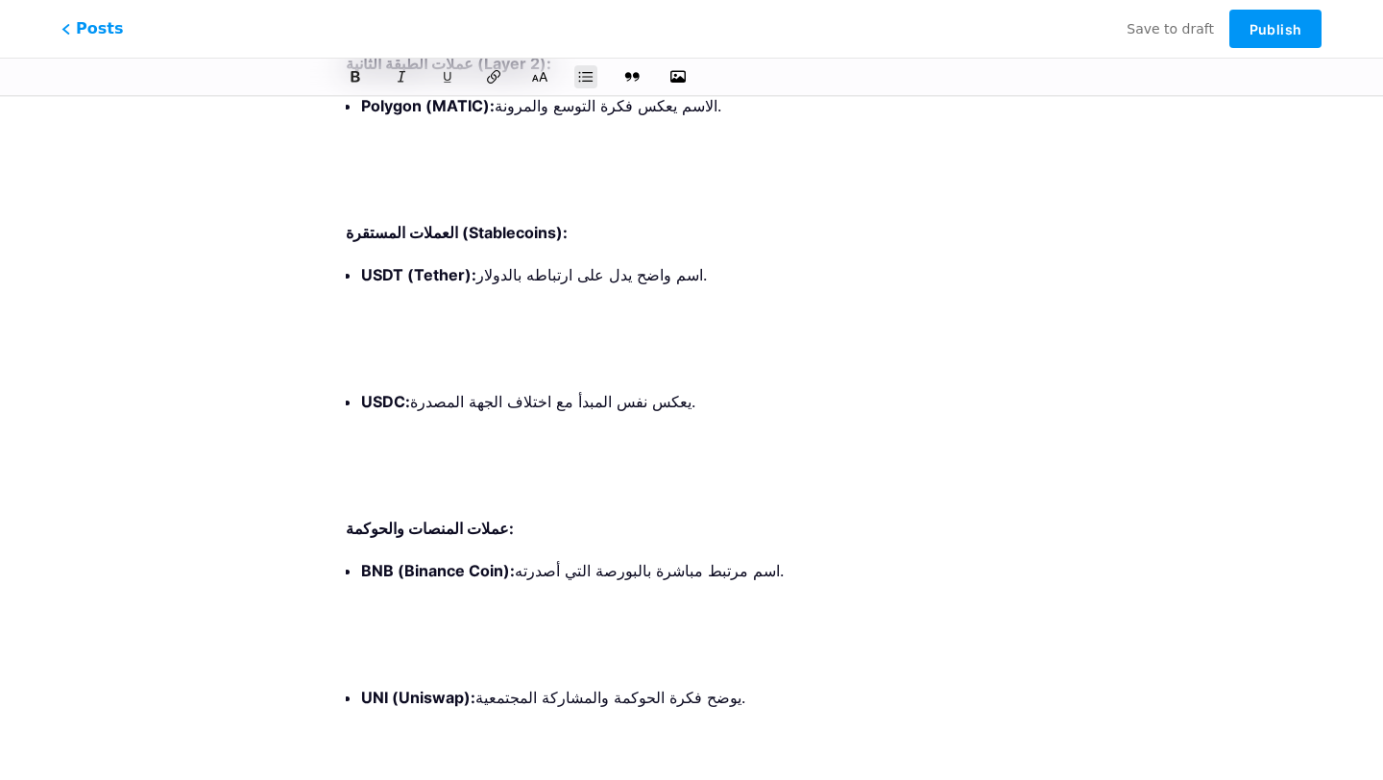
scroll to position [6819, 0]
click at [390, 767] on p at bounding box center [699, 780] width 676 height 27
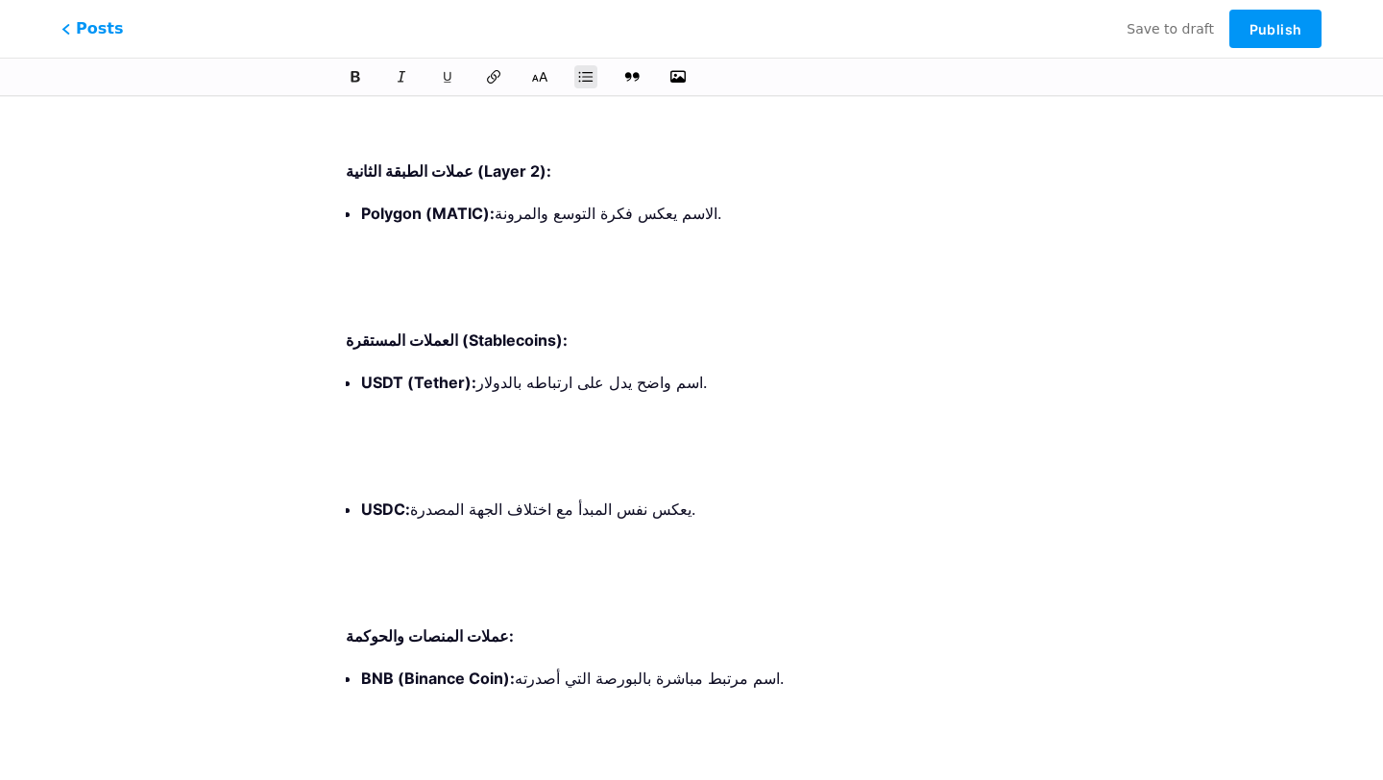
scroll to position [6708, 0]
click at [394, 751] on p at bounding box center [699, 764] width 676 height 27
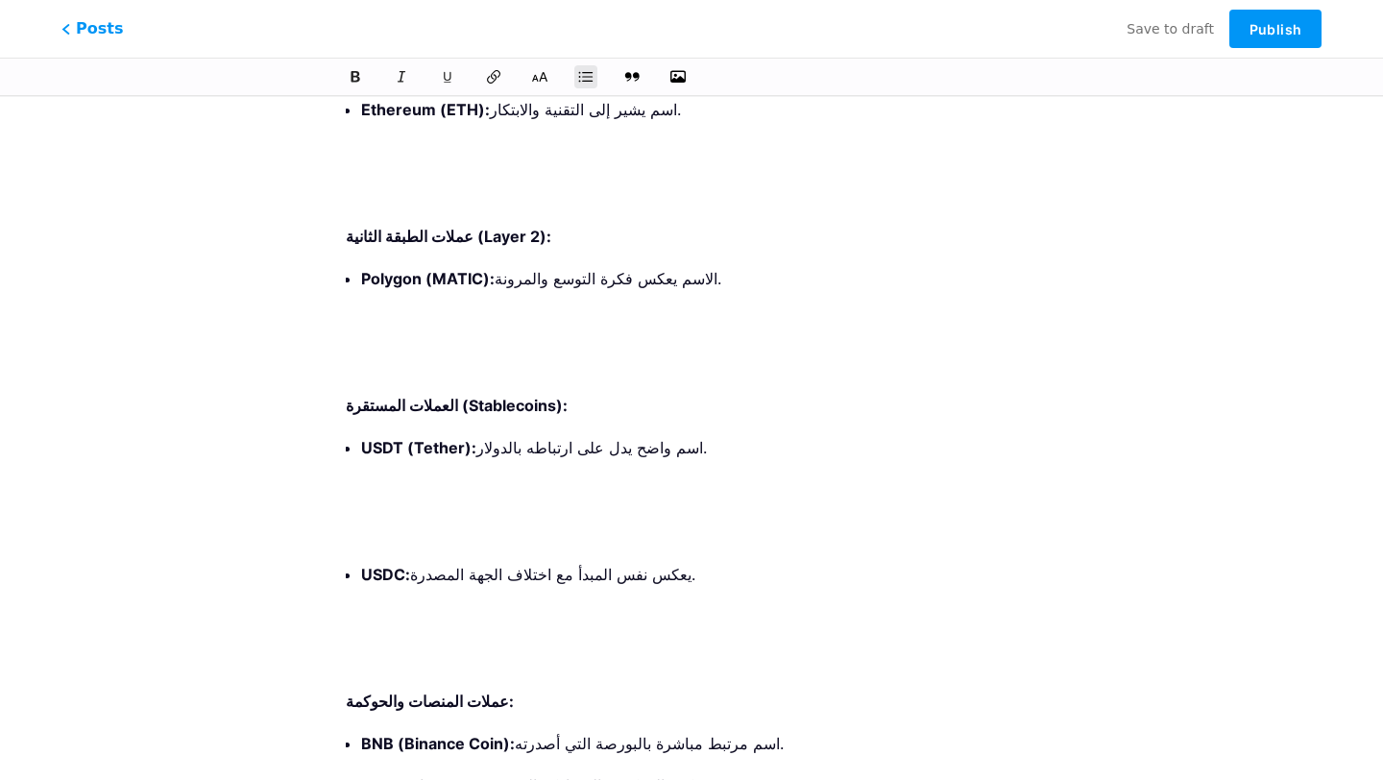
scroll to position [6610, 0]
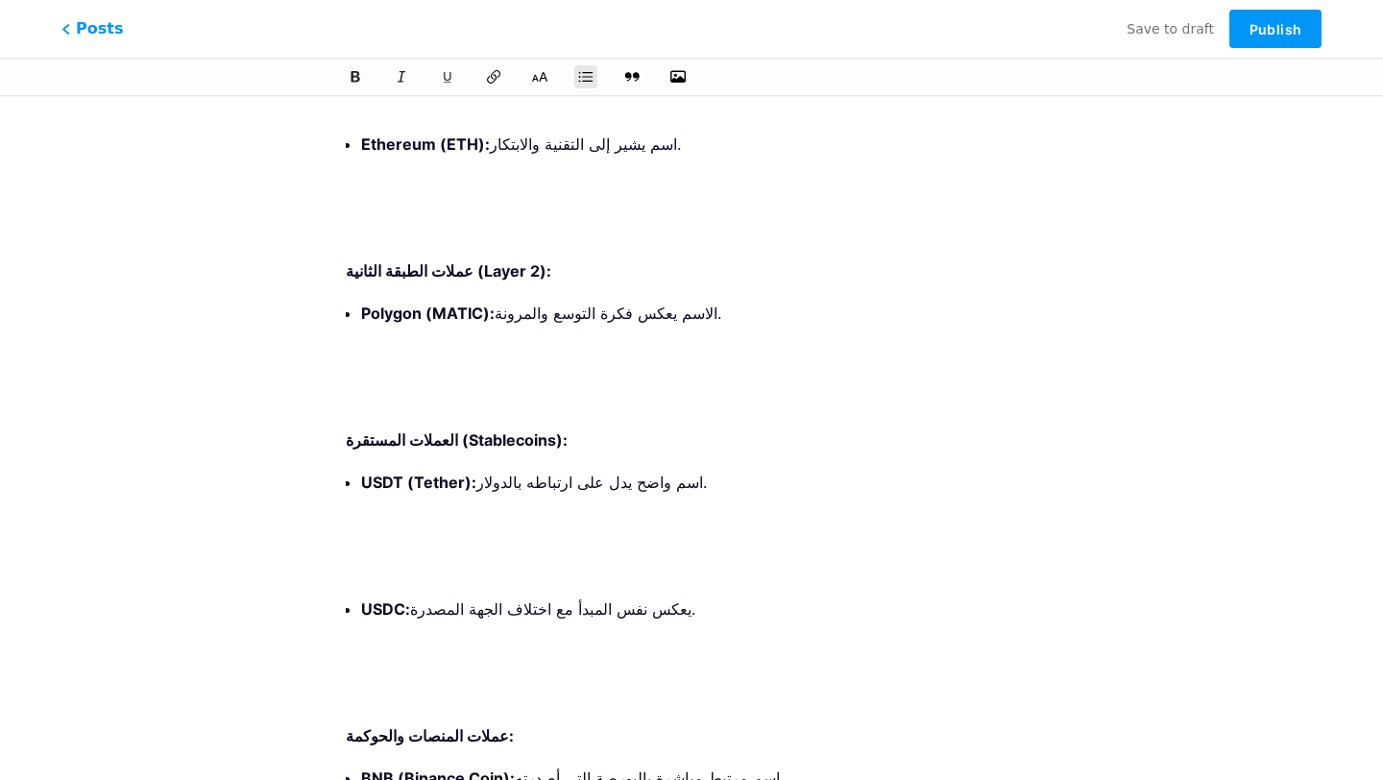
click at [411, 680] on p at bounding box center [699, 693] width 676 height 27
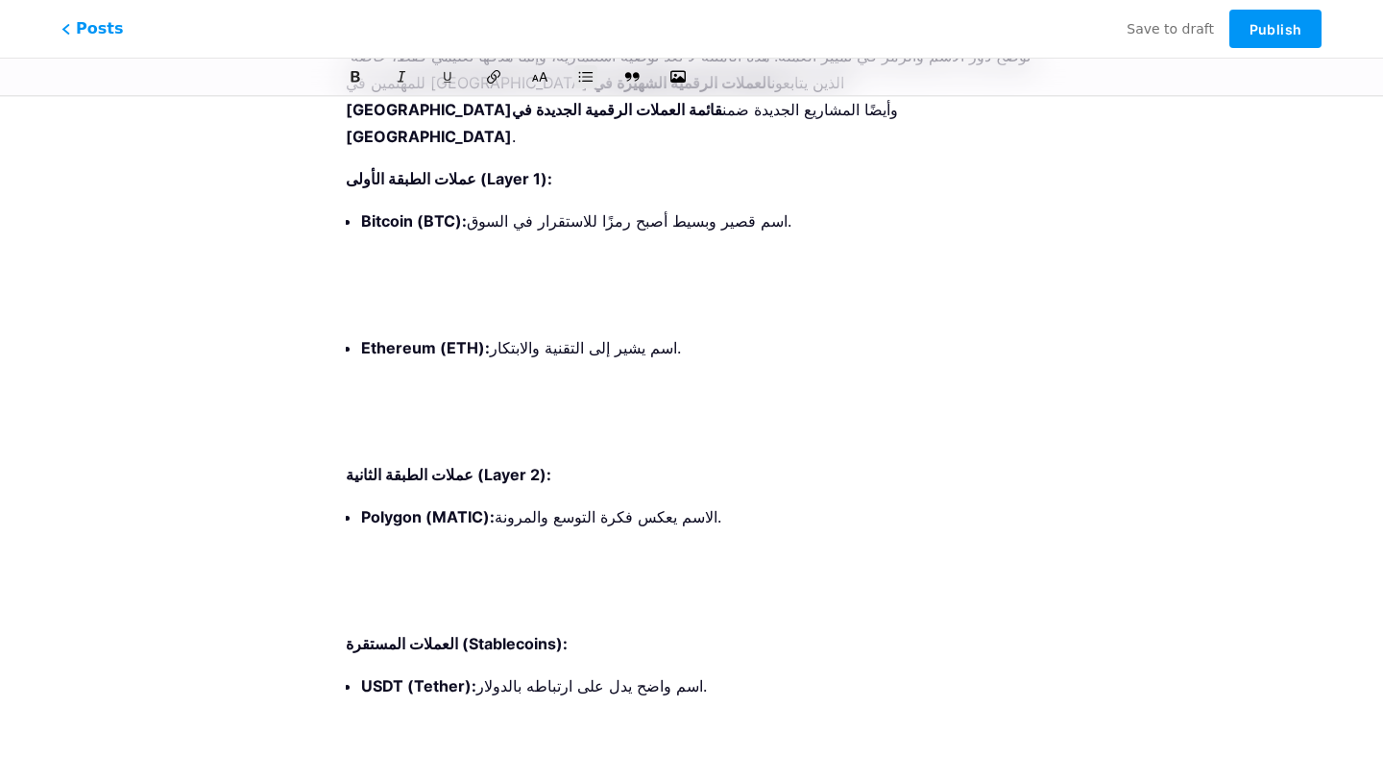
scroll to position [6327, 0]
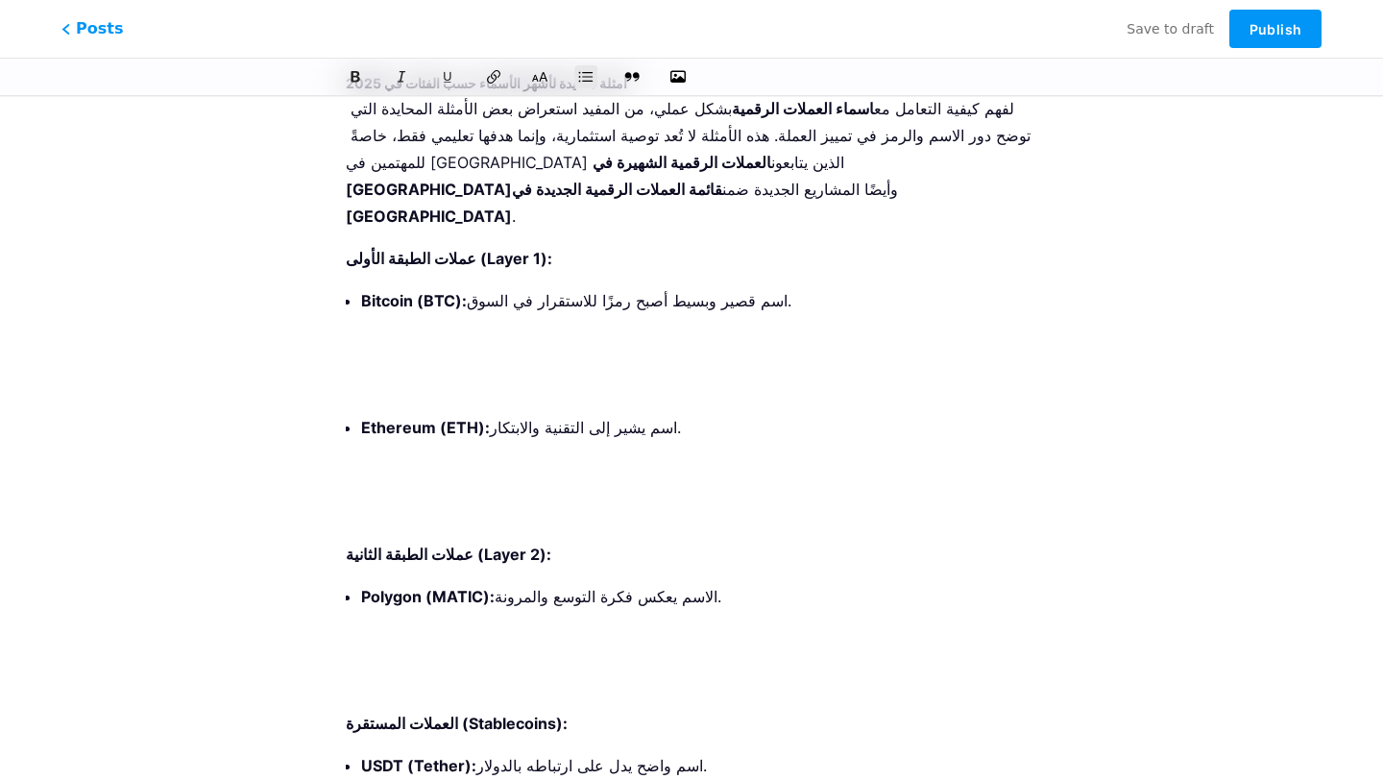
click at [426, 667] on p at bounding box center [699, 680] width 676 height 27
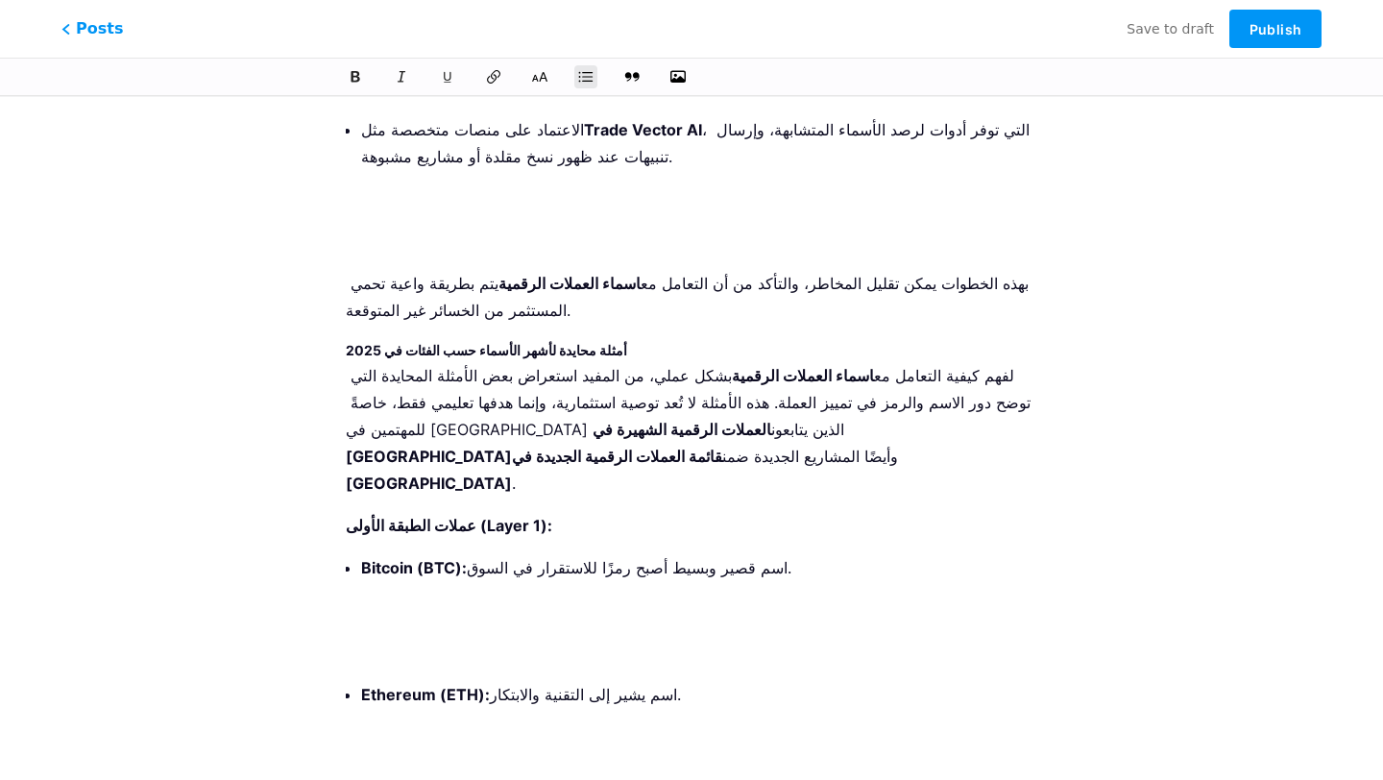
click at [410, 681] on li "Ethereum (ETH): اسم يشير إلى التقنية والابتكار." at bounding box center [699, 736] width 676 height 111
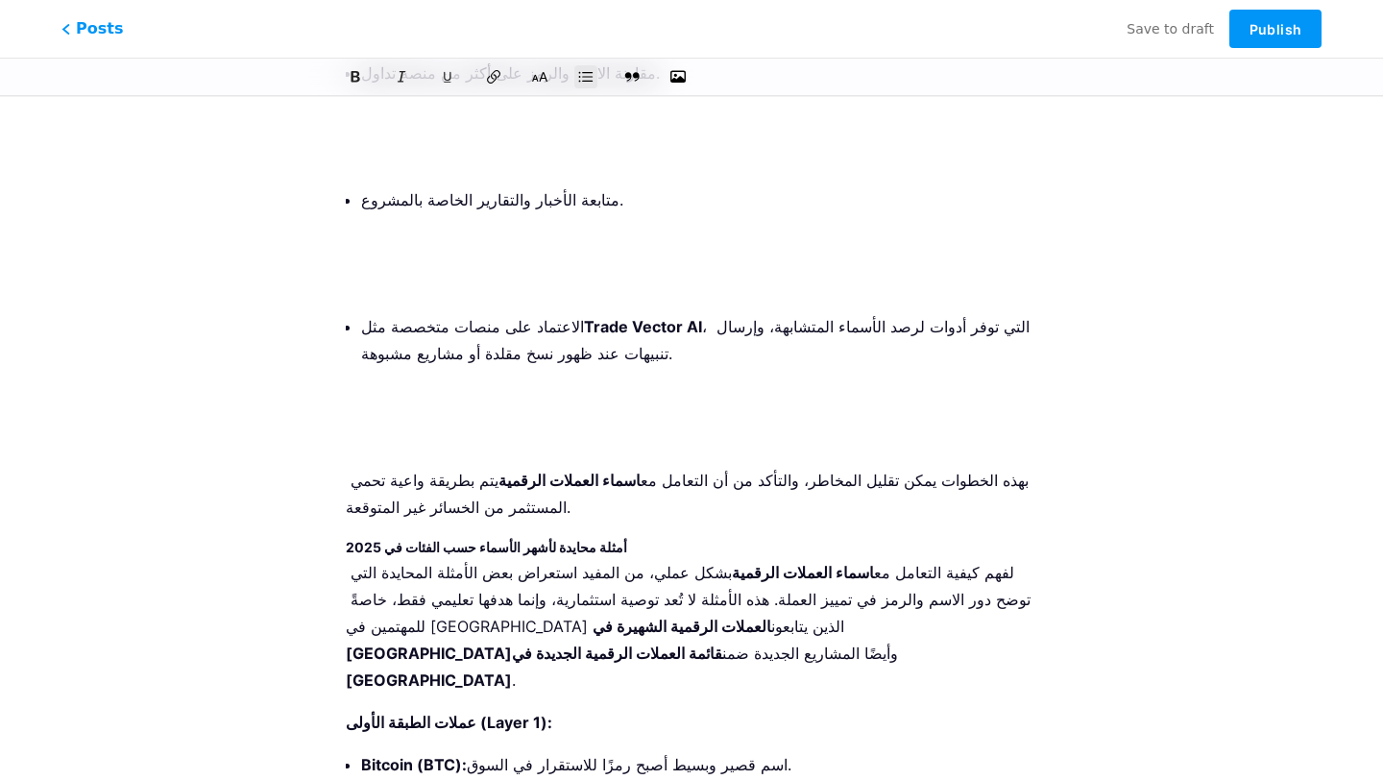
scroll to position [5861, 0]
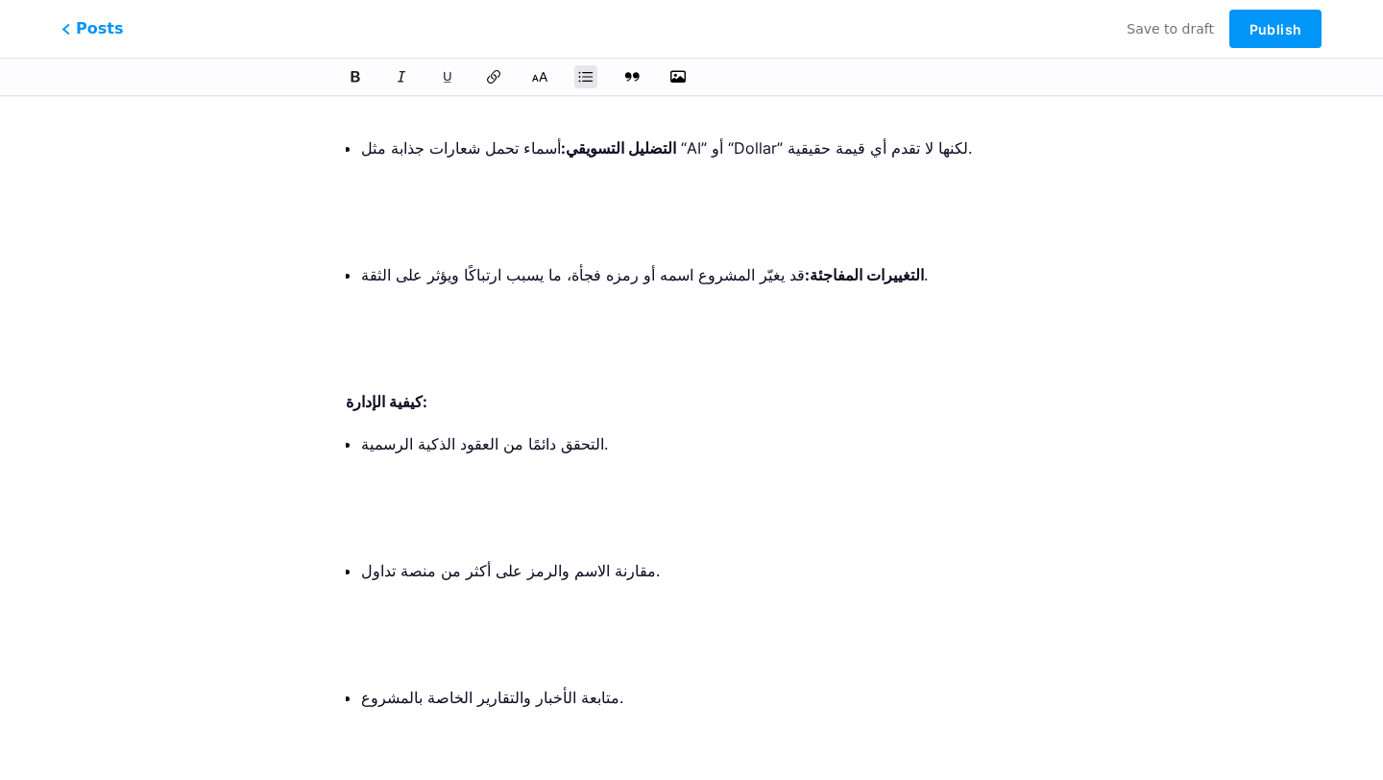
click at [416, 430] on ul "التحقق دائمًا من العقود الذكية الرسمية. مقارنة الاسم والرمز على أكثر من منصة تد…" at bounding box center [699, 647] width 676 height 434
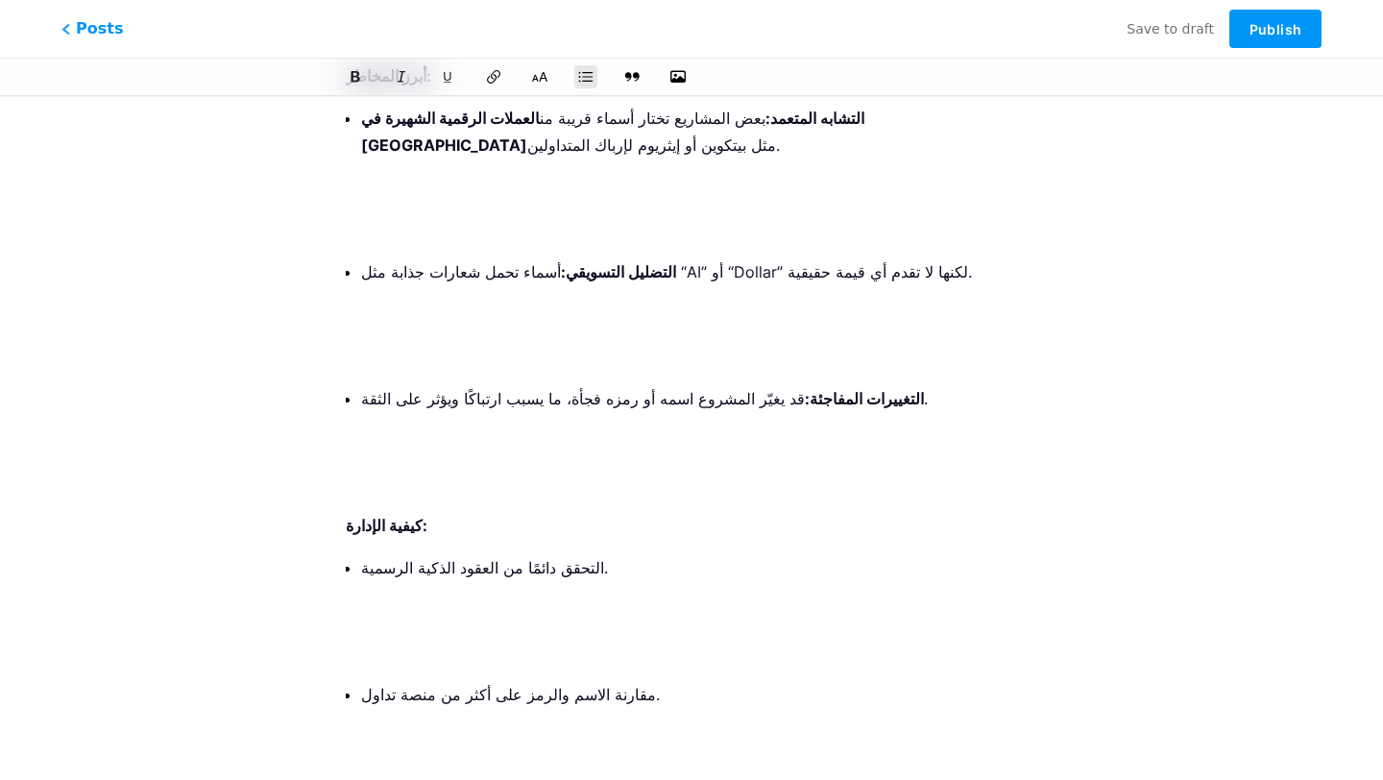
click at [412, 765] on p at bounding box center [699, 778] width 676 height 27
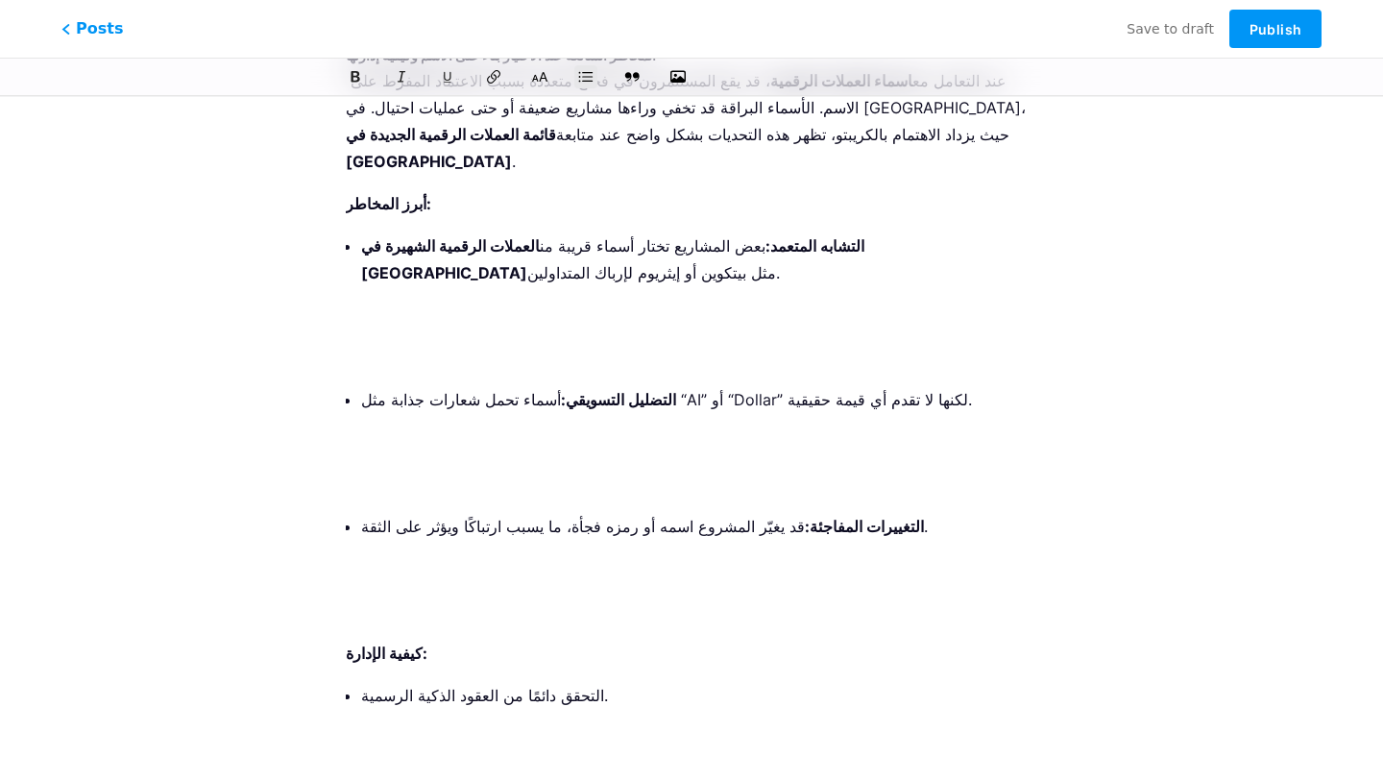
click at [410, 766] on p at bounding box center [699, 779] width 676 height 27
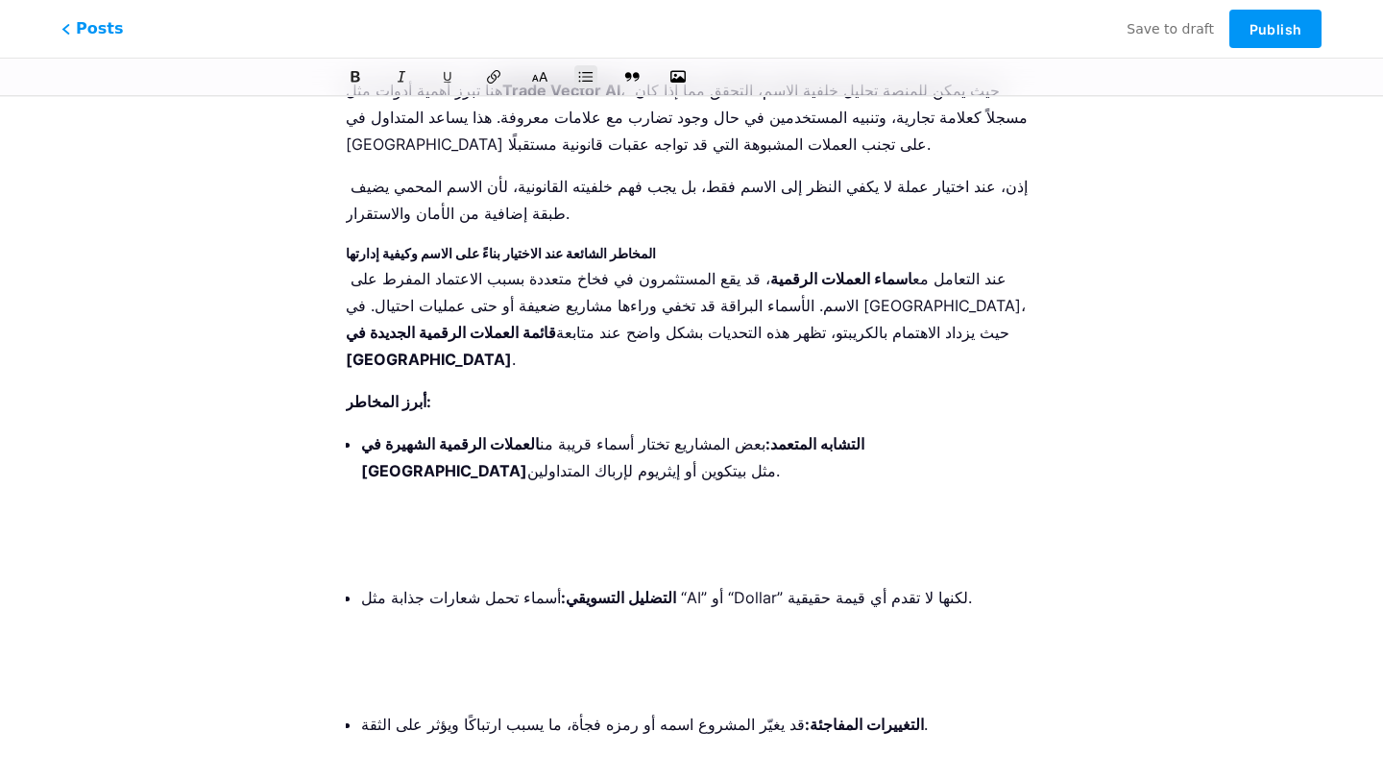
scroll to position [4916, 0]
click at [409, 754] on p at bounding box center [699, 767] width 676 height 27
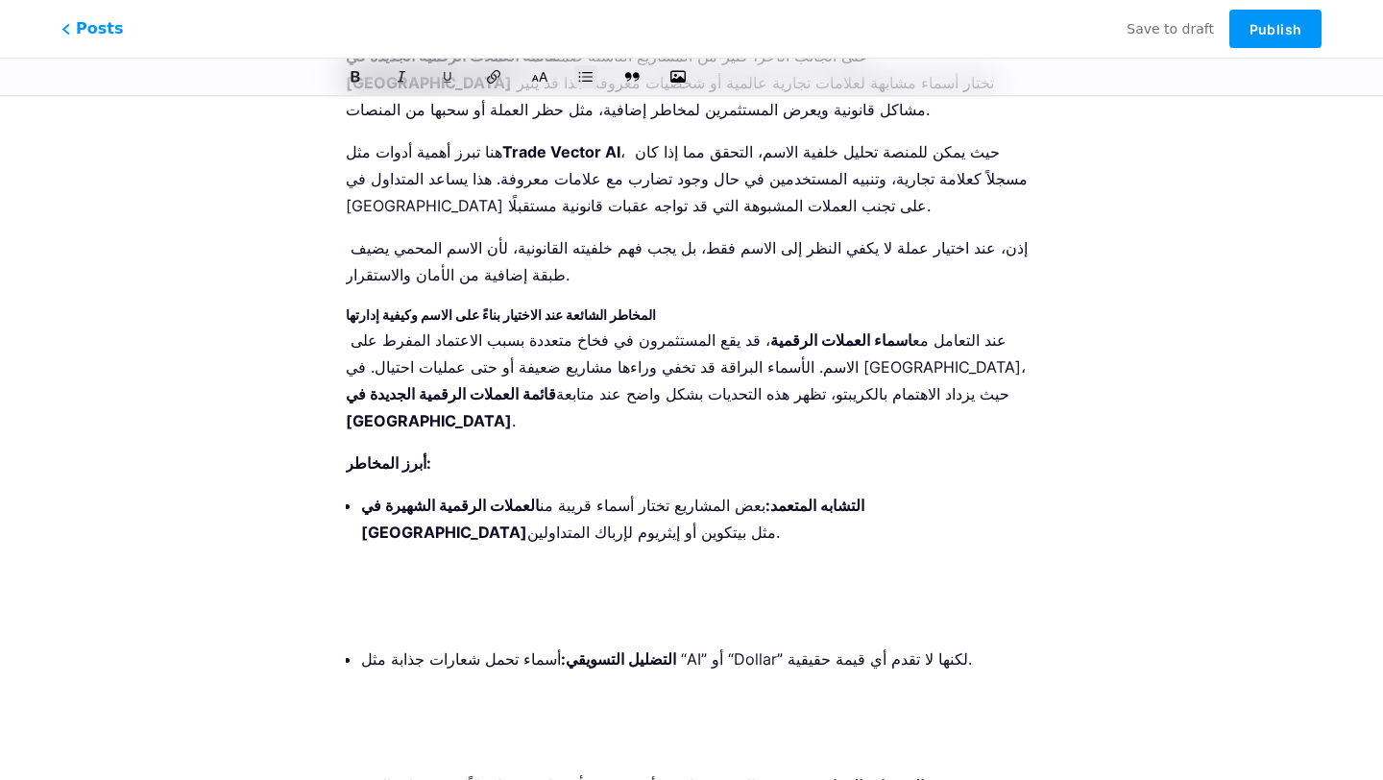
scroll to position [4839, 0]
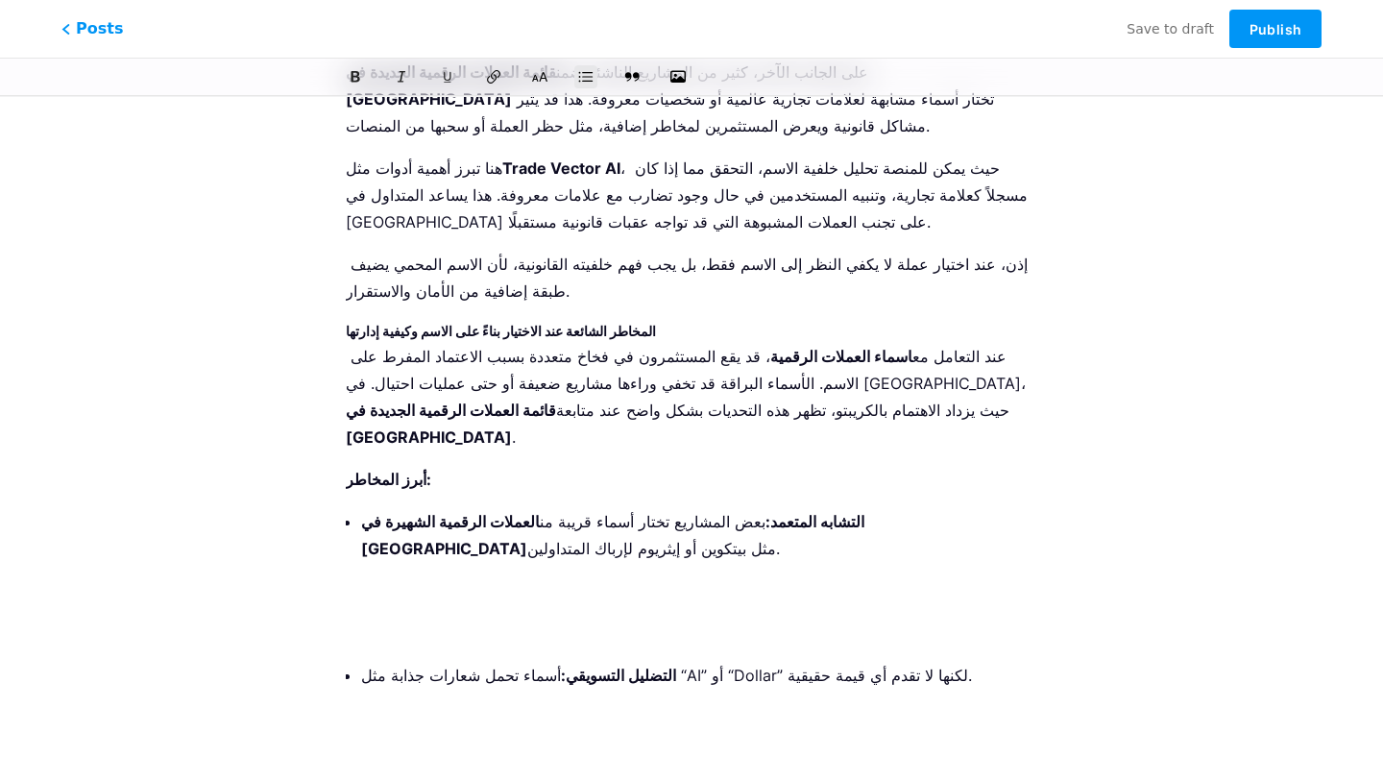
click at [403, 746] on p at bounding box center [699, 759] width 676 height 27
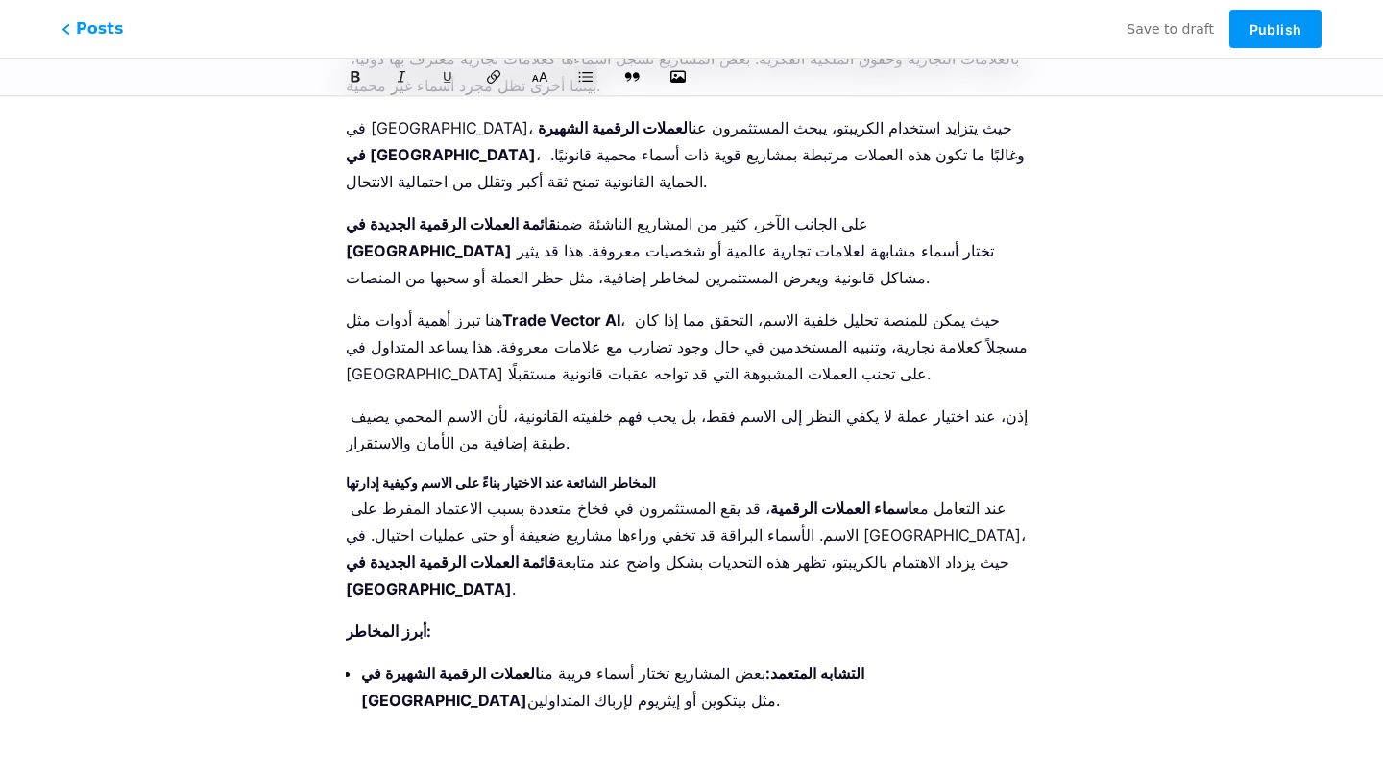
click at [399, 660] on li "التشابه المتعمد: بعض المشاريع تختار أسماء قريبة من العملات الرقمية الشهيرة في […" at bounding box center [699, 729] width 676 height 138
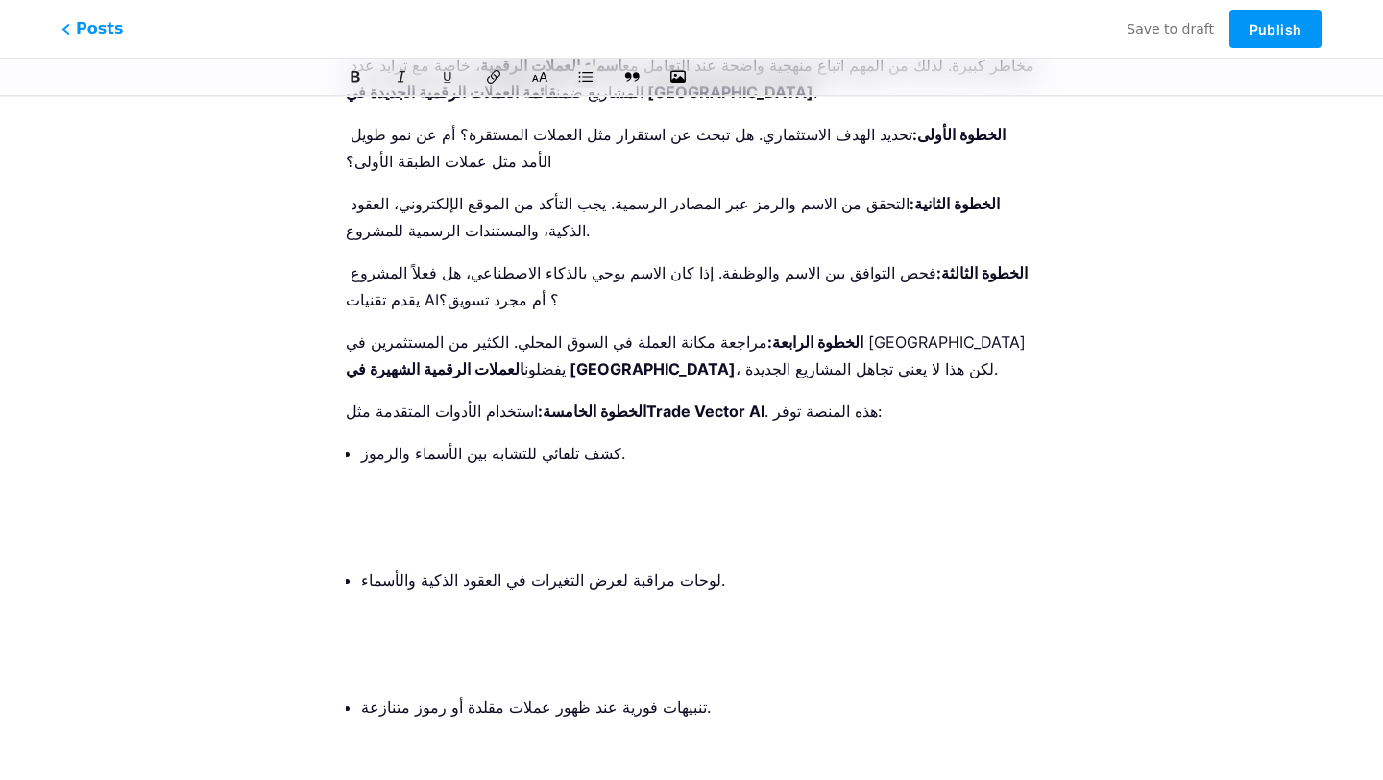
scroll to position [3785, 0]
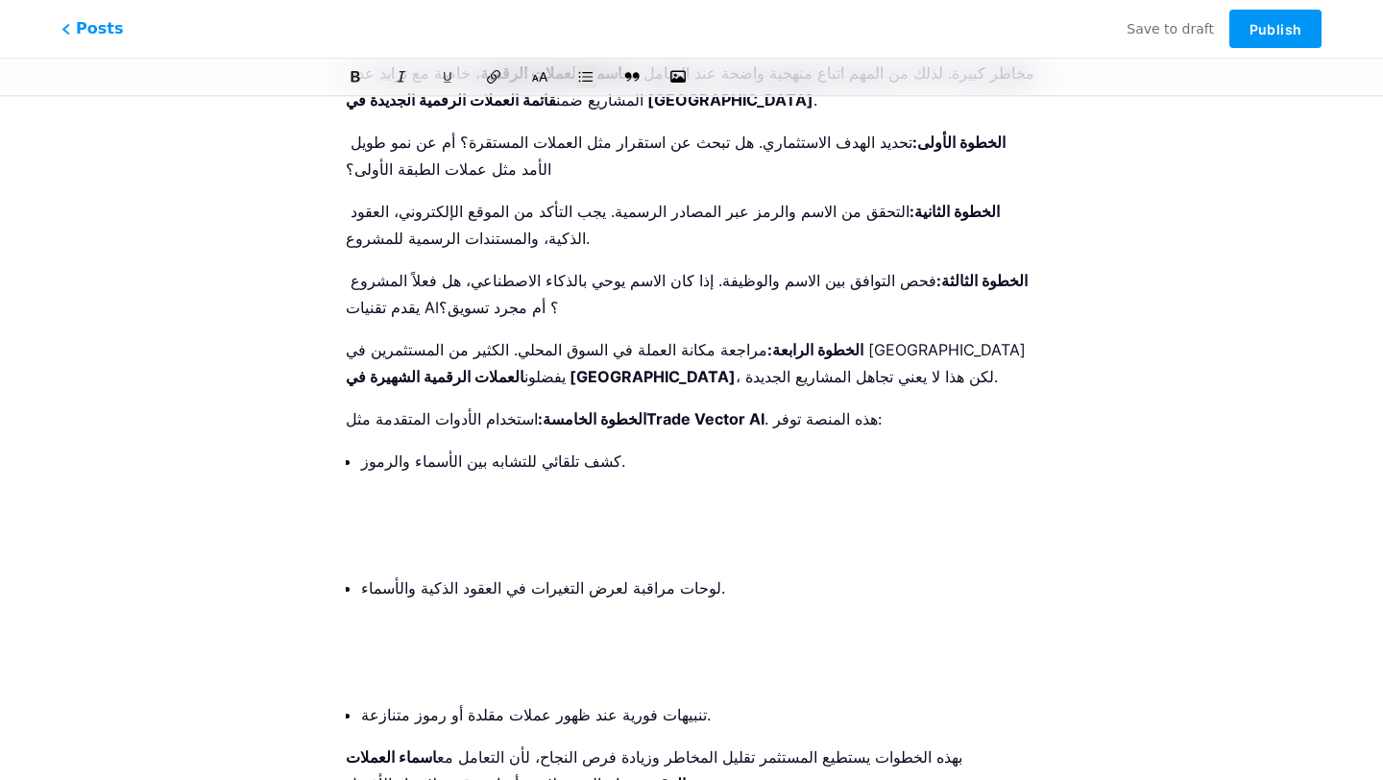
click at [418, 574] on li "لوحات مراقبة لعرض التغيرات في العقود الذكية والأسماء." at bounding box center [699, 629] width 676 height 111
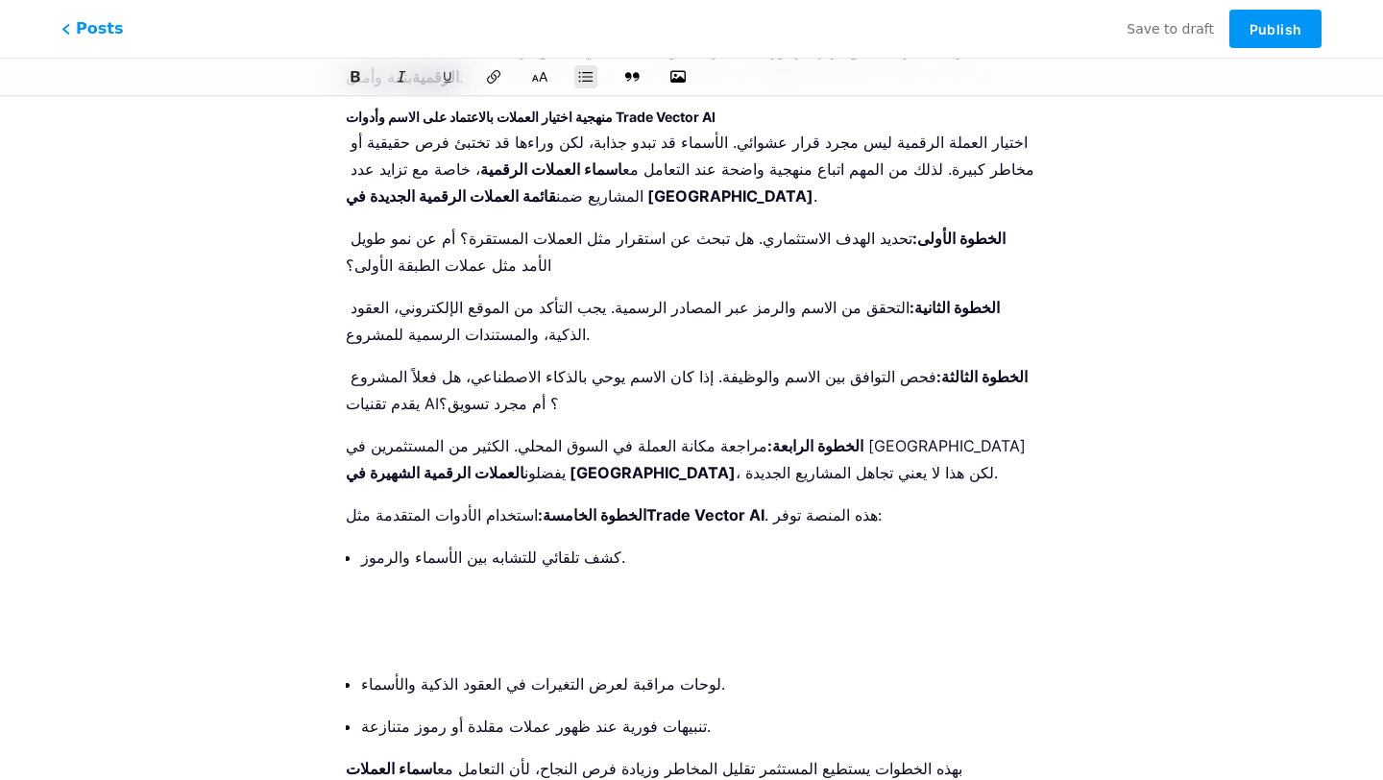
scroll to position [3644, 0]
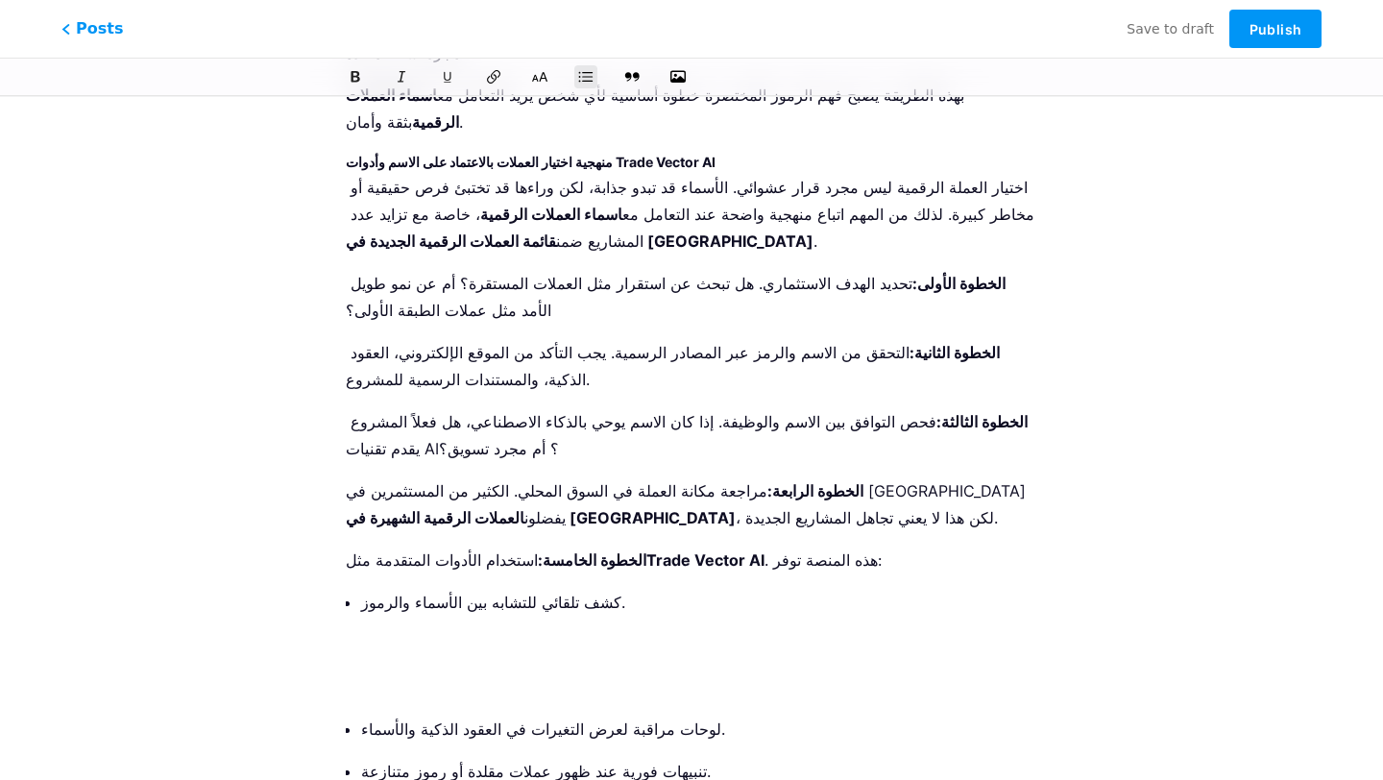
click at [410, 673] on p at bounding box center [699, 686] width 676 height 27
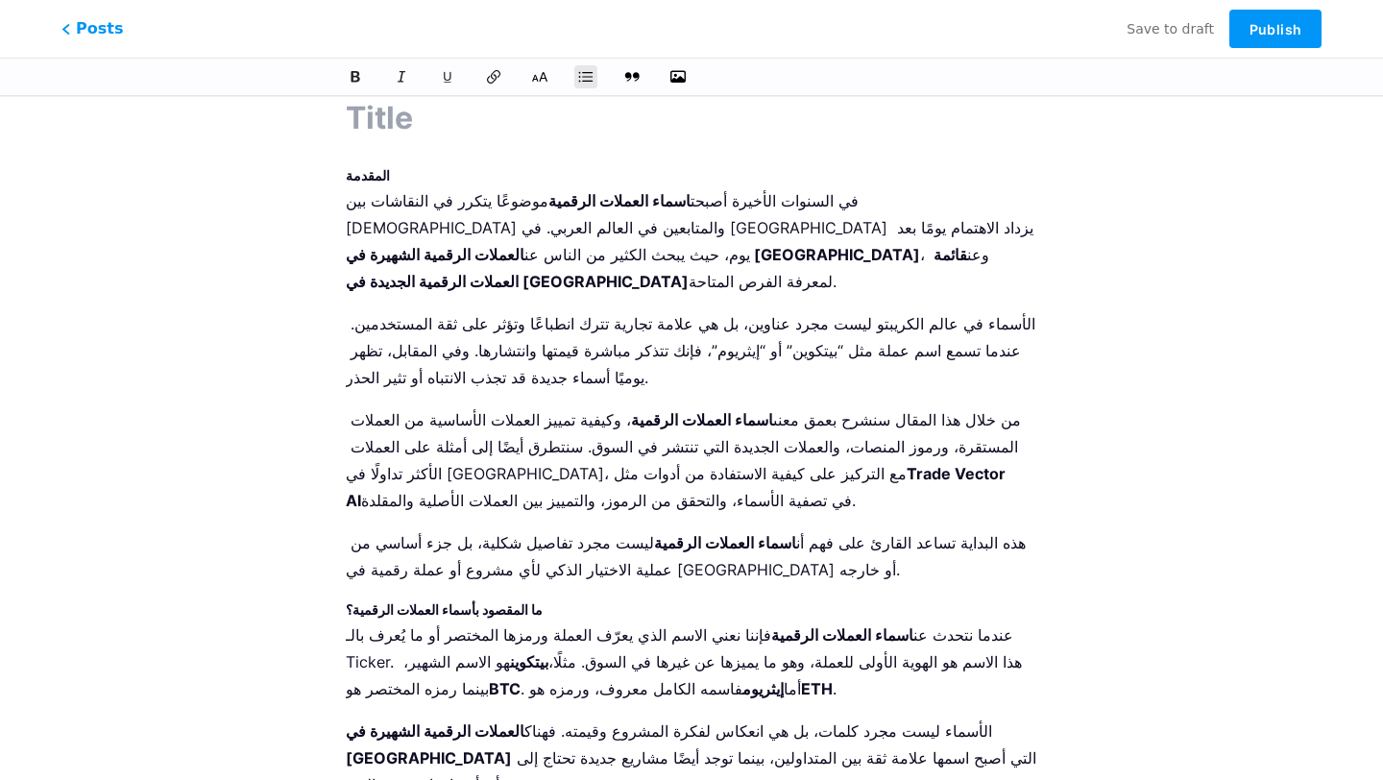
scroll to position [0, 0]
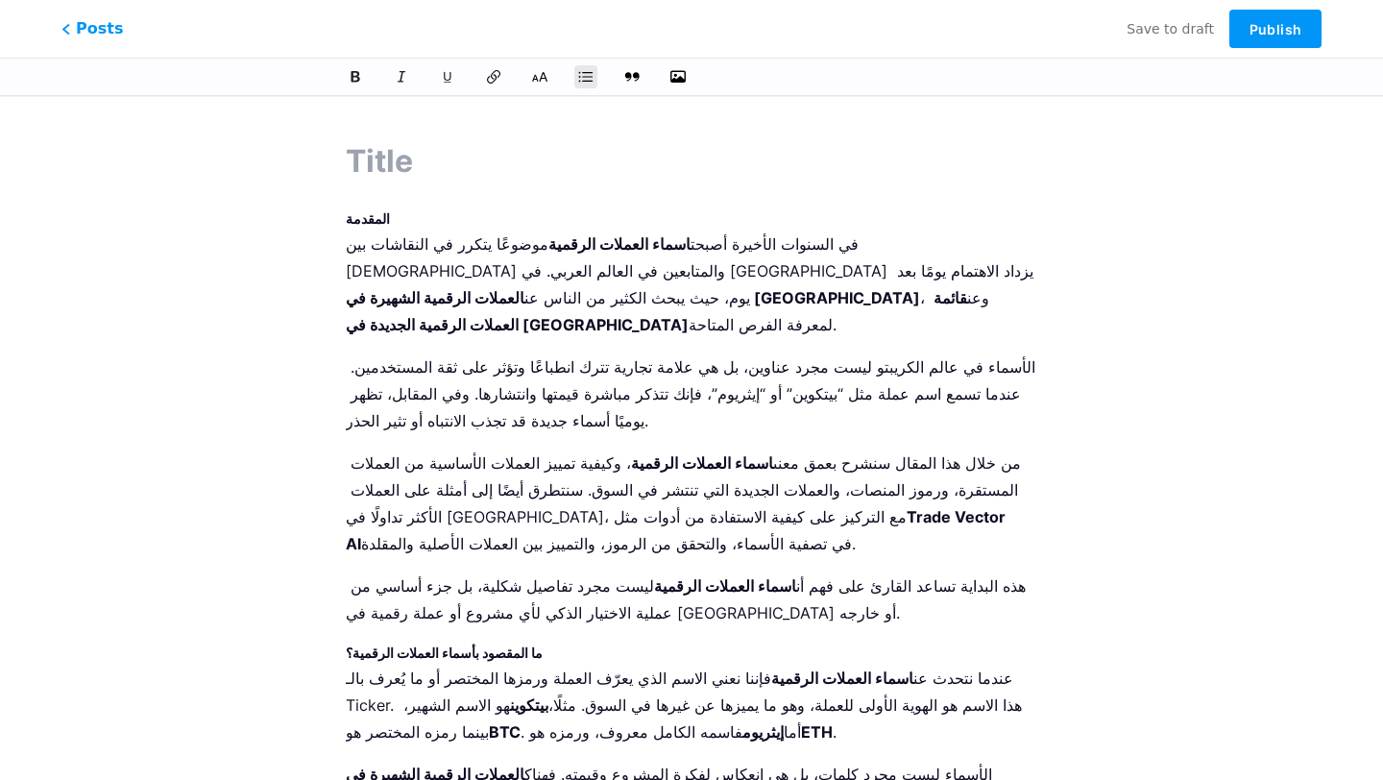
click at [413, 161] on input "text" at bounding box center [691, 161] width 691 height 46
paste input "اسماء العملات الرقمية في [GEOGRAPHIC_DATA] 2025"
type input "اسماء العملات الرقمية في [GEOGRAPHIC_DATA] 2025"
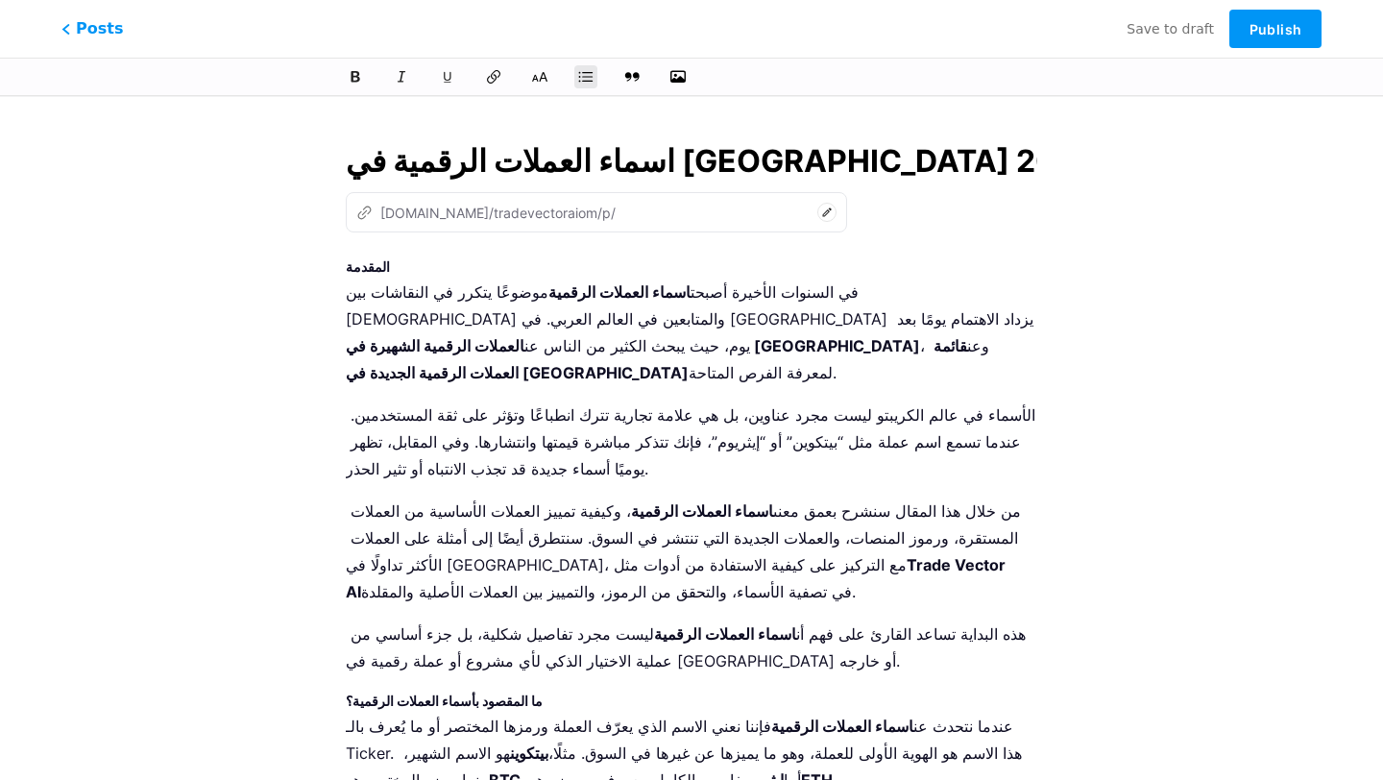
click at [431, 168] on input "اسماء العملات الرقمية في [GEOGRAPHIC_DATA] 2025" at bounding box center [691, 161] width 691 height 46
type input "asmaaa-alaamlat-alrkmy-fy-aaman-2025"
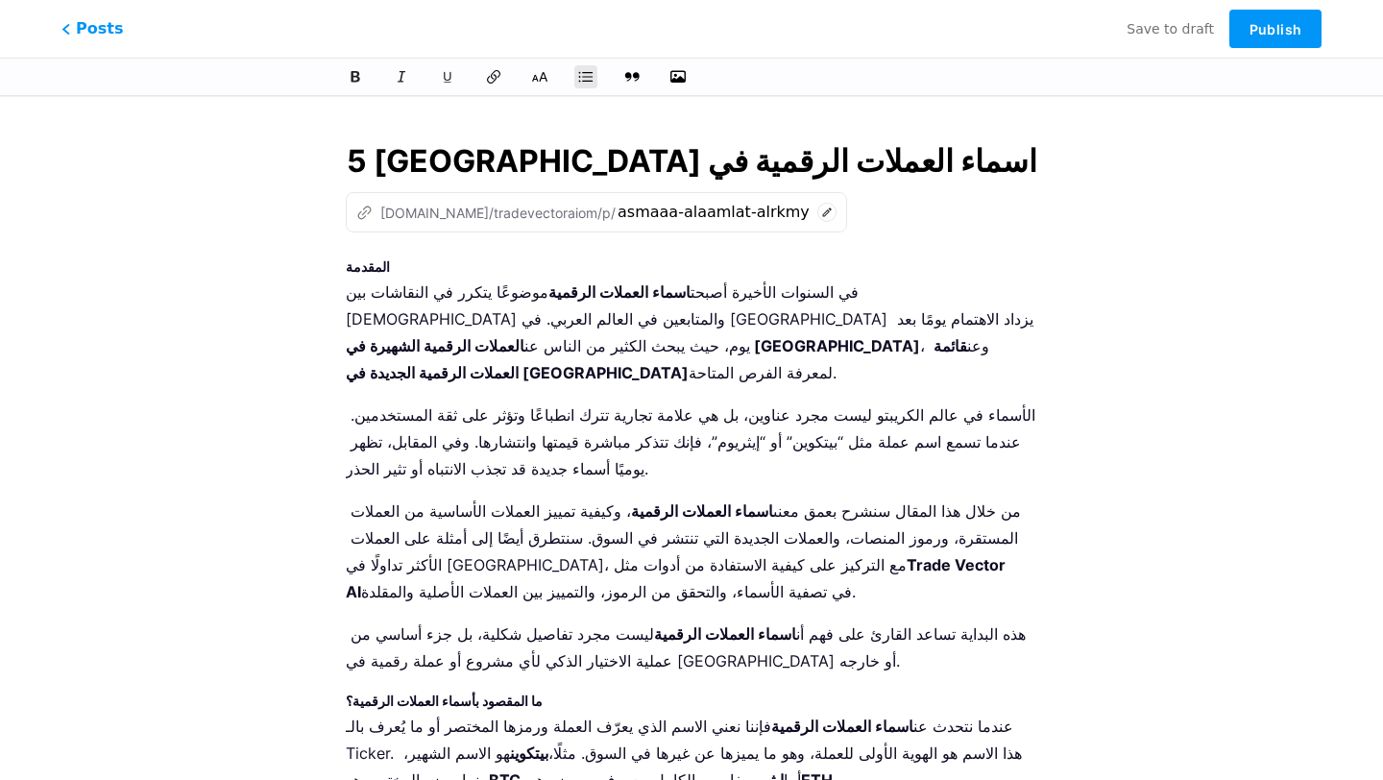
click at [1005, 159] on input "اسماء العملات الرقمية في [GEOGRAPHIC_DATA] 2025" at bounding box center [691, 161] width 691 height 46
click at [710, 157] on input "اسماء العملات الرقمية في [GEOGRAPHIC_DATA] 2025" at bounding box center [691, 161] width 691 height 46
type input "اسماء العملات الرقمية في [GEOGRAPHIC_DATA] 2025"
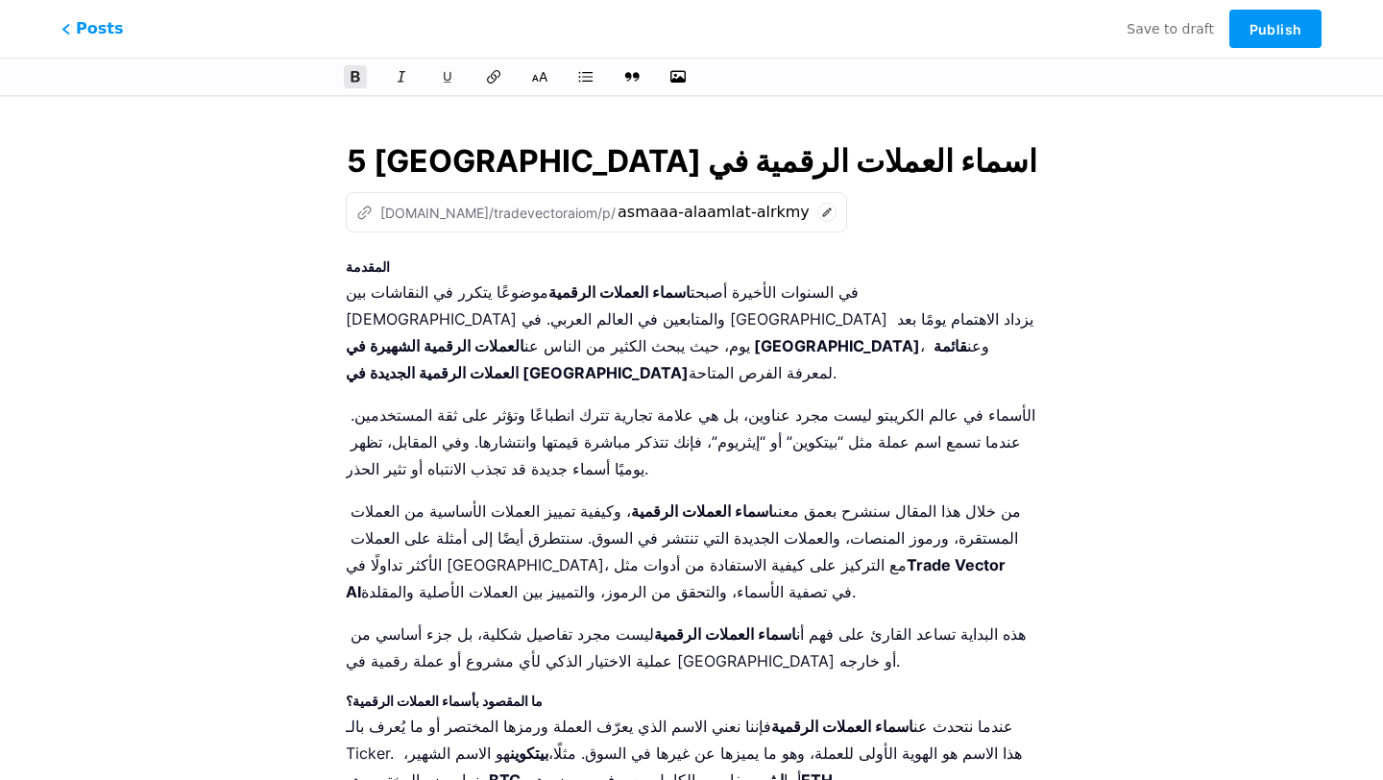
click at [371, 264] on strong "المقدمة" at bounding box center [368, 266] width 44 height 16
click at [547, 73] on icon at bounding box center [539, 76] width 19 height 19
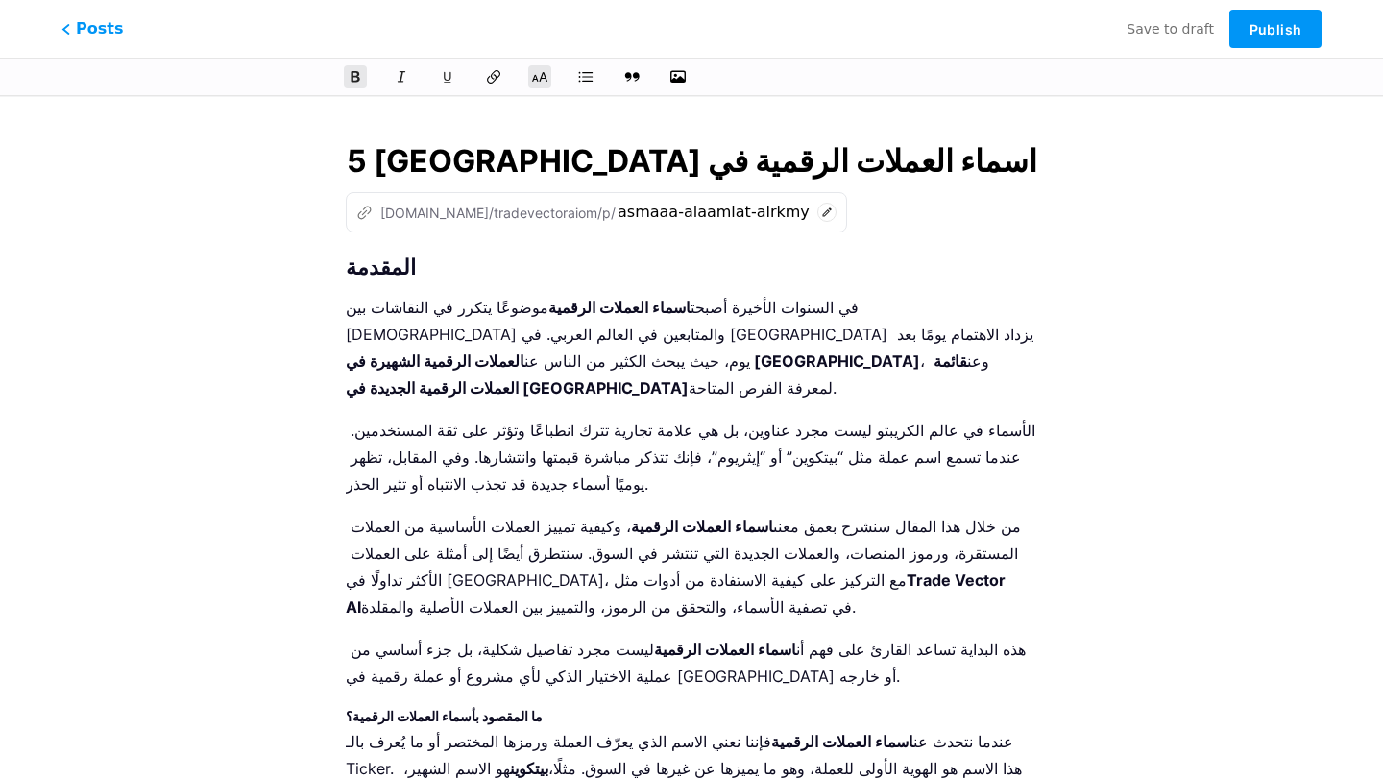
click at [346, 262] on strong "المقدمة" at bounding box center [381, 266] width 70 height 25
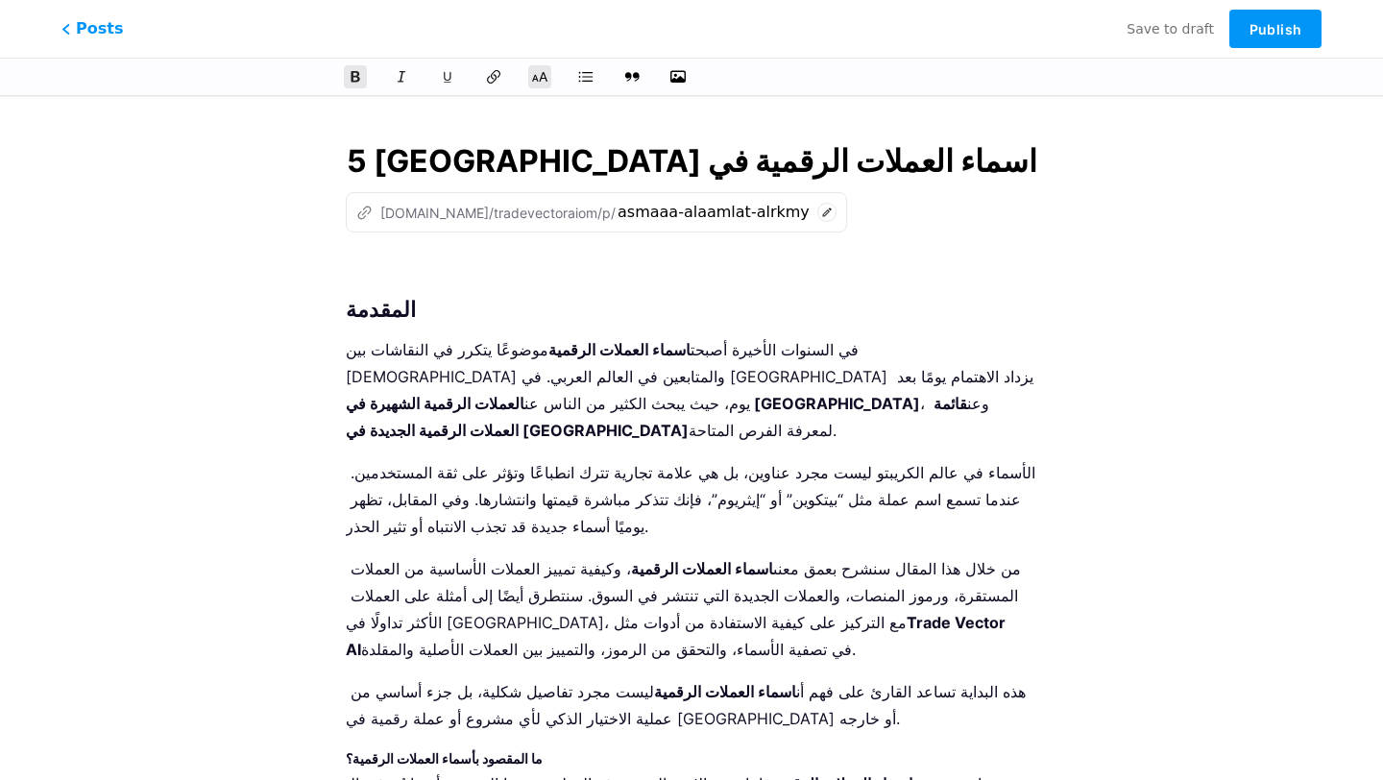
click at [367, 308] on strong "المقدمة" at bounding box center [381, 309] width 70 height 25
click at [539, 79] on icon at bounding box center [539, 76] width 19 height 19
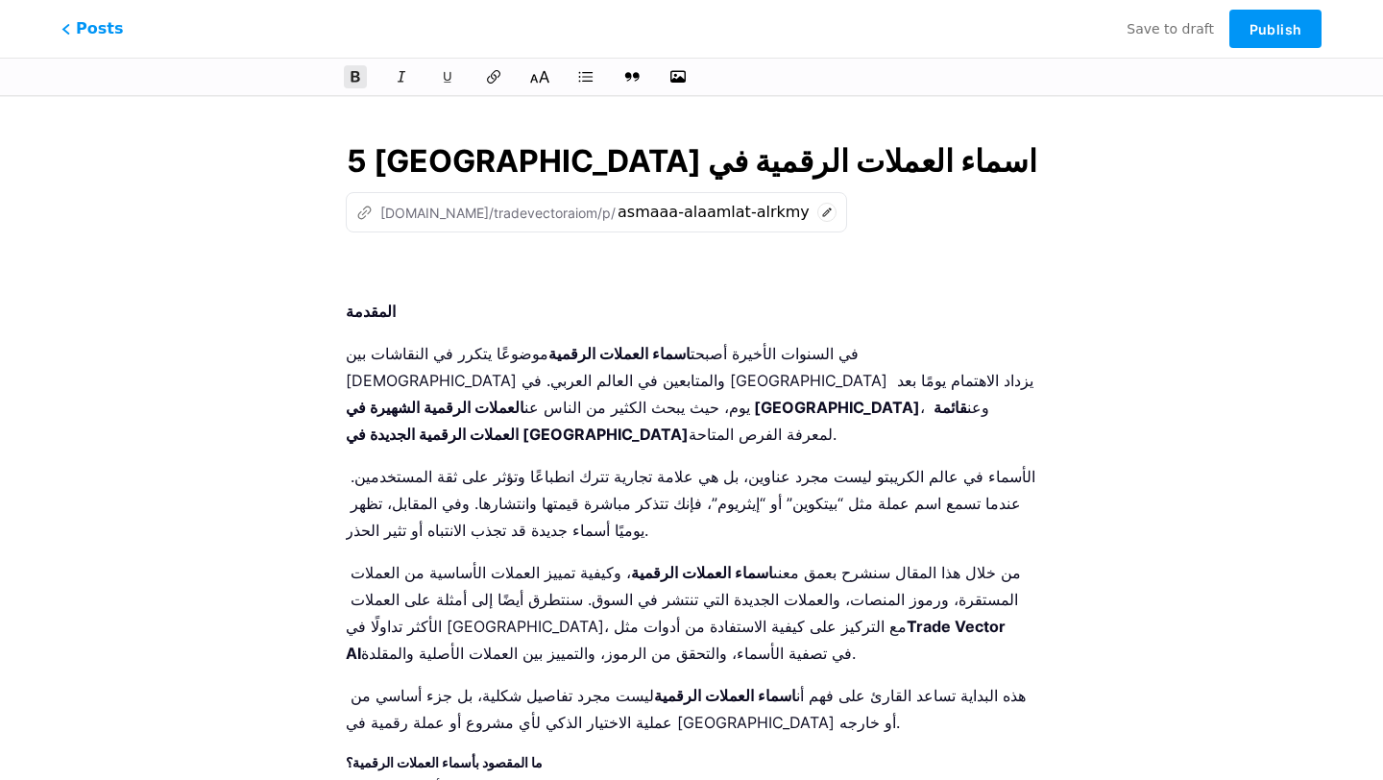
click at [539, 79] on icon at bounding box center [539, 76] width 19 height 19
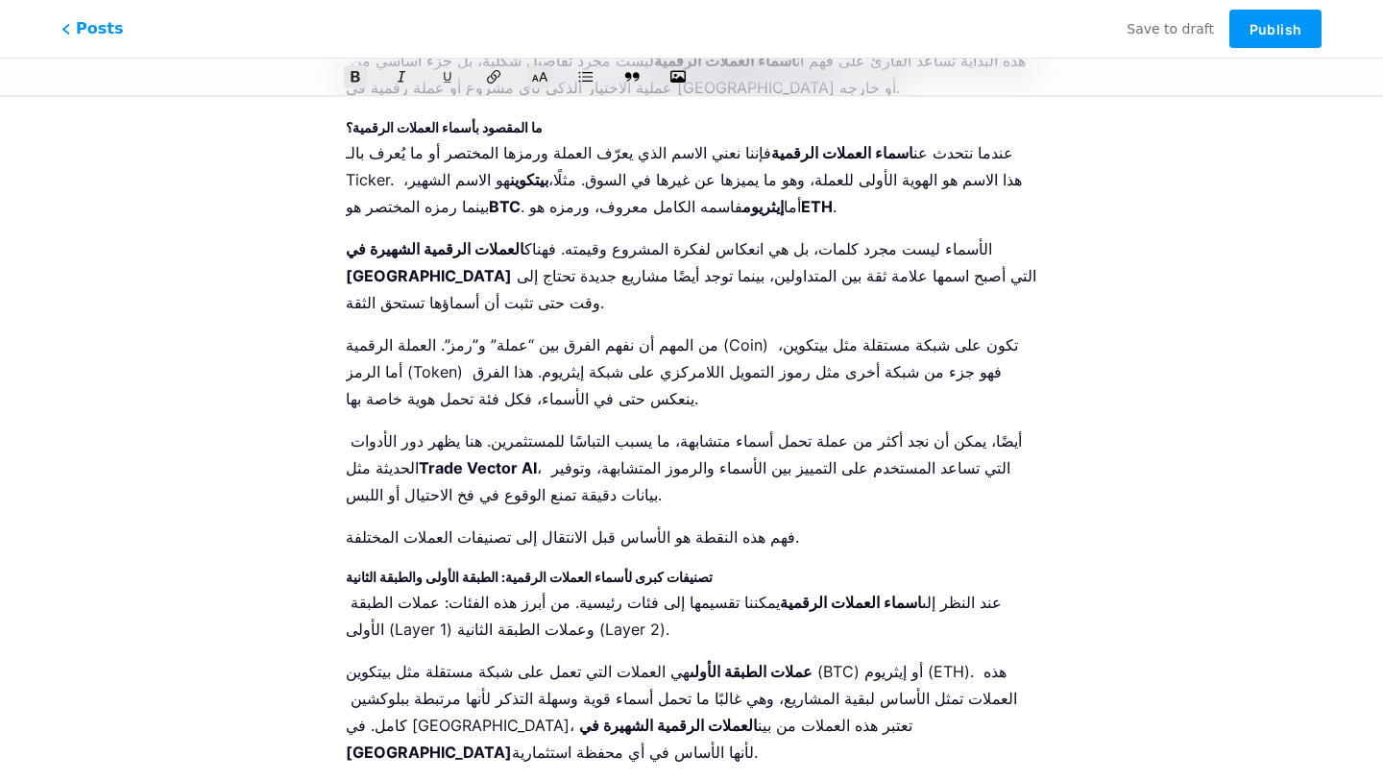
scroll to position [632, 0]
click at [451, 522] on p "فهم هذه النقطة هو الأساس قبل الانتقال إلى تصنيفات العملات المختلفة." at bounding box center [691, 535] width 691 height 27
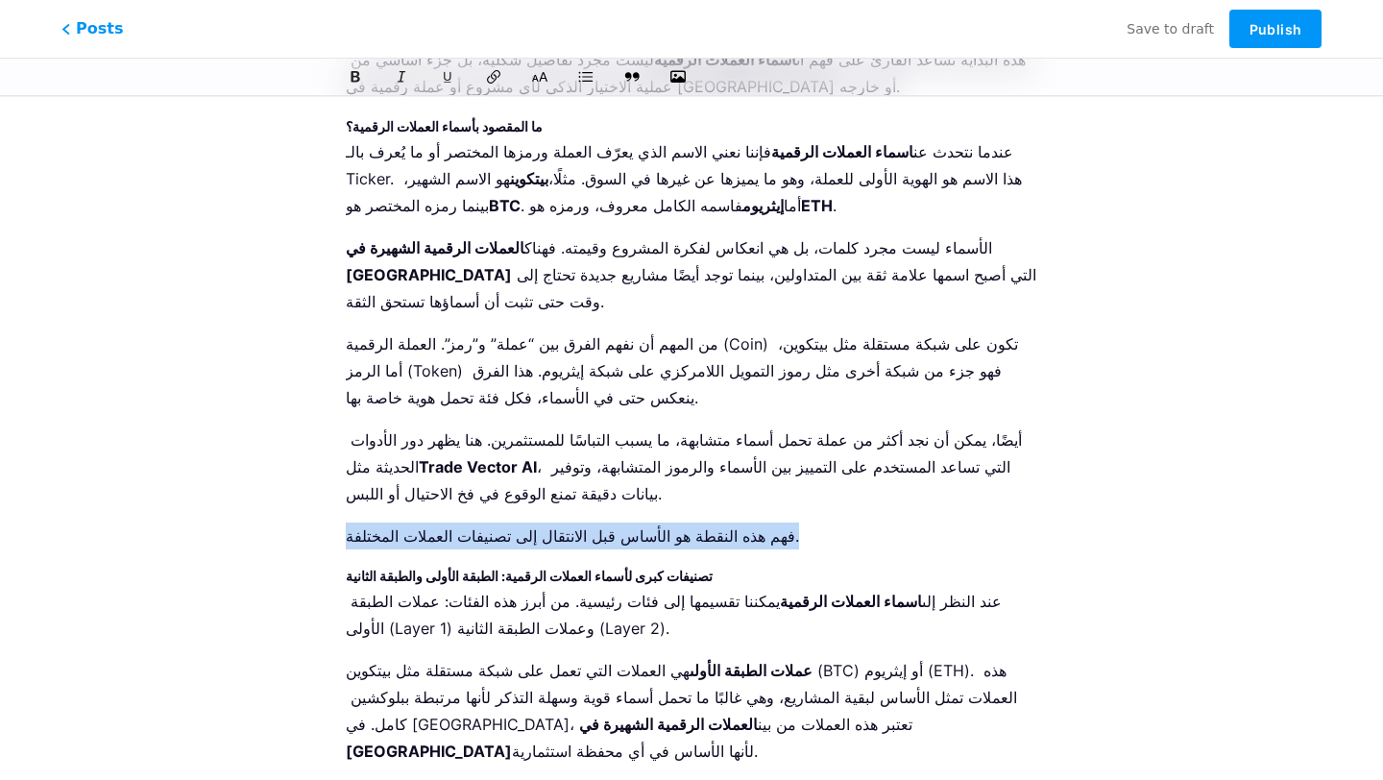
click at [451, 522] on p "فهم هذه النقطة هو الأساس قبل الانتقال إلى تصنيفات العملات المختلفة." at bounding box center [691, 535] width 691 height 27
click at [541, 77] on icon at bounding box center [539, 76] width 19 height 19
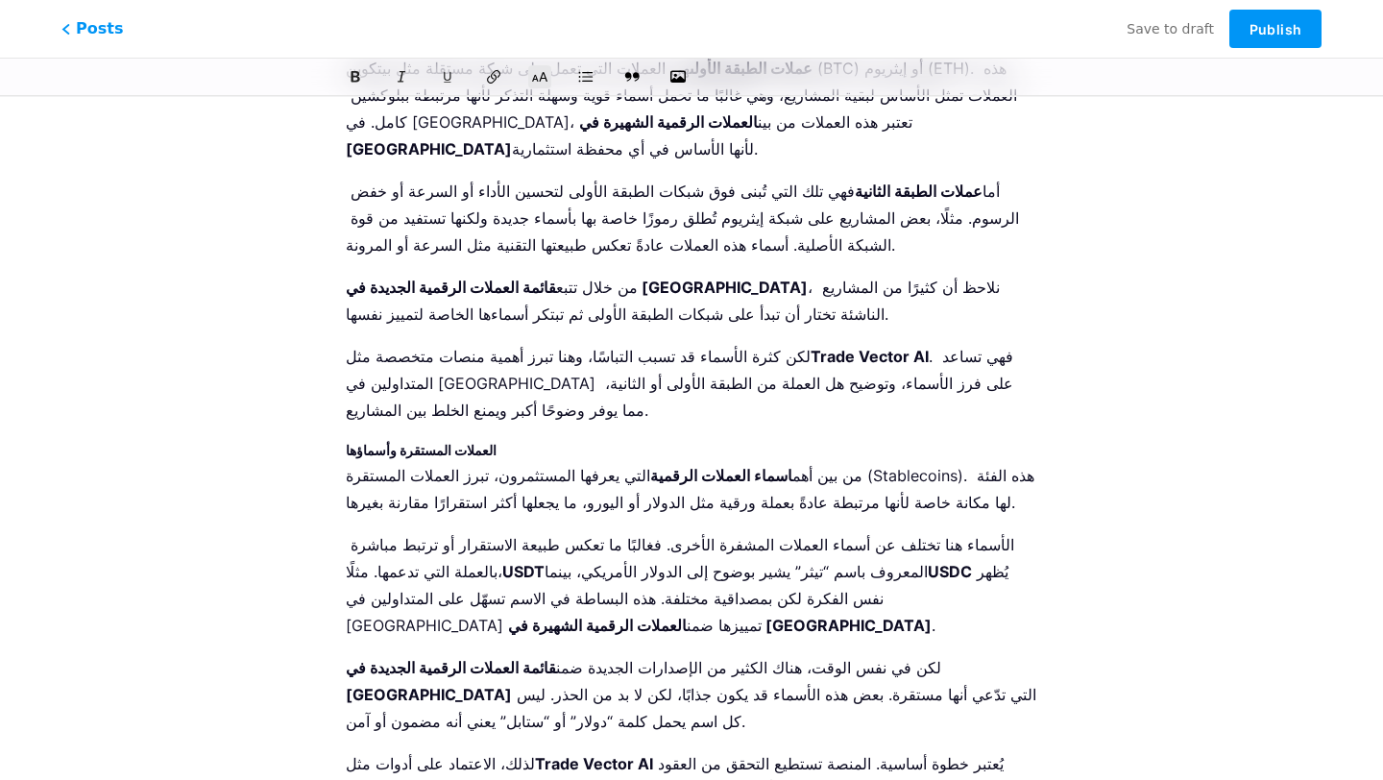
scroll to position [1236, 0]
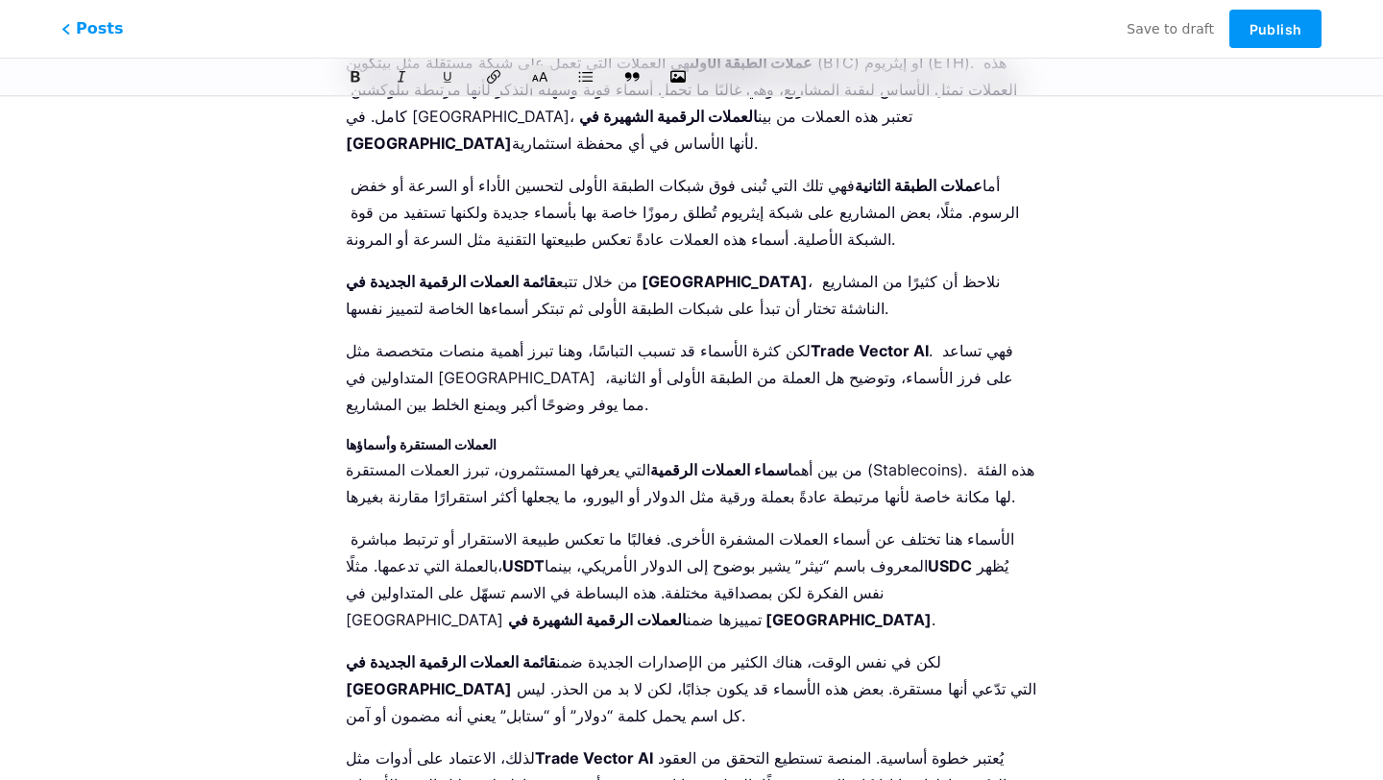
click at [449, 436] on strong "العملات المستقرة وأسماؤها" at bounding box center [421, 444] width 151 height 16
click at [642, 75] on button at bounding box center [631, 76] width 29 height 29
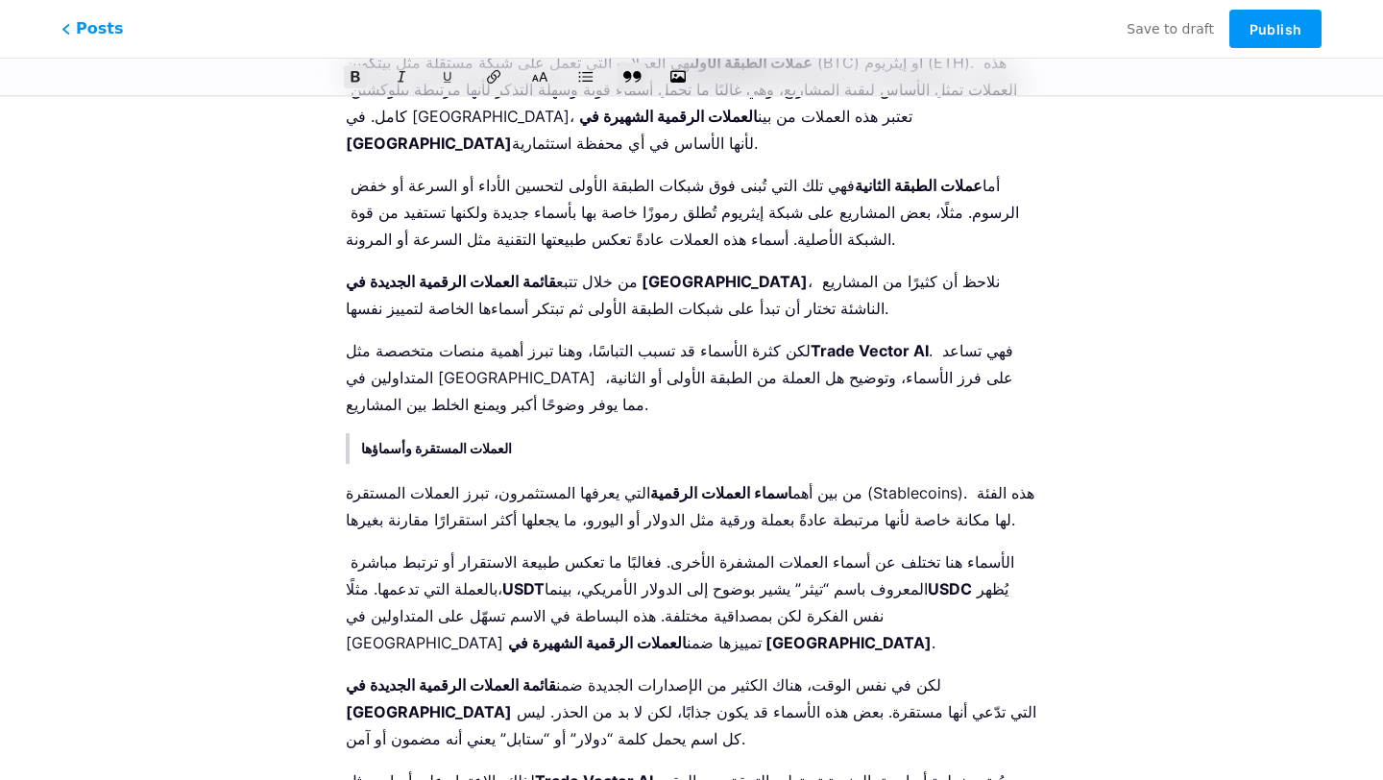
click at [641, 74] on icon at bounding box center [631, 76] width 19 height 19
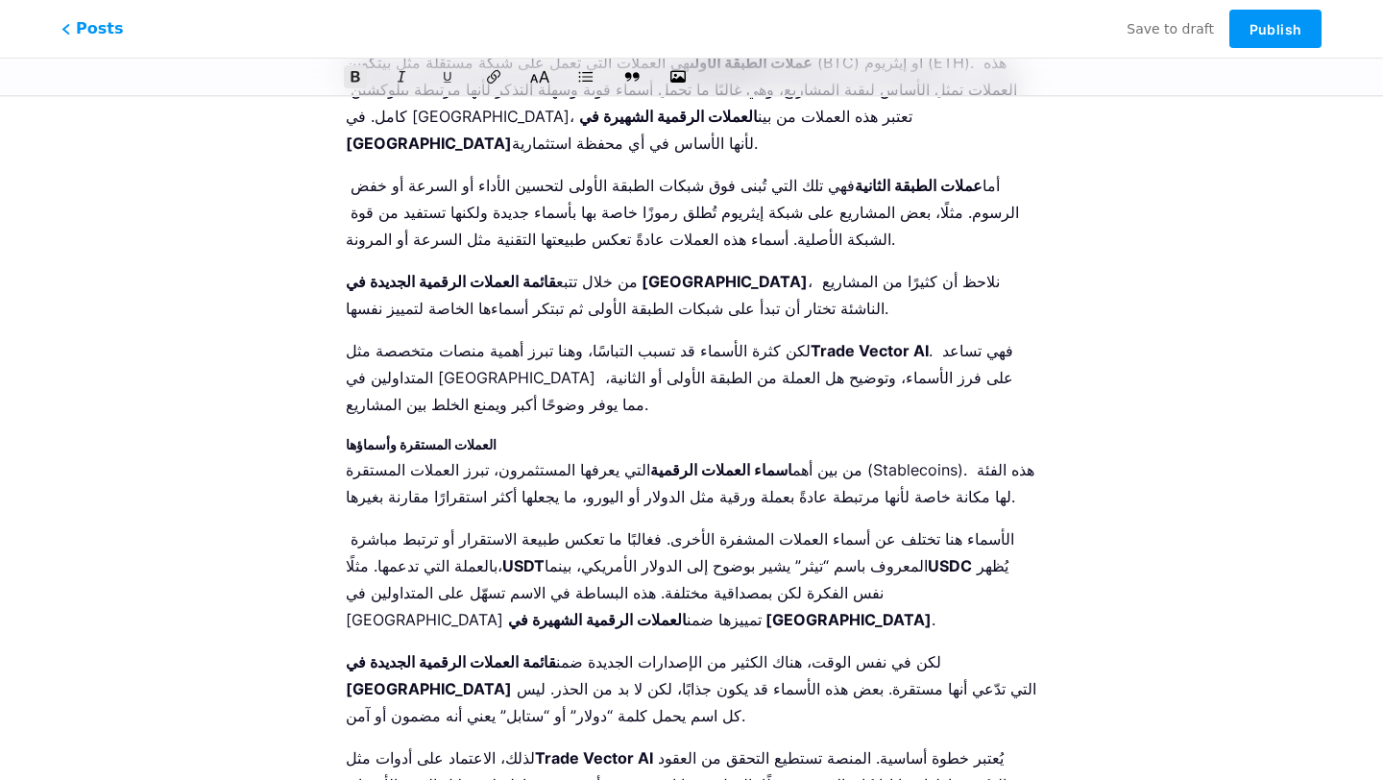
click at [540, 74] on icon at bounding box center [539, 76] width 19 height 19
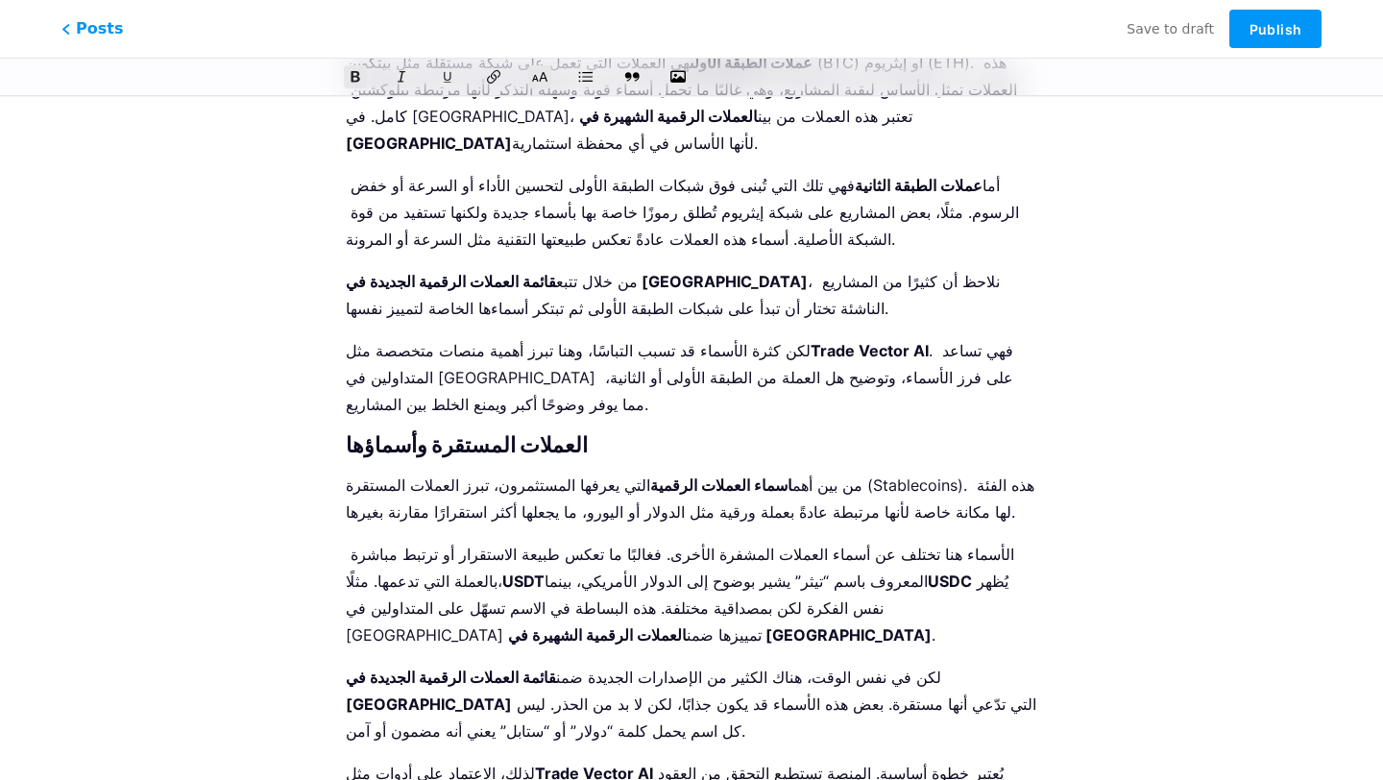
scroll to position [1589, 0]
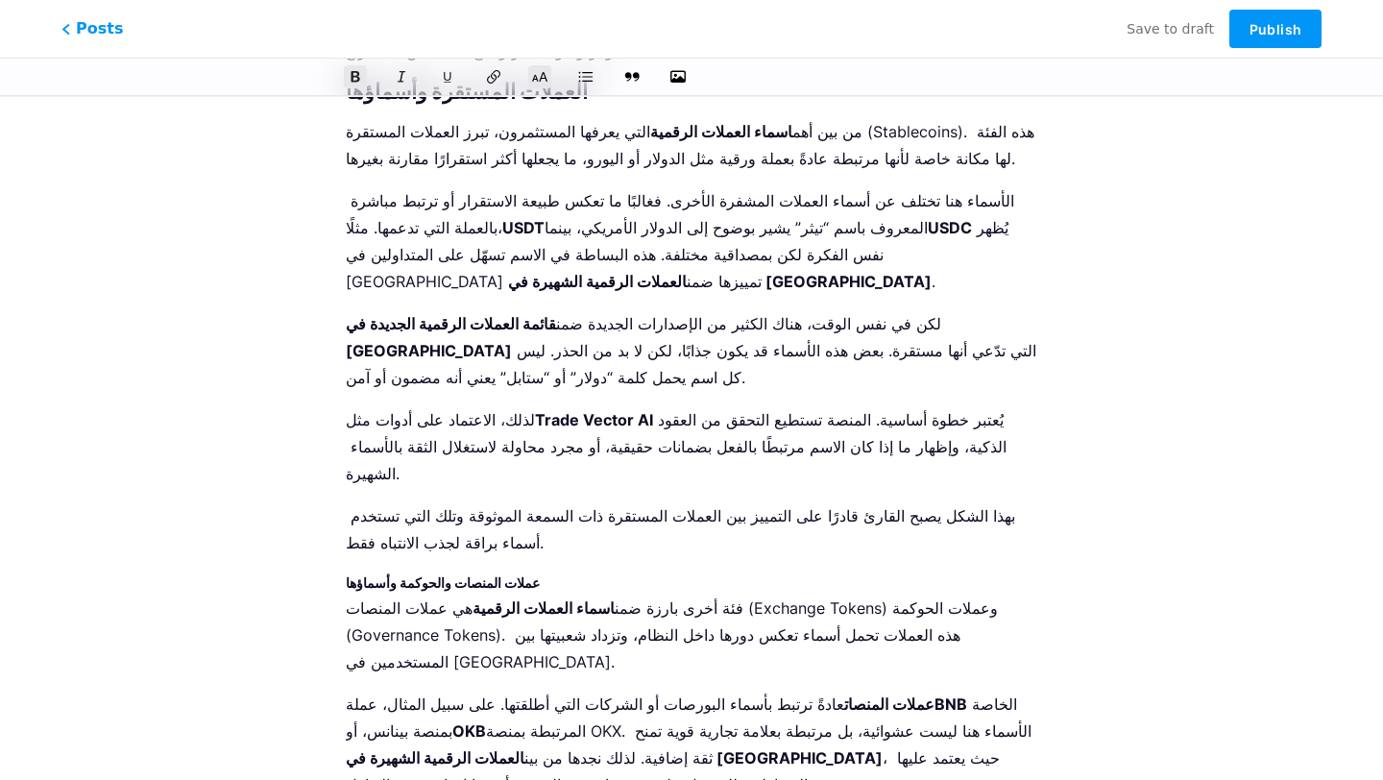
click at [453, 574] on strong "عملات المنصات والحوكمة وأسماؤها" at bounding box center [443, 582] width 194 height 16
click at [542, 71] on icon at bounding box center [539, 76] width 19 height 19
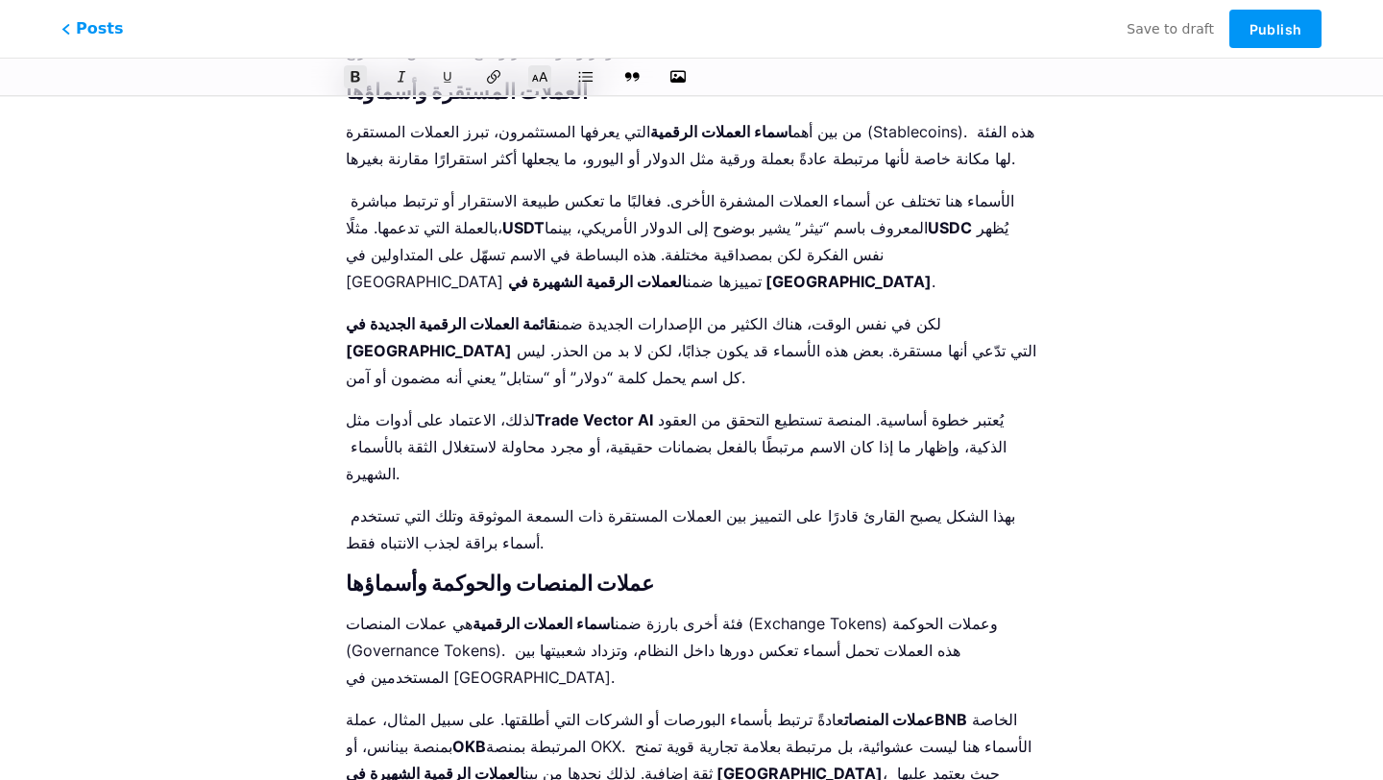
scroll to position [1933, 0]
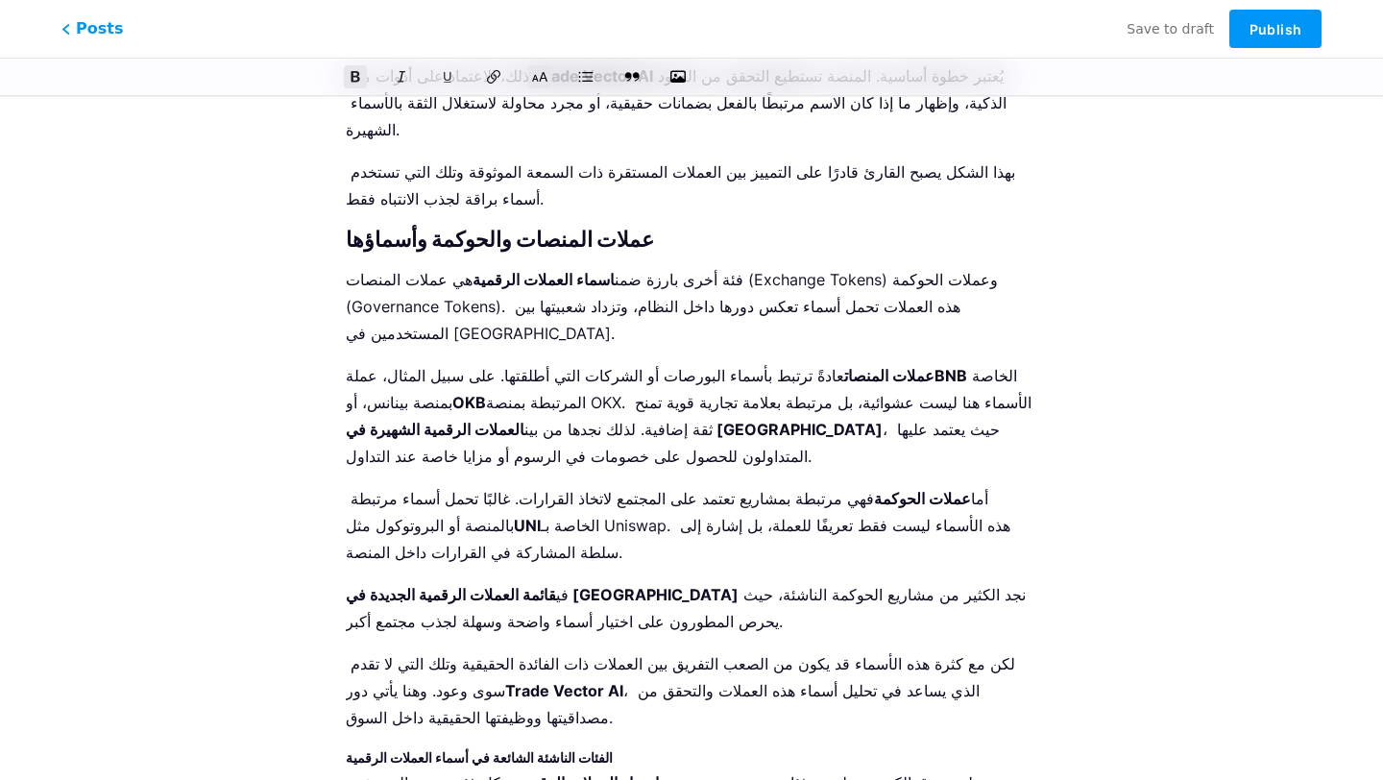
click at [536, 69] on icon at bounding box center [539, 76] width 19 height 19
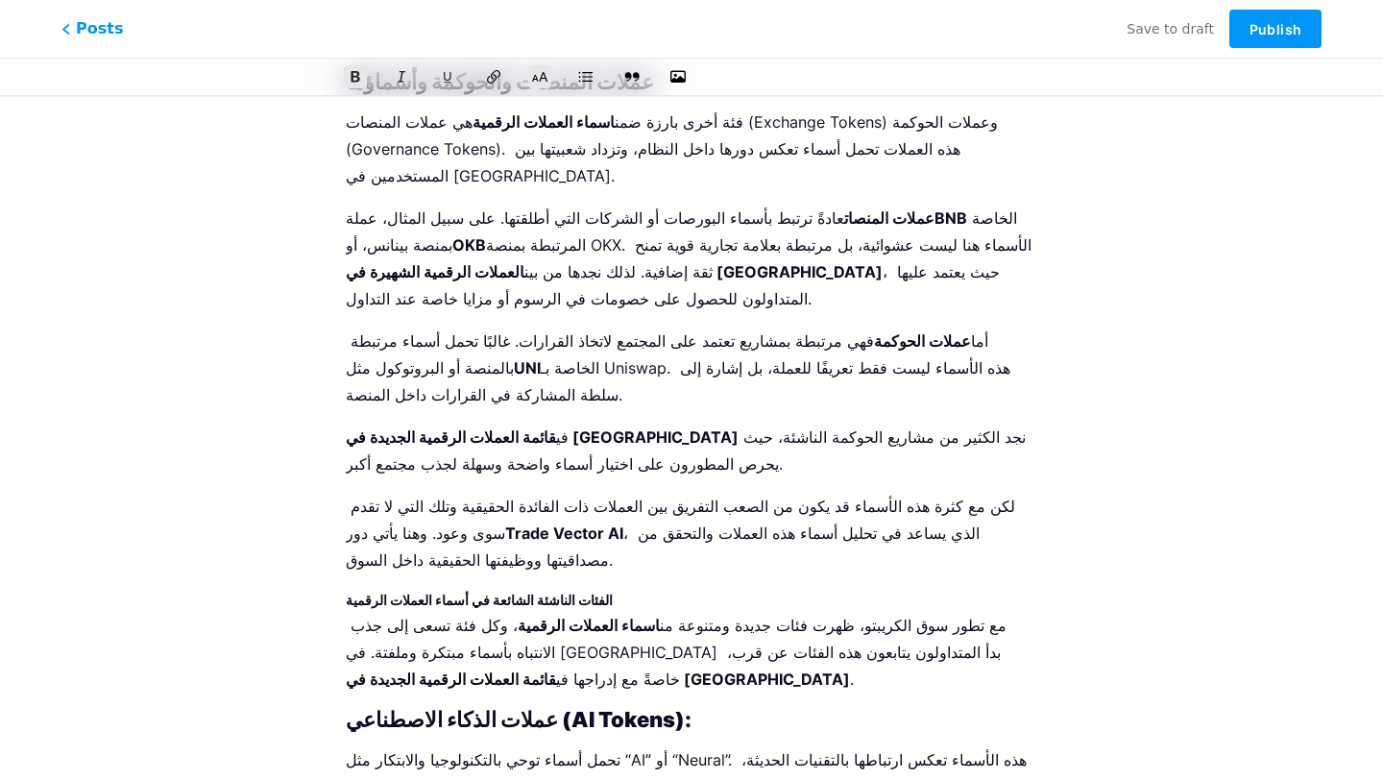
scroll to position [2085, 0]
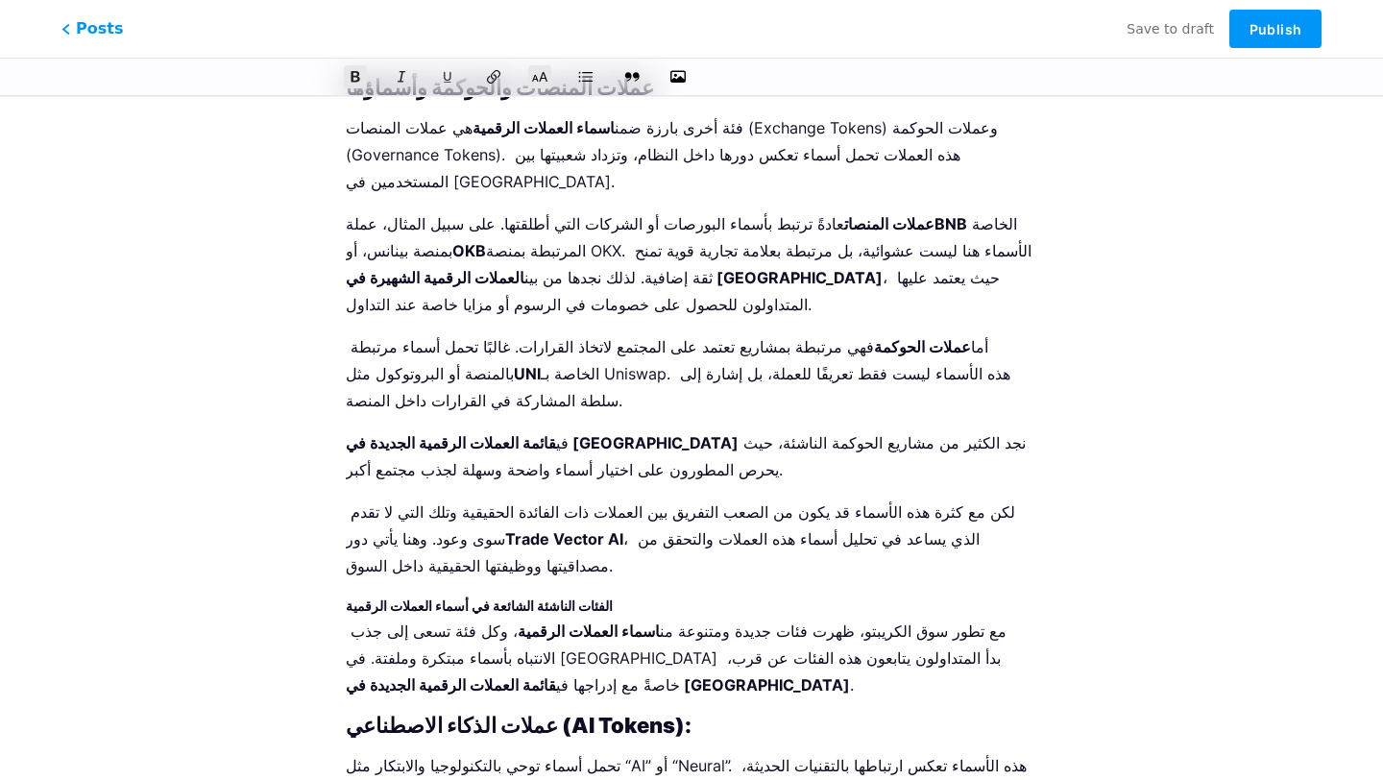
click at [533, 713] on strong "عملات الذكاء الاصطناعي (AI Tokens):" at bounding box center [519, 725] width 346 height 25
click at [534, 81] on icon at bounding box center [539, 76] width 19 height 19
click at [482, 597] on strong "الفئات الناشئة الشائعة في أسماء العملات الرقمية" at bounding box center [479, 605] width 267 height 16
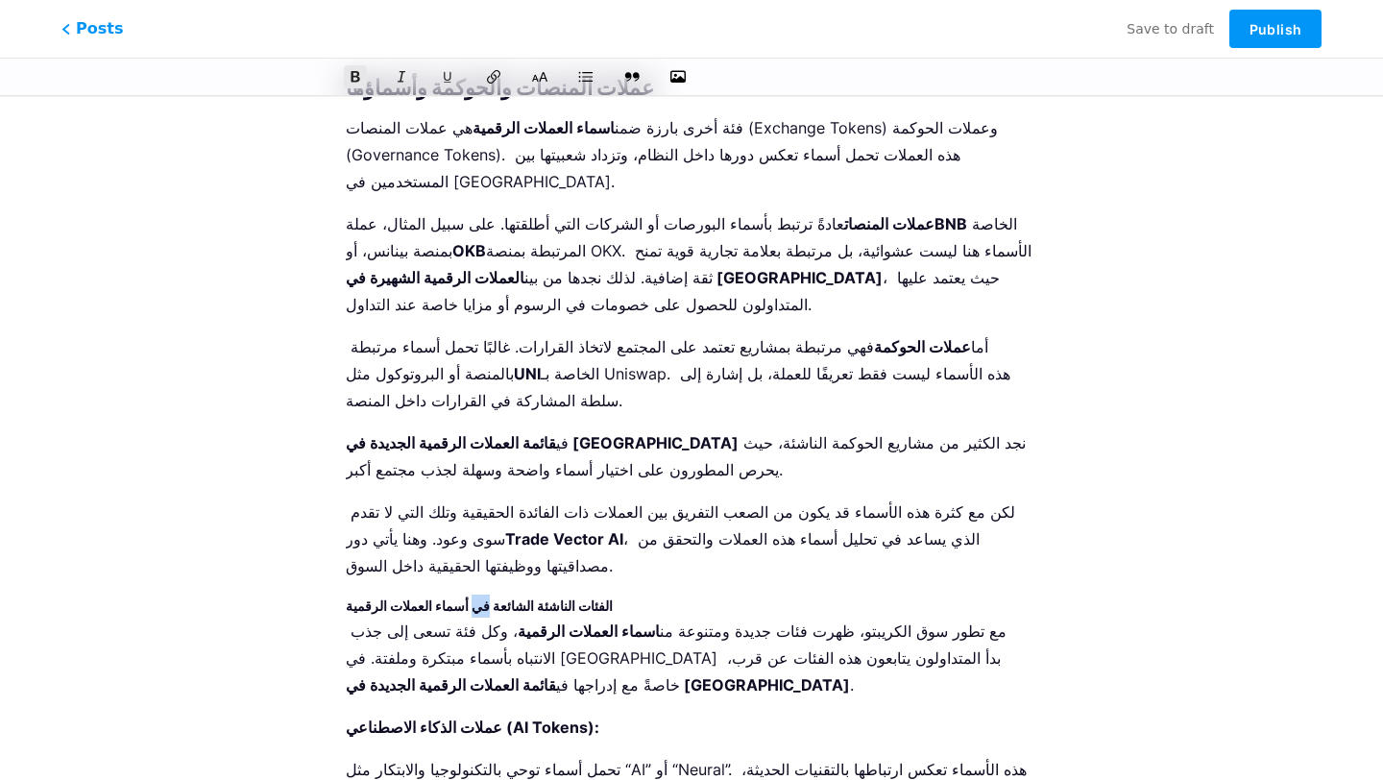
click at [482, 597] on strong "الفئات الناشئة الشائعة في أسماء العملات الرقمية" at bounding box center [479, 605] width 267 height 16
click at [536, 72] on icon at bounding box center [539, 76] width 19 height 19
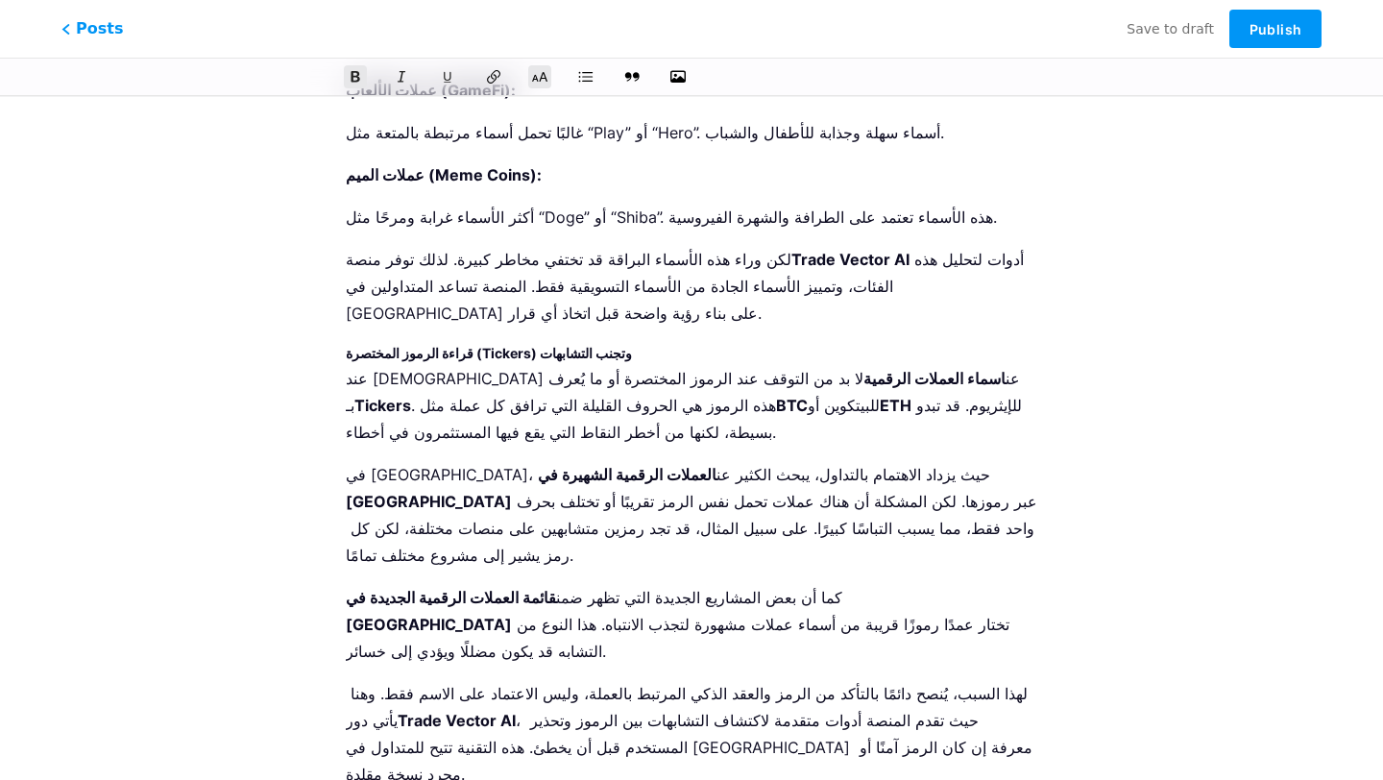
scroll to position [3068, 0]
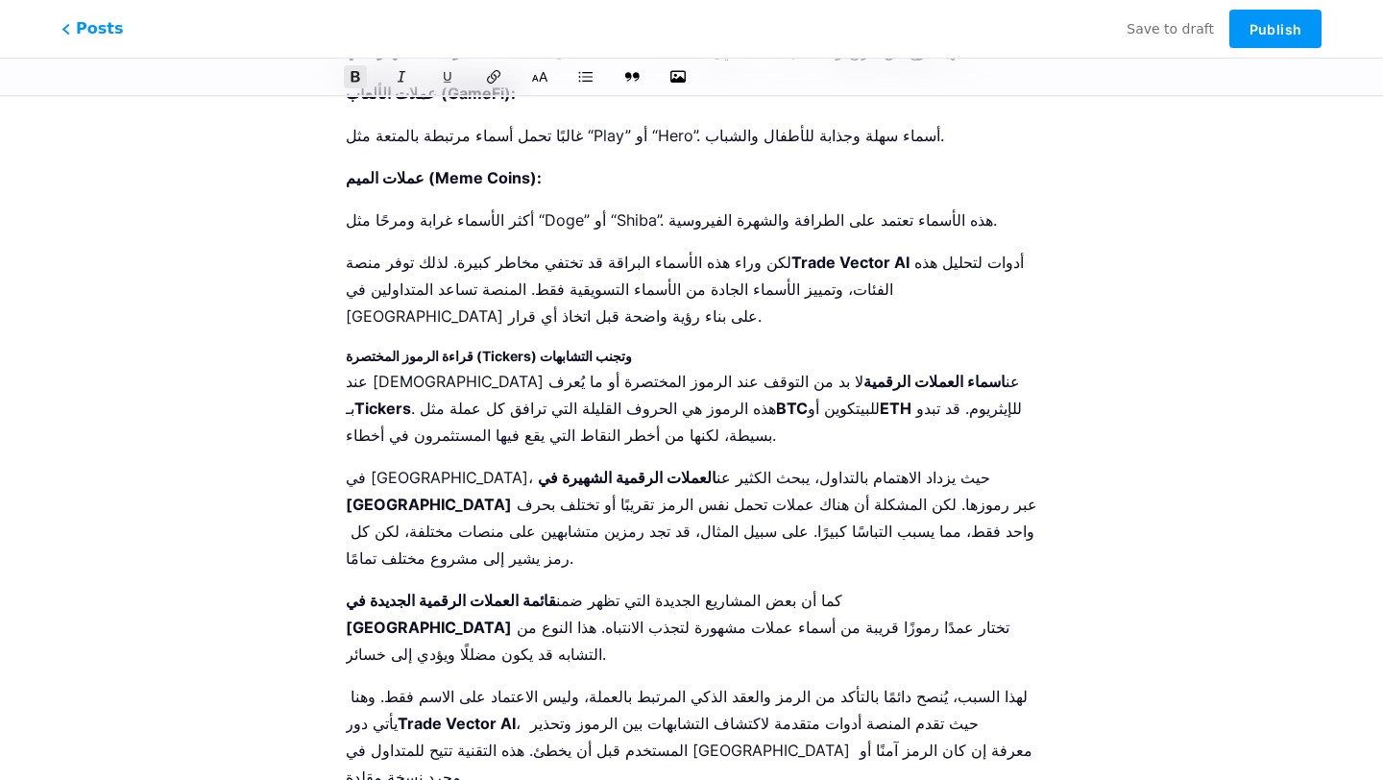
click at [538, 76] on icon at bounding box center [539, 76] width 19 height 19
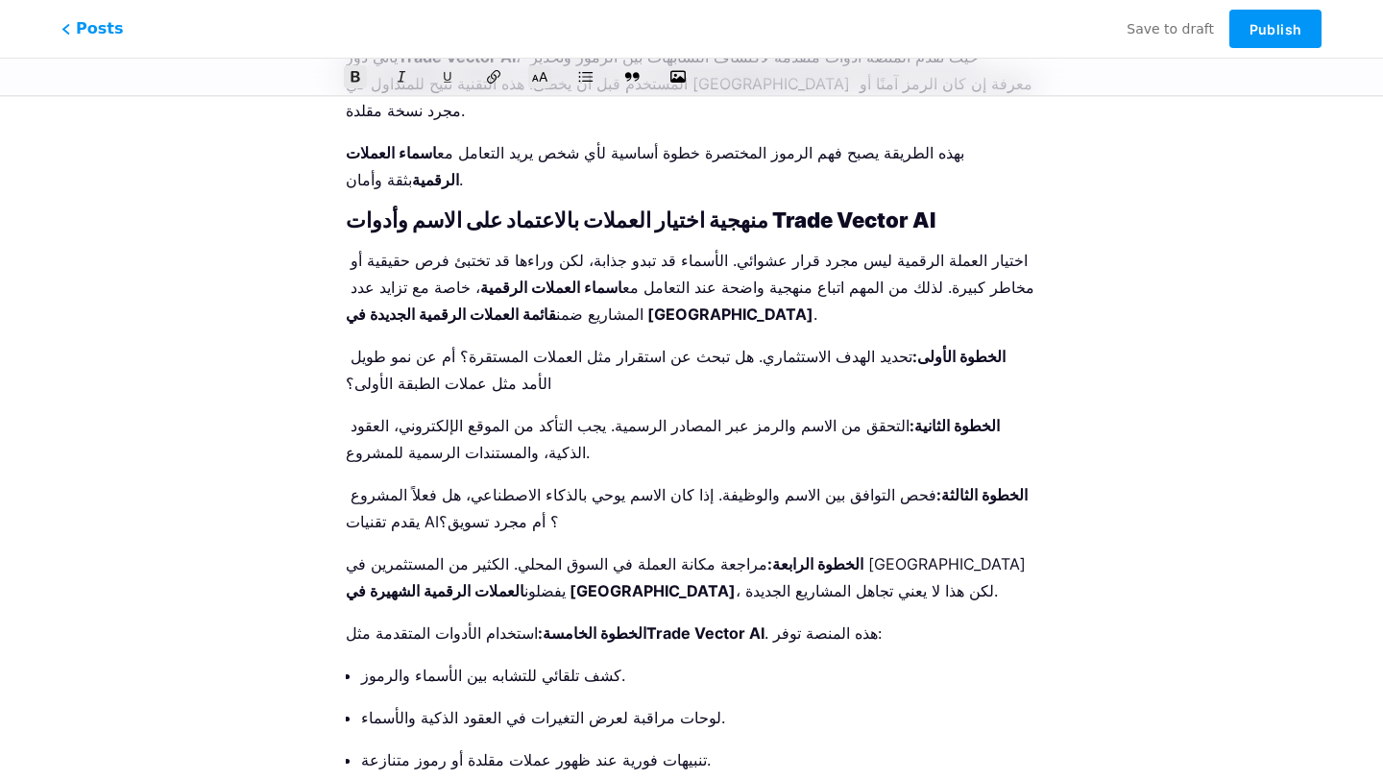
scroll to position [3737, 0]
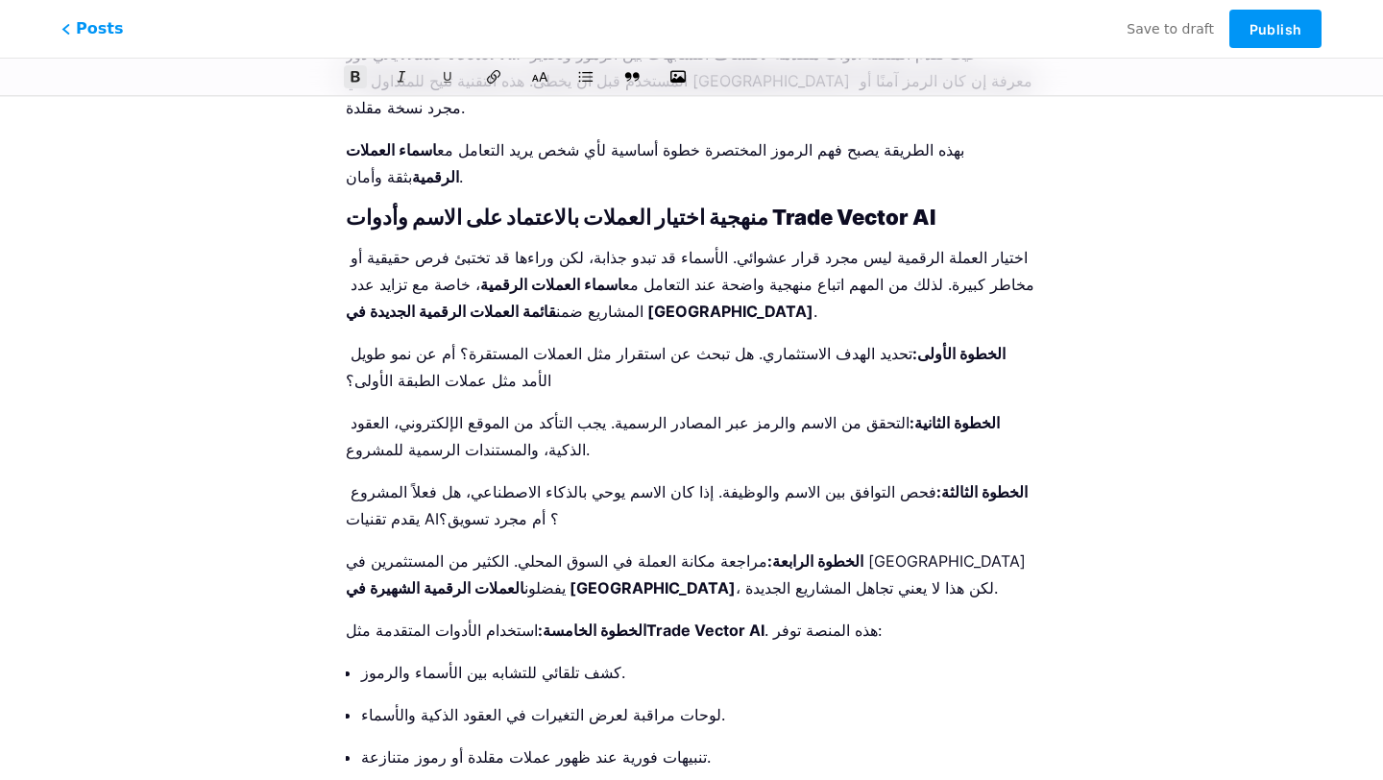
click at [540, 74] on icon at bounding box center [539, 76] width 19 height 19
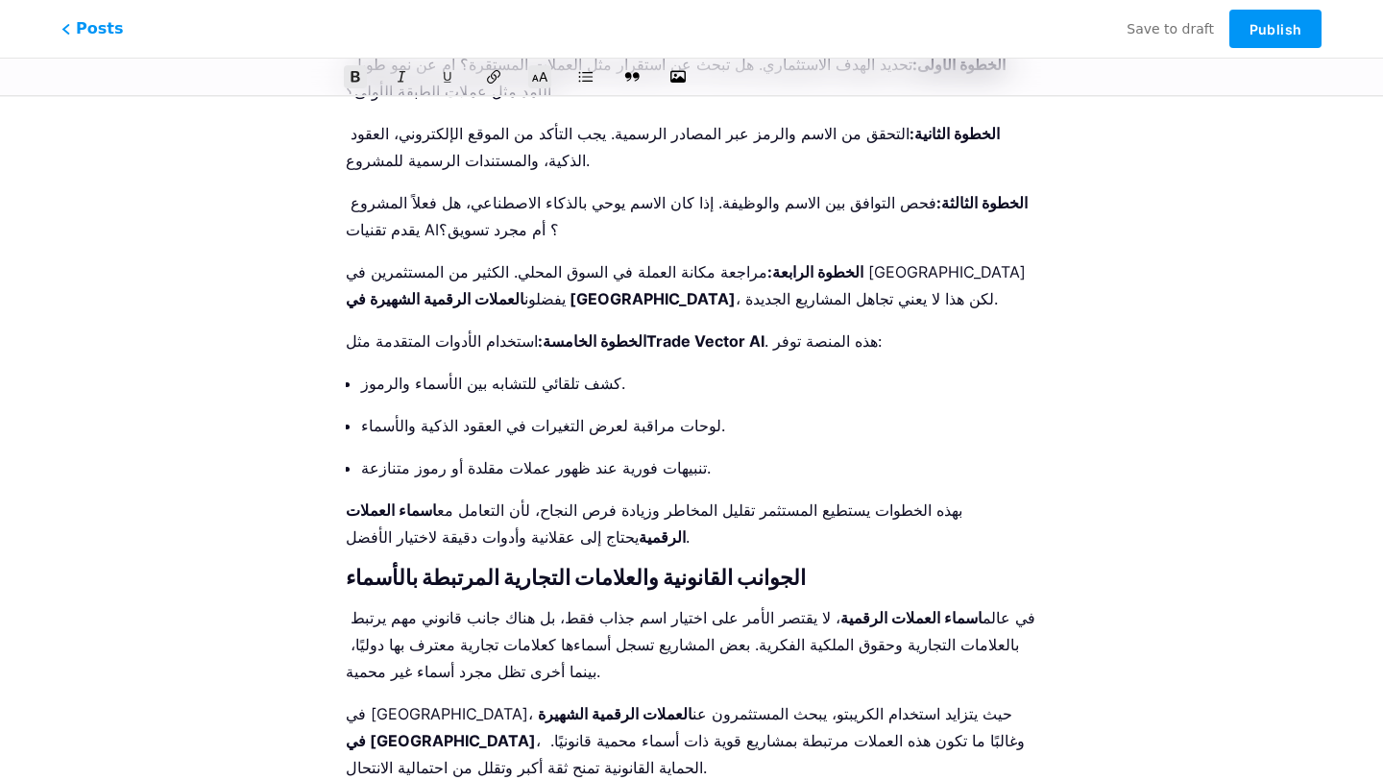
scroll to position [4016, 0]
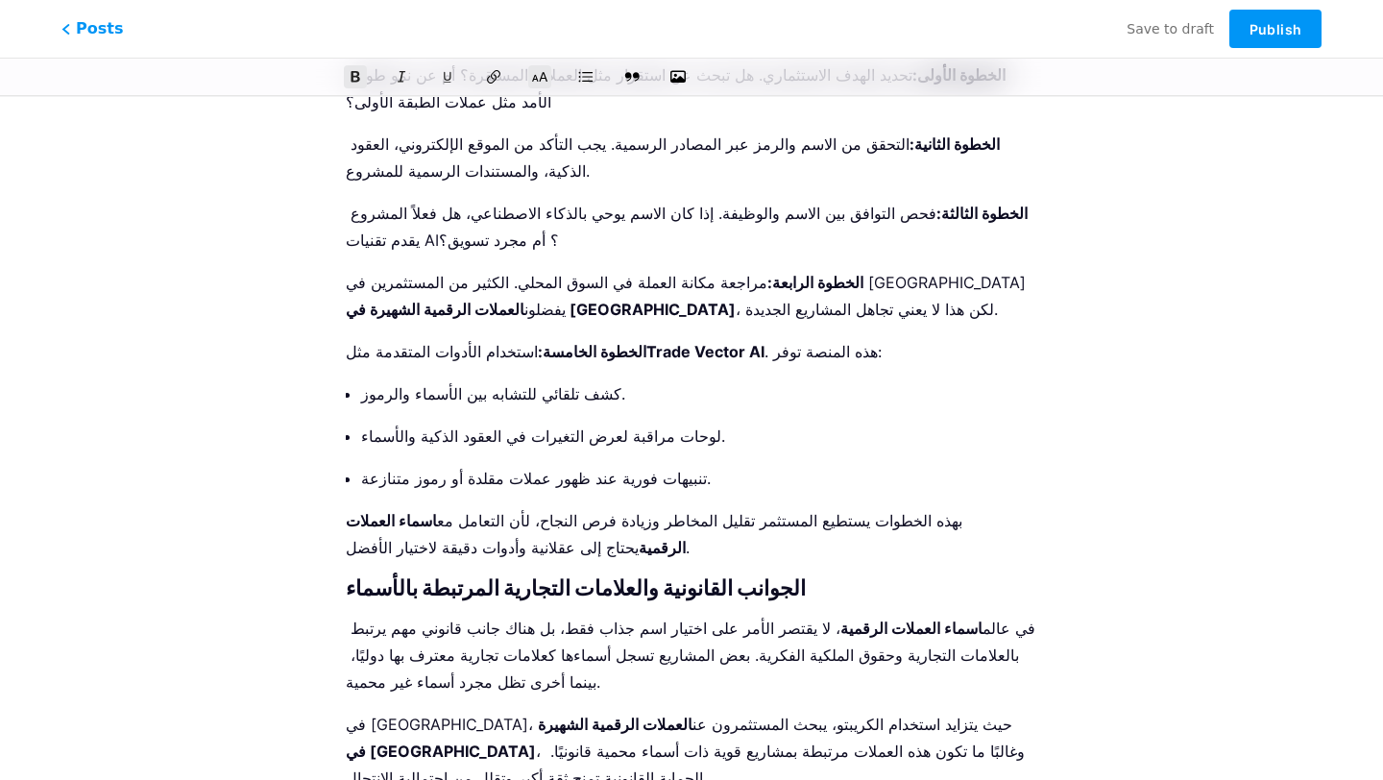
click at [541, 80] on icon at bounding box center [540, 77] width 18 height 12
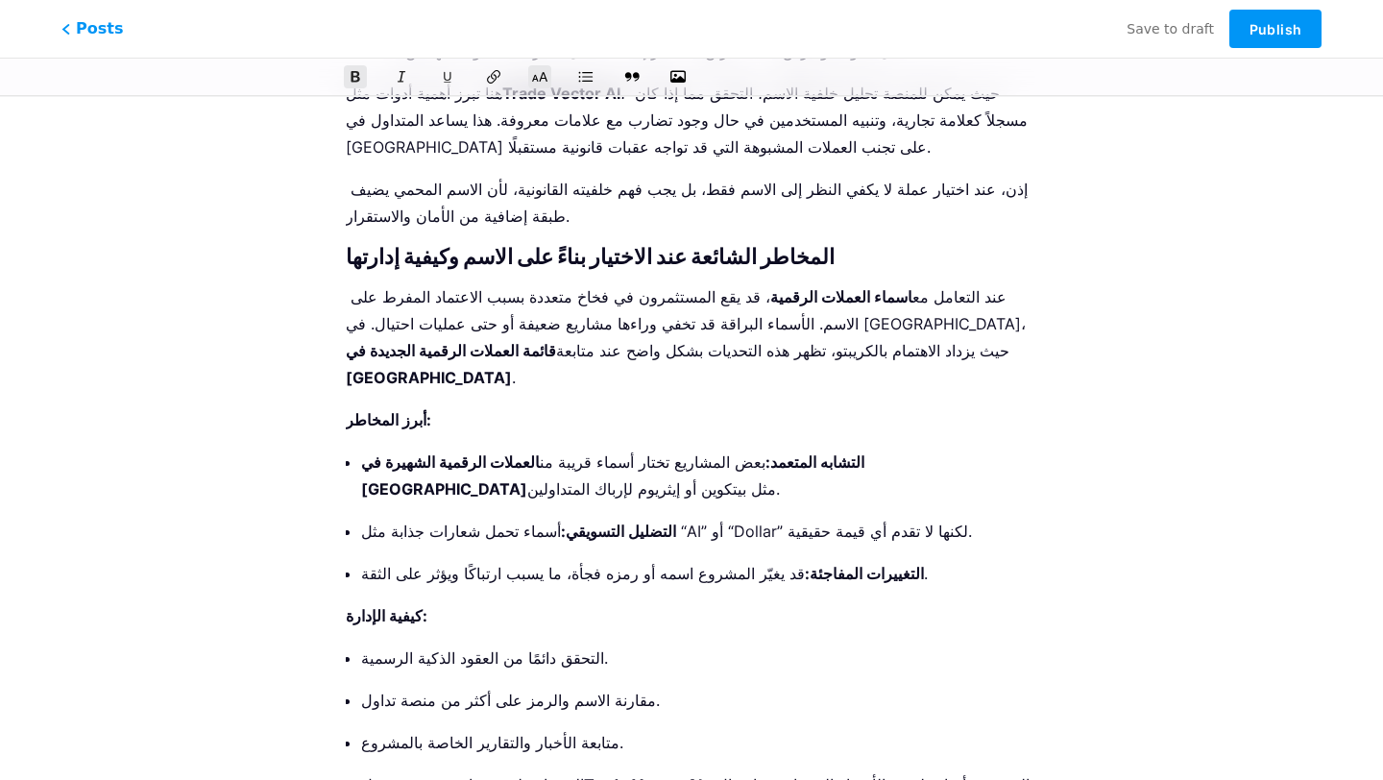
scroll to position [4841, 0]
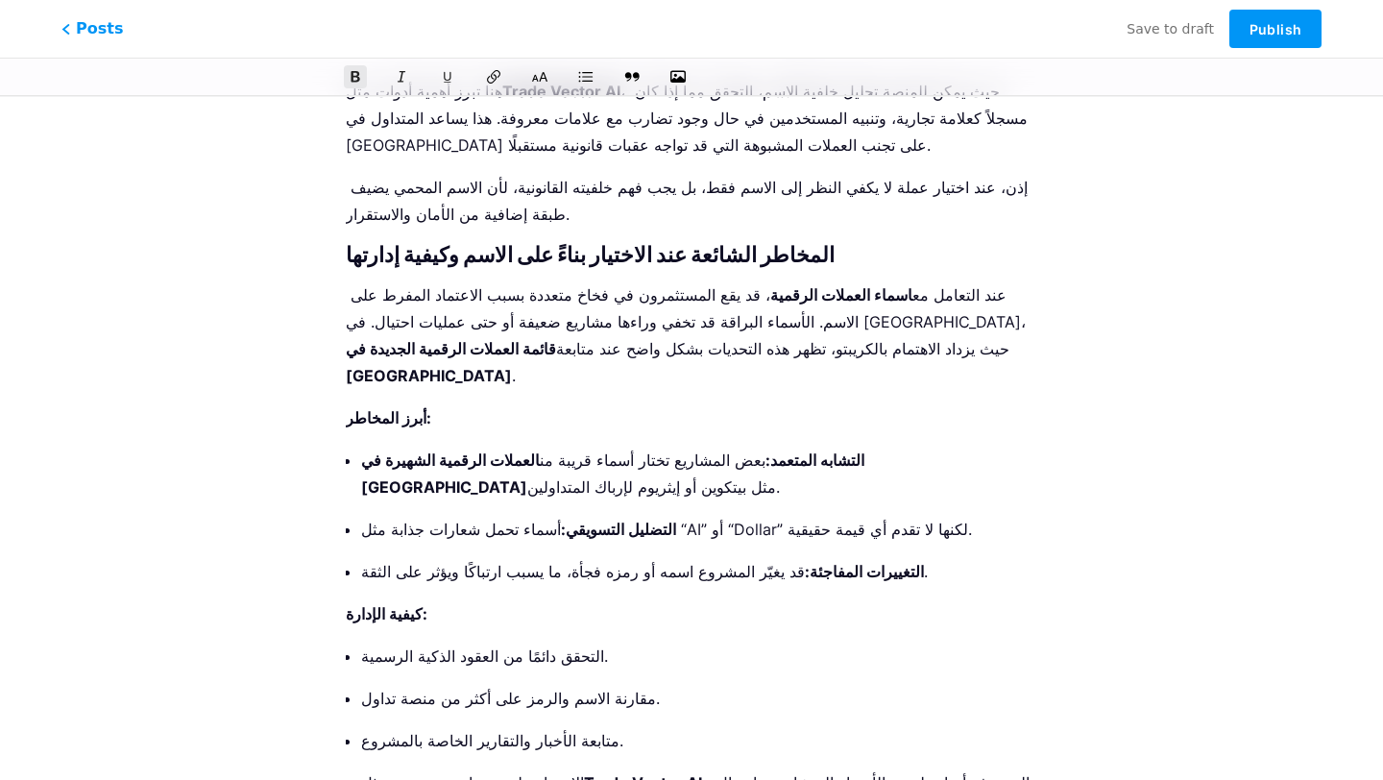
click at [539, 85] on button at bounding box center [539, 76] width 29 height 29
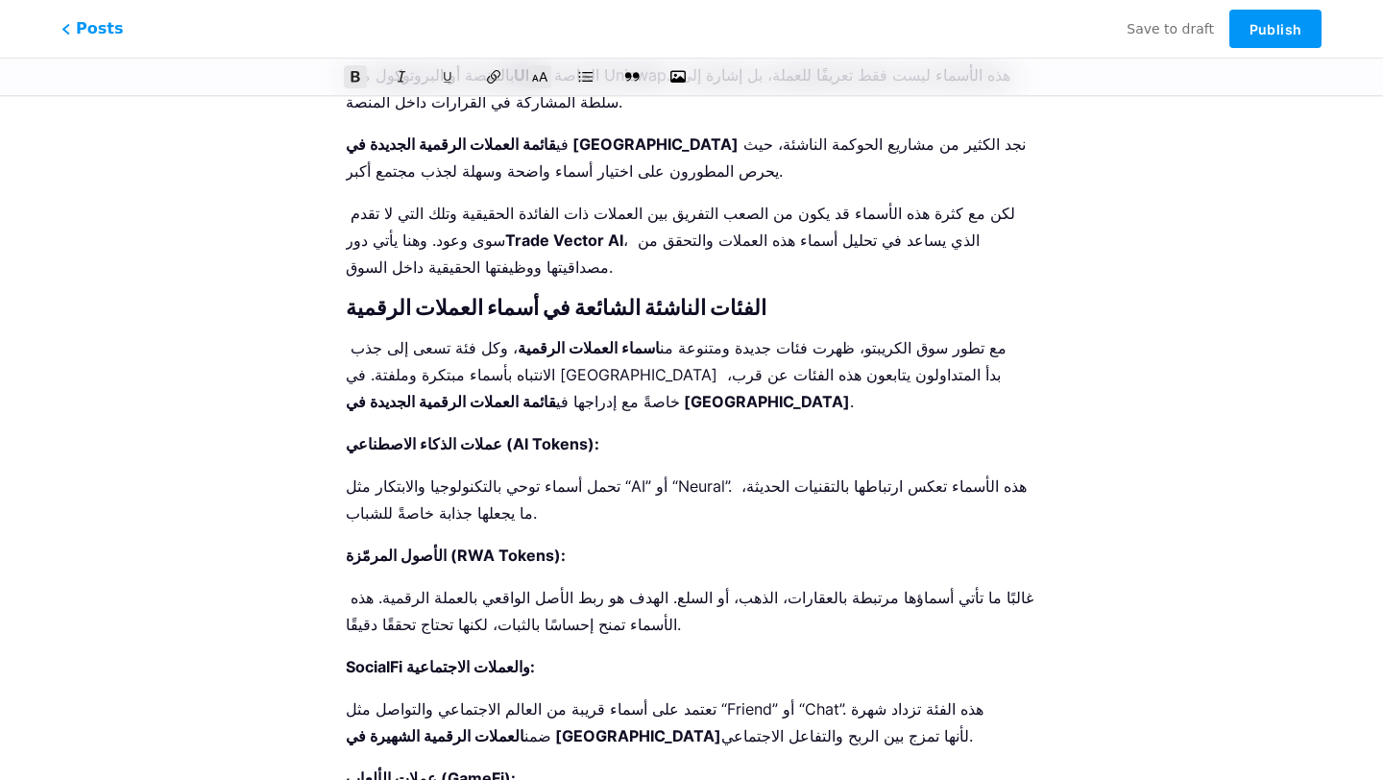
scroll to position [0, 0]
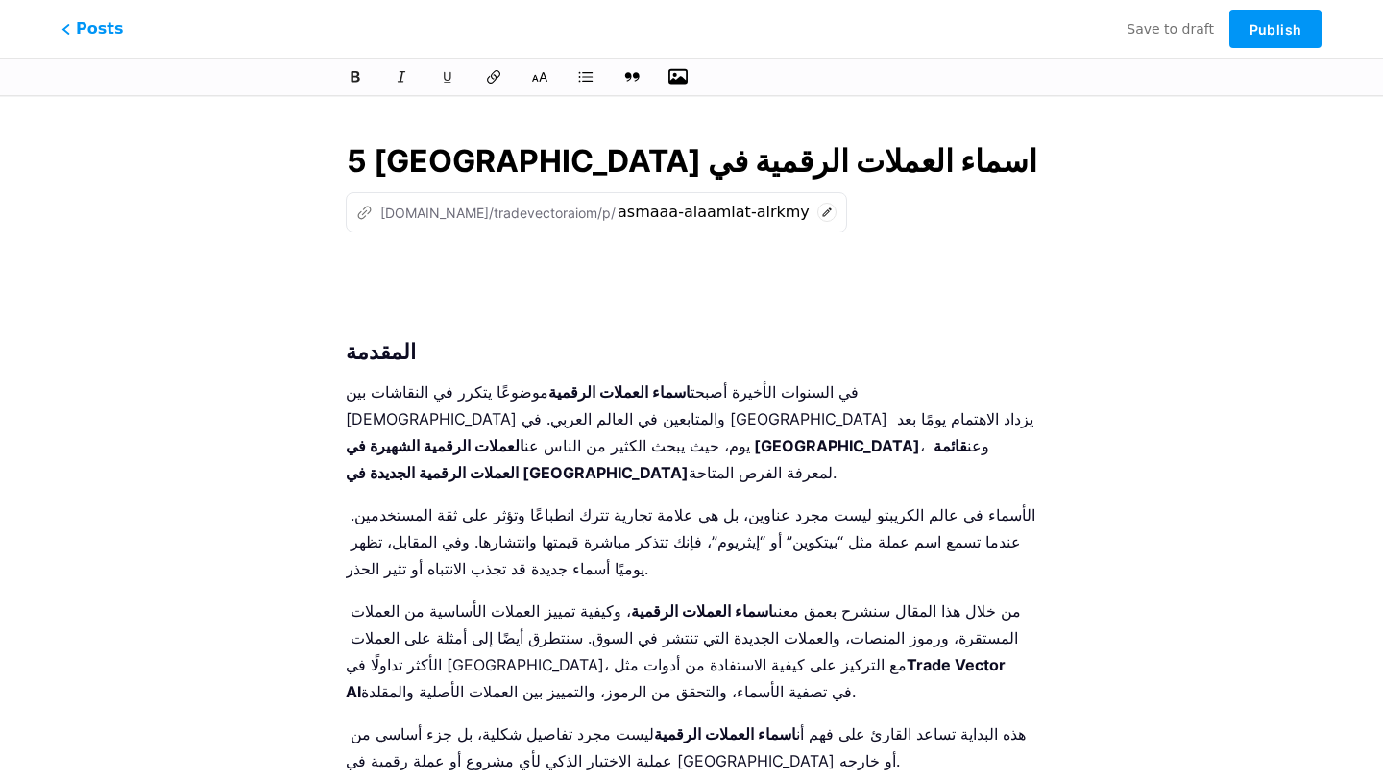
click at [686, 74] on icon "button" at bounding box center [677, 76] width 19 height 15
click at [0, 0] on input "file" at bounding box center [0, 0] width 0 height 0
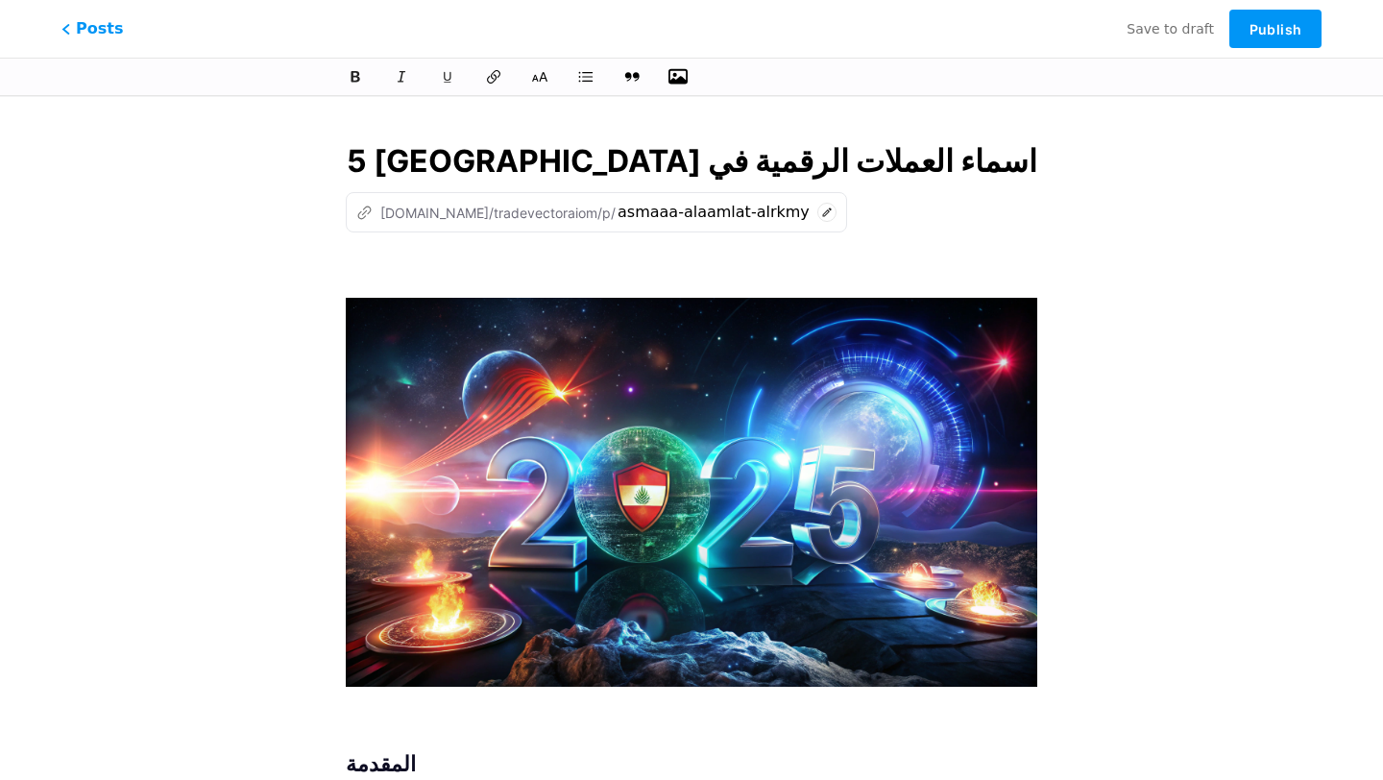
scroll to position [6199, 0]
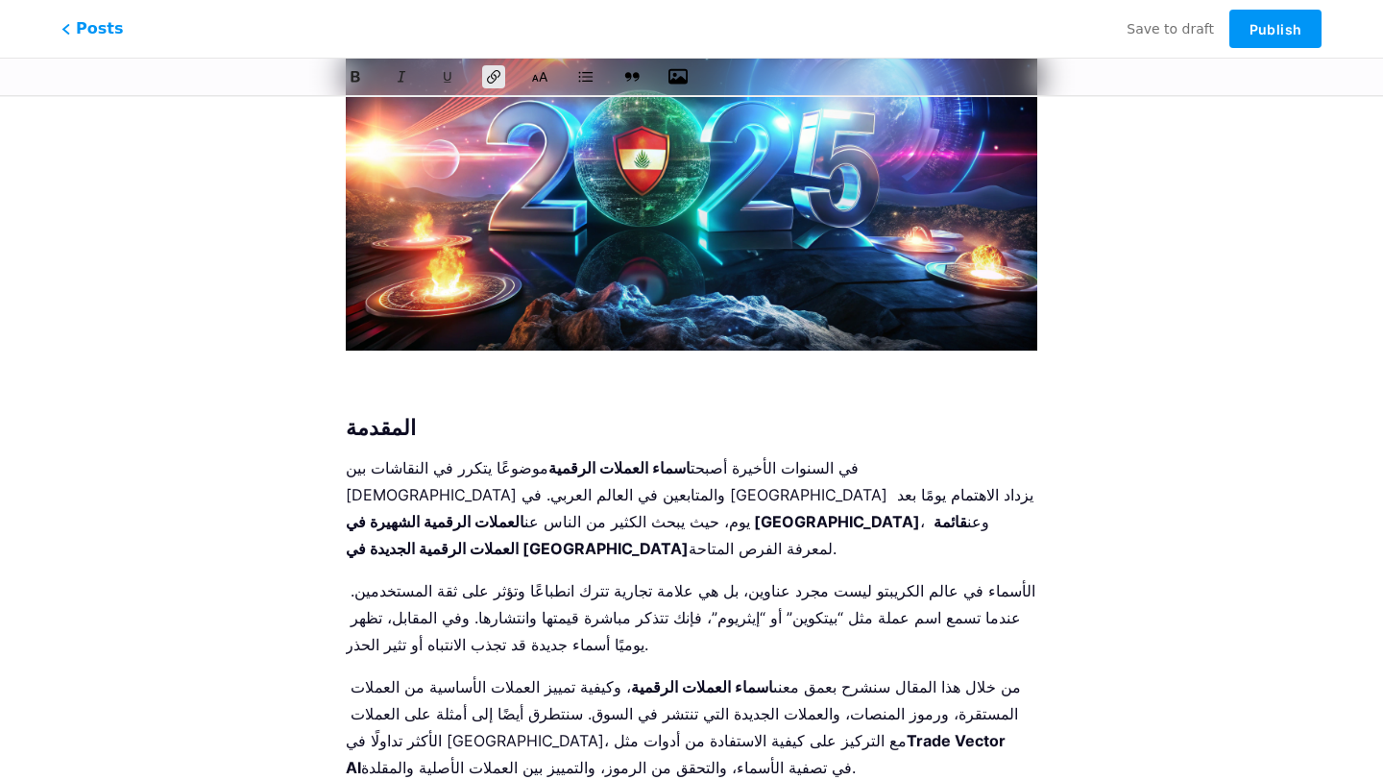
scroll to position [334, 0]
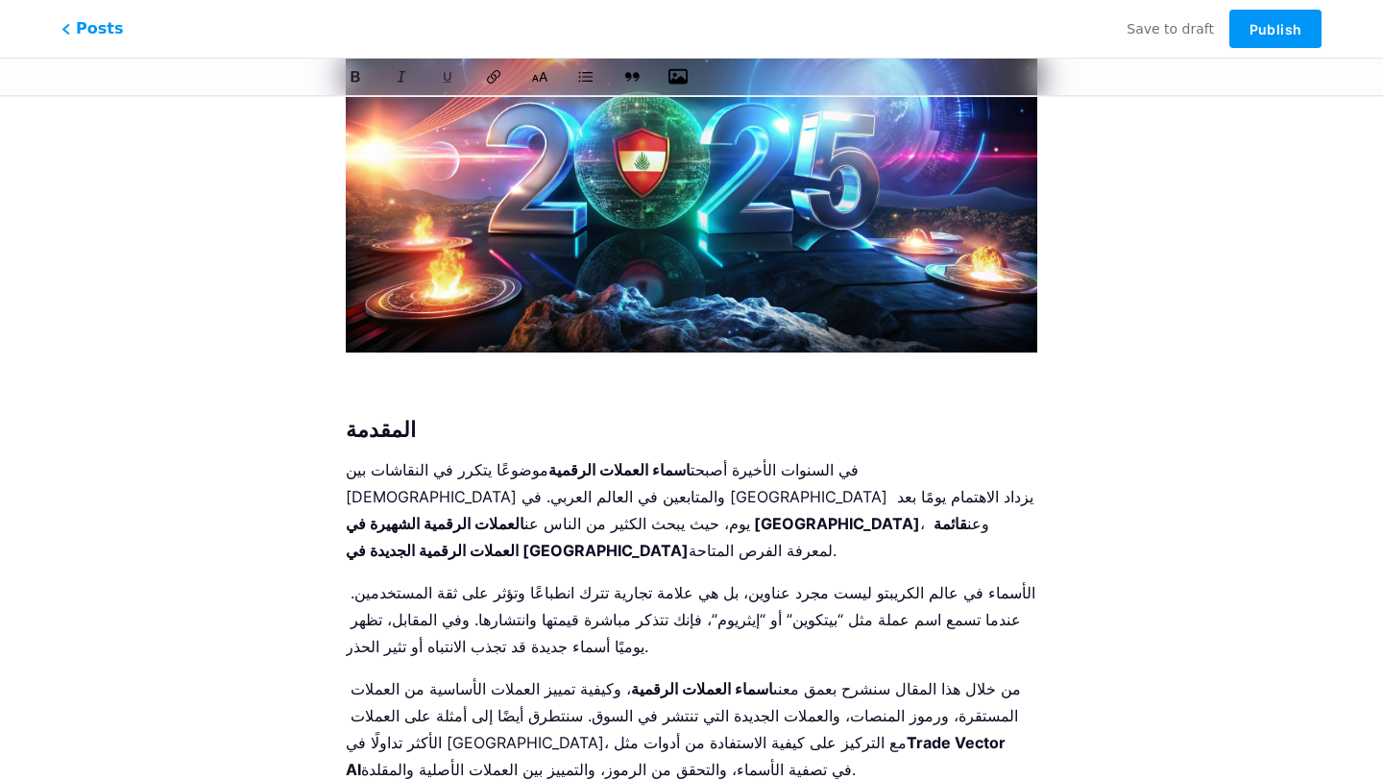
click at [655, 715] on p "من خلال هذا المقال سنشرح بعمق معنى اسماء العملات الرقمية ، وكيفية تمييز العملات…" at bounding box center [691, 729] width 691 height 108
click at [595, 733] on strong "Trade Vector AI" at bounding box center [678, 756] width 664 height 46
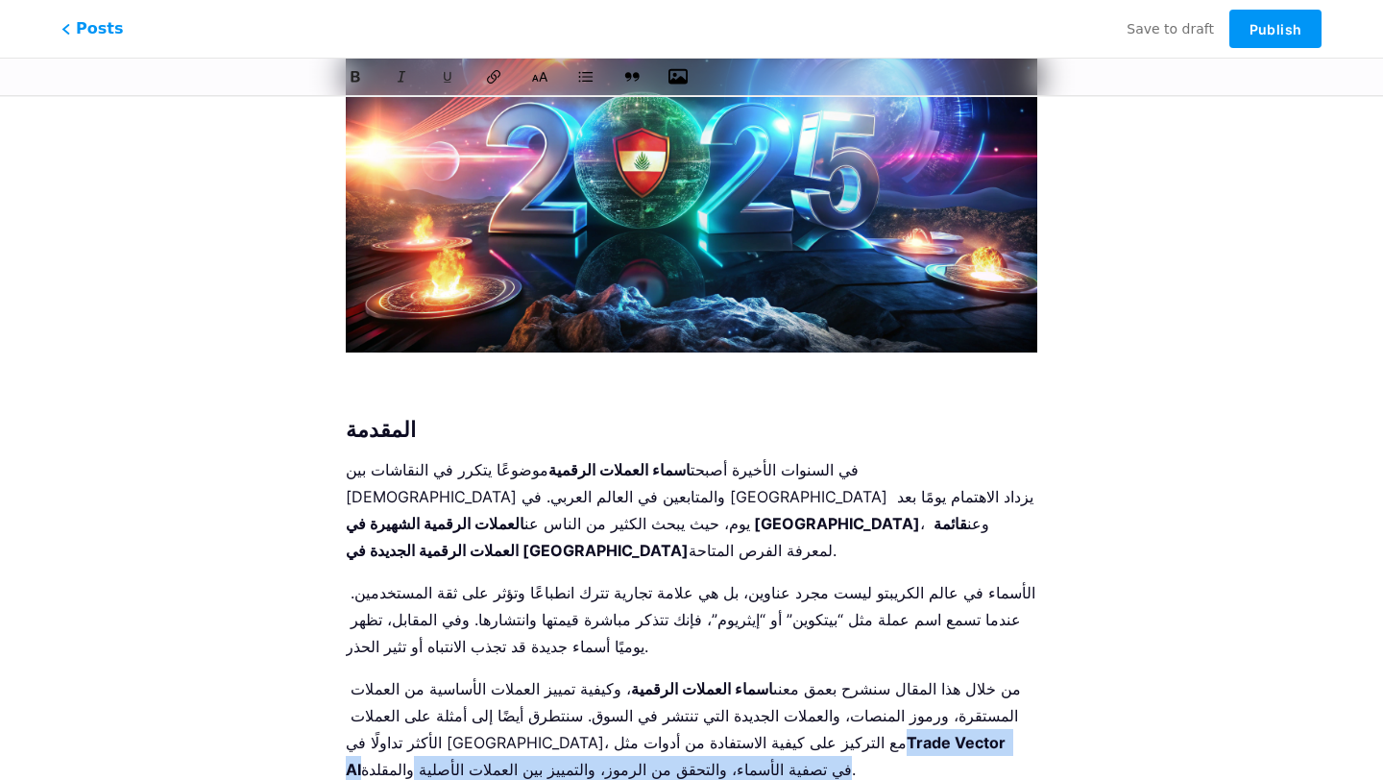
drag, startPoint x: 536, startPoint y: 716, endPoint x: 659, endPoint y: 716, distance: 122.9
click at [659, 716] on p "من خلال هذا المقال سنشرح بعمق معنى اسماء العملات الرقمية ، وكيفية تمييز العملات…" at bounding box center [691, 729] width 691 height 108
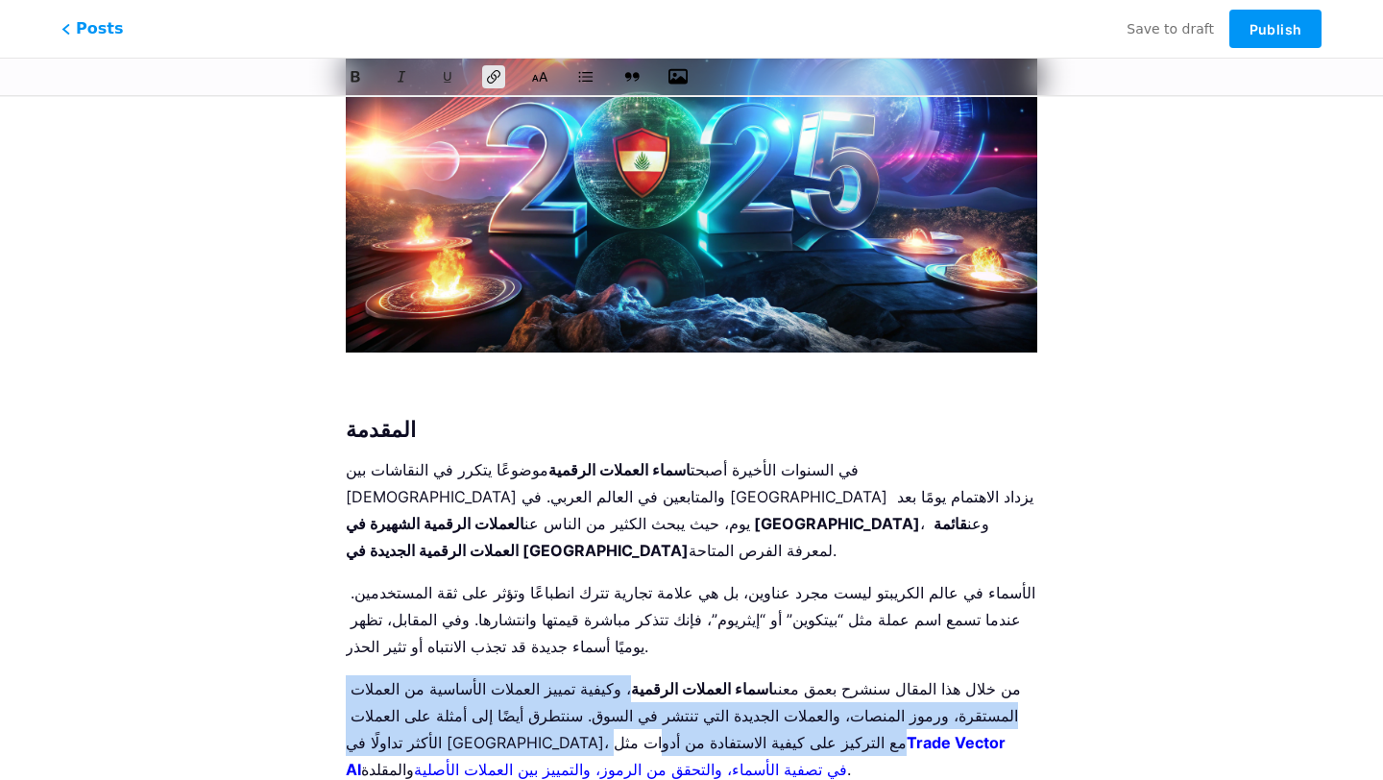
scroll to position [0, 0]
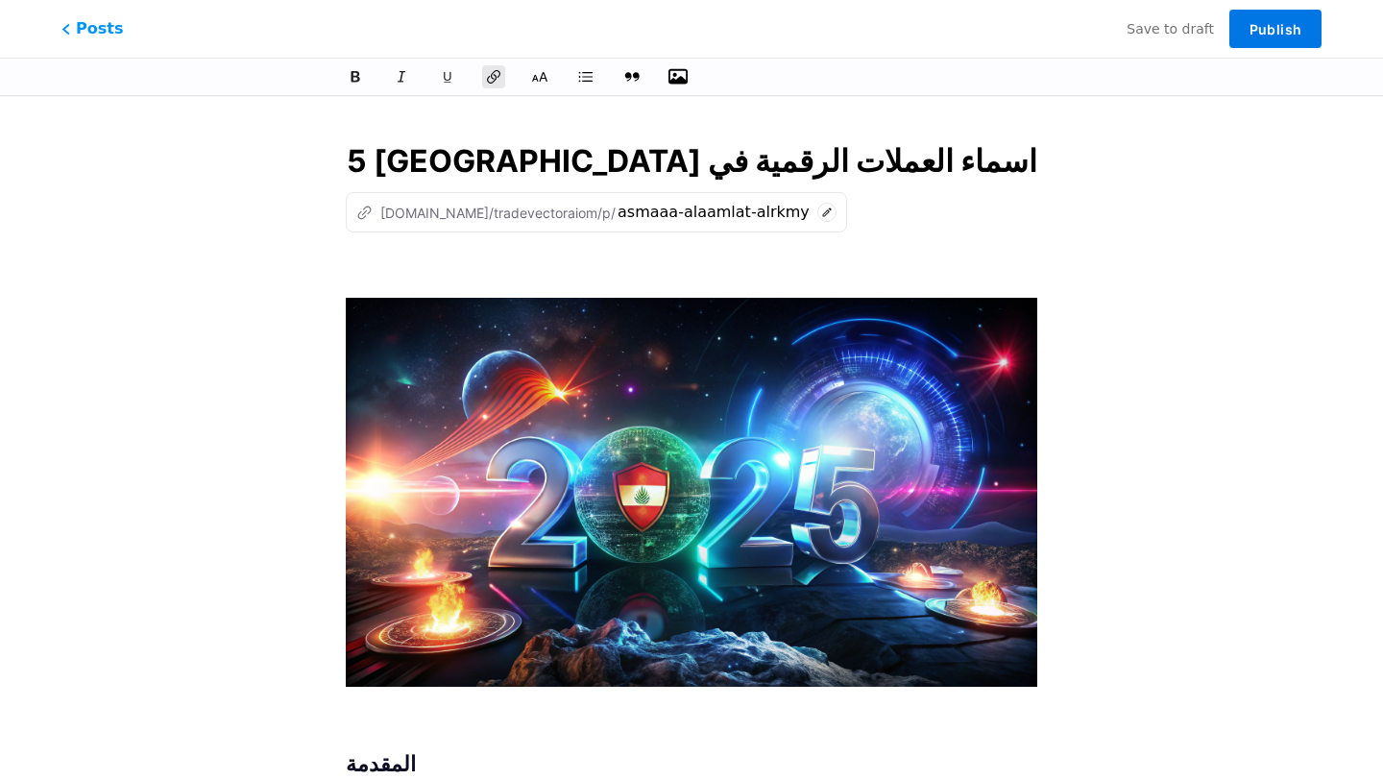
click at [1299, 25] on span "Publish" at bounding box center [1275, 29] width 52 height 16
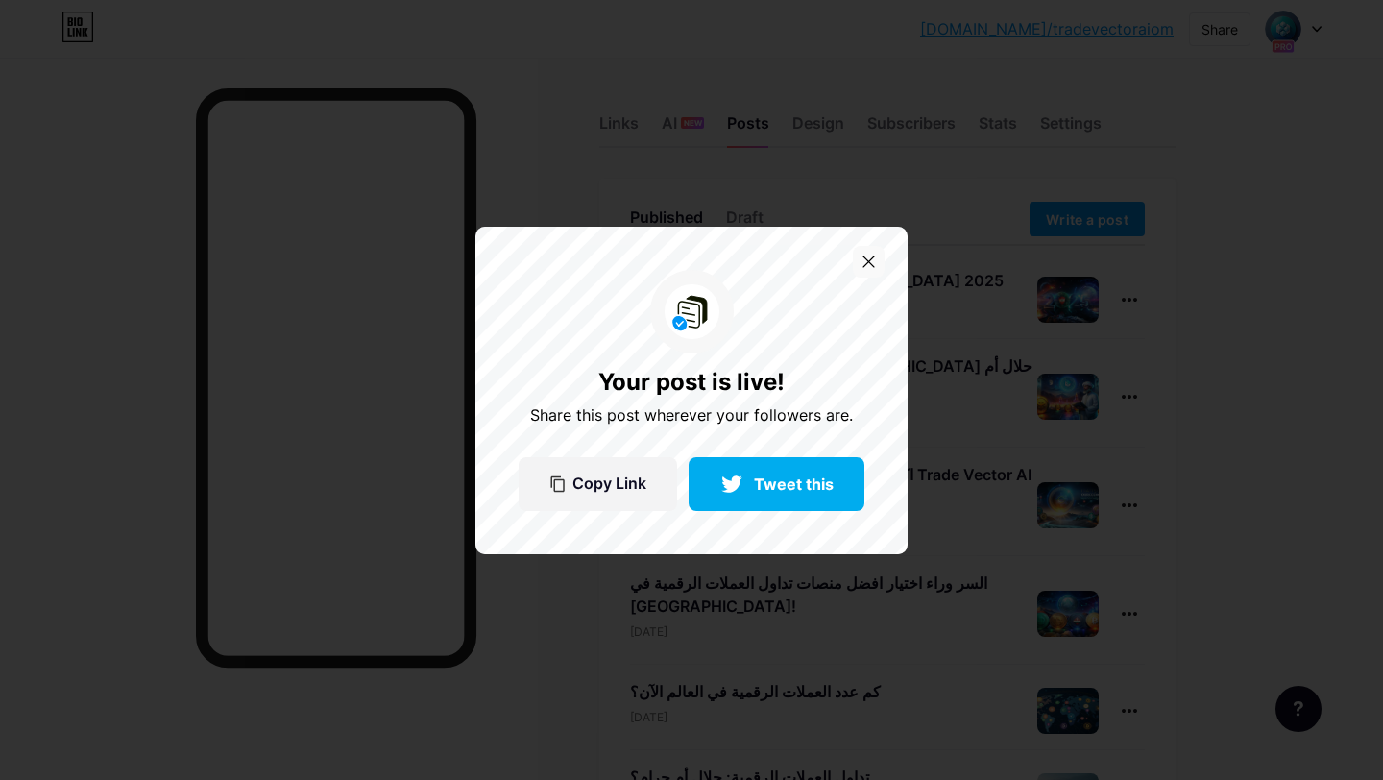
click at [864, 255] on icon at bounding box center [868, 261] width 12 height 12
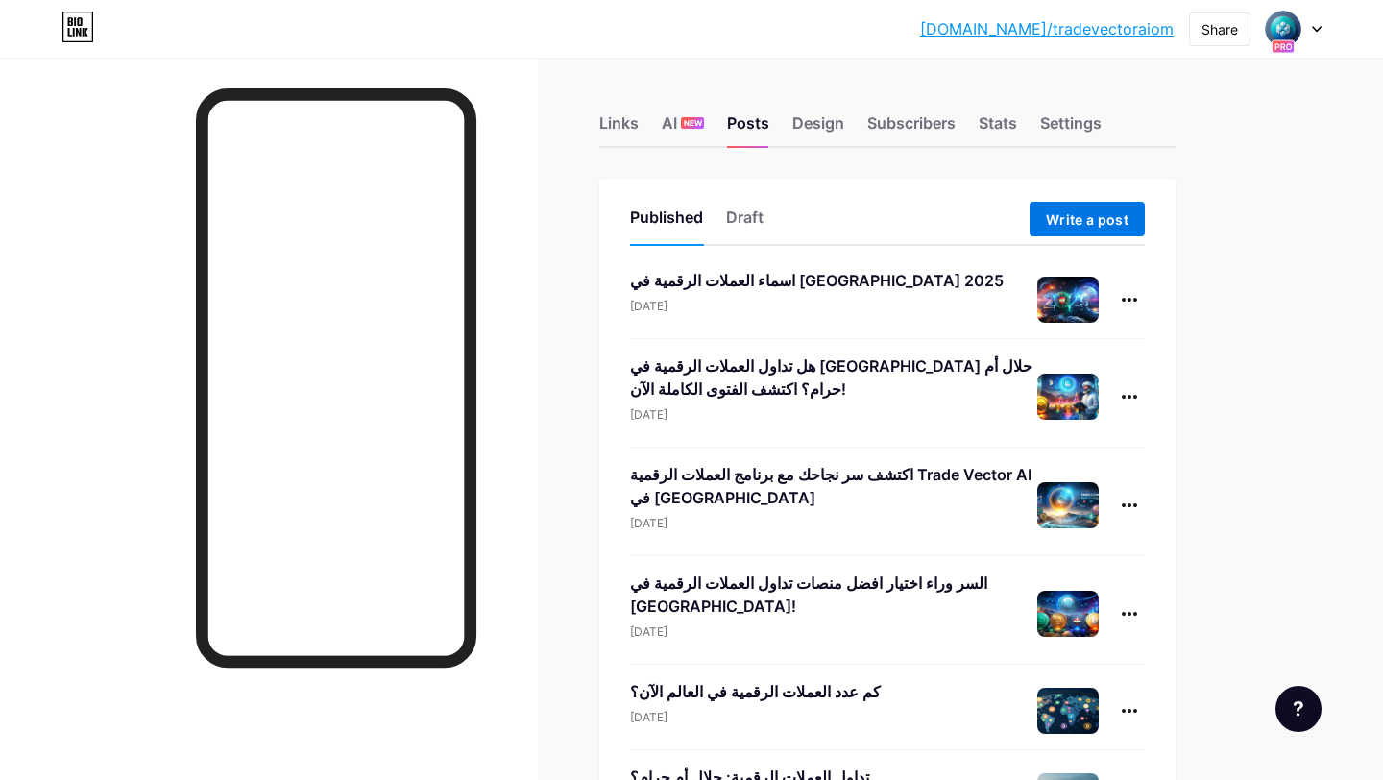
click at [1064, 217] on span "Write a post" at bounding box center [1087, 219] width 83 height 16
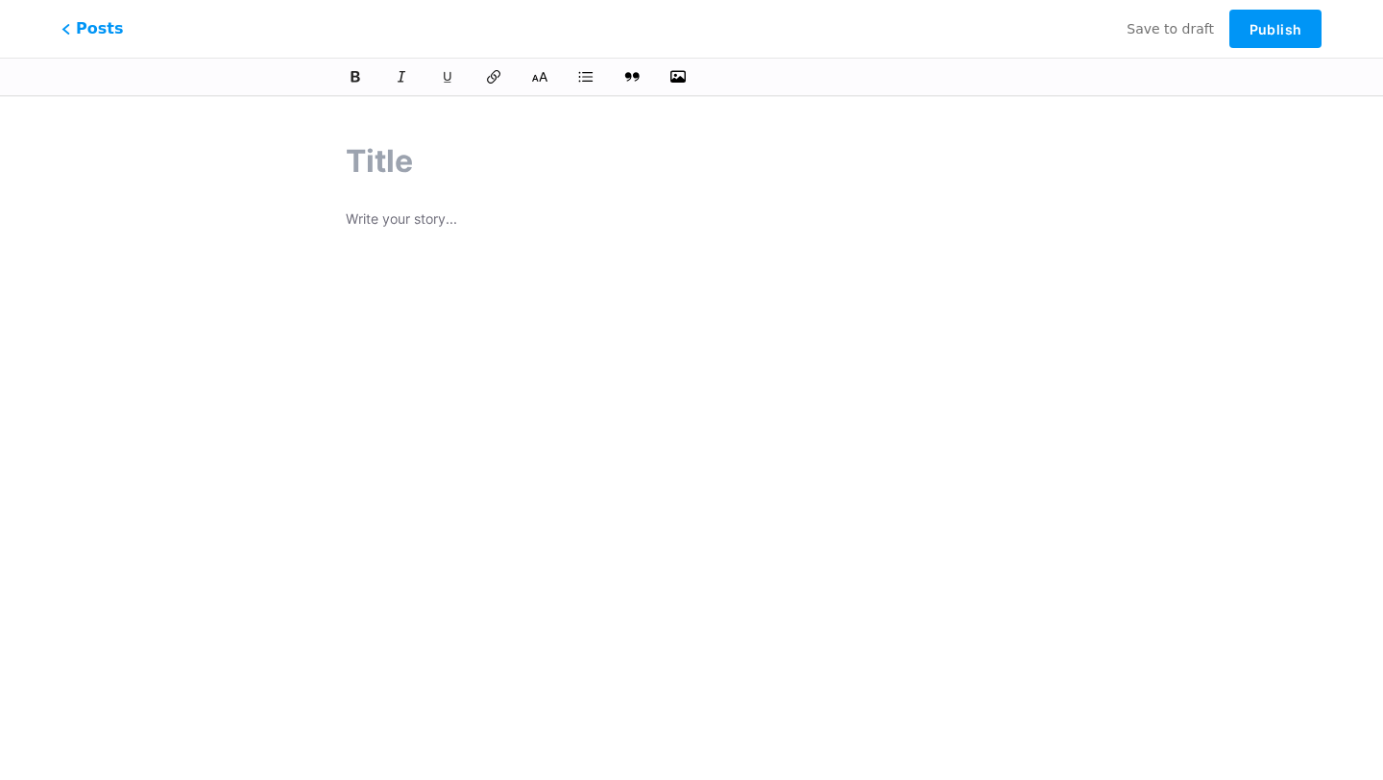
click at [423, 249] on div at bounding box center [691, 447] width 691 height 480
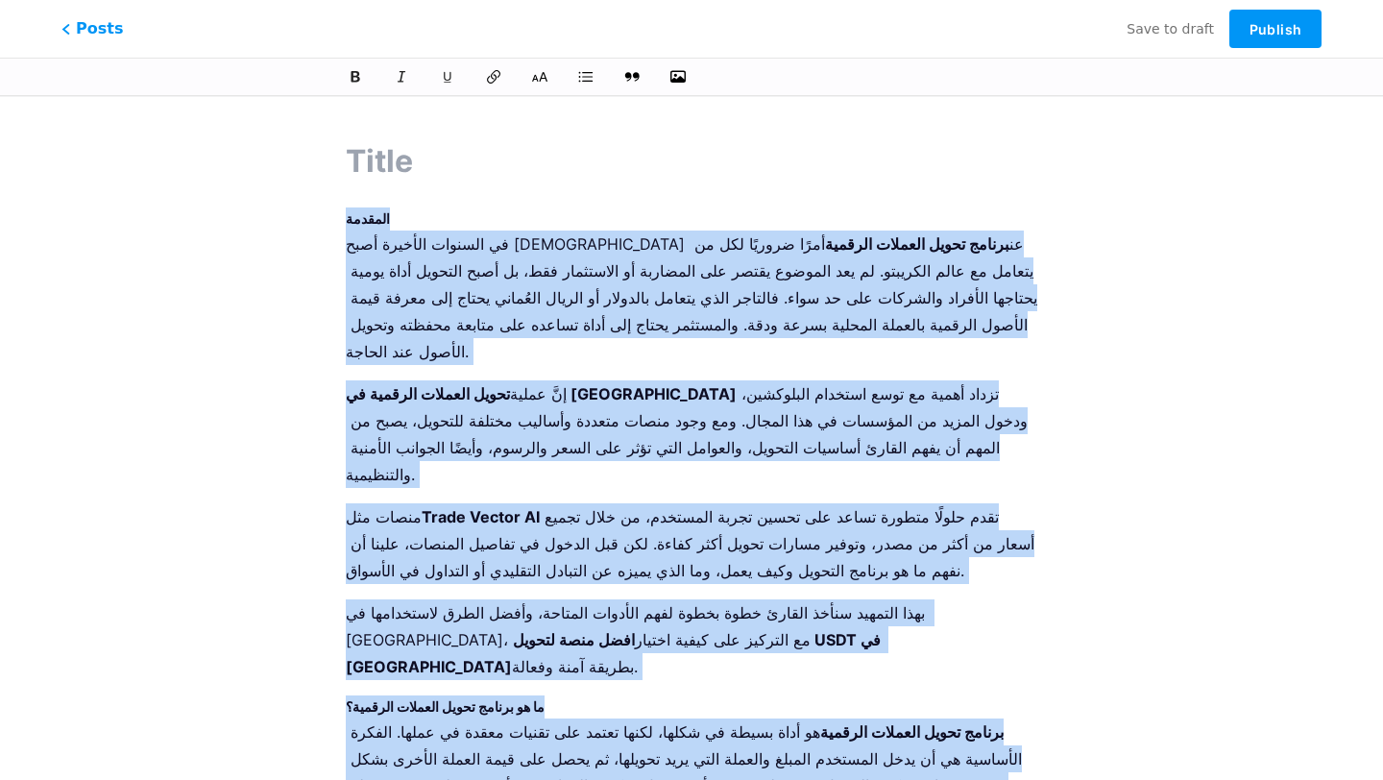
drag, startPoint x: 844, startPoint y: 718, endPoint x: 325, endPoint y: 217, distance: 721.9
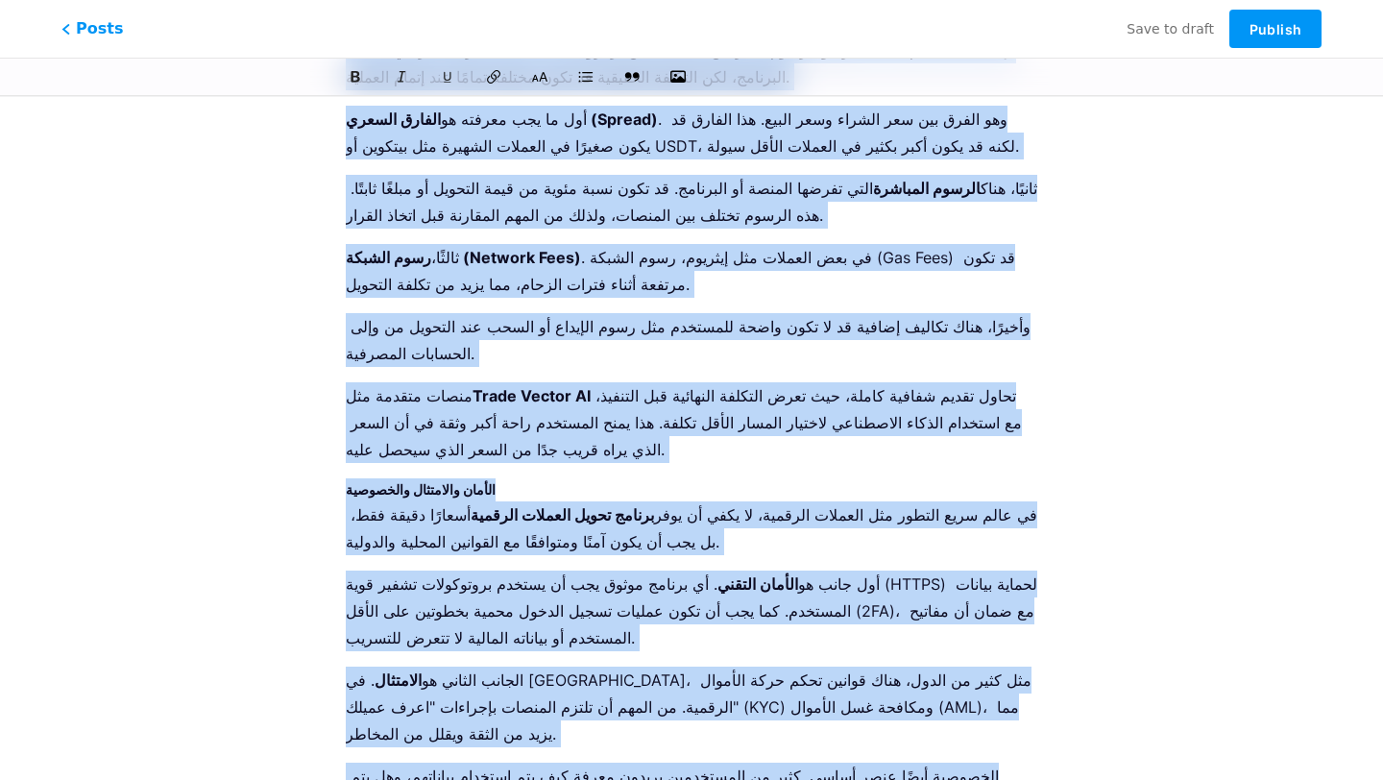
scroll to position [1671, 0]
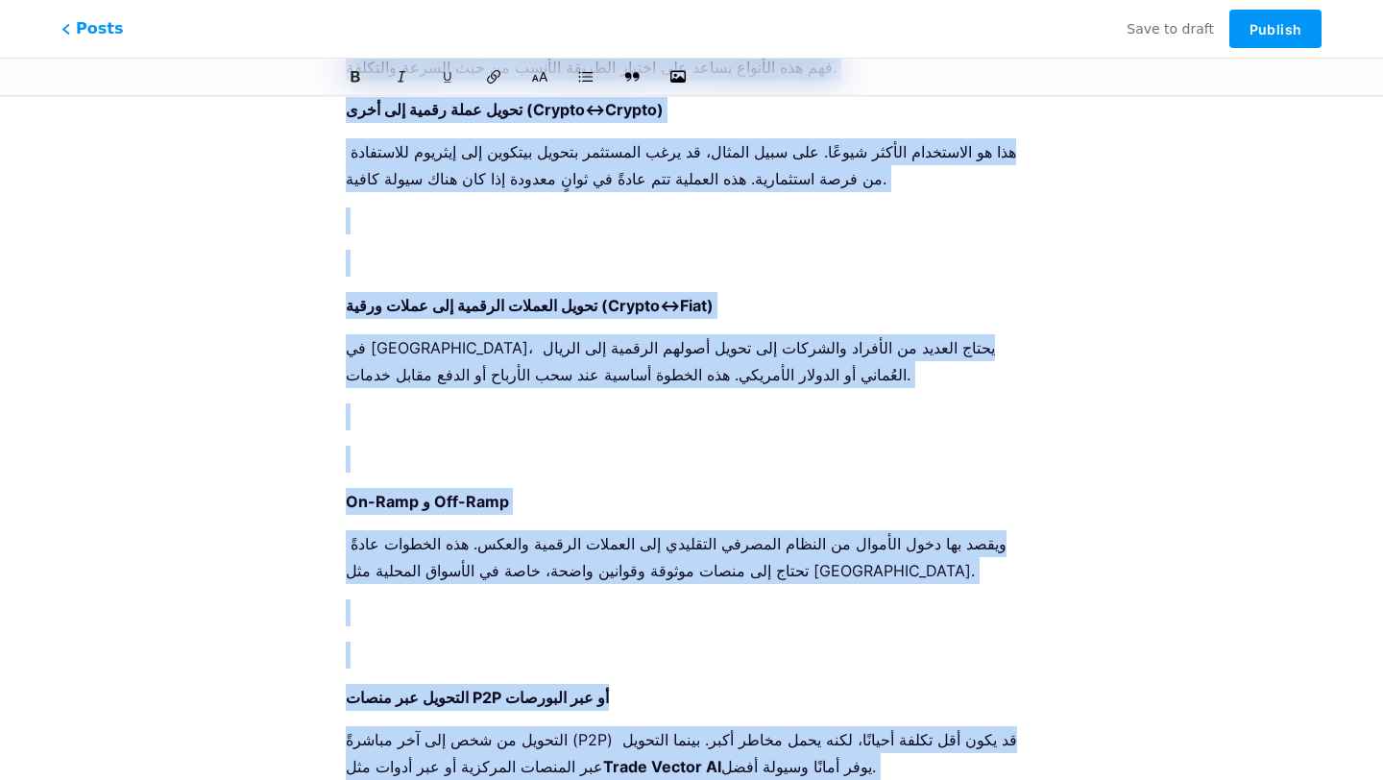
click at [507, 599] on p at bounding box center [691, 612] width 691 height 27
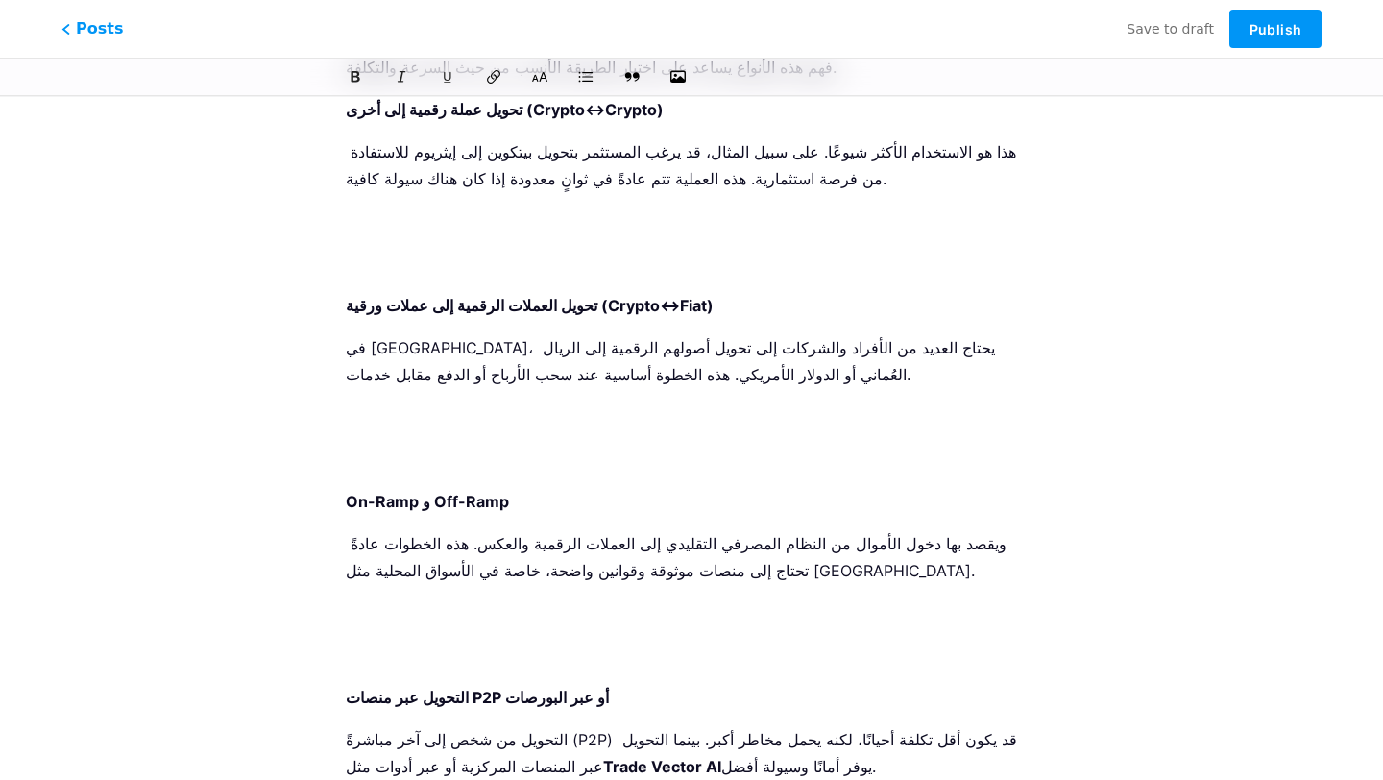
click at [507, 641] on p at bounding box center [691, 654] width 691 height 27
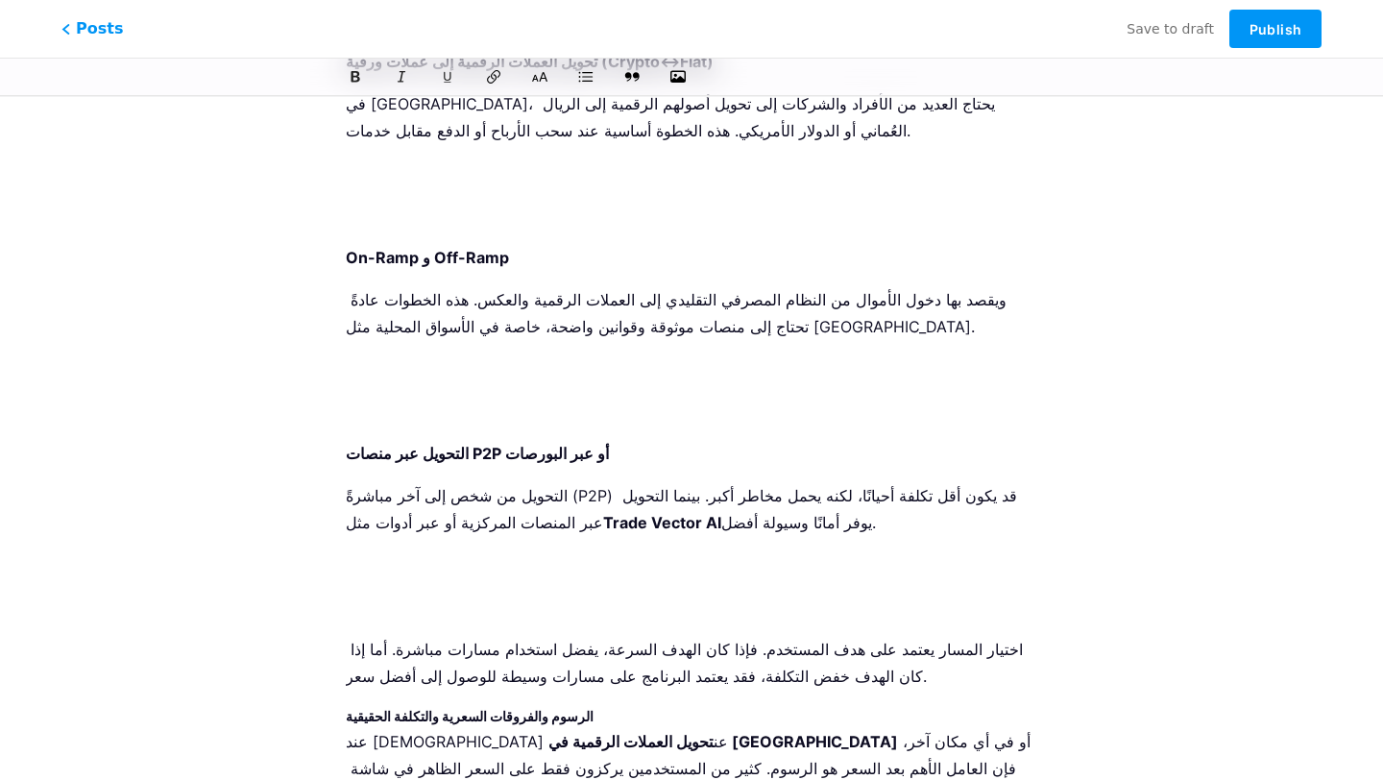
scroll to position [1784, 0]
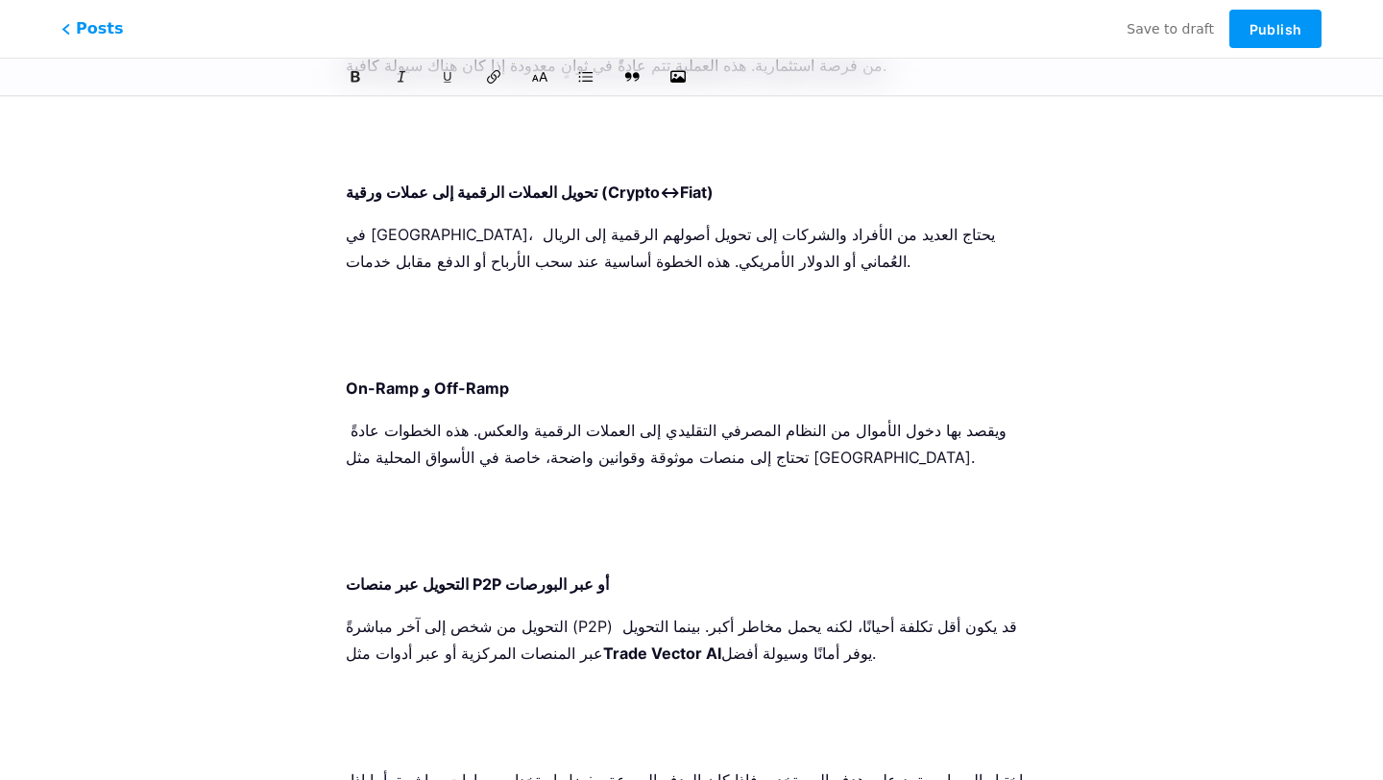
click at [464, 724] on p at bounding box center [691, 737] width 691 height 27
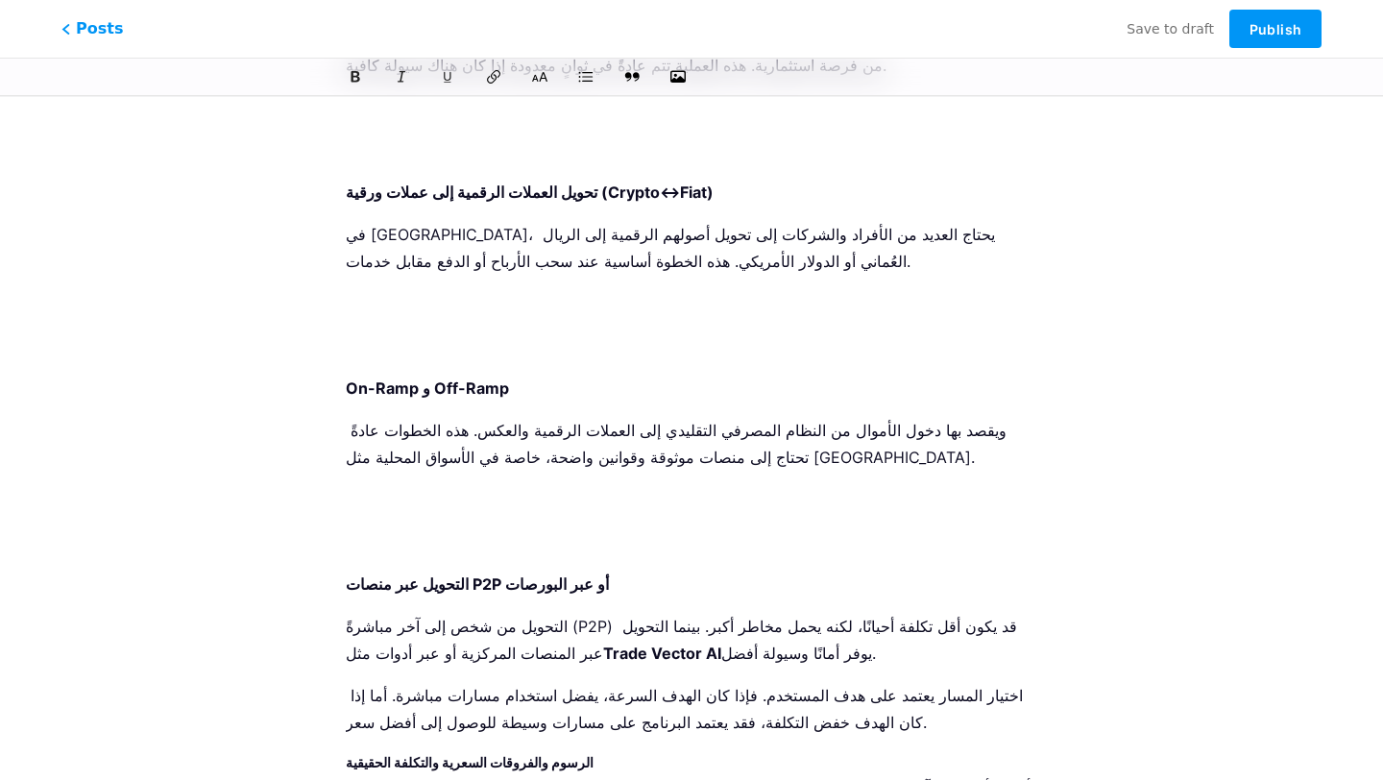
click at [438, 313] on ol "تحويل عملة رقمية إلى أخرى (Crypto↔Crypto) هذا هو الاستخدام الأكثر شيوعًا. على س…" at bounding box center [691, 325] width 691 height 684
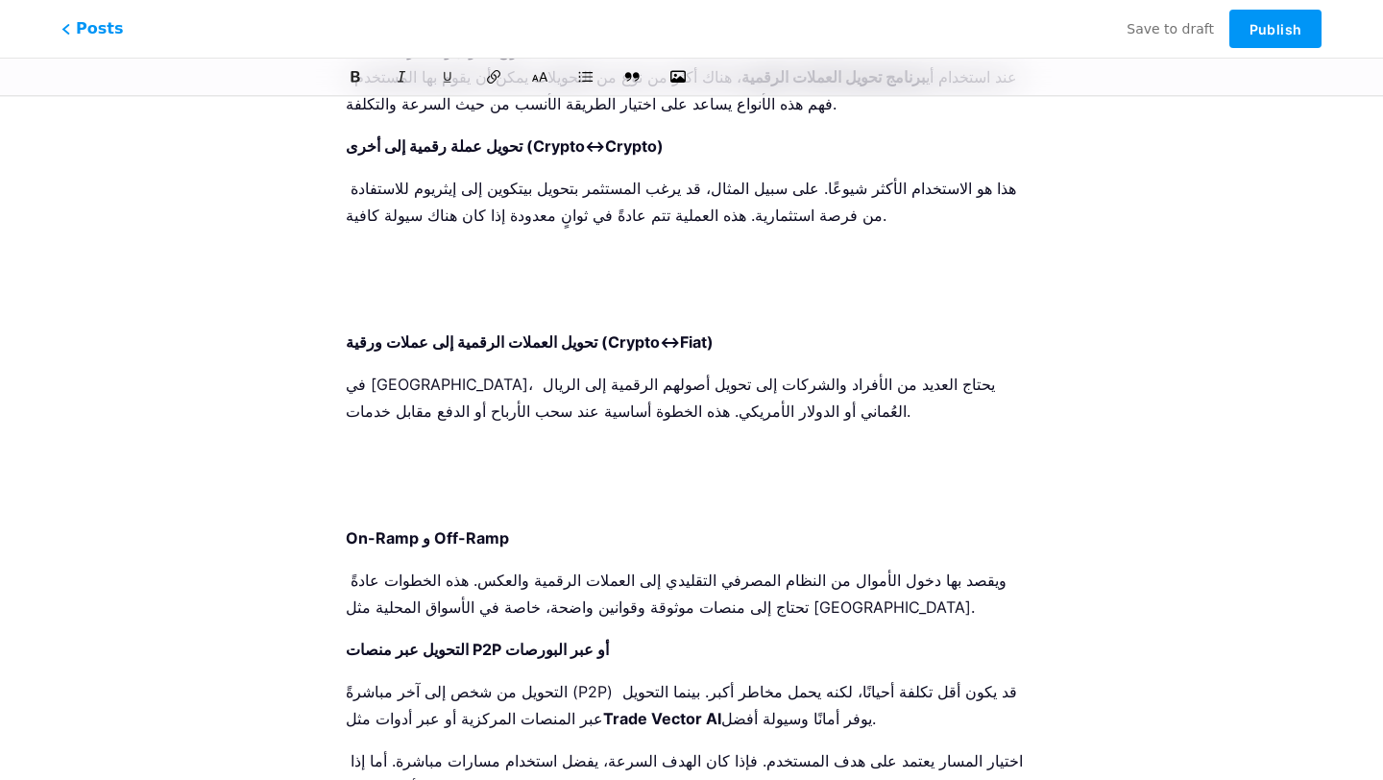
click at [416, 328] on li "تحويل العملات الرقمية إلى عملات ورقية (Crypto↔Fiat) في [GEOGRAPHIC_DATA]، يحتاج…" at bounding box center [691, 418] width 691 height 181
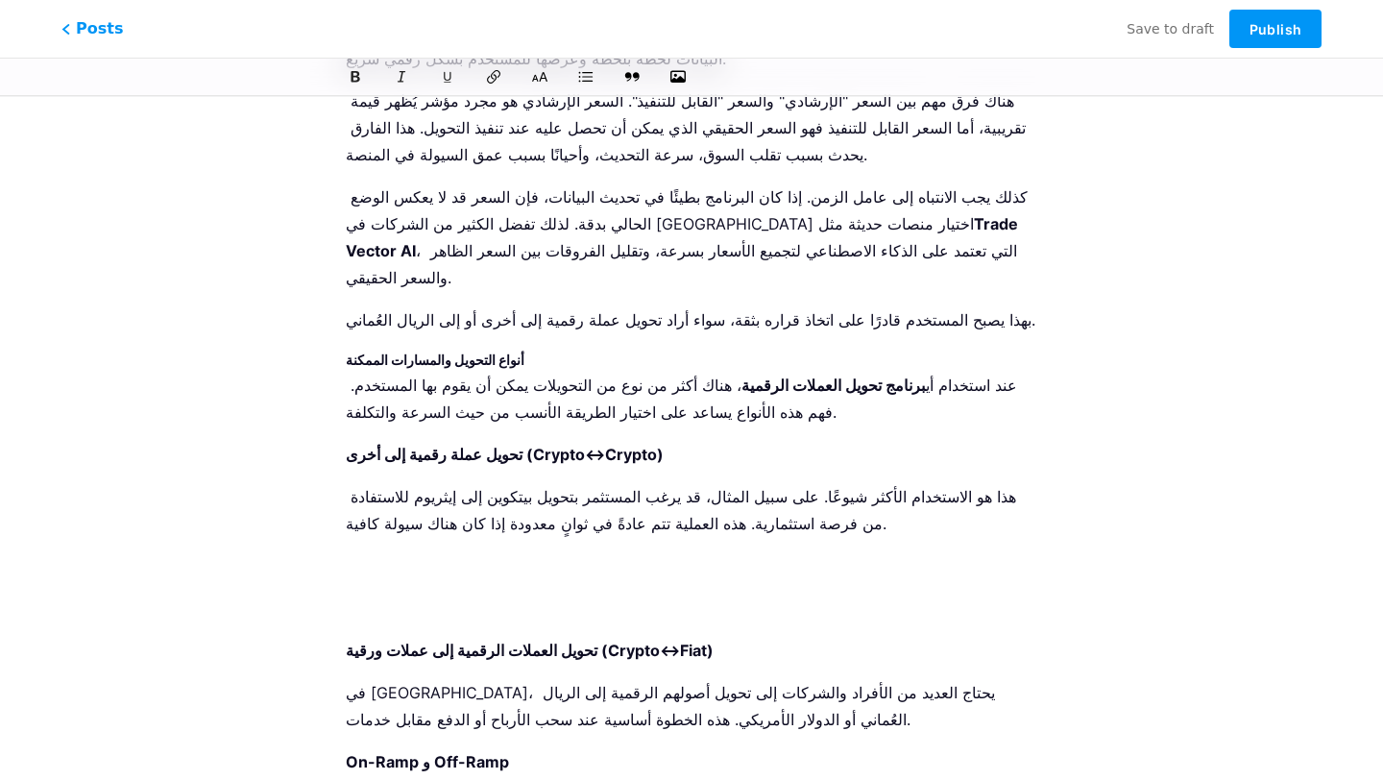
scroll to position [1268, 0]
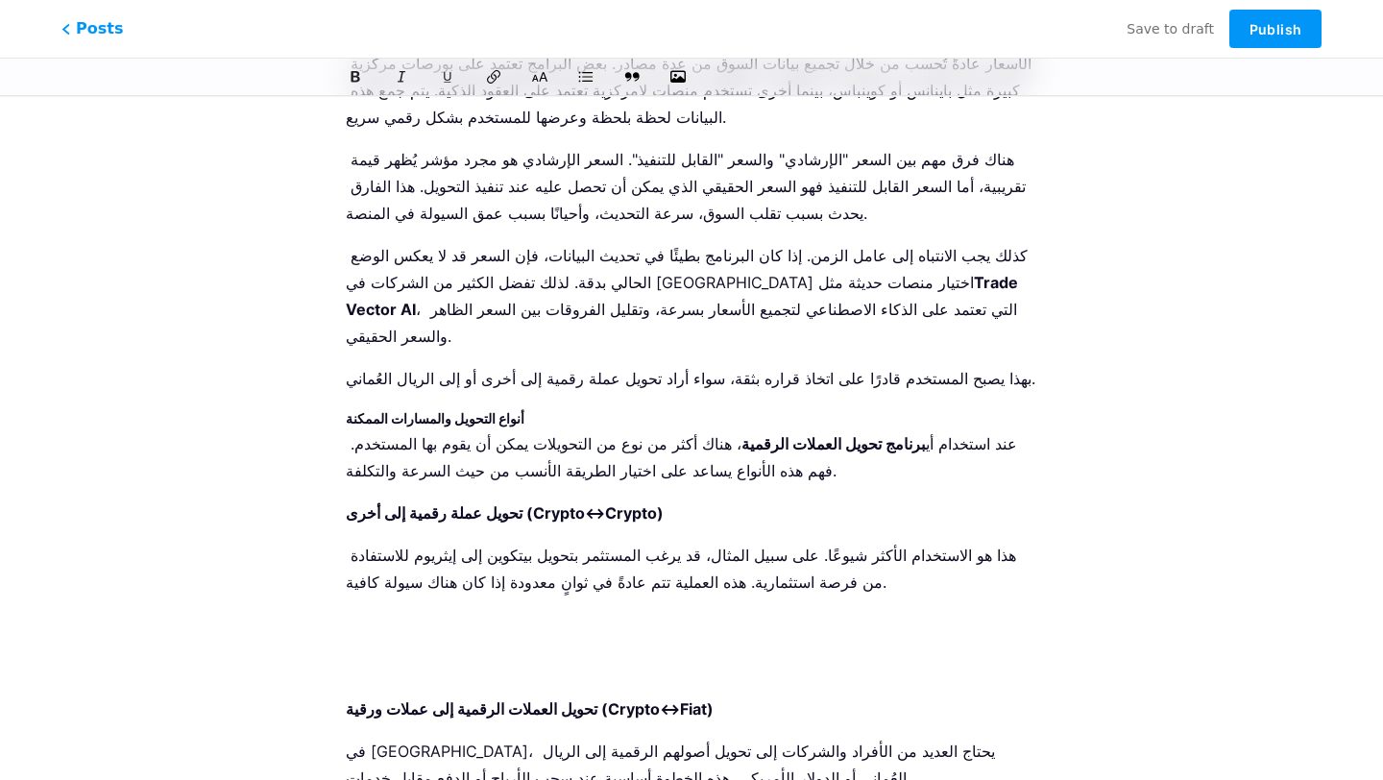
click at [406, 499] on li "تحويل عملة رقمية إلى أخرى (Crypto↔Crypto) هذا هو الاستخدام الأكثر شيوعًا. على س…" at bounding box center [691, 589] width 691 height 181
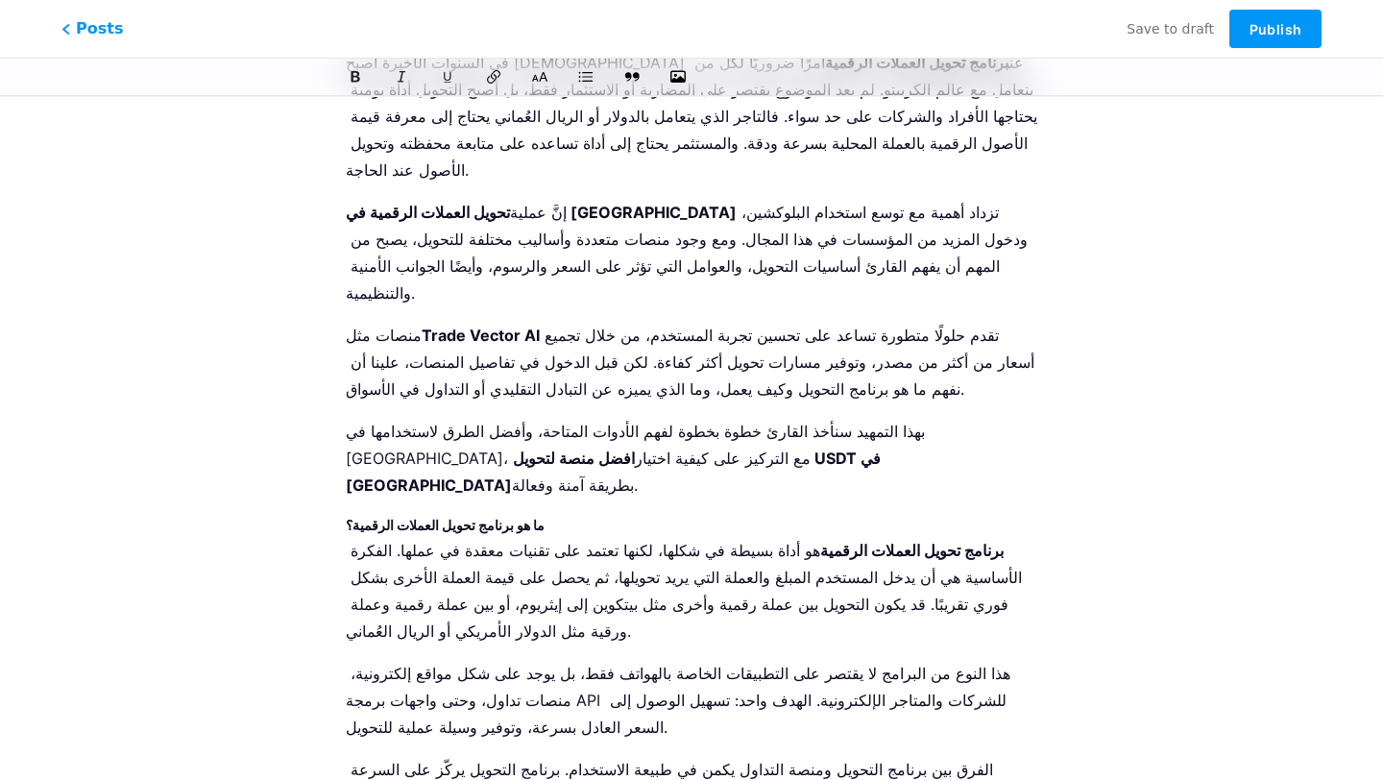
scroll to position [0, 0]
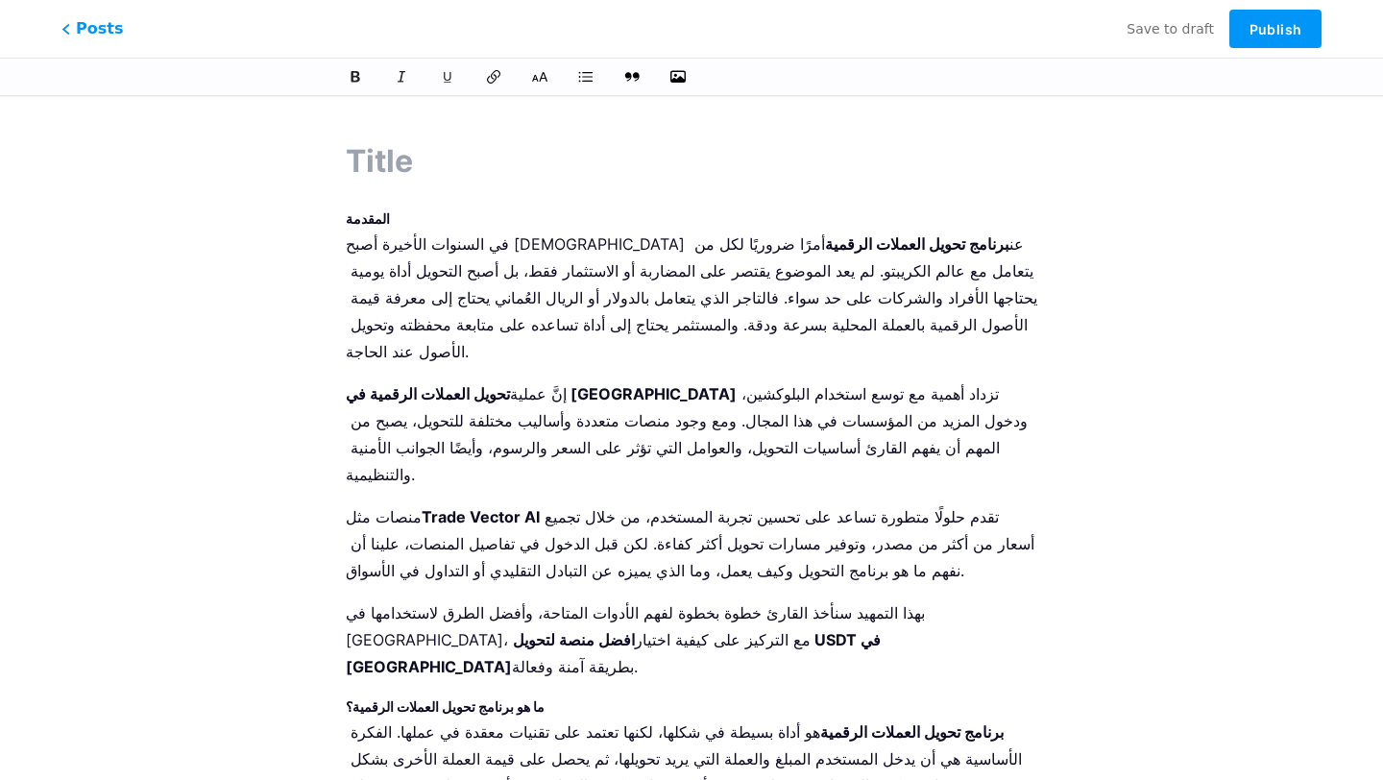
click at [361, 219] on strong "المقدمة" at bounding box center [368, 218] width 44 height 16
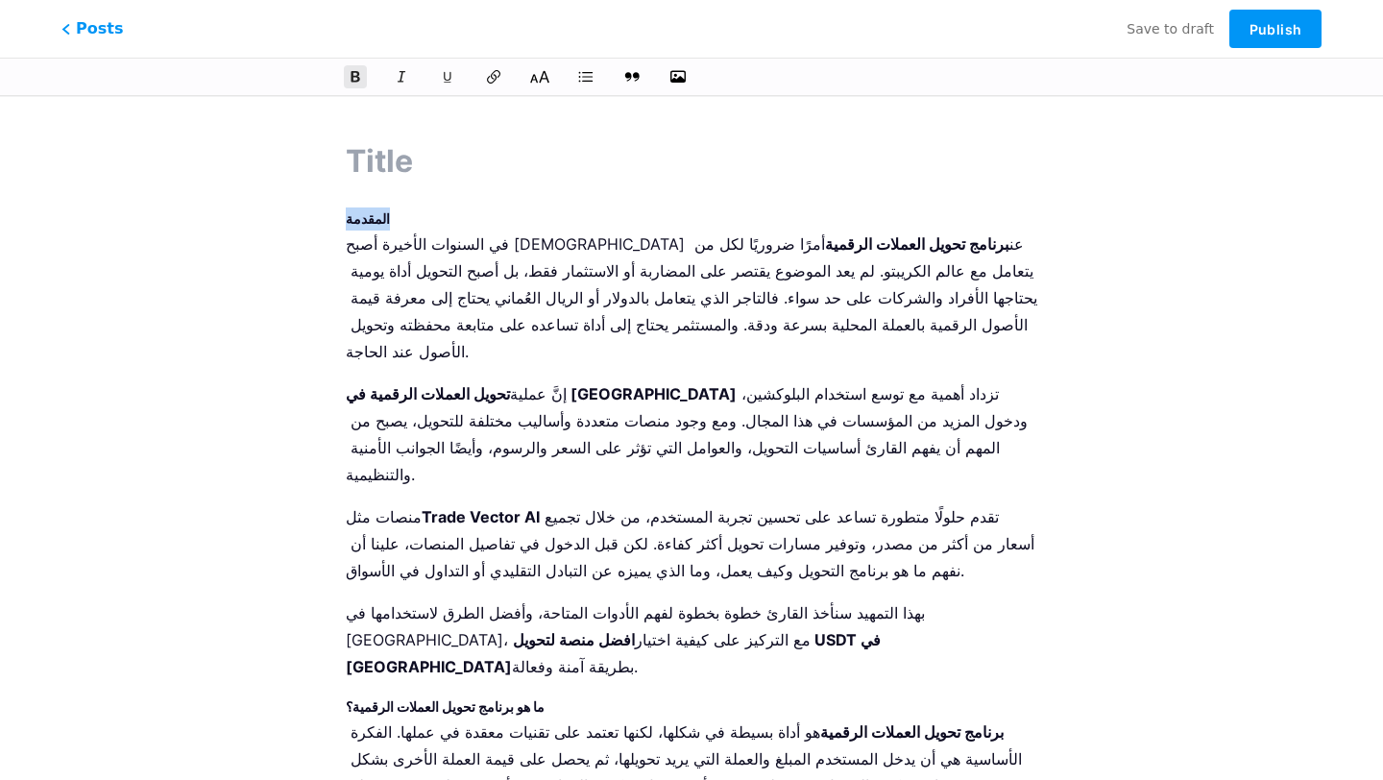
click at [542, 80] on icon at bounding box center [539, 76] width 19 height 19
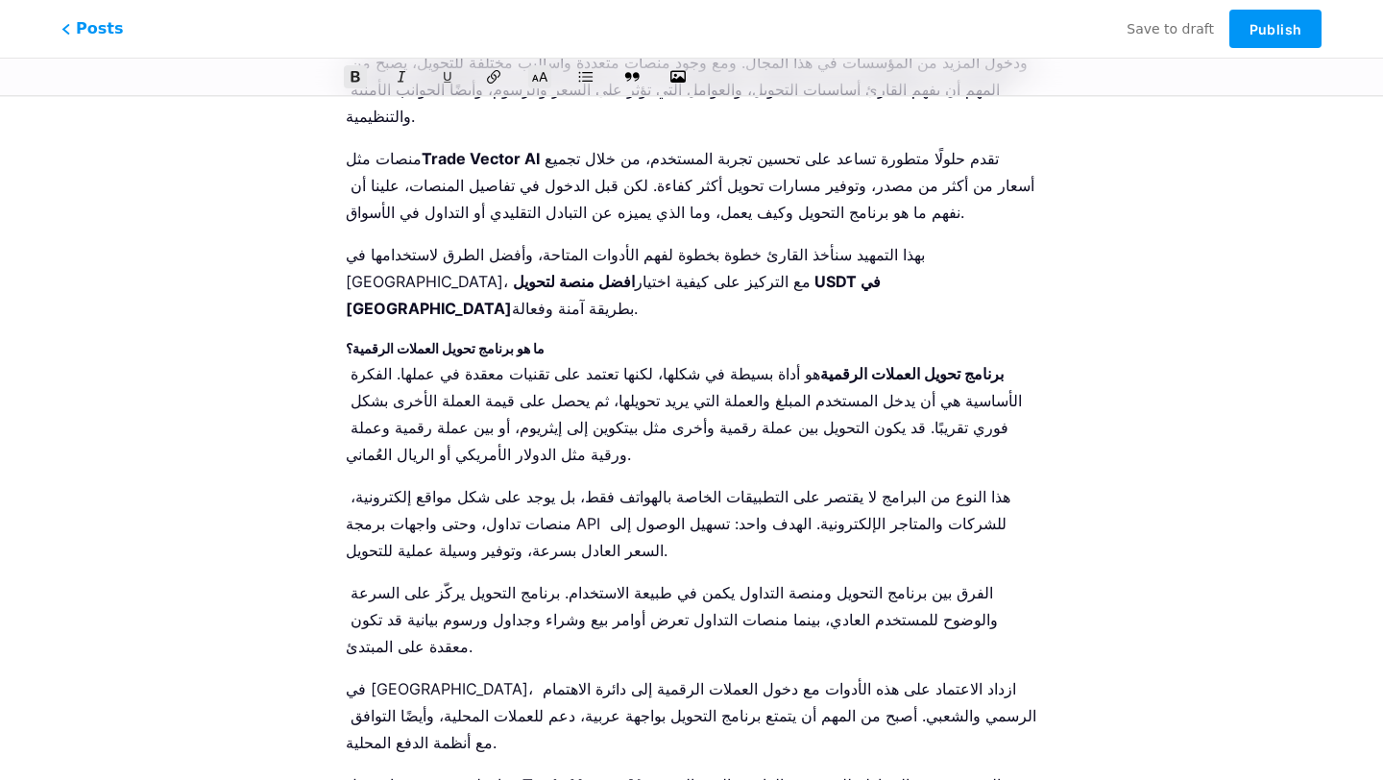
scroll to position [500, 0]
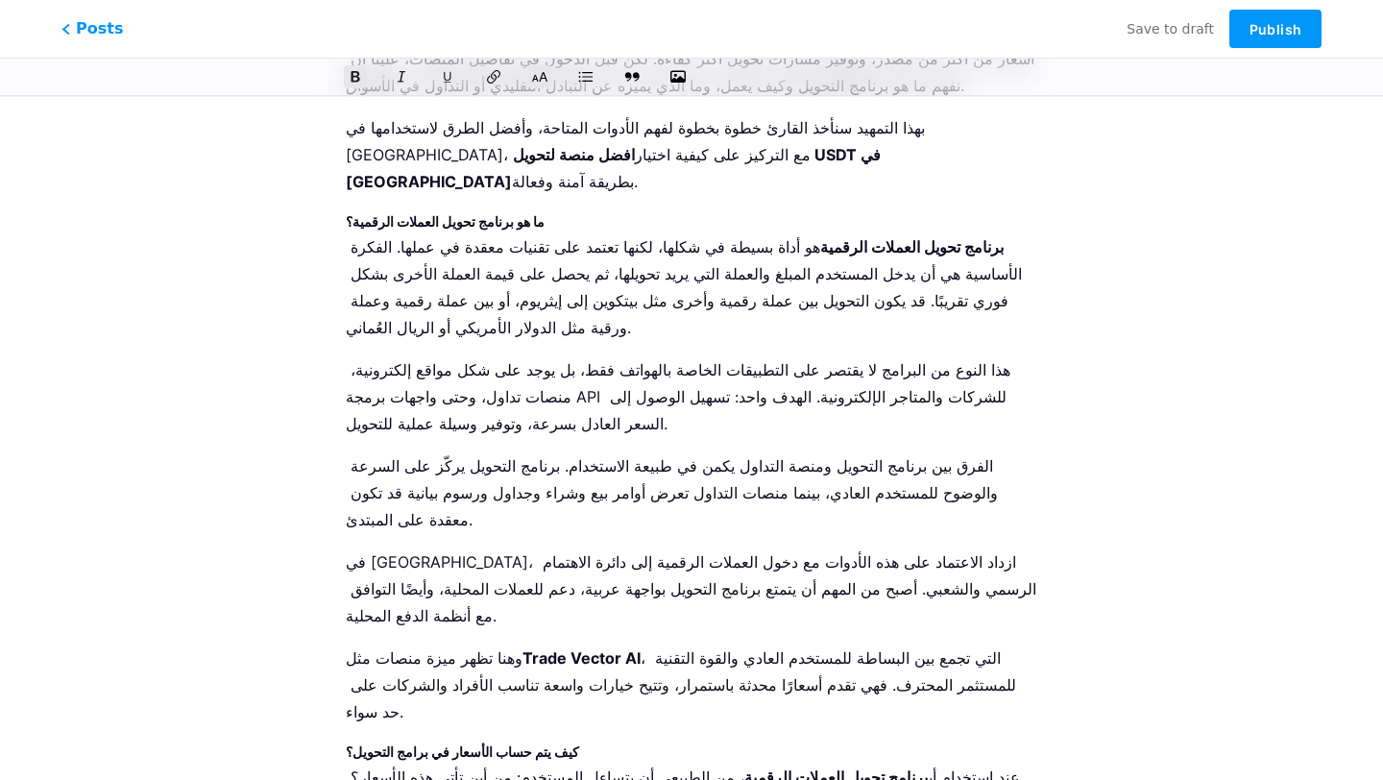
click at [491, 743] on strong "كيف يتم حساب الأسعار في برامج التحويل؟" at bounding box center [462, 751] width 233 height 16
click at [537, 72] on icon at bounding box center [539, 76] width 19 height 19
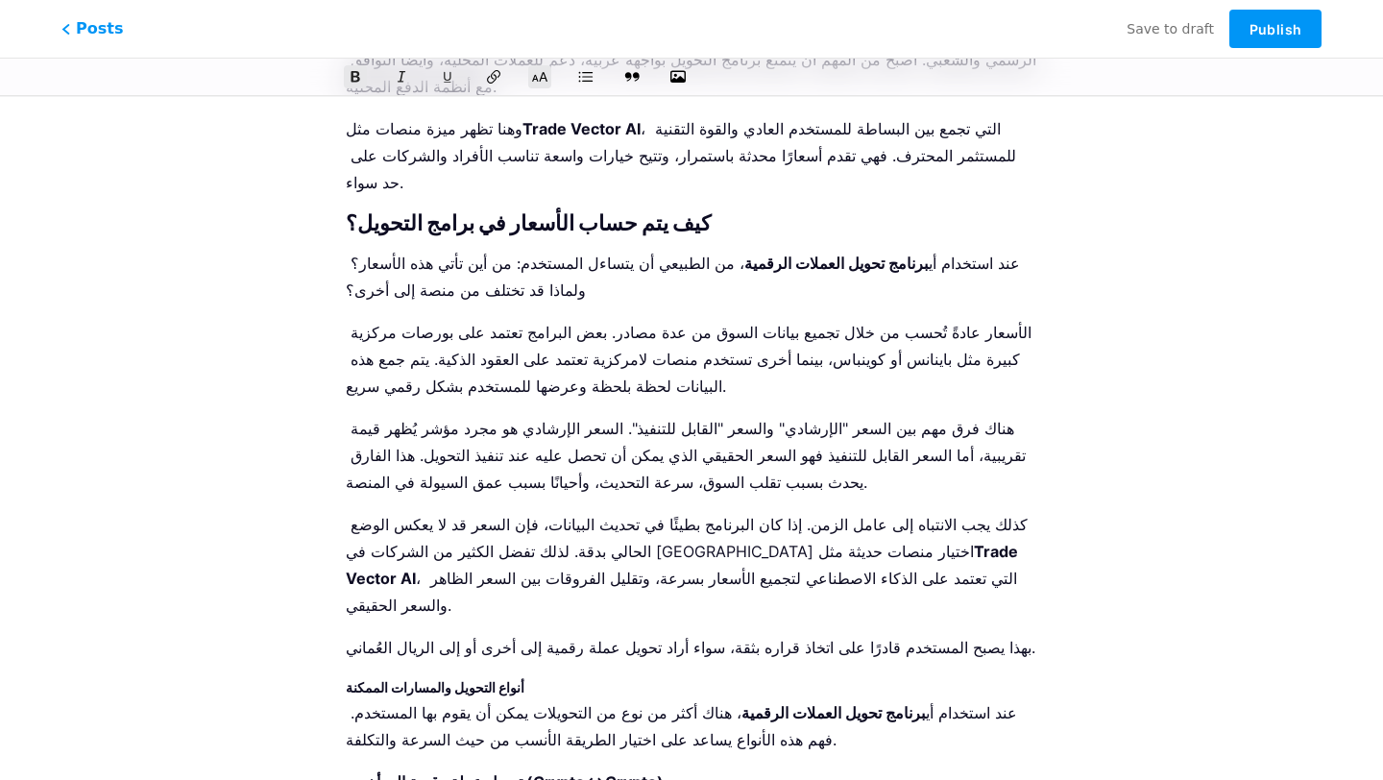
scroll to position [1033, 0]
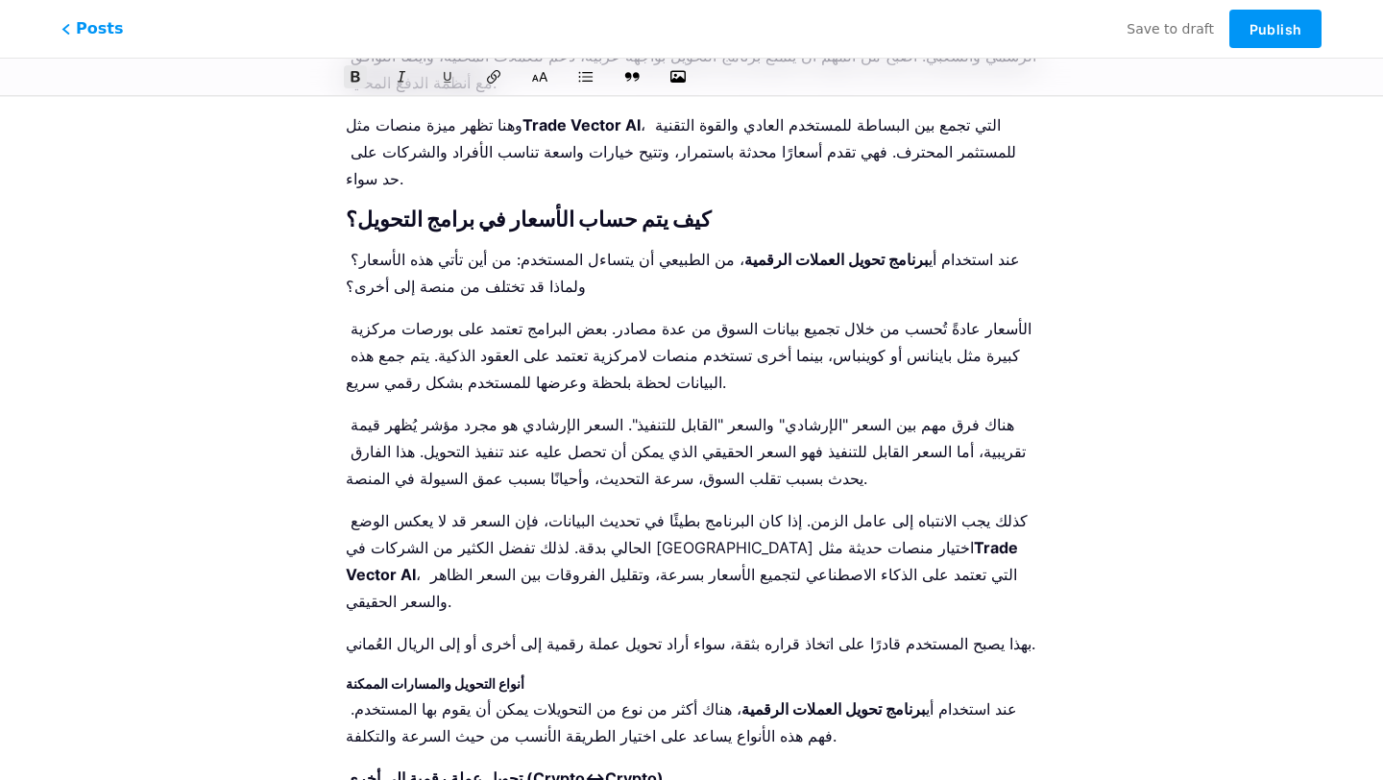
click at [472, 675] on strong "أنواع التحويل والمسارات الممكنة" at bounding box center [435, 683] width 179 height 16
click at [538, 80] on icon at bounding box center [539, 76] width 19 height 19
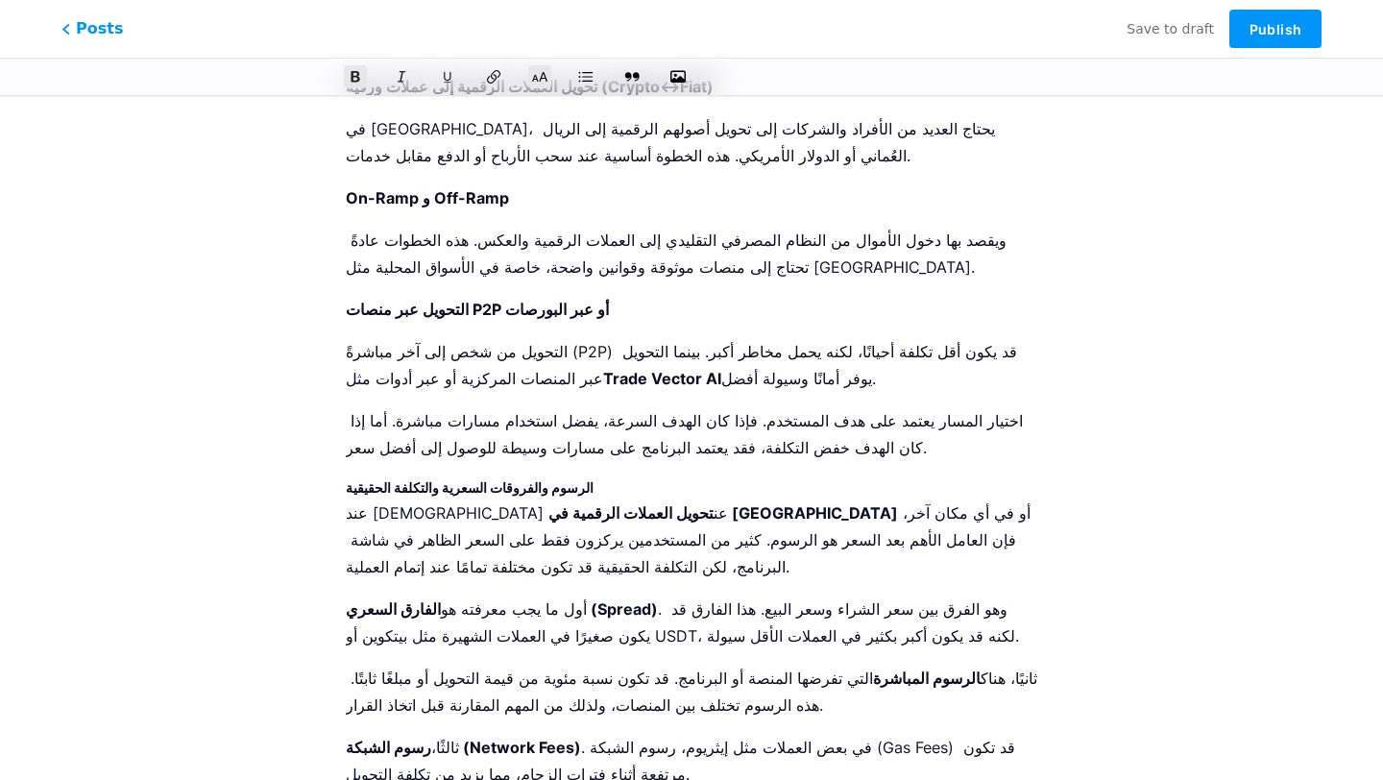
scroll to position [1969, 0]
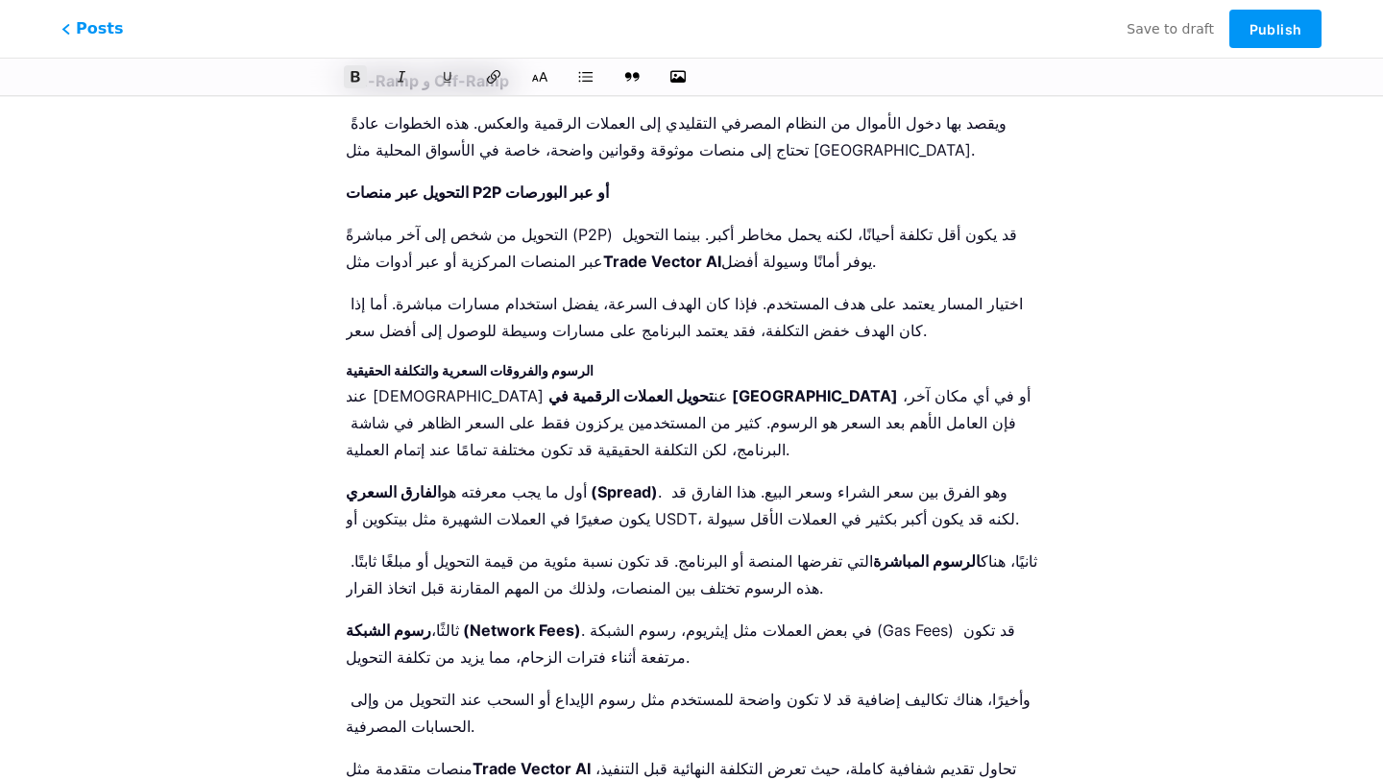
click at [539, 72] on icon at bounding box center [539, 76] width 19 height 19
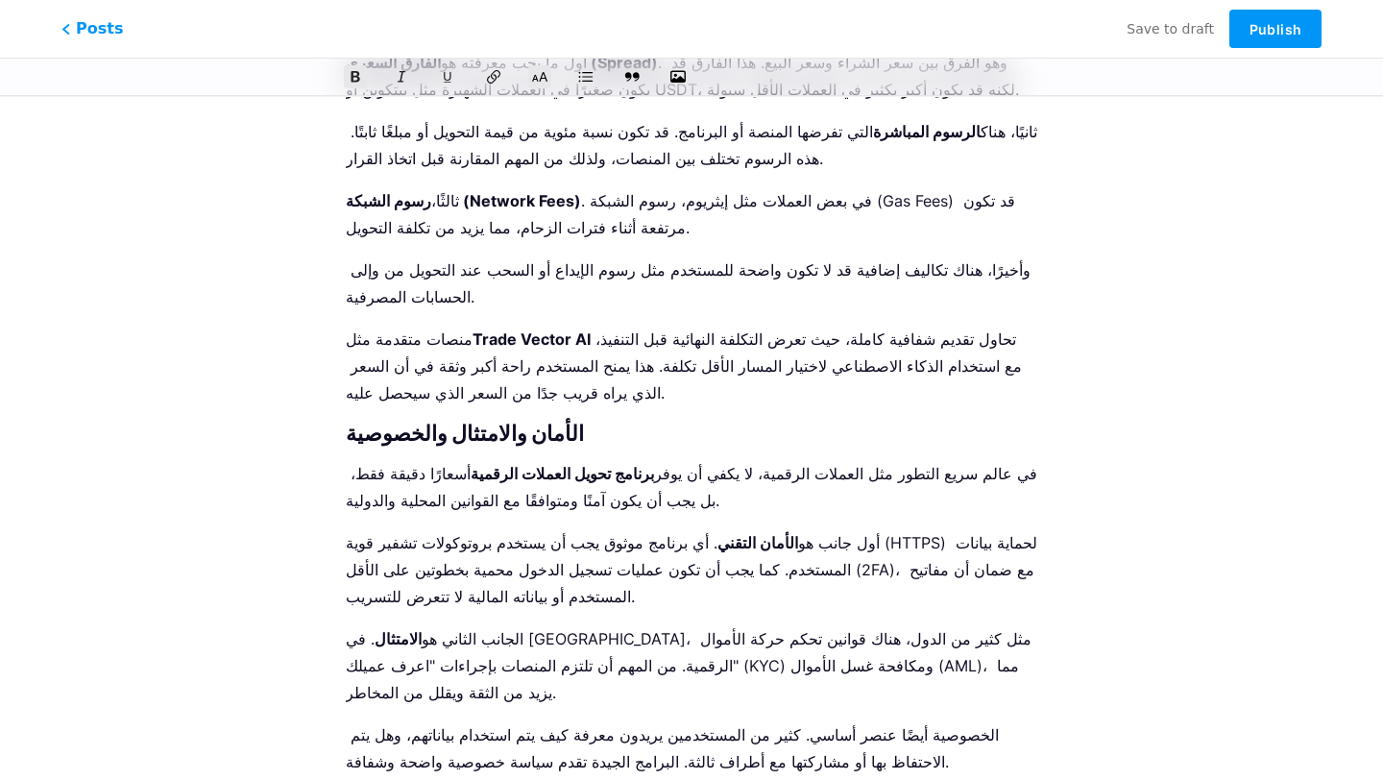
scroll to position [2525, 0]
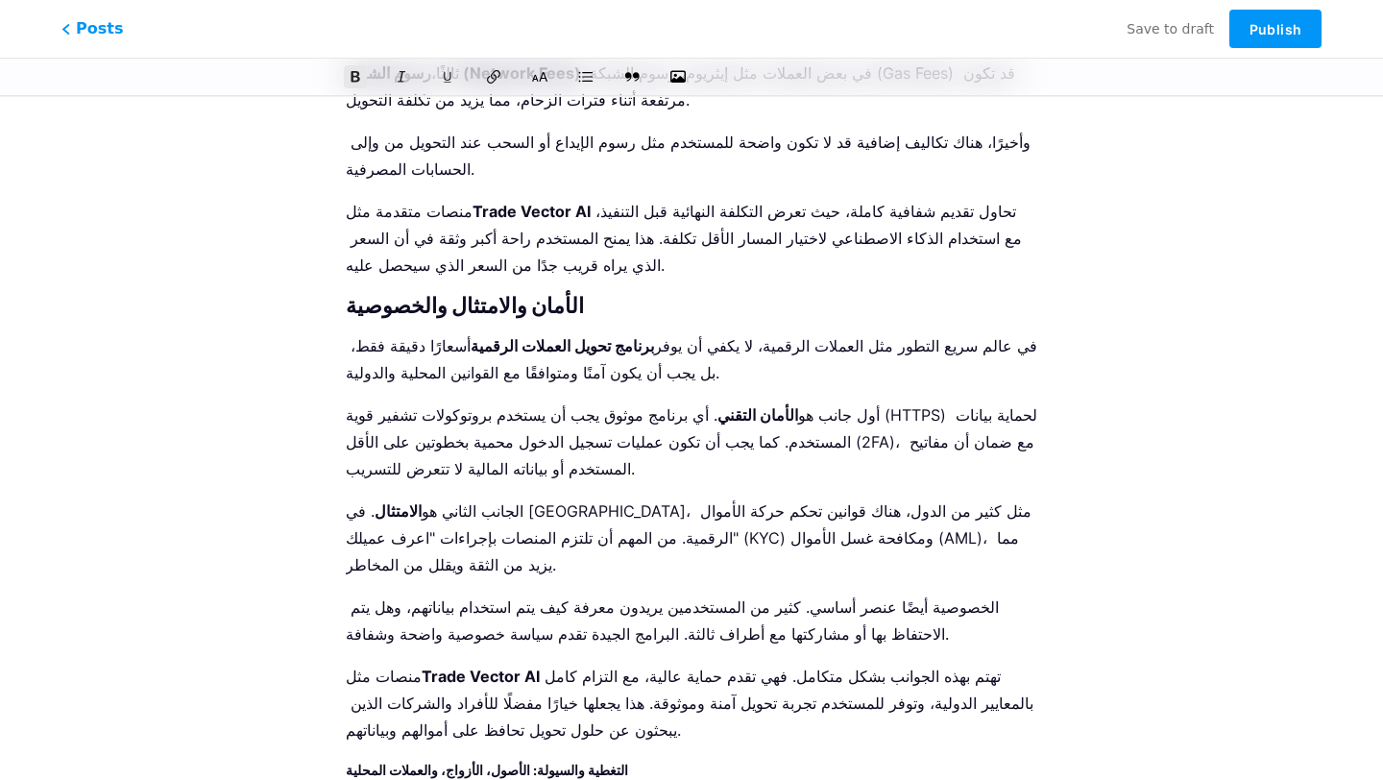
click at [556, 761] on strong "التغطية والسيولة: الأصول، الأزواج، والعملات المحلية" at bounding box center [487, 769] width 282 height 16
click at [539, 89] on div at bounding box center [691, 77] width 1383 height 38
click at [598, 761] on strong "التغطية والسيولة: الأصول، الأزواج، والعملات المحلية" at bounding box center [487, 769] width 282 height 16
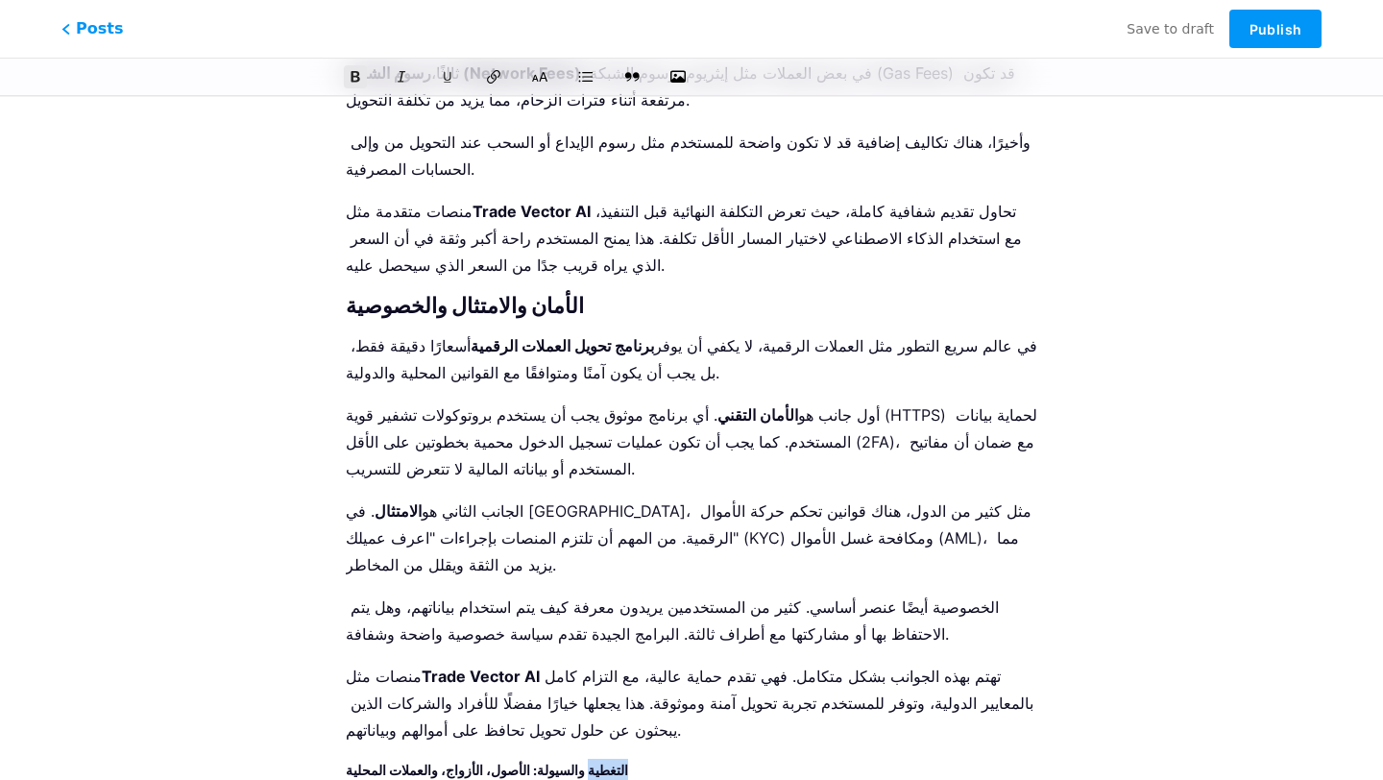
click at [598, 761] on strong "التغطية والسيولة: الأصول، الأزواج، والعملات المحلية" at bounding box center [487, 769] width 282 height 16
click at [540, 78] on icon at bounding box center [539, 76] width 19 height 19
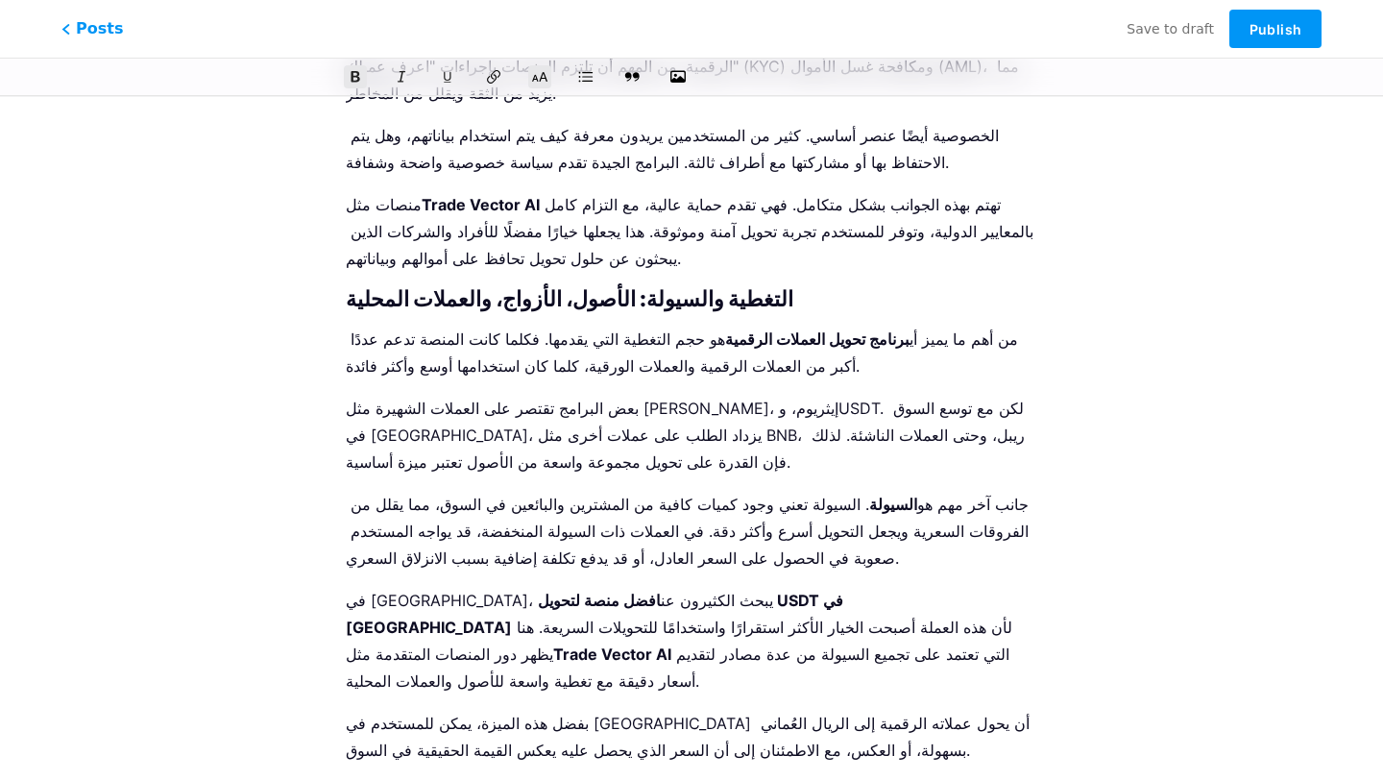
scroll to position [2996, 0]
click at [498, 779] on strong "تجربة المستخدم والأداء وإتاحة الوصول" at bounding box center [450, 791] width 209 height 16
click at [540, 81] on icon at bounding box center [539, 76] width 19 height 19
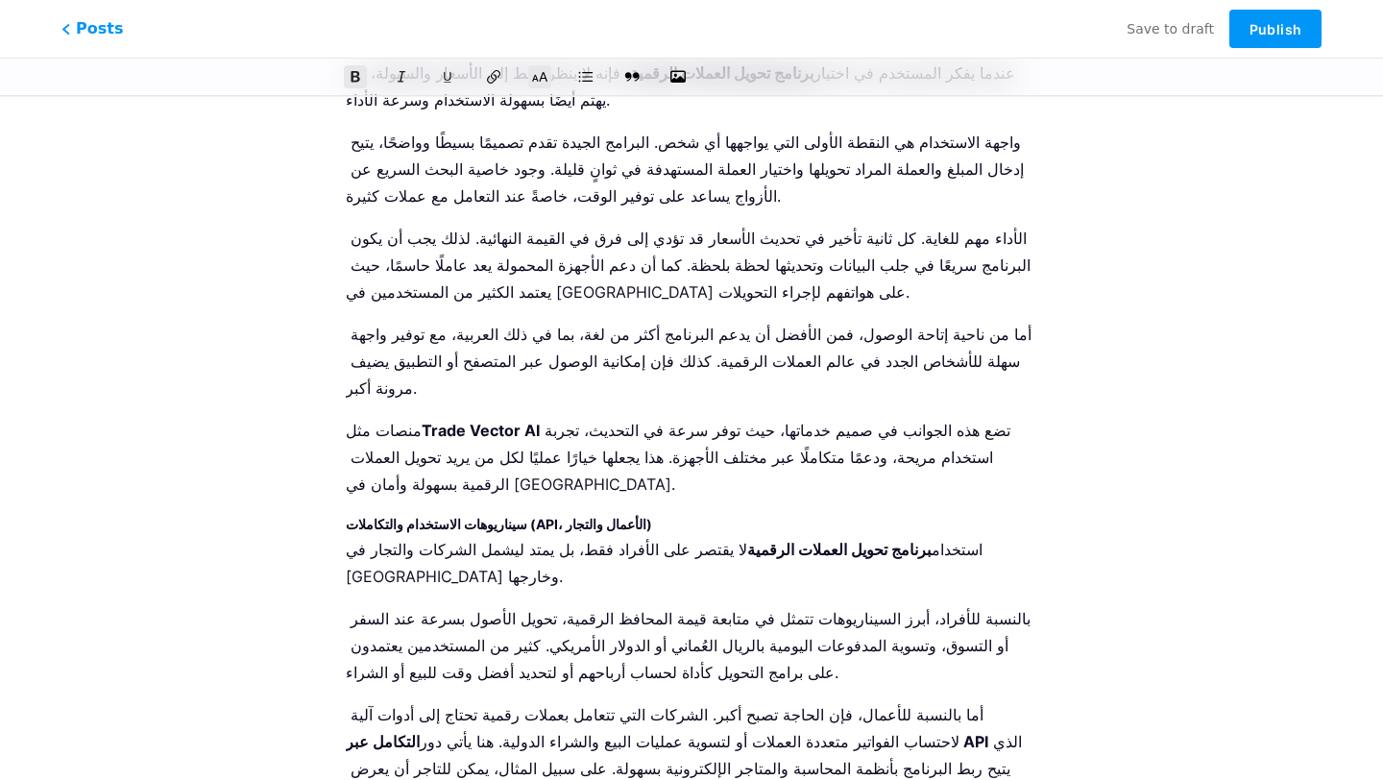
scroll to position [3762, 0]
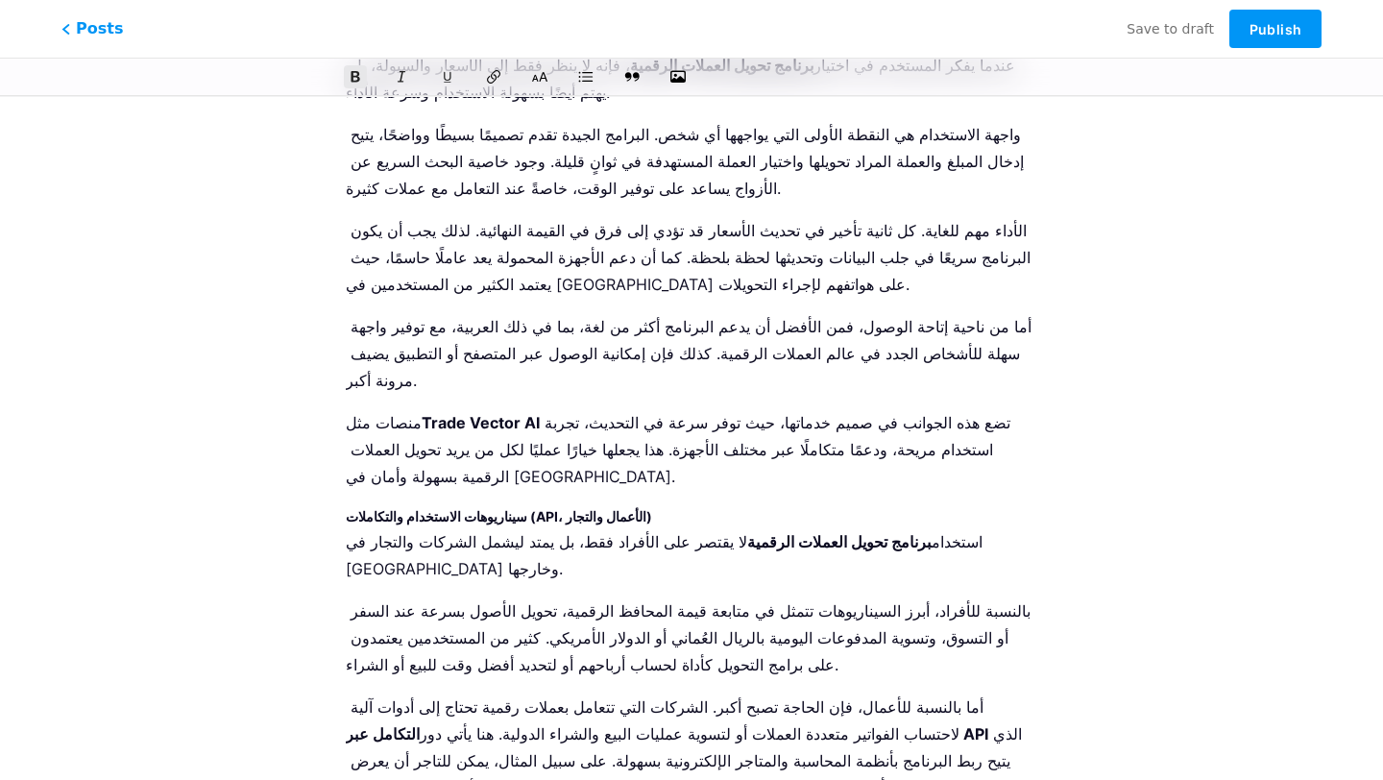
click at [543, 85] on button at bounding box center [539, 76] width 29 height 29
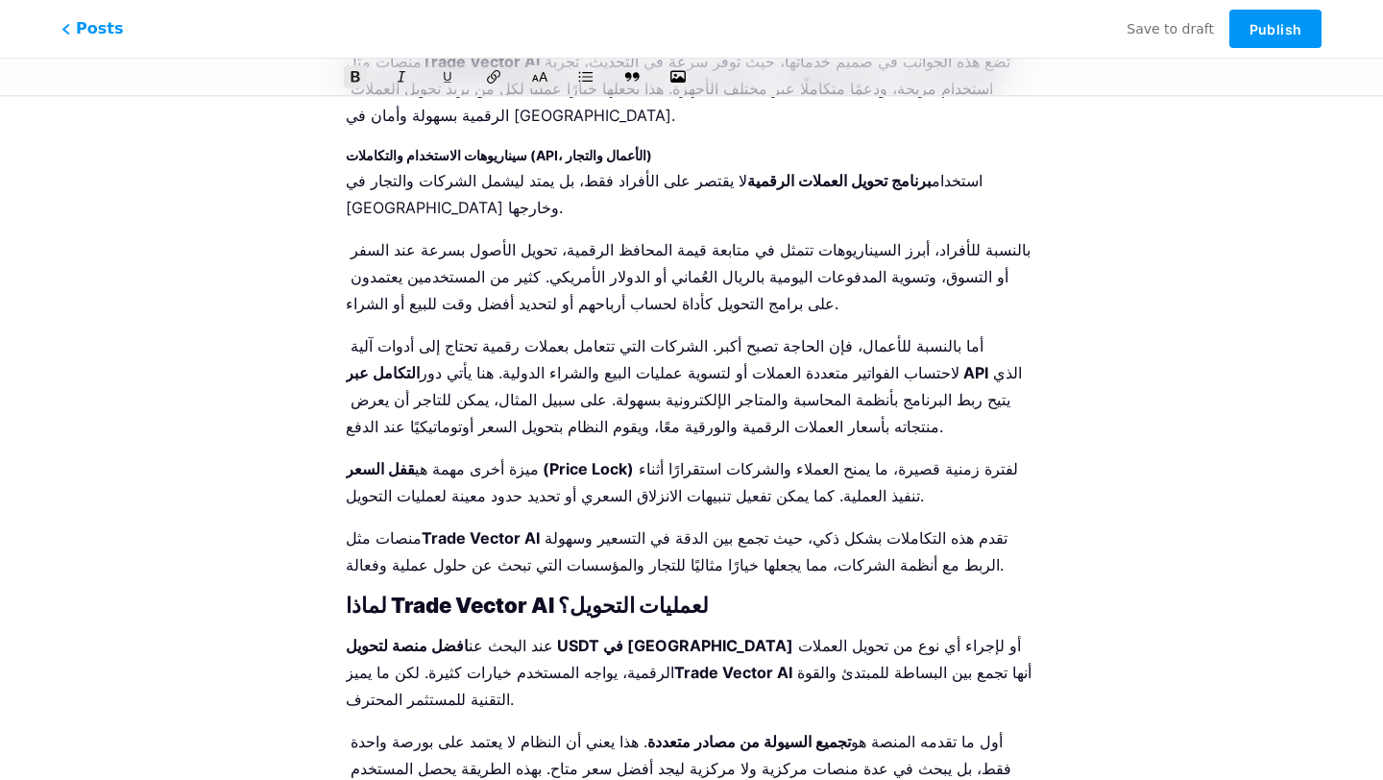
scroll to position [4121, 0]
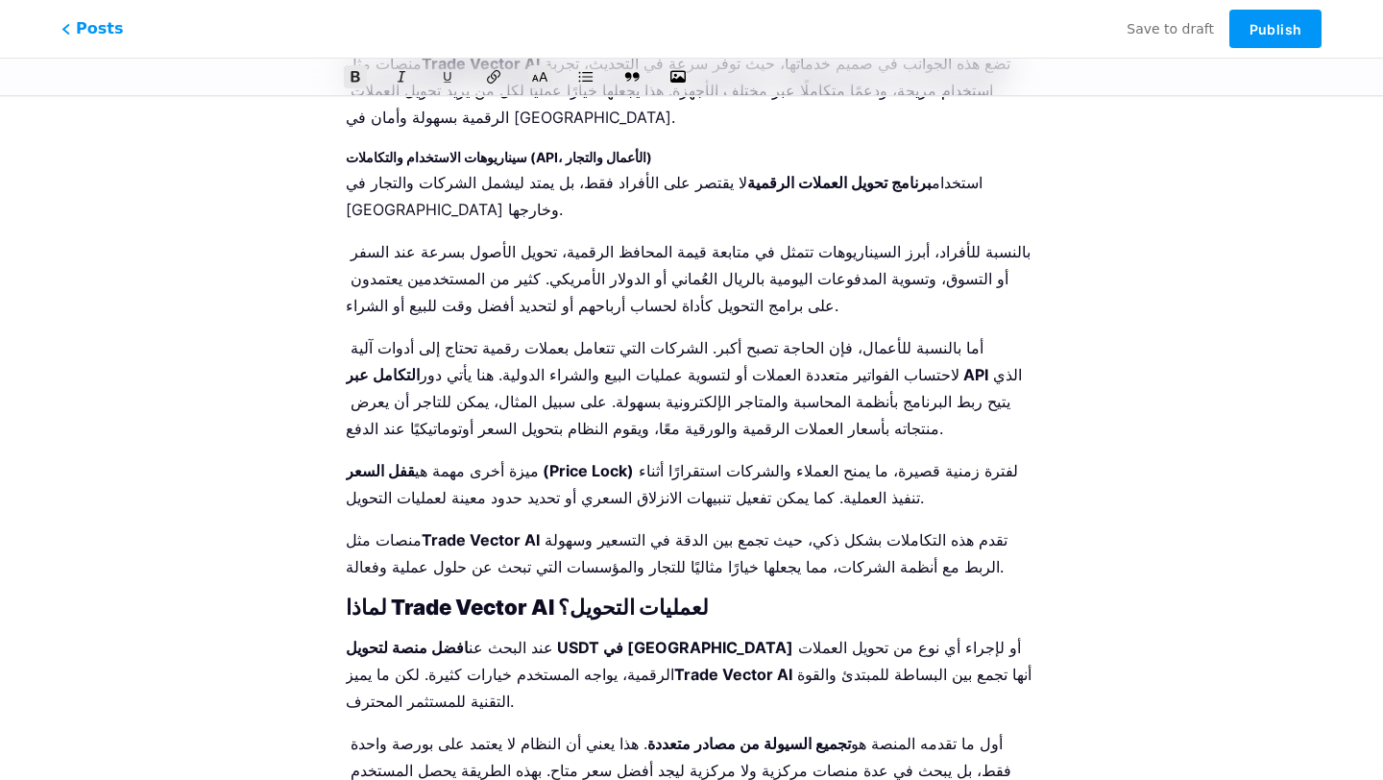
click at [544, 79] on icon at bounding box center [539, 76] width 19 height 19
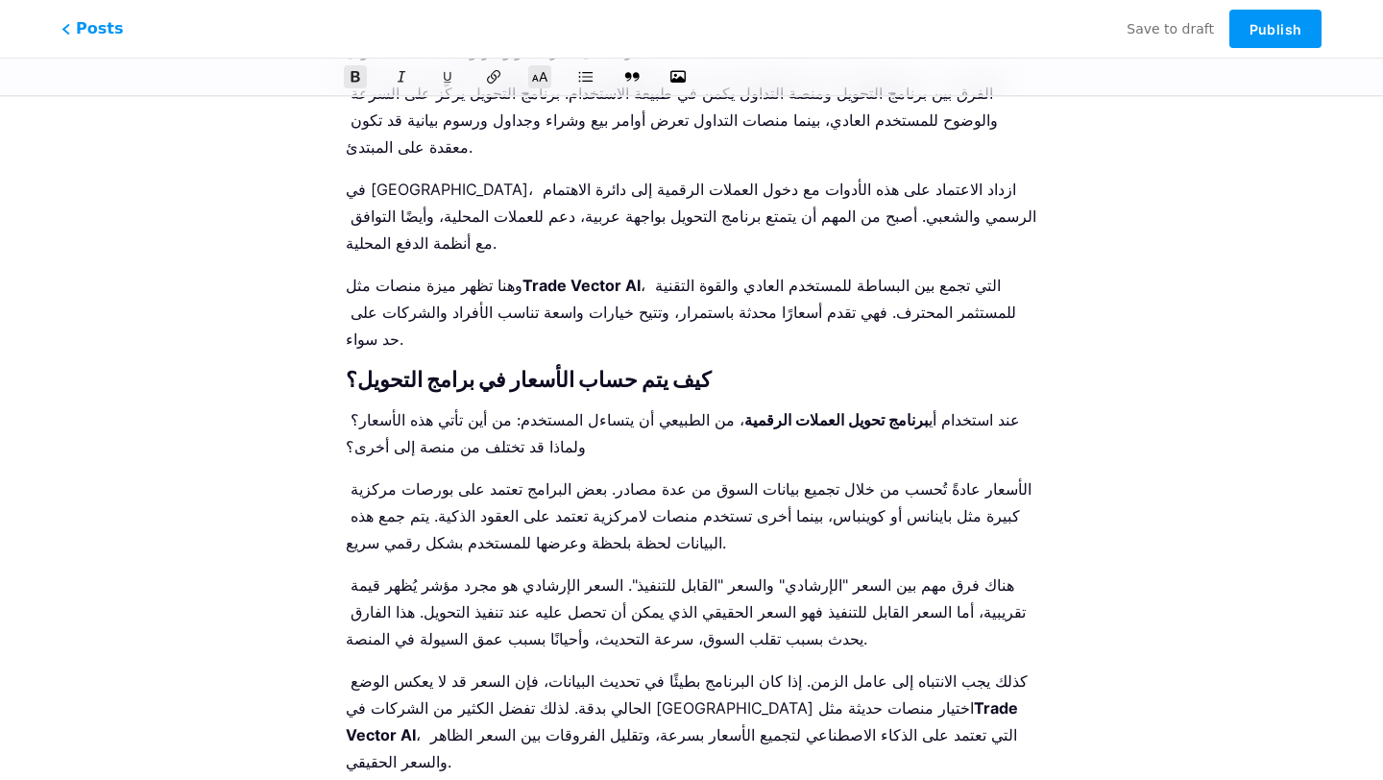
scroll to position [0, 0]
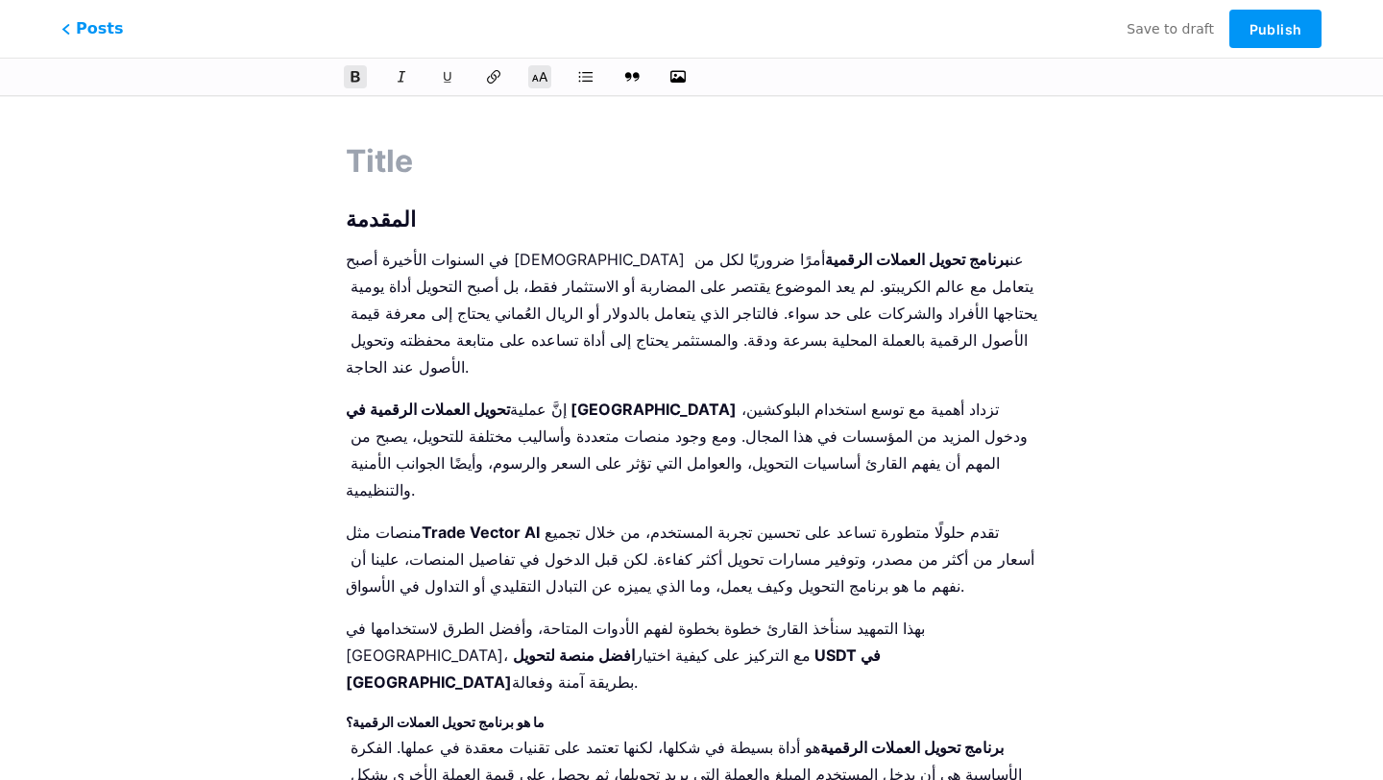
click at [348, 213] on strong "المقدمة" at bounding box center [381, 218] width 70 height 25
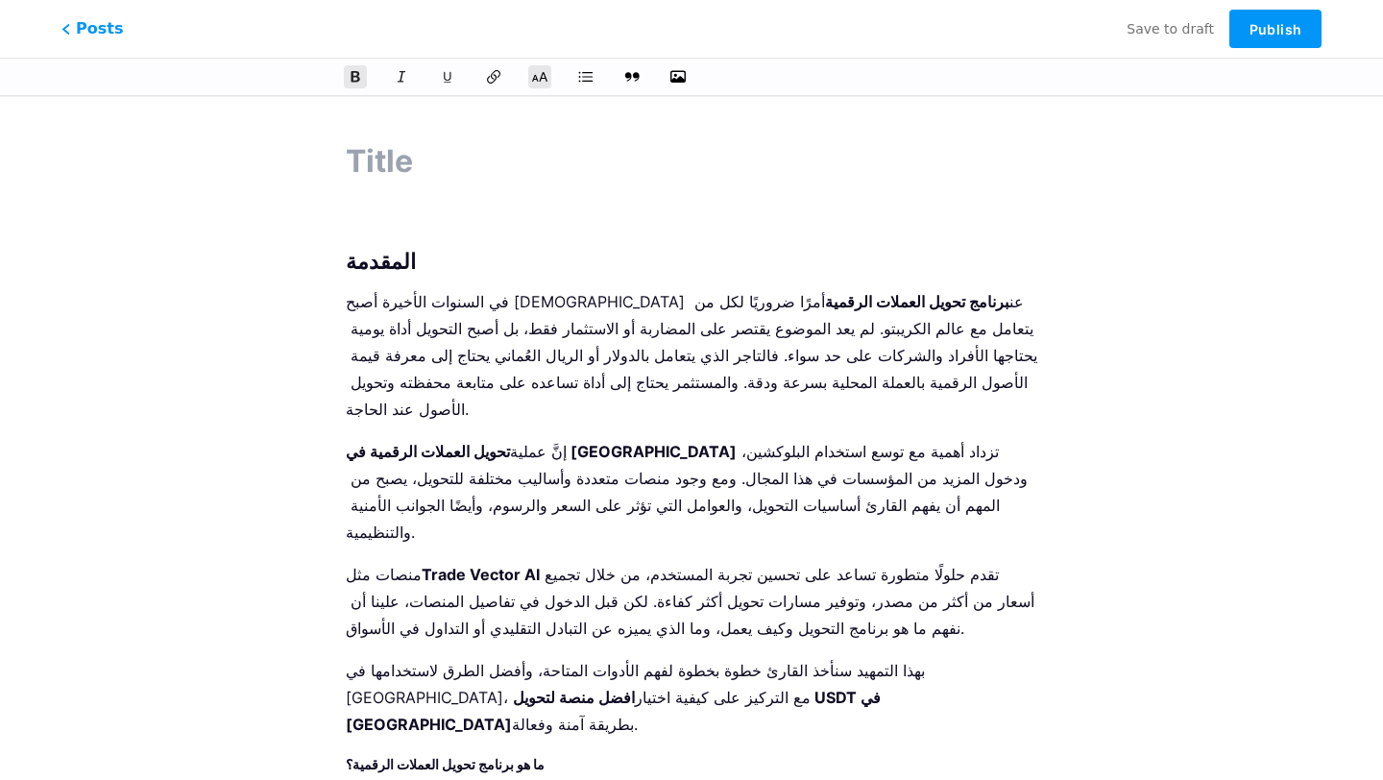
click at [411, 161] on input "text" at bounding box center [691, 161] width 691 height 46
paste input "برنامج تحويل العملات الرقمية"
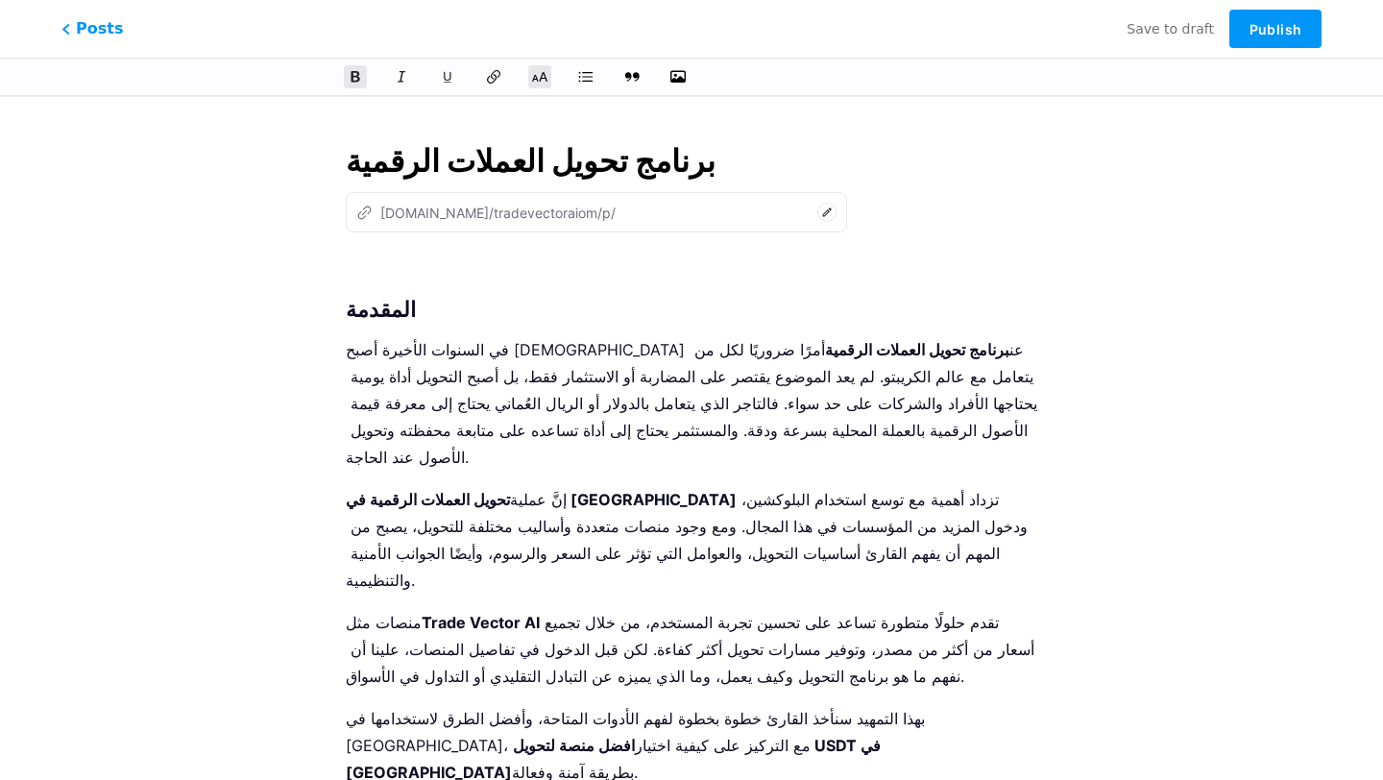
type input "برنامج تحويل العملات الرقمية"
click at [423, 160] on input "برنامج تحويل العملات الرقمية" at bounding box center [691, 161] width 691 height 46
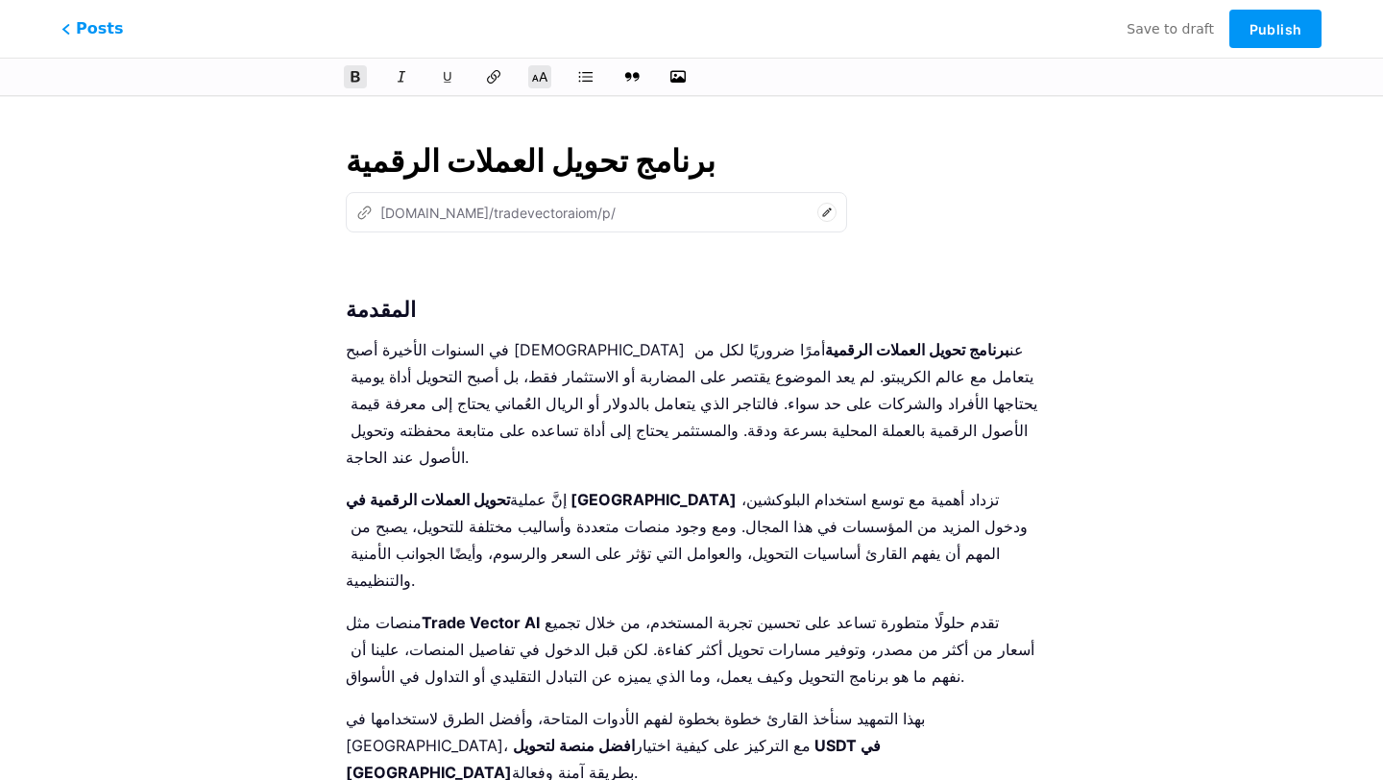
type input "brnamg-thoyl-alaamlat-alrkmy"
click at [412, 255] on p at bounding box center [691, 268] width 691 height 27
click at [412, 268] on p at bounding box center [691, 268] width 691 height 27
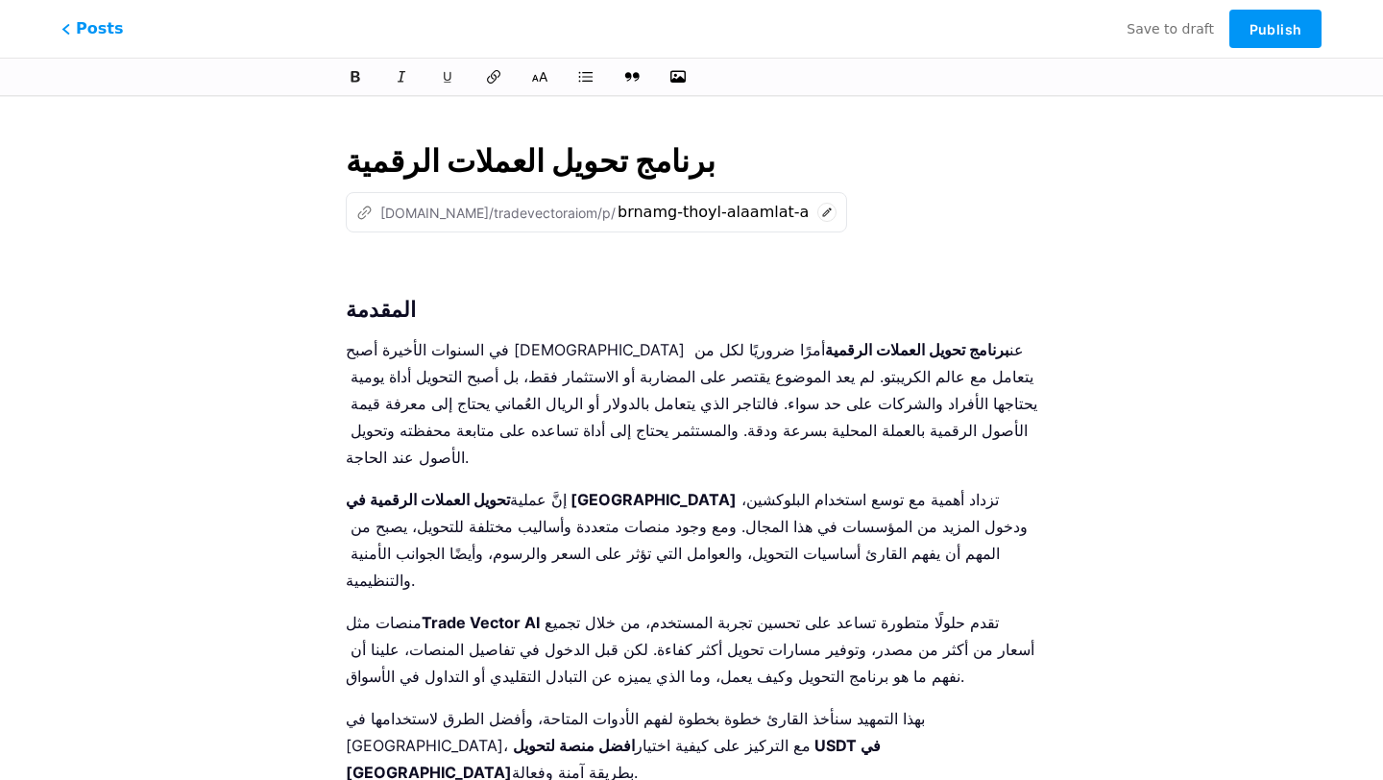
click at [688, 61] on div at bounding box center [691, 77] width 1383 height 38
click at [683, 81] on icon "button" at bounding box center [677, 76] width 19 height 15
click at [0, 0] on input "file" at bounding box center [0, 0] width 0 height 0
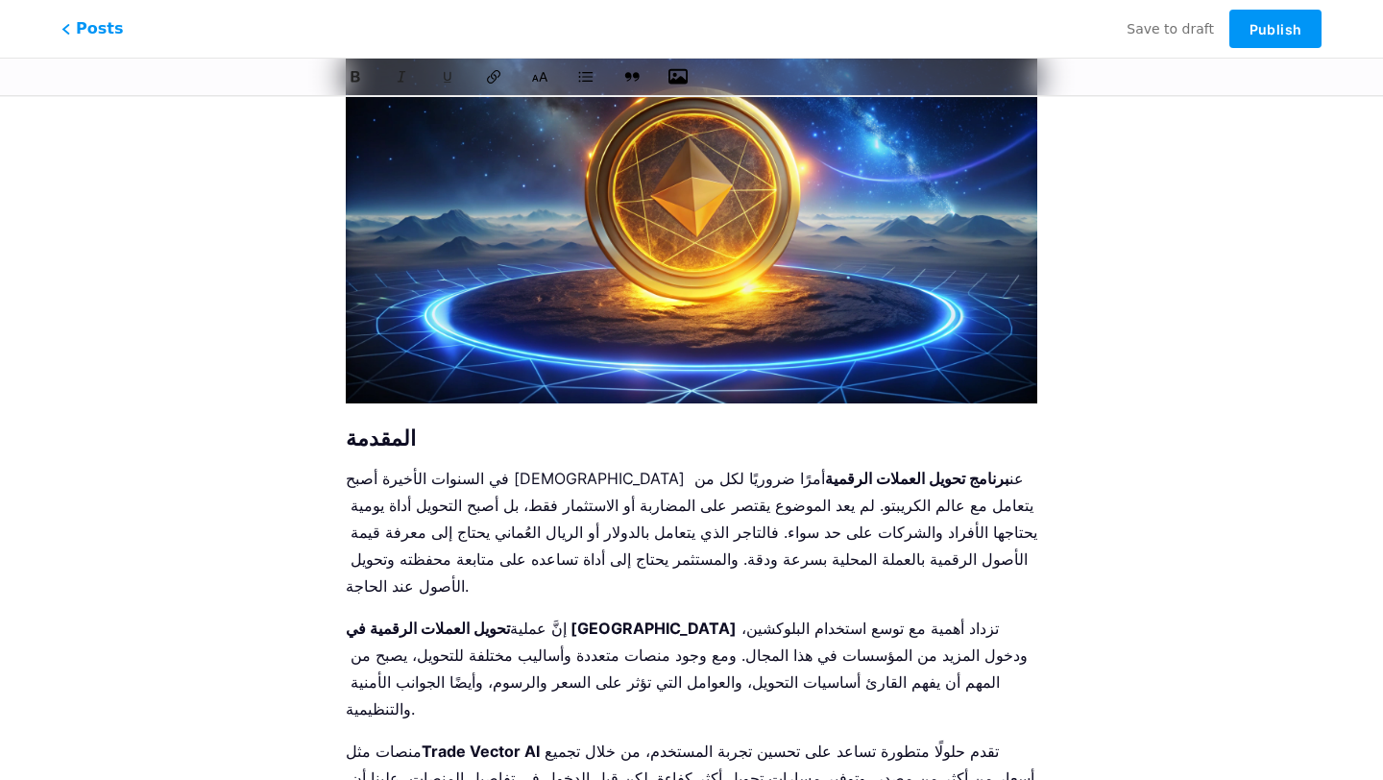
scroll to position [281, 0]
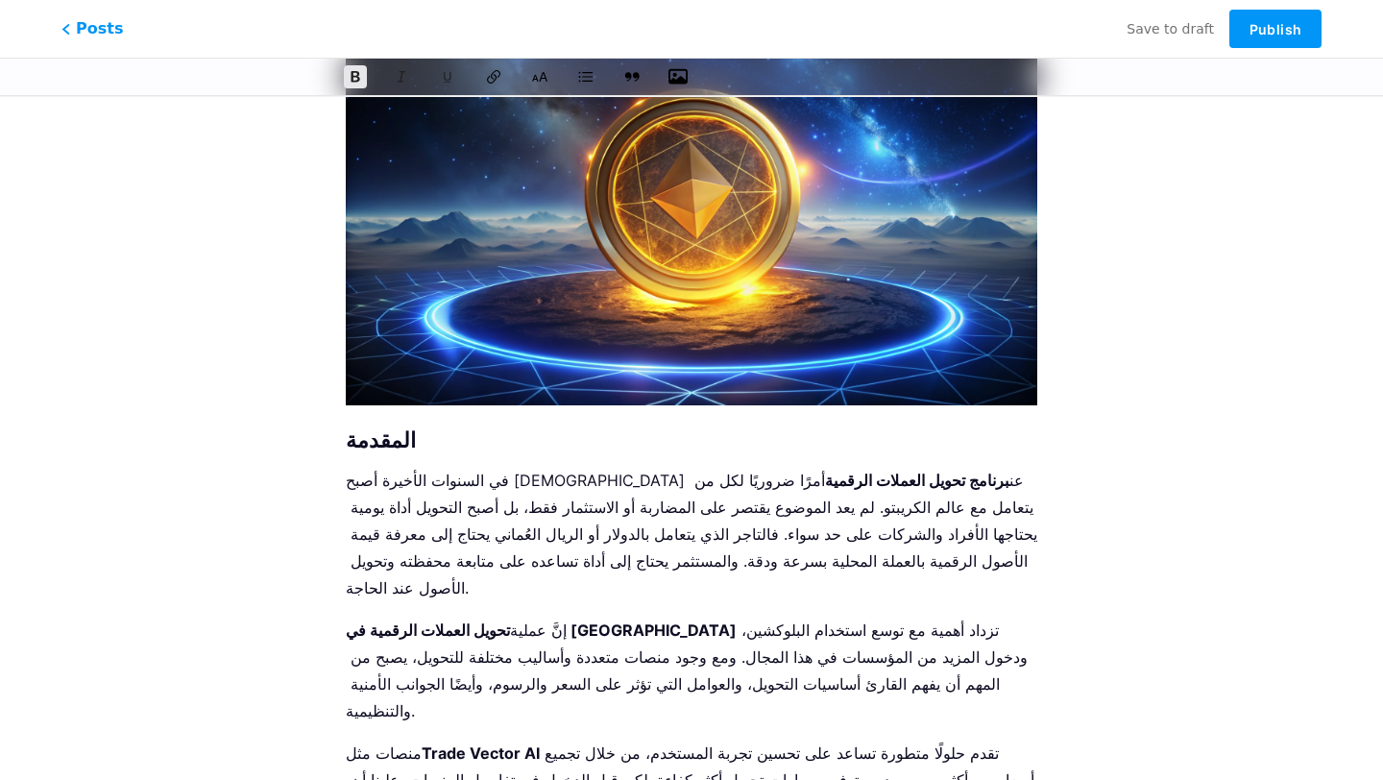
click at [520, 743] on strong "Trade Vector AI" at bounding box center [481, 752] width 118 height 19
drag, startPoint x: 533, startPoint y: 699, endPoint x: 412, endPoint y: 698, distance: 121.0
click at [412, 739] on p "منصات مثل Trade Vector AI تقدم حلولًا متطورة تساعد على تحسين تجربة المستخدم، من…" at bounding box center [691, 779] width 691 height 81
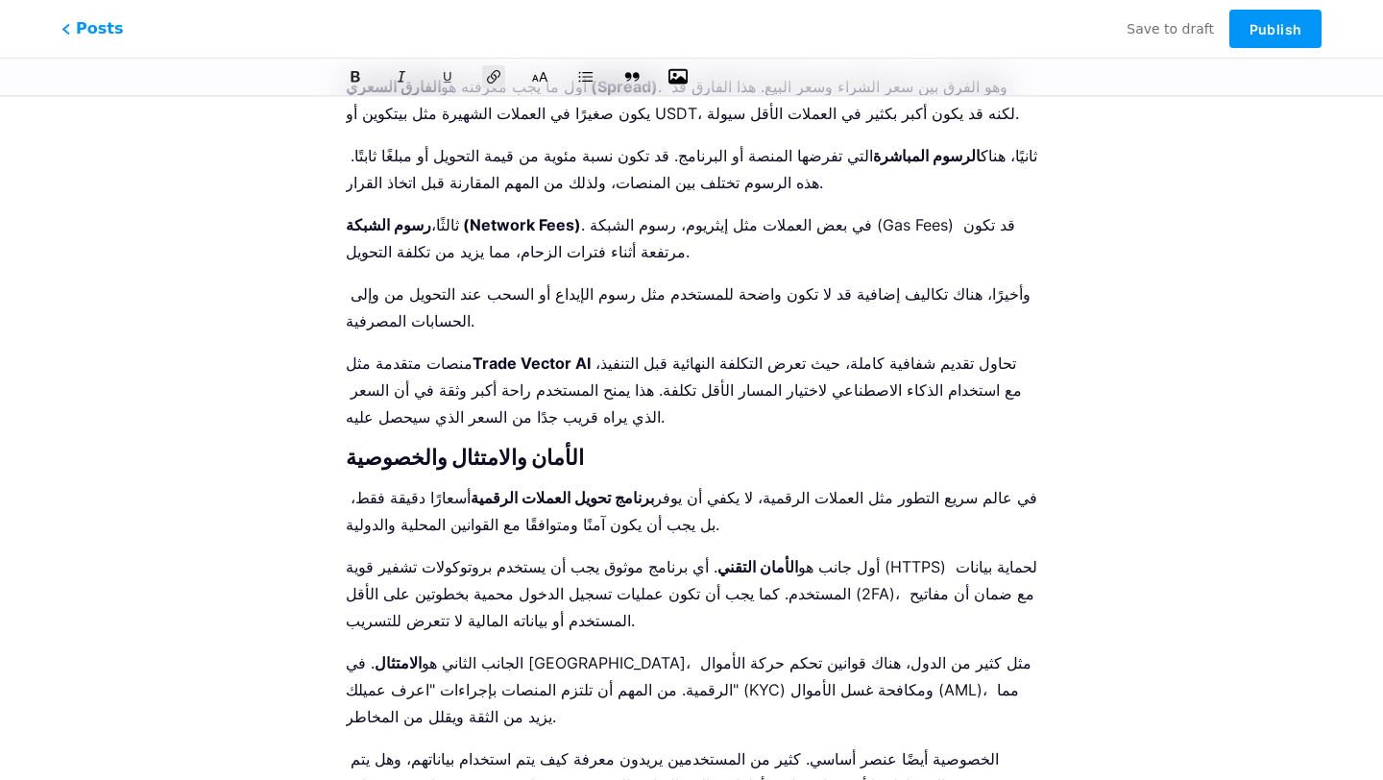
scroll to position [4989, 0]
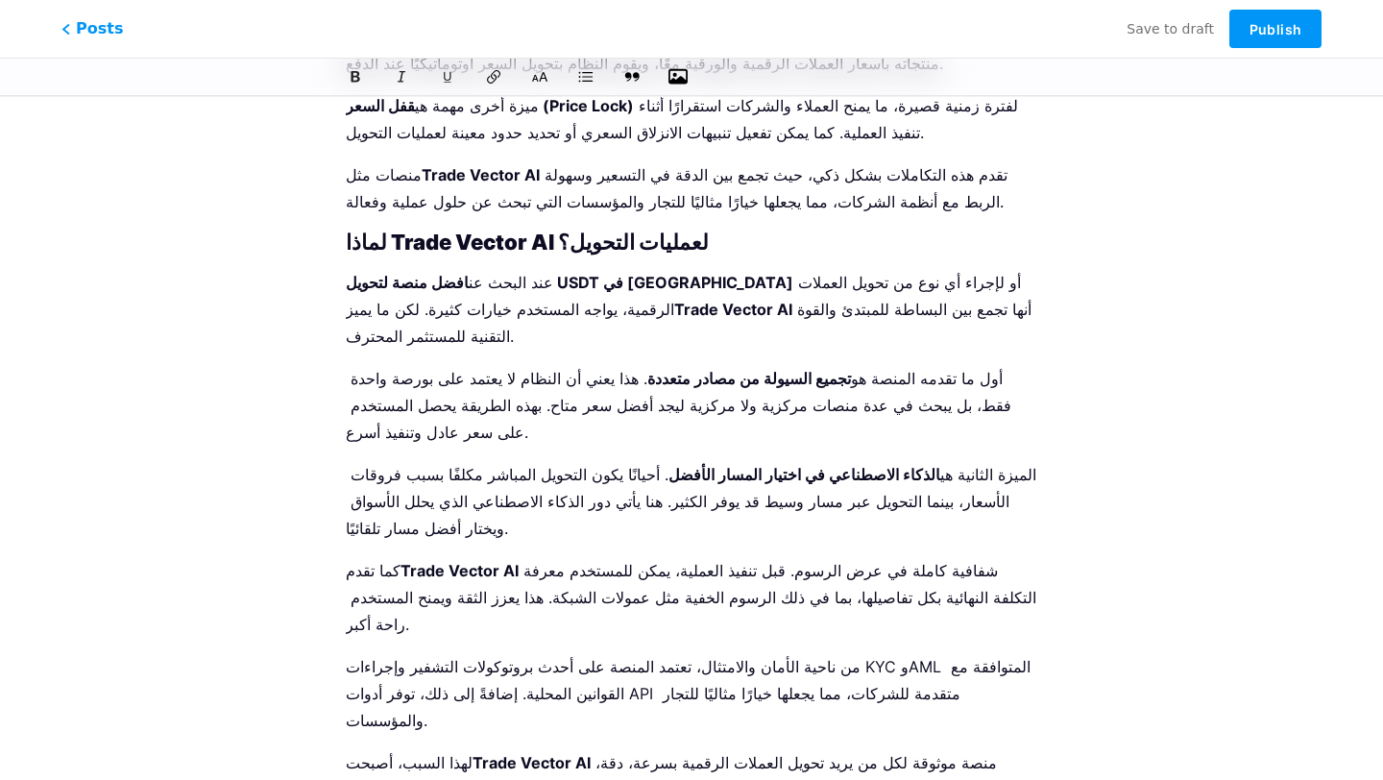
drag, startPoint x: 417, startPoint y: 563, endPoint x: 538, endPoint y: 565, distance: 121.0
drag, startPoint x: 531, startPoint y: 568, endPoint x: 414, endPoint y: 566, distance: 117.2
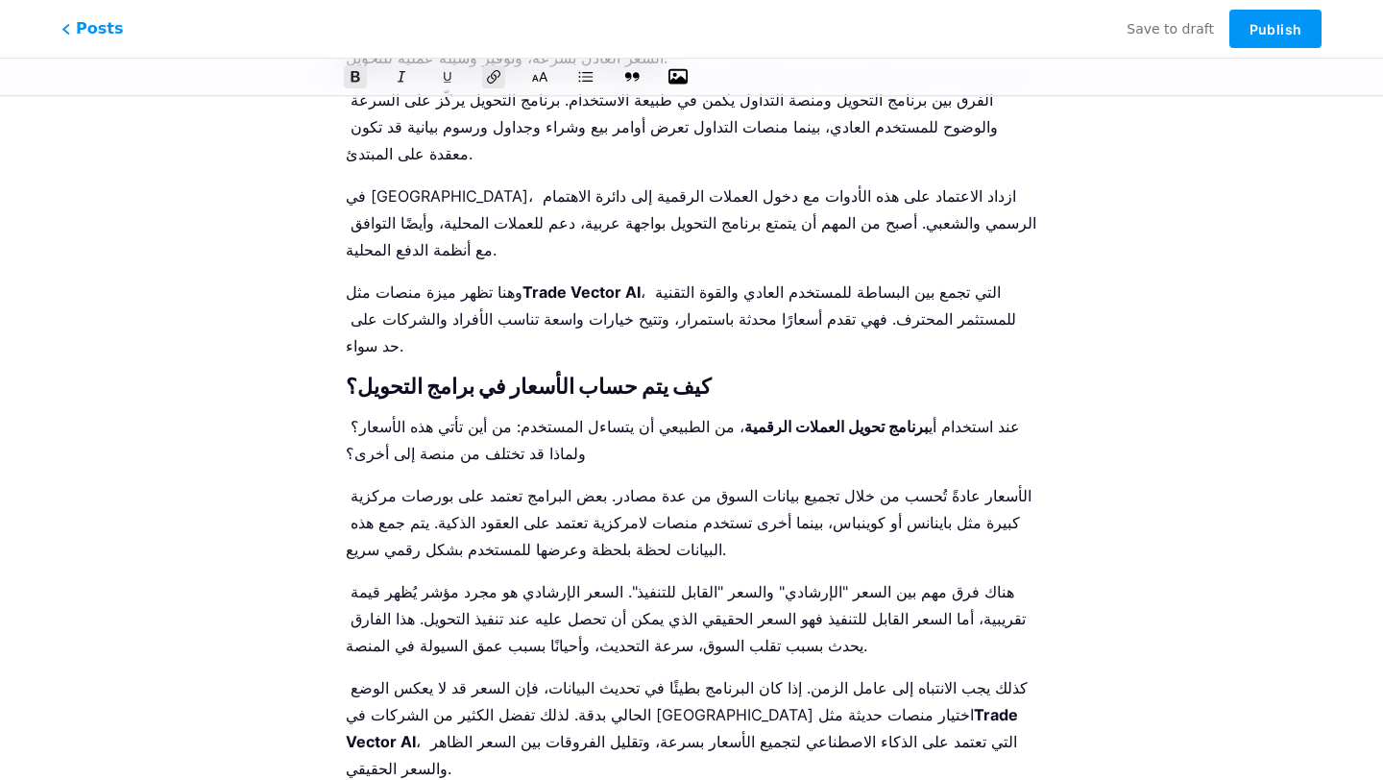
scroll to position [0, 0]
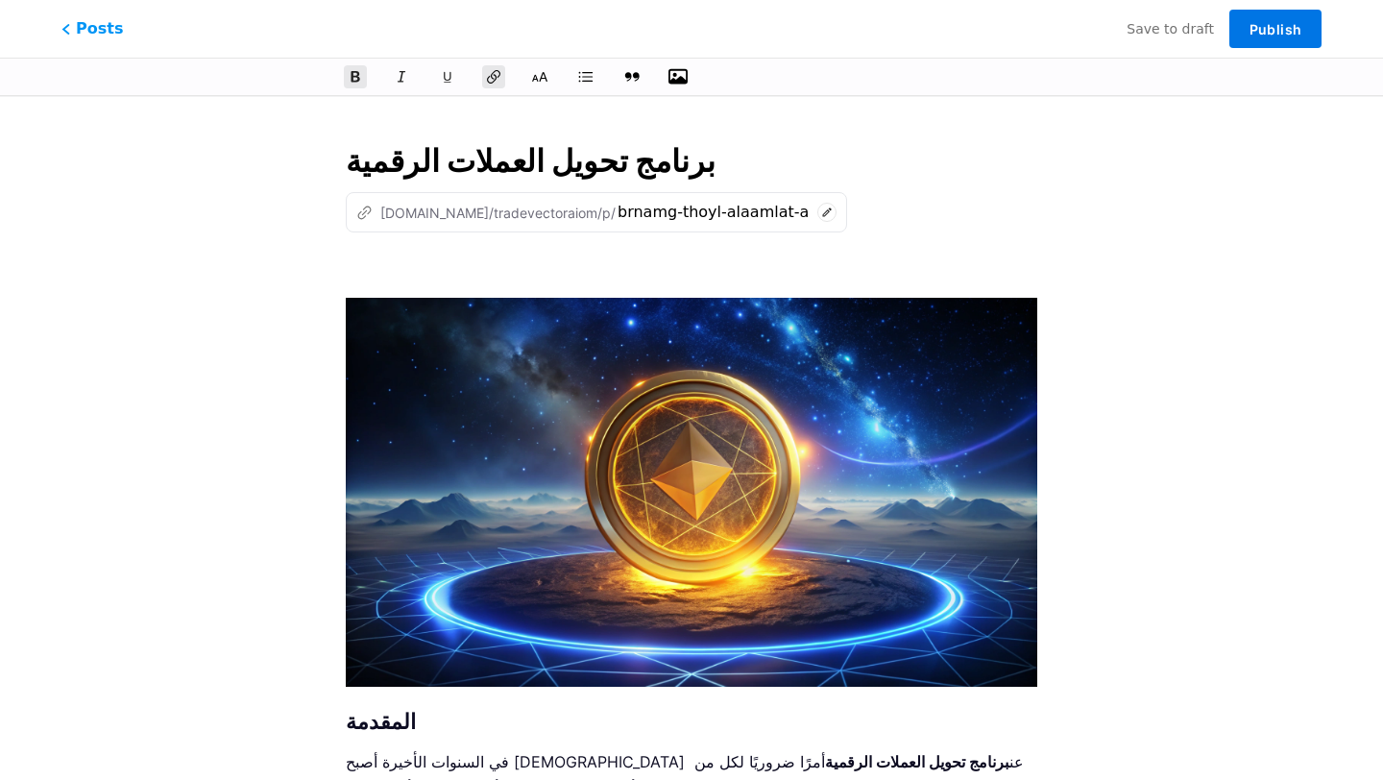
click at [1258, 28] on span "Publish" at bounding box center [1275, 29] width 52 height 16
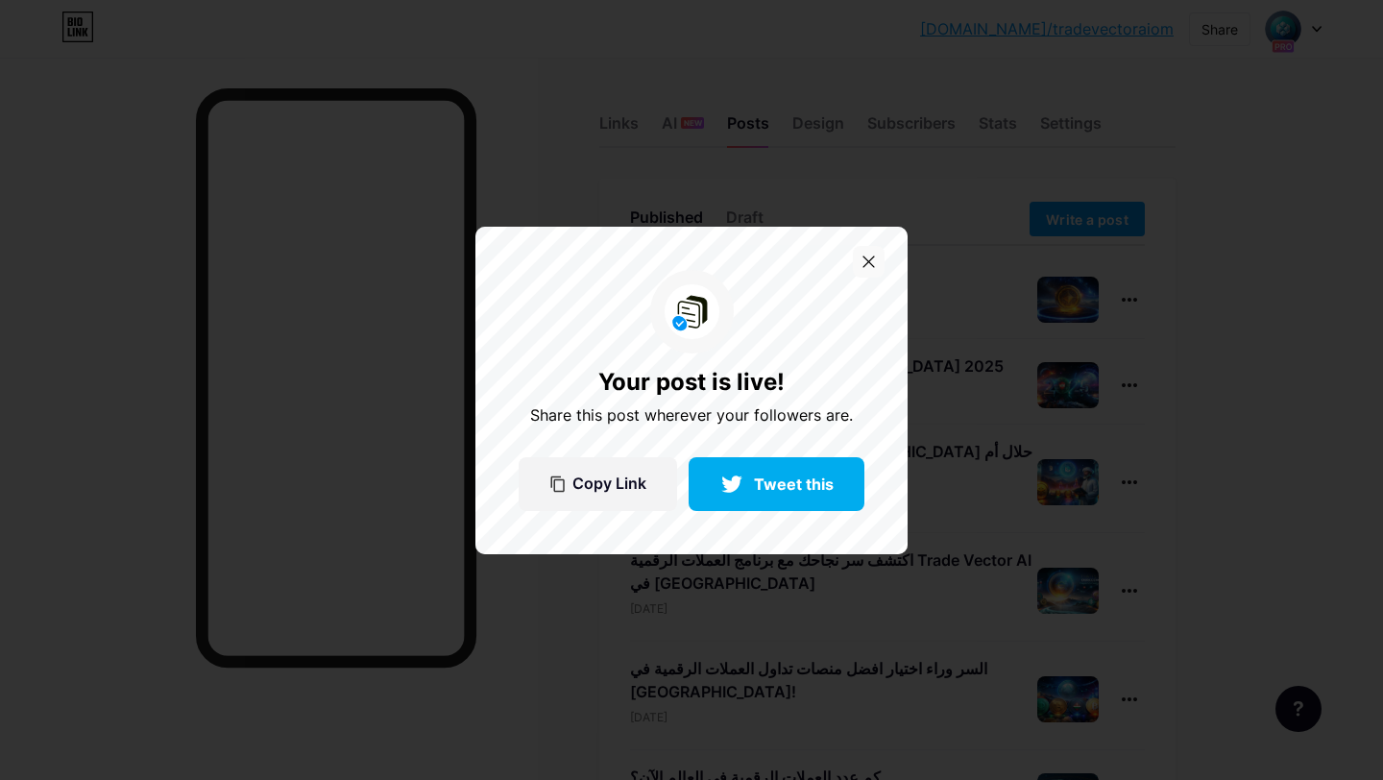
click at [866, 260] on icon at bounding box center [868, 261] width 12 height 12
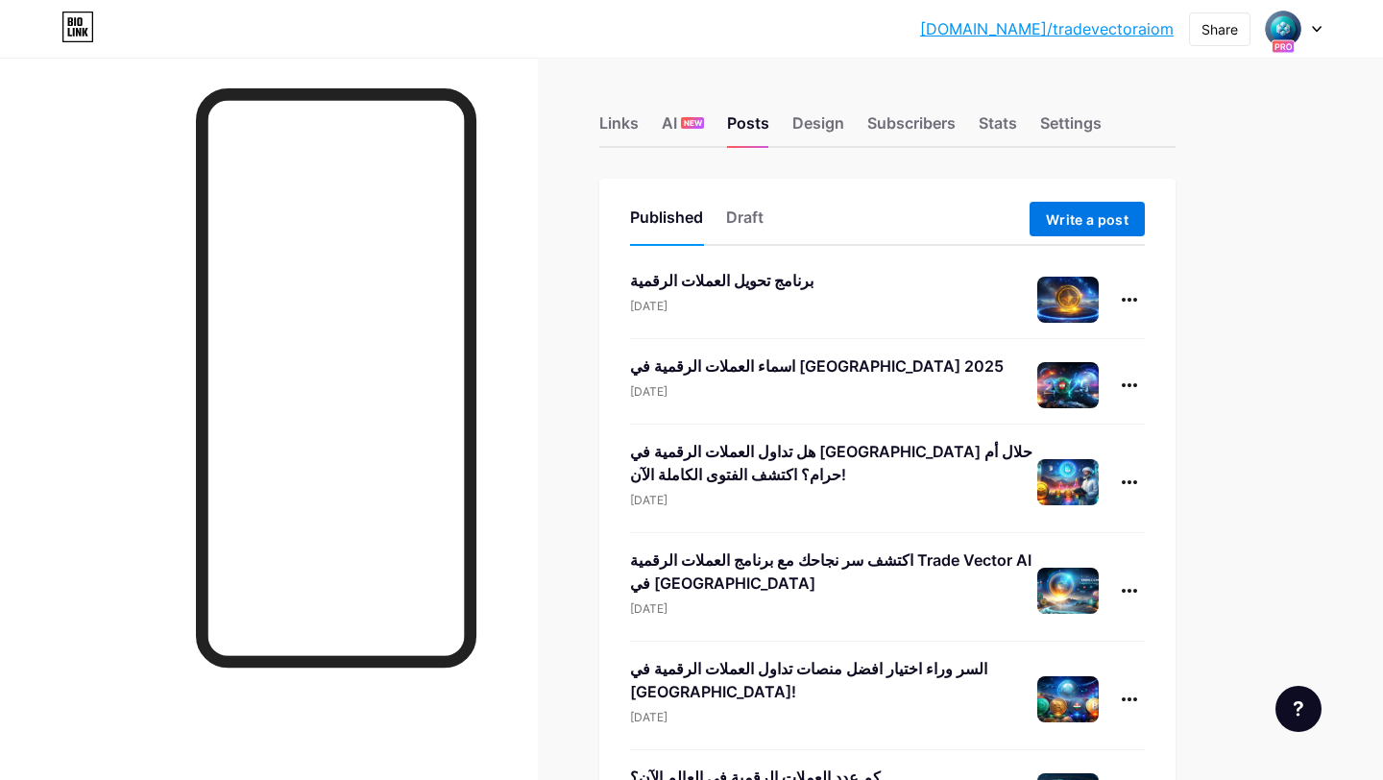
click at [1103, 226] on span "Write a post" at bounding box center [1087, 219] width 83 height 16
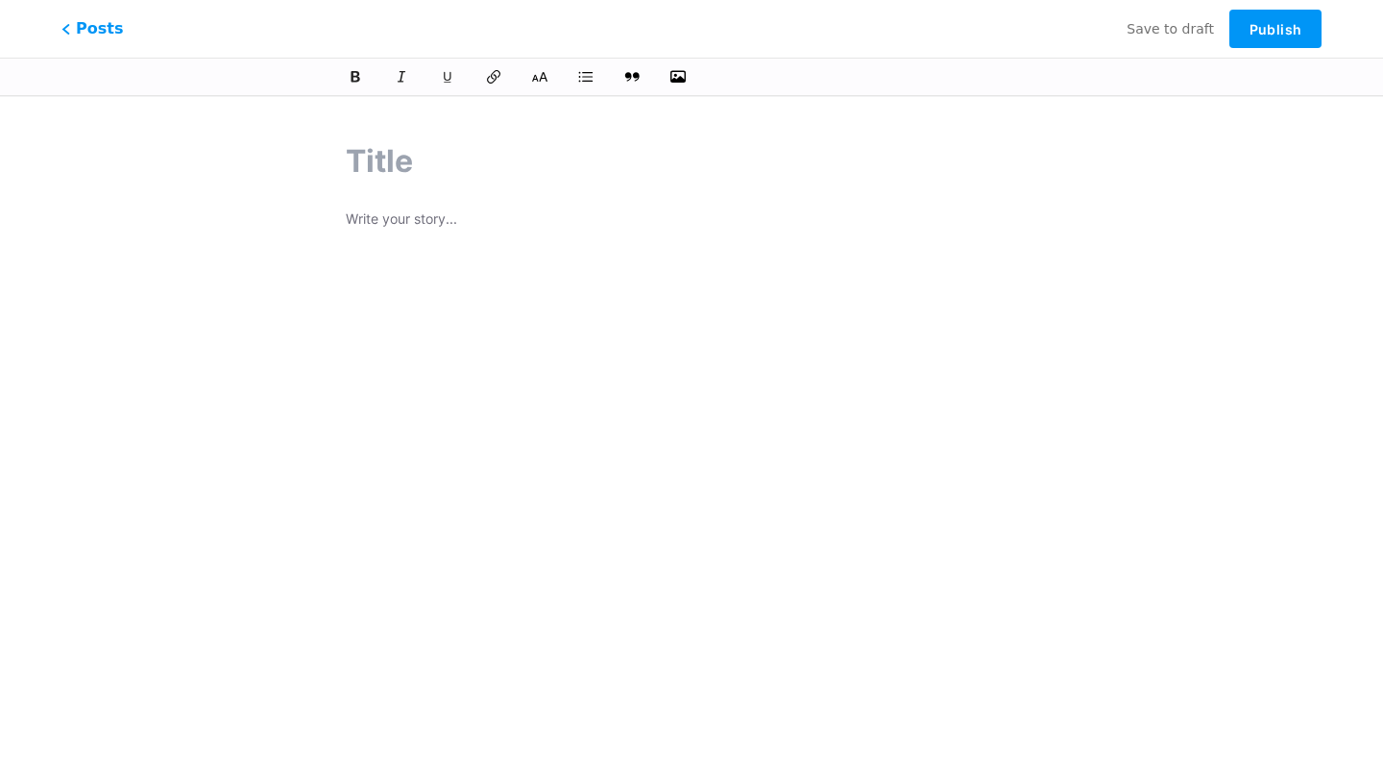
click at [448, 226] on p at bounding box center [691, 220] width 691 height 27
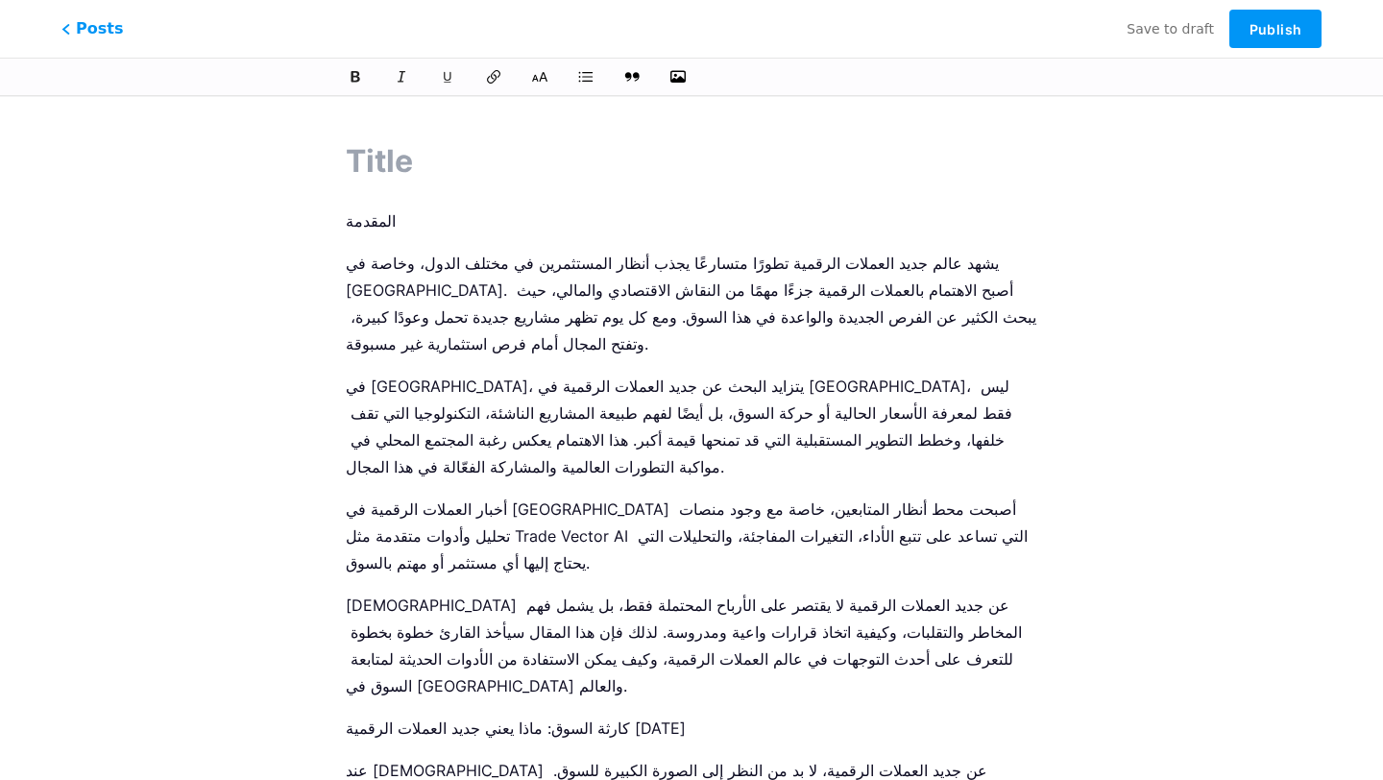
scroll to position [4594, 0]
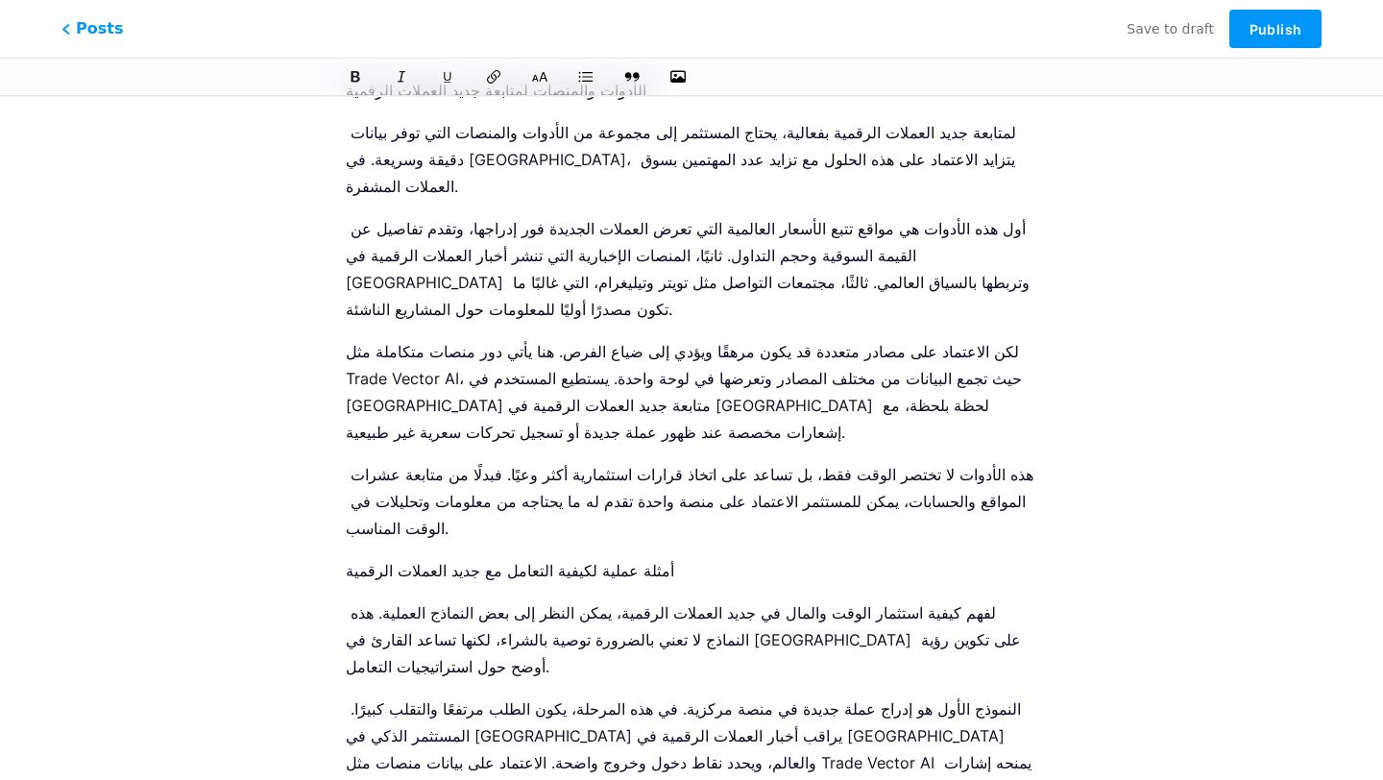
click at [546, 81] on icon at bounding box center [539, 76] width 19 height 19
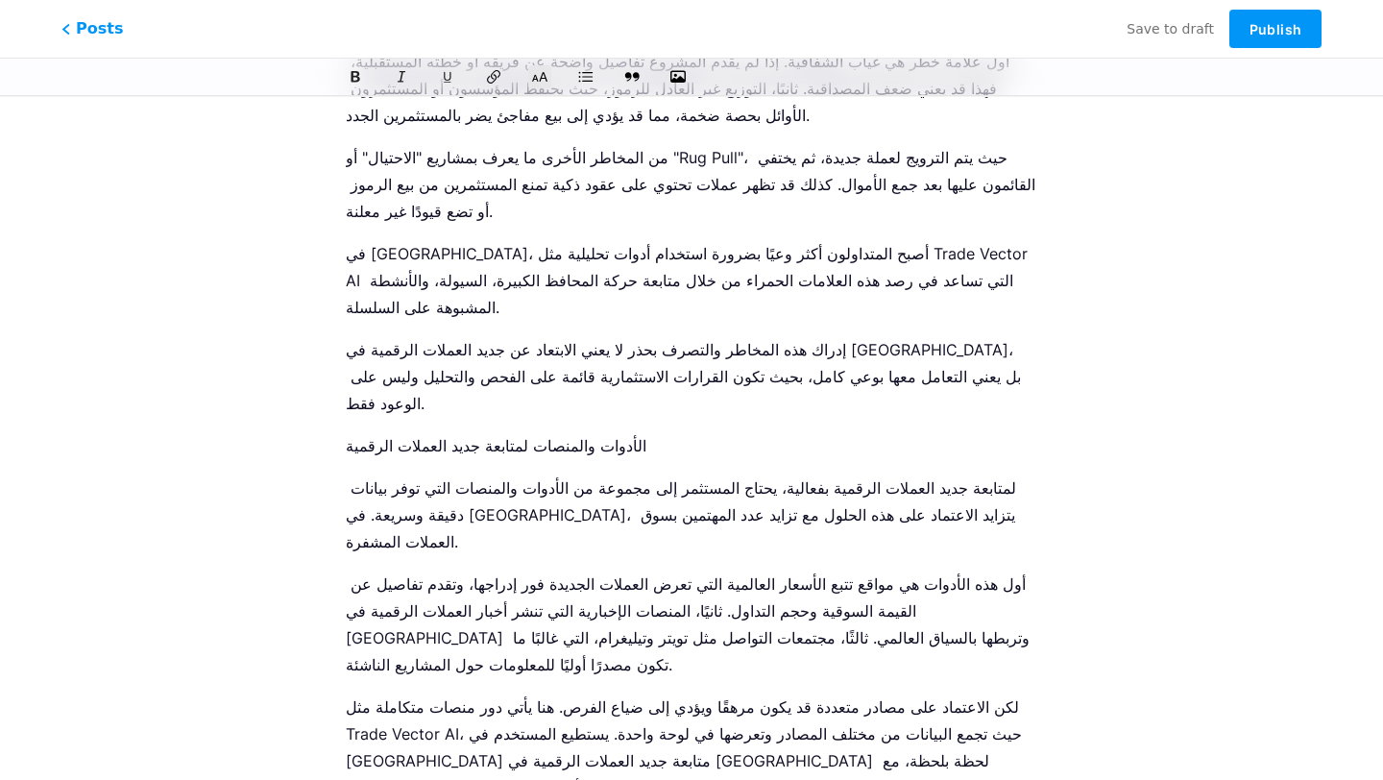
scroll to position [4187, 0]
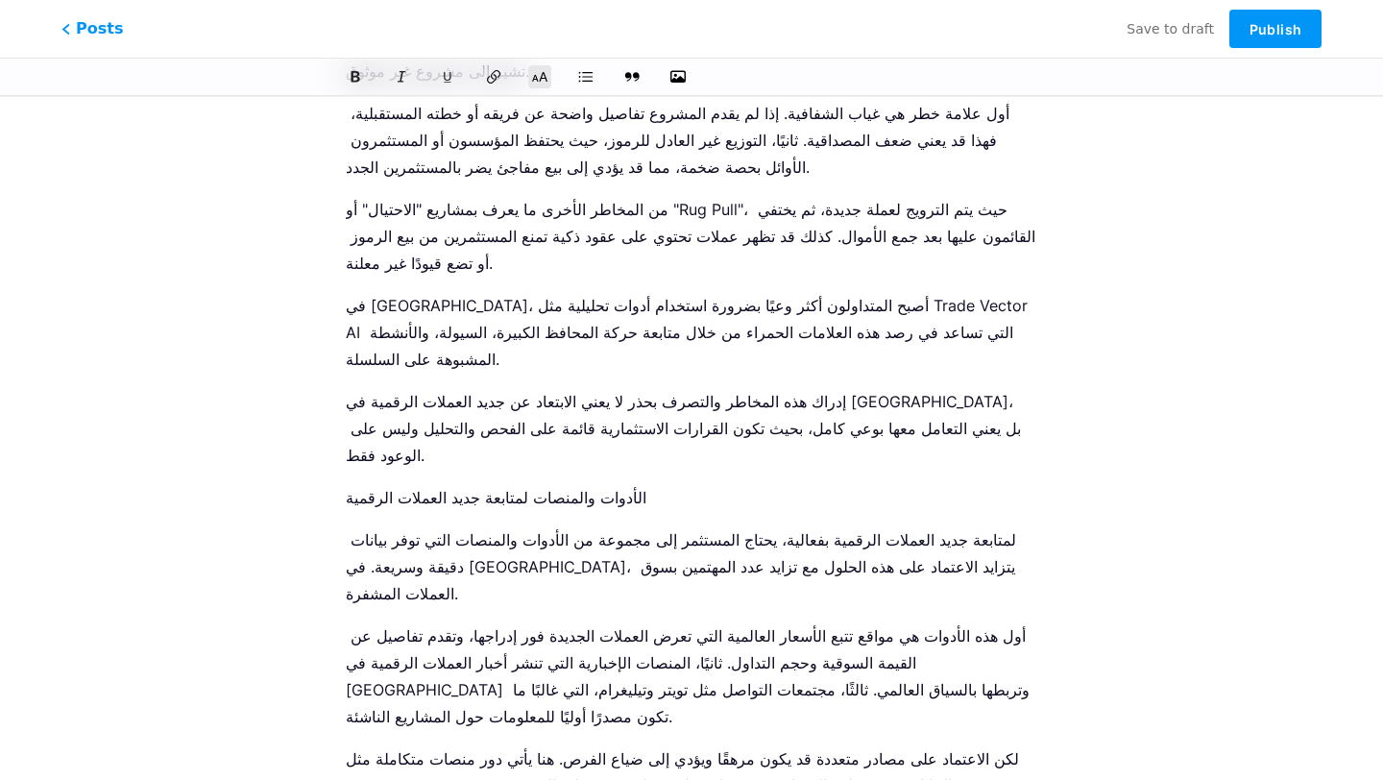
click at [546, 67] on button at bounding box center [539, 76] width 29 height 29
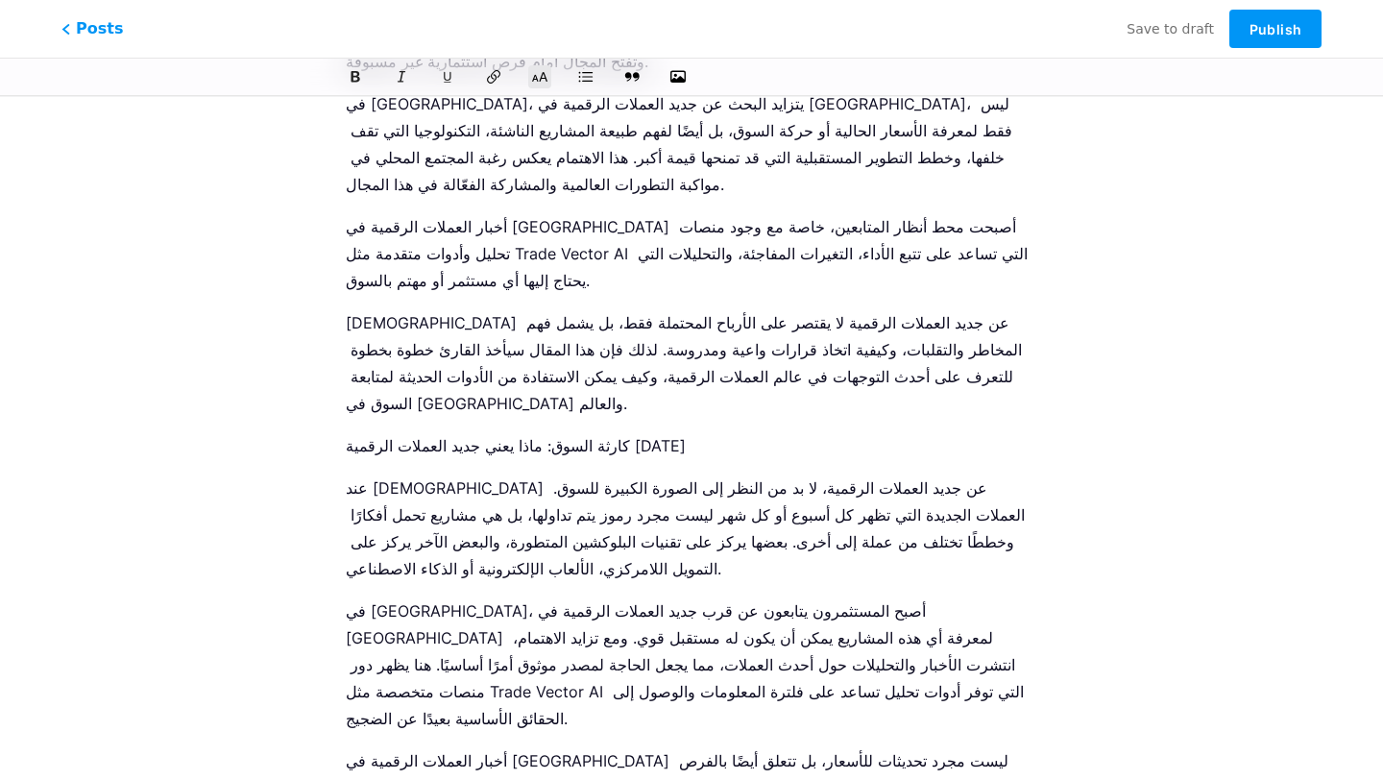
scroll to position [0, 0]
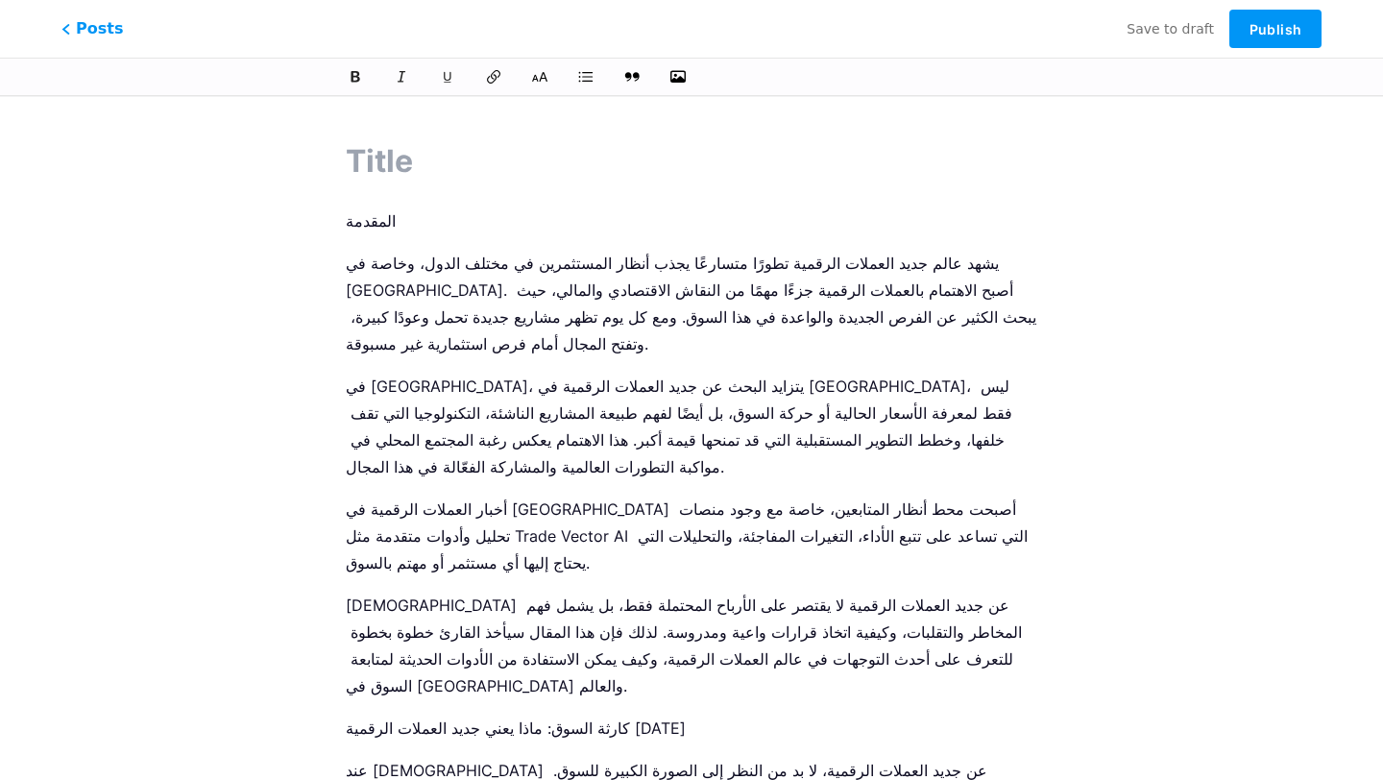
click at [350, 220] on p "المقدمة" at bounding box center [691, 220] width 691 height 27
click at [542, 80] on icon at bounding box center [540, 77] width 18 height 12
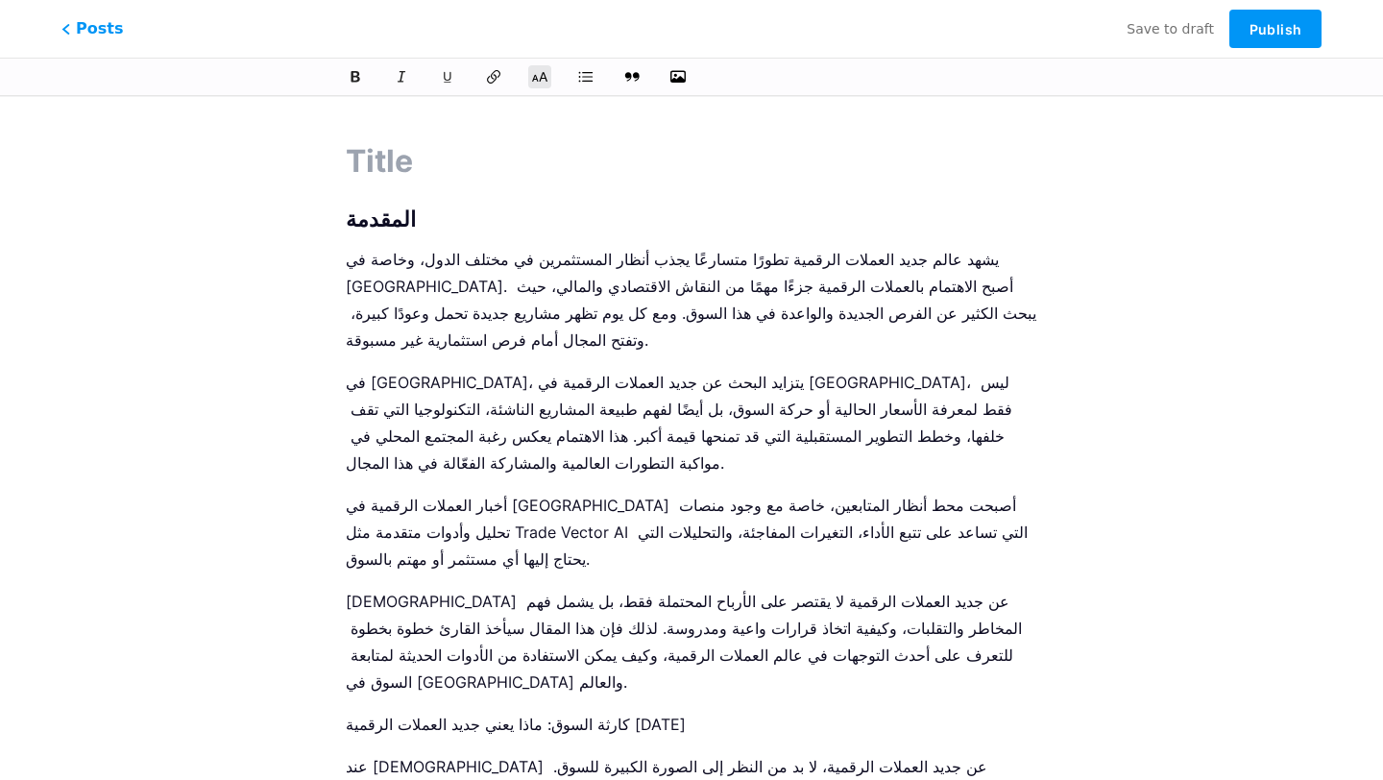
click at [499, 711] on p "كارثة السوق: ماذا يعني جديد العملات الرقمية [DATE]" at bounding box center [691, 724] width 691 height 27
click at [529, 68] on button at bounding box center [539, 76] width 29 height 29
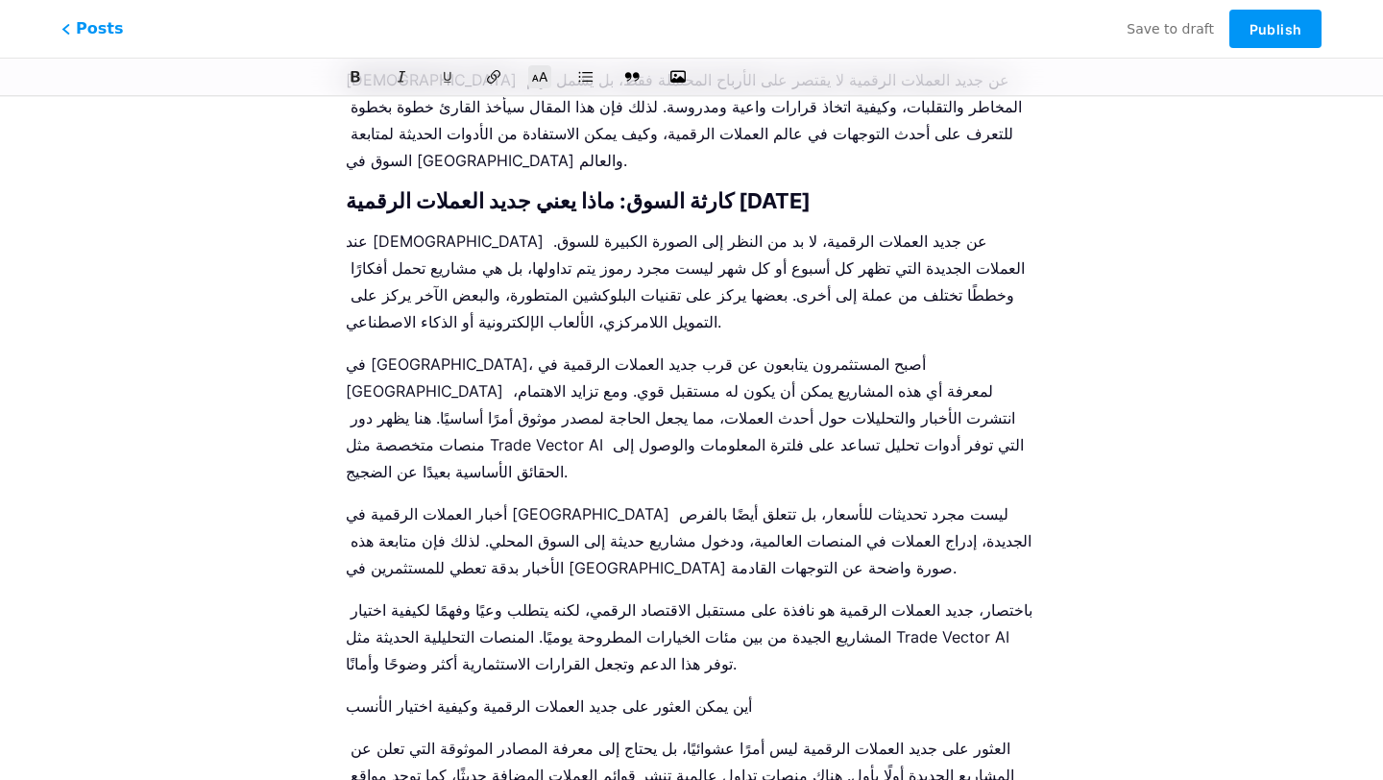
scroll to position [534, 0]
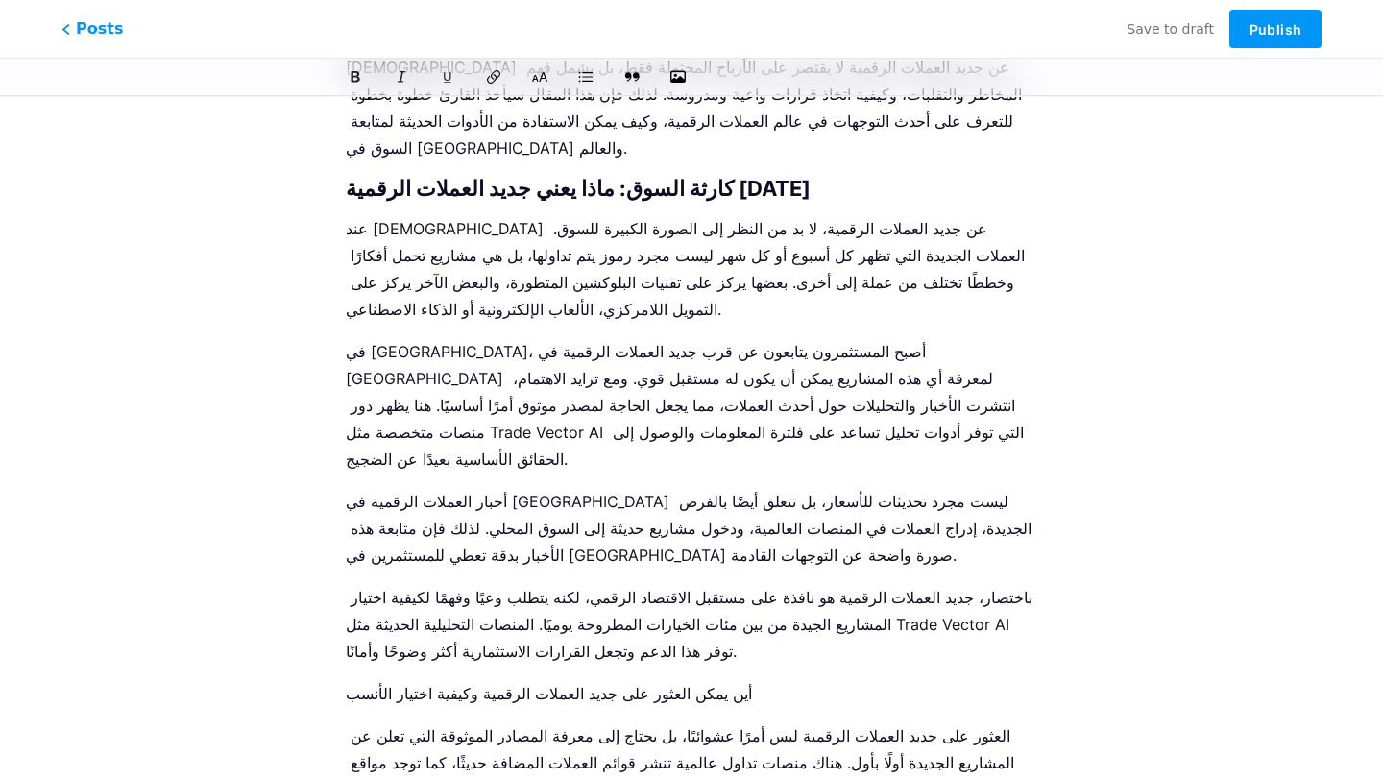
click at [454, 680] on p "أين يمكن العثور على جديد العملات الرقمية وكيفية اختيار الأنسب" at bounding box center [691, 693] width 691 height 27
click at [544, 80] on icon at bounding box center [539, 76] width 19 height 19
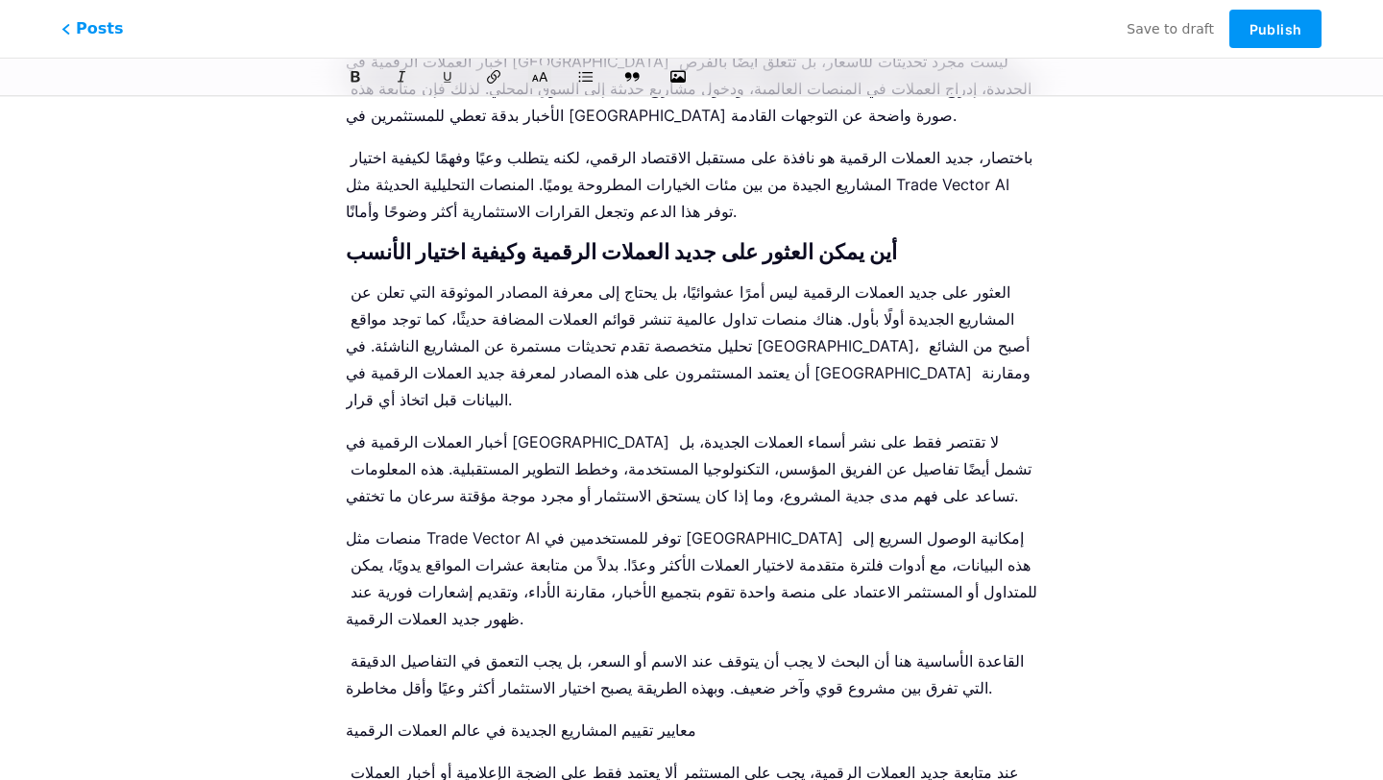
scroll to position [991, 0]
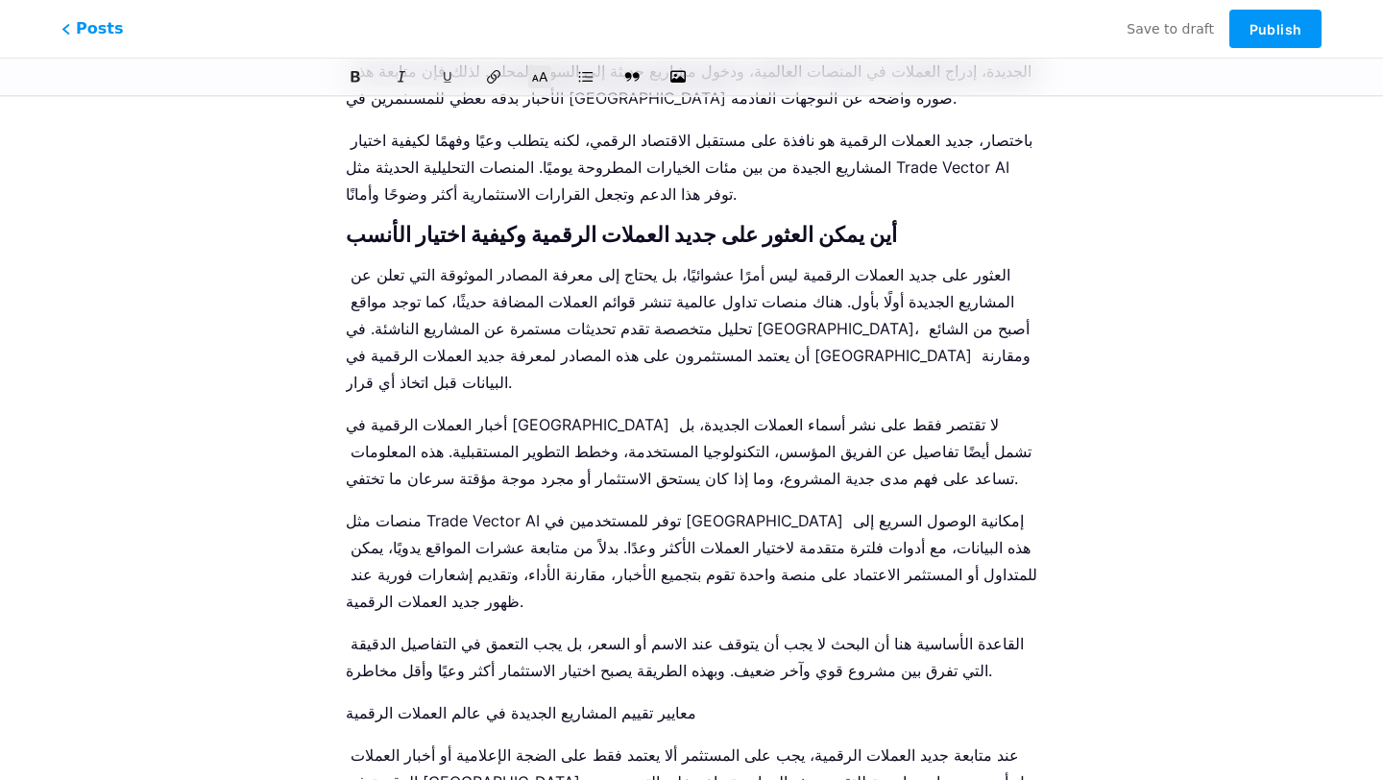
click at [531, 699] on p "معايير تقييم المشاريع الجديدة في عالم العملات الرقمية" at bounding box center [691, 712] width 691 height 27
click at [544, 78] on icon at bounding box center [540, 77] width 18 height 12
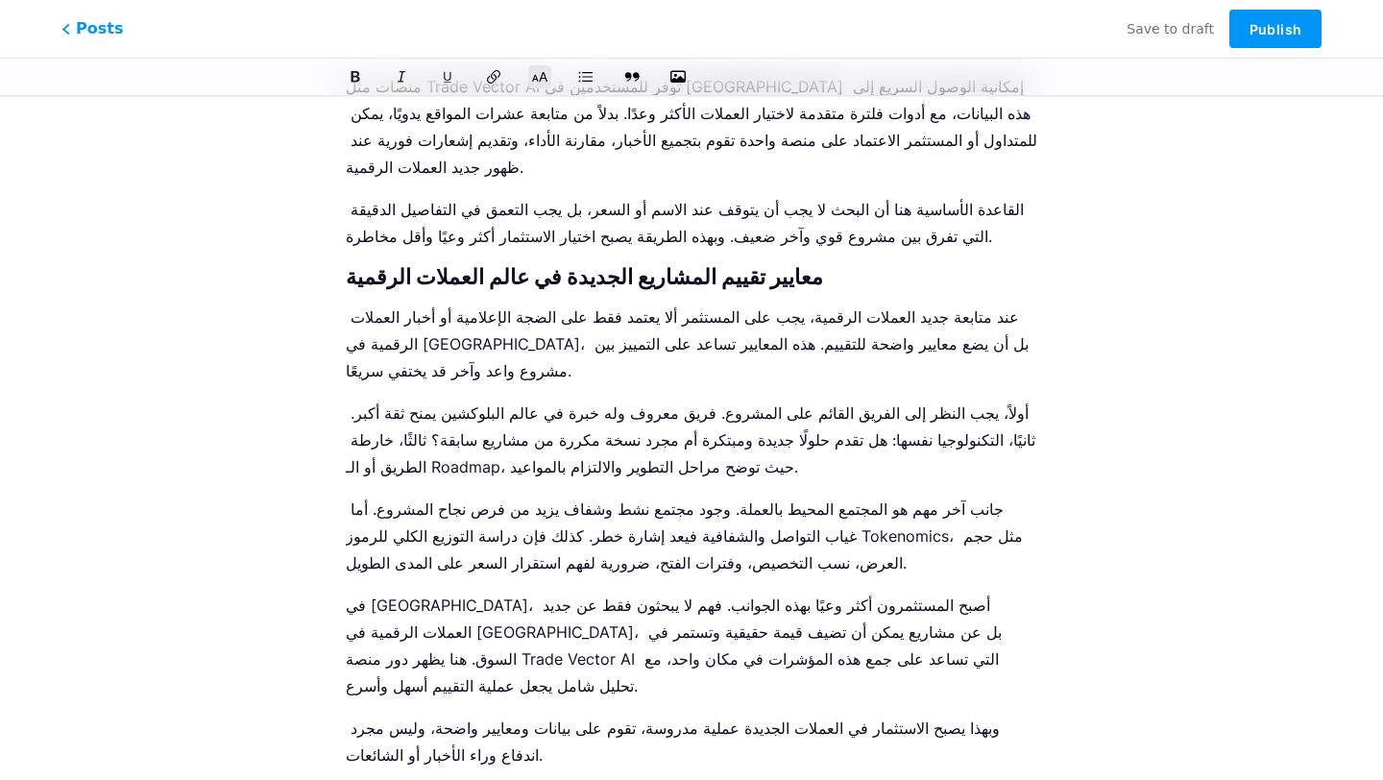
scroll to position [1426, 0]
click at [535, 78] on icon at bounding box center [539, 76] width 19 height 19
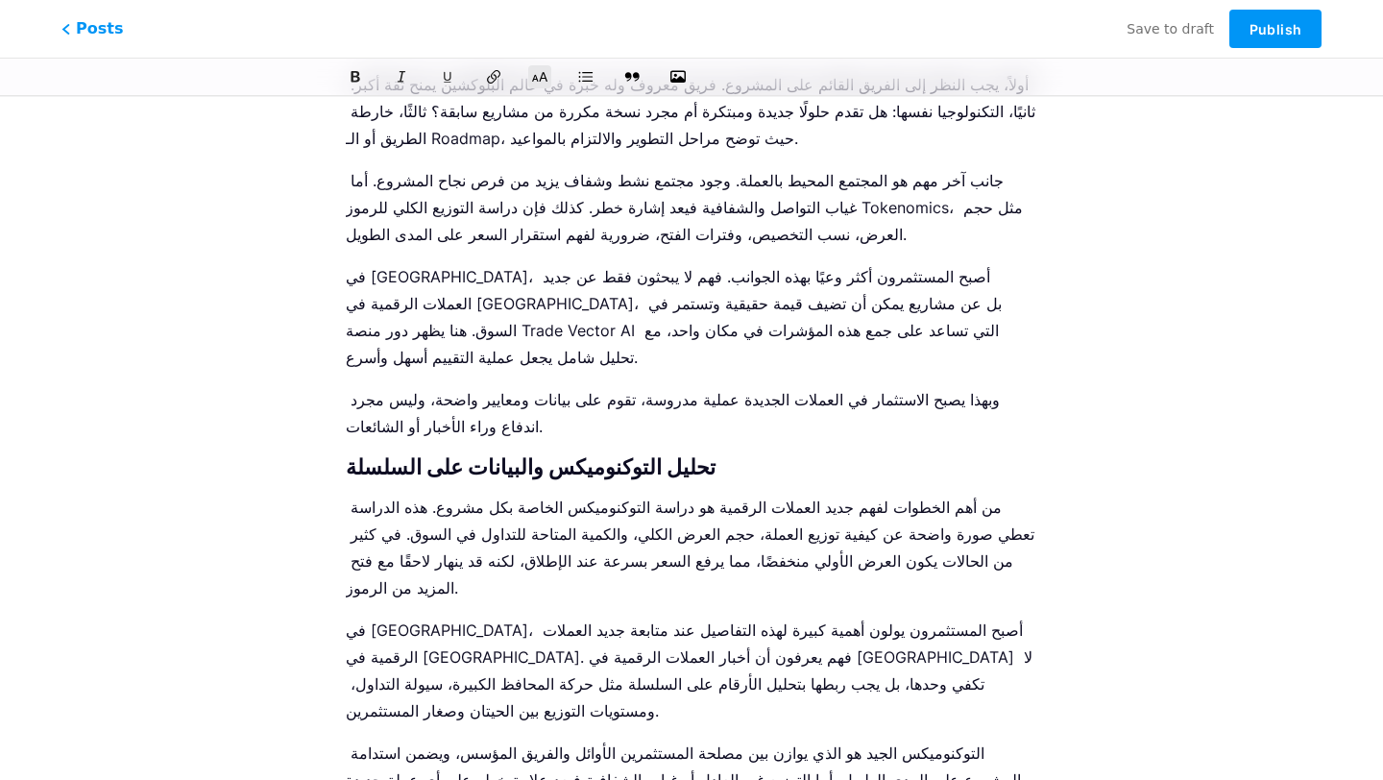
scroll to position [1756, 0]
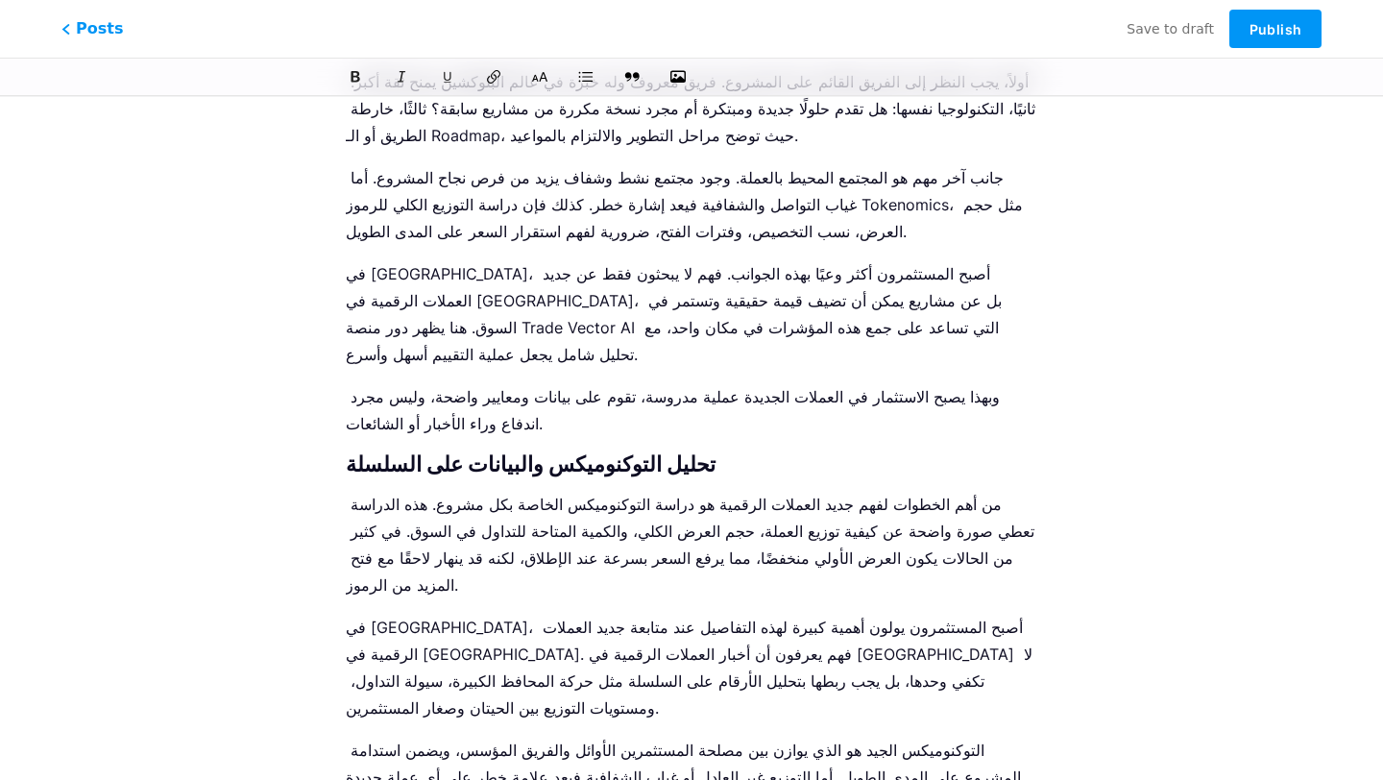
click at [537, 69] on icon at bounding box center [539, 76] width 19 height 19
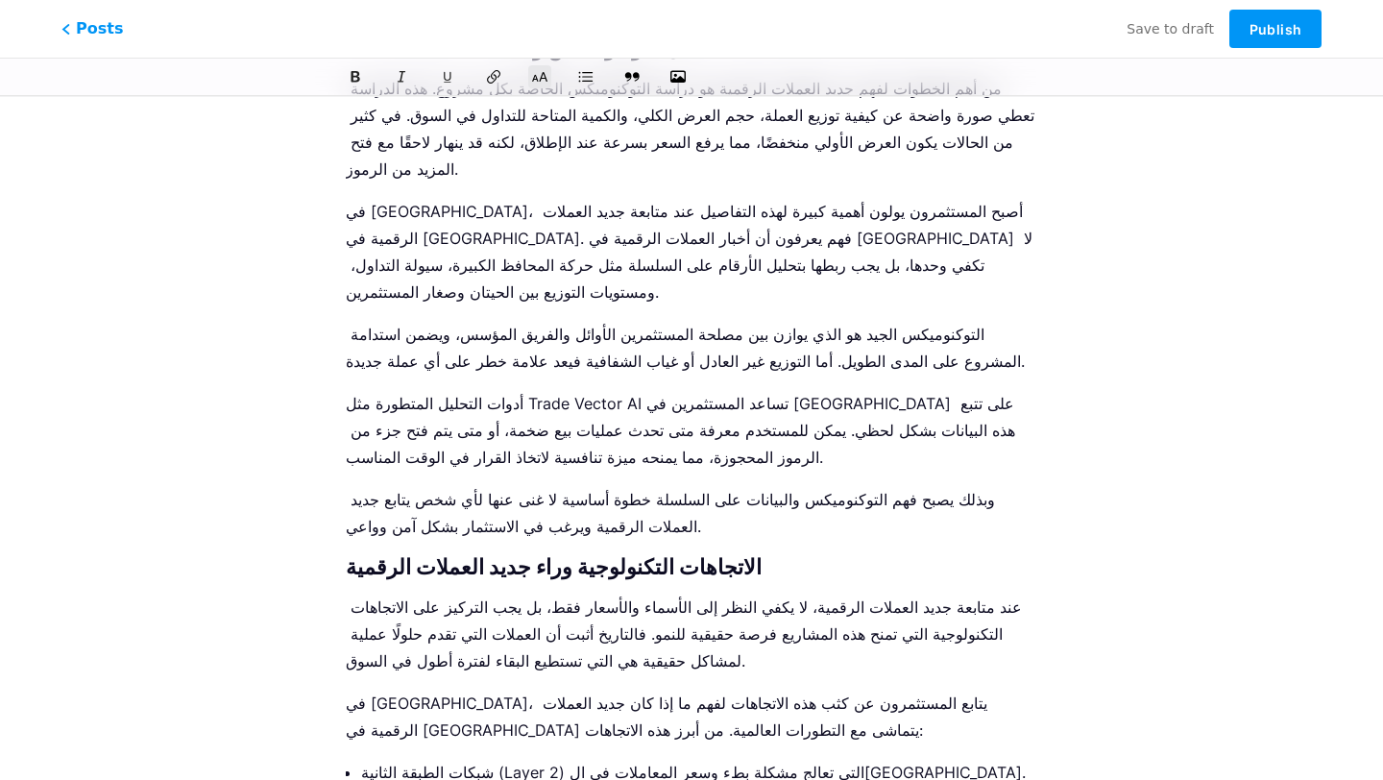
scroll to position [2184, 0]
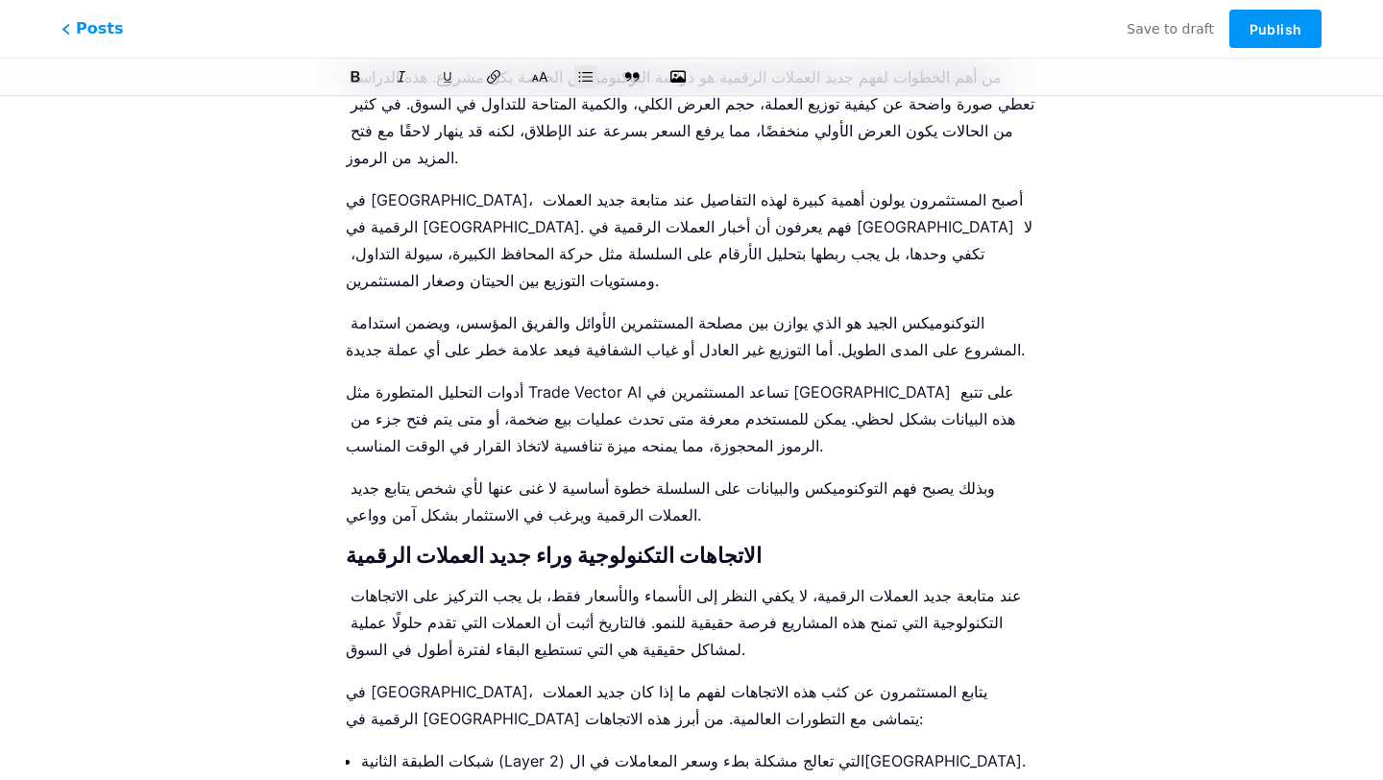
click at [527, 747] on p "شبكات الطبقة الثانية (Layer 2) التي تعالج مشكلة بطء وسعر المعاملات في ال[GEOGRA…" at bounding box center [699, 787] width 676 height 81
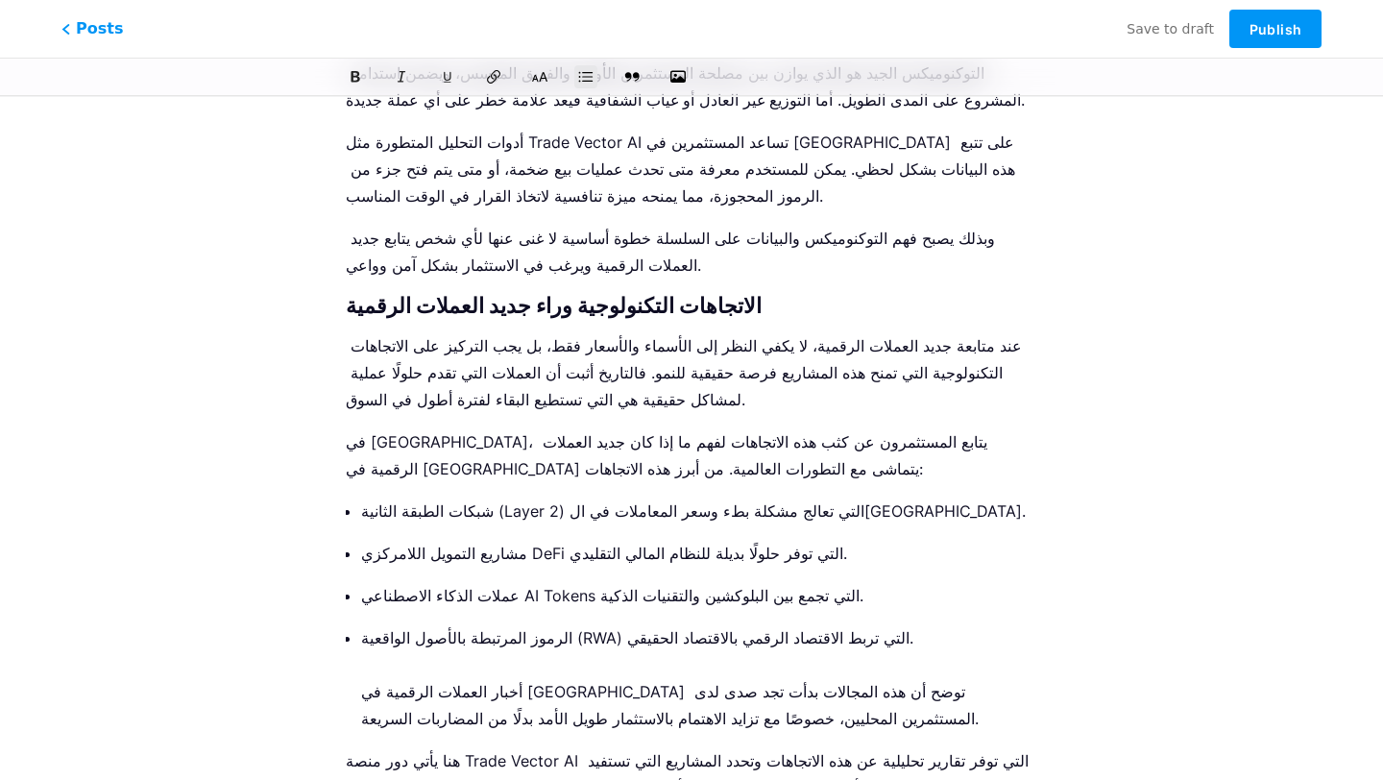
scroll to position [2468, 0]
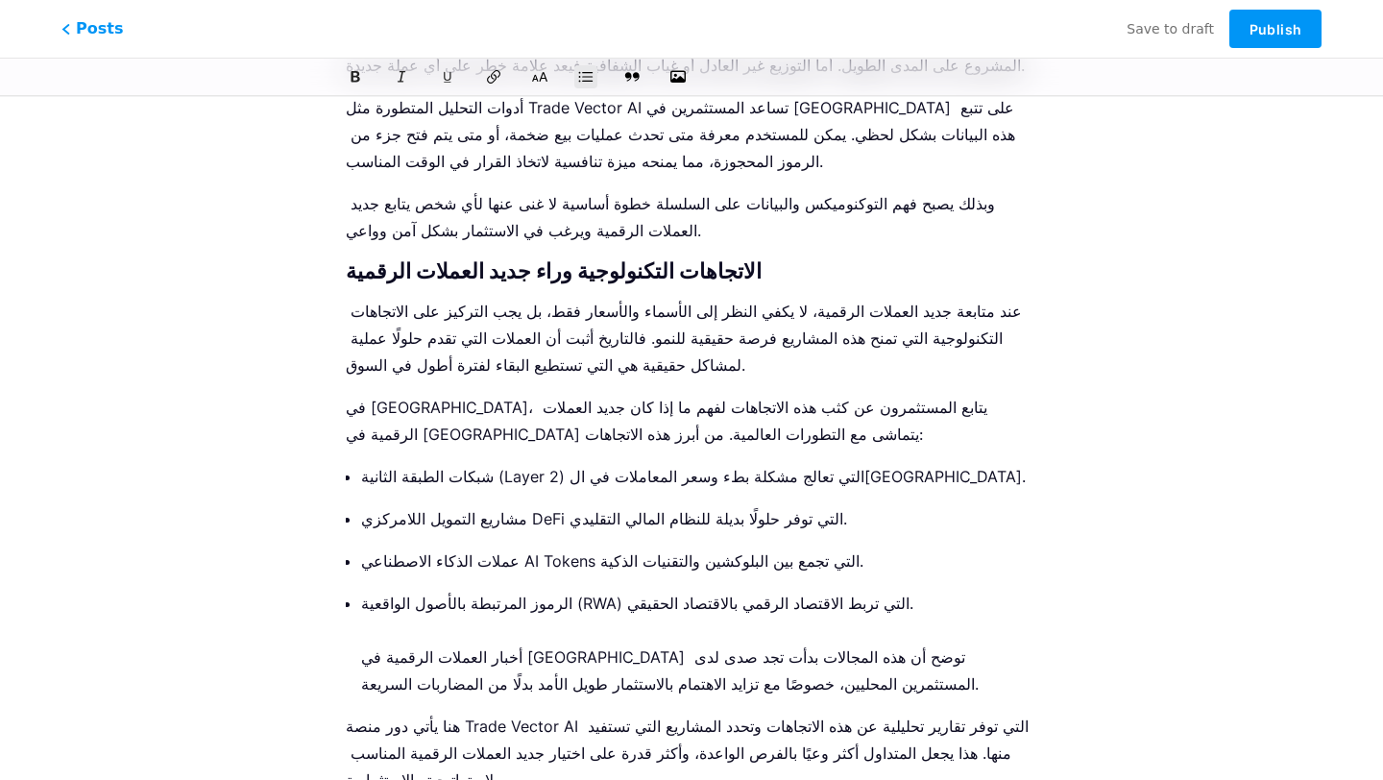
click at [547, 79] on icon at bounding box center [540, 77] width 18 height 12
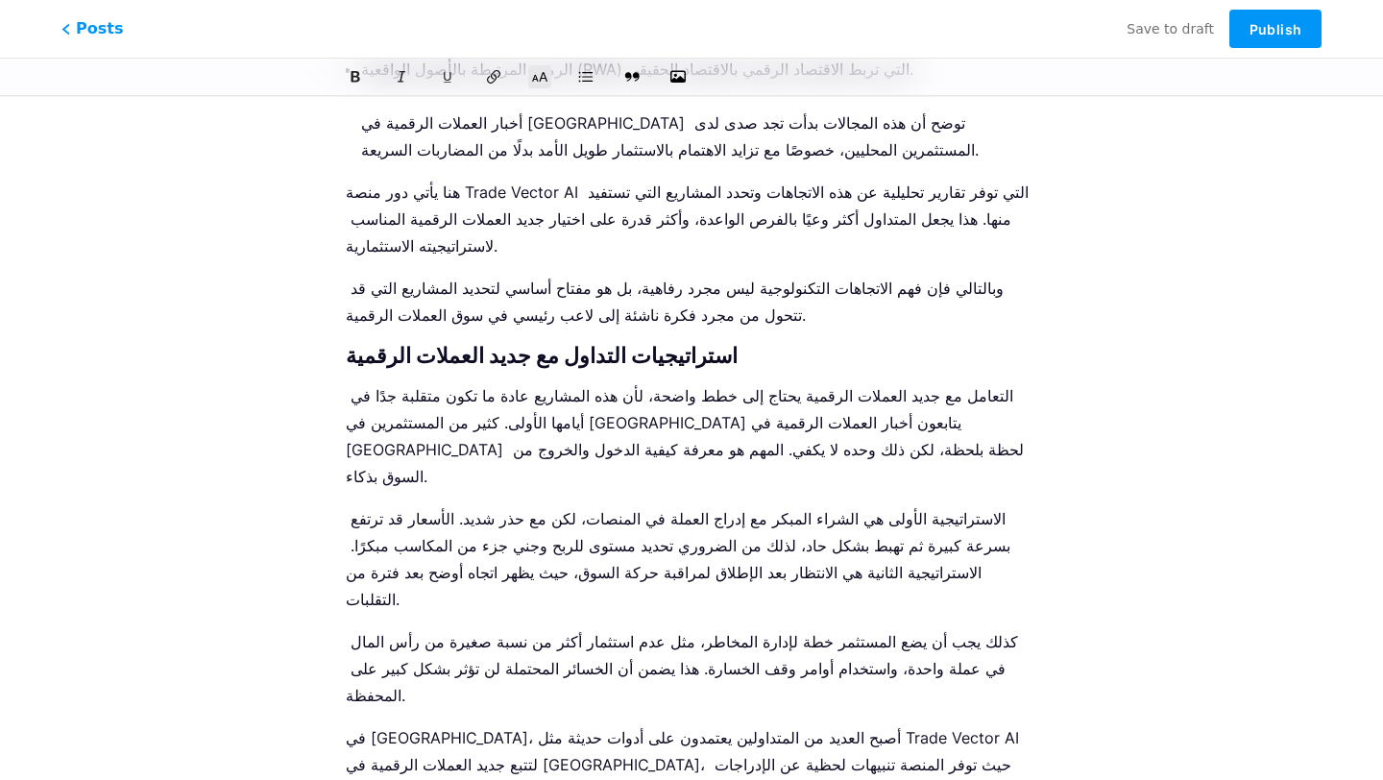
scroll to position [3003, 0]
click at [540, 66] on button at bounding box center [539, 76] width 29 height 29
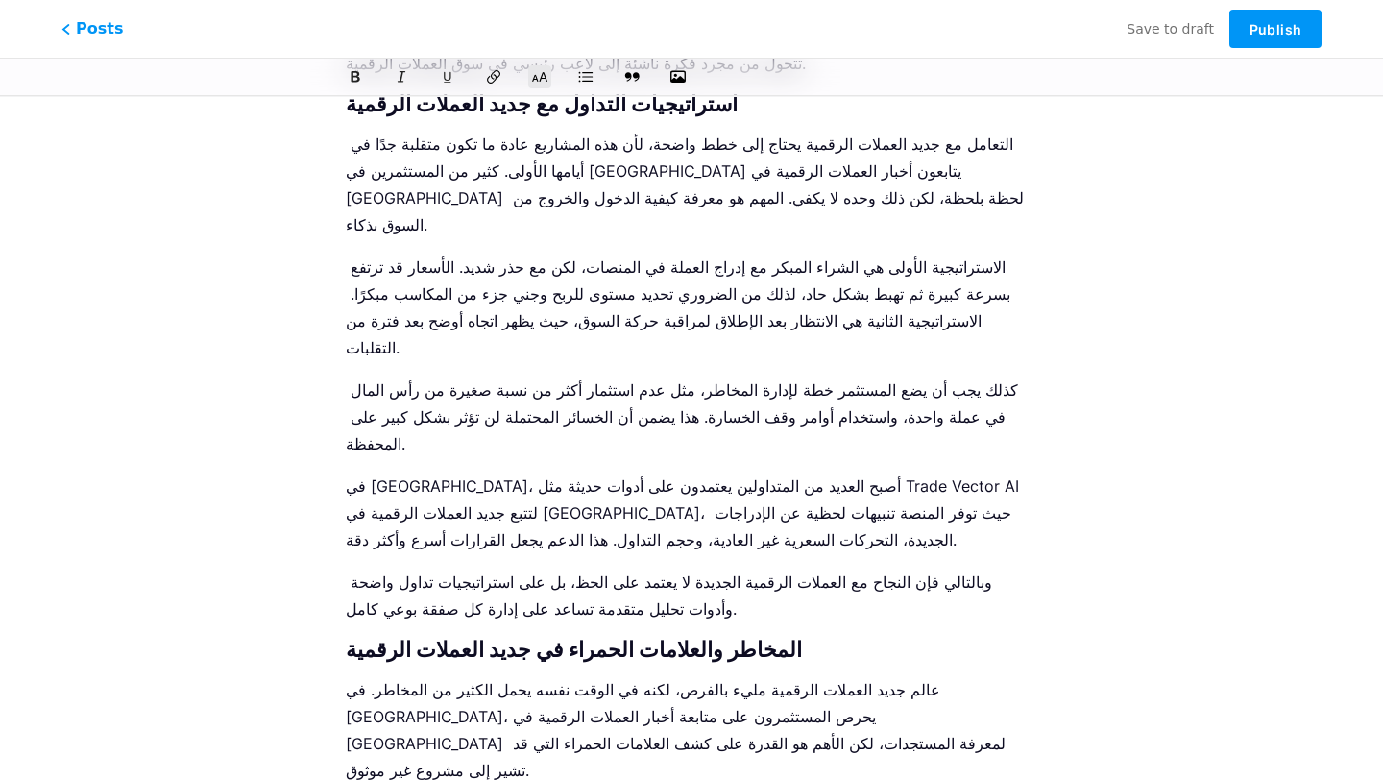
scroll to position [3269, 0]
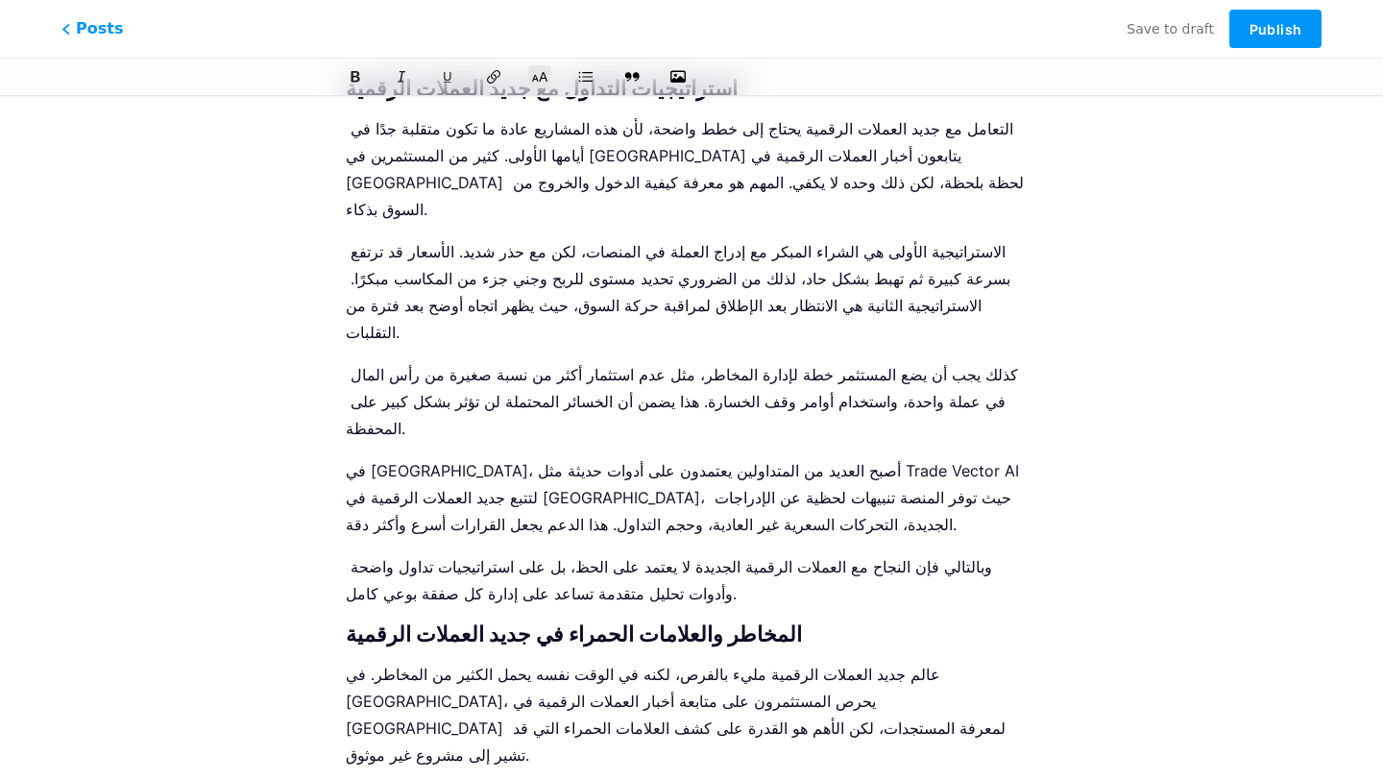
click at [546, 72] on icon at bounding box center [539, 76] width 19 height 19
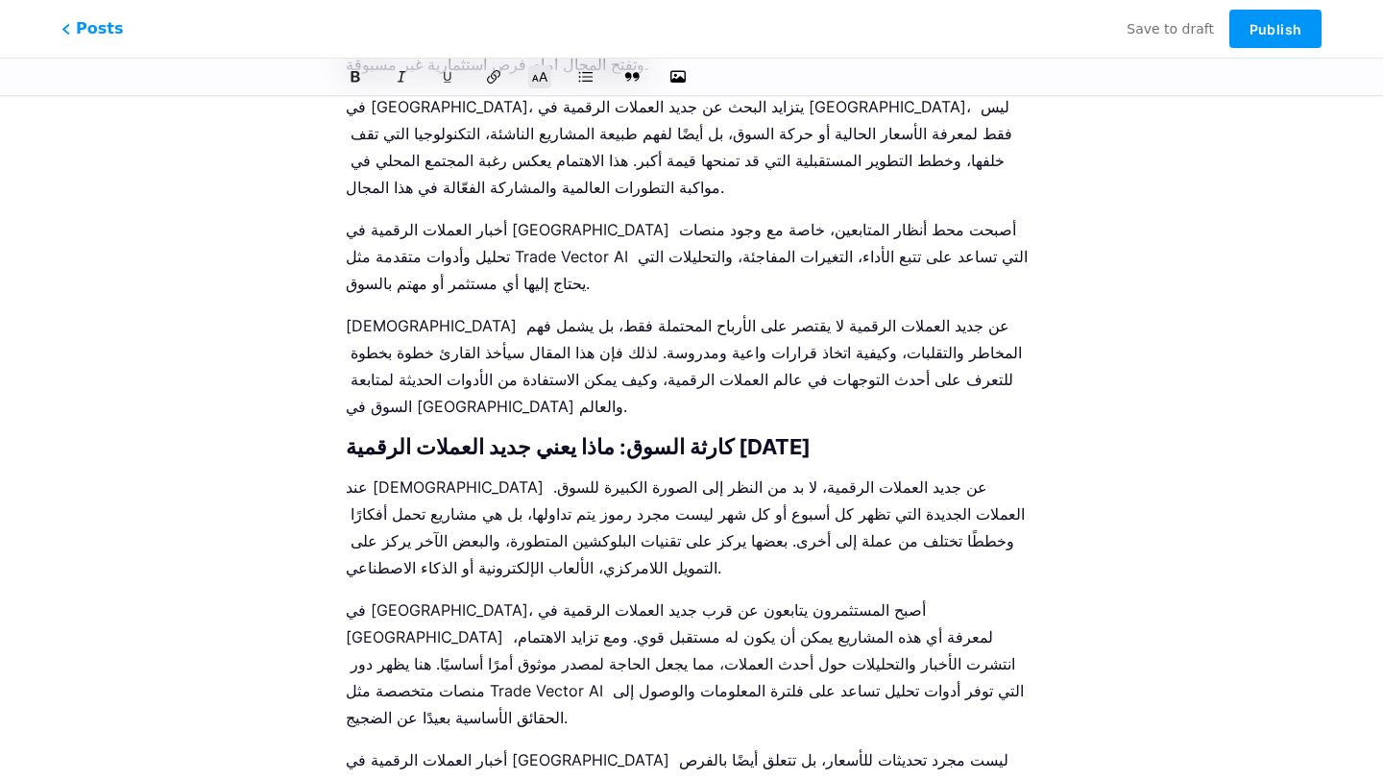
scroll to position [0, 0]
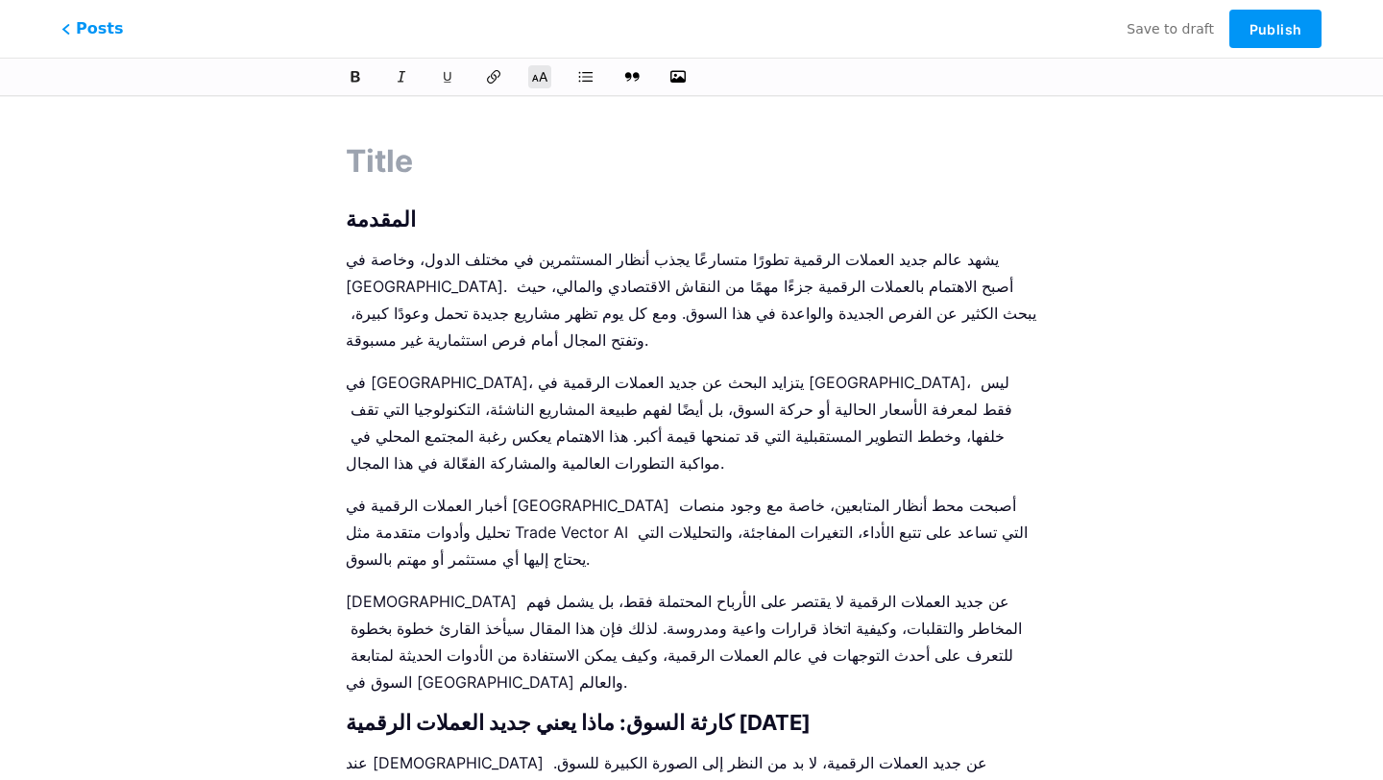
click at [404, 139] on input "text" at bounding box center [691, 161] width 691 height 46
paste input "<title>جديد العملات الرقمية في [GEOGRAPHIC_DATA] 2025</title>"
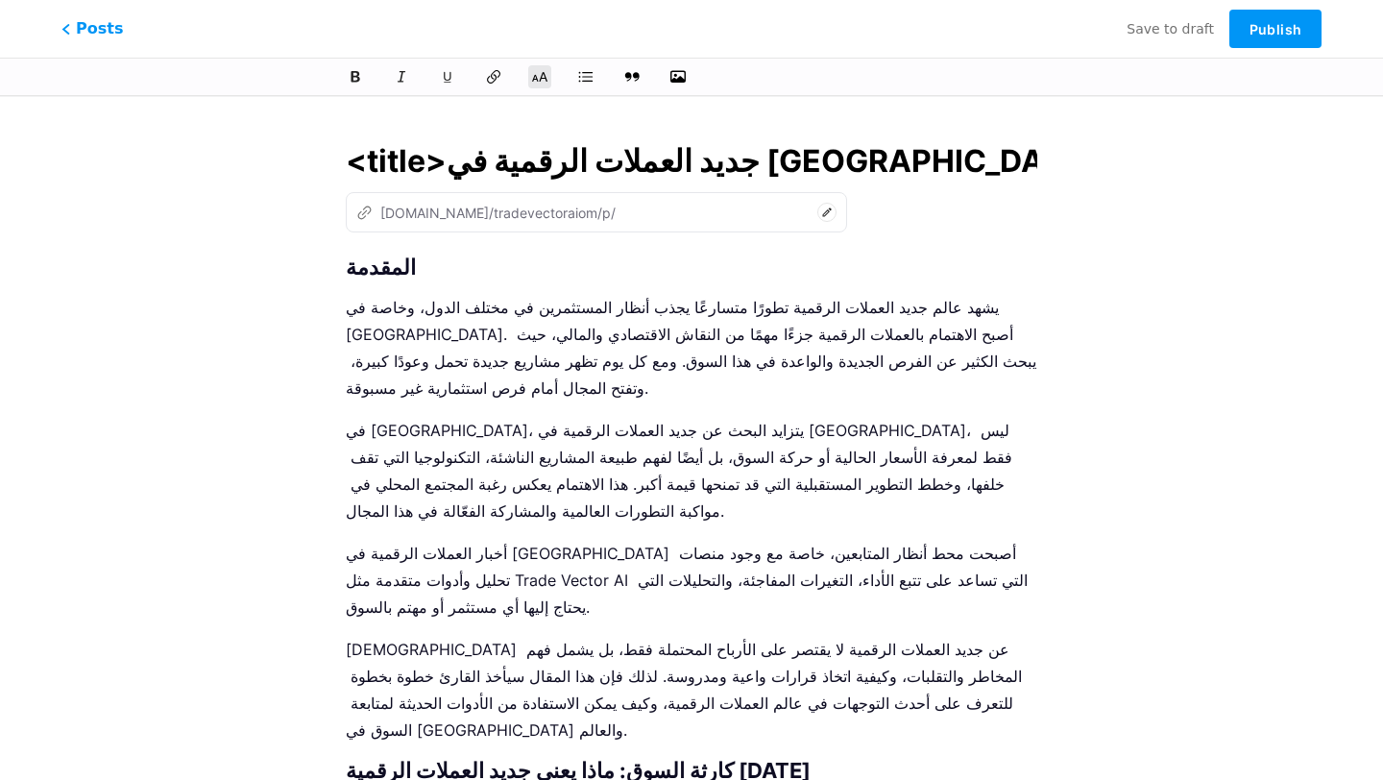
drag, startPoint x: 443, startPoint y: 163, endPoint x: 311, endPoint y: 162, distance: 131.6
type input "جديد العملات الرقمية في [GEOGRAPHIC_DATA] 2025"
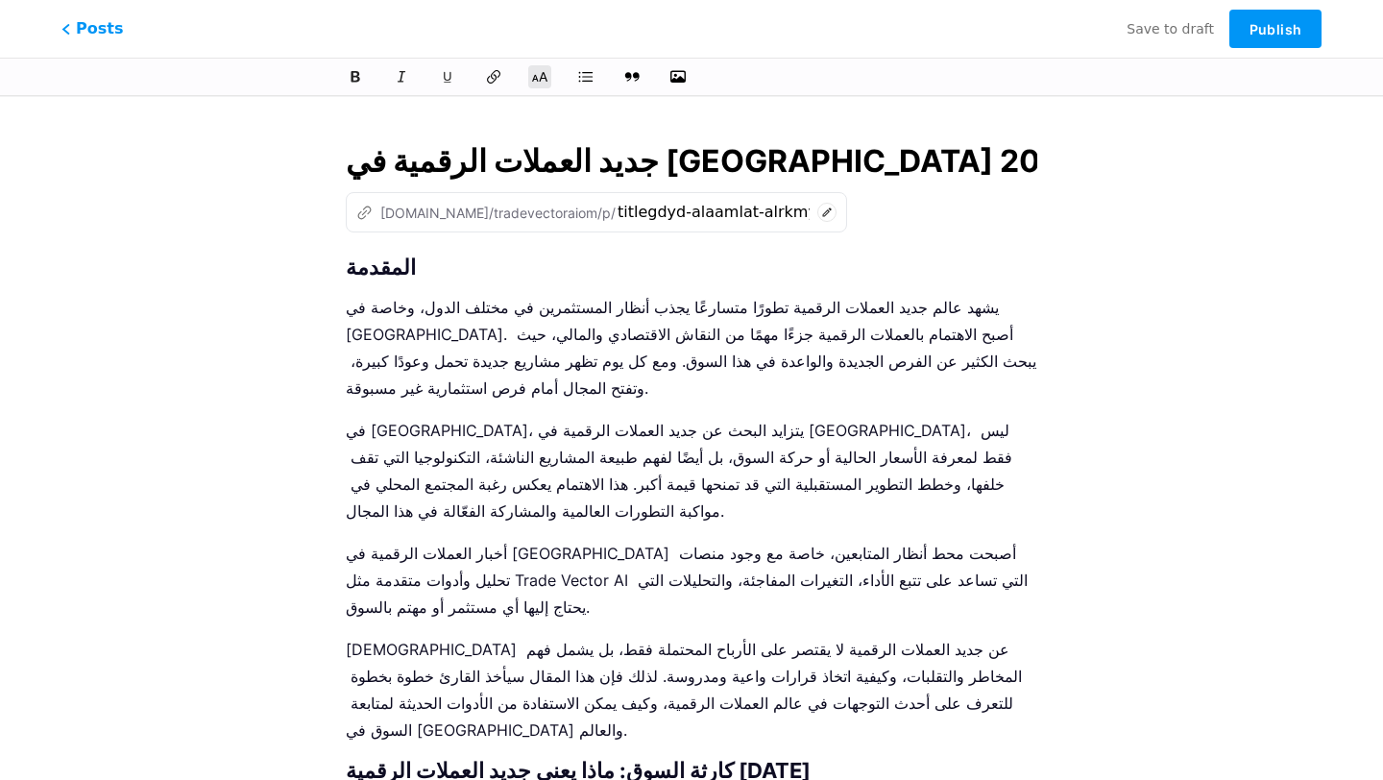
type input "gdyd-alaamlat-alrkmy-fy-aaman-2025"
click at [452, 161] on input "جديد العملات الرقمية في [GEOGRAPHIC_DATA] 2025" at bounding box center [691, 161] width 691 height 46
type input "جديد العملات الرقمية في [GEOGRAPHIC_DATA] 2025"
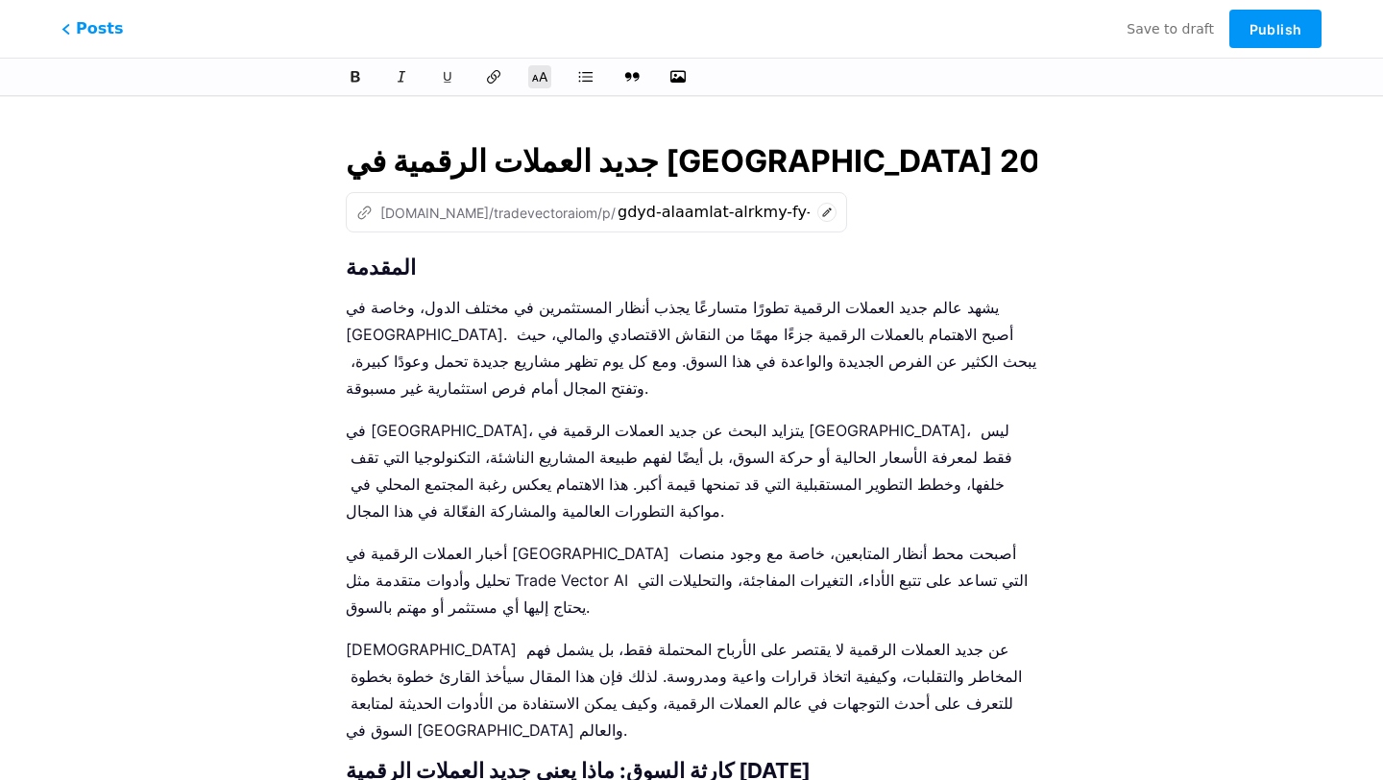
click at [350, 266] on h2 "المقدمة" at bounding box center [691, 266] width 691 height 23
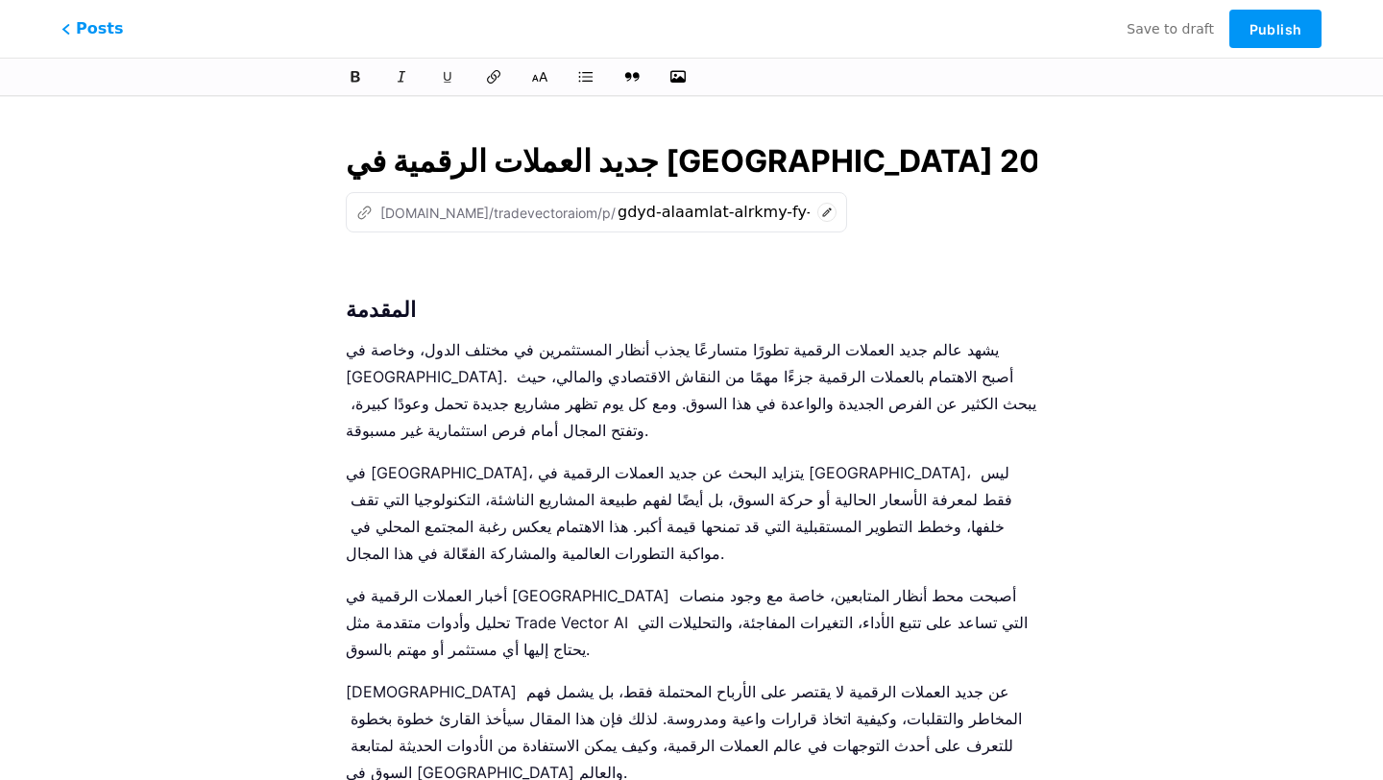
click at [400, 257] on p at bounding box center [691, 268] width 691 height 27
click at [679, 79] on icon "button" at bounding box center [677, 76] width 19 height 15
click at [0, 0] on input "file" at bounding box center [0, 0] width 0 height 0
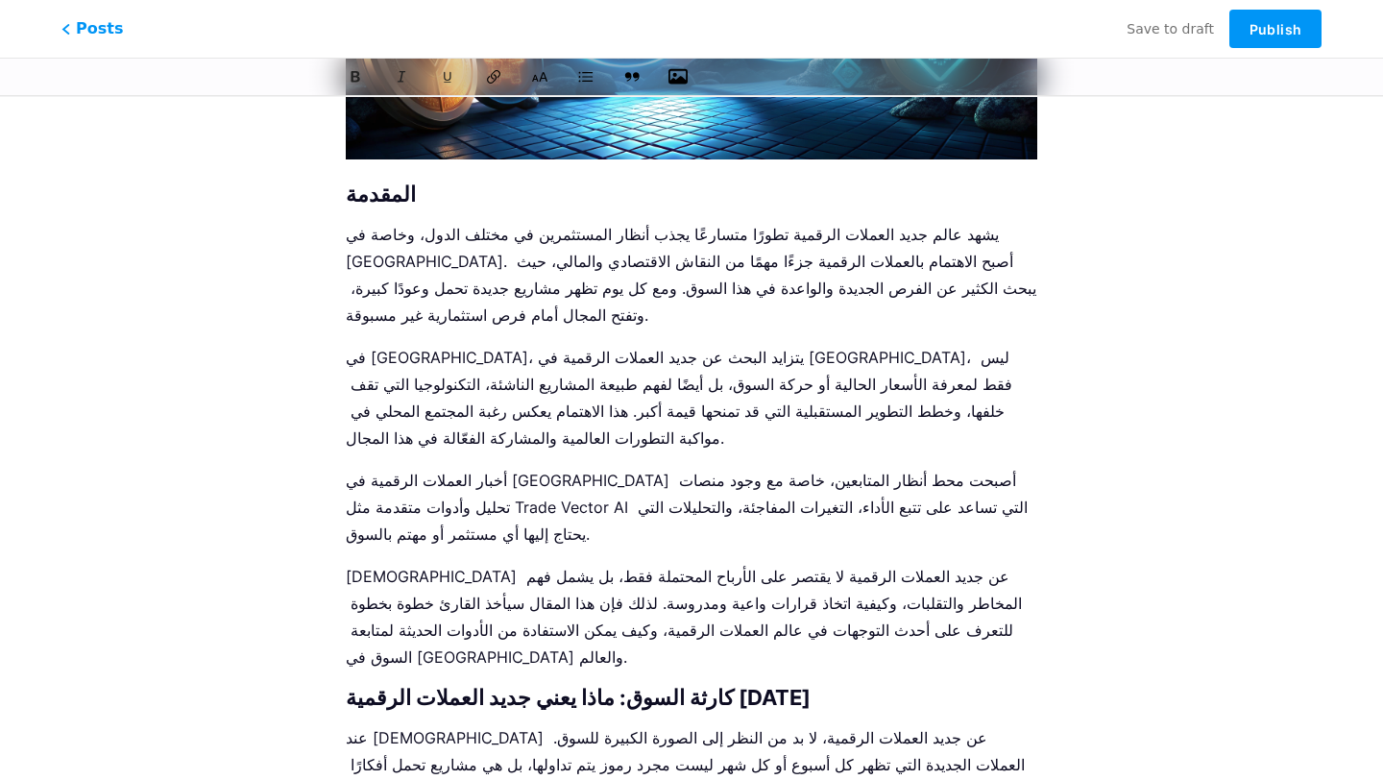
scroll to position [543, 0]
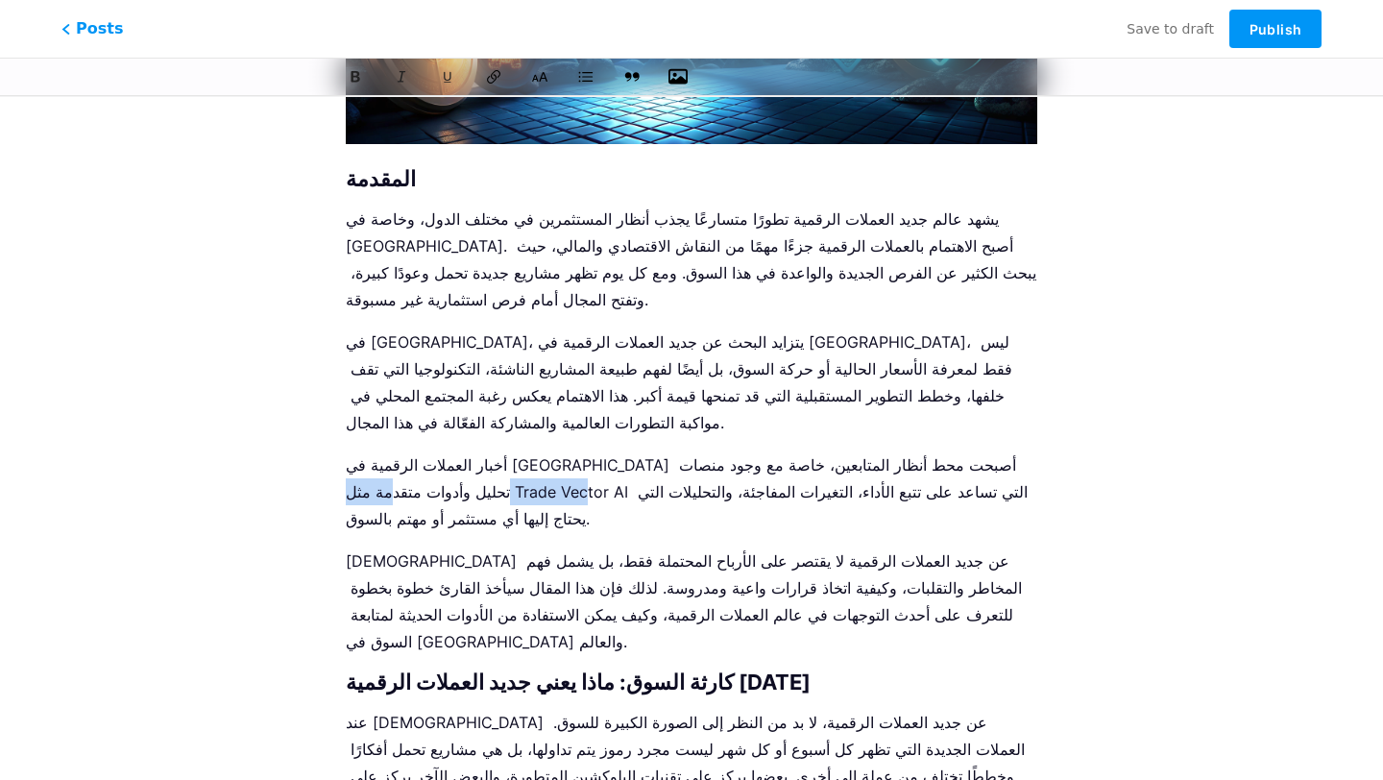
drag, startPoint x: 979, startPoint y: 410, endPoint x: 417, endPoint y: 439, distance: 563.4
click at [417, 451] on p "أخبار العملات الرقمية في [GEOGRAPHIC_DATA] أصبحت محط أنظار المتابعين، خاصة مع و…" at bounding box center [691, 491] width 691 height 81
copy p "Trade Vector AI"
drag, startPoint x: 980, startPoint y: 410, endPoint x: 416, endPoint y: 437, distance: 565.3
click at [416, 451] on p "أخبار العملات الرقمية في [GEOGRAPHIC_DATA] أصبحت محط أنظار المتابعين، خاصة مع و…" at bounding box center [691, 491] width 691 height 81
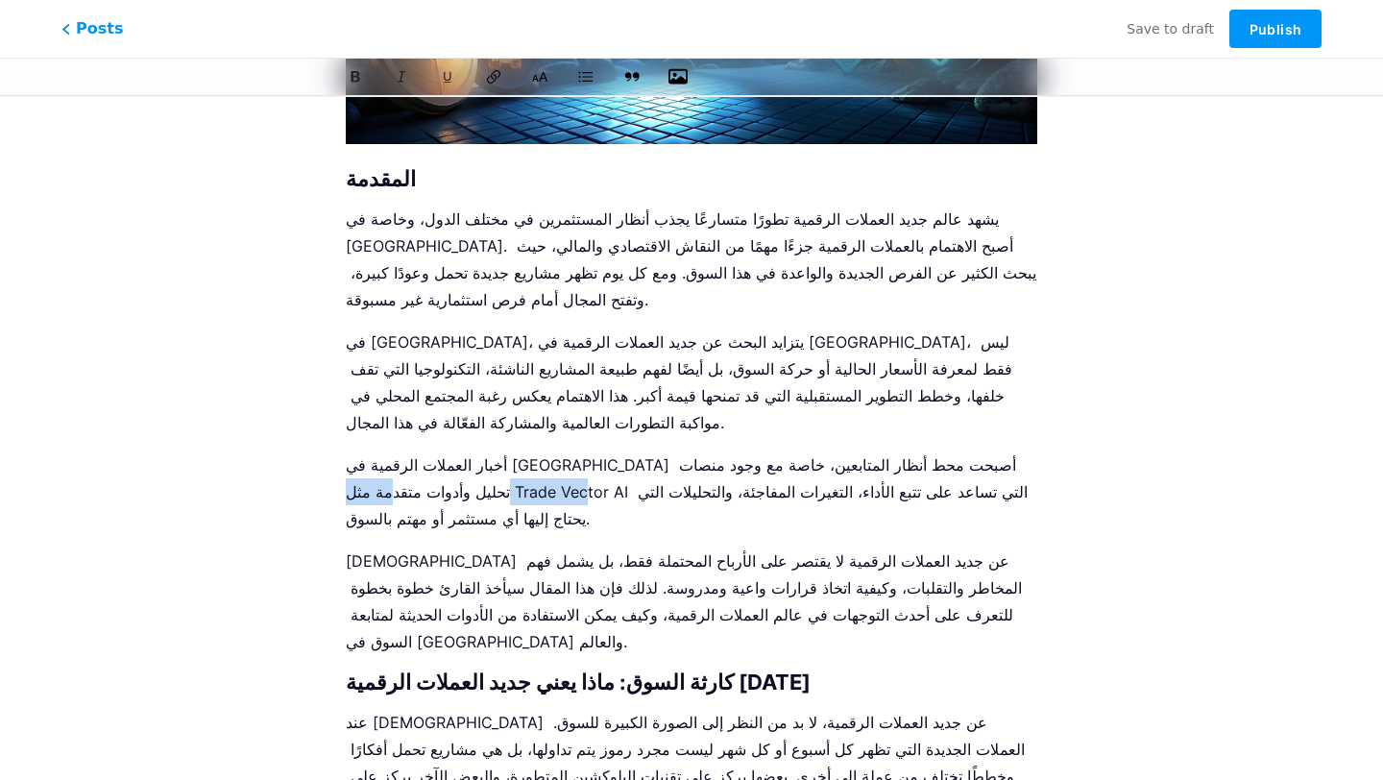
paste div
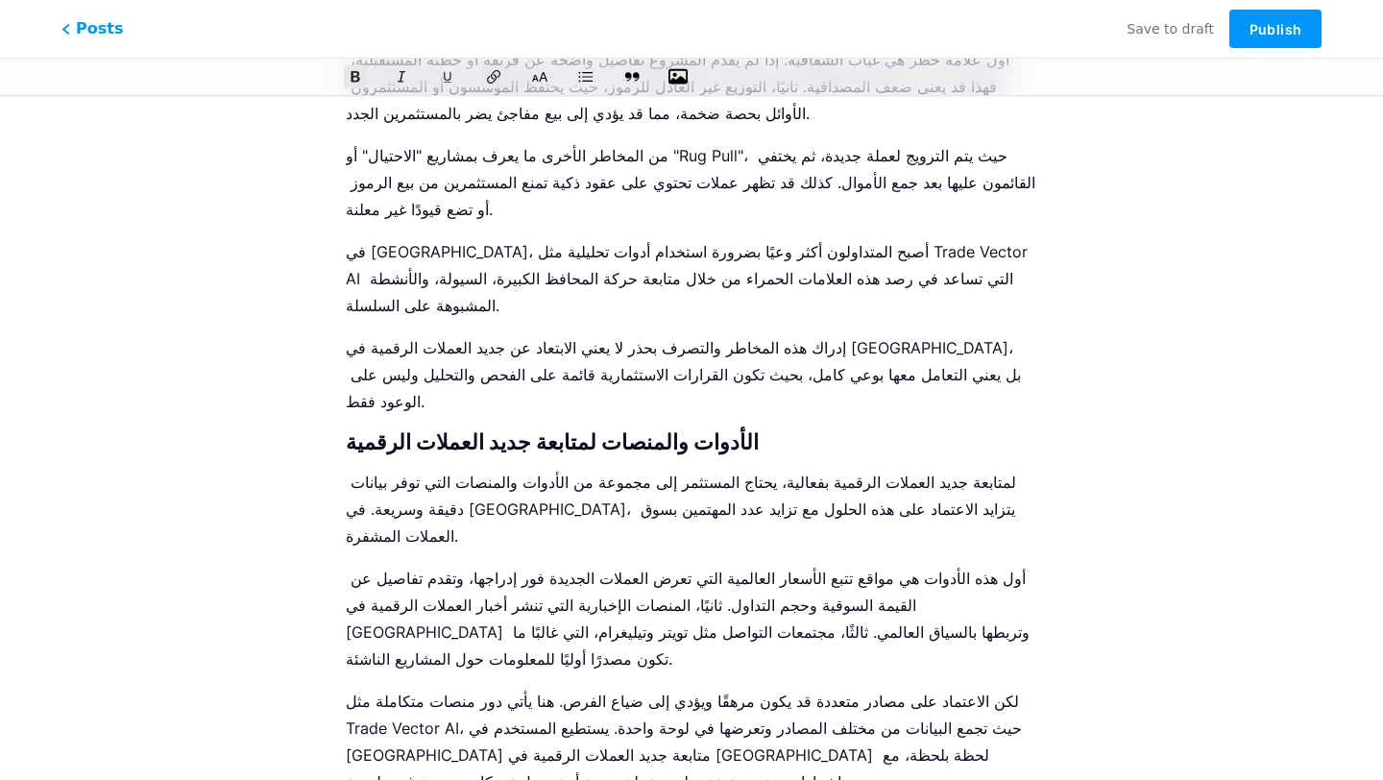
scroll to position [4927, 0]
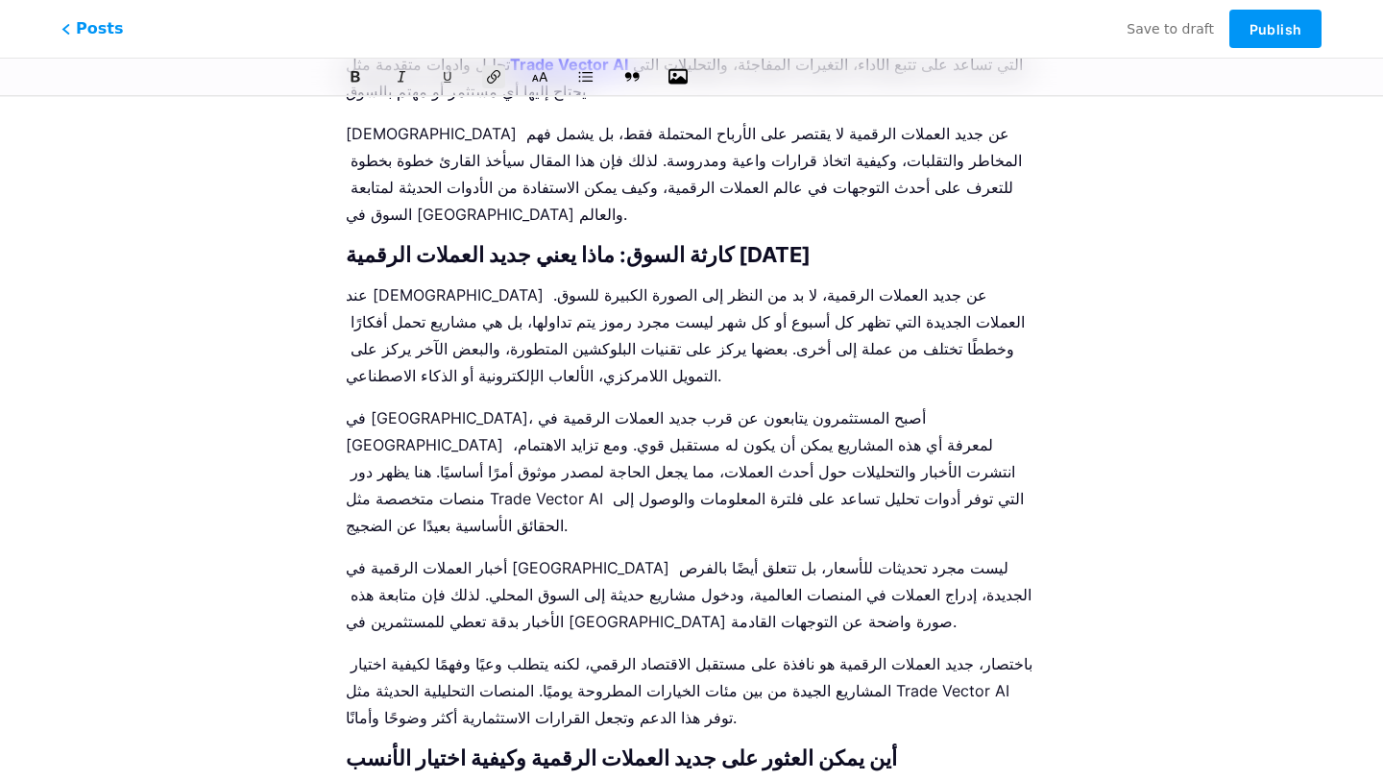
scroll to position [0, 0]
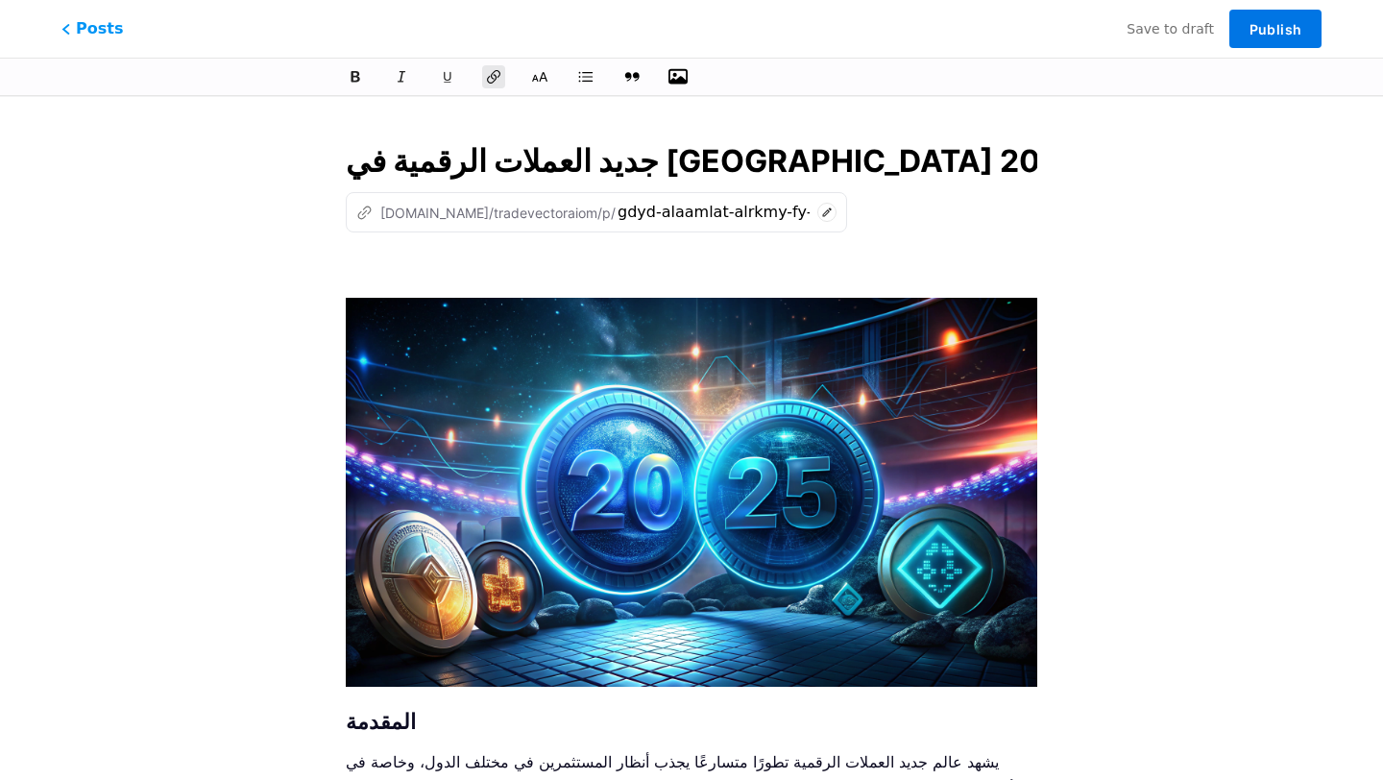
click at [1278, 22] on span "Publish" at bounding box center [1275, 29] width 52 height 16
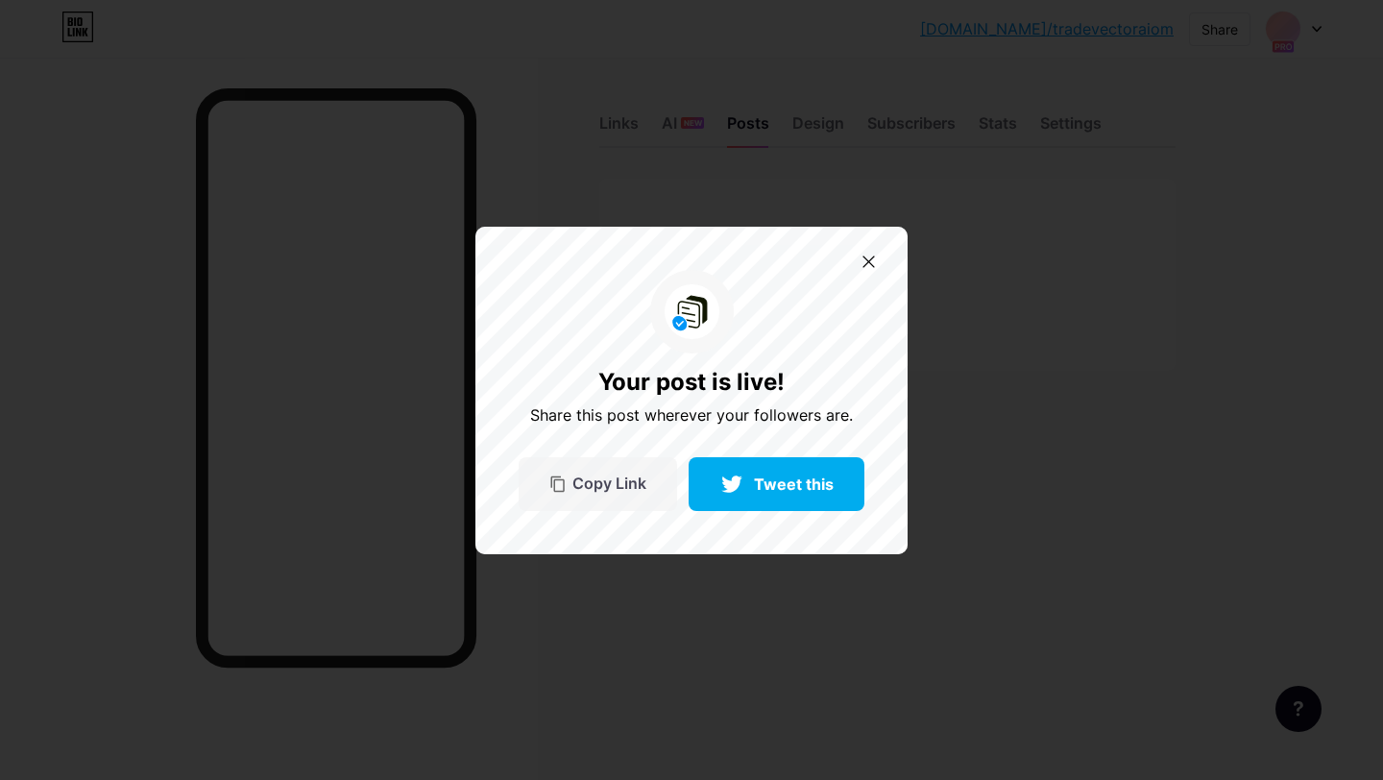
click at [605, 472] on div "Copy Link" at bounding box center [598, 484] width 158 height 54
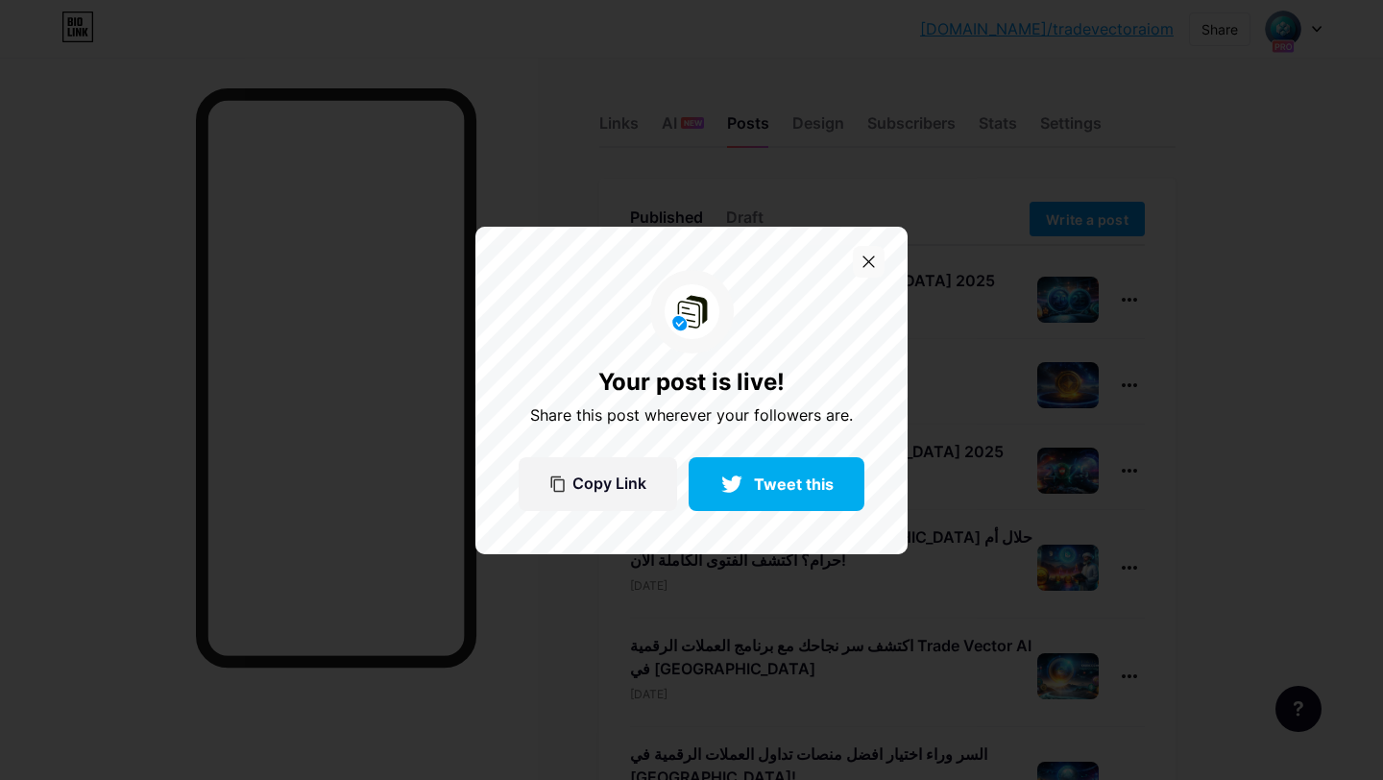
click at [880, 257] on div at bounding box center [869, 262] width 32 height 32
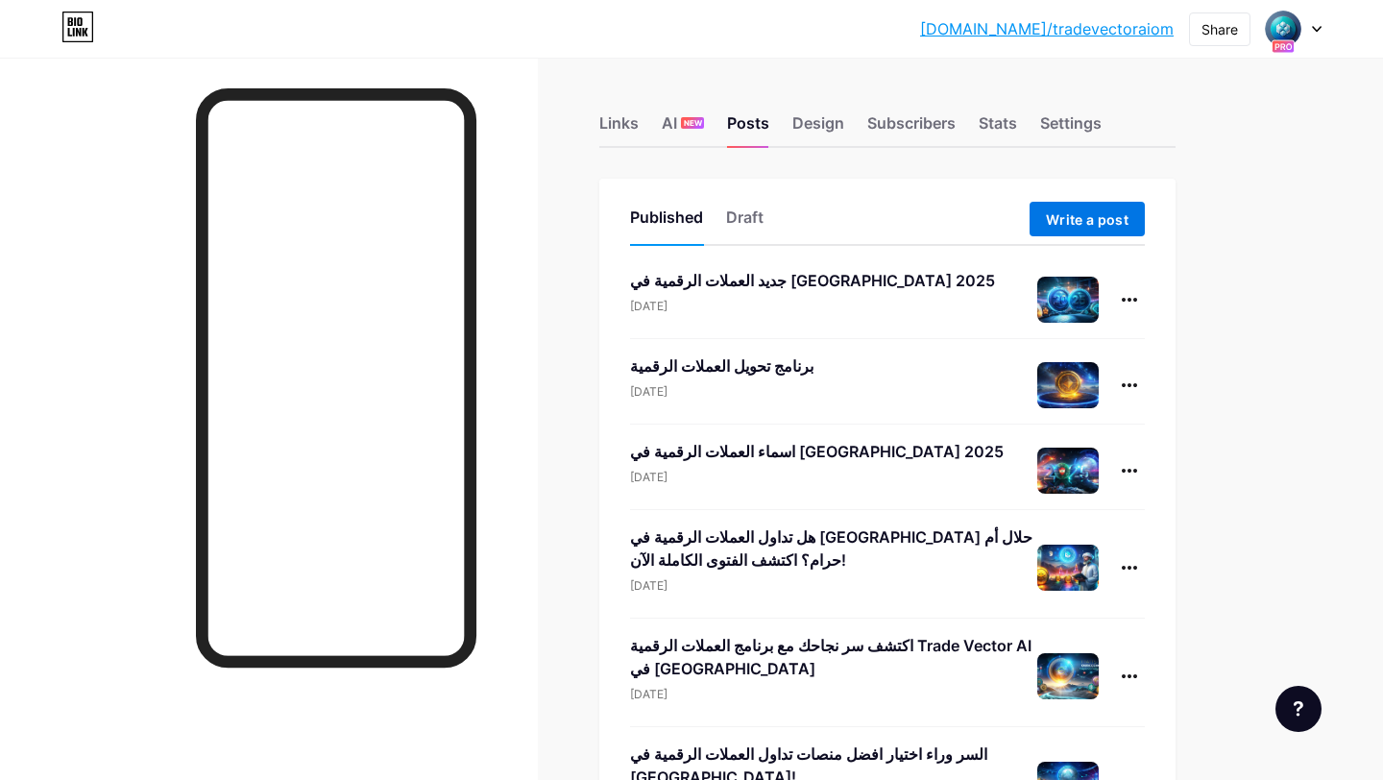
click at [1068, 221] on span "Write a post" at bounding box center [1087, 219] width 83 height 16
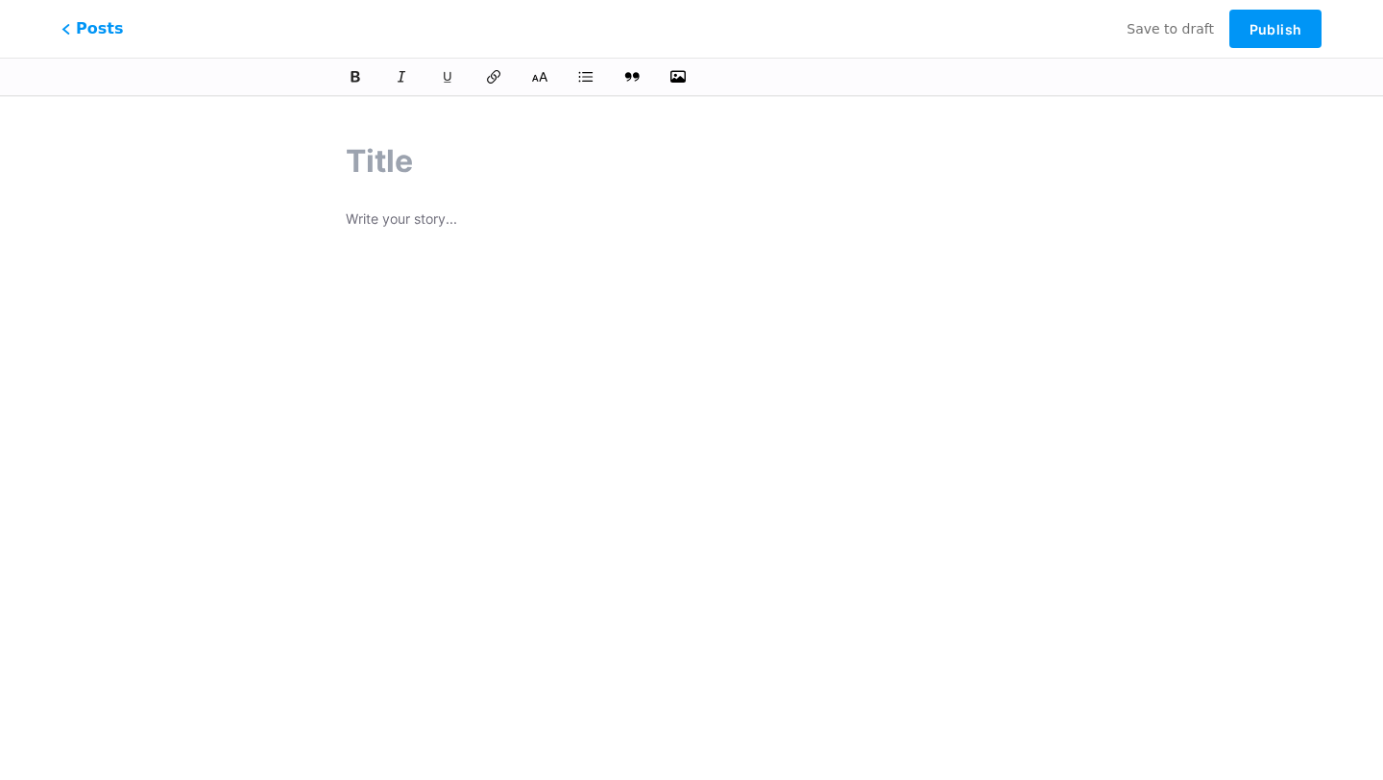
paste input "ترتيب منصات تداول العملات الرقمية"
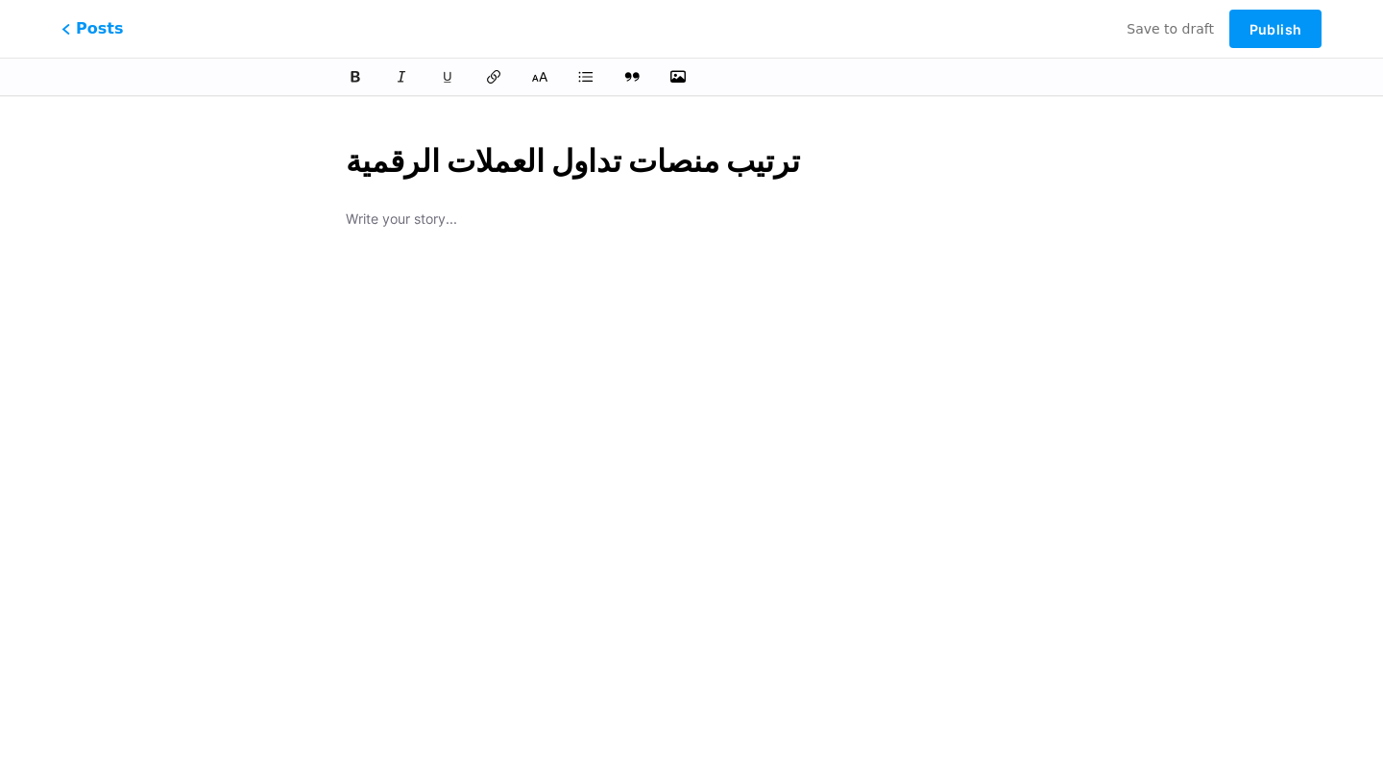
type input "ترتيب منصات تداول العملات الرقمية"
click at [413, 219] on p at bounding box center [691, 220] width 691 height 27
type input "trtyb-mnsat-tdaol-alaamlat-alrkmy"
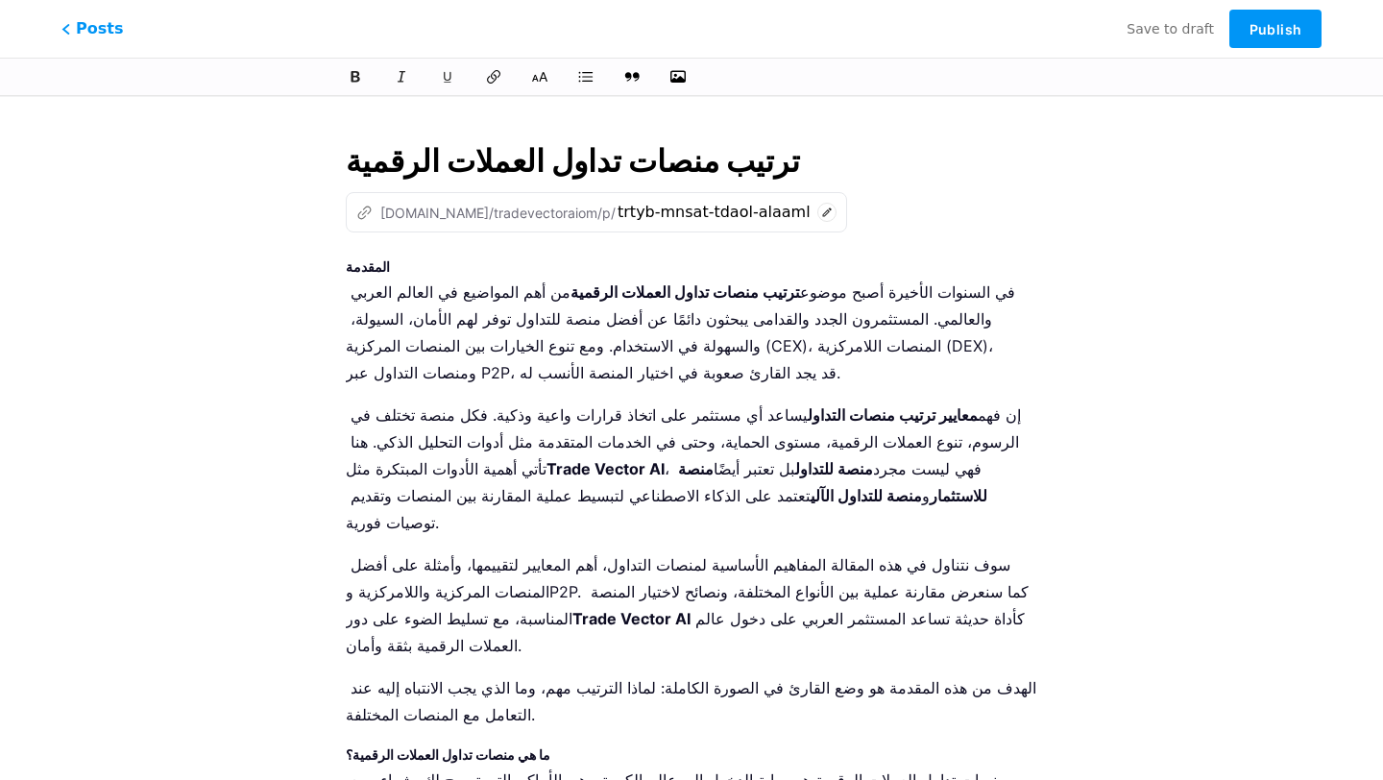
scroll to position [7538, 0]
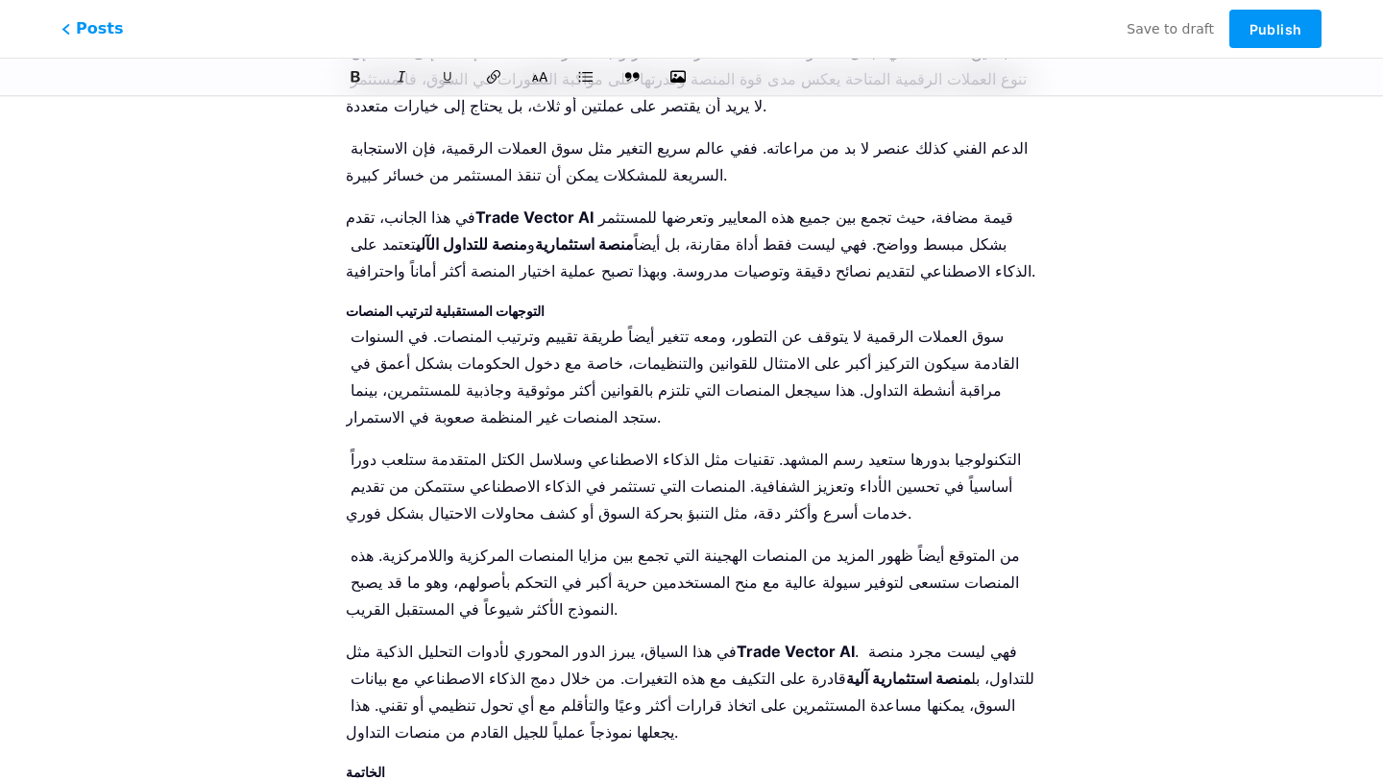
drag, startPoint x: 544, startPoint y: 722, endPoint x: 587, endPoint y: 694, distance: 51.4
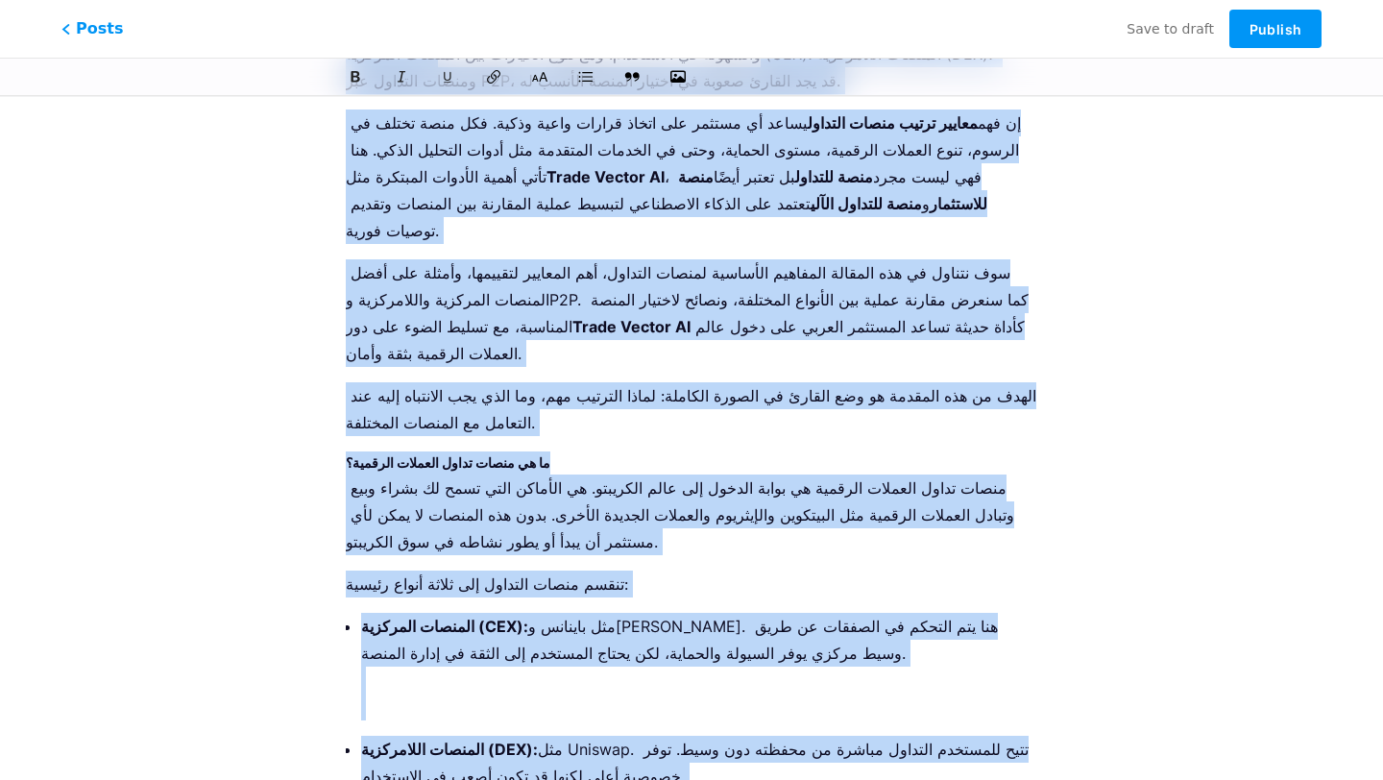
scroll to position [0, 0]
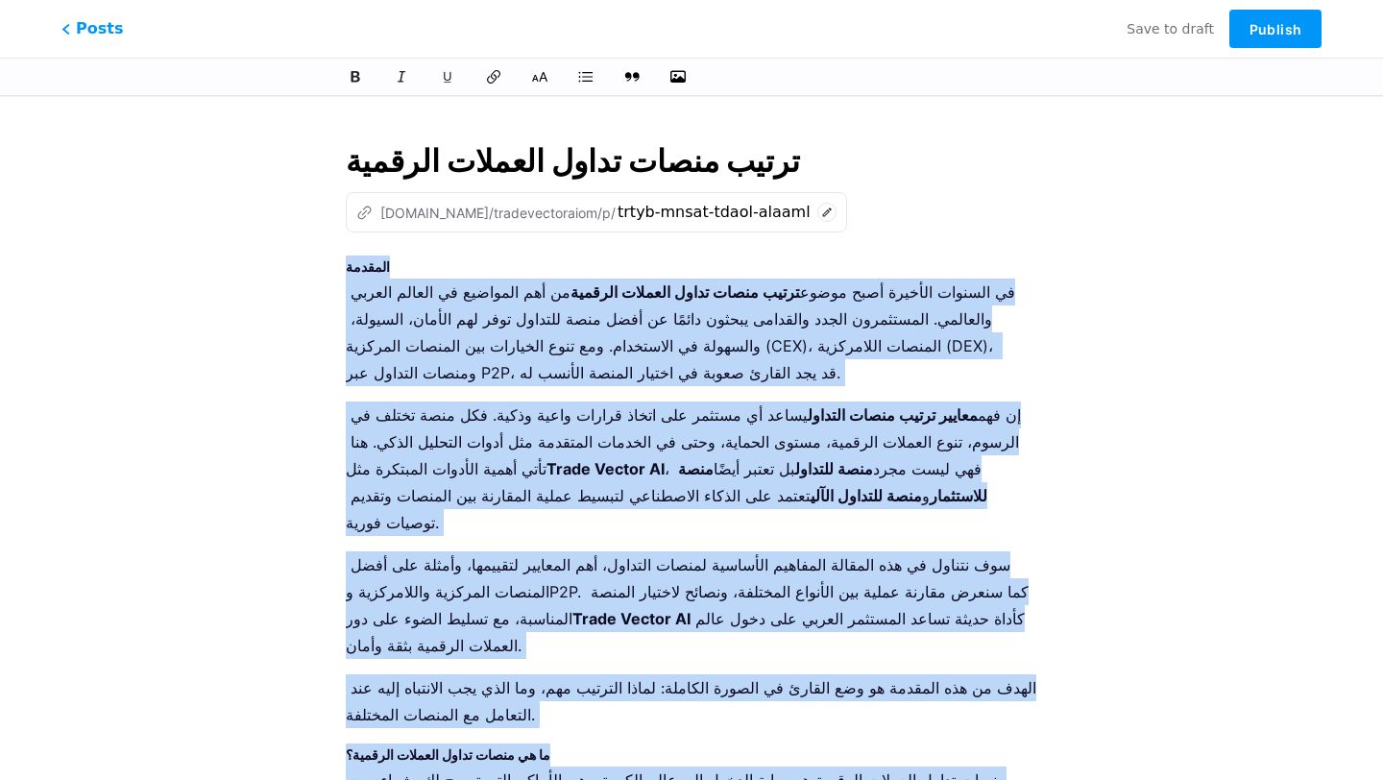
drag, startPoint x: 567, startPoint y: 700, endPoint x: 334, endPoint y: 260, distance: 497.4
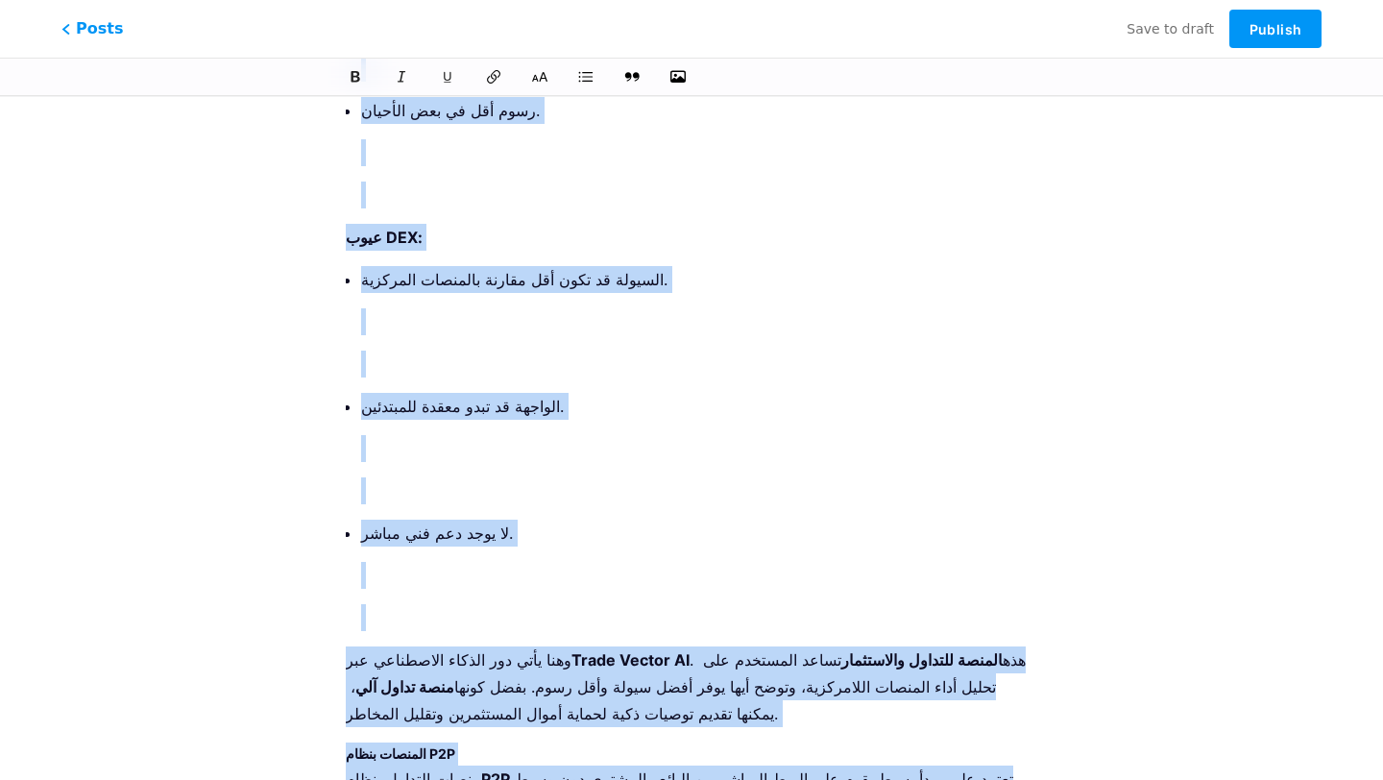
scroll to position [6541, 0]
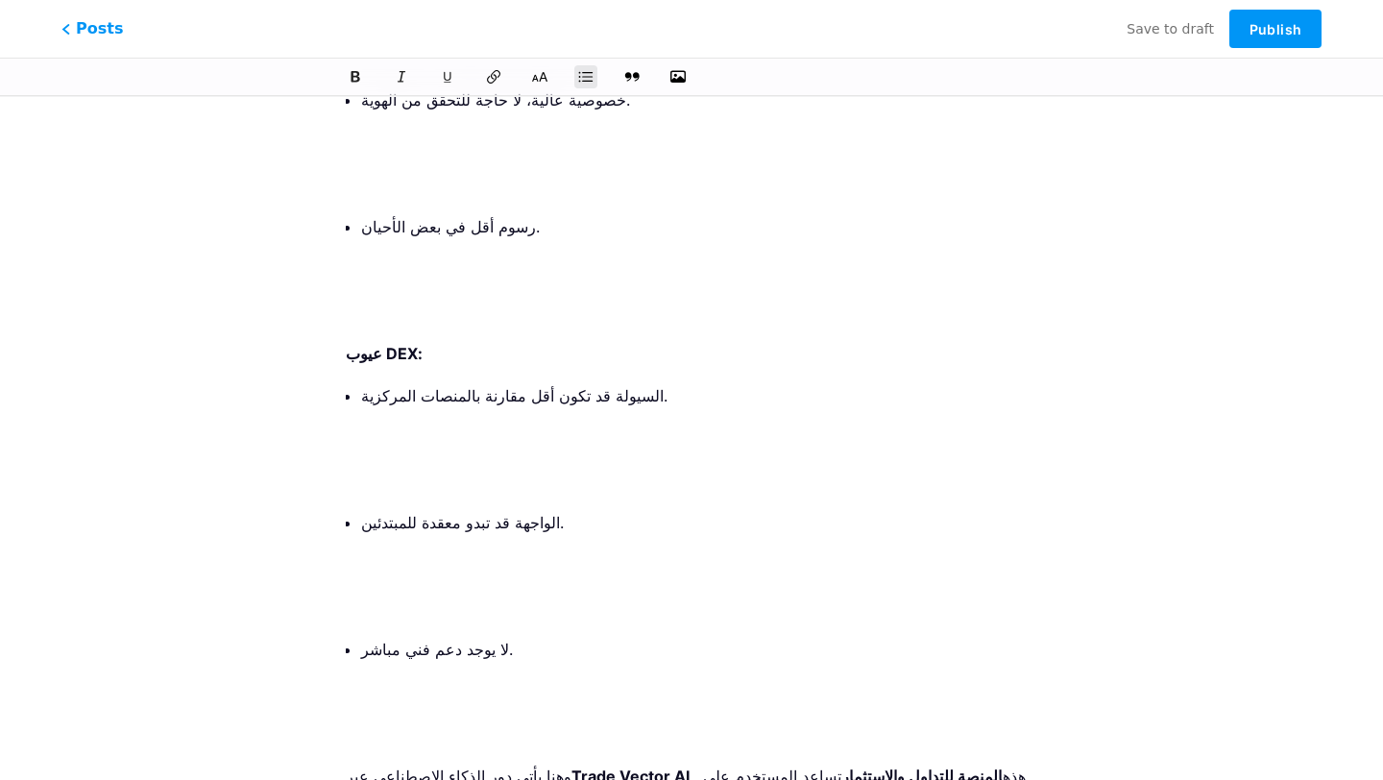
click at [391, 720] on p at bounding box center [699, 733] width 676 height 27
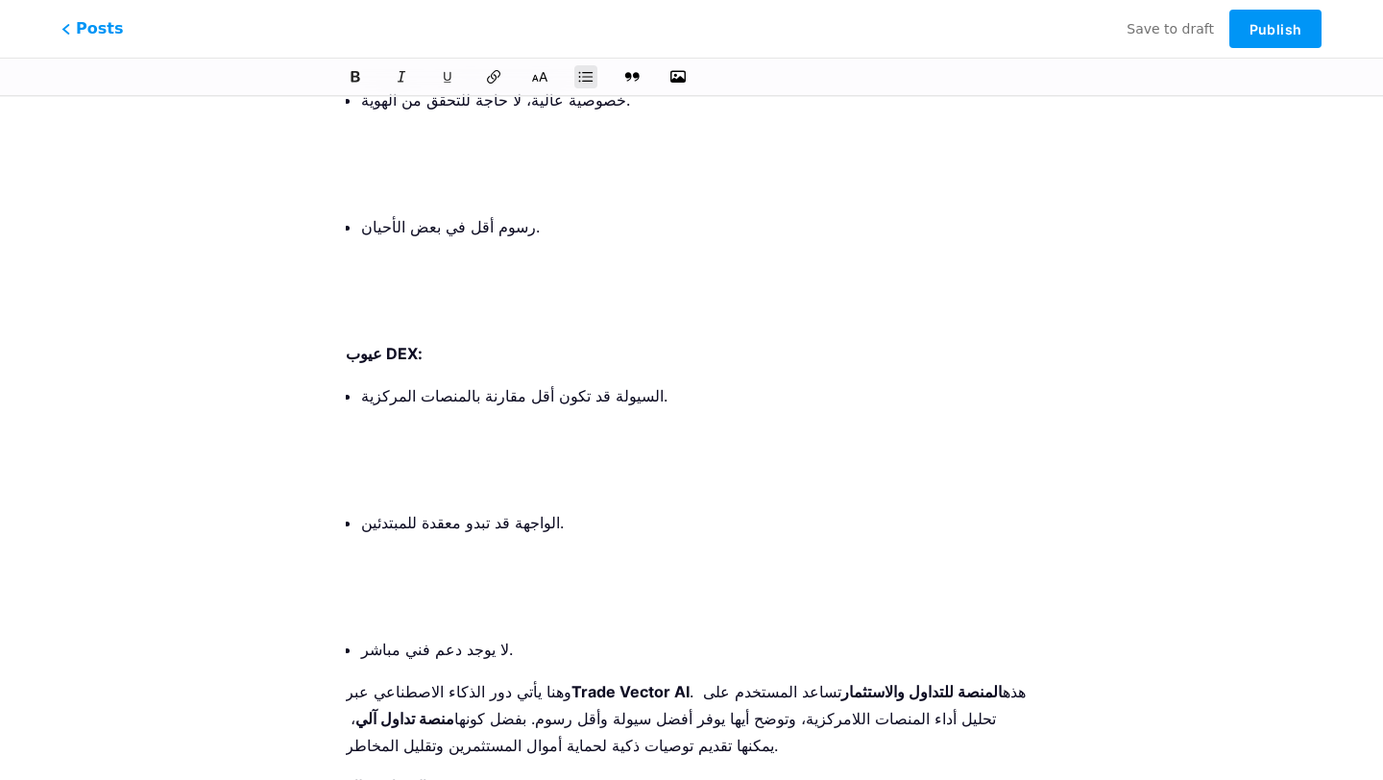
click at [408, 593] on p at bounding box center [699, 606] width 676 height 27
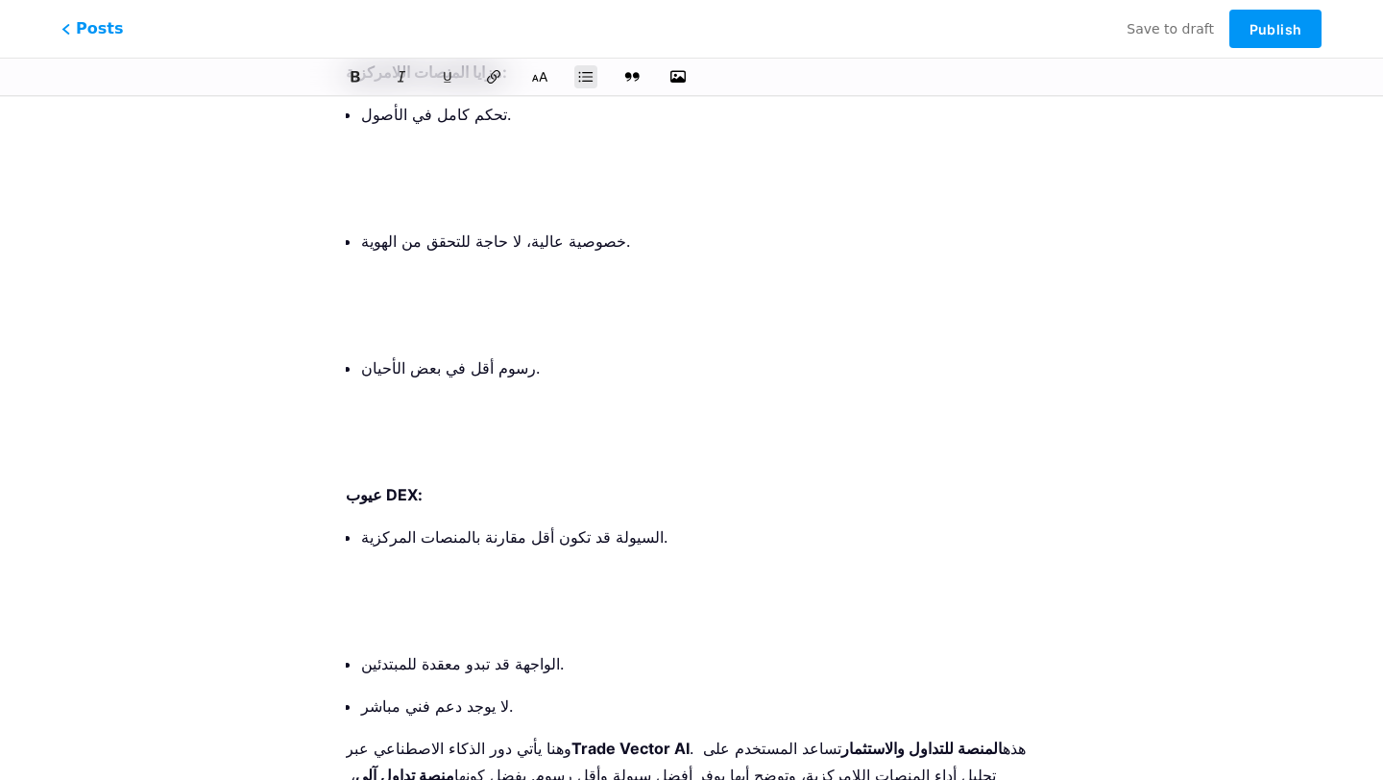
click at [406, 523] on li "السيولة قد تكون أقل مقارنة بالمنصات المركزية." at bounding box center [699, 578] width 676 height 111
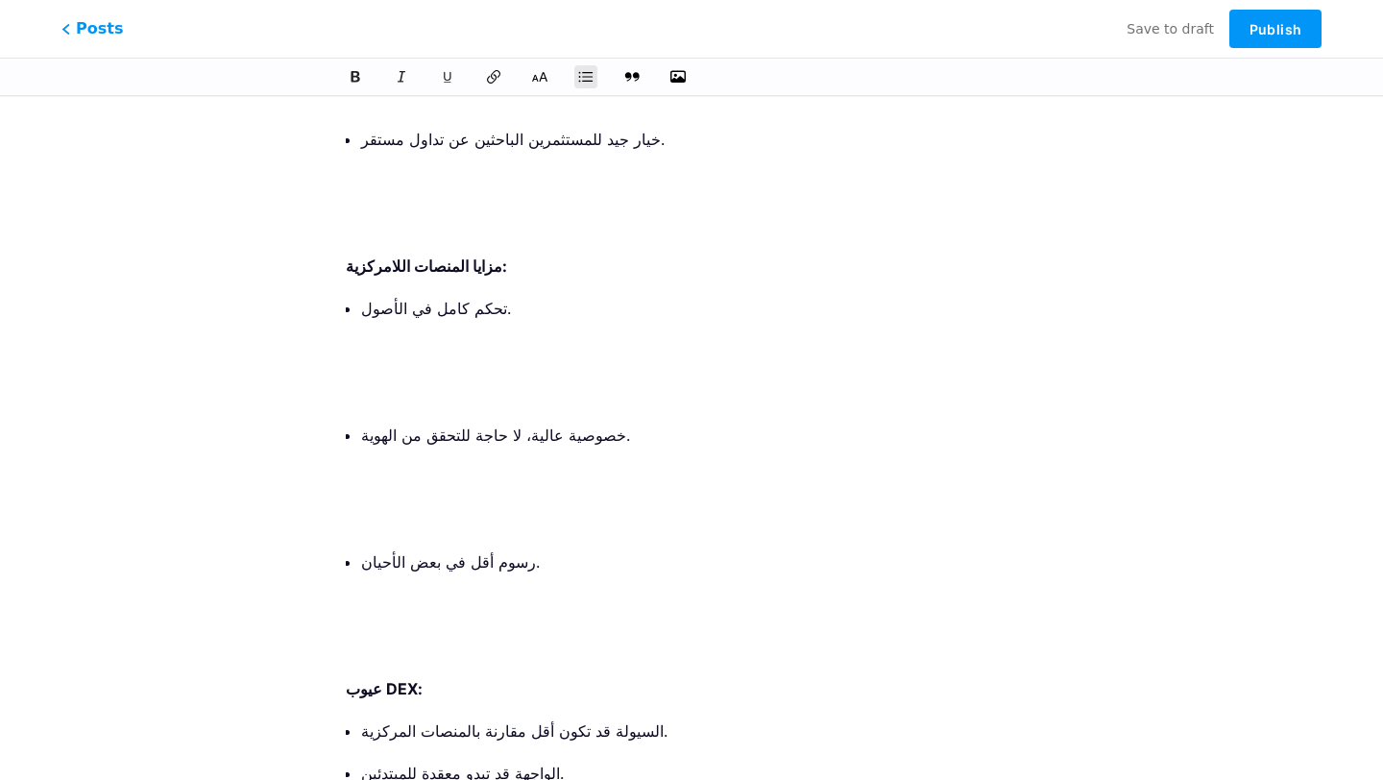
scroll to position [6195, 0]
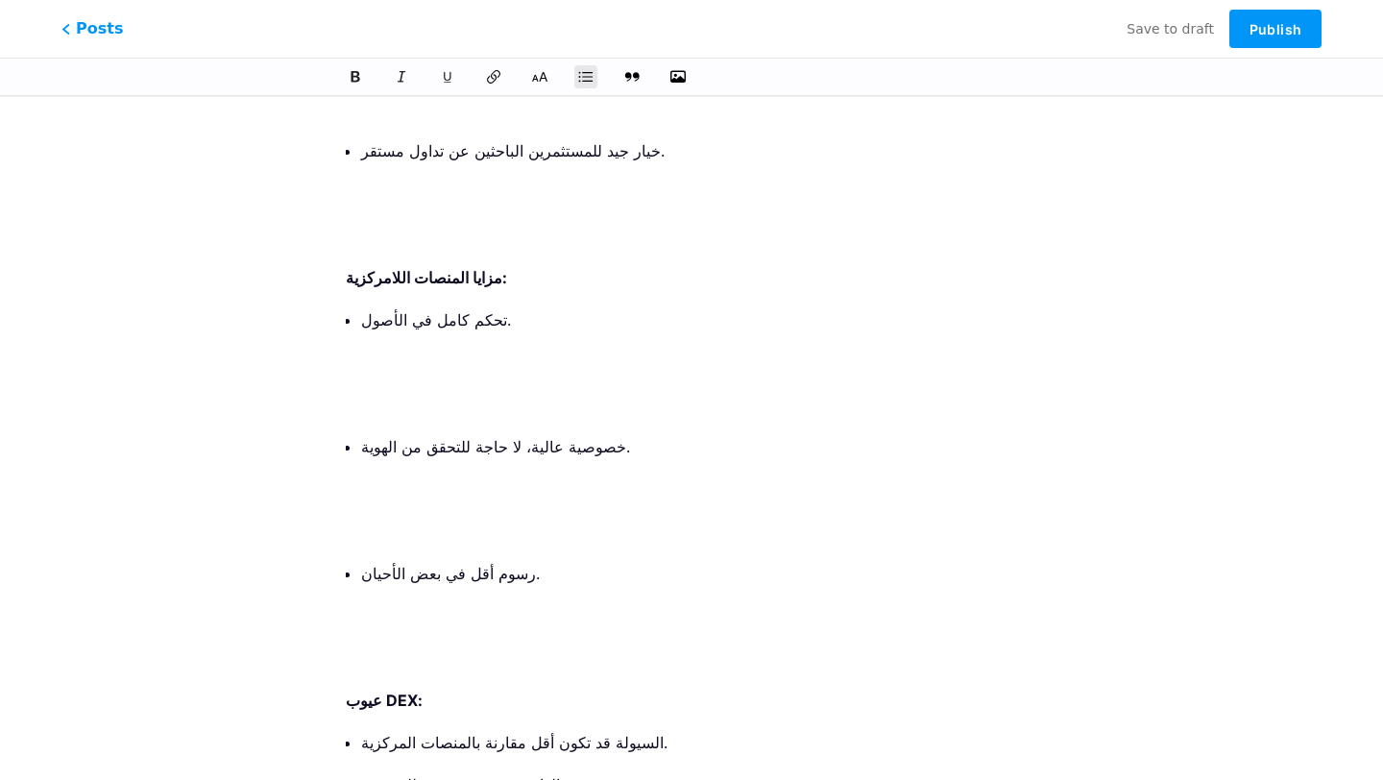
click at [407, 602] on p at bounding box center [699, 615] width 676 height 27
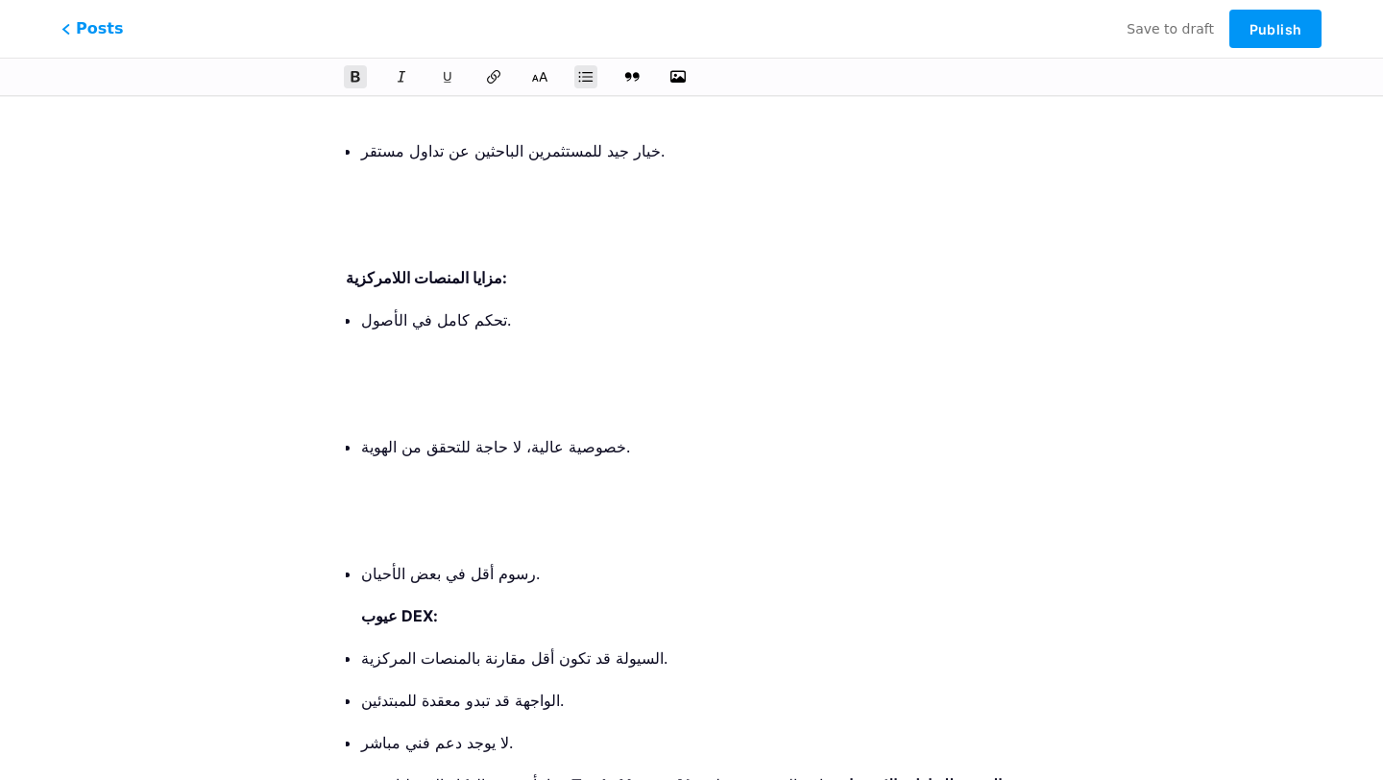
click at [413, 518] on p at bounding box center [699, 531] width 676 height 27
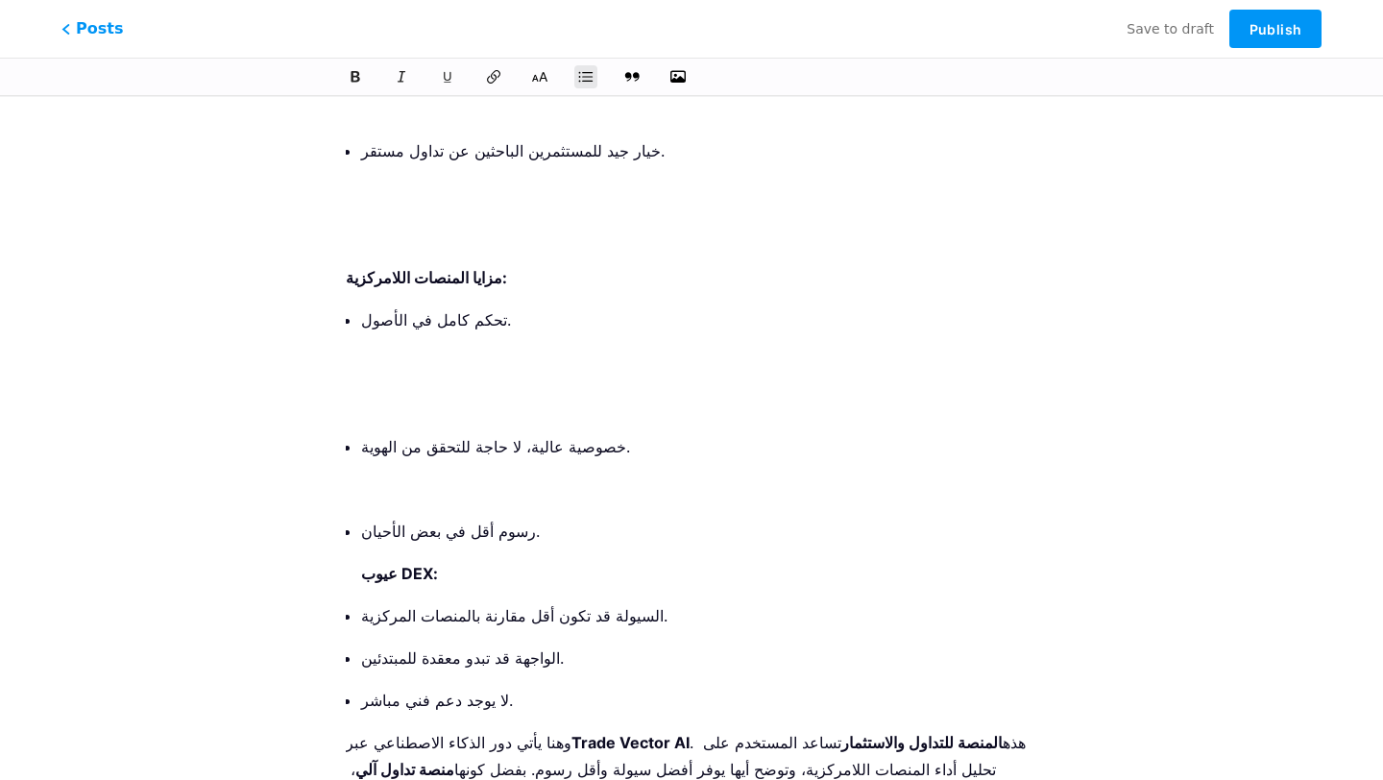
click at [413, 564] on strong "عيوب DEX:" at bounding box center [399, 573] width 77 height 19
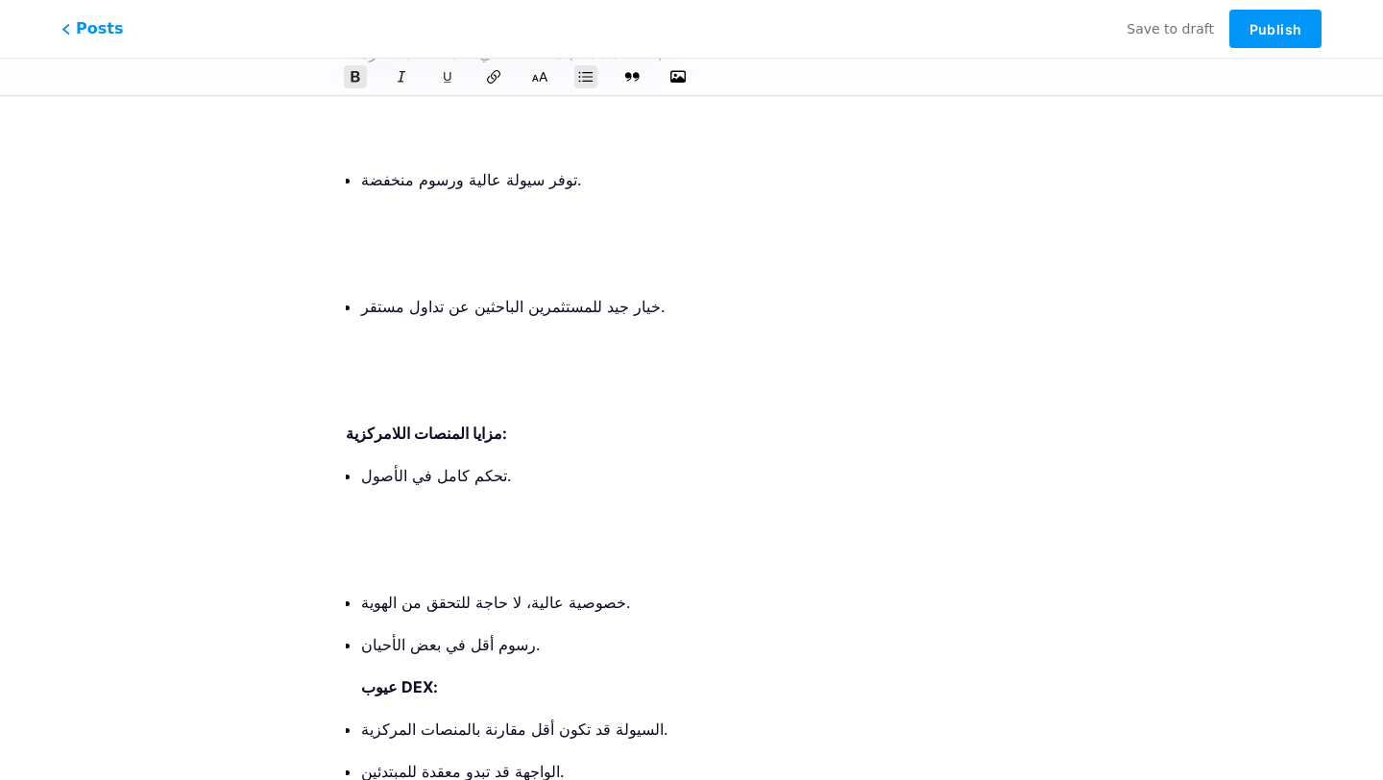
scroll to position [6023, 0]
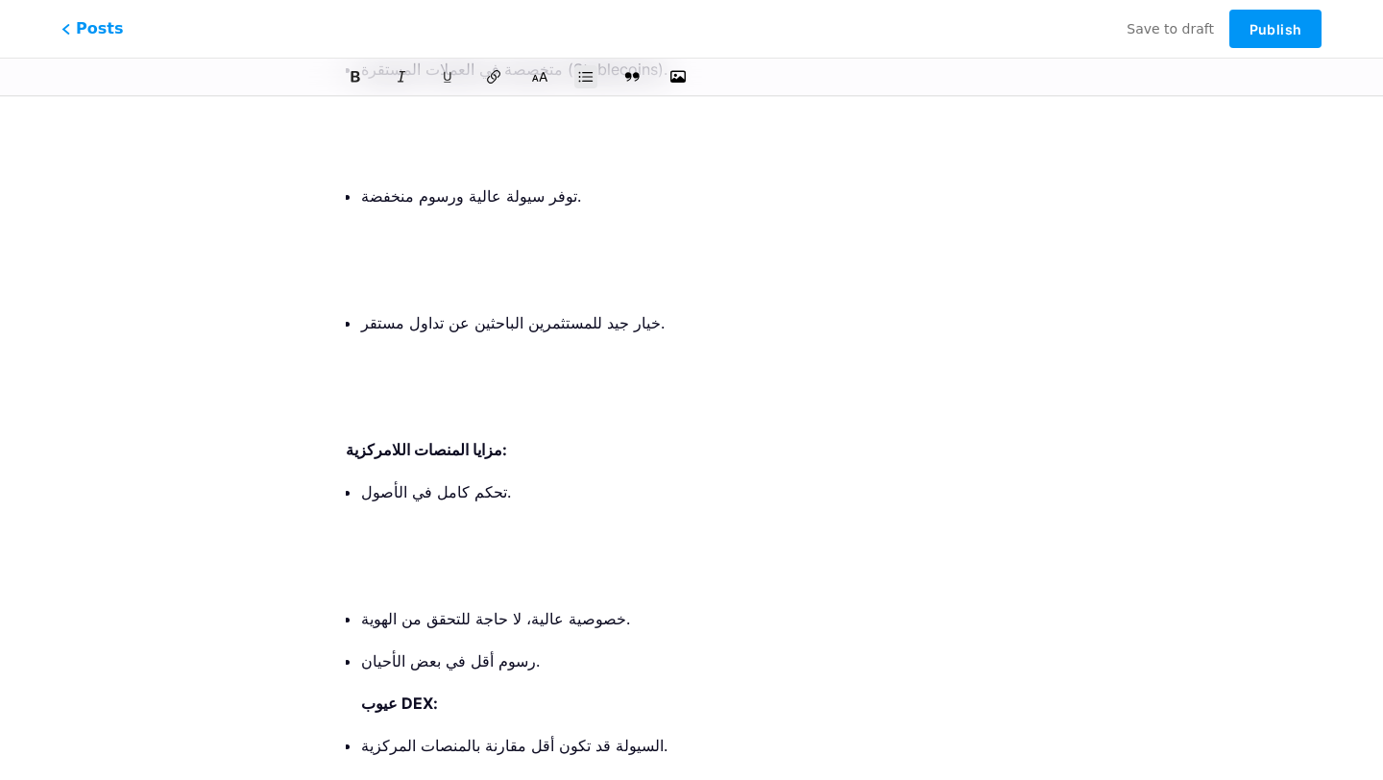
click at [404, 563] on p at bounding box center [699, 576] width 676 height 27
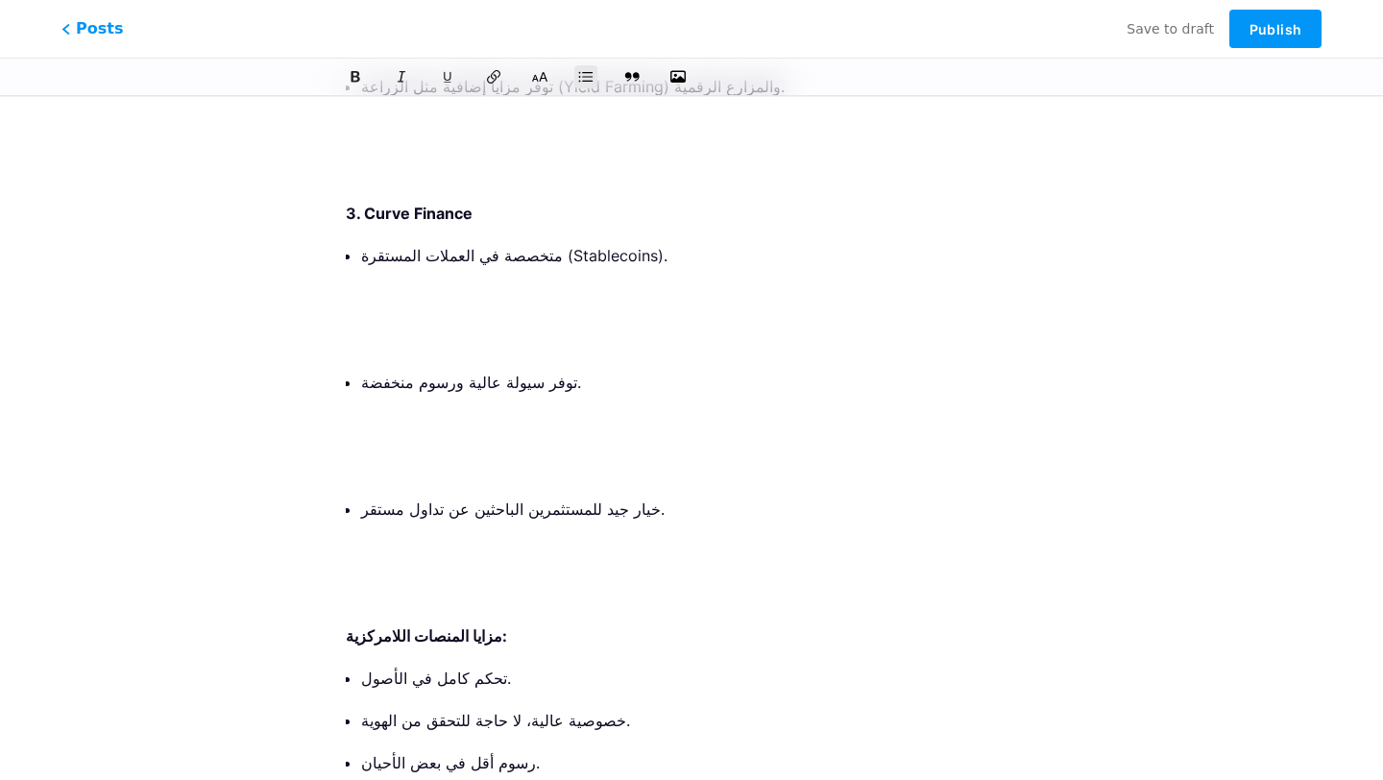
scroll to position [5837, 0]
click at [391, 537] on p at bounding box center [699, 550] width 676 height 27
click at [391, 495] on li "خيار جيد للمستثمرين الباحثين عن تداول مستقر." at bounding box center [699, 550] width 676 height 111
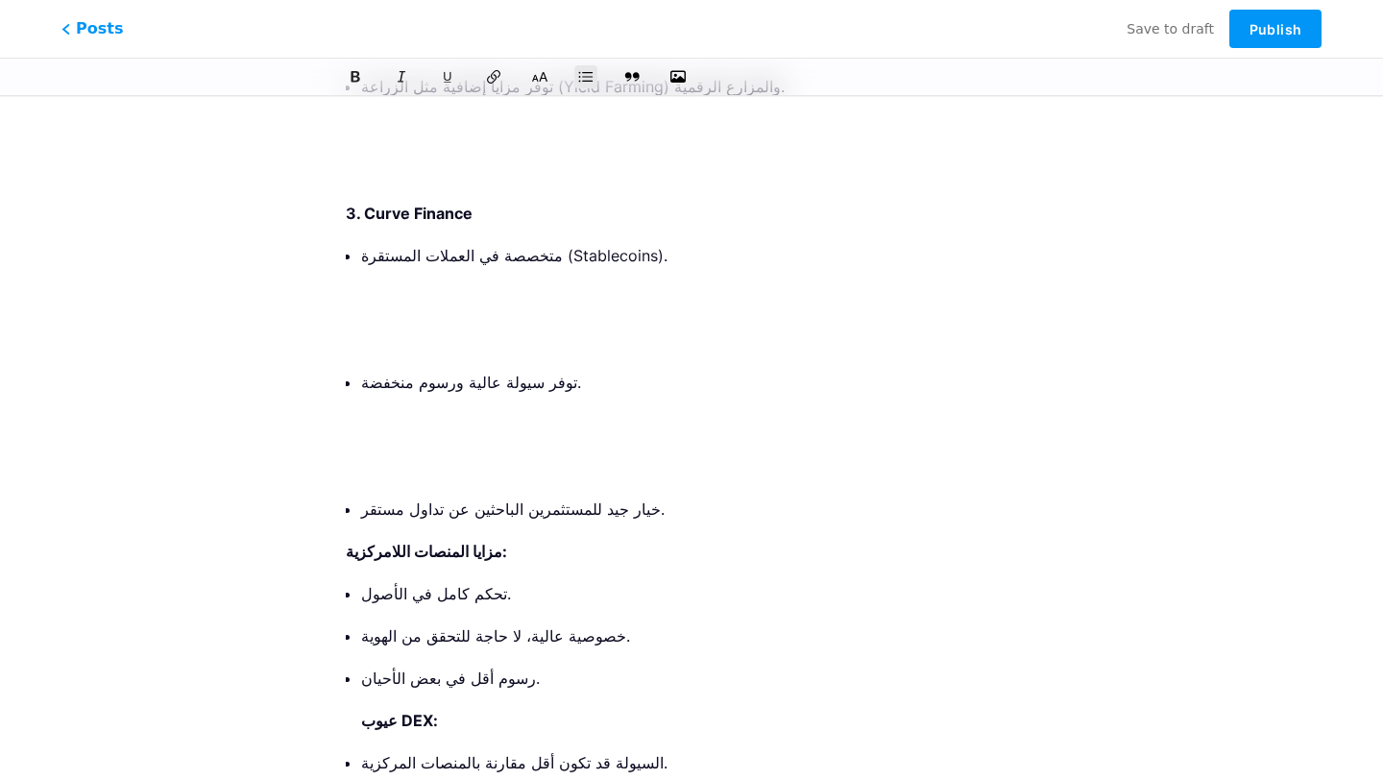
scroll to position [5675, 0]
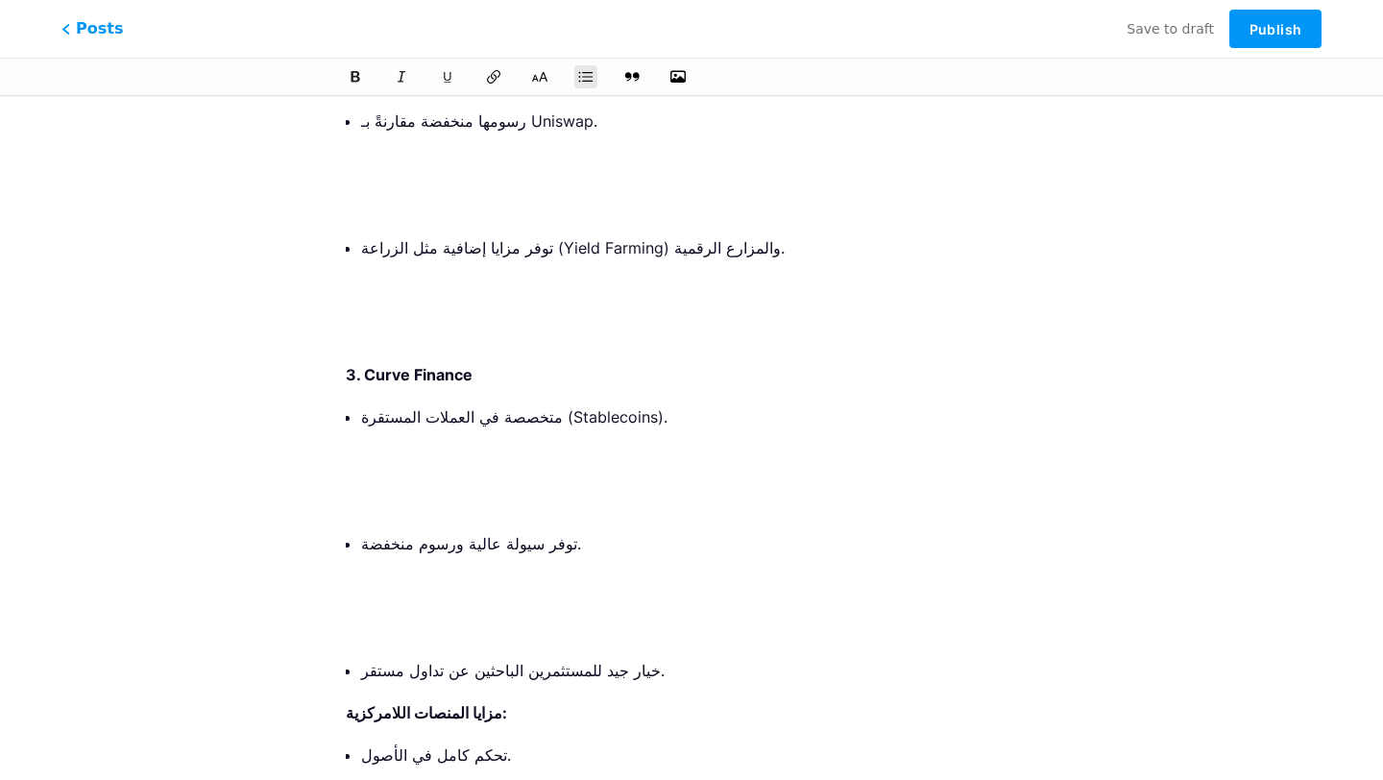
click at [374, 615] on p at bounding box center [699, 628] width 676 height 27
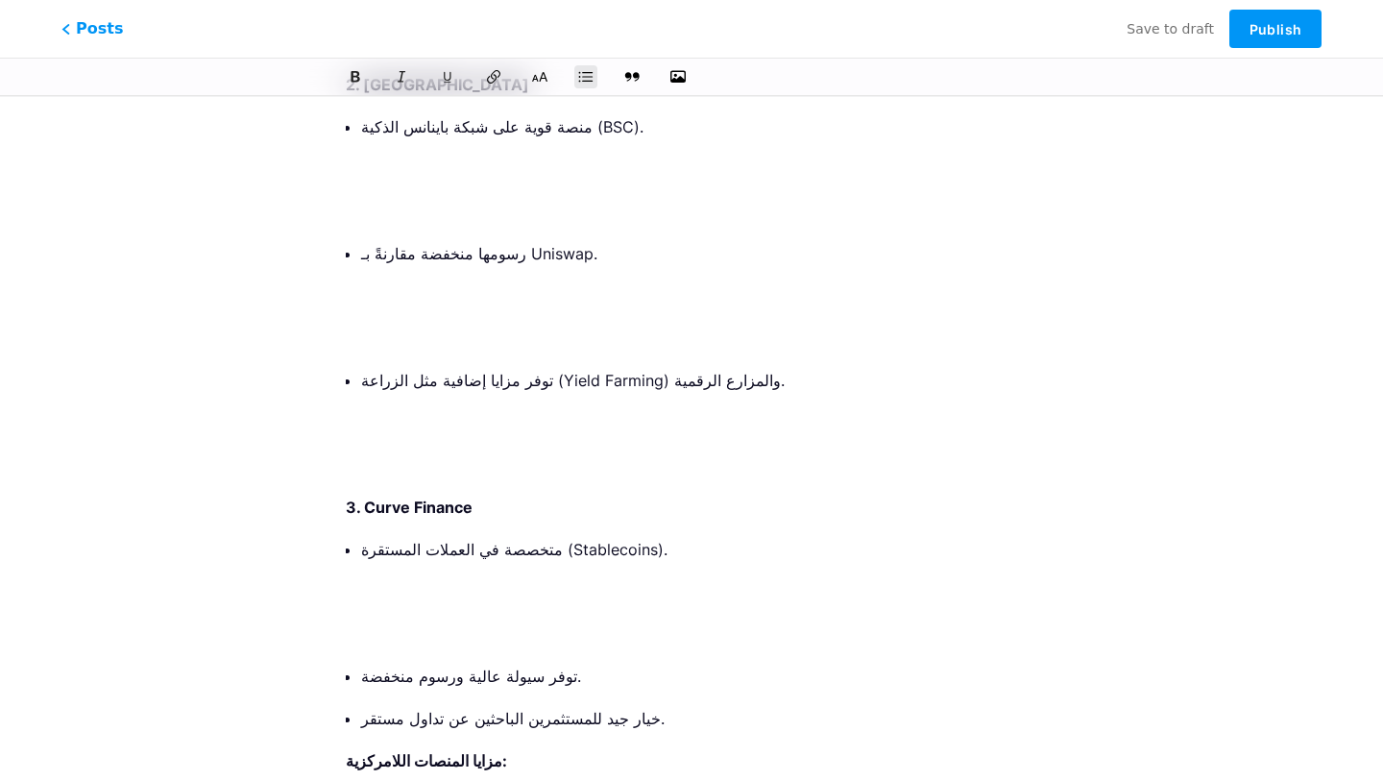
scroll to position [5529, 0]
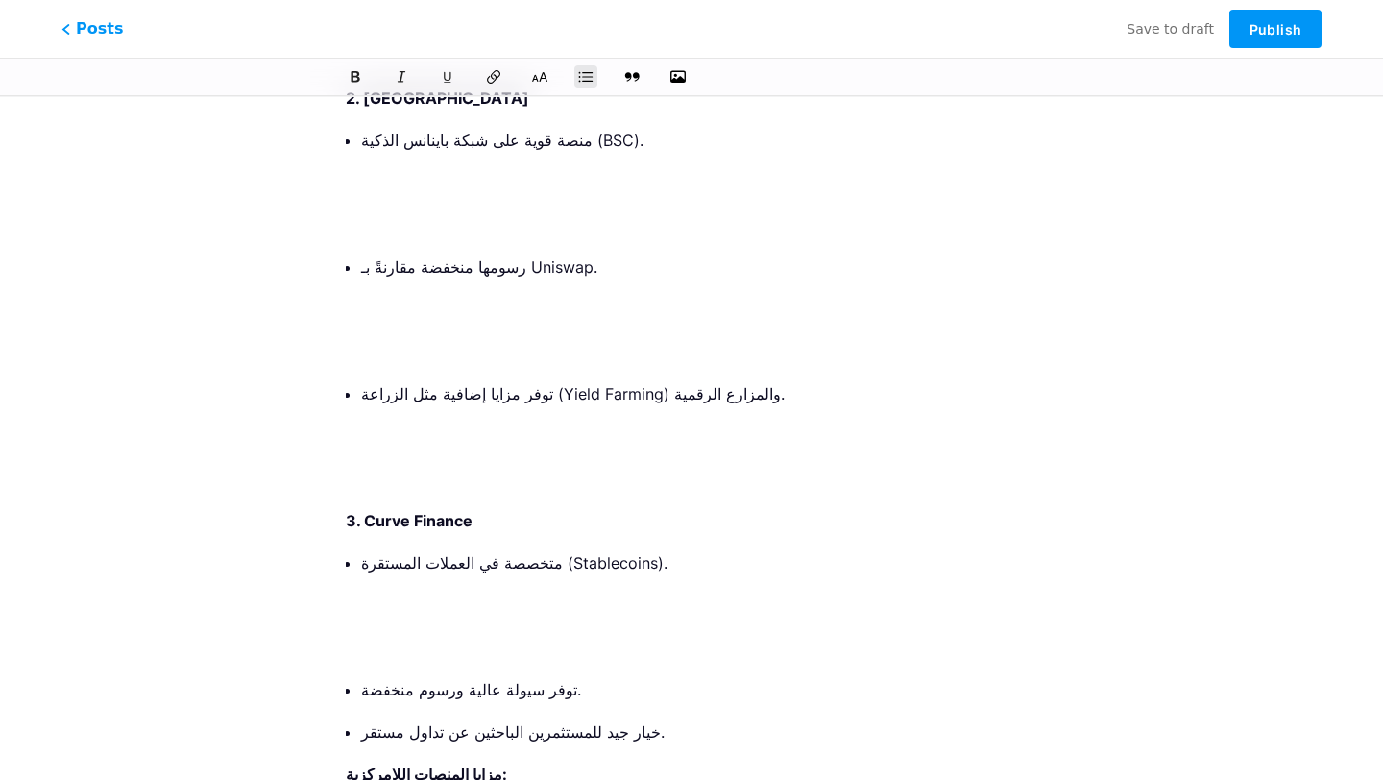
click at [376, 592] on p at bounding box center [699, 605] width 676 height 27
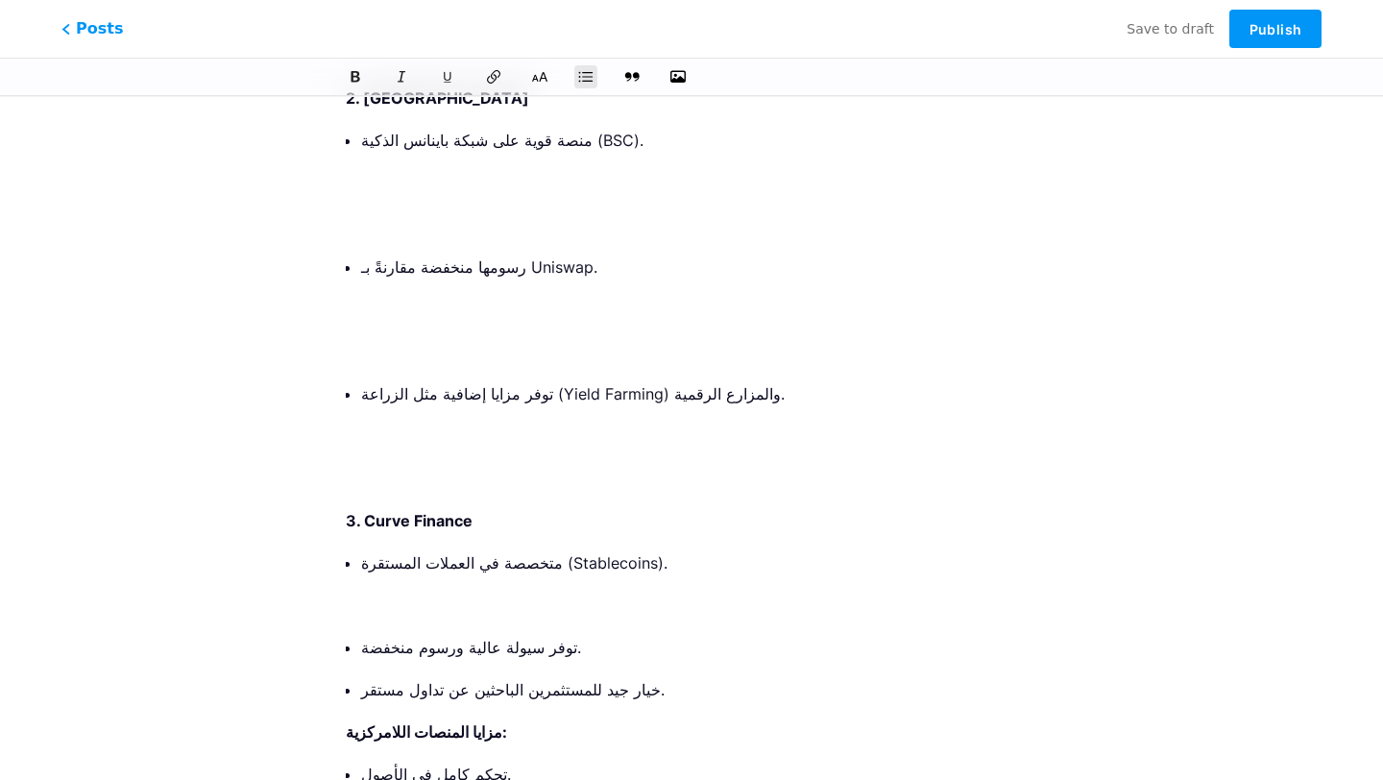
click at [380, 549] on ul "متخصصة في العملات المستقرة (Stablecoins). توفر سيولة عالية ورسوم منخفضة. خيار ج…" at bounding box center [699, 626] width 676 height 154
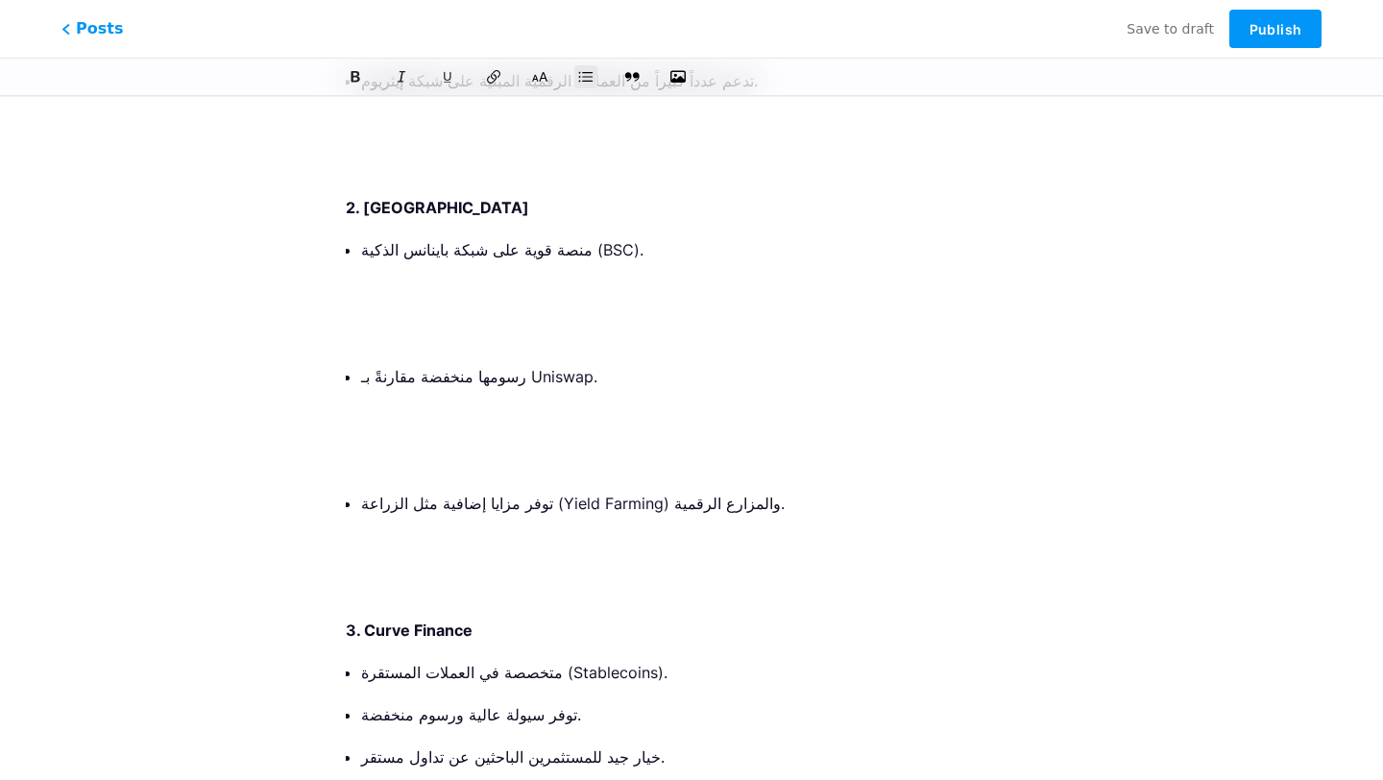
scroll to position [5396, 0]
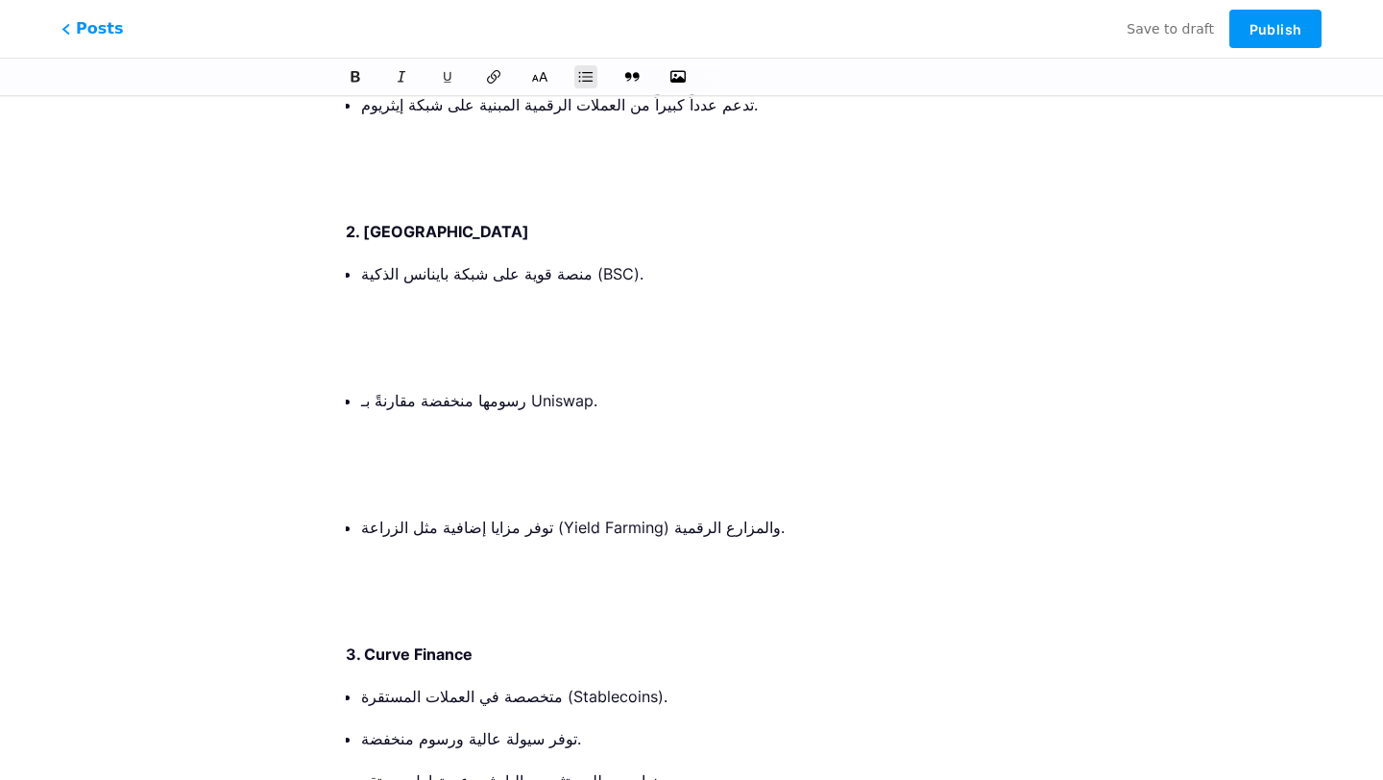
click at [375, 598] on p at bounding box center [699, 611] width 676 height 27
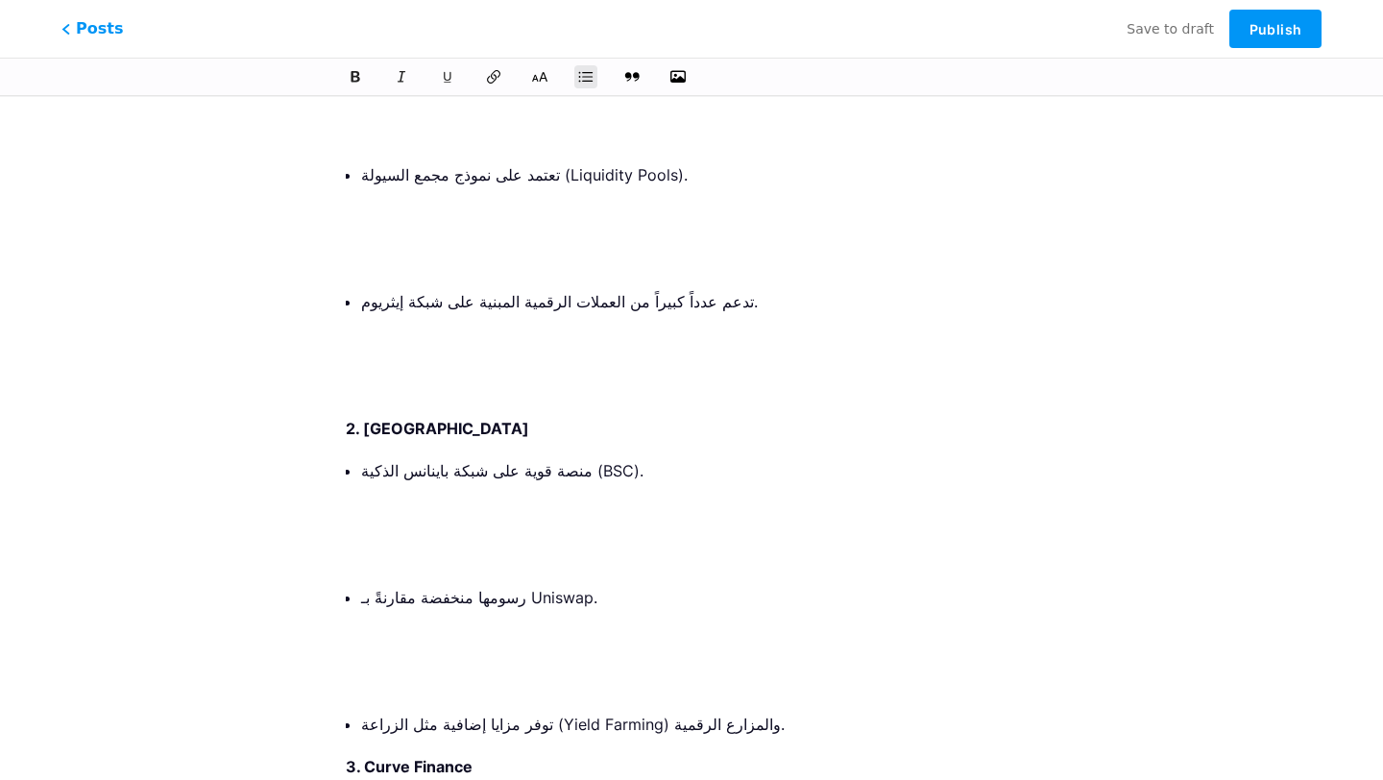
click at [402, 668] on p at bounding box center [699, 681] width 676 height 27
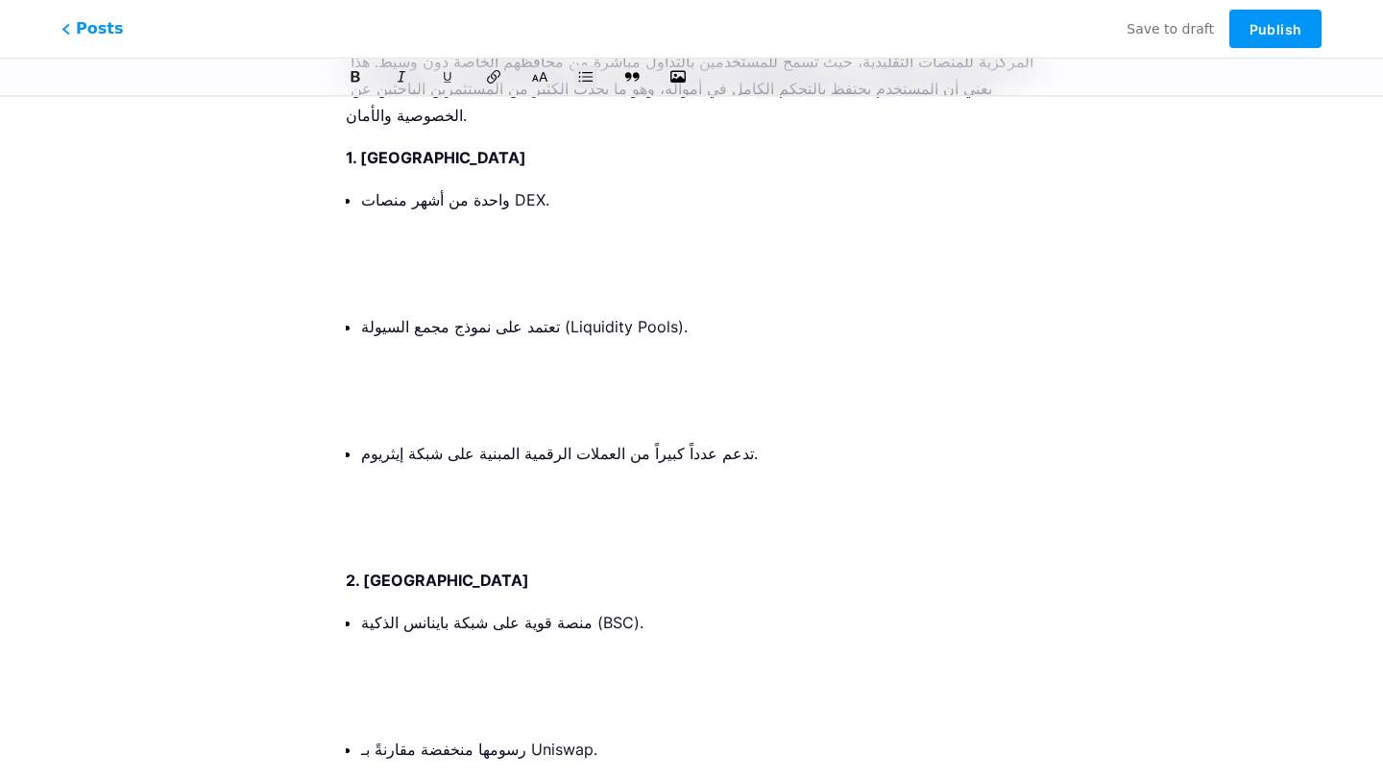
scroll to position [5018, 0]
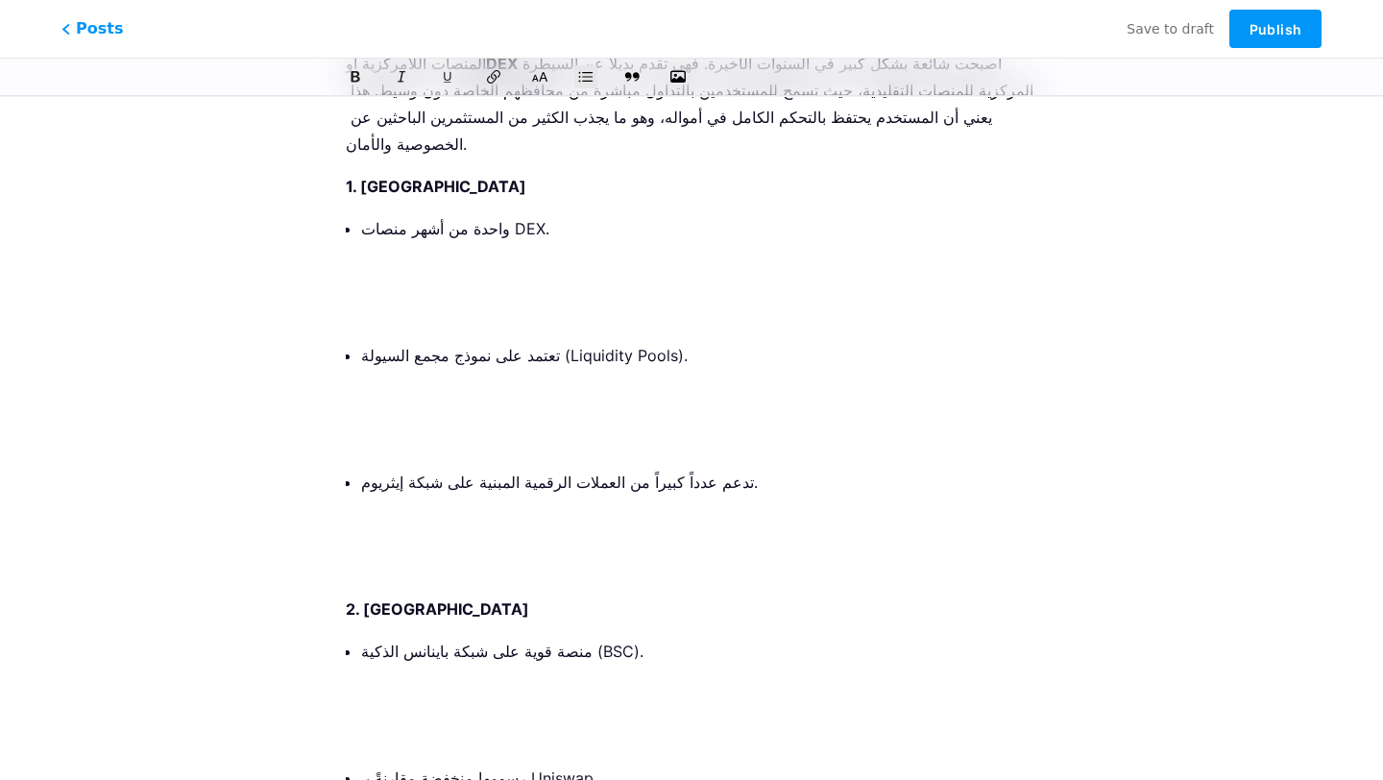
click at [419, 722] on p at bounding box center [699, 735] width 676 height 27
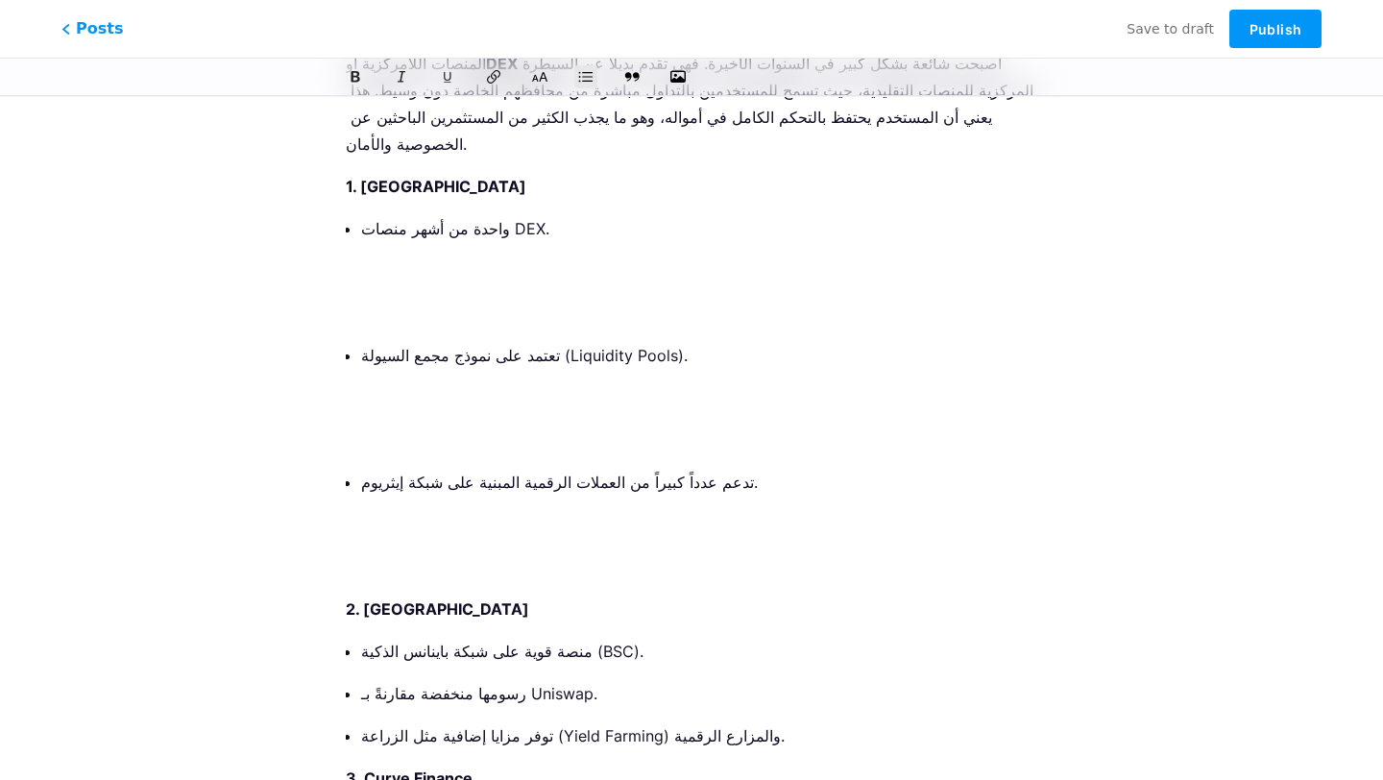
scroll to position [4924, 0]
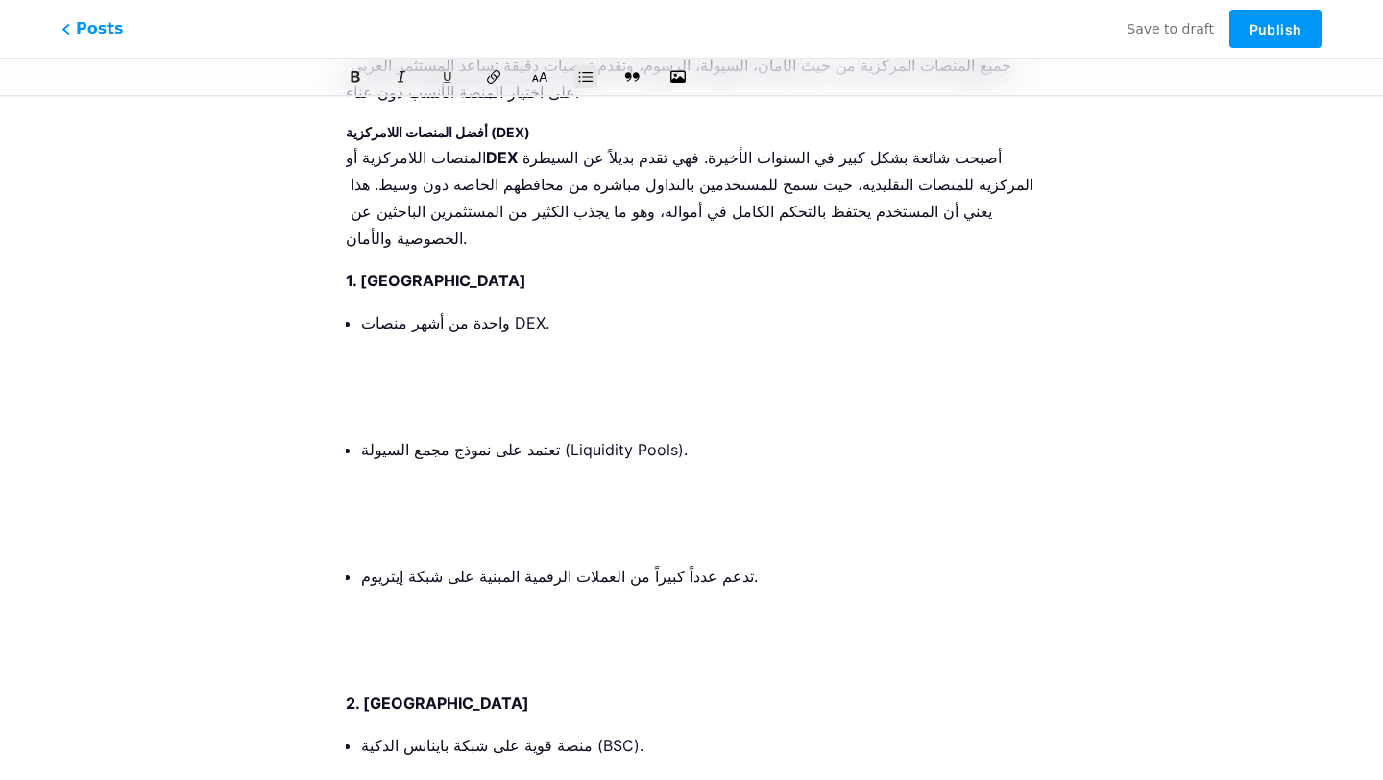
click at [423, 647] on p at bounding box center [699, 660] width 676 height 27
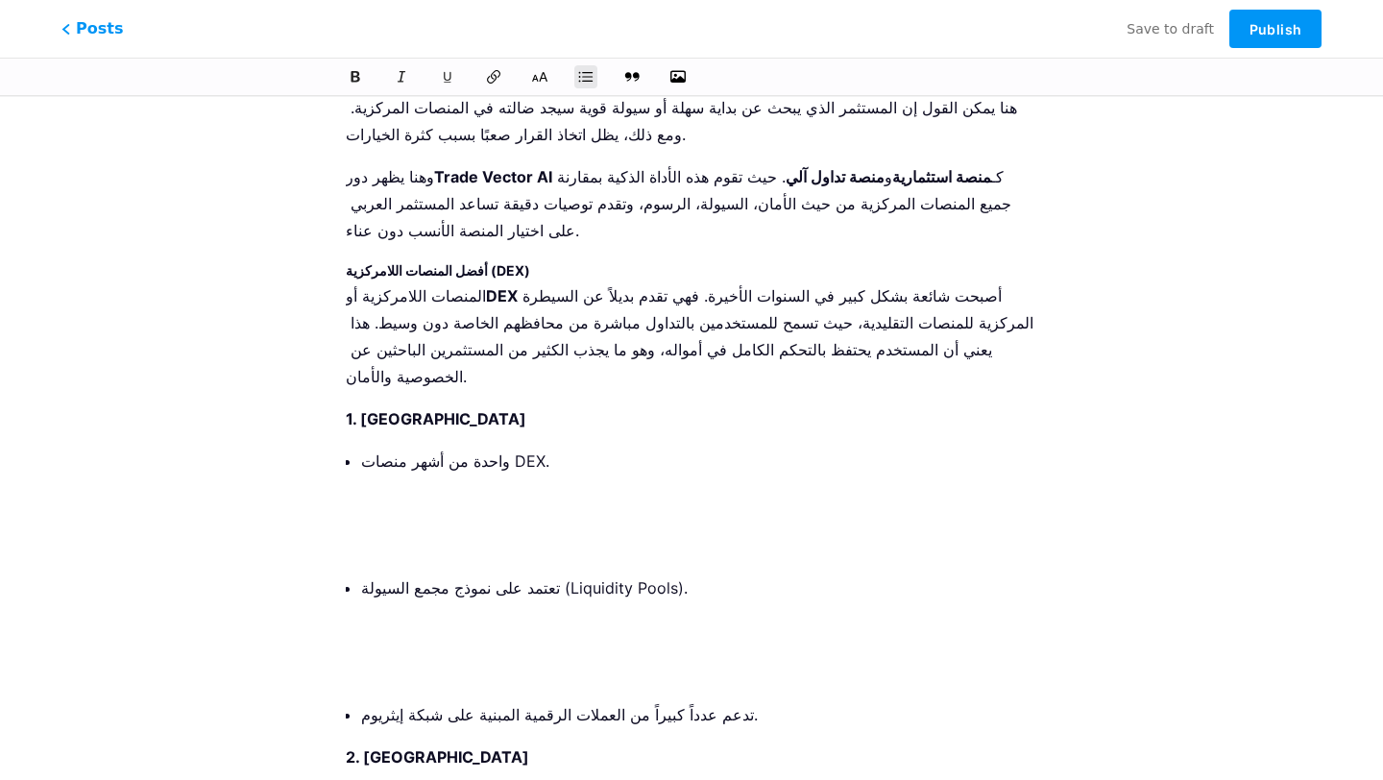
click at [423, 574] on li "تعتمد على نموذج مجمع السيولة (Liquidity Pools)." at bounding box center [699, 629] width 676 height 111
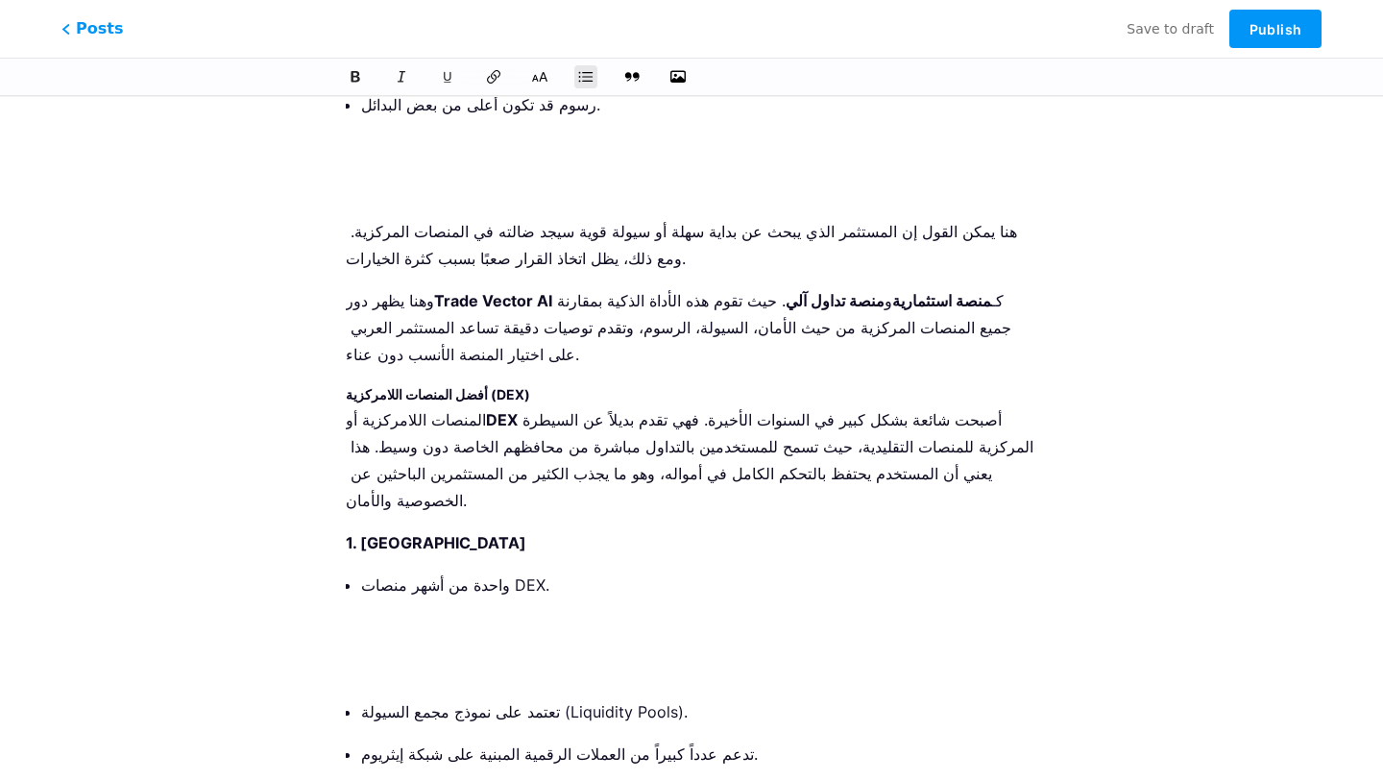
scroll to position [4647, 0]
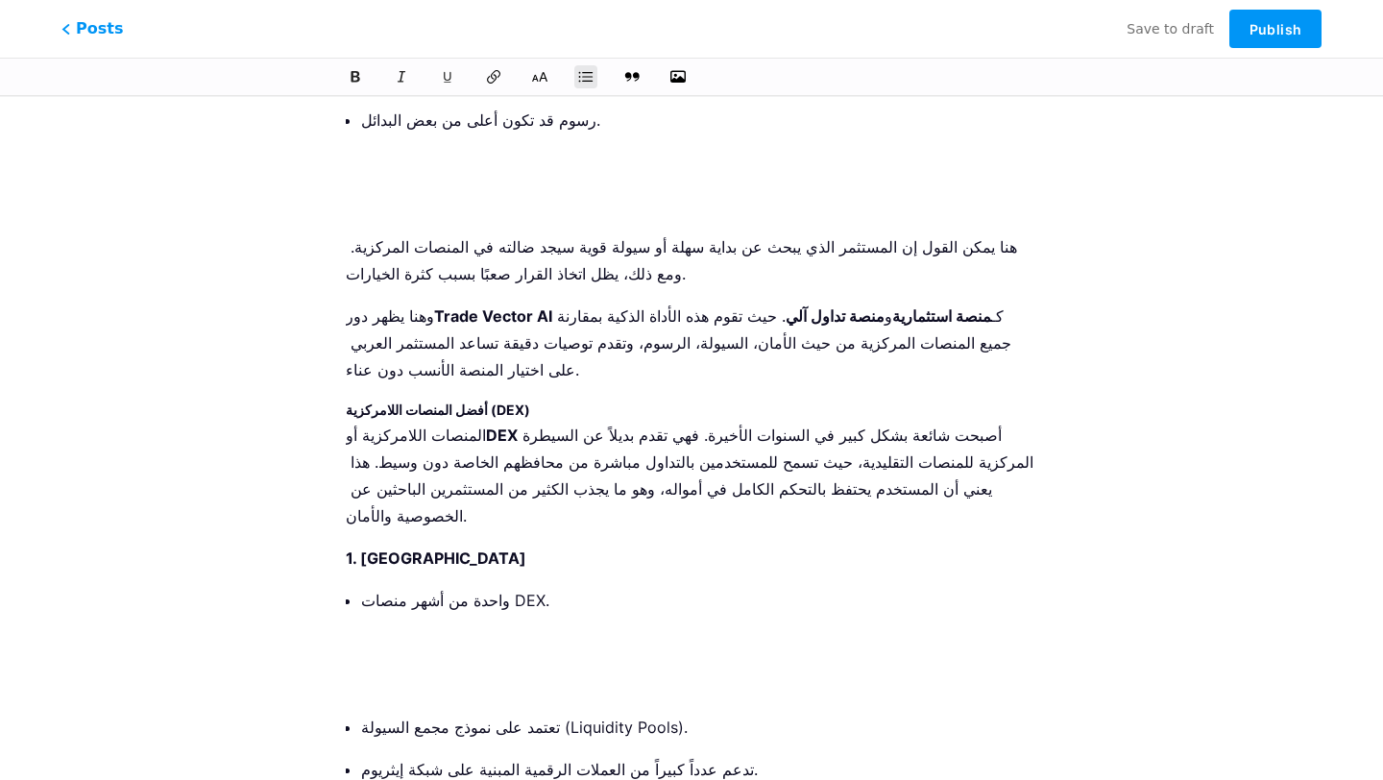
click at [414, 671] on p at bounding box center [699, 684] width 676 height 27
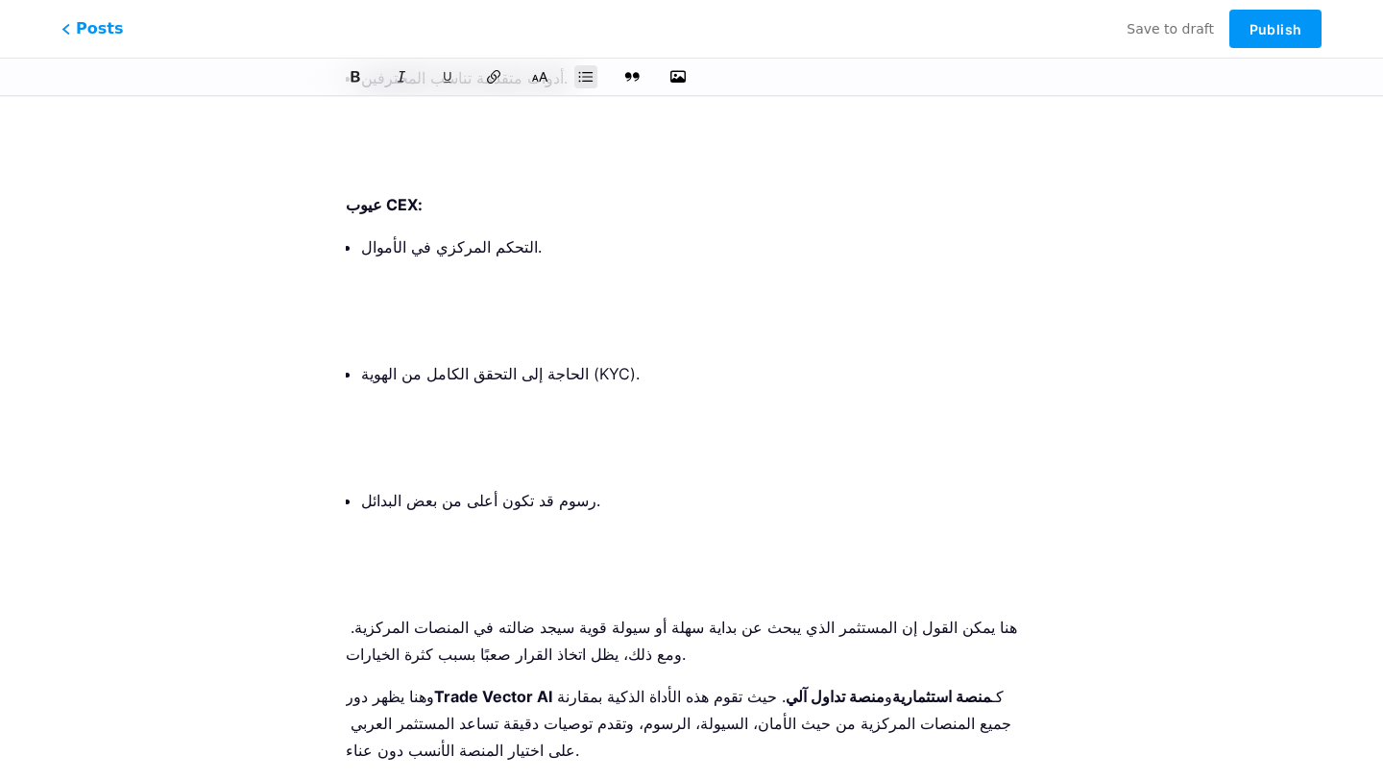
click at [393, 571] on p at bounding box center [699, 584] width 676 height 27
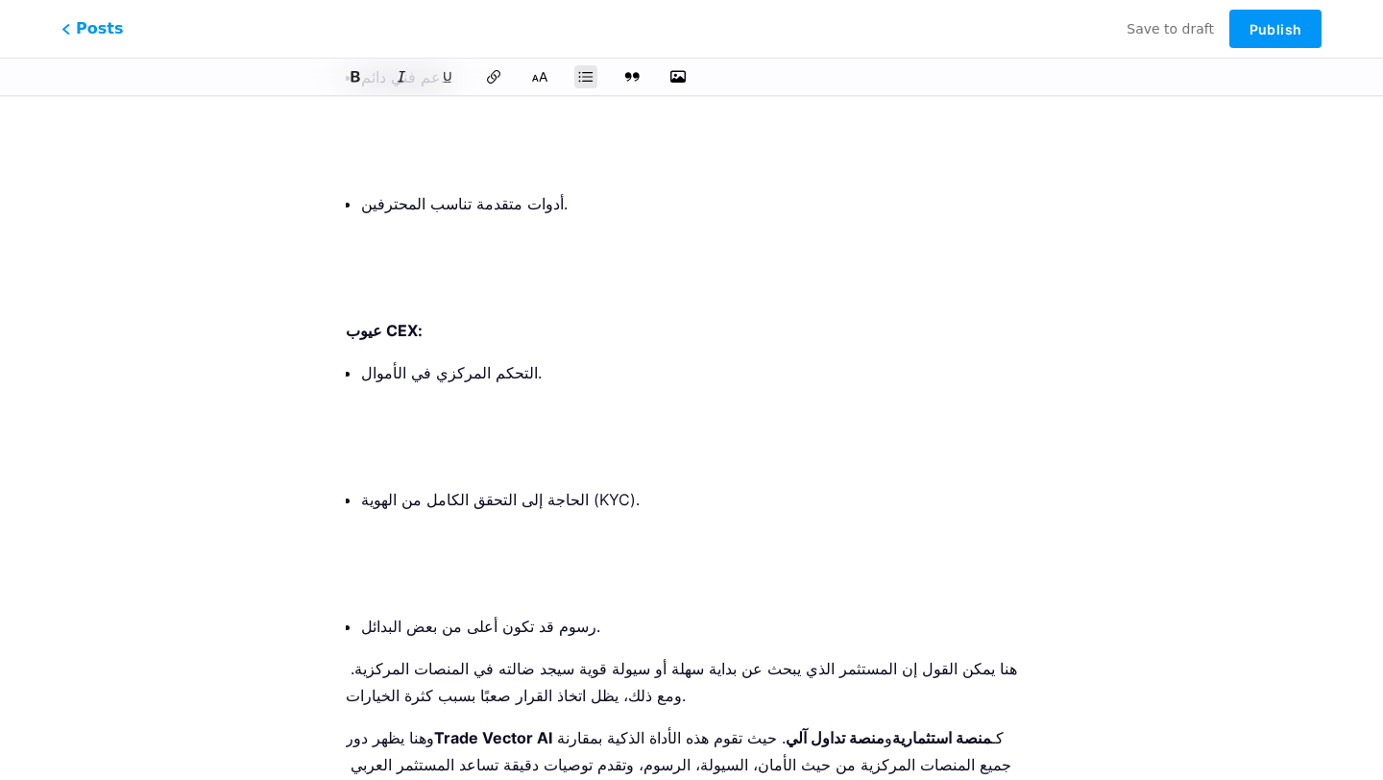
click at [397, 570] on p at bounding box center [699, 583] width 676 height 27
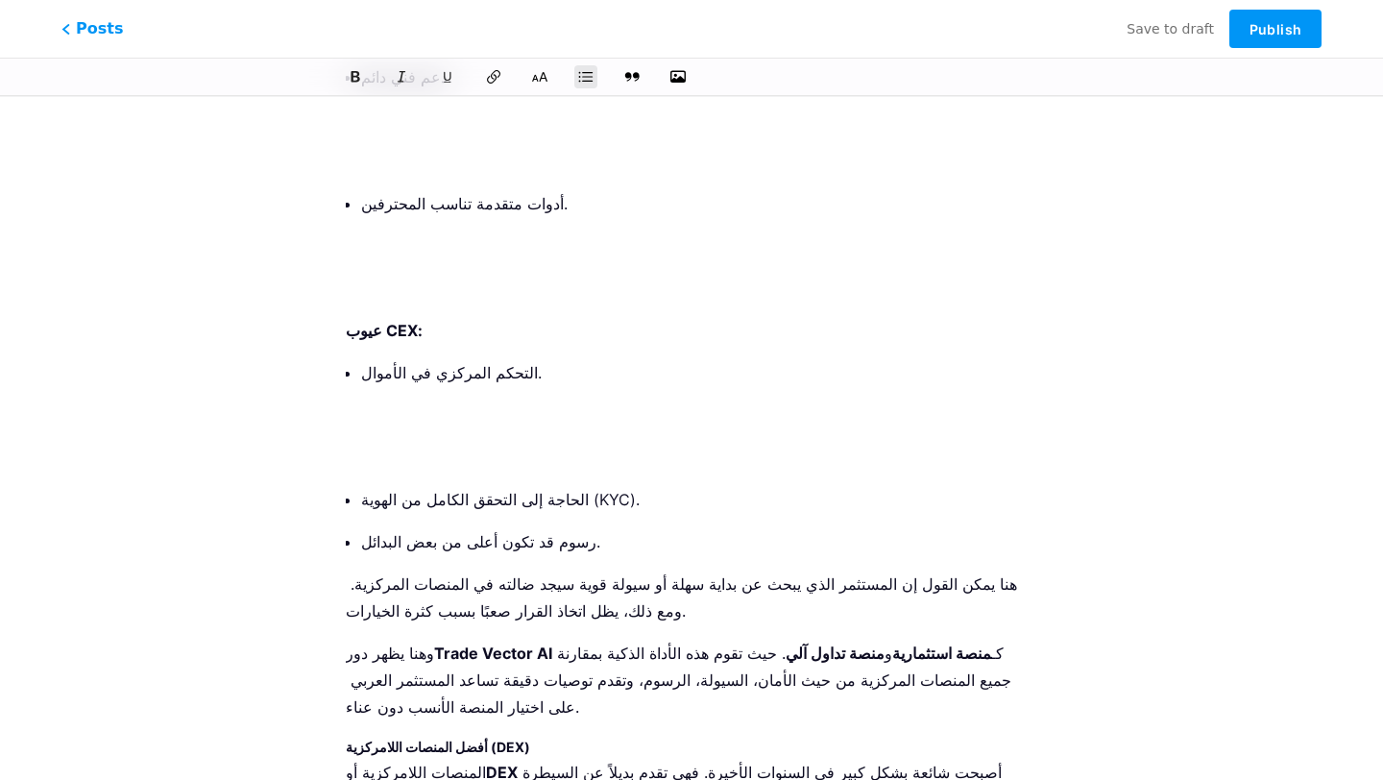
scroll to position [4033, 0]
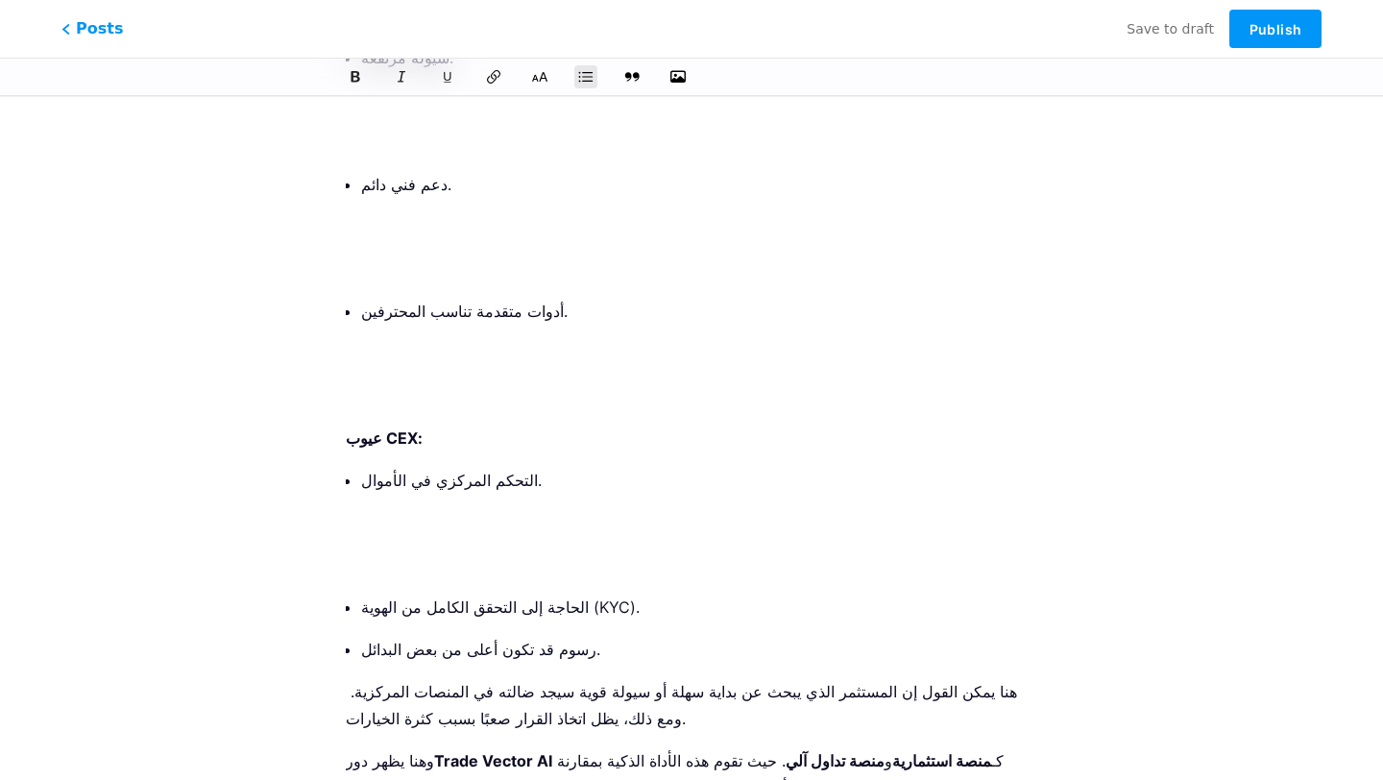
click at [398, 467] on li "التحكم المركزي في الأموال." at bounding box center [699, 522] width 676 height 111
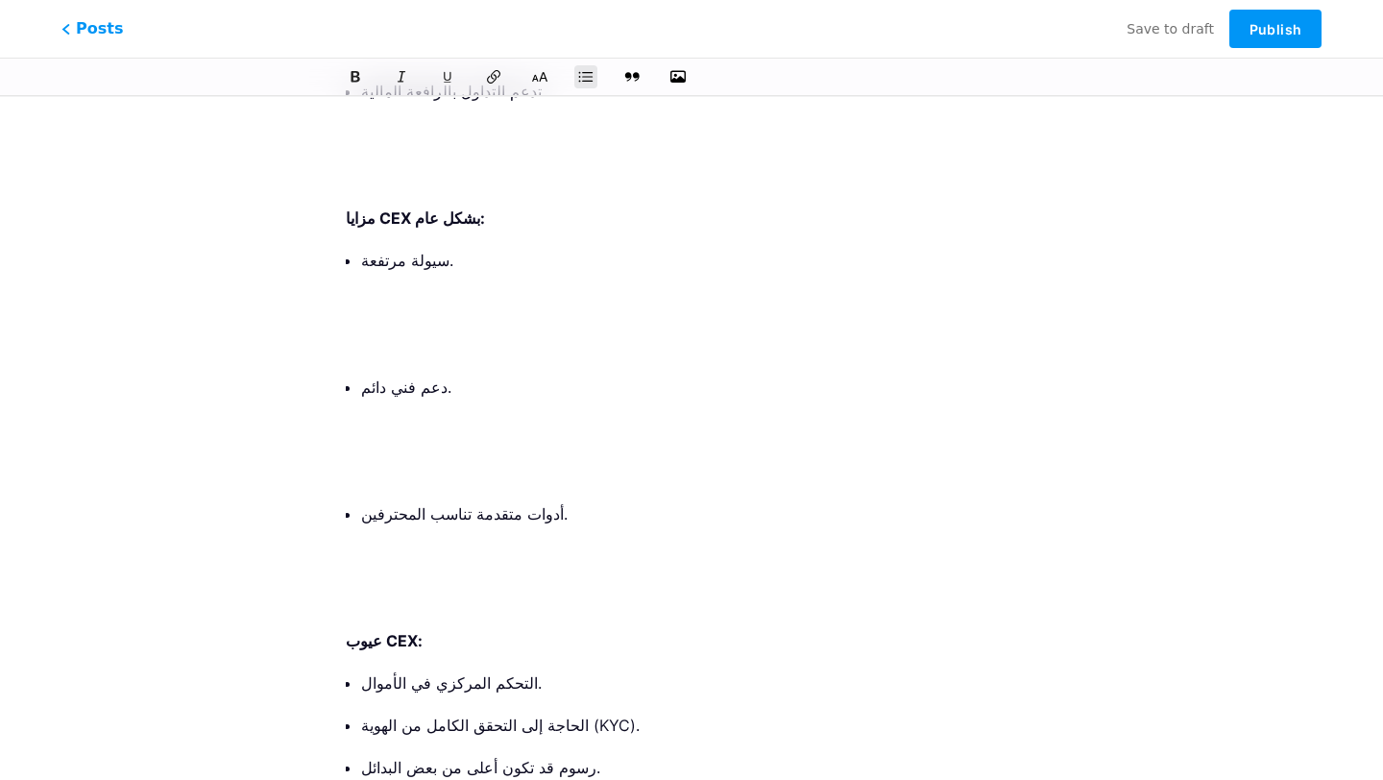
click at [394, 585] on p at bounding box center [699, 598] width 676 height 27
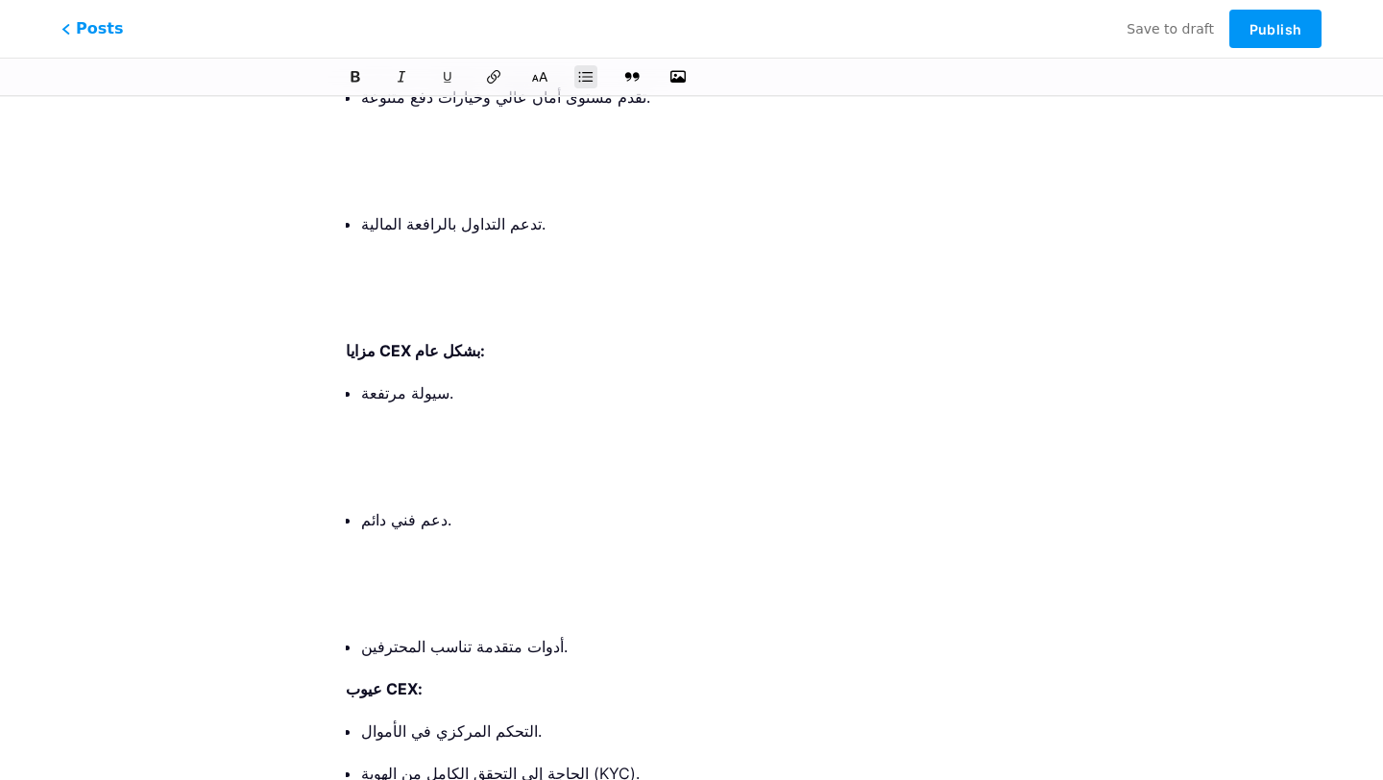
scroll to position [3672, 0]
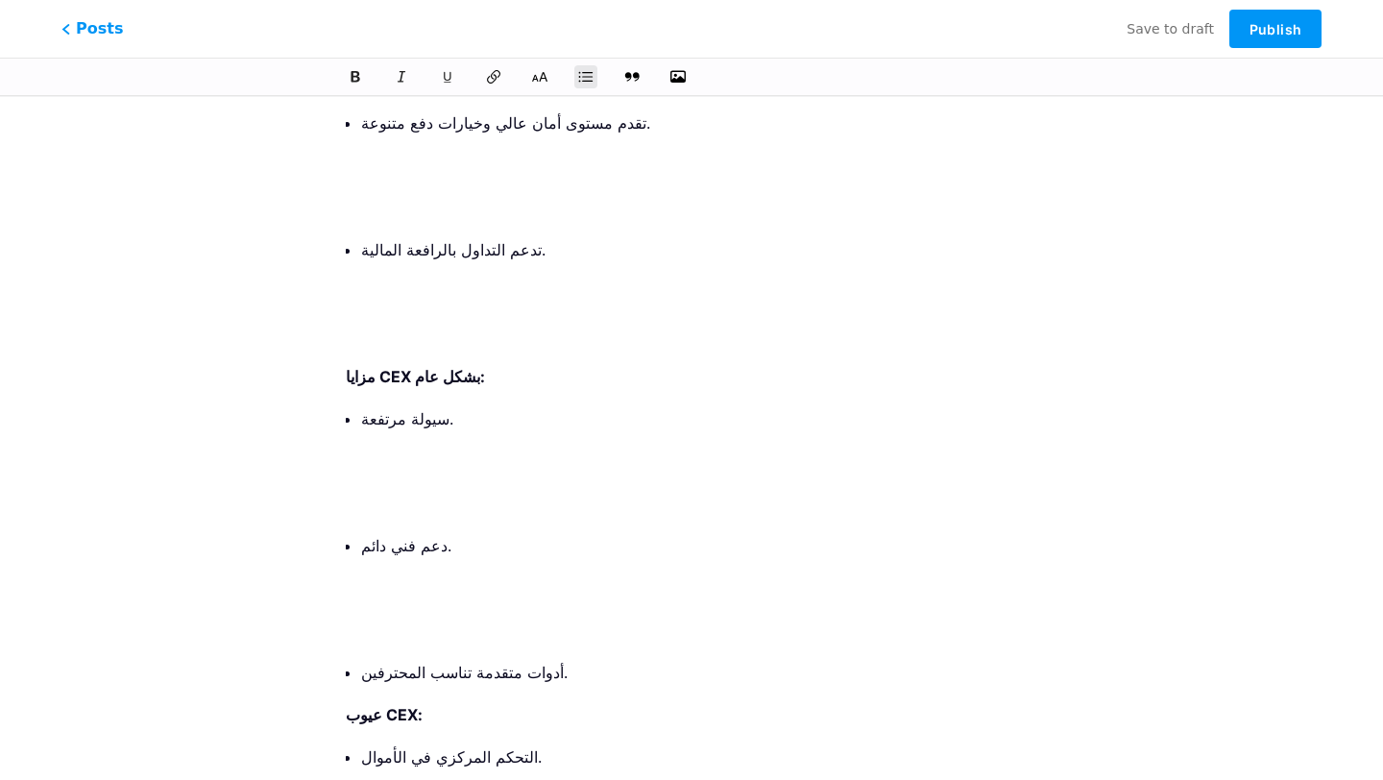
click at [394, 574] on p at bounding box center [699, 587] width 676 height 27
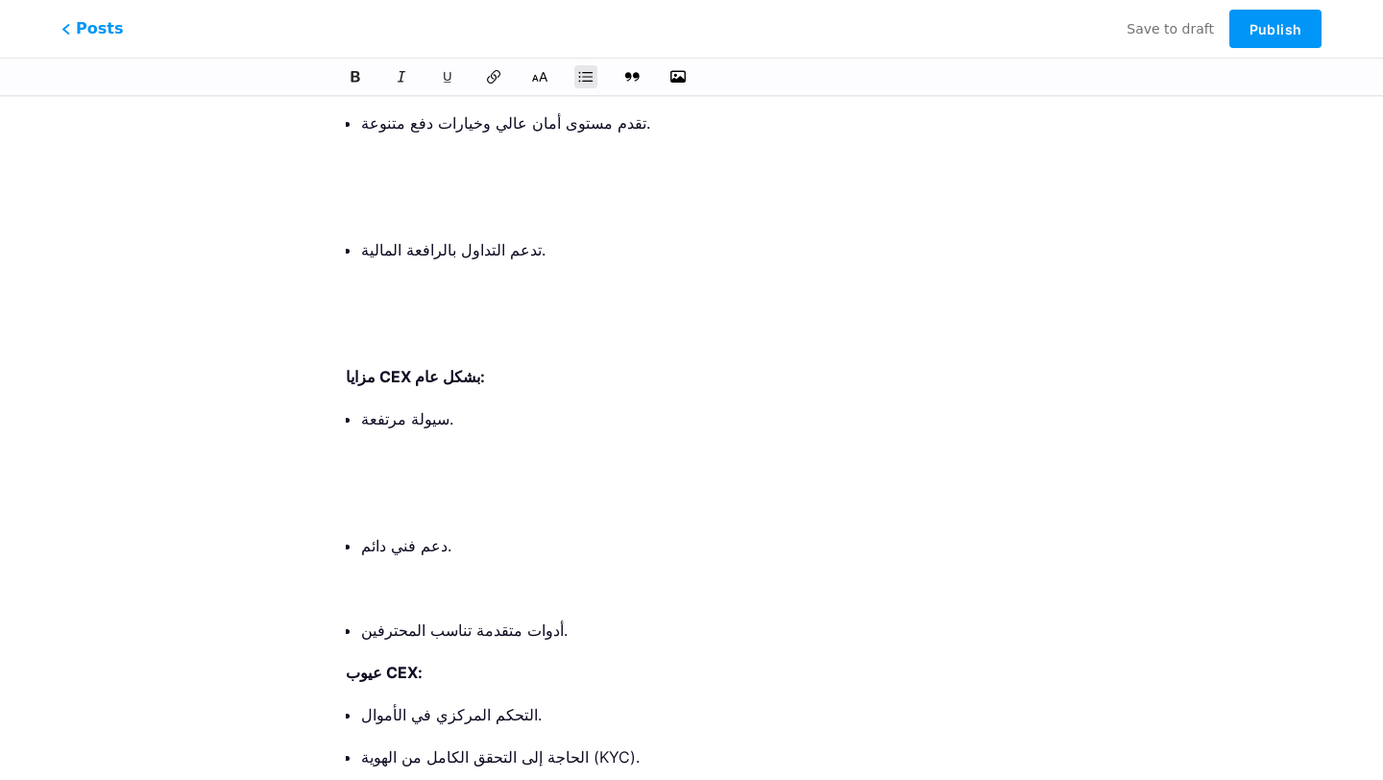
click at [391, 405] on ul "سيولة مرتفعة. دعم فني دائم. أدوات متقدمة تناسب المحترفين." at bounding box center [699, 524] width 676 height 238
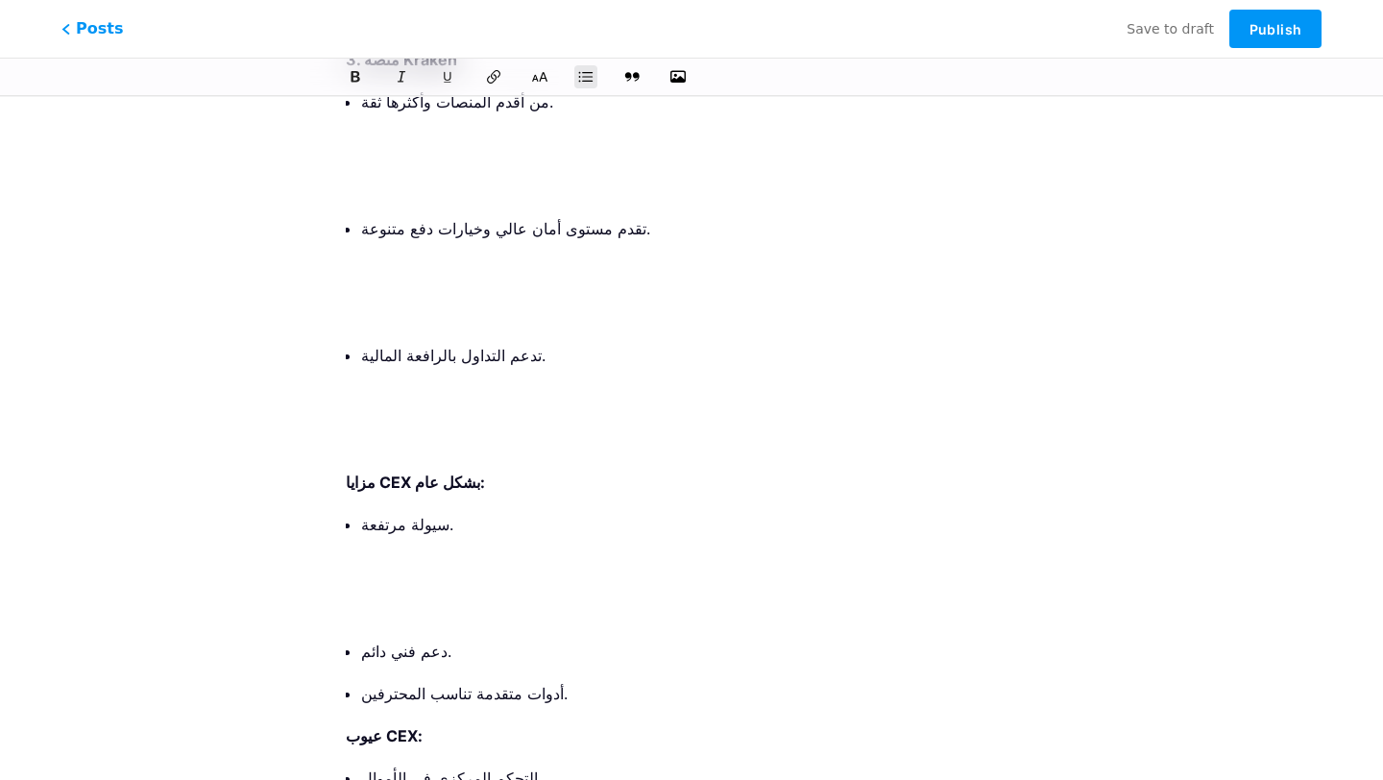
scroll to position [3562, 0]
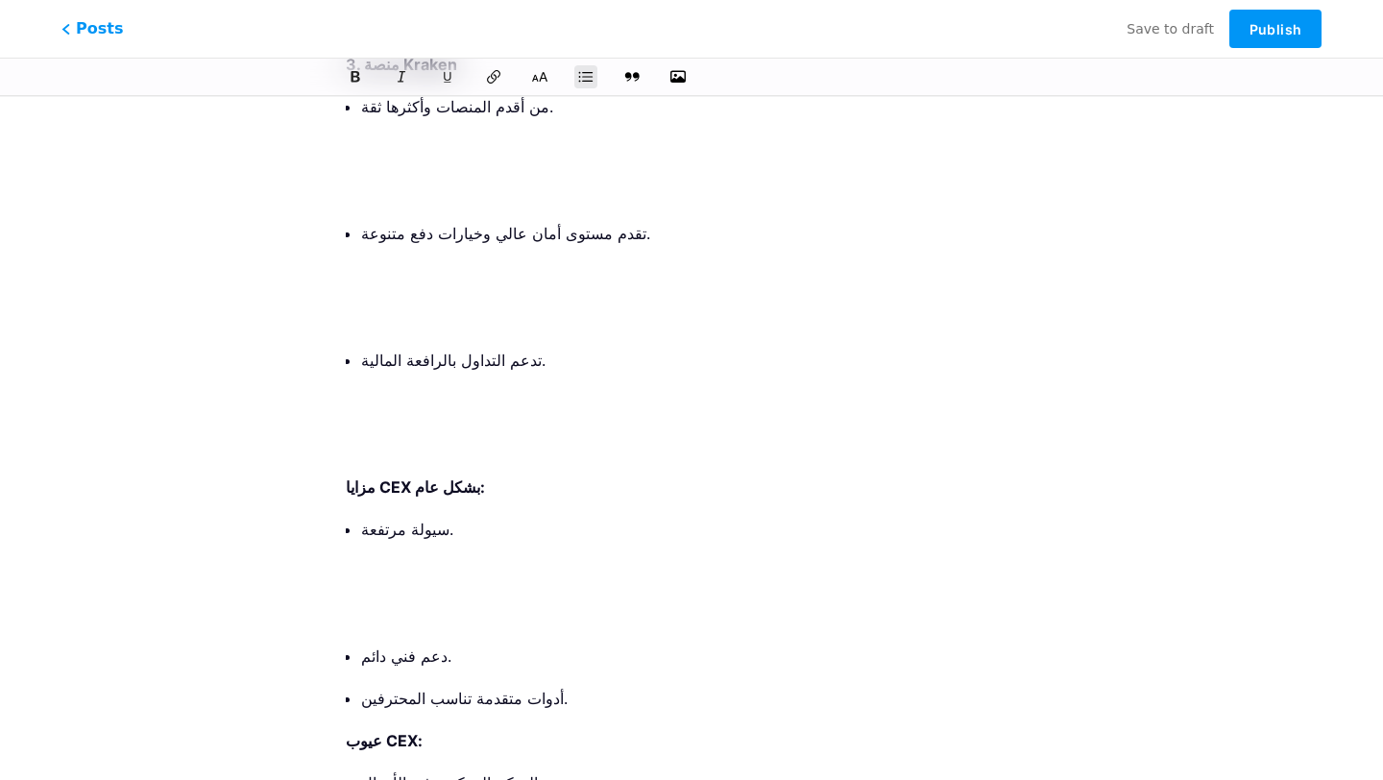
click at [383, 516] on ul "سيولة مرتفعة. دعم فني دائم. أدوات متقدمة تناسب المحترفين." at bounding box center [699, 614] width 676 height 196
click at [384, 600] on p at bounding box center [699, 613] width 676 height 27
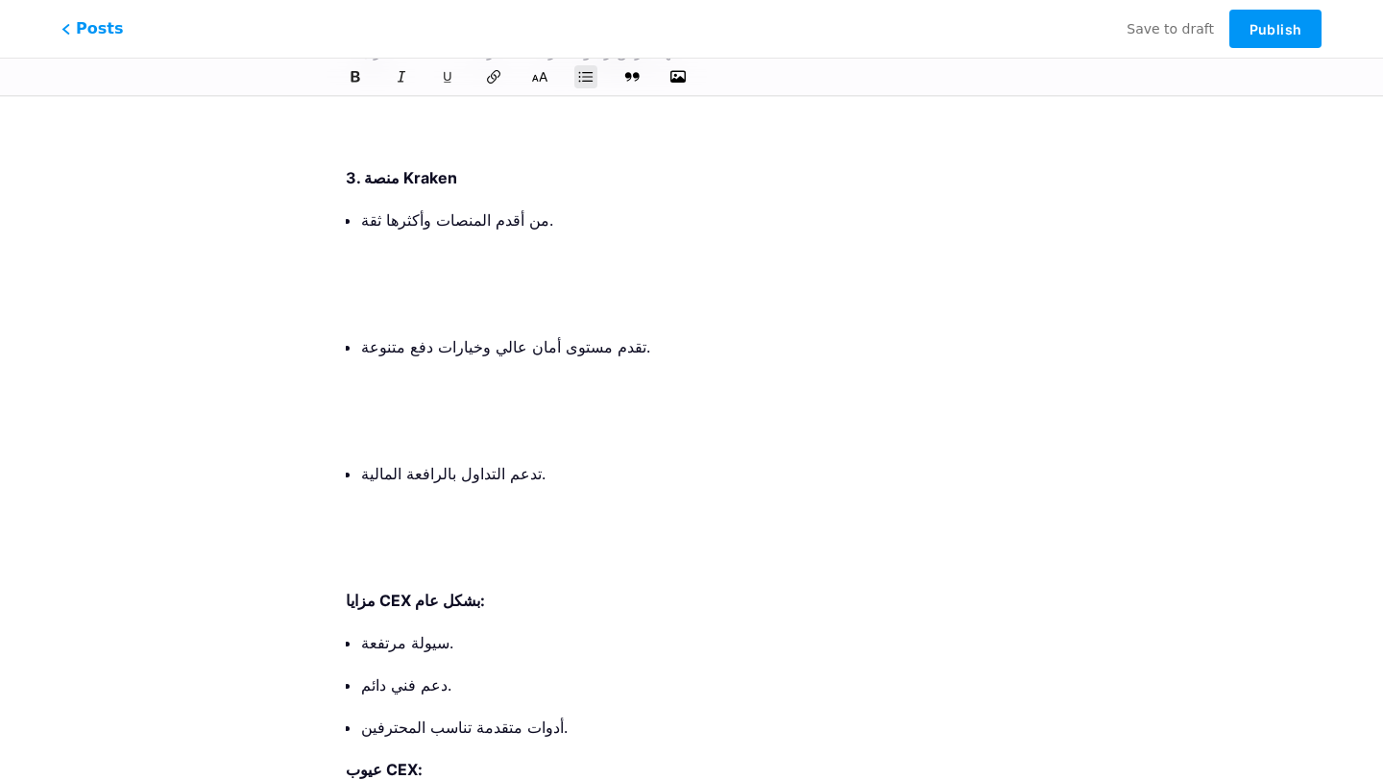
click at [381, 544] on p at bounding box center [699, 557] width 676 height 27
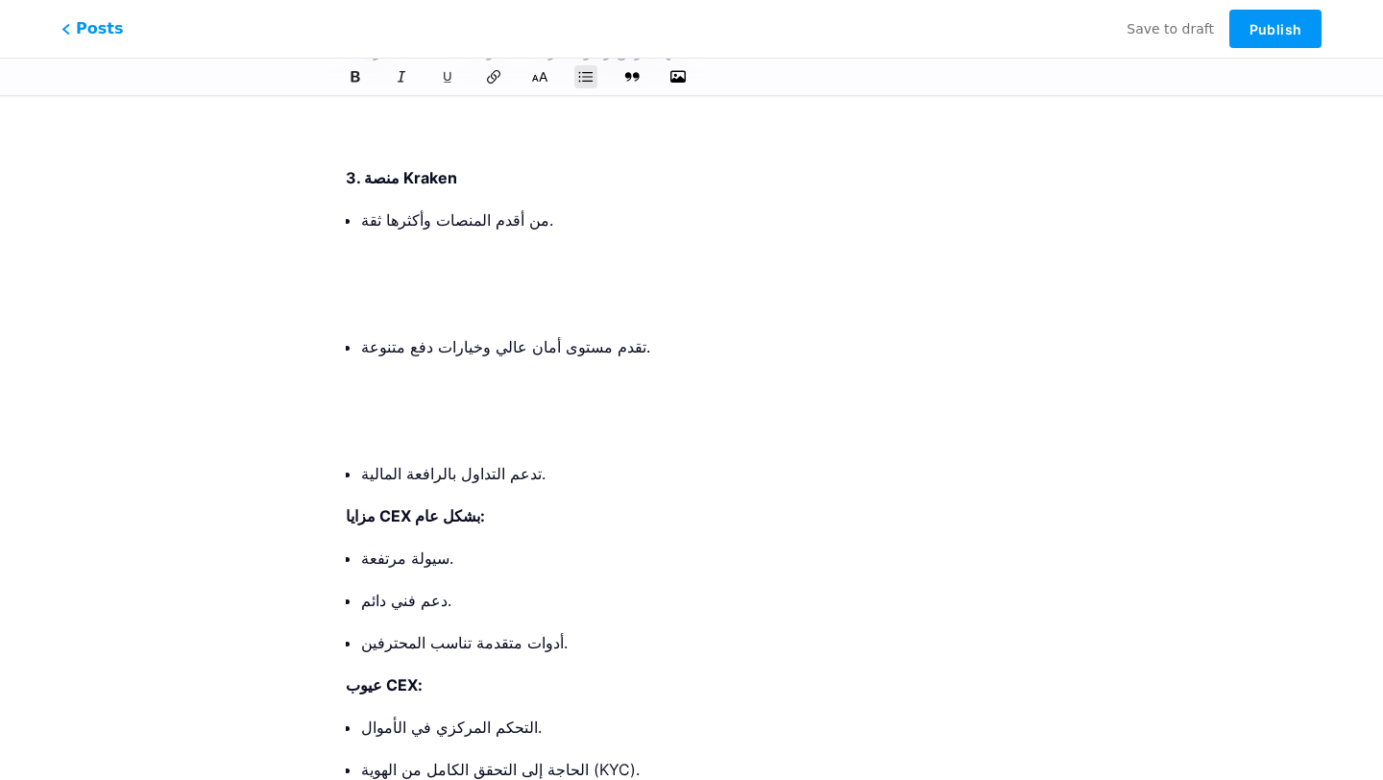
scroll to position [3208, 0]
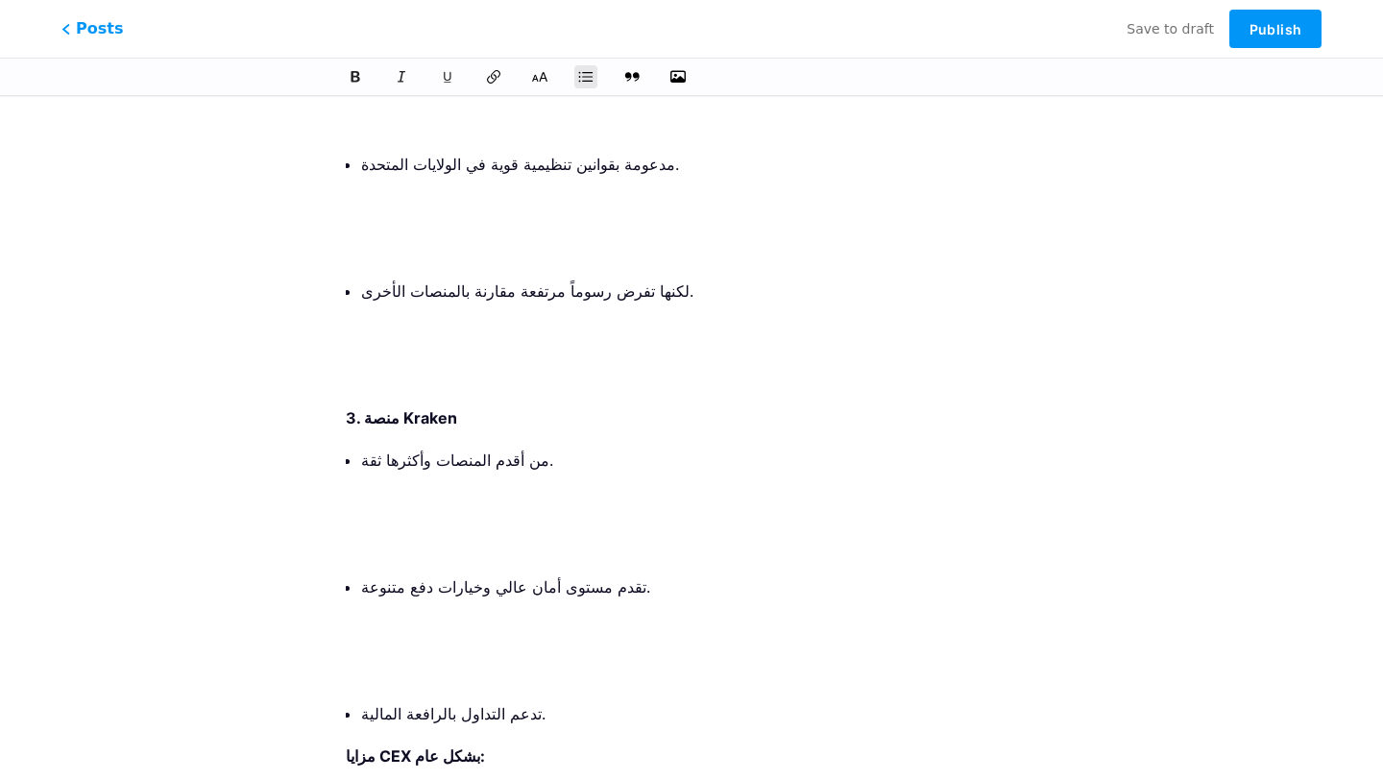
click at [367, 658] on p at bounding box center [699, 671] width 676 height 27
click at [412, 531] on p at bounding box center [699, 544] width 676 height 27
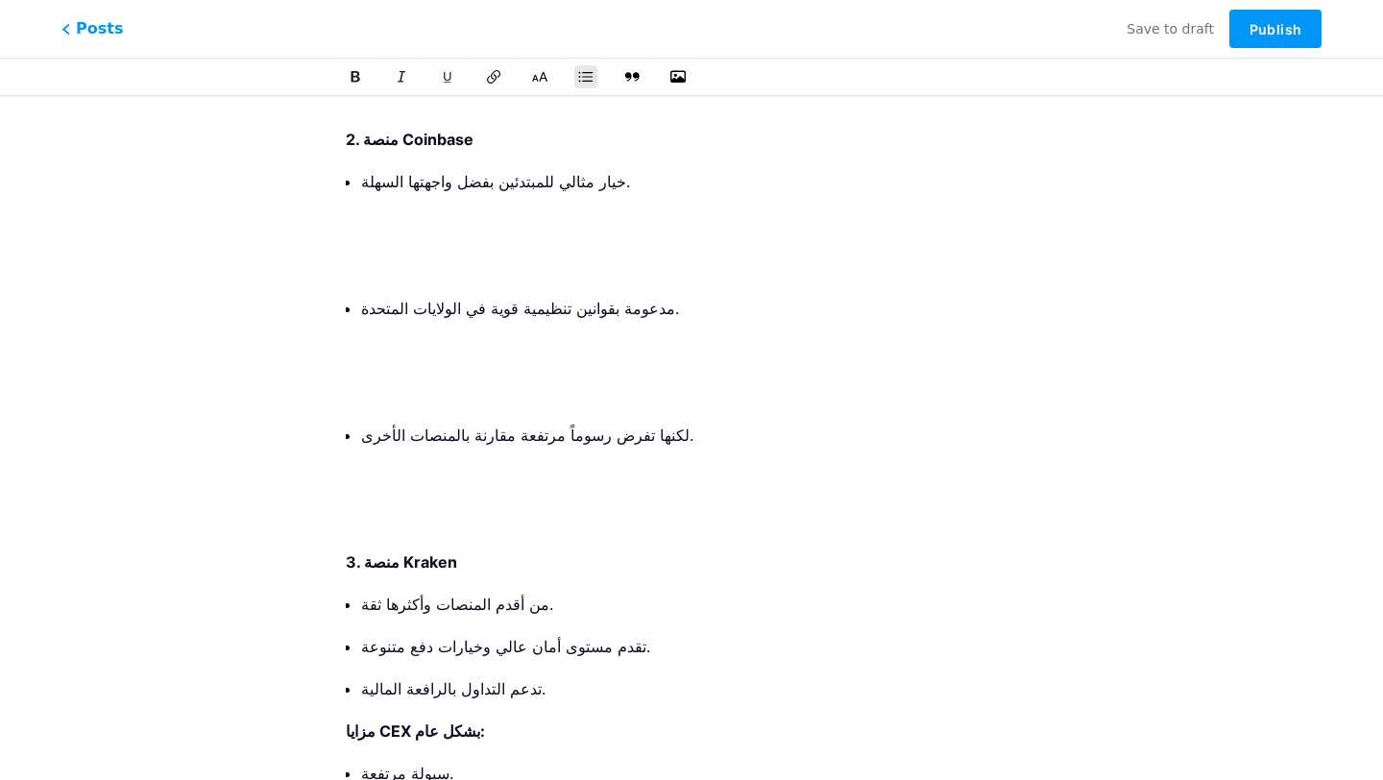
click at [405, 506] on p at bounding box center [699, 519] width 676 height 27
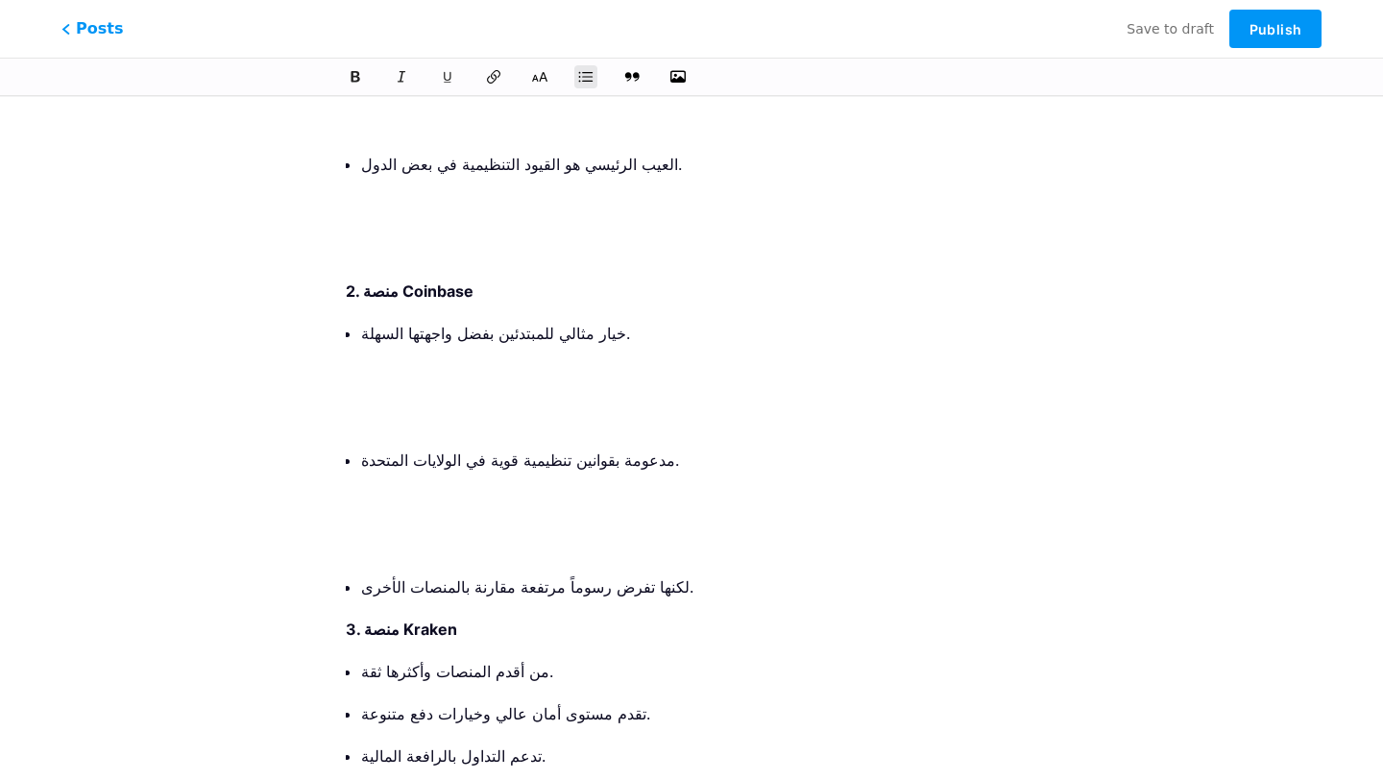
scroll to position [2910, 0]
click at [404, 492] on p at bounding box center [699, 505] width 676 height 27
click at [404, 534] on p at bounding box center [699, 547] width 676 height 27
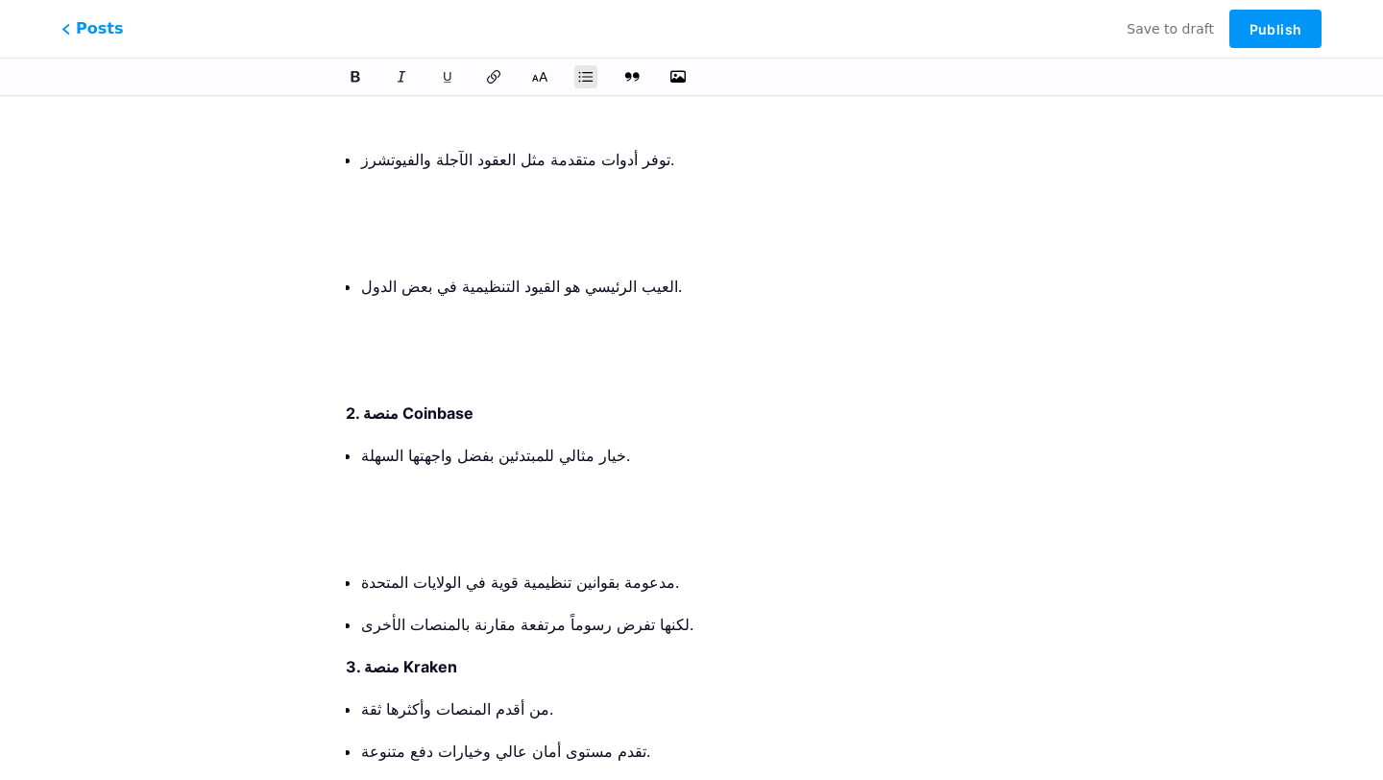
click at [404, 526] on p at bounding box center [699, 539] width 676 height 27
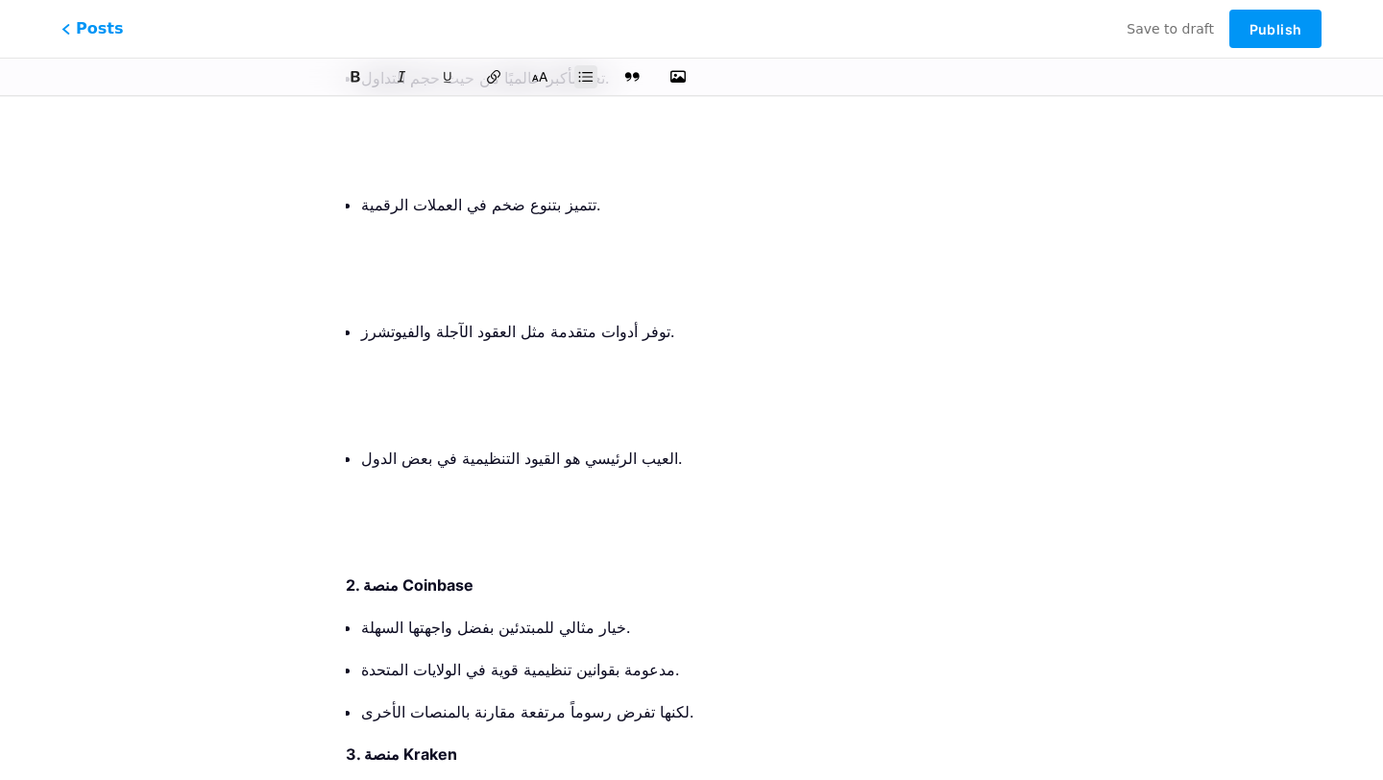
scroll to position [2597, 0]
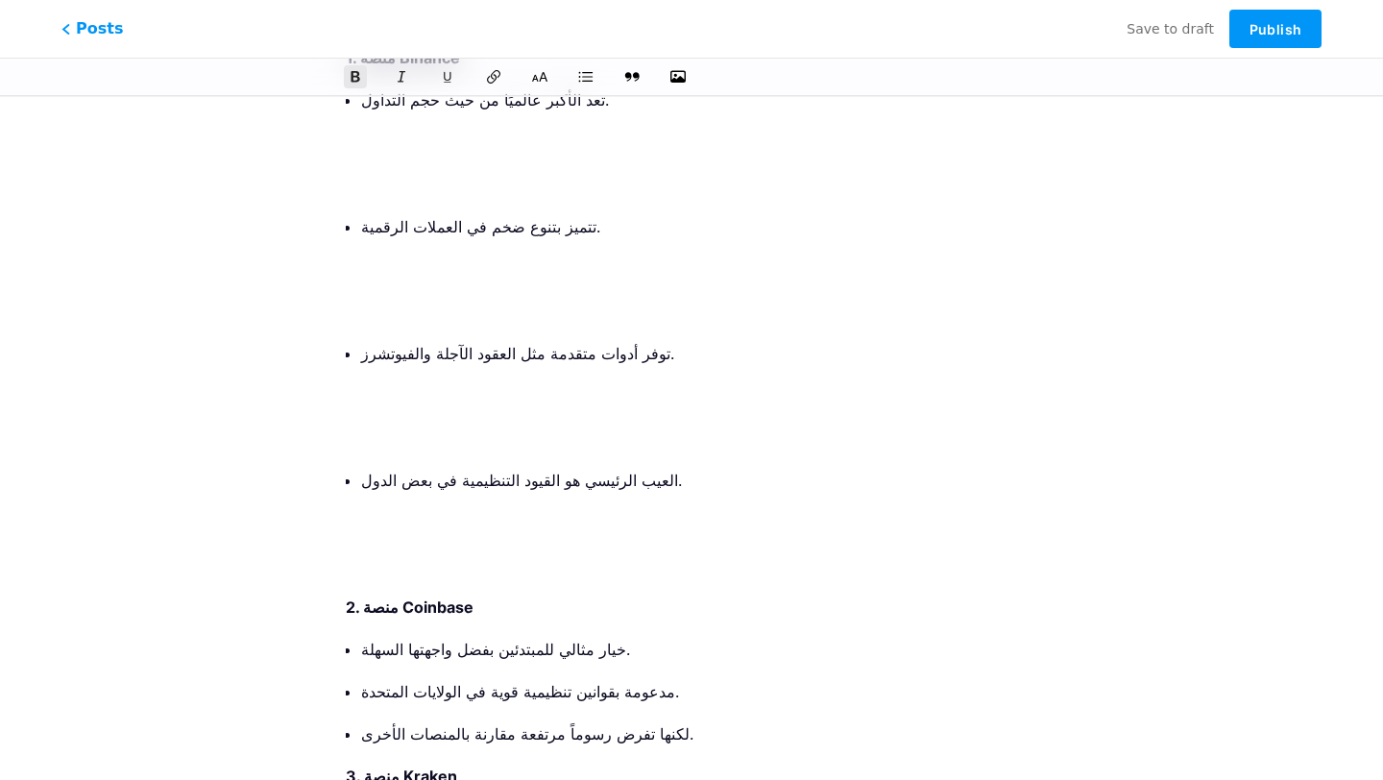
click at [394, 551] on p at bounding box center [699, 564] width 676 height 27
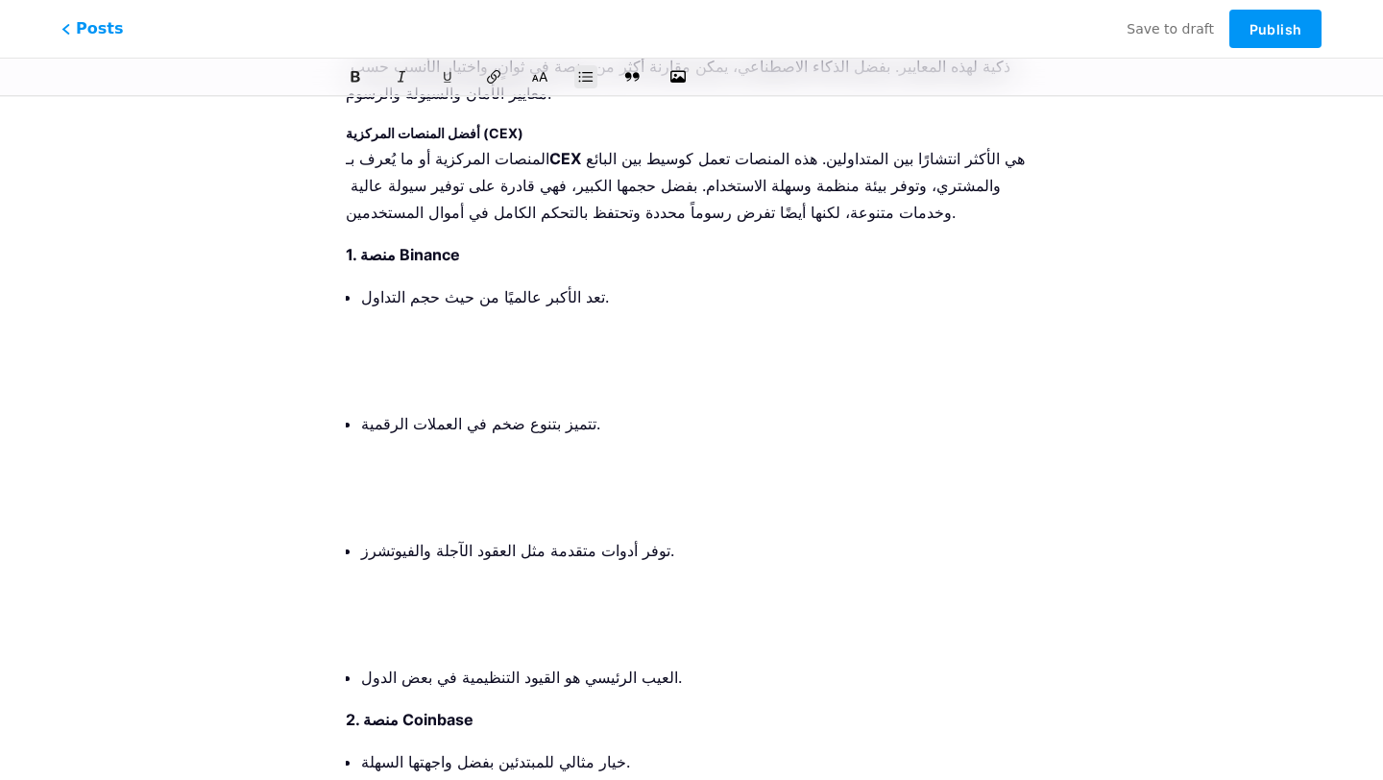
scroll to position [2380, 0]
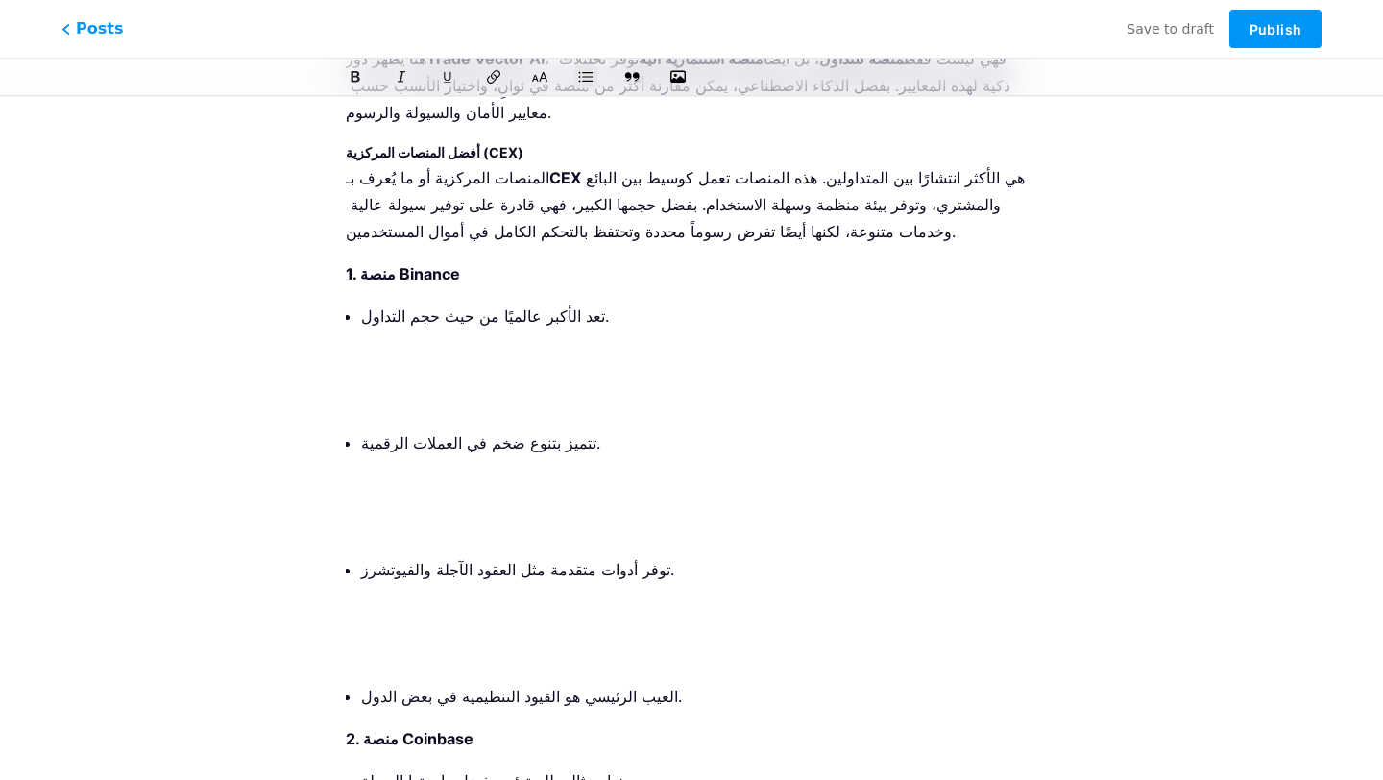
click at [384, 640] on p at bounding box center [699, 653] width 676 height 27
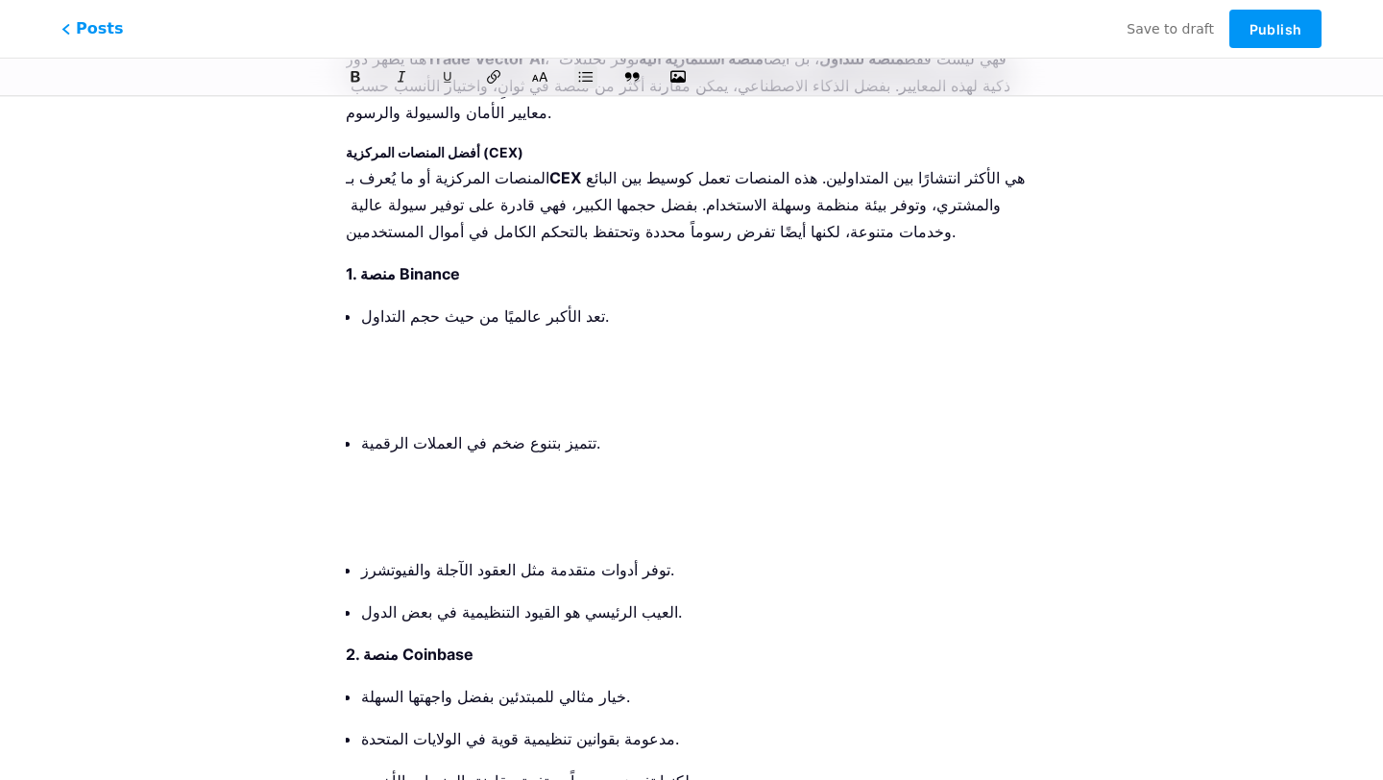
click at [399, 514] on p at bounding box center [699, 527] width 676 height 27
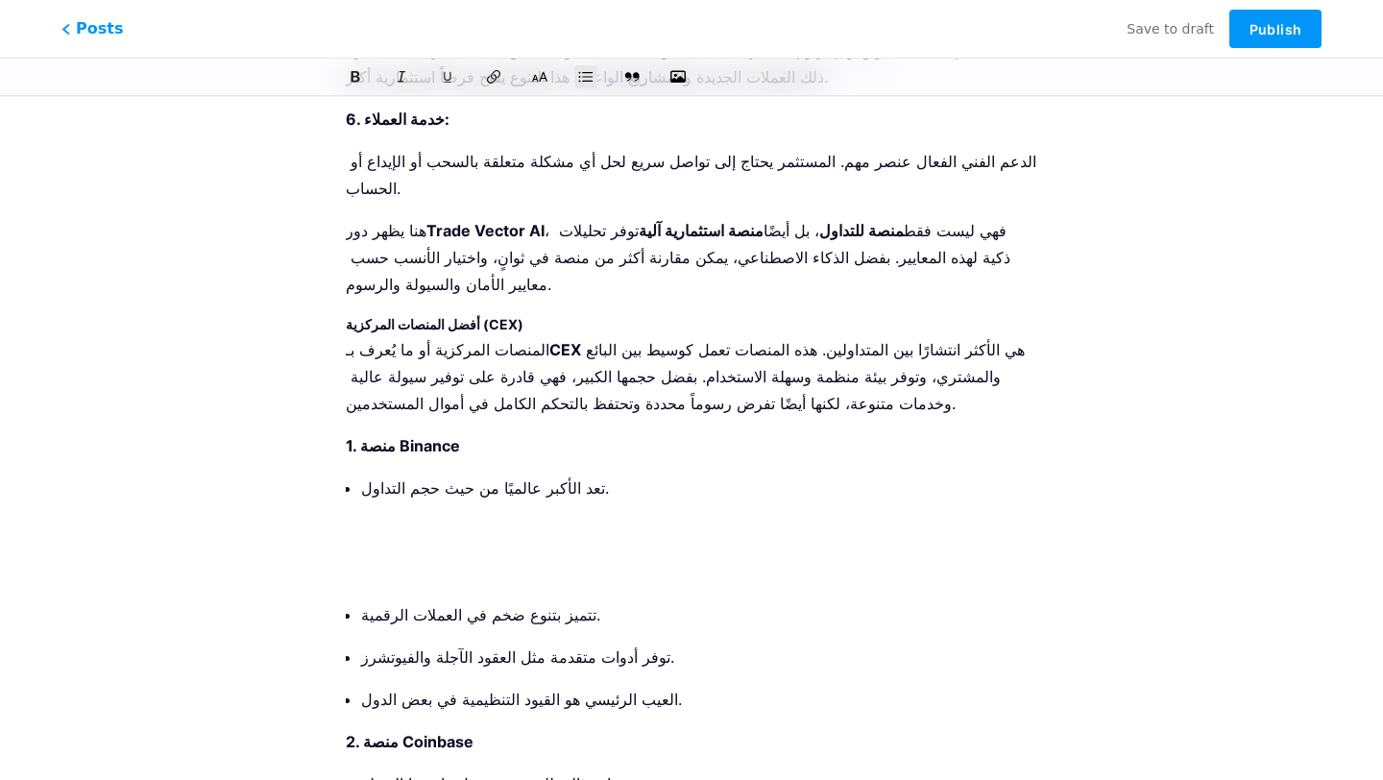
click at [382, 559] on p at bounding box center [699, 572] width 676 height 27
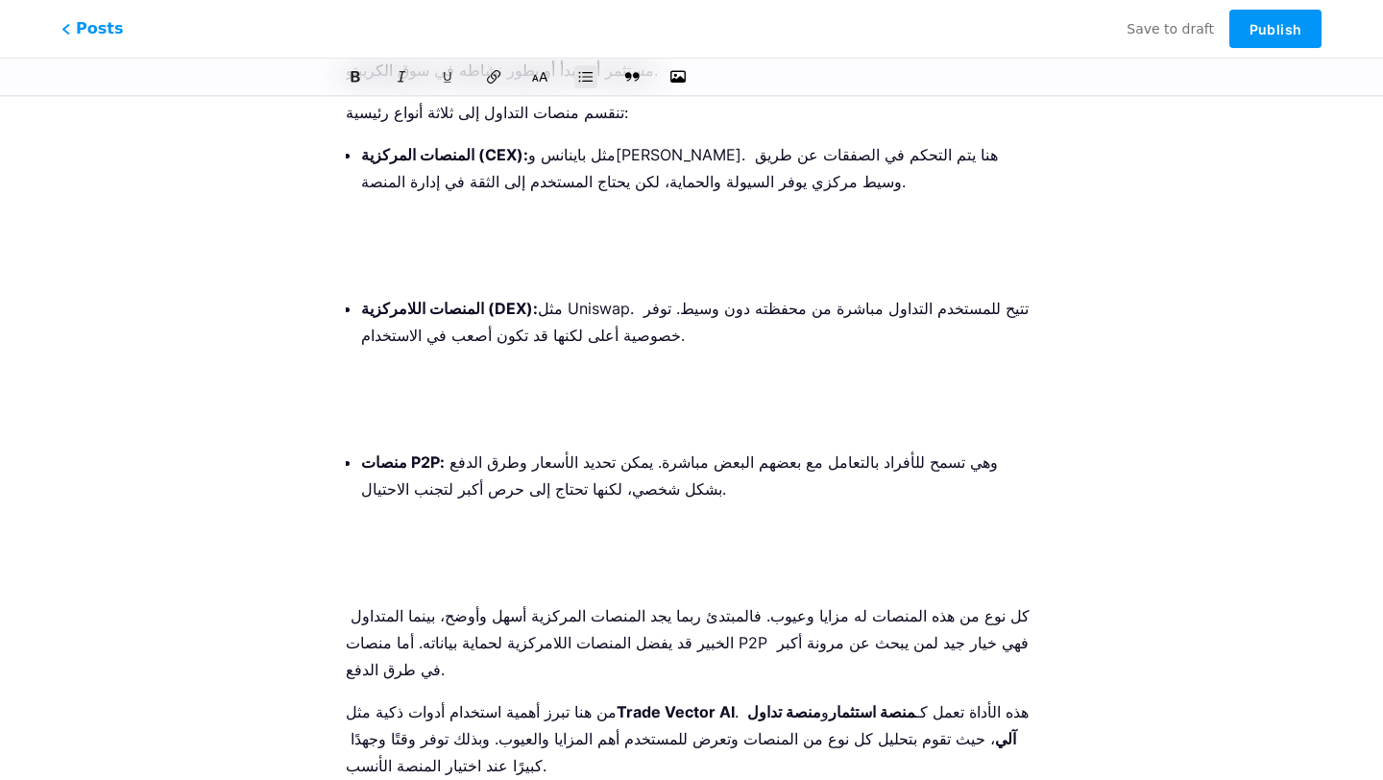
scroll to position [764, 0]
click at [398, 559] on p at bounding box center [699, 572] width 676 height 27
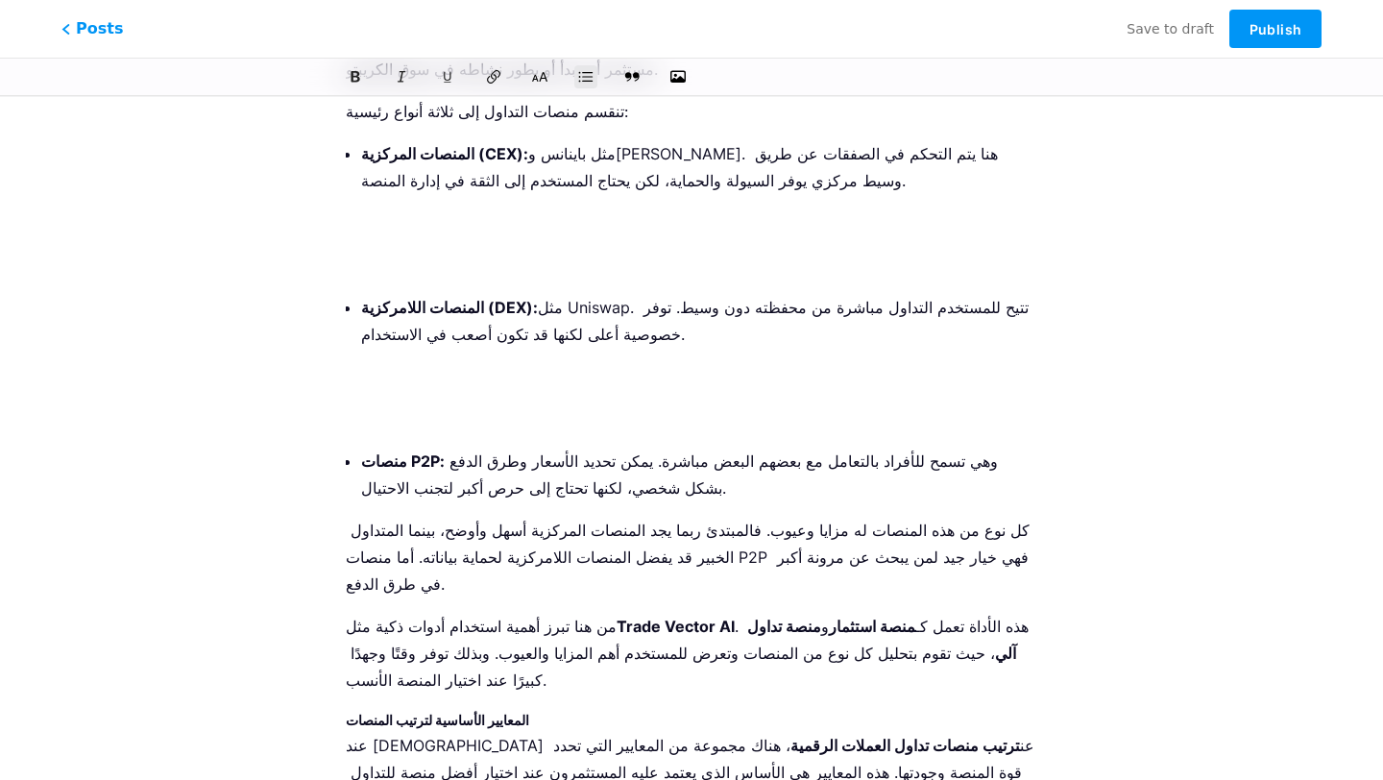
click at [409, 371] on ul "المنصات المركزية (CEX): مثل باينانس وكوين بيس. هنا يتم التحكم في الصفقات عن طري…" at bounding box center [699, 320] width 676 height 361
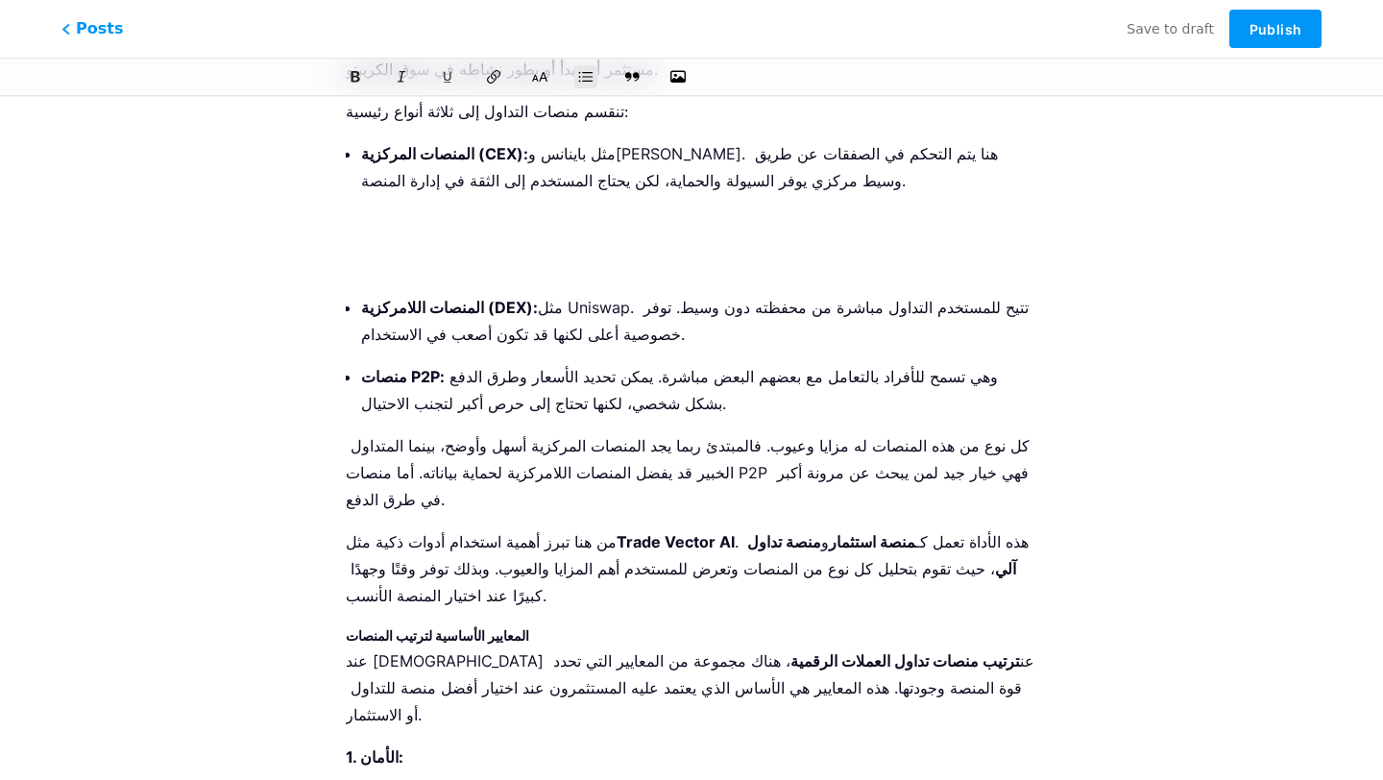
click at [411, 252] on p at bounding box center [699, 265] width 676 height 27
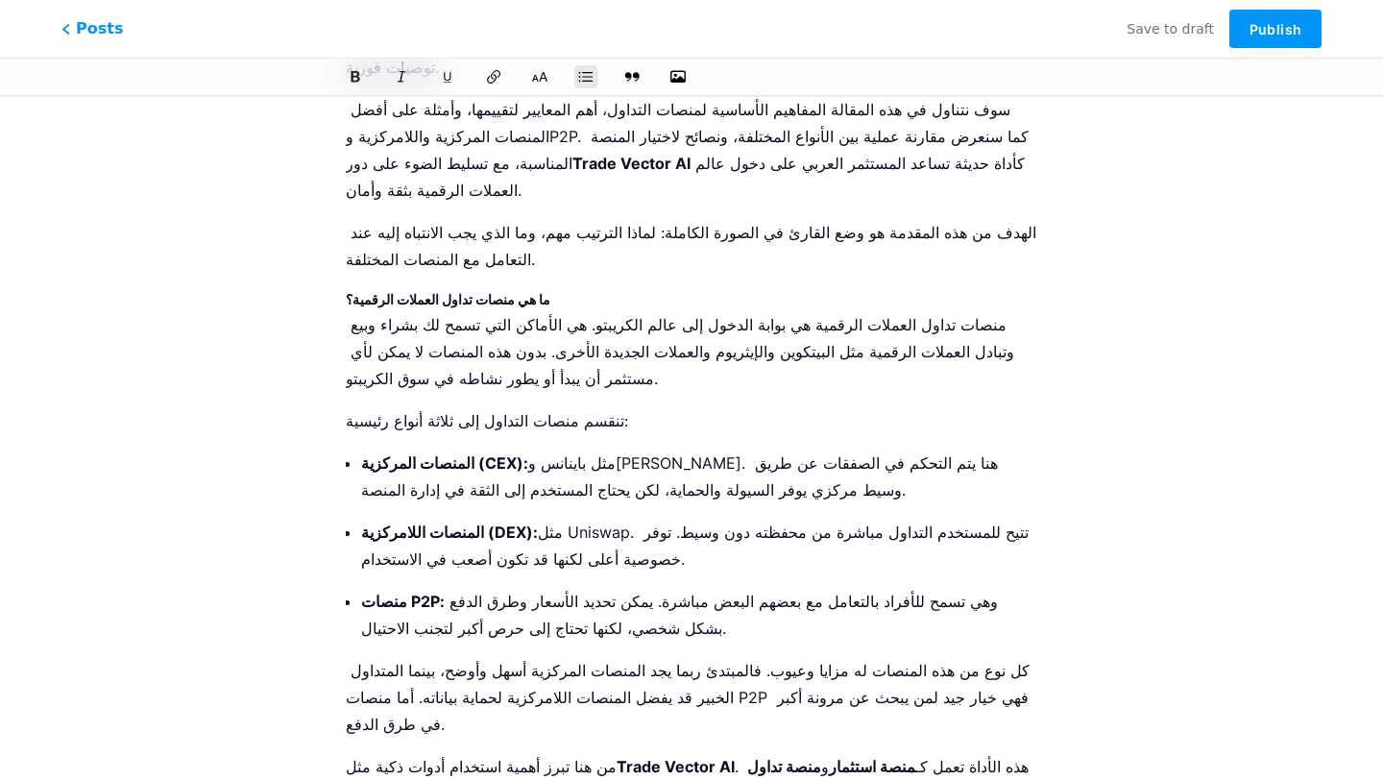
scroll to position [0, 0]
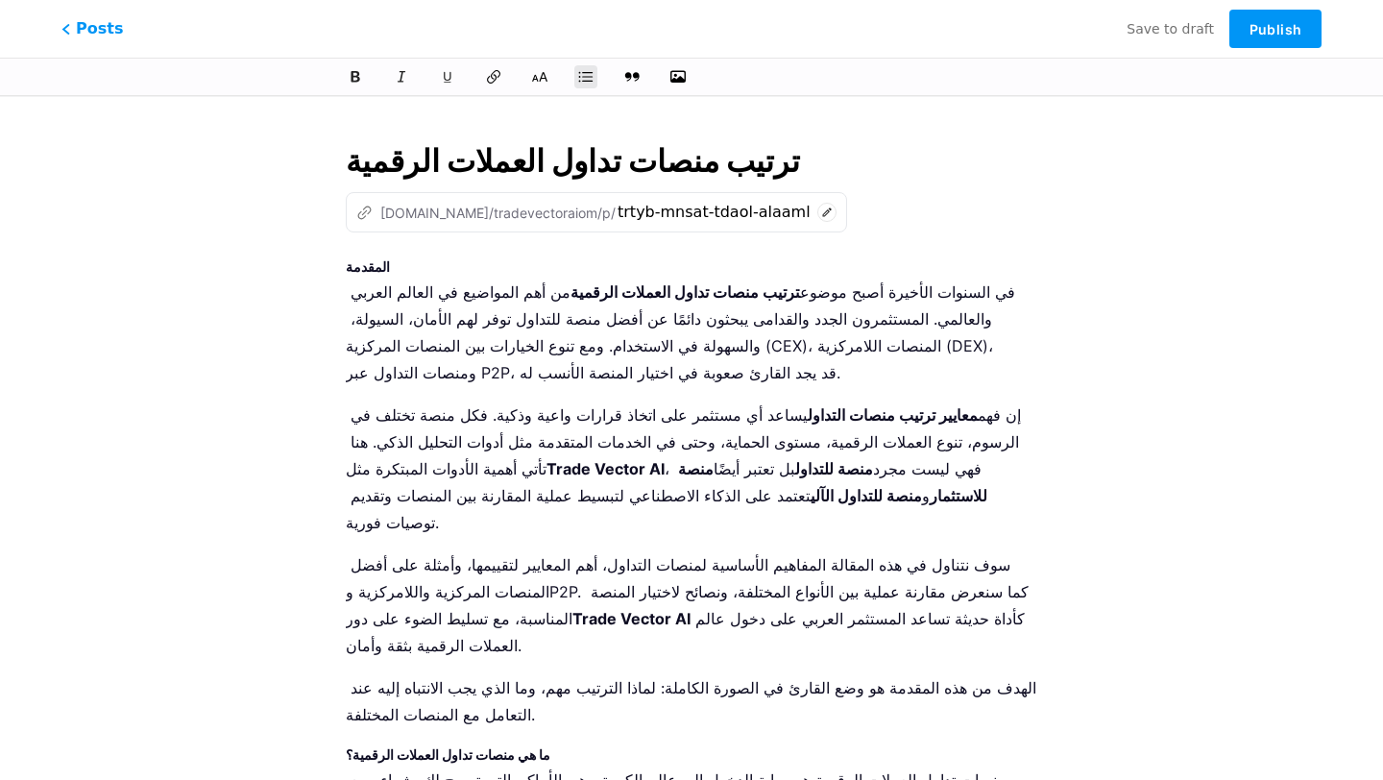
click at [371, 271] on strong "المقدمة" at bounding box center [368, 266] width 44 height 16
click at [543, 72] on icon at bounding box center [539, 76] width 19 height 19
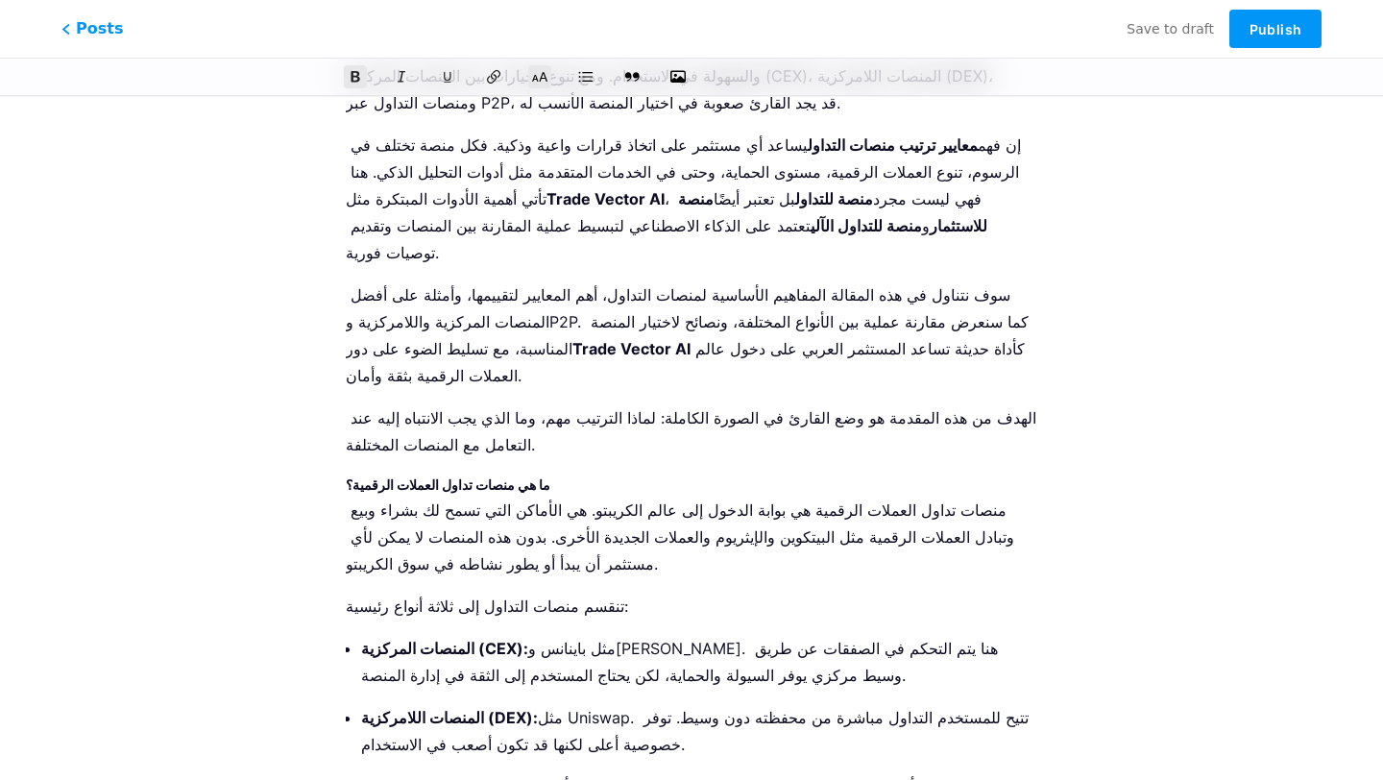
scroll to position [294, 0]
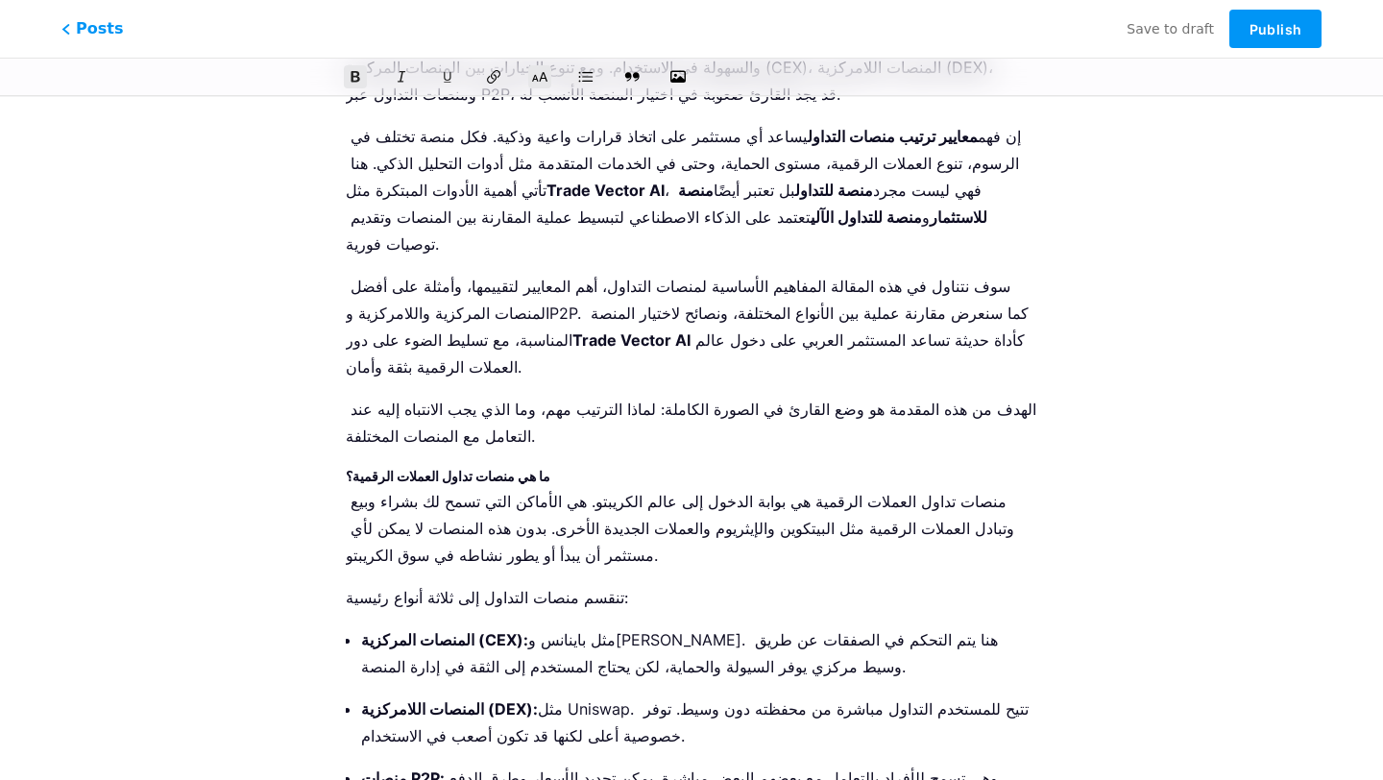
click at [466, 468] on strong "ما هي منصات تداول العملات الرقمية؟" at bounding box center [448, 476] width 205 height 16
click at [538, 84] on icon at bounding box center [539, 76] width 19 height 19
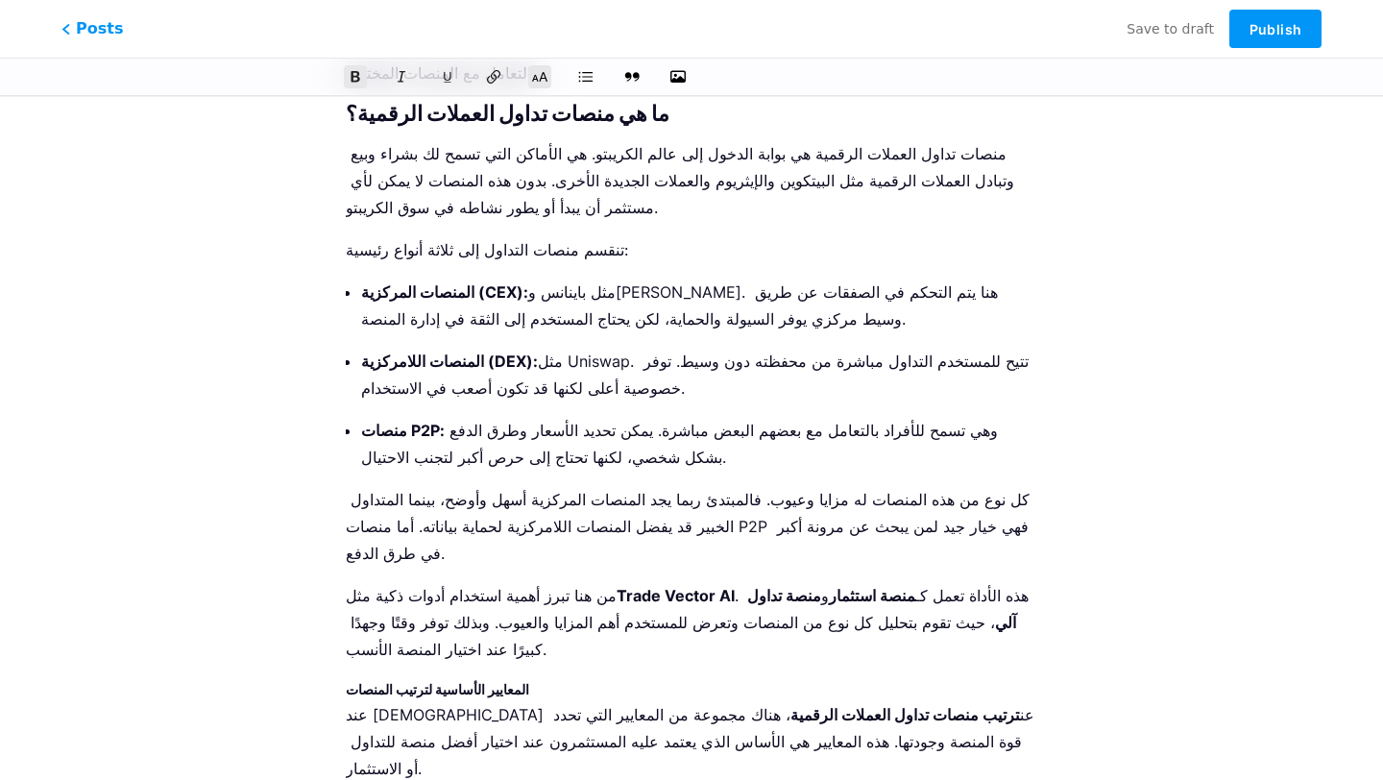
scroll to position [675, 0]
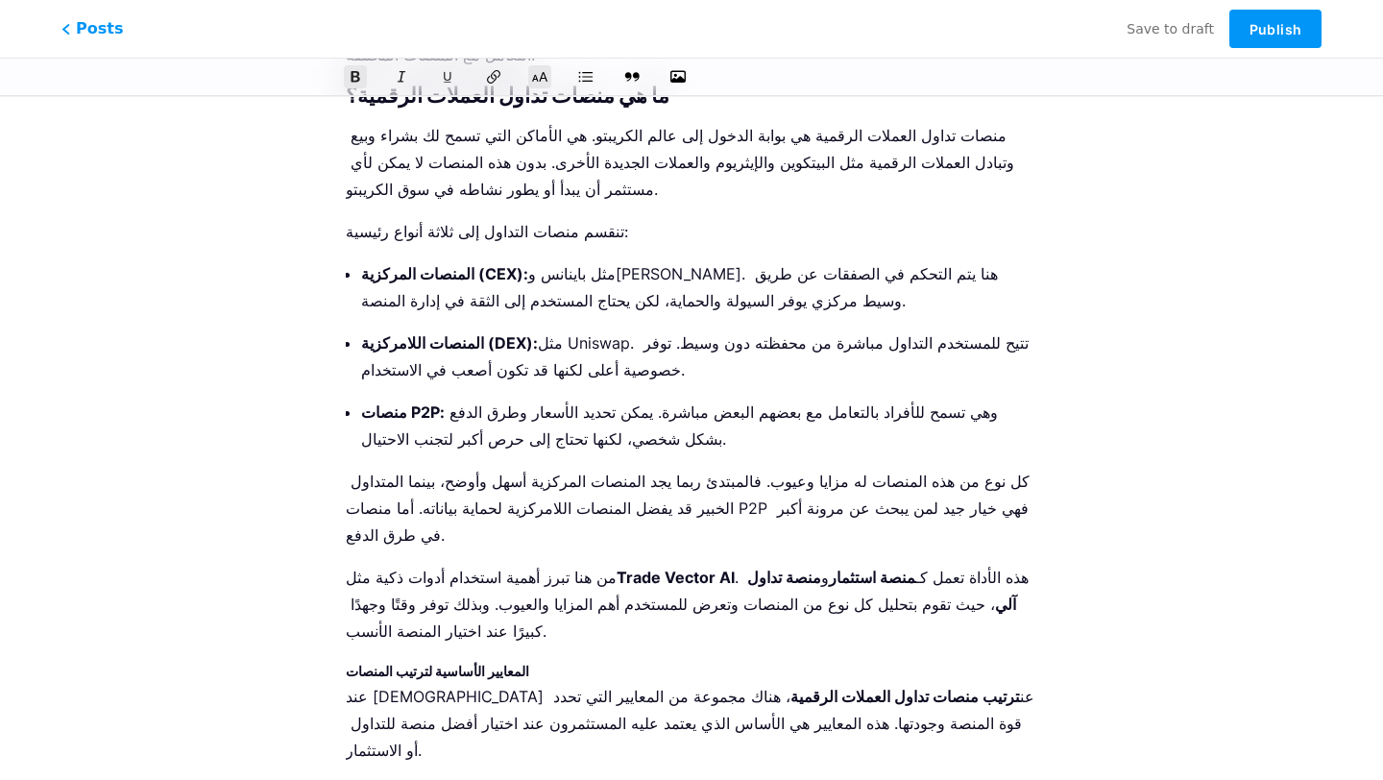
click at [424, 663] on strong "المعايير الأساسية لترتيب المنصات" at bounding box center [437, 671] width 183 height 16
click at [536, 74] on icon at bounding box center [539, 76] width 19 height 19
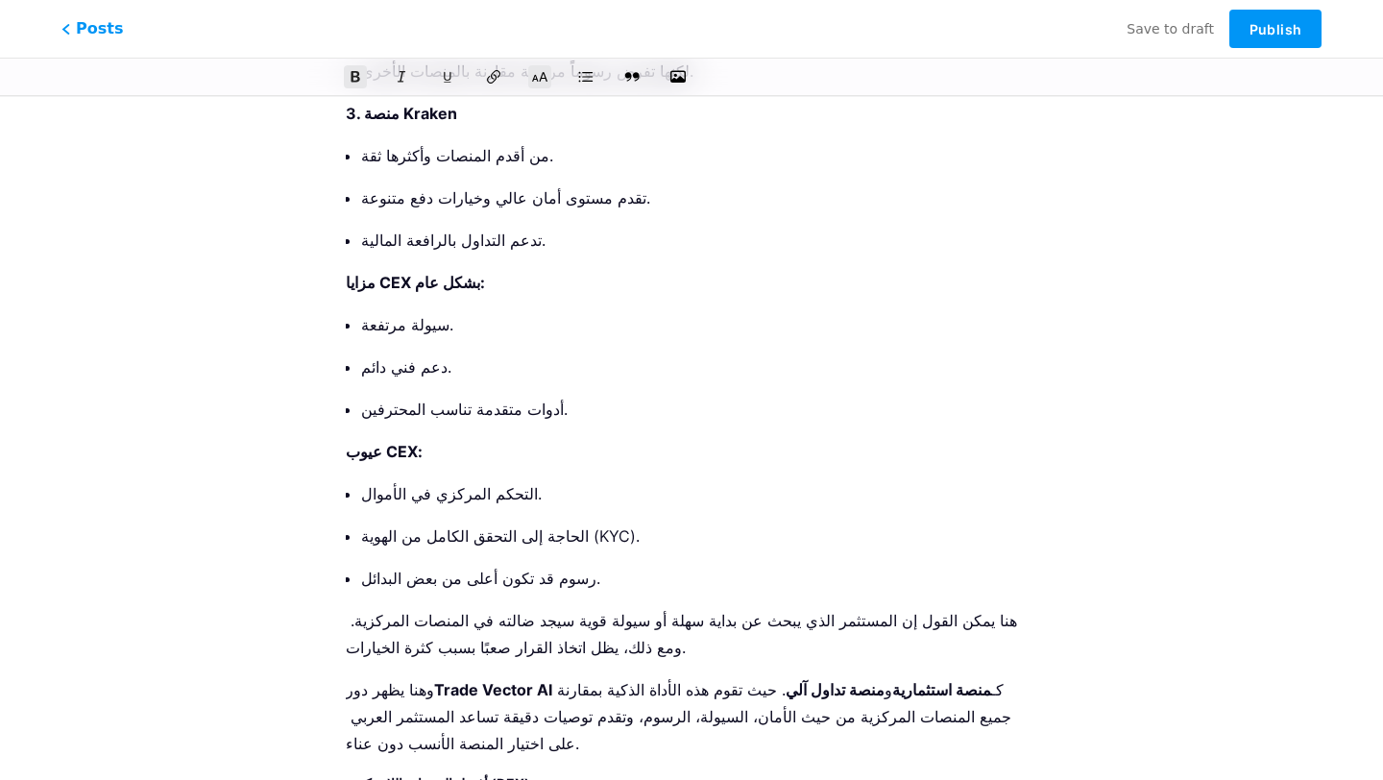
scroll to position [2810, 0]
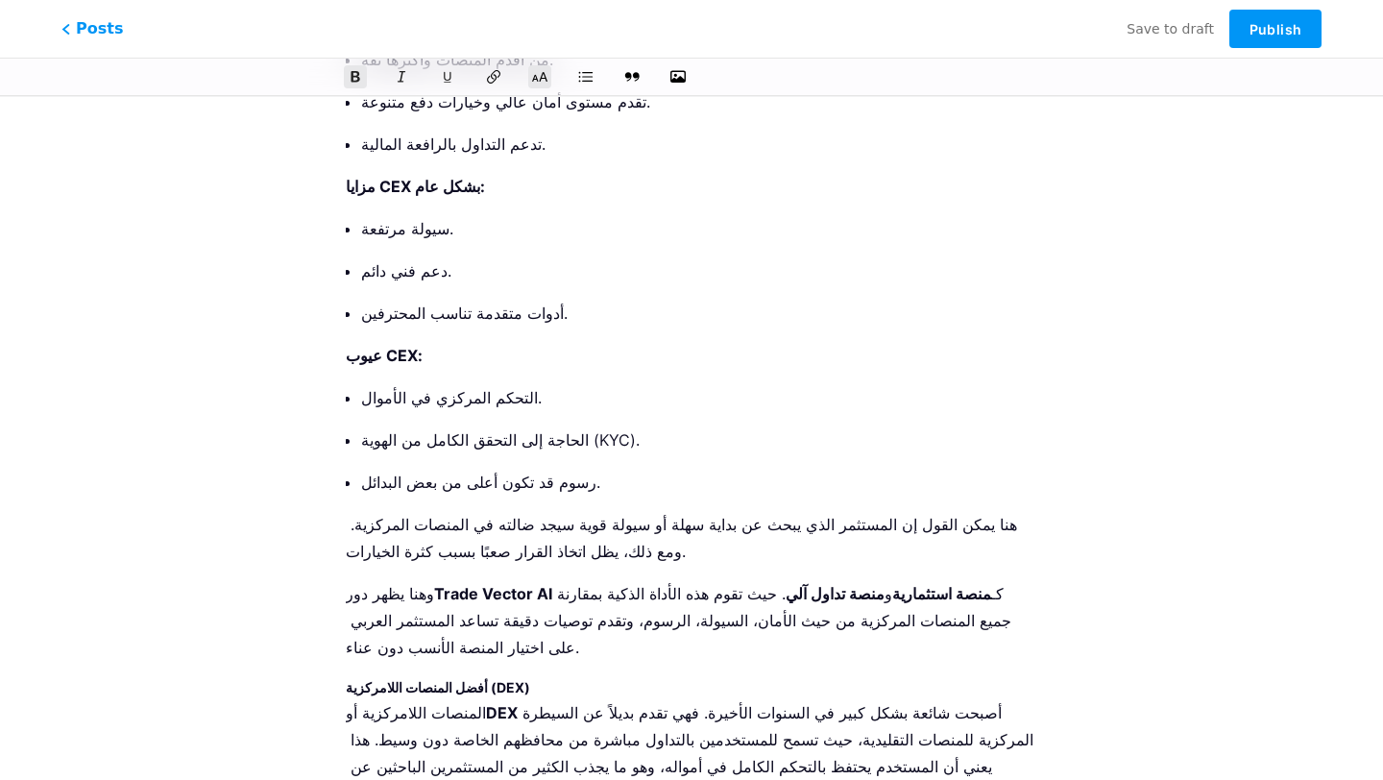
click at [471, 679] on strong "أفضل المنصات اللامركزية (DEX)" at bounding box center [438, 687] width 184 height 16
click at [536, 81] on icon at bounding box center [539, 76] width 19 height 19
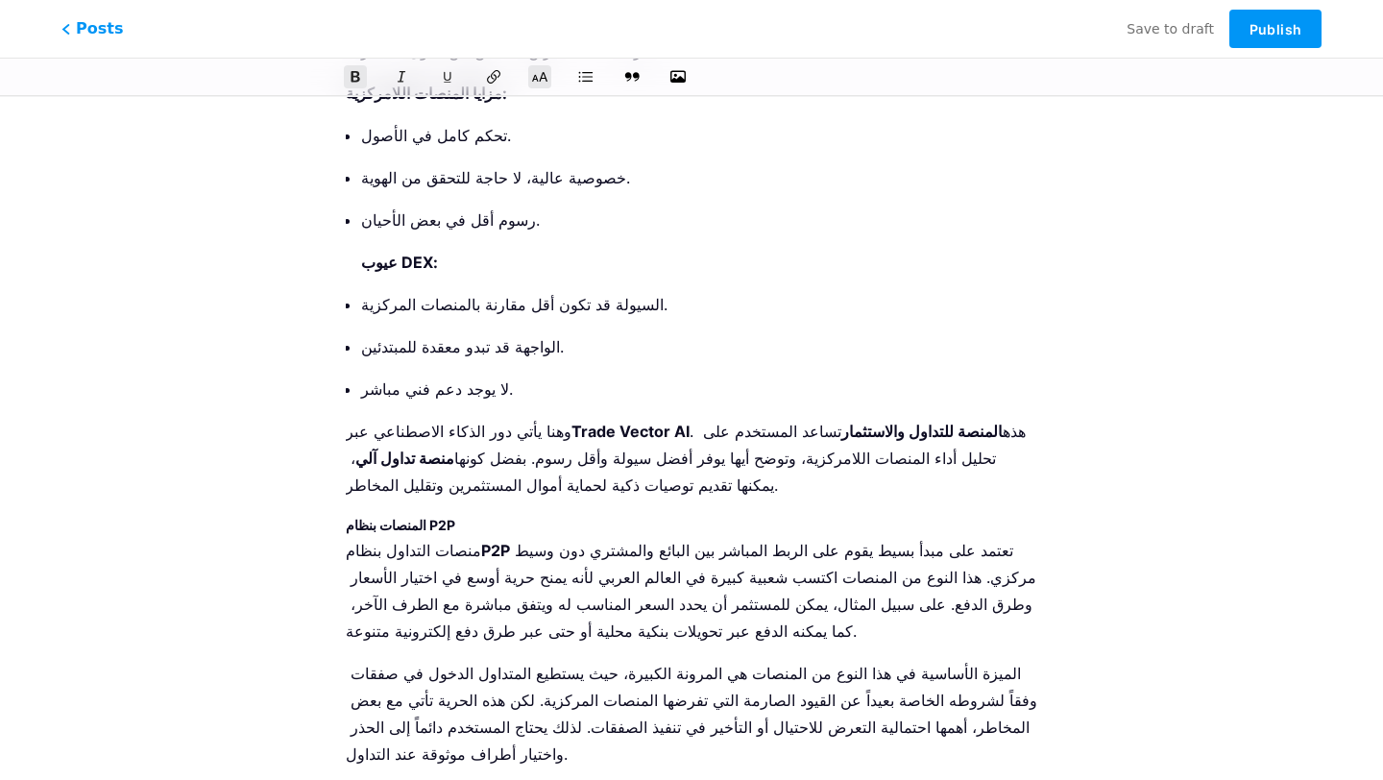
scroll to position [4073, 0]
click at [430, 515] on h3 "المنصات بنظام P2P" at bounding box center [691, 526] width 691 height 23
click at [544, 73] on icon at bounding box center [539, 76] width 19 height 19
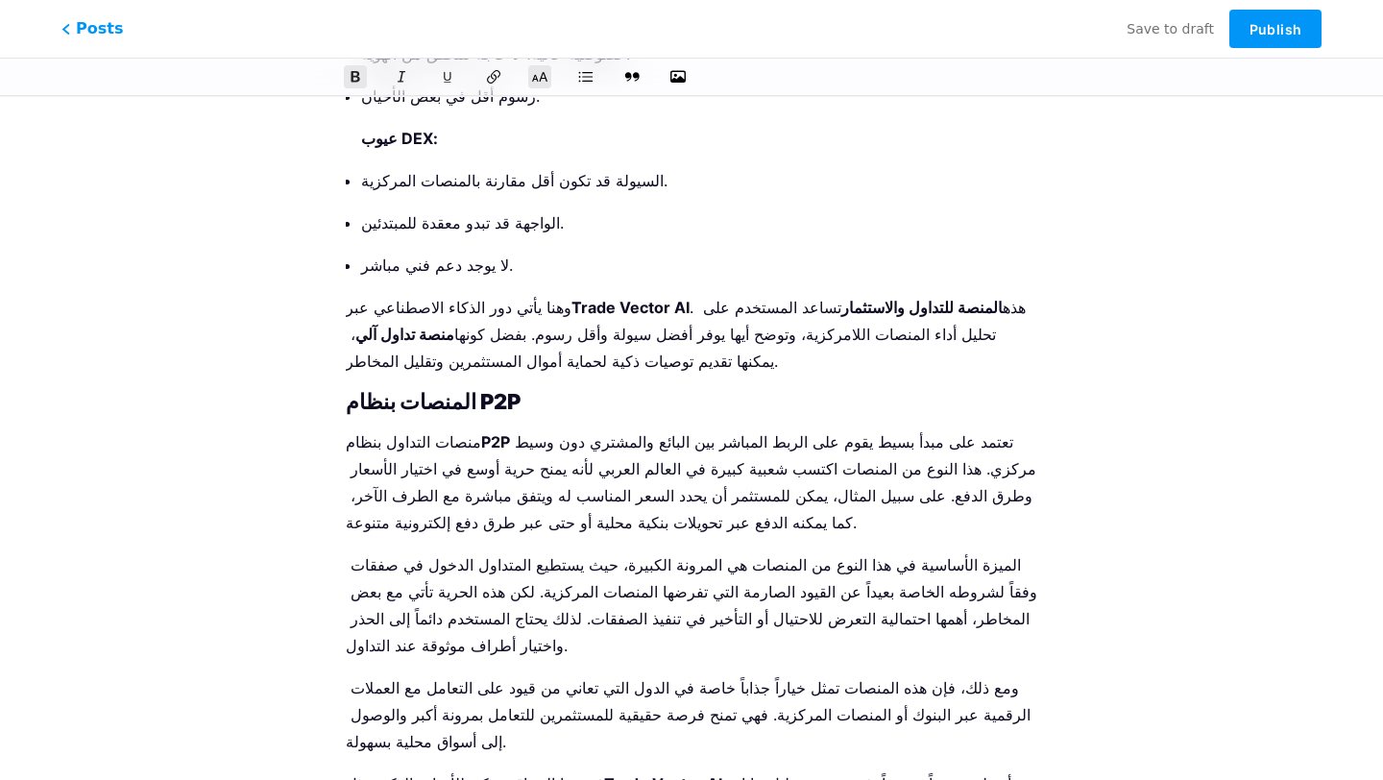
scroll to position [4197, 0]
click at [543, 70] on icon at bounding box center [539, 76] width 19 height 19
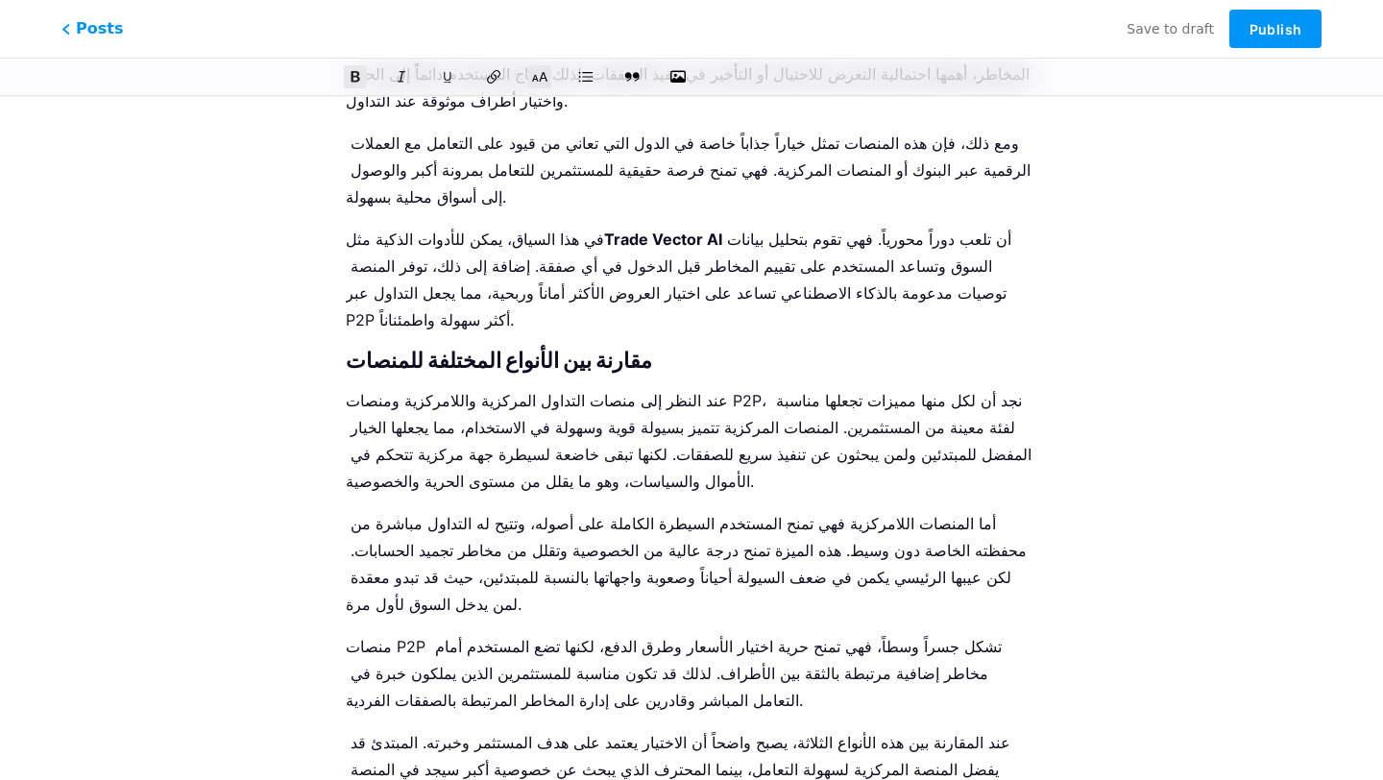
scroll to position [4752, 0]
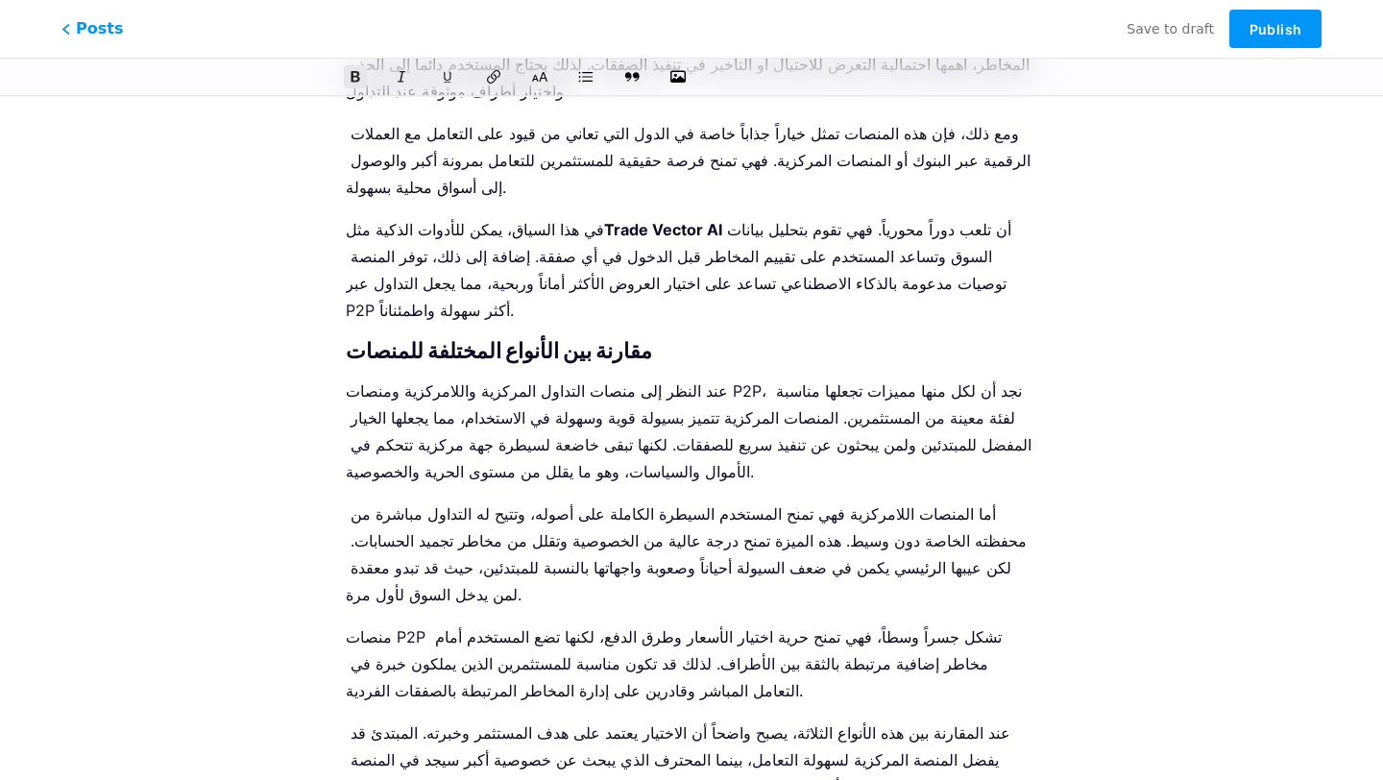
click at [535, 71] on icon at bounding box center [539, 76] width 19 height 19
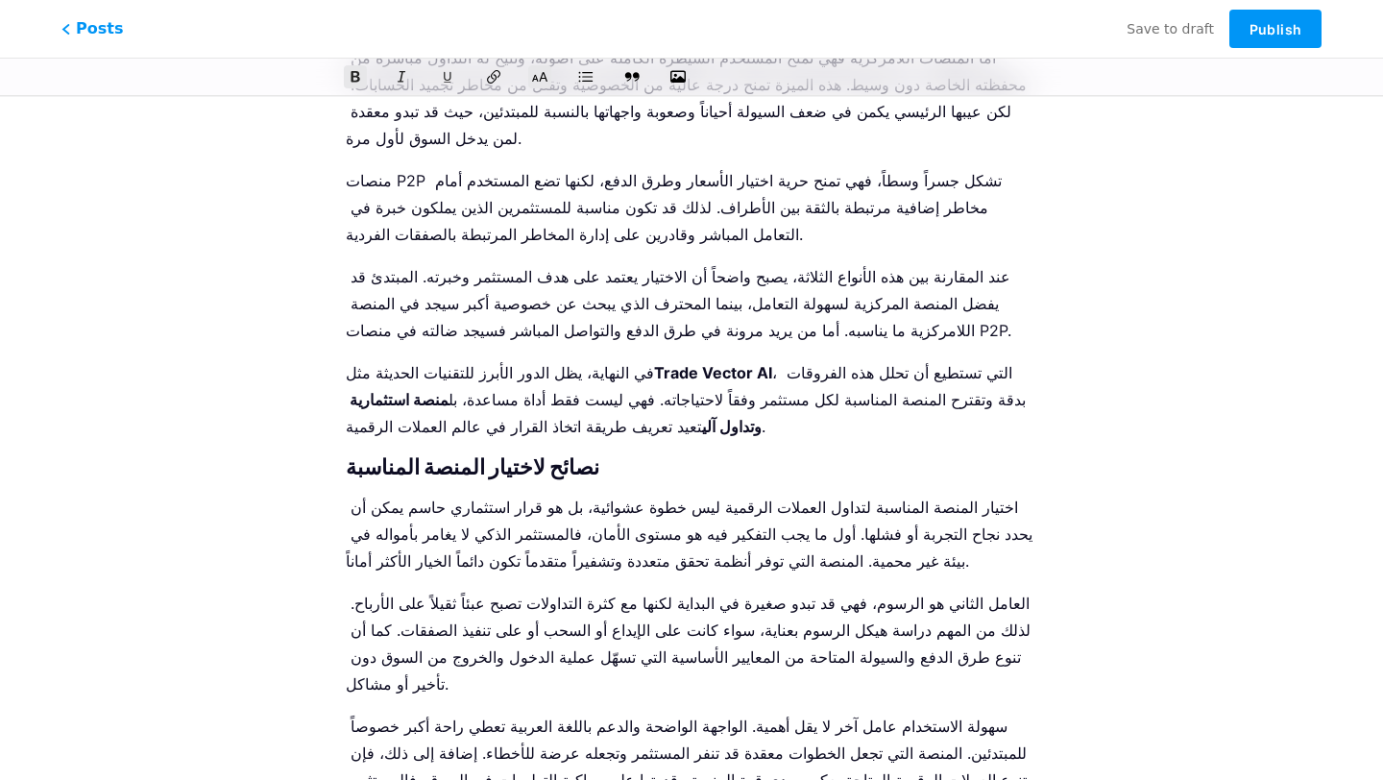
scroll to position [5210, 0]
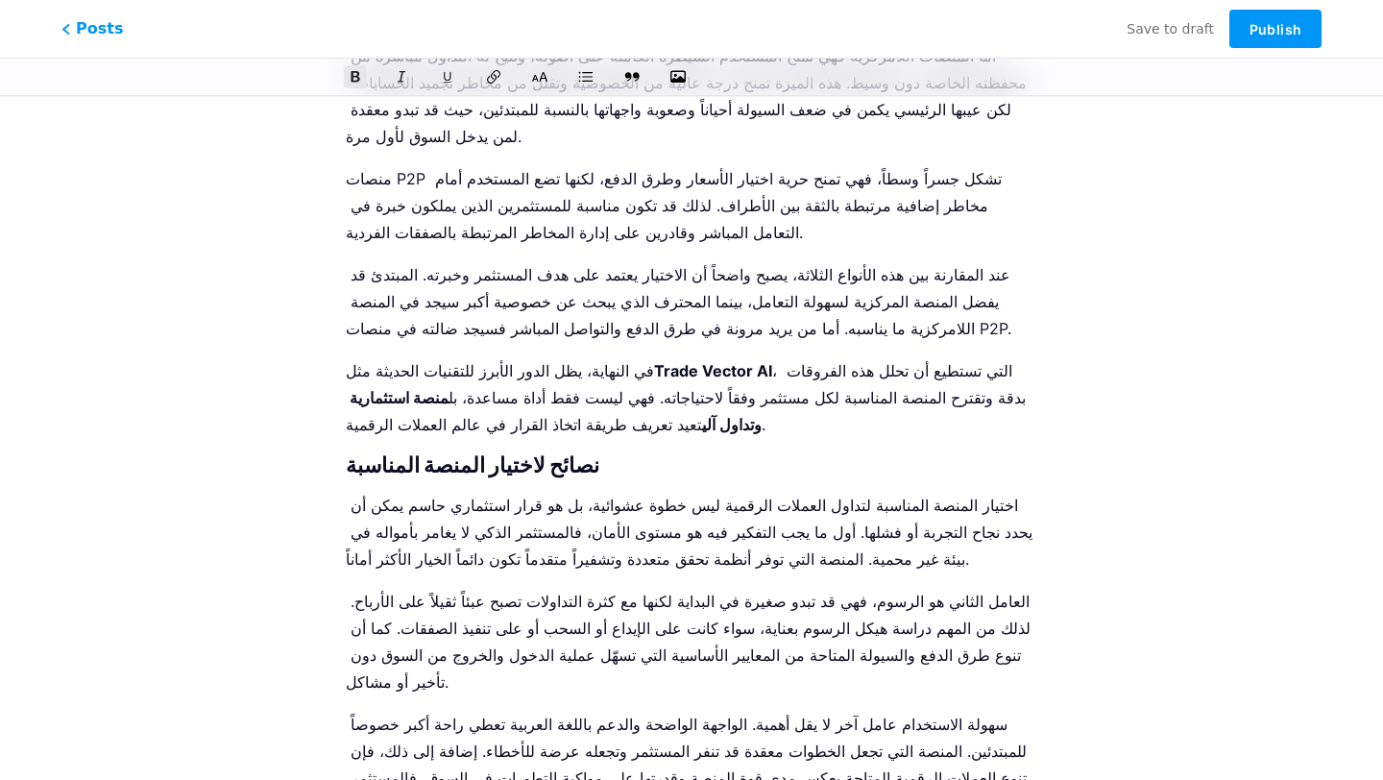
click at [546, 74] on icon at bounding box center [539, 76] width 19 height 19
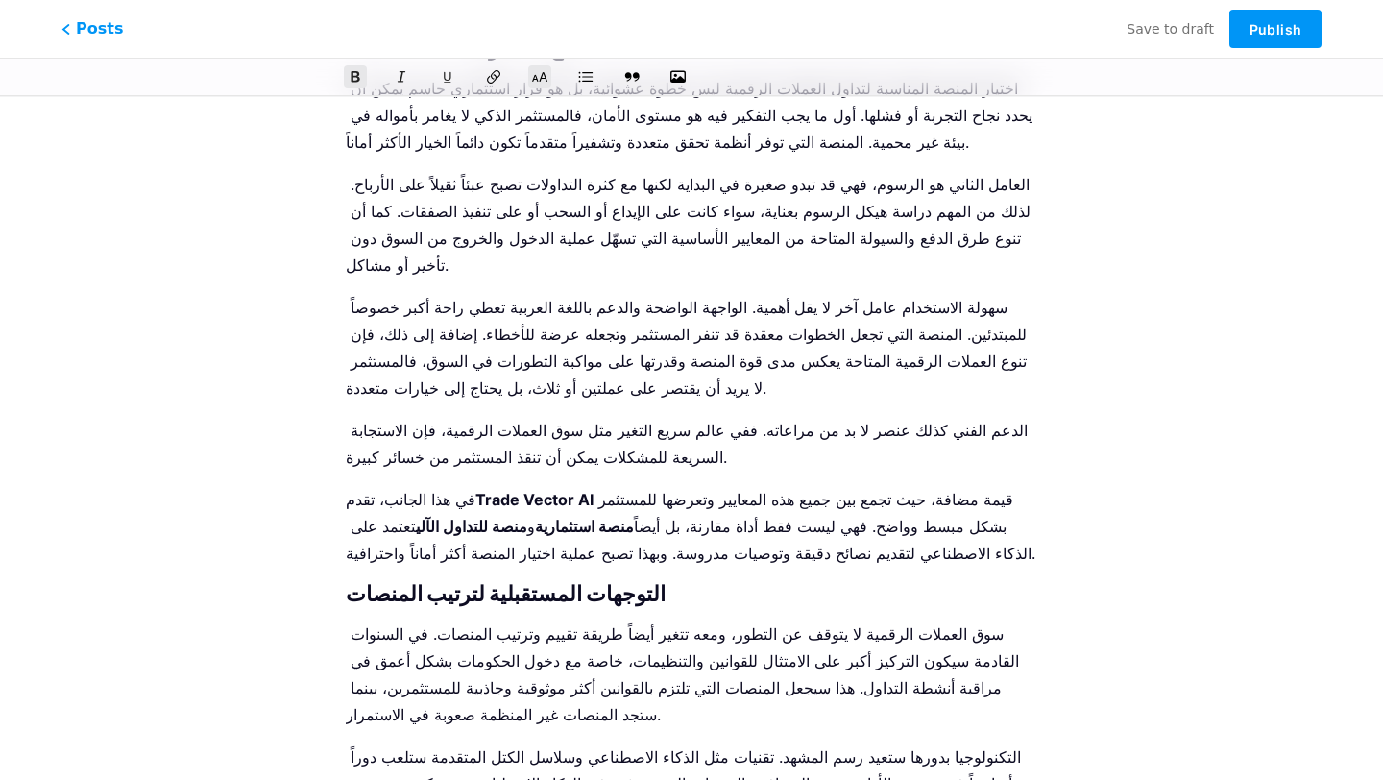
scroll to position [5728, 0]
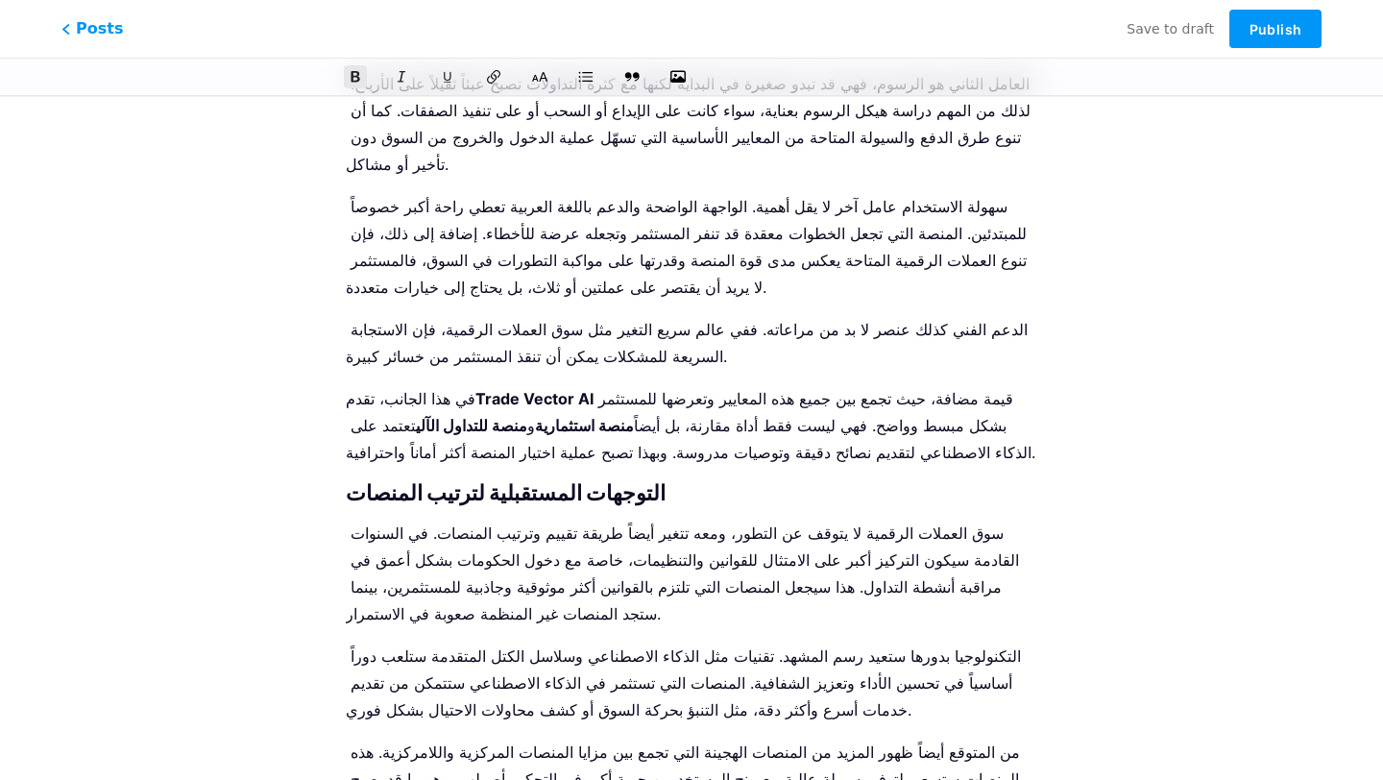
click at [538, 82] on icon at bounding box center [539, 76] width 19 height 19
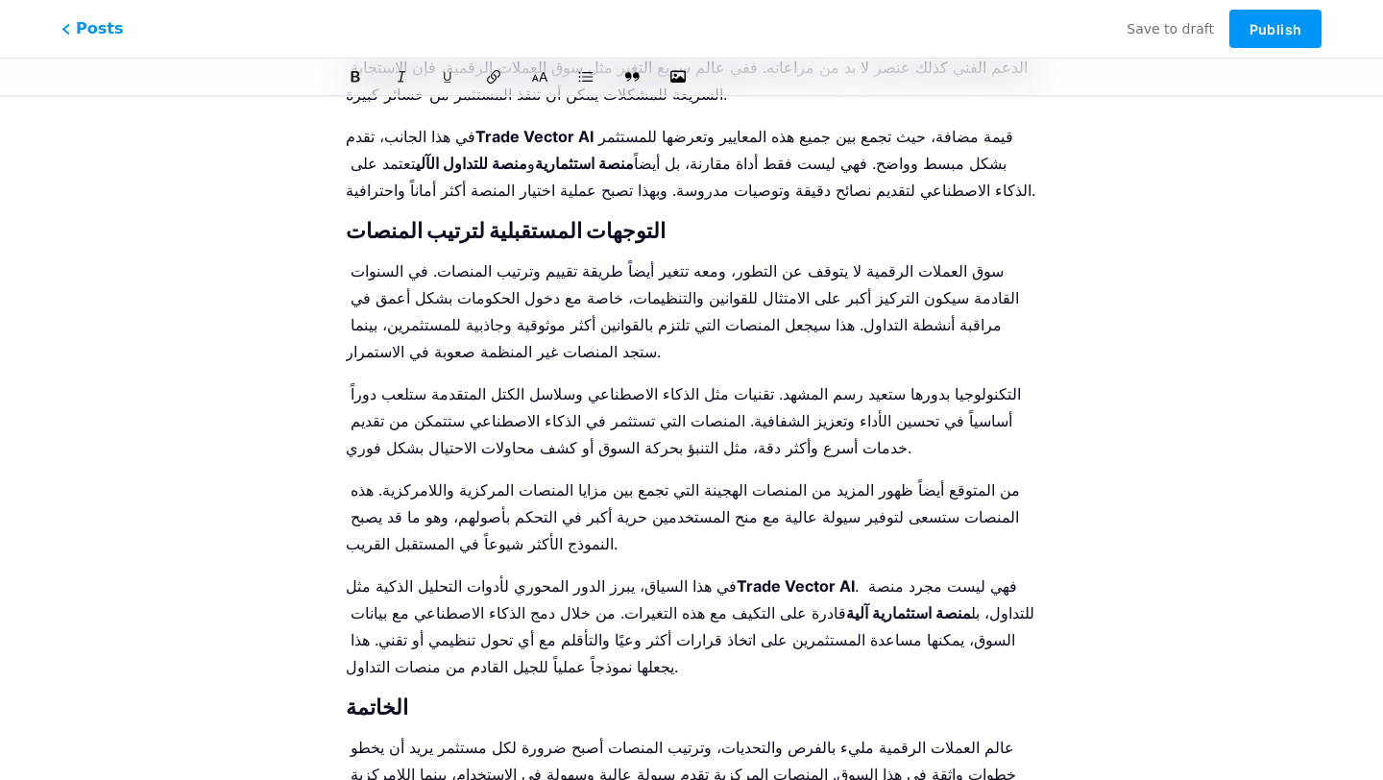
drag, startPoint x: 423, startPoint y: 455, endPoint x: 544, endPoint y: 456, distance: 120.0
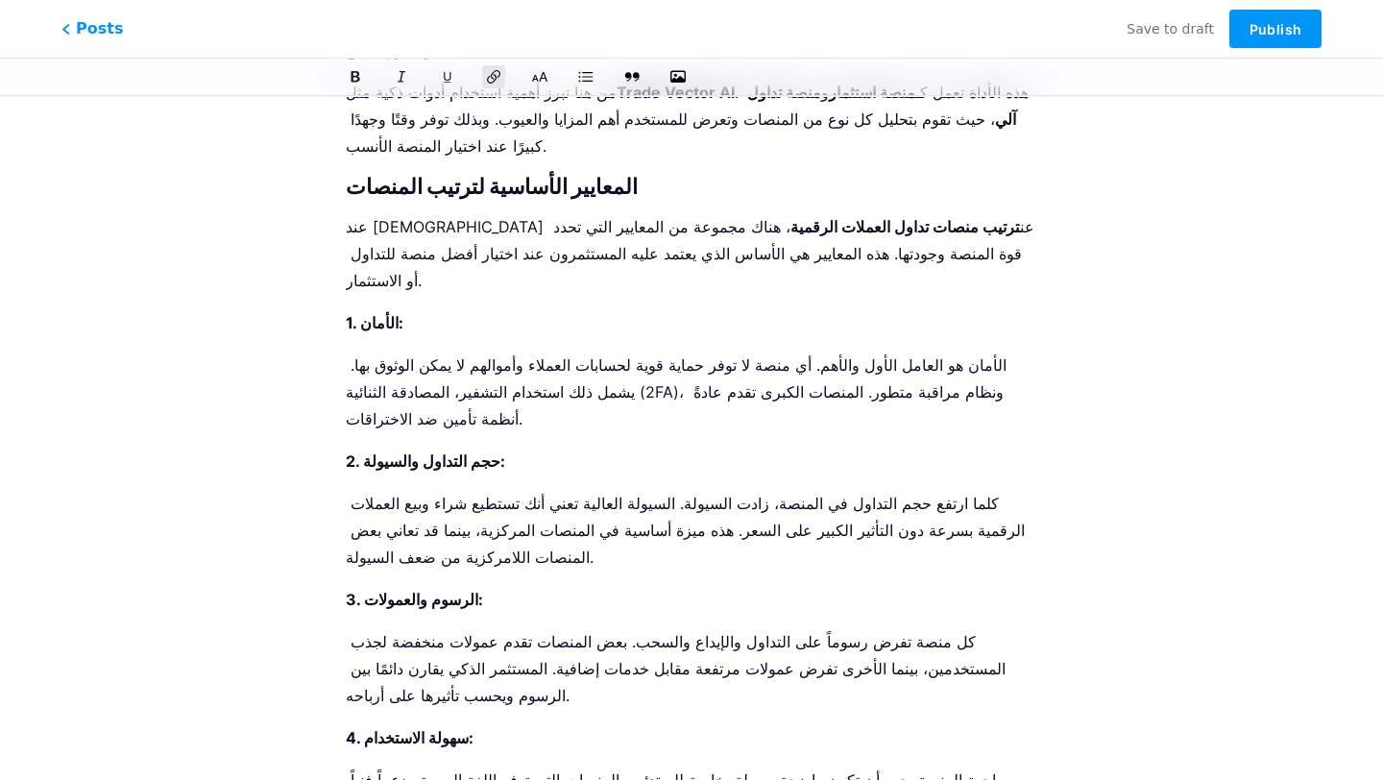
scroll to position [0, 0]
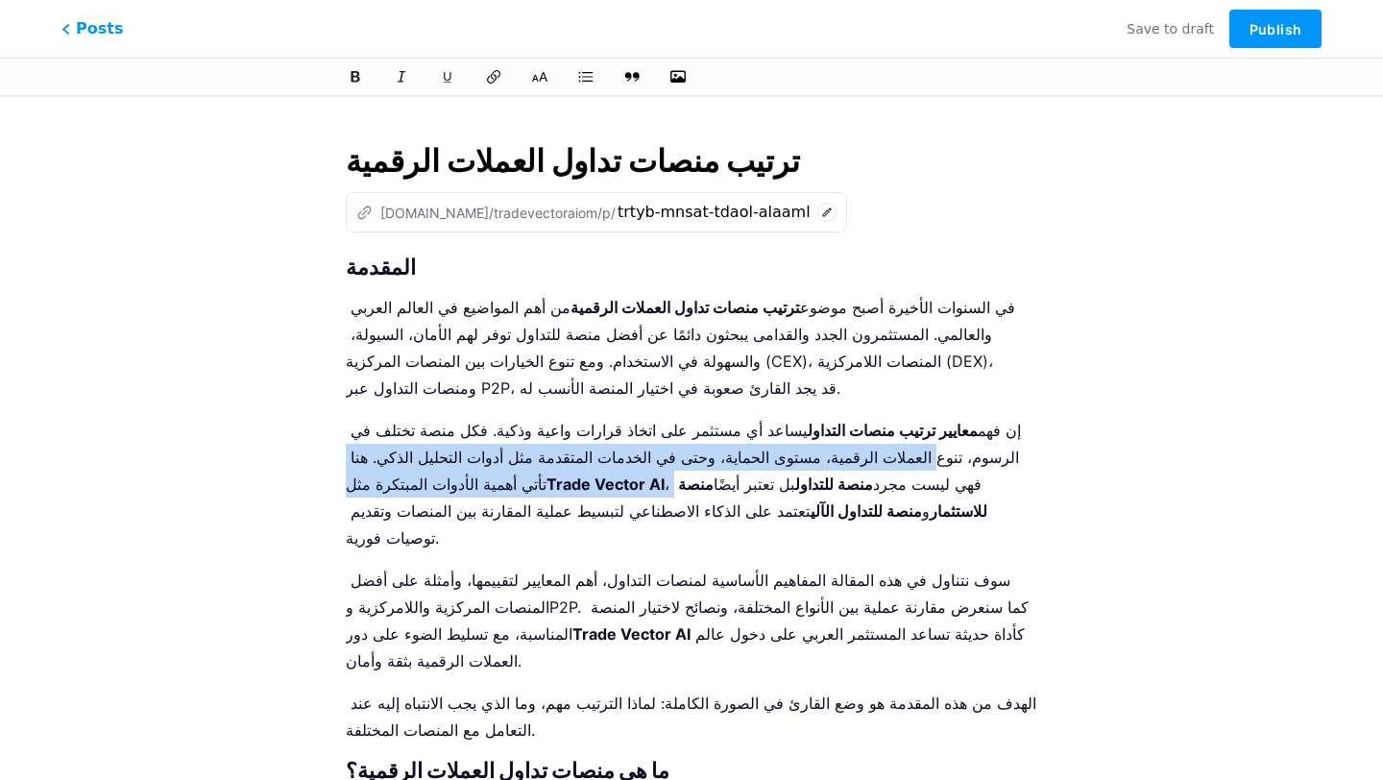
drag, startPoint x: 355, startPoint y: 427, endPoint x: 472, endPoint y: 488, distance: 131.8
click at [472, 488] on p "إن فهم معايير ترتيب منصات التداول يساعد أي مستثمر على اتخاذ قرارات واعية وذكية.…" at bounding box center [691, 484] width 691 height 134
click at [546, 475] on strong "Trade Vector AI" at bounding box center [605, 483] width 118 height 19
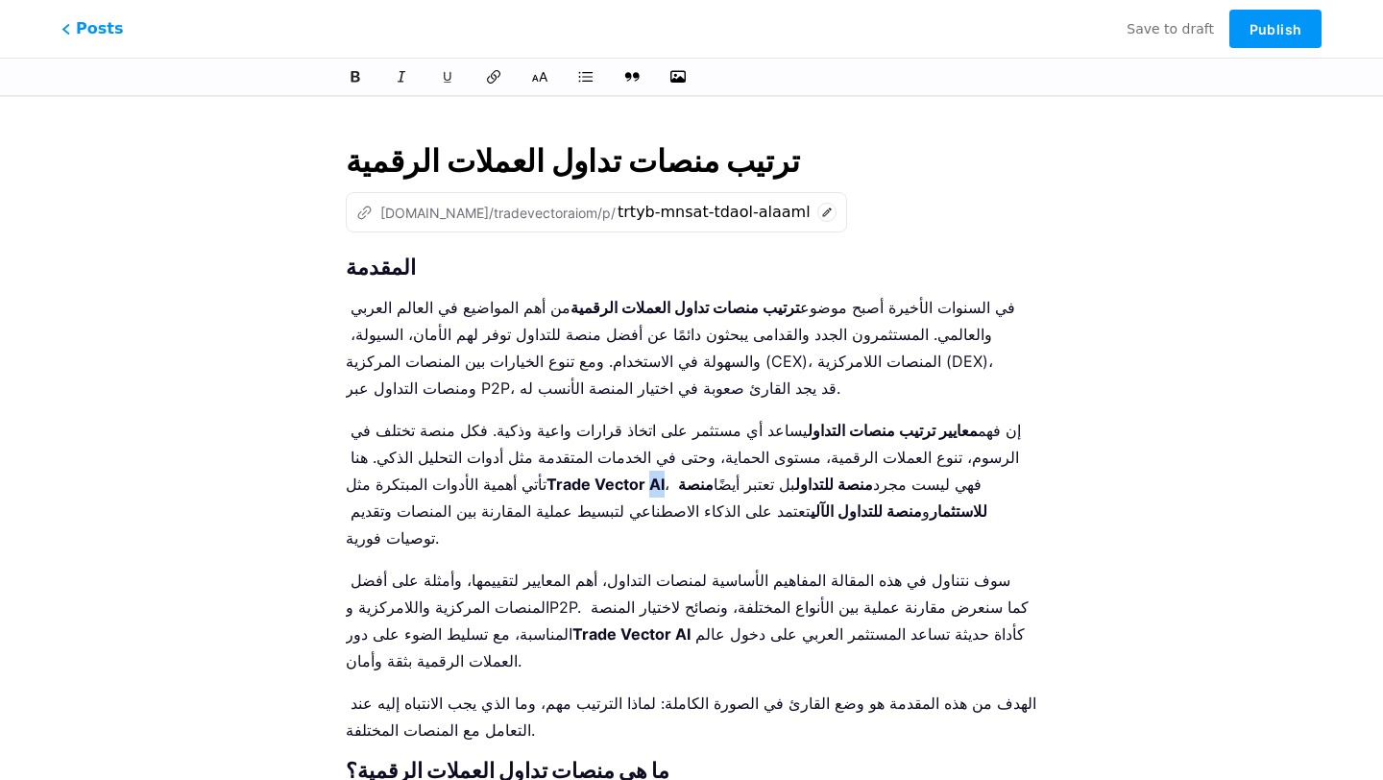
click at [546, 475] on strong "Trade Vector AI" at bounding box center [605, 483] width 118 height 19
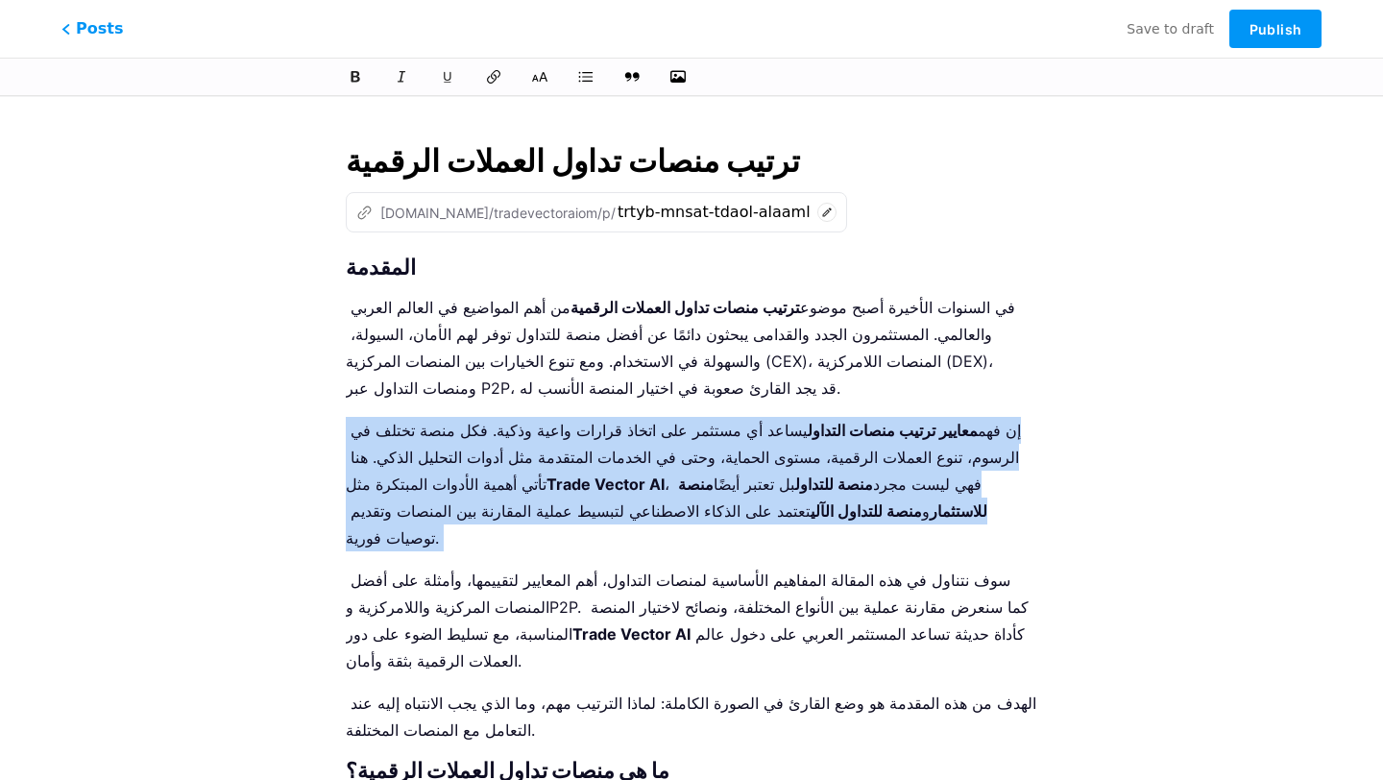
click at [546, 475] on strong "Trade Vector AI" at bounding box center [605, 483] width 118 height 19
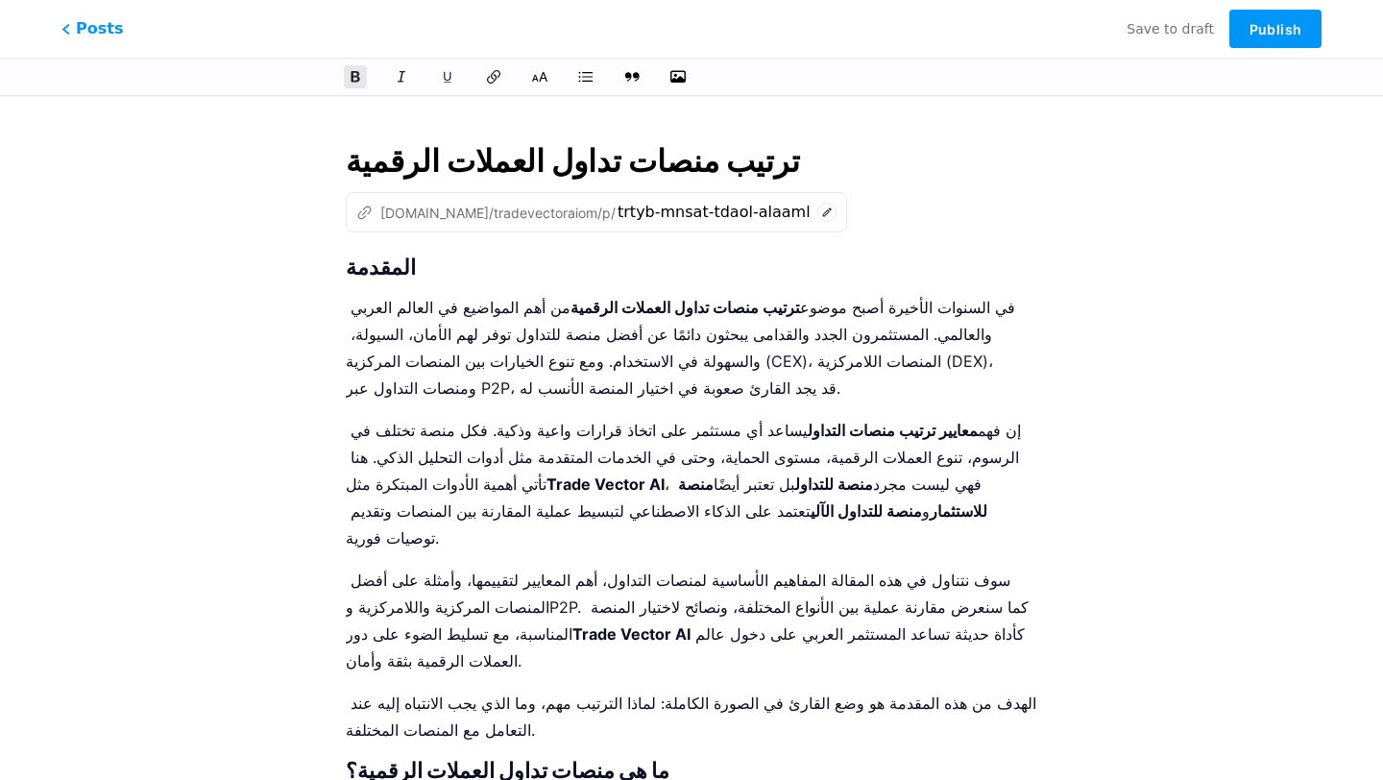
click at [546, 484] on strong "Trade Vector AI" at bounding box center [605, 483] width 118 height 19
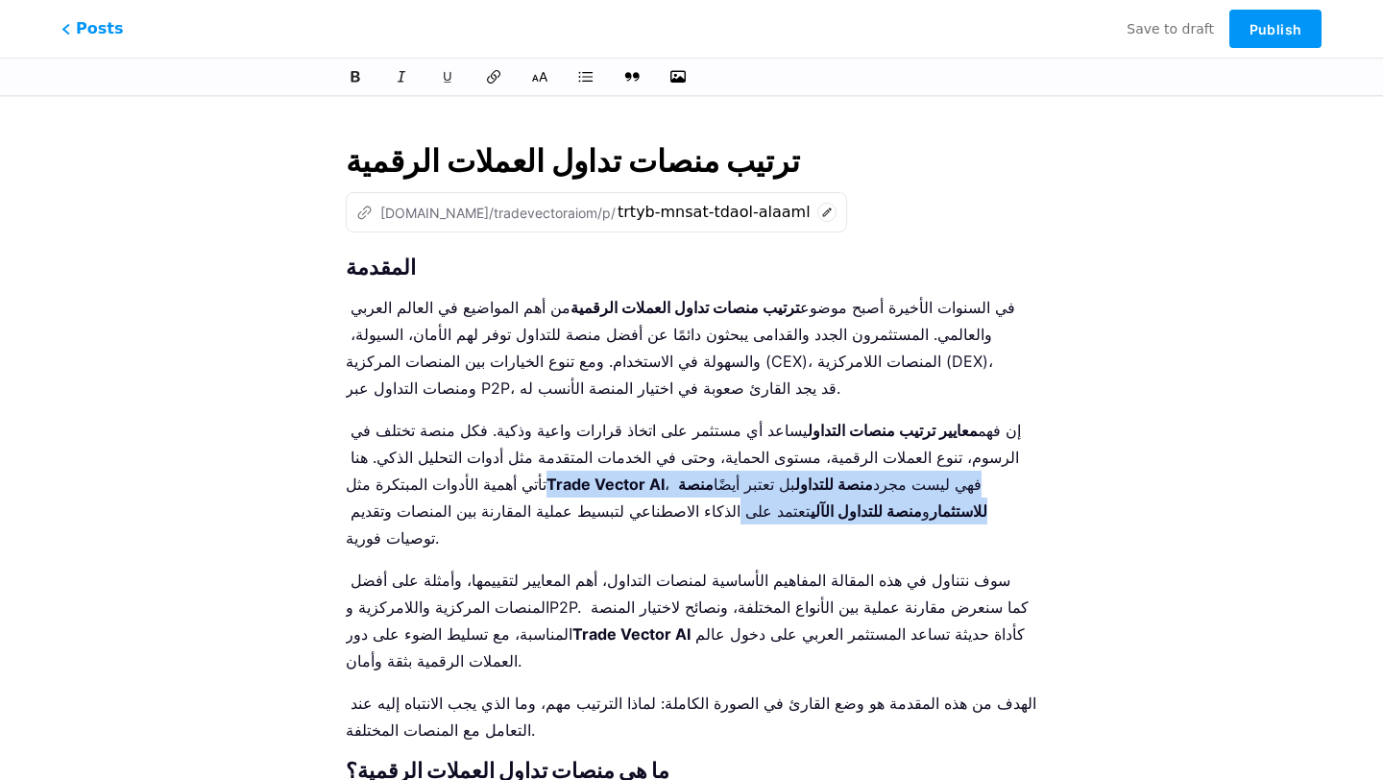
drag, startPoint x: 350, startPoint y: 483, endPoint x: 478, endPoint y: 482, distance: 128.7
click at [478, 482] on p "إن فهم معايير ترتيب منصات التداول يساعد أي مستثمر على اتخاذ قرارات واعية وذكية.…" at bounding box center [691, 484] width 691 height 134
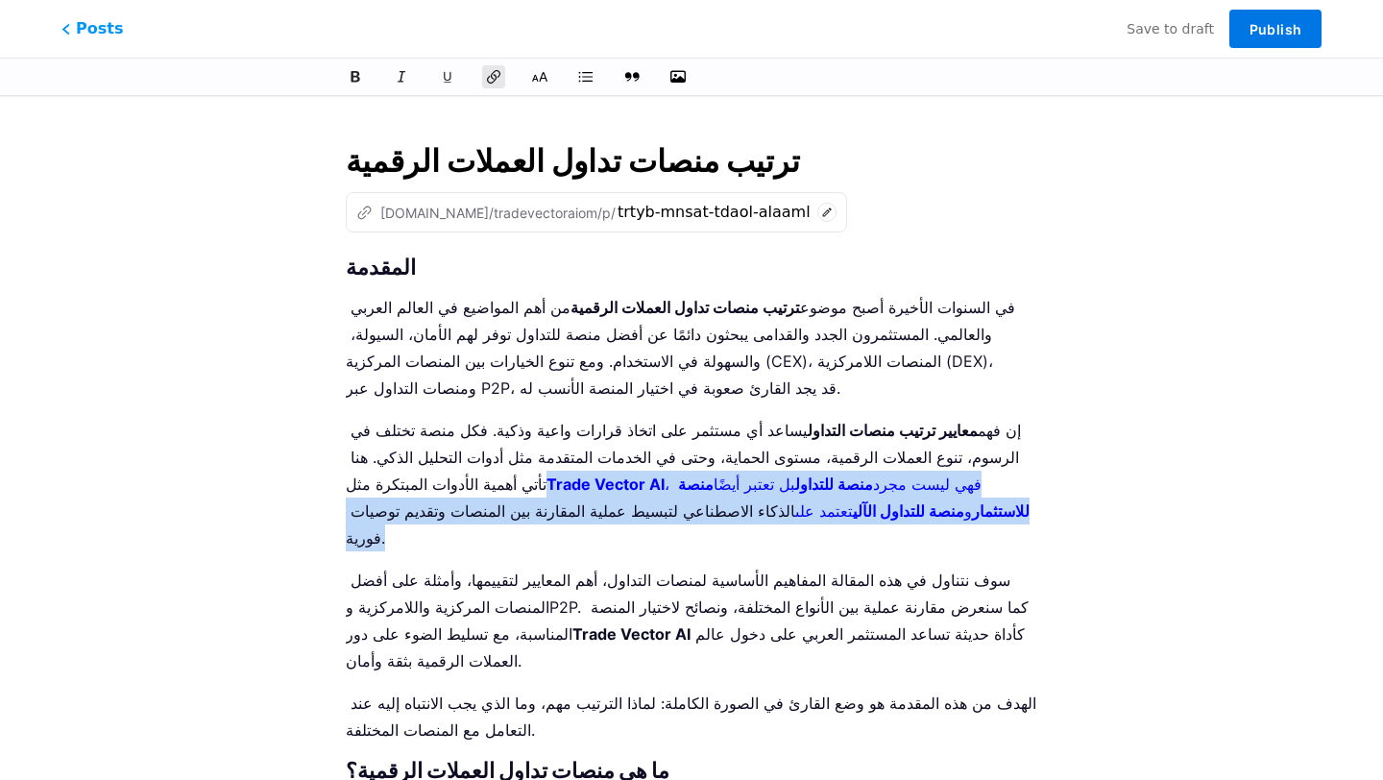
click at [1277, 32] on span "Publish" at bounding box center [1275, 29] width 52 height 16
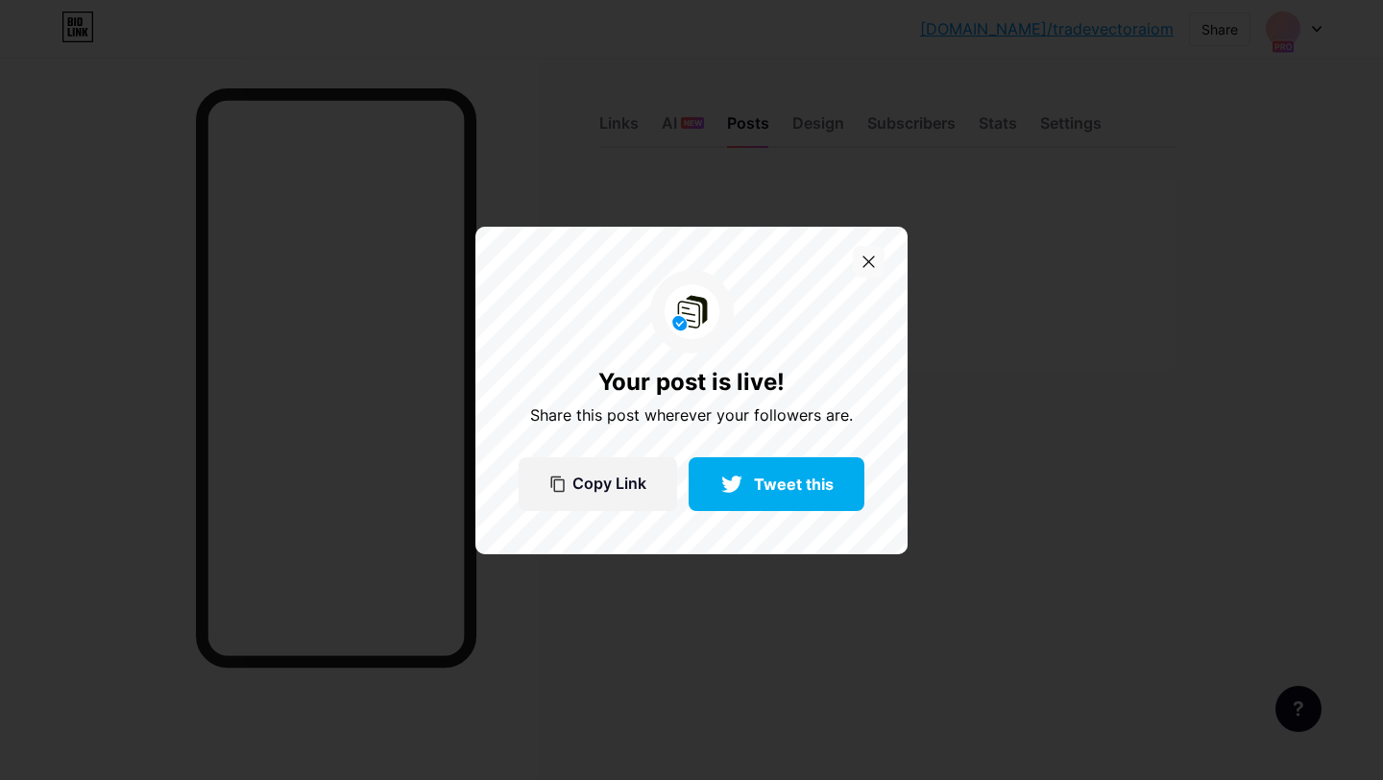
click at [861, 266] on div at bounding box center [869, 262] width 32 height 32
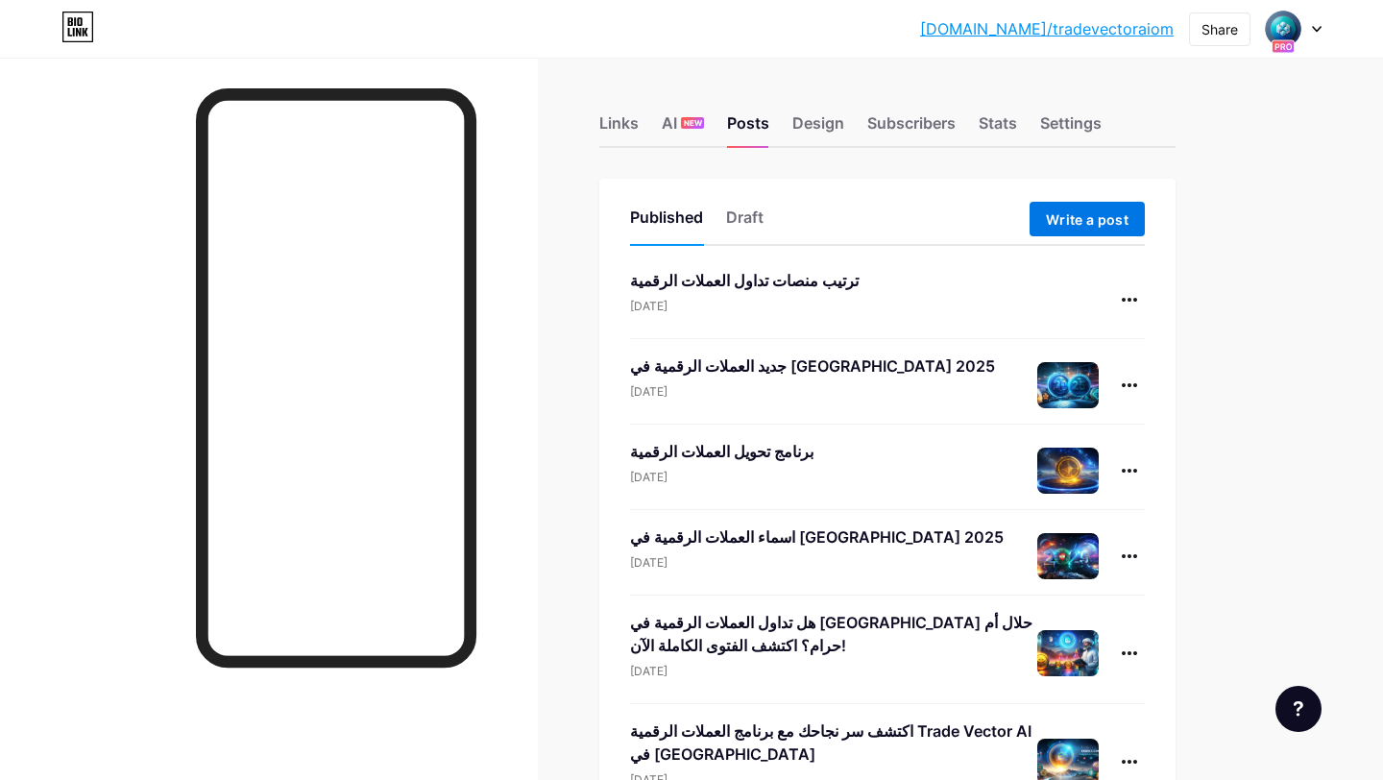
click at [1051, 221] on span "Write a post" at bounding box center [1087, 219] width 83 height 16
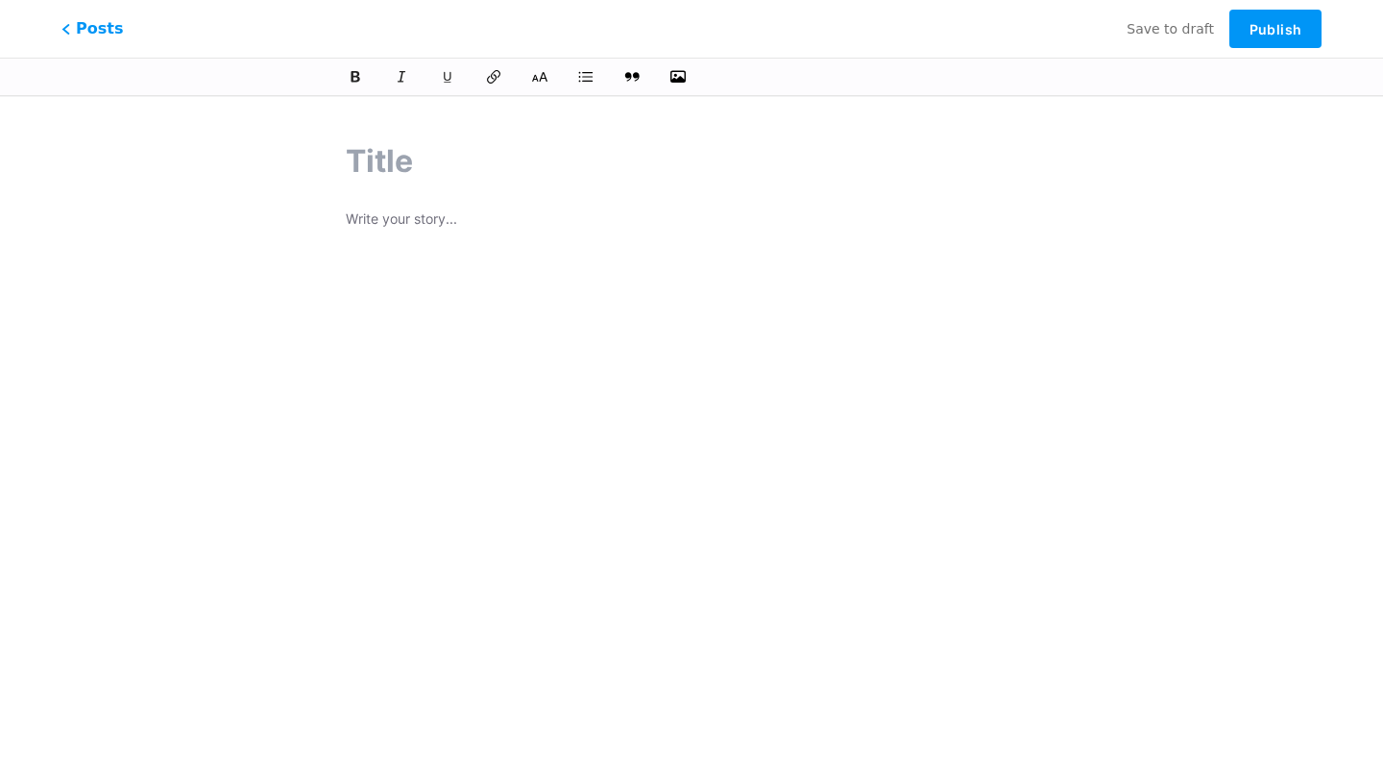
click at [438, 215] on p at bounding box center [691, 220] width 691 height 27
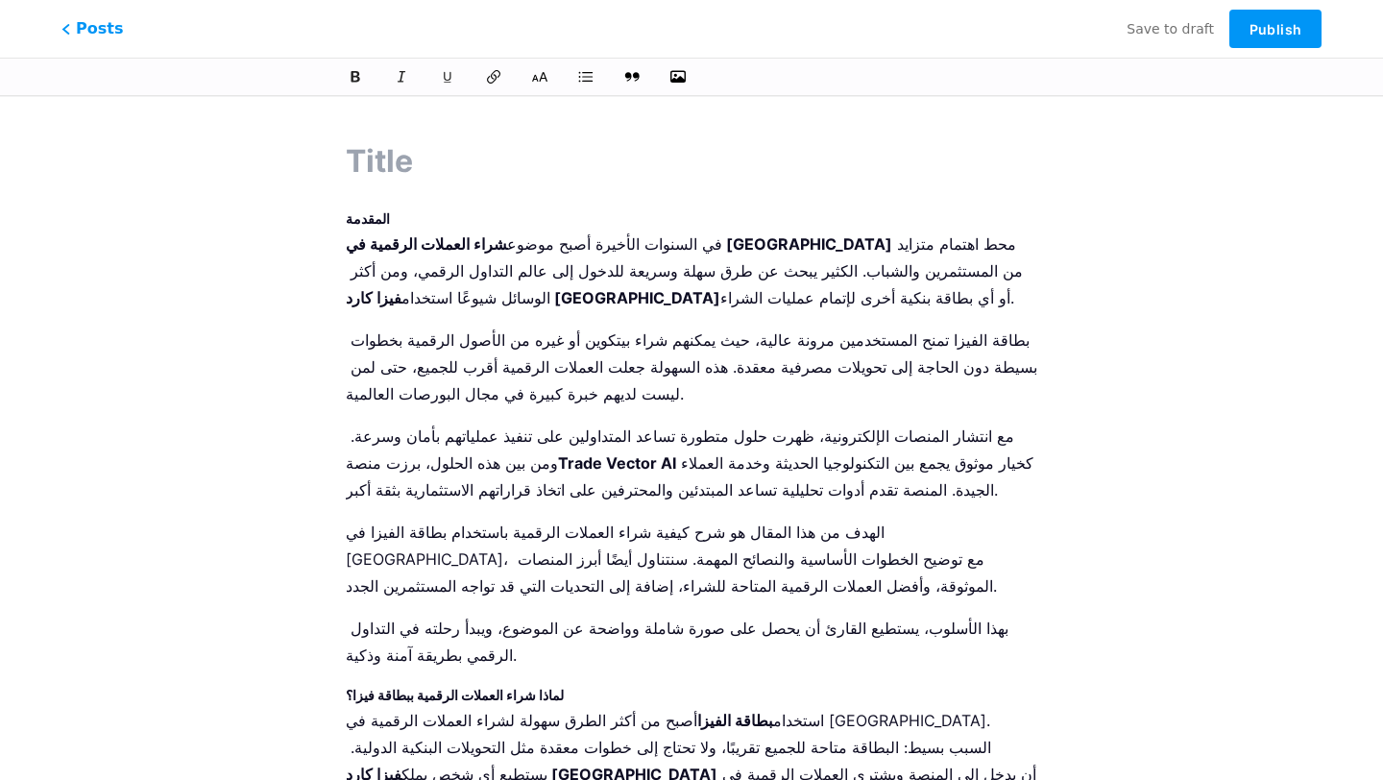
click at [428, 158] on input "text" at bounding box center [691, 161] width 691 height 46
paste input "كيفية شراء العملات الرقمية باستخدام بطاقة فيزا في [GEOGRAPHIC_DATA]"
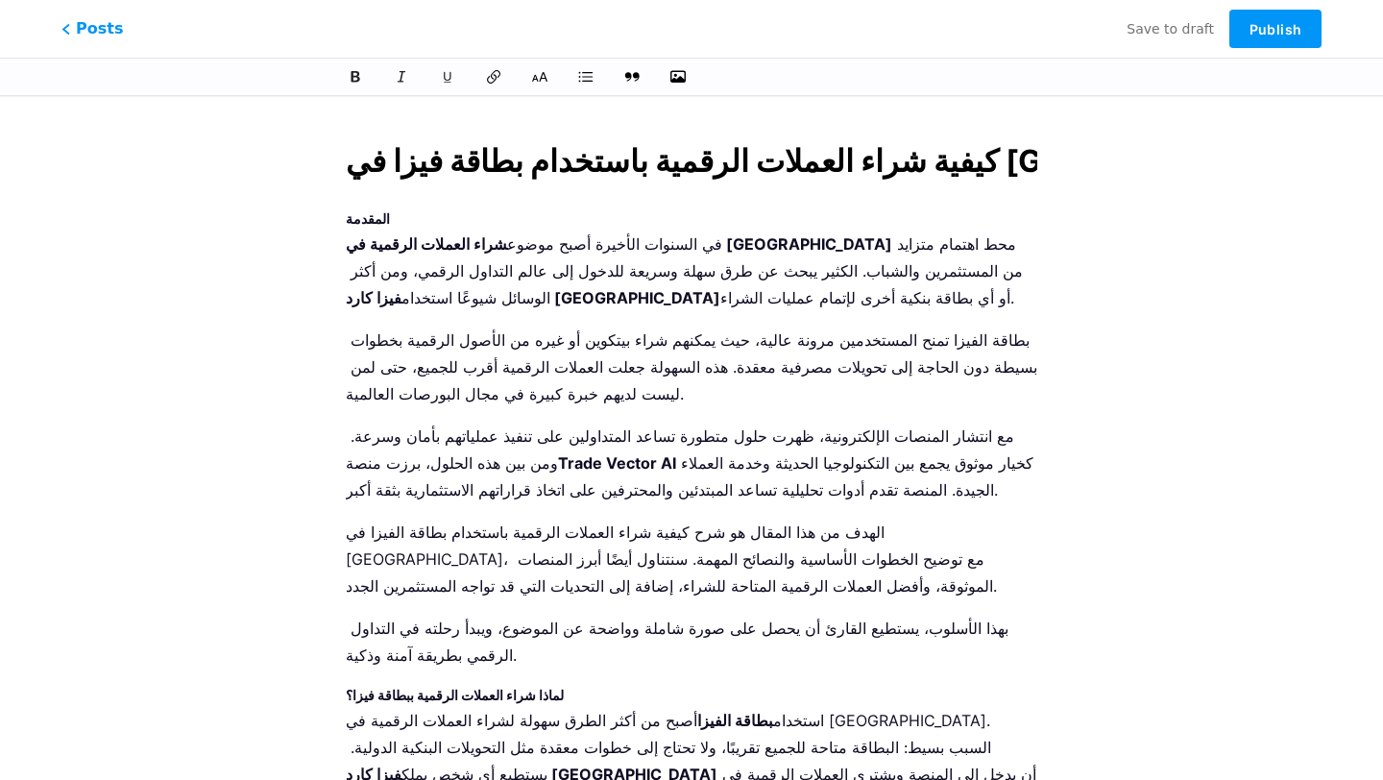
type input "كيفية شراء العملات الرقمية باستخدام بطاقة فيزا في [GEOGRAPHIC_DATA]"
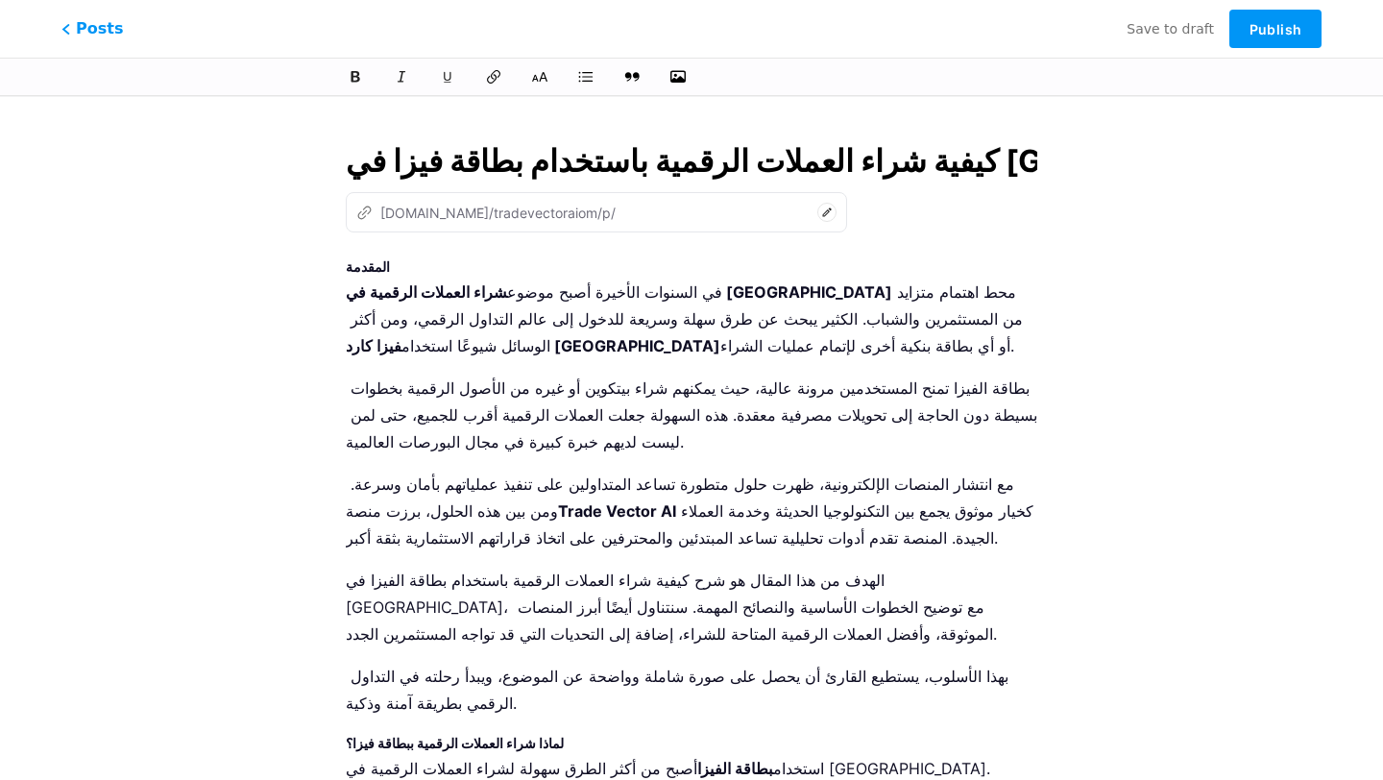
click at [360, 218] on icon at bounding box center [361, 214] width 7 height 7
click at [366, 255] on h3 "المقدمة" at bounding box center [691, 266] width 691 height 23
type input "kyfy-shraaa-alaamlat-alrkmy-bastkhdam-btak-fyza-fy-aaman"
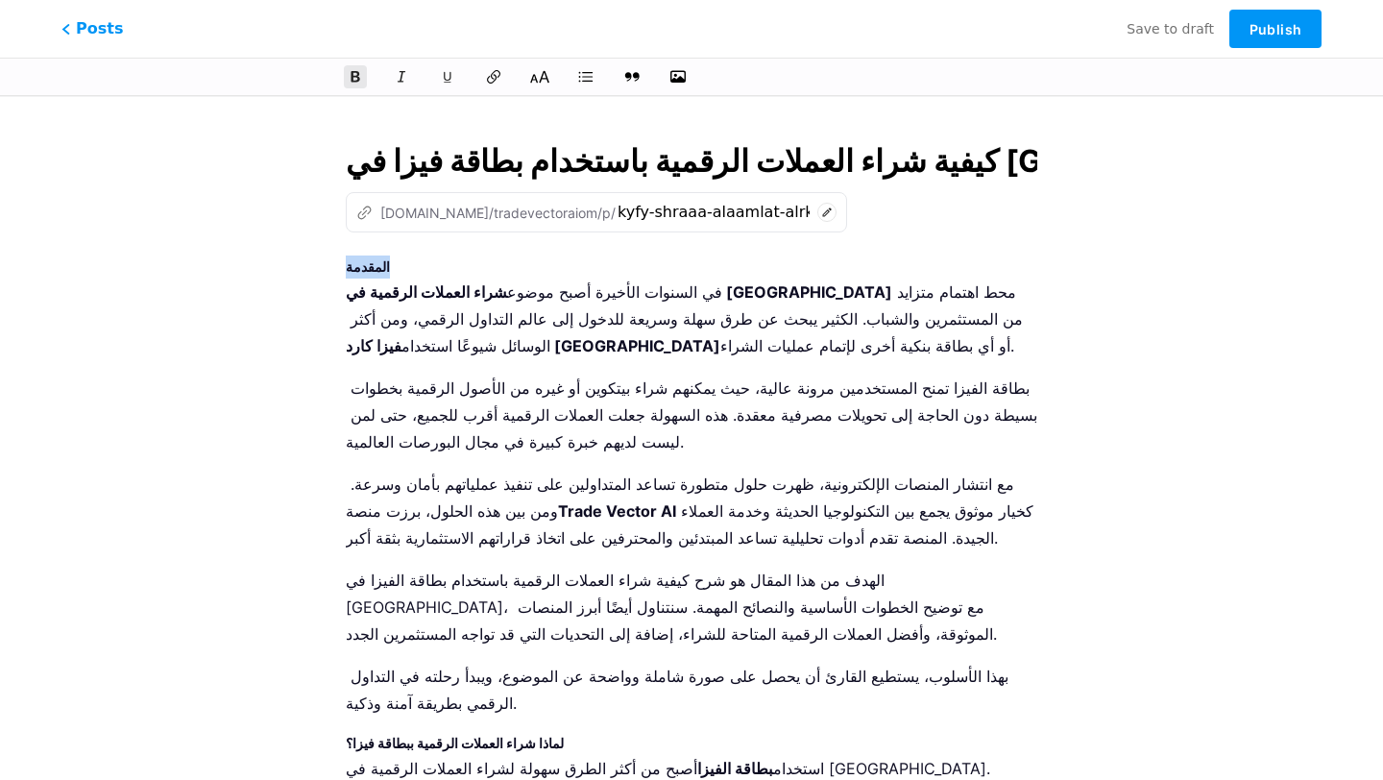
click at [547, 79] on icon at bounding box center [540, 77] width 18 height 12
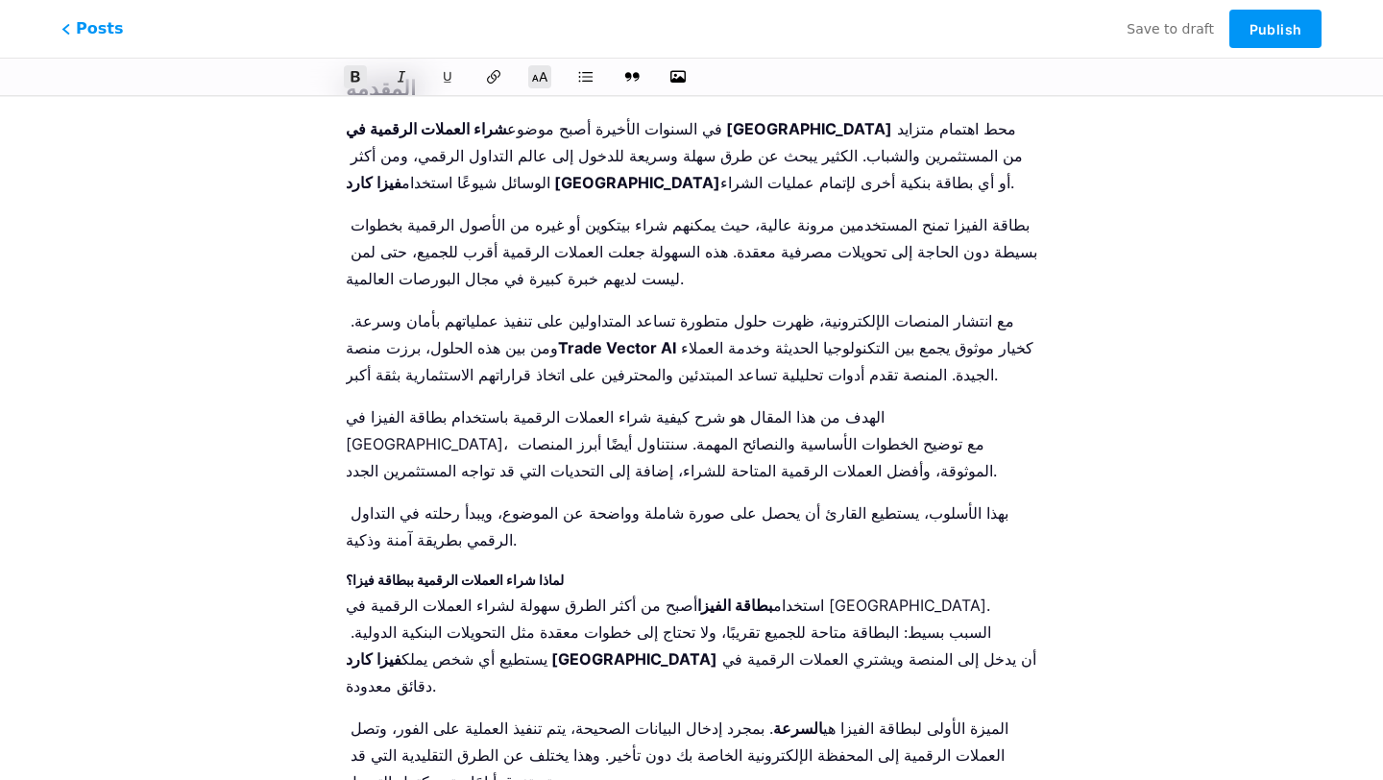
scroll to position [180, 0]
click at [443, 574] on strong "لماذا شراء العملات الرقمية ببطاقة فيزا؟" at bounding box center [455, 578] width 218 height 16
click at [530, 81] on button at bounding box center [539, 76] width 29 height 29
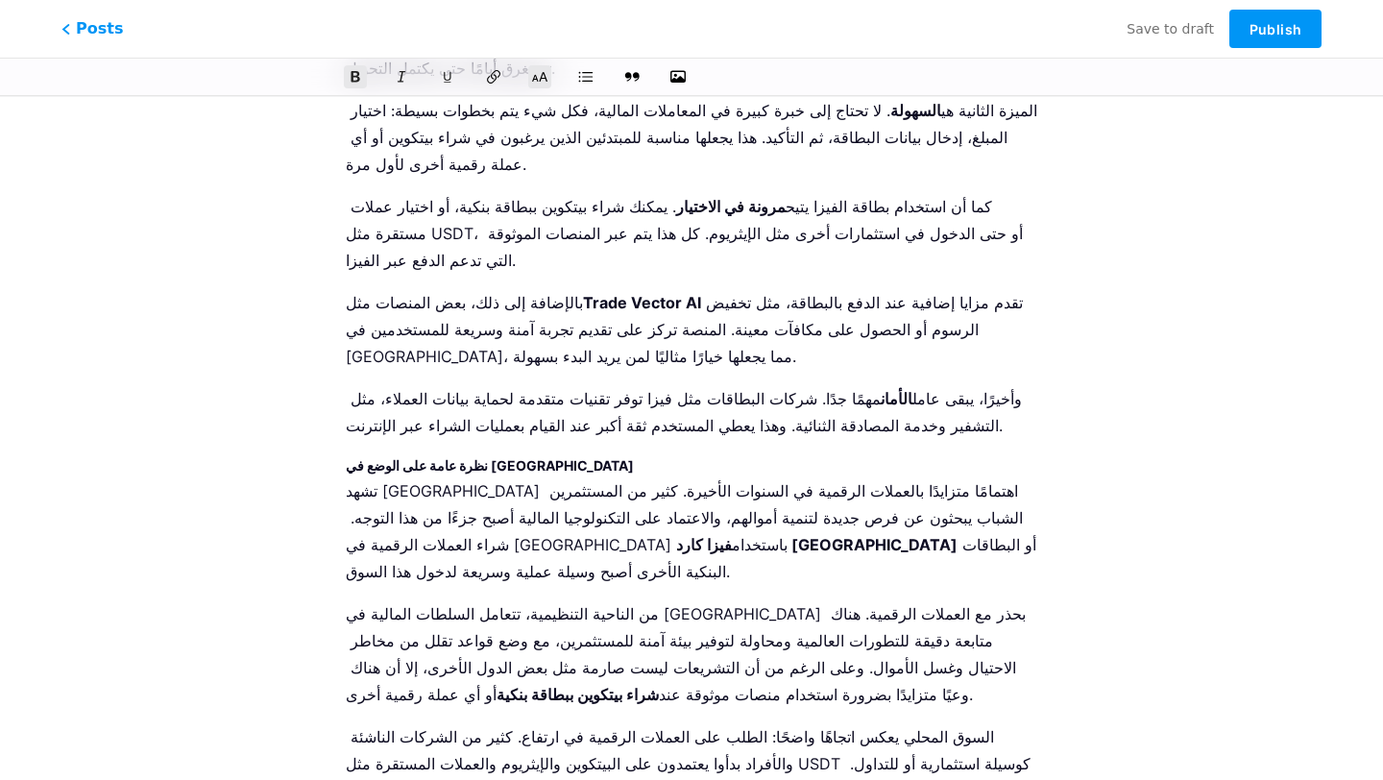
scroll to position [906, 0]
click at [475, 459] on strong "نظرة عامة على الوضع في [GEOGRAPHIC_DATA]" at bounding box center [490, 467] width 288 height 16
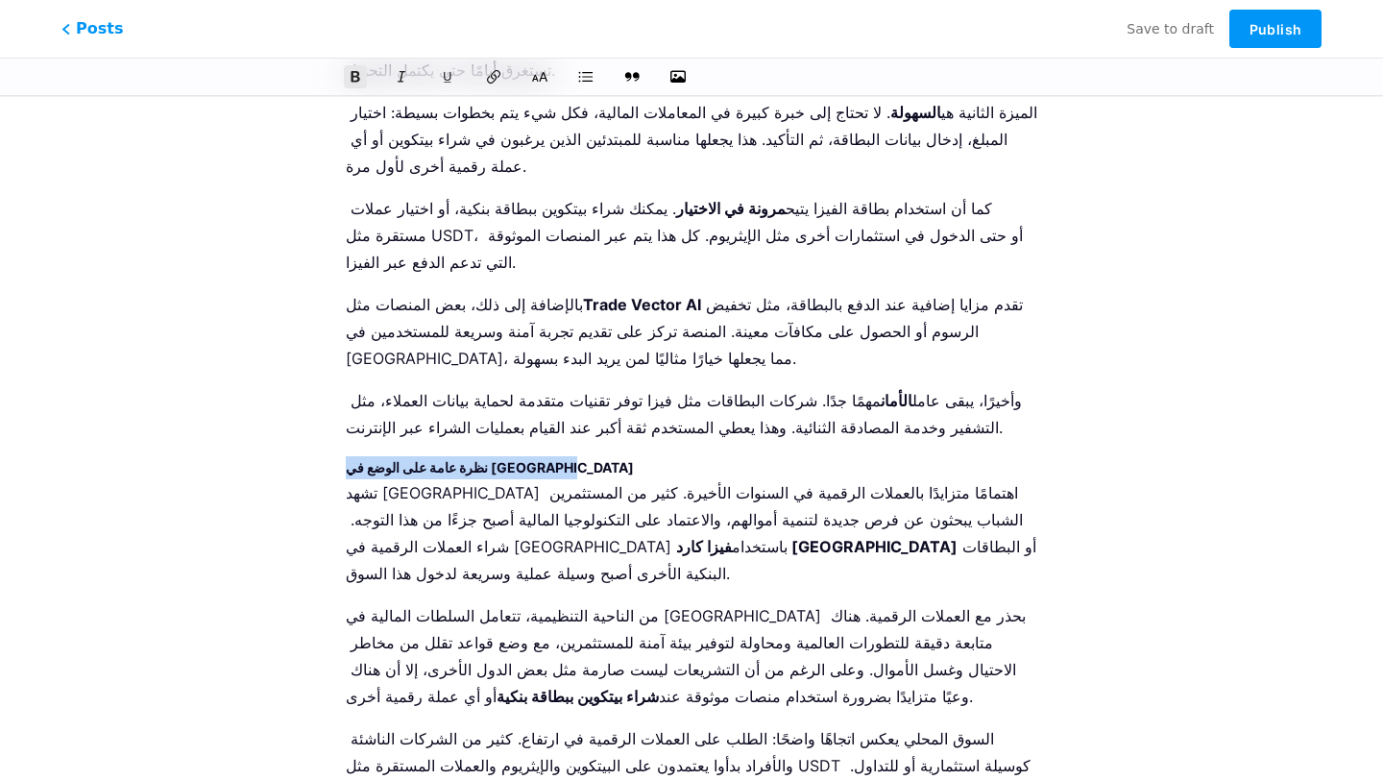
click at [475, 459] on strong "نظرة عامة على الوضع في [GEOGRAPHIC_DATA]" at bounding box center [490, 467] width 288 height 16
click at [539, 78] on icon at bounding box center [539, 76] width 19 height 19
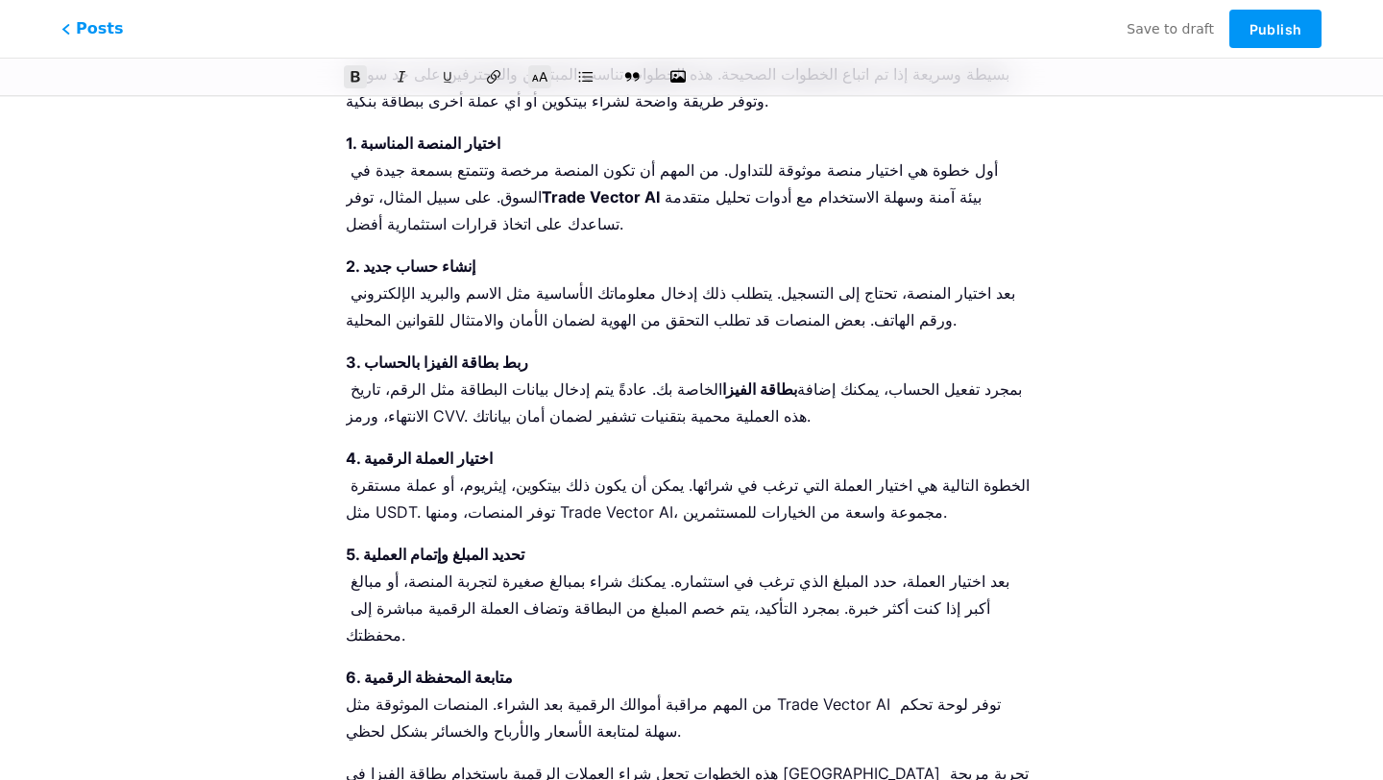
scroll to position [1993, 0]
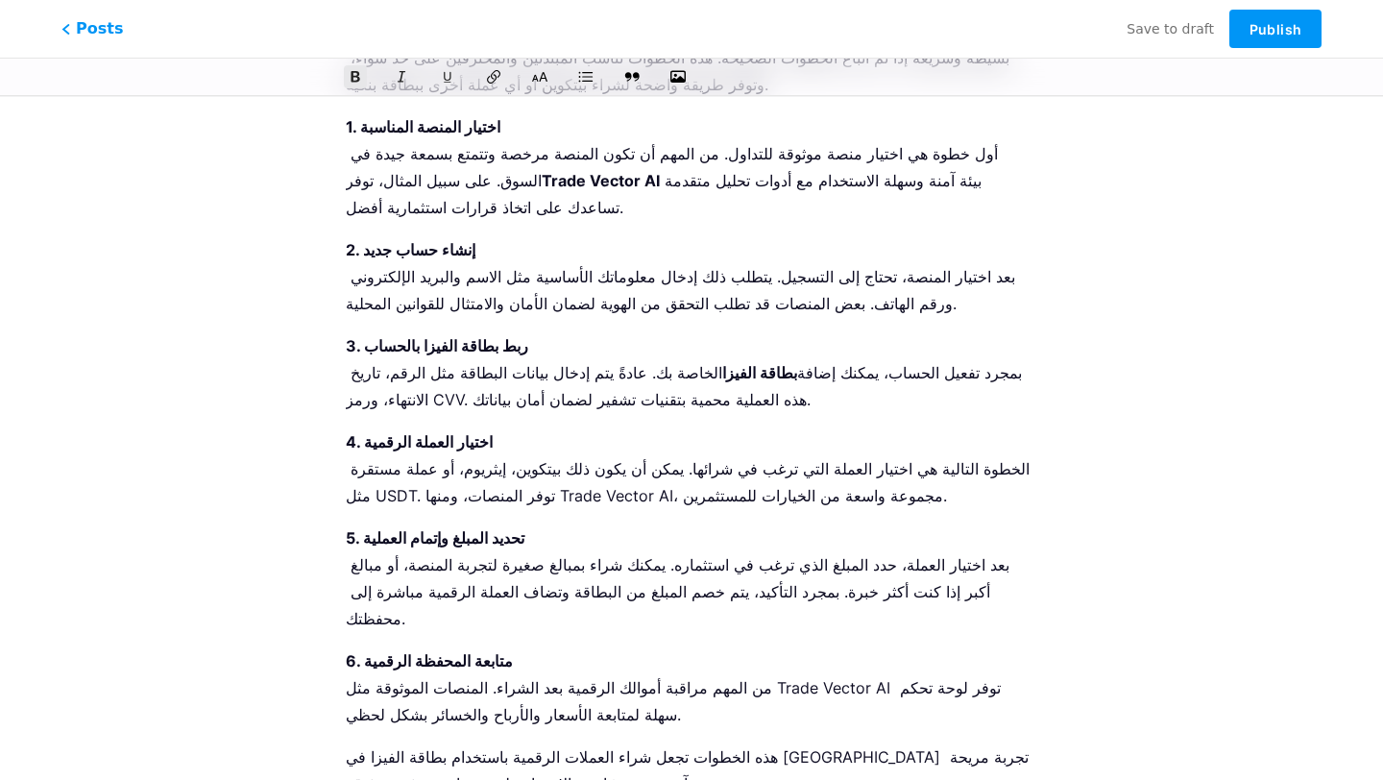
click at [542, 77] on icon at bounding box center [540, 77] width 18 height 12
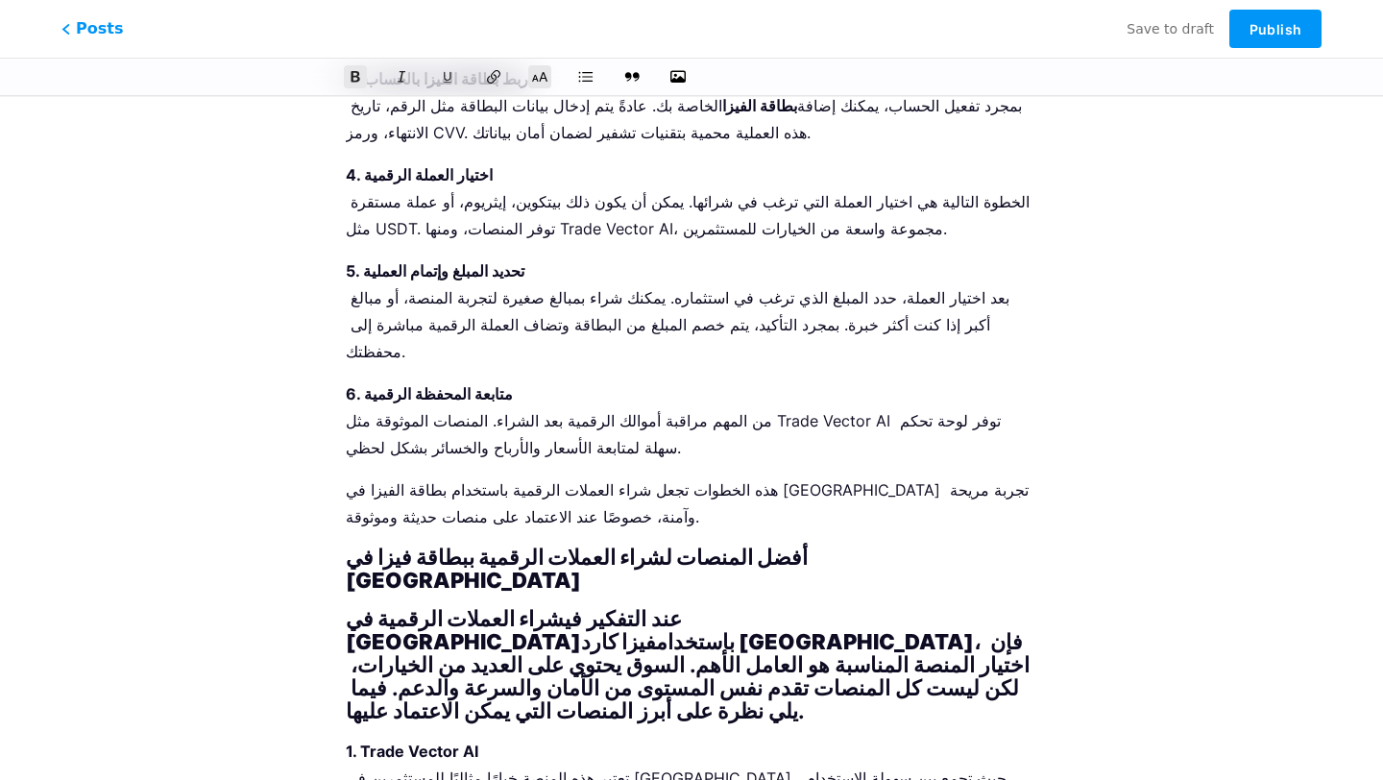
scroll to position [2259, 0]
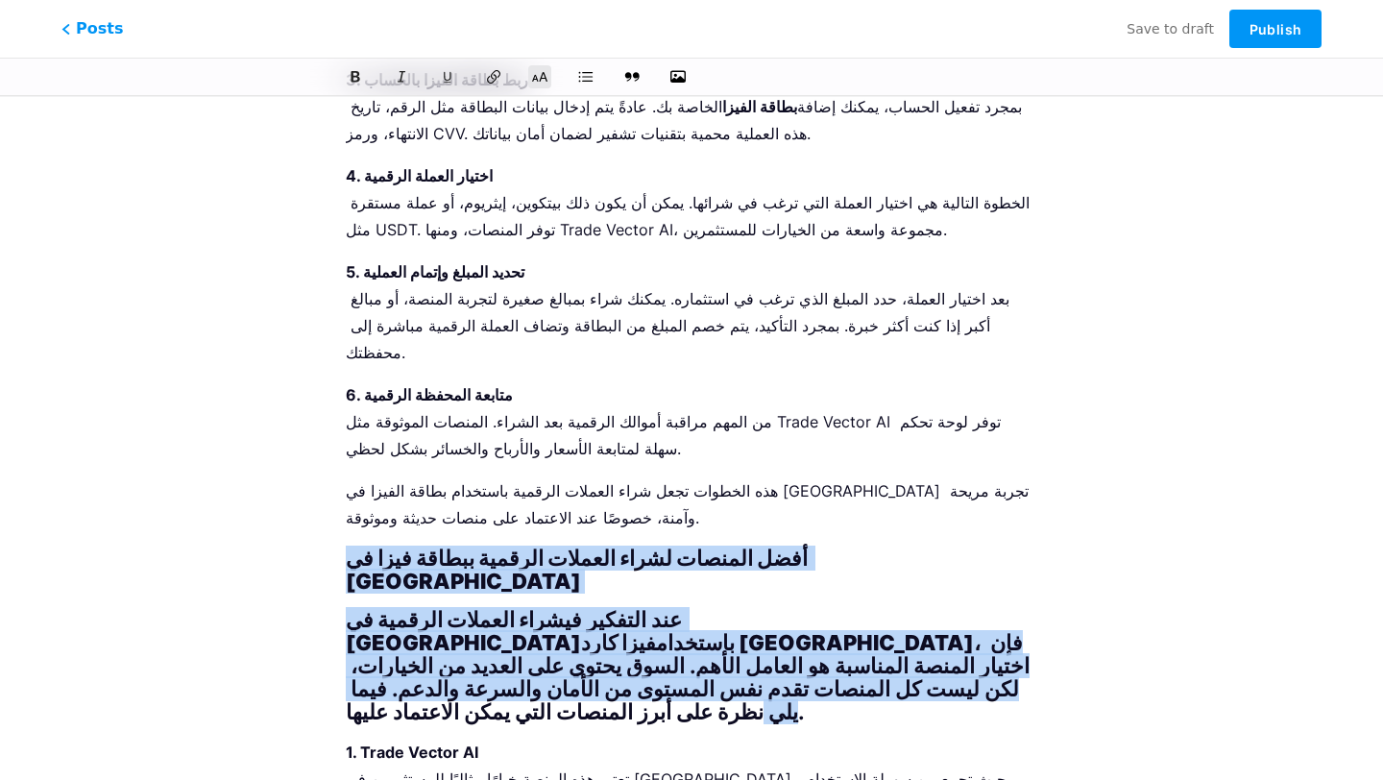
drag, startPoint x: 761, startPoint y: 388, endPoint x: 394, endPoint y: 347, distance: 370.1
click at [394, 608] on h2 "عند التفكير في شراء العملات الرقمية في [GEOGRAPHIC_DATA] باستخدام فيزا كارد [GE…" at bounding box center [691, 665] width 691 height 115
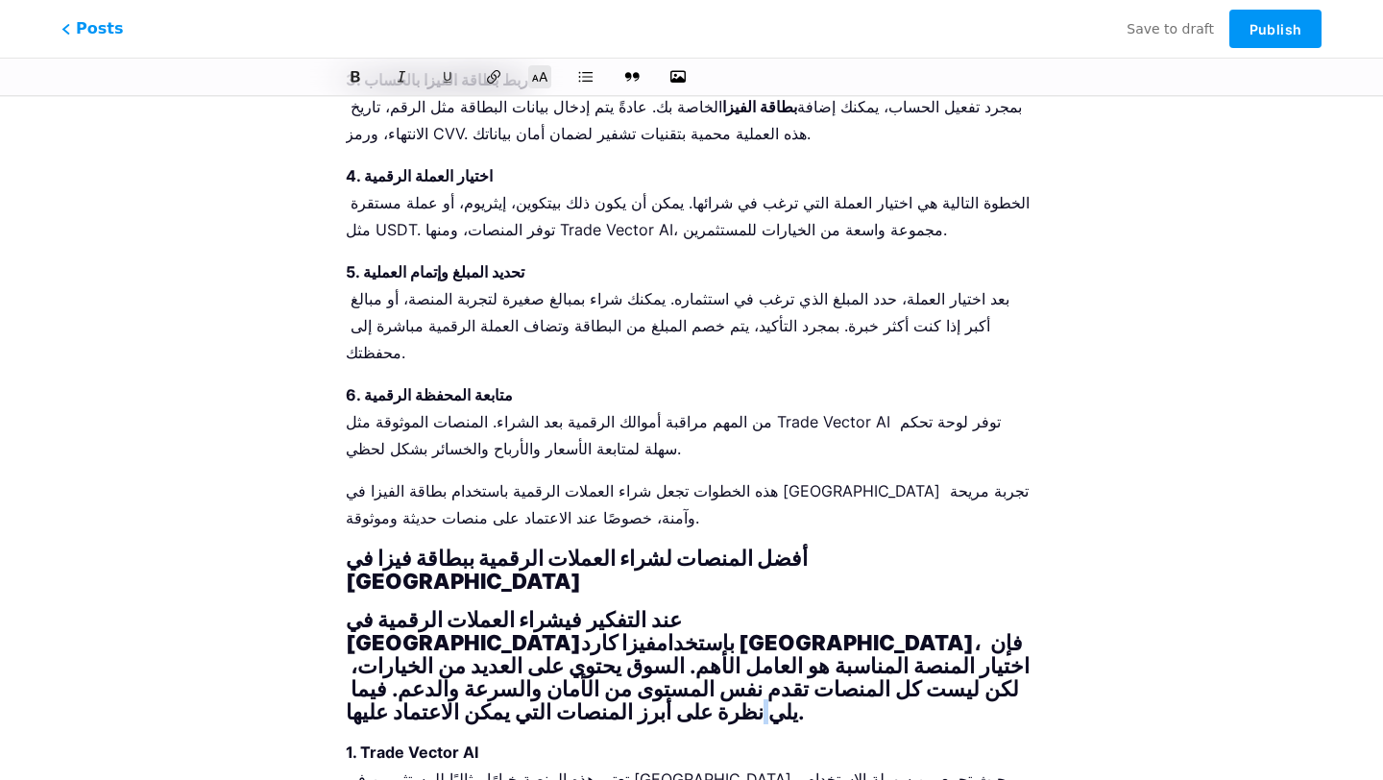
click at [394, 608] on h2 "عند التفكير في شراء العملات الرقمية في [GEOGRAPHIC_DATA] باستخدام فيزا كارد [GE…" at bounding box center [691, 665] width 691 height 115
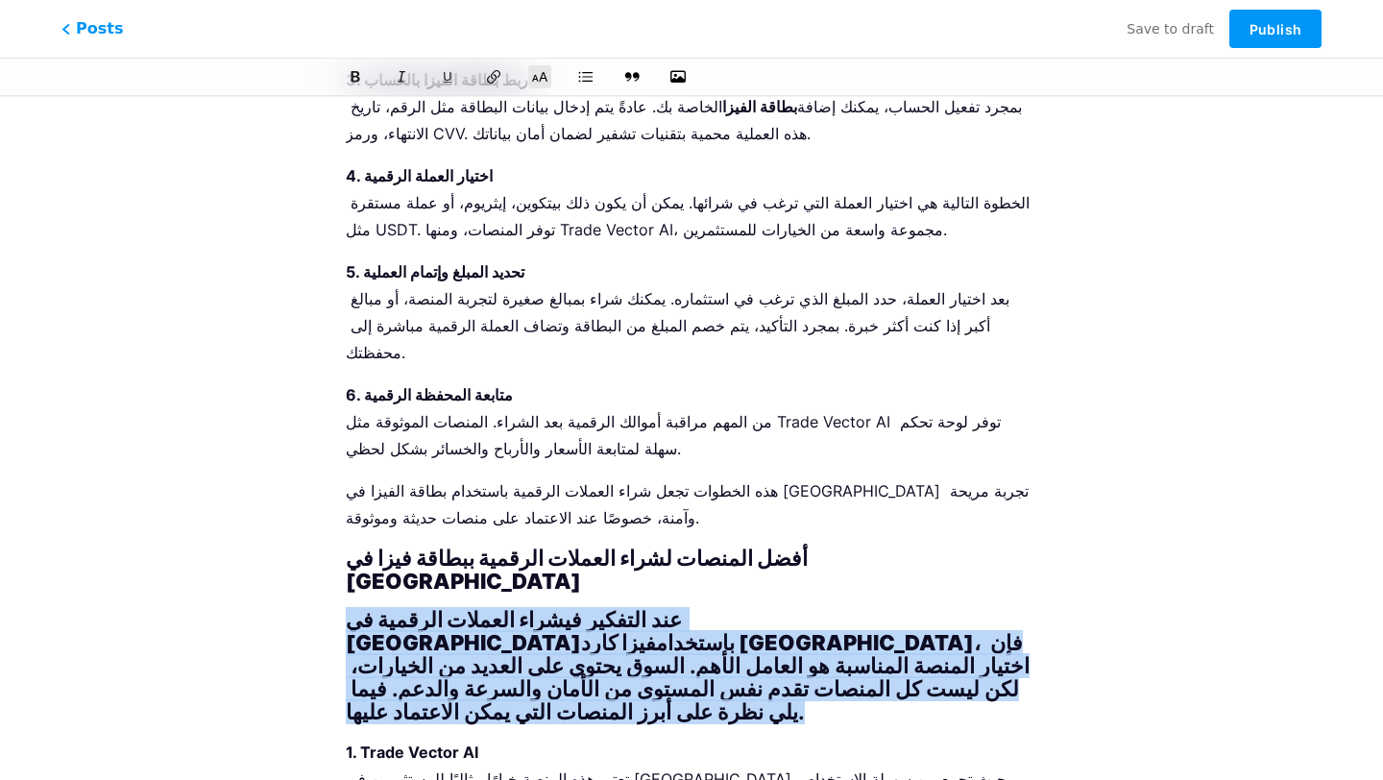
click at [394, 608] on h2 "عند التفكير في شراء العملات الرقمية في [GEOGRAPHIC_DATA] باستخدام فيزا كارد [GE…" at bounding box center [691, 665] width 691 height 115
click at [544, 68] on icon at bounding box center [539, 76] width 19 height 19
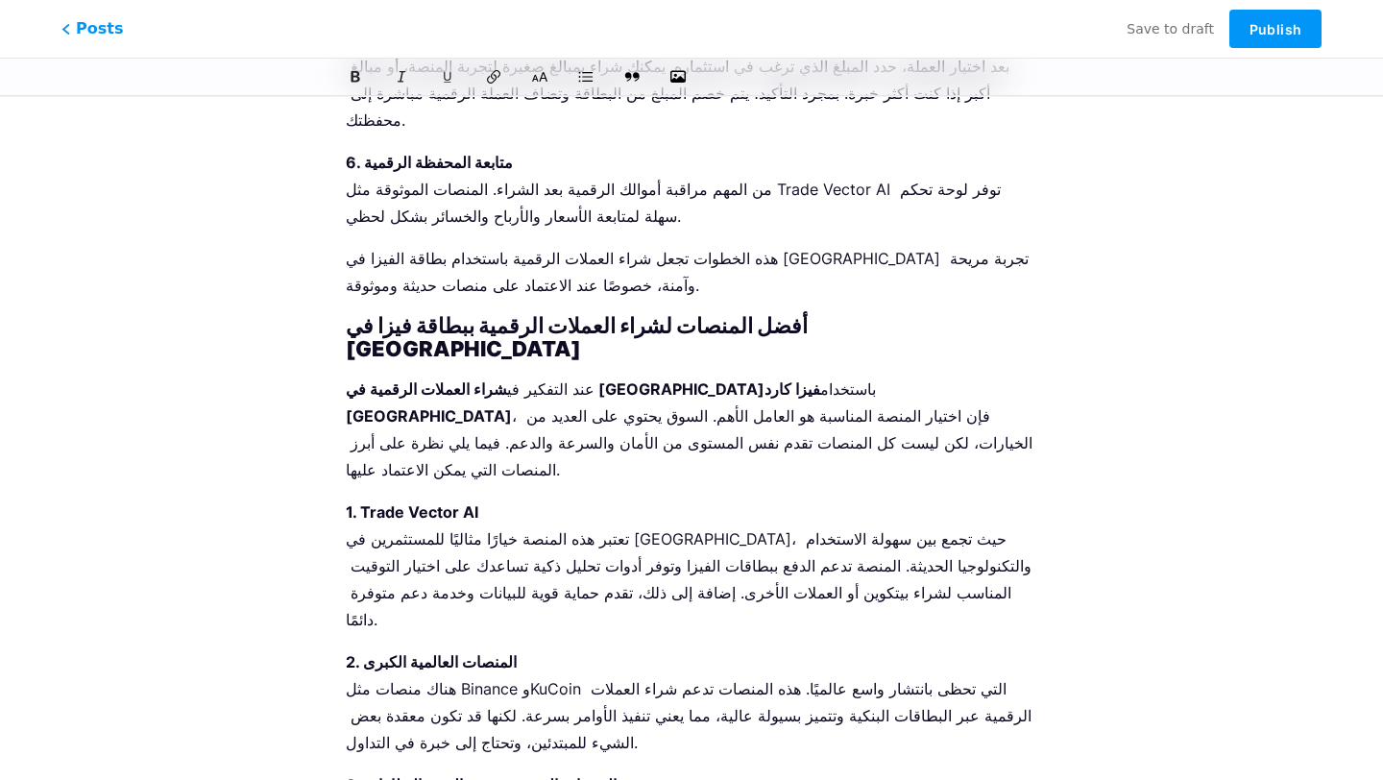
scroll to position [2511, 0]
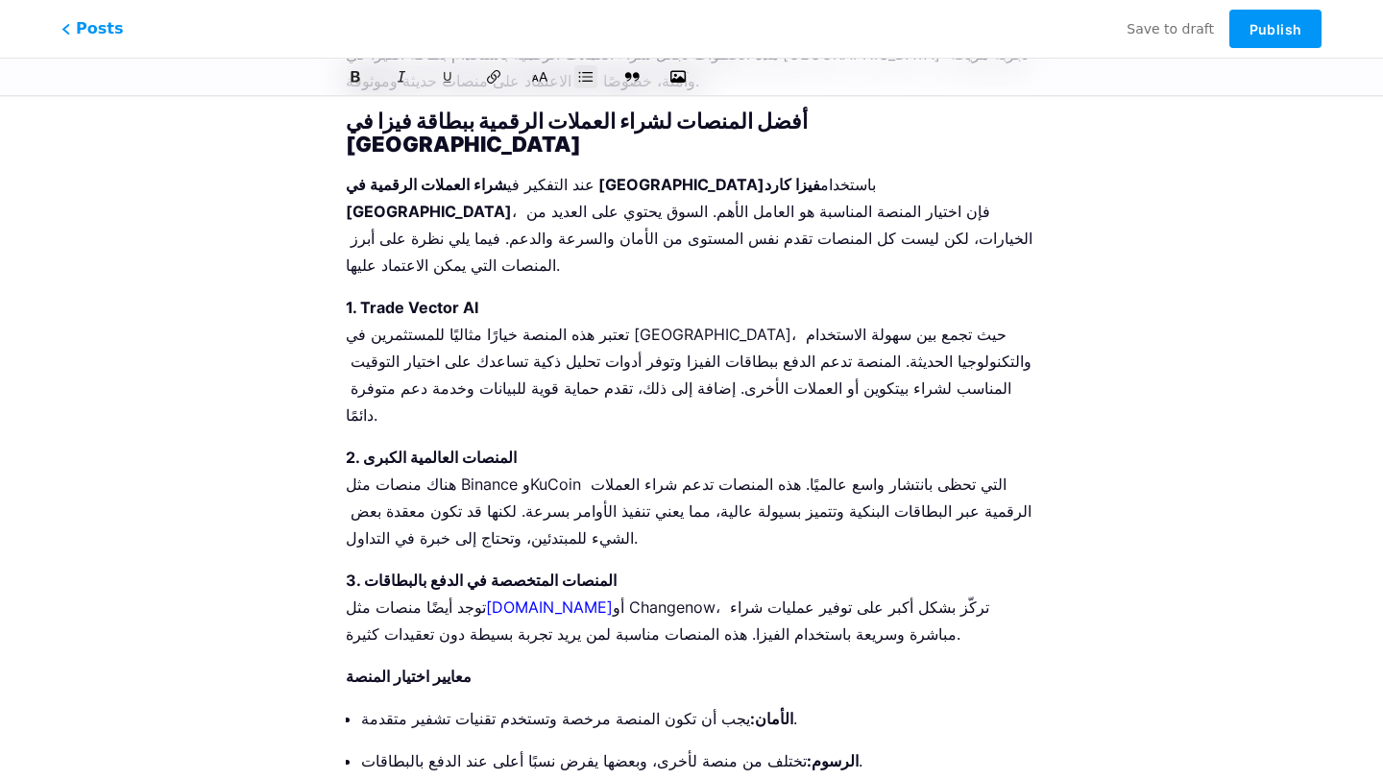
scroll to position [2697, 0]
click at [534, 75] on icon at bounding box center [540, 77] width 18 height 12
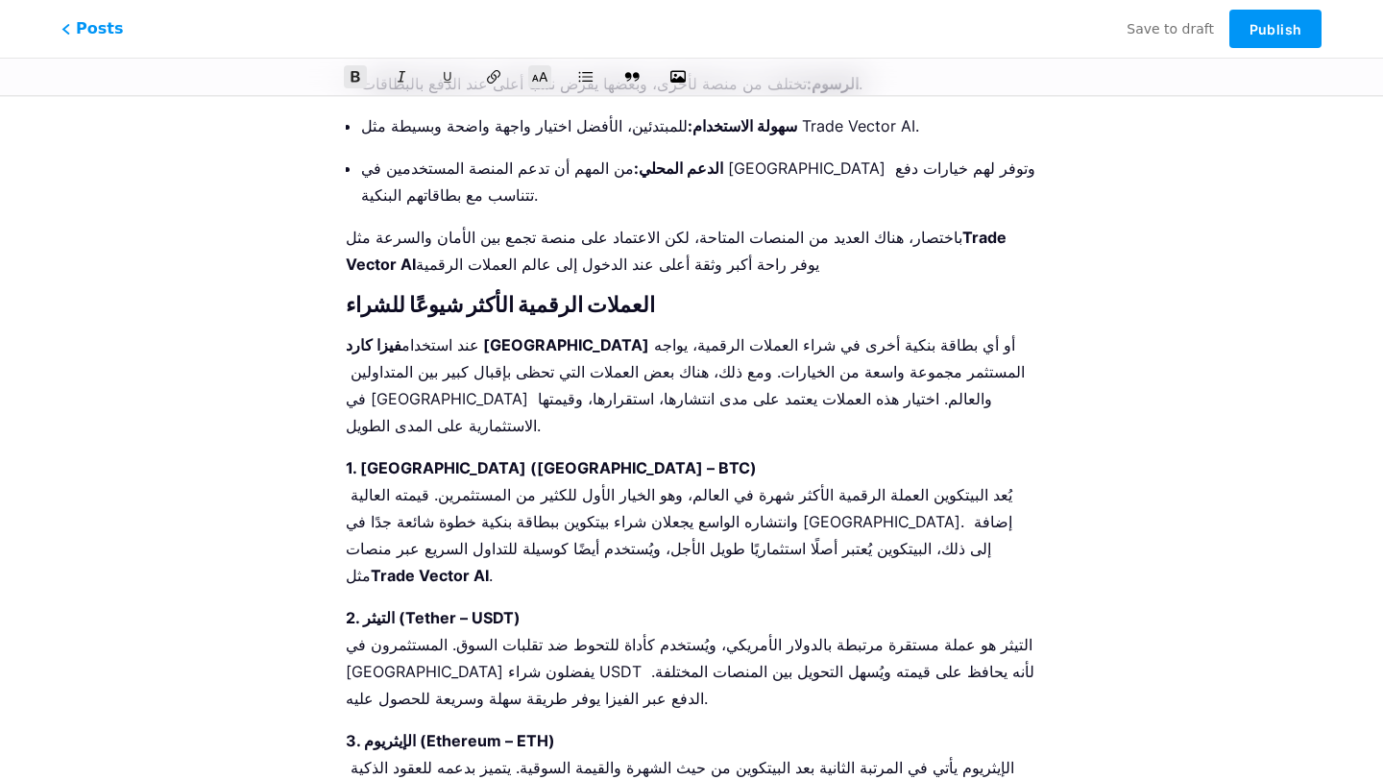
scroll to position [3372, 0]
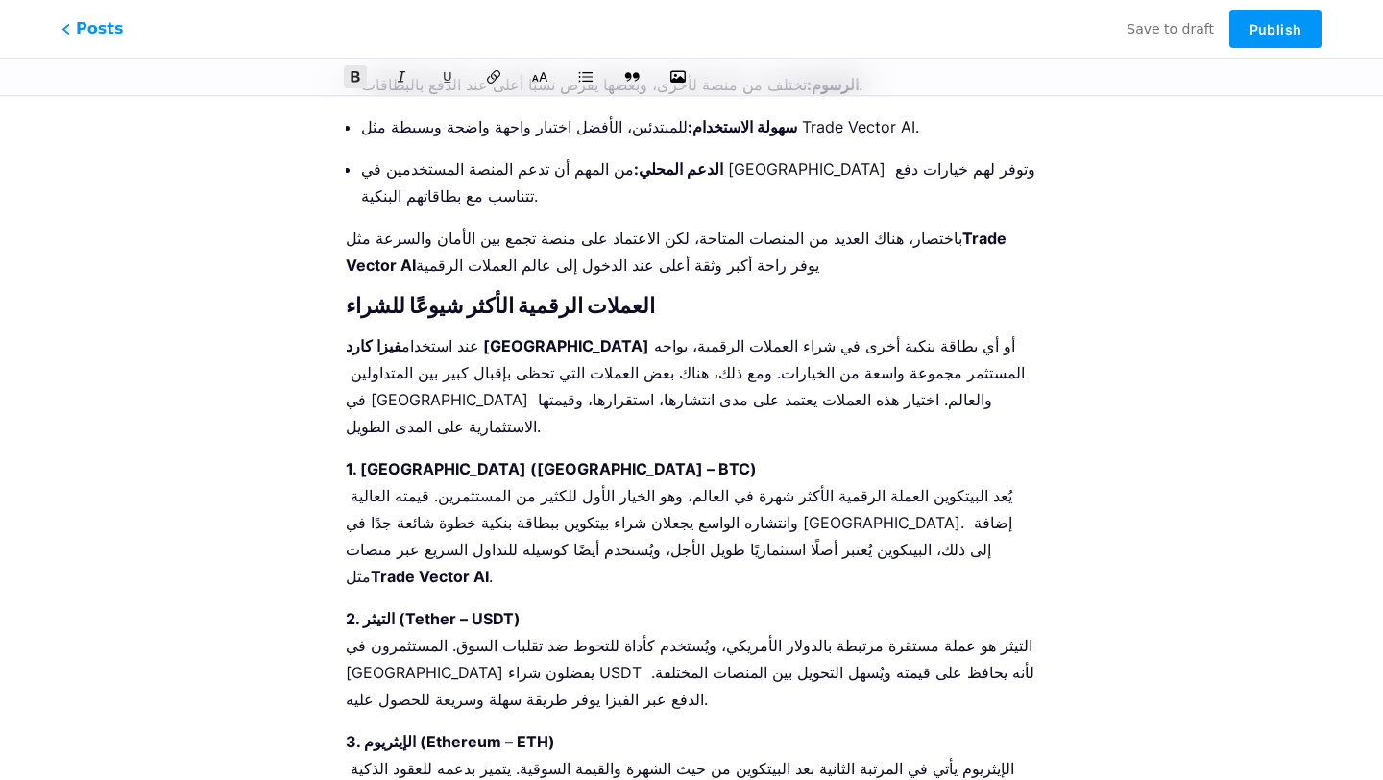
click at [538, 85] on icon at bounding box center [539, 76] width 19 height 19
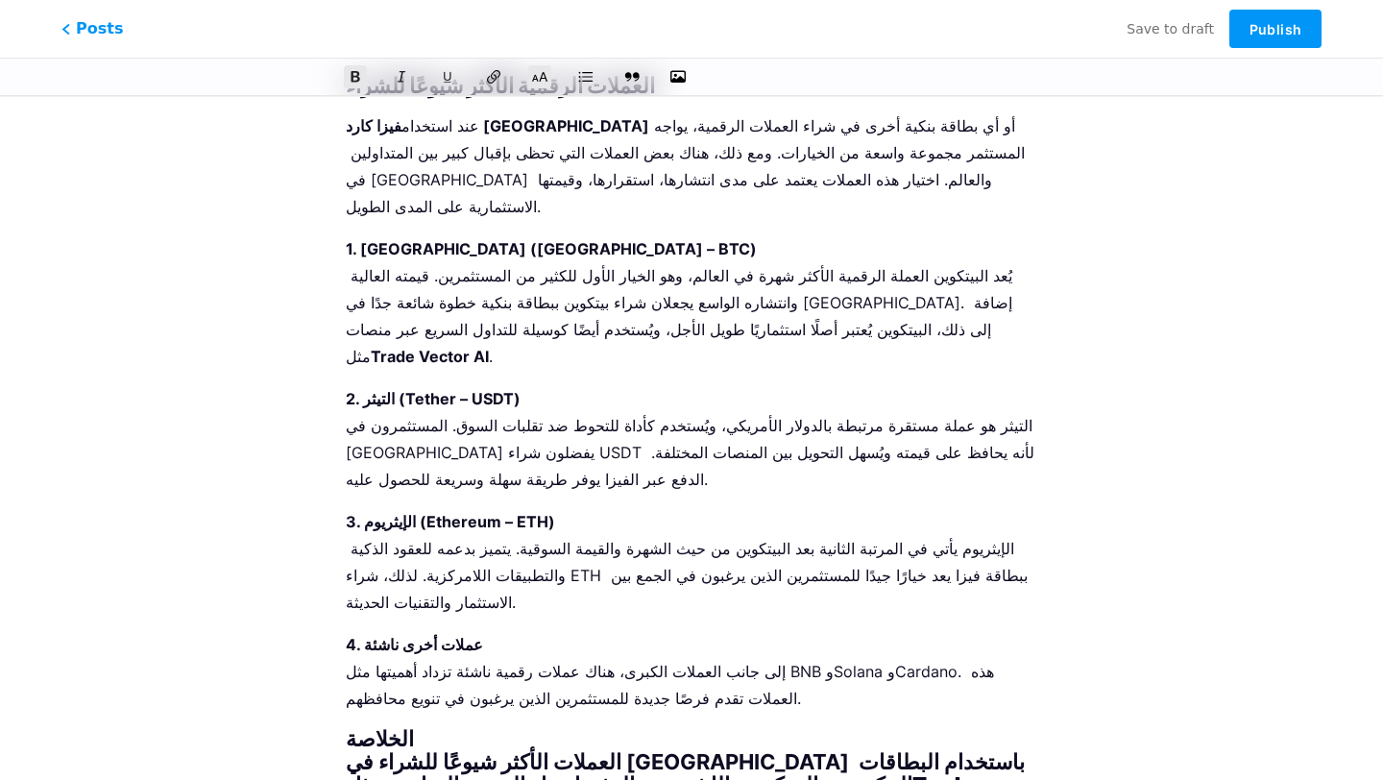
scroll to position [3590, 0]
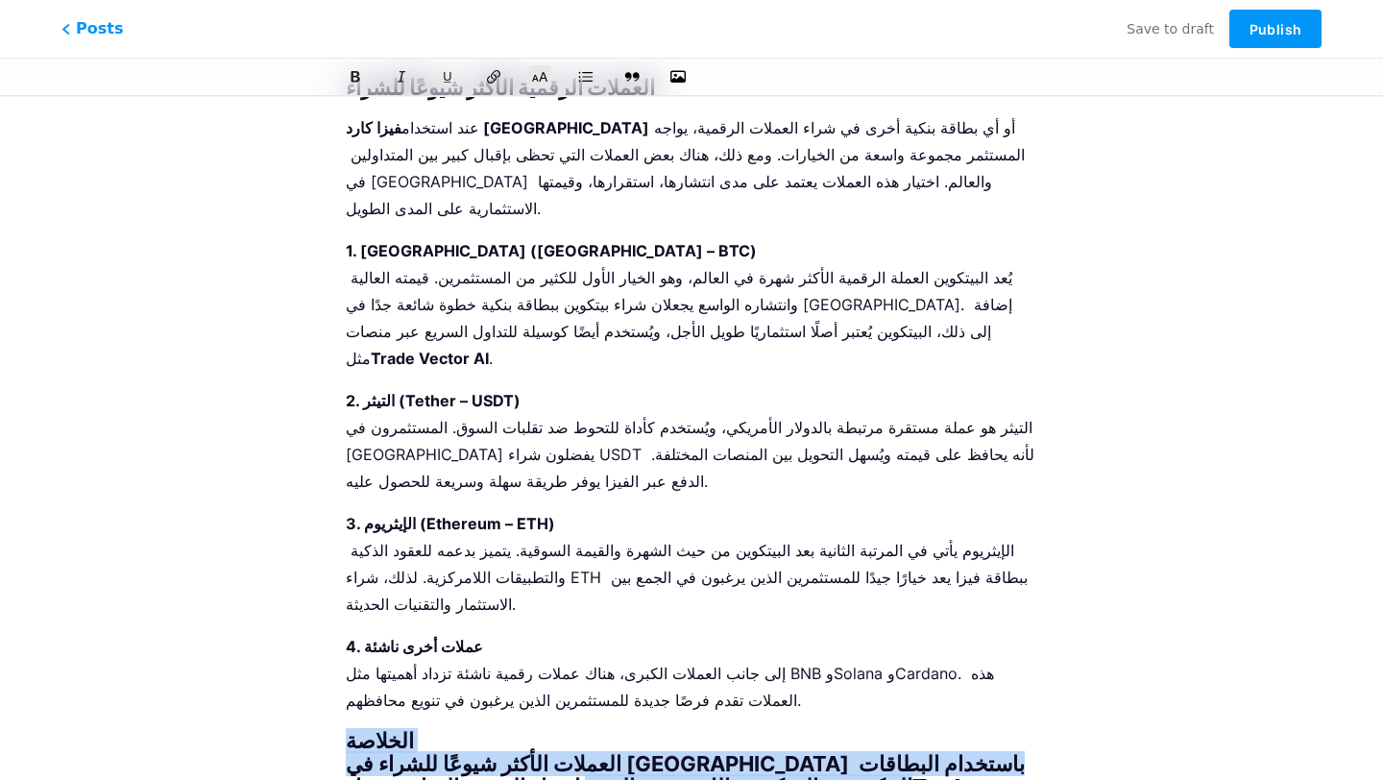
drag, startPoint x: 1017, startPoint y: 325, endPoint x: 478, endPoint y: 273, distance: 541.2
click at [478, 273] on div "المقدمة في السنوات الأخيرة أصبح موضوع شراء العملات الرقمية في [GEOGRAPHIC_DATA]…" at bounding box center [691, 314] width 691 height 7298
click at [478, 729] on h2 "الخلاصة العملات الأكثر شيوعًا للشراء في [GEOGRAPHIC_DATA] باستخدام البطاقات الب…" at bounding box center [691, 786] width 691 height 115
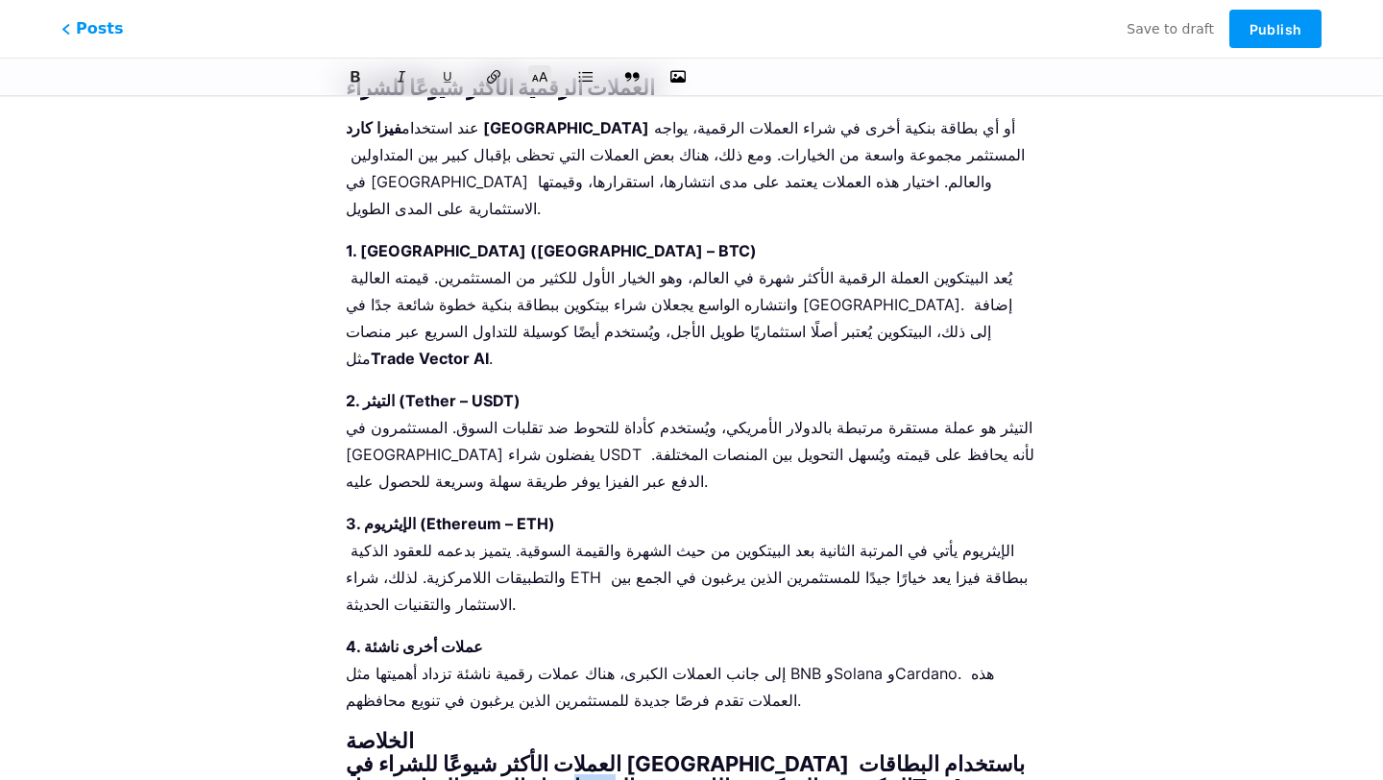
click at [478, 729] on h2 "الخلاصة العملات الأكثر شيوعًا للشراء في [GEOGRAPHIC_DATA] باستخدام البطاقات الب…" at bounding box center [691, 786] width 691 height 115
click at [485, 729] on h2 "الخلاصة العملات الأكثر شيوعًا للشراء في [GEOGRAPHIC_DATA] باستخدام البطاقات الب…" at bounding box center [691, 786] width 691 height 115
drag, startPoint x: 353, startPoint y: 253, endPoint x: 1079, endPoint y: 301, distance: 727.5
click at [1082, 301] on div "كيفية شراء العملات الرقمية باستخدام بطاقة فيزا في [GEOGRAPHIC_DATA] z [DOMAIN_N…" at bounding box center [692, 259] width 830 height 7469
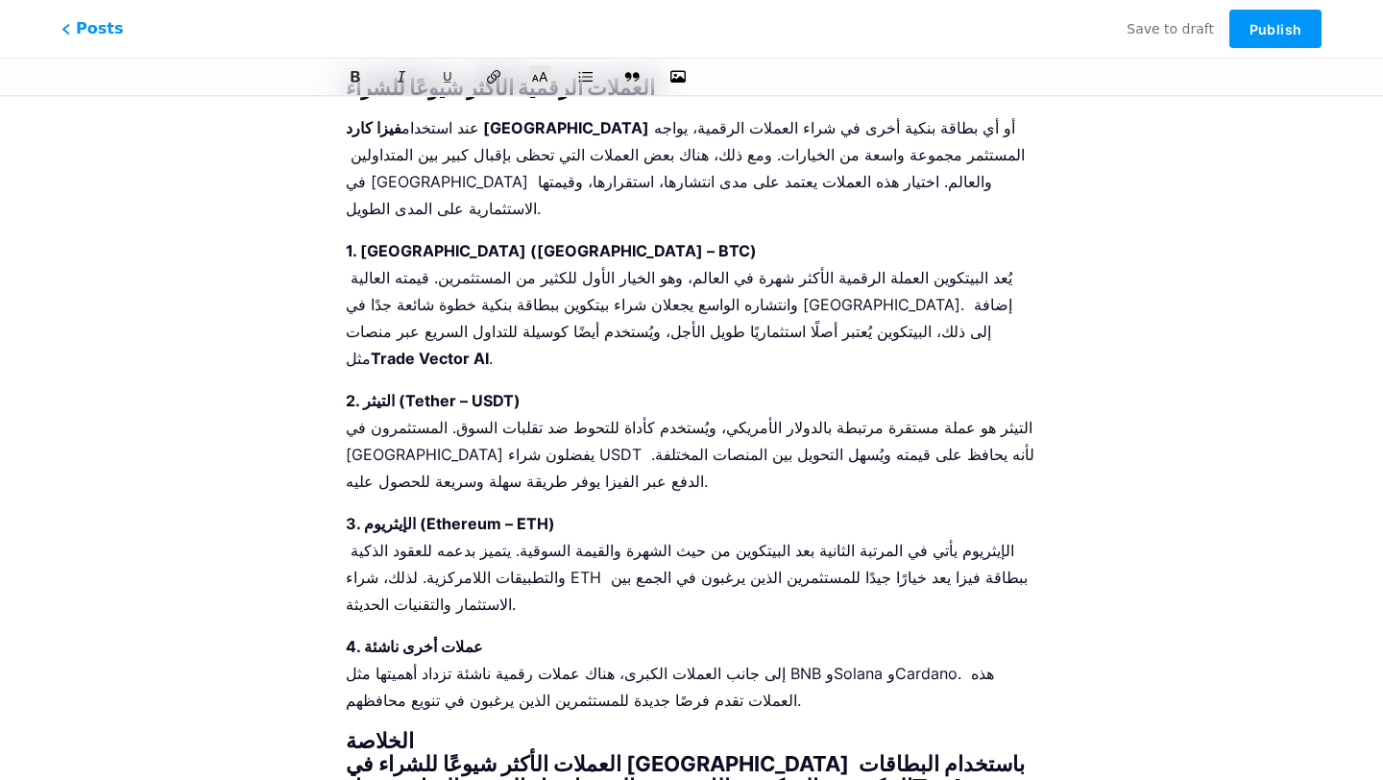
click at [980, 318] on div "المقدمة في السنوات الأخيرة أصبح موضوع شراء العملات الرقمية في [GEOGRAPHIC_DATA]…" at bounding box center [691, 314] width 691 height 7298
drag, startPoint x: 1015, startPoint y: 307, endPoint x: 342, endPoint y: 256, distance: 675.1
click at [342, 256] on div "كيفية شراء العملات الرقمية باستخدام بطاقة فيزا في [GEOGRAPHIC_DATA] z [DOMAIN_N…" at bounding box center [691, 259] width 745 height 7469
click at [540, 79] on icon at bounding box center [539, 76] width 19 height 19
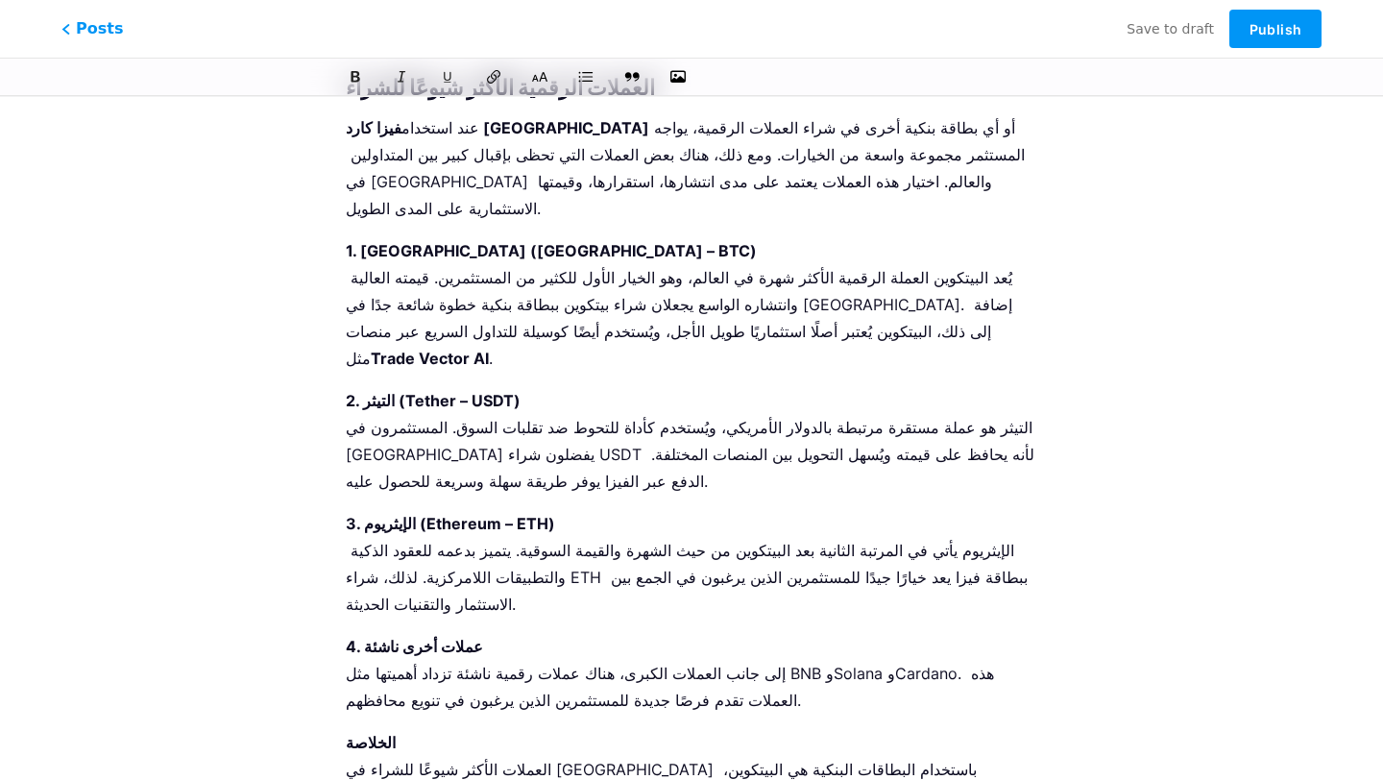
click at [369, 733] on strong "الخلاصة" at bounding box center [371, 742] width 50 height 19
click at [391, 733] on strong "الخلاصة" at bounding box center [371, 742] width 50 height 19
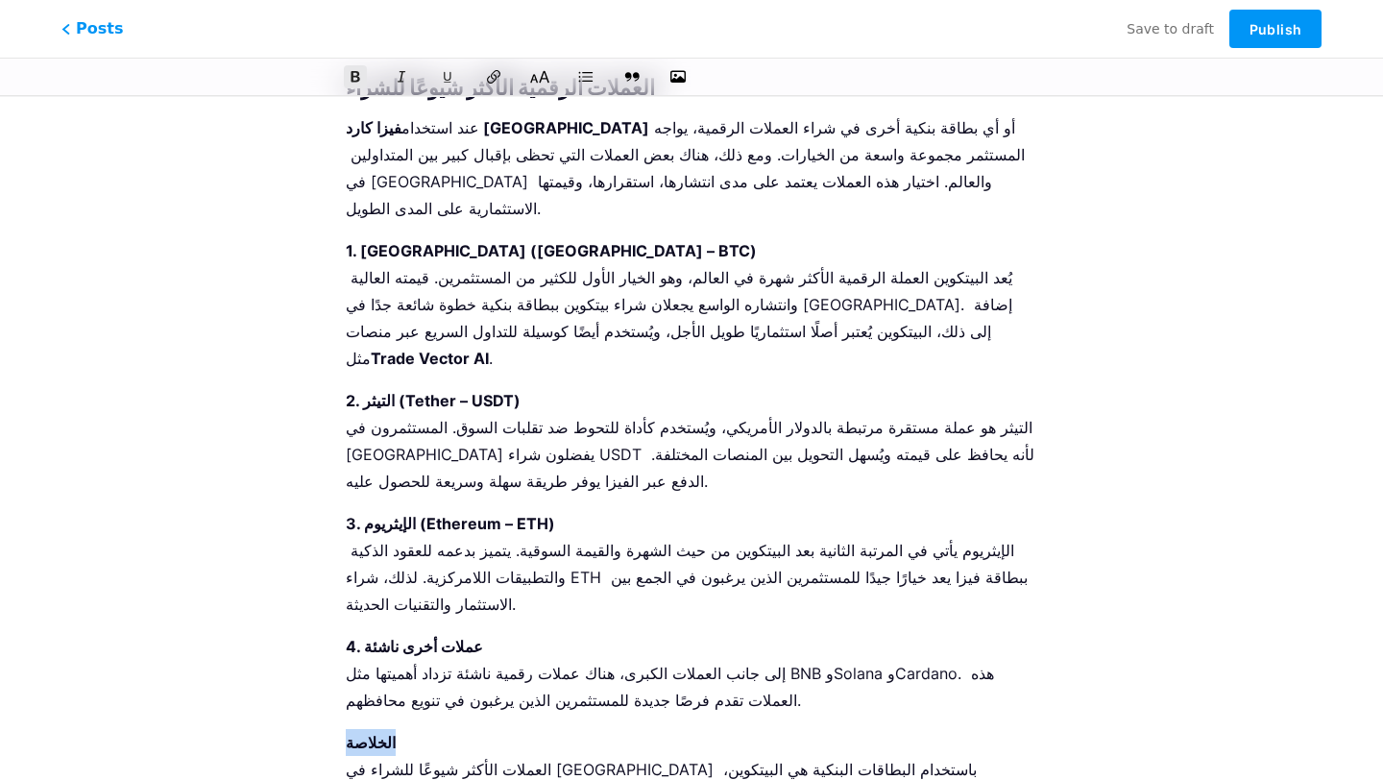
click at [549, 79] on button at bounding box center [539, 76] width 29 height 29
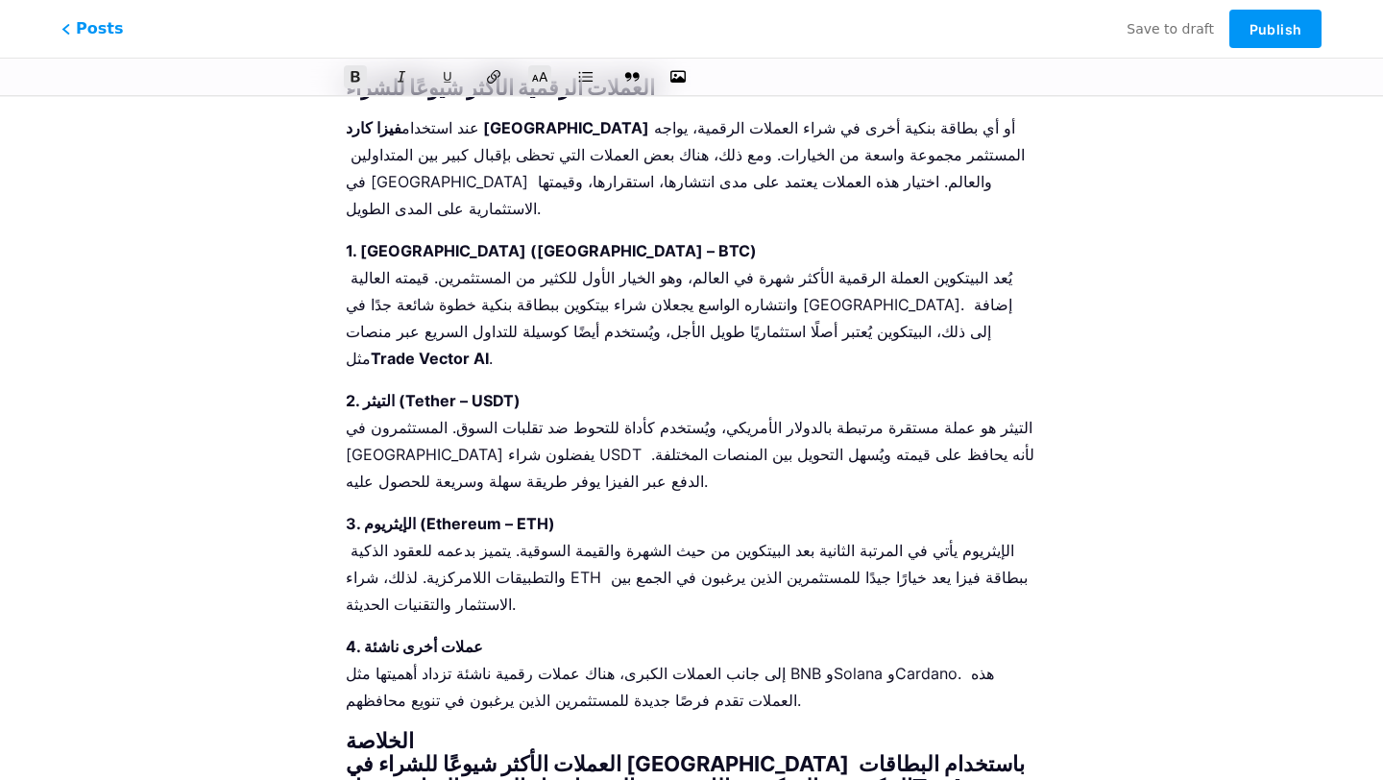
click at [431, 729] on h2 "الخلاصة العملات الأكثر شيوعًا للشراء في [GEOGRAPHIC_DATA] باستخدام البطاقات الب…" at bounding box center [691, 786] width 691 height 115
click at [417, 729] on h2 "الخلاصة العملات الأكثر شيوعًا للشراء في [GEOGRAPHIC_DATA] باستخدام البطاقات الب…" at bounding box center [691, 786] width 691 height 115
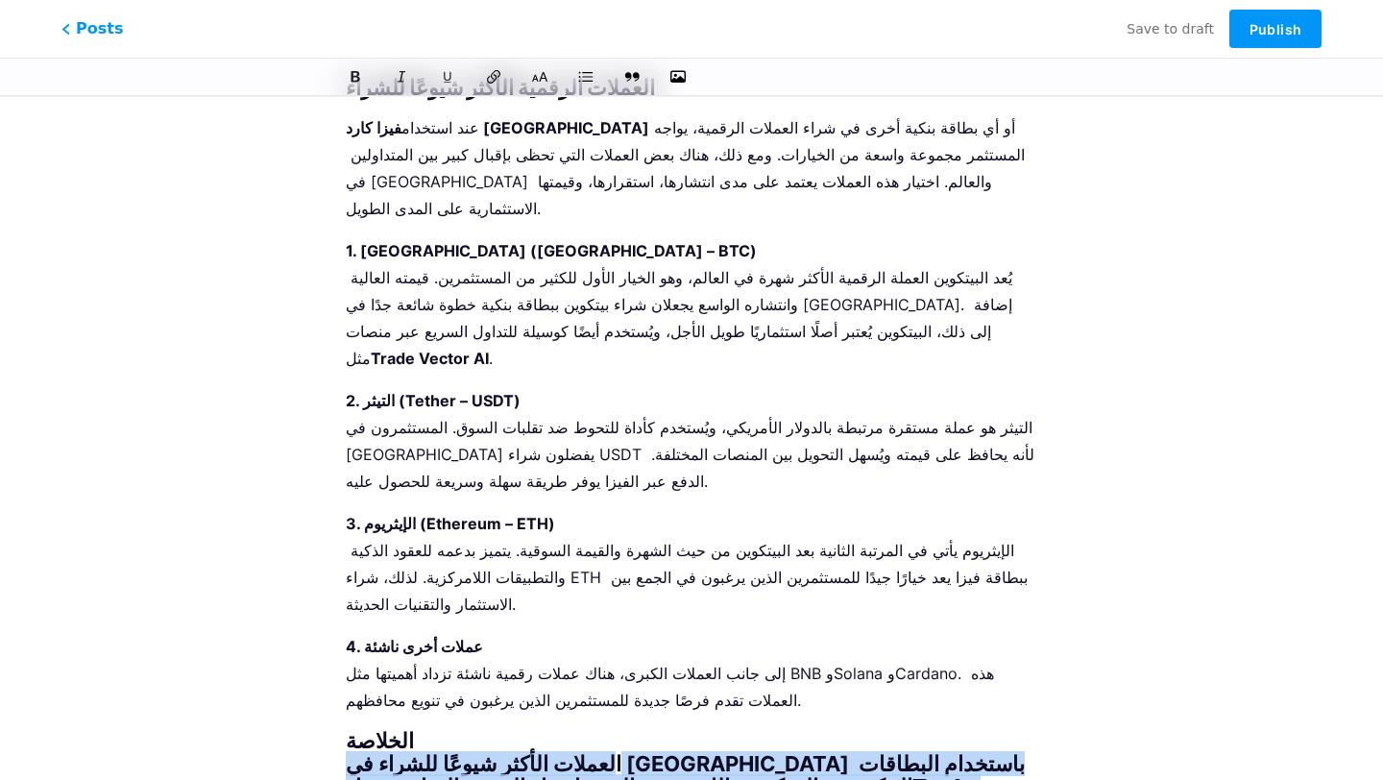
drag, startPoint x: 350, startPoint y: 256, endPoint x: 988, endPoint y: 326, distance: 641.5
click at [988, 327] on div "المقدمة في السنوات الأخيرة أصبح موضوع شراء العملات الرقمية في [GEOGRAPHIC_DATA]…" at bounding box center [691, 314] width 691 height 7298
click at [544, 73] on icon at bounding box center [540, 77] width 18 height 12
click at [544, 80] on icon at bounding box center [539, 76] width 19 height 19
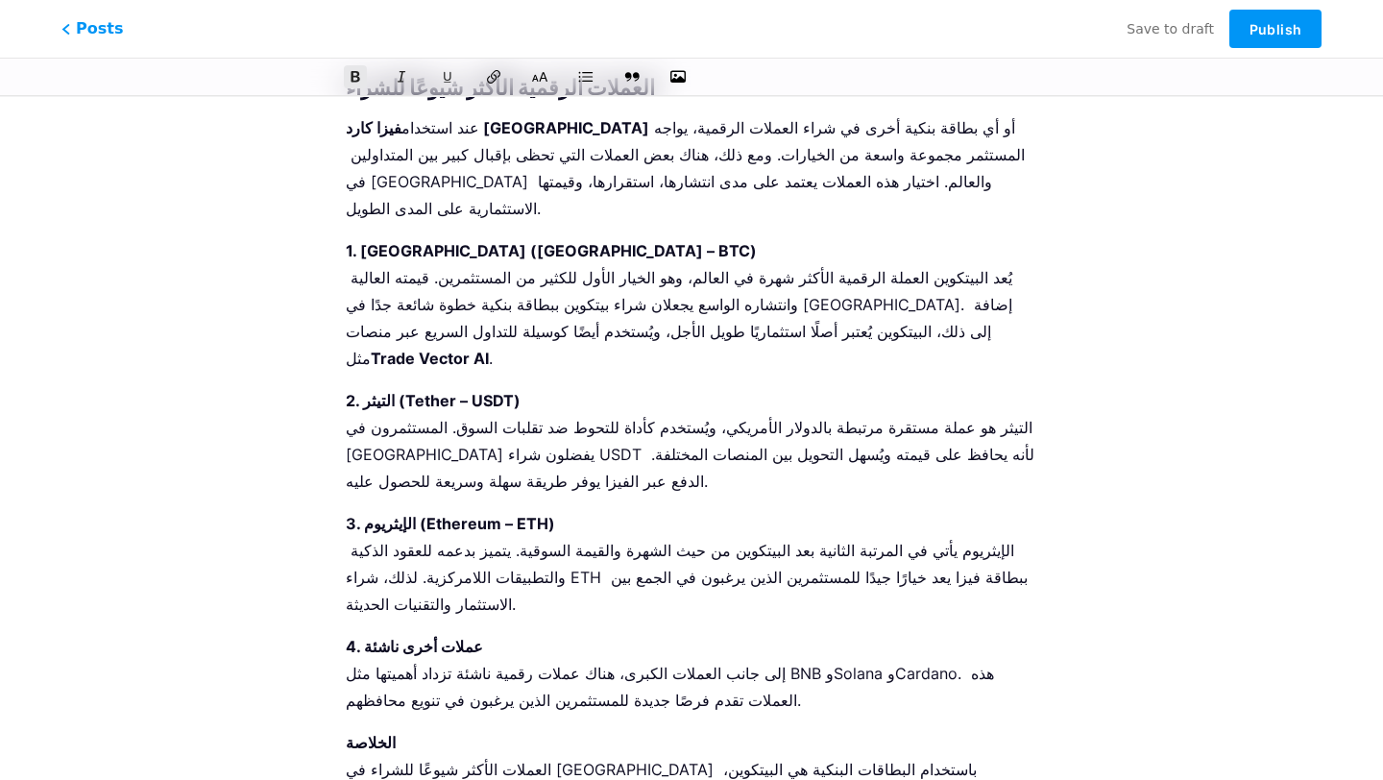
click at [546, 76] on icon at bounding box center [540, 77] width 18 height 12
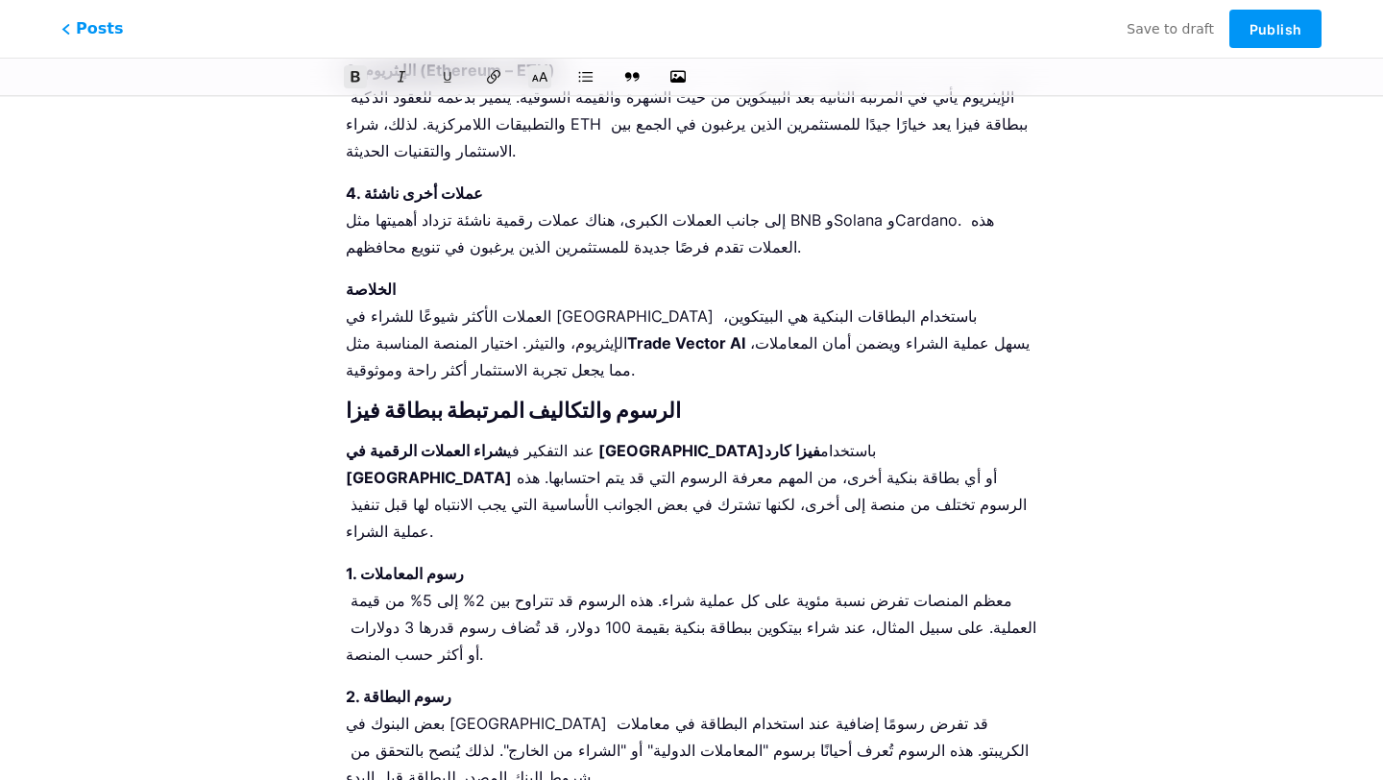
scroll to position [4046, 0]
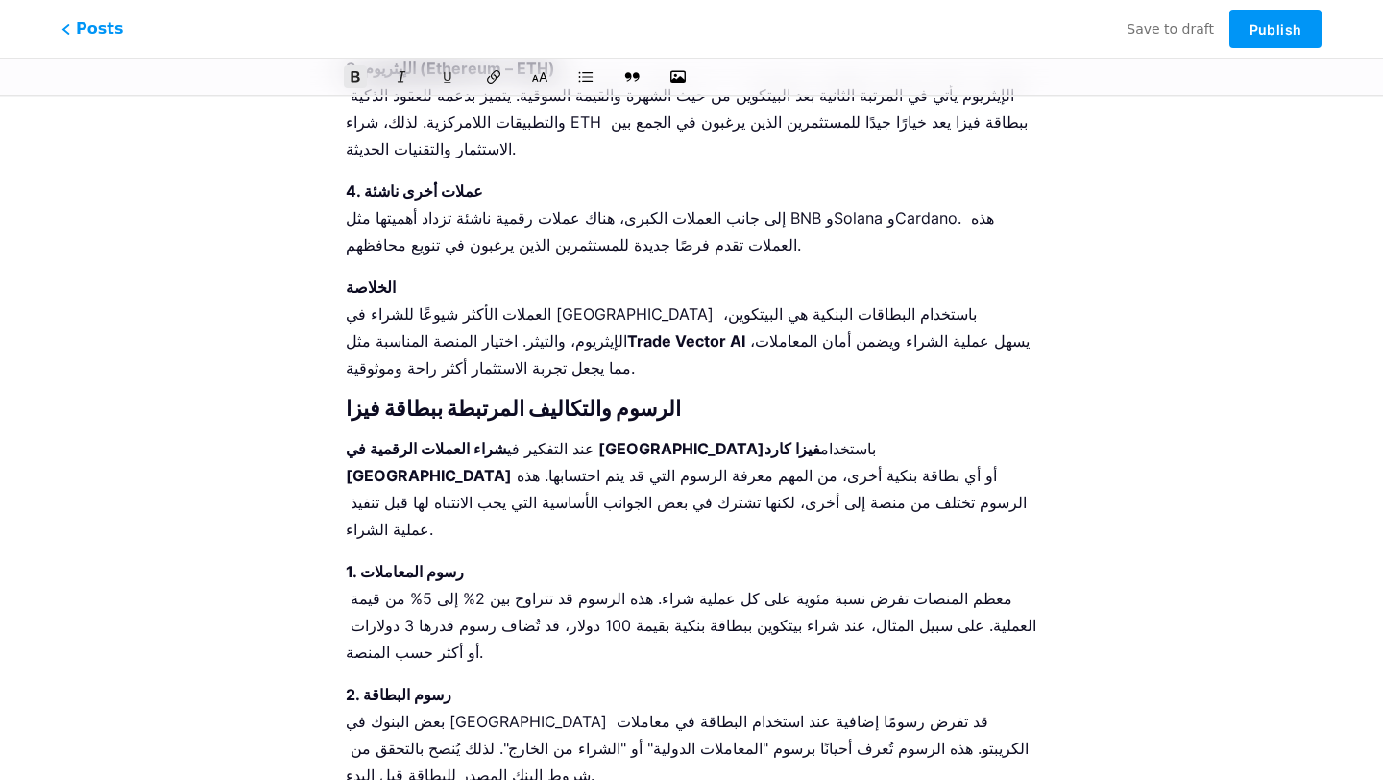
click at [540, 68] on icon at bounding box center [539, 76] width 19 height 19
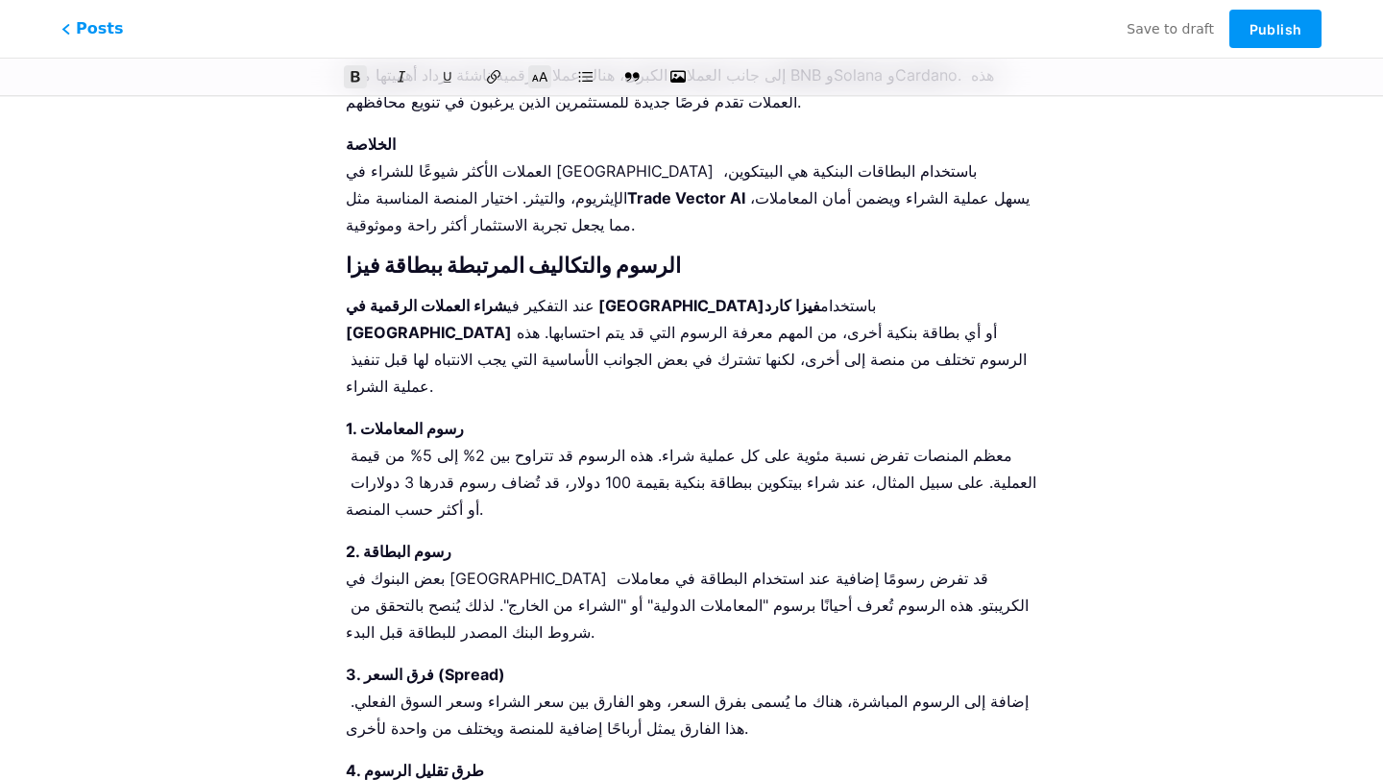
scroll to position [4187, 0]
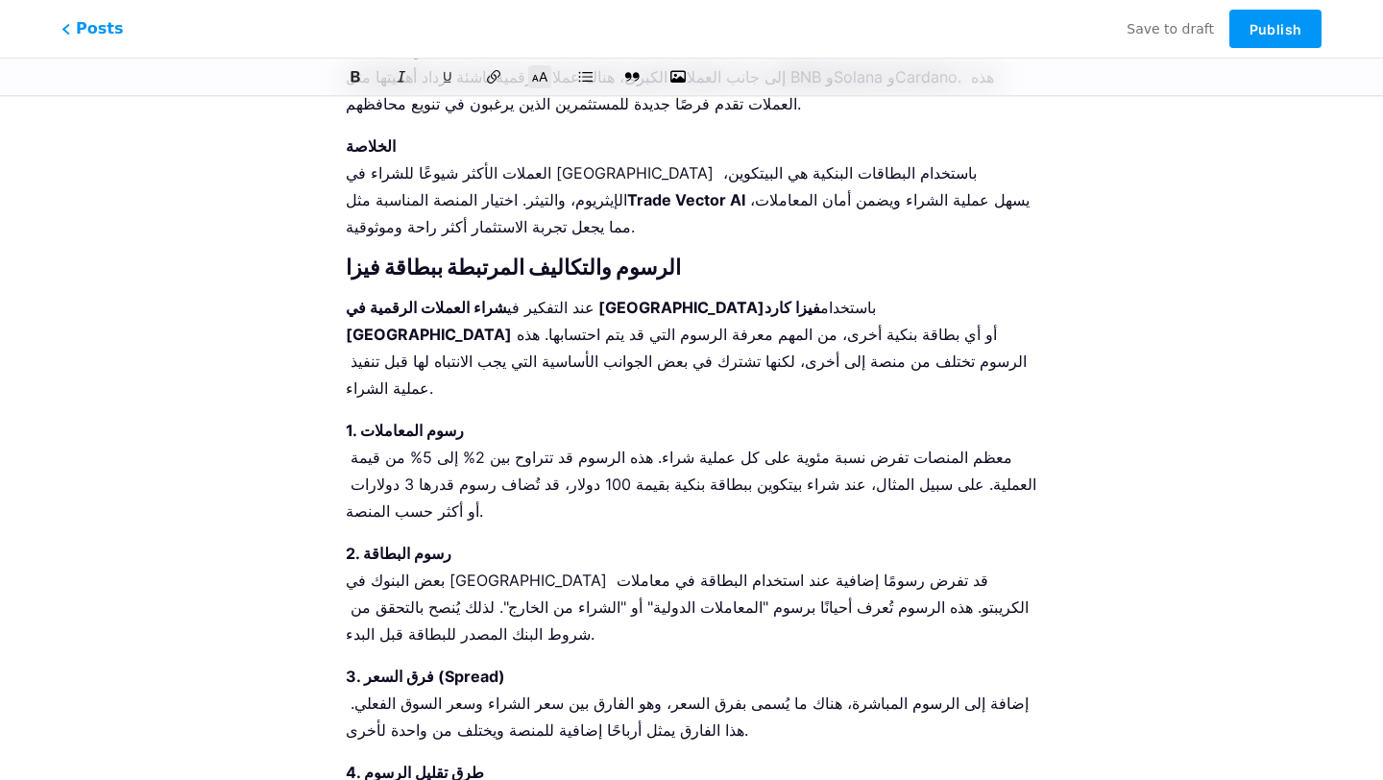
drag, startPoint x: 516, startPoint y: 442, endPoint x: 321, endPoint y: 384, distance: 203.3
click at [537, 71] on icon at bounding box center [539, 76] width 19 height 19
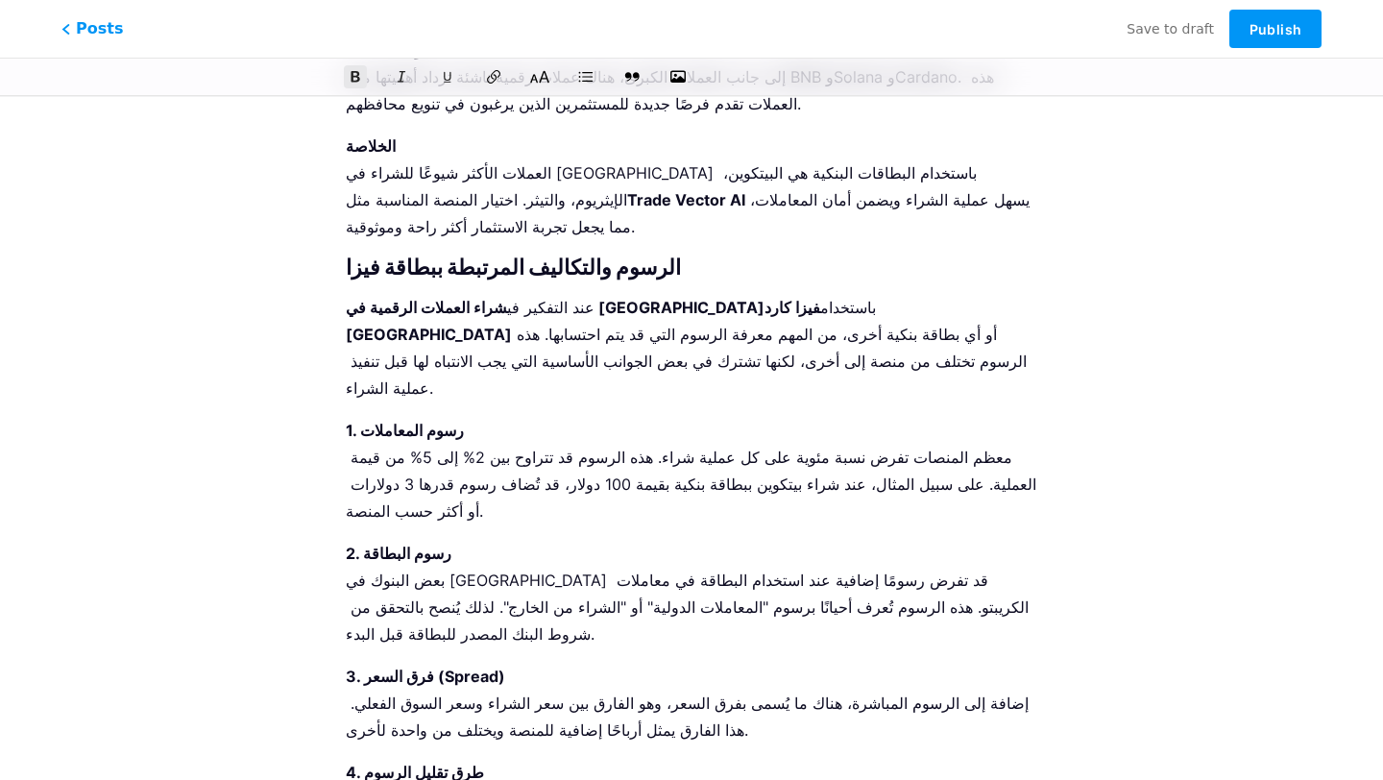
click at [540, 78] on icon at bounding box center [539, 76] width 19 height 19
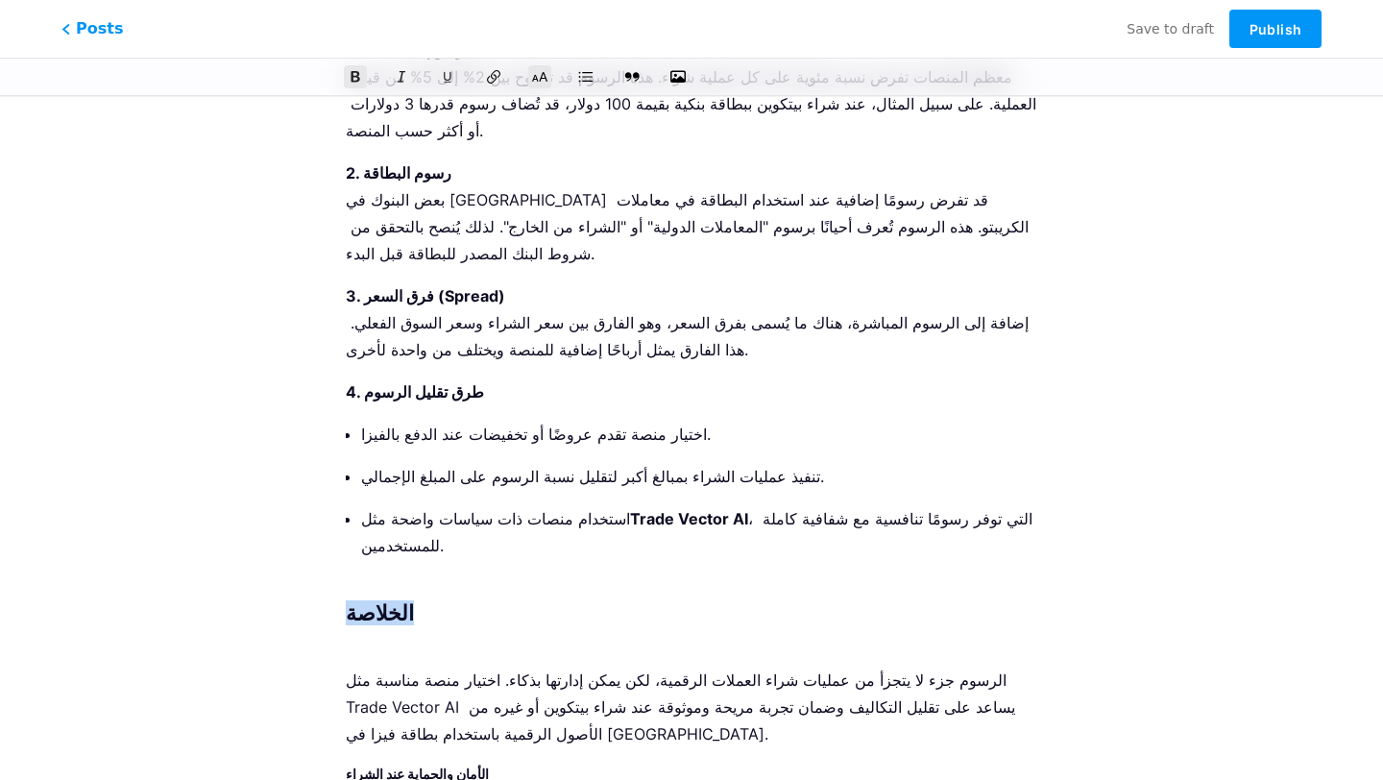
scroll to position [4569, 0]
click at [539, 69] on icon at bounding box center [539, 76] width 19 height 19
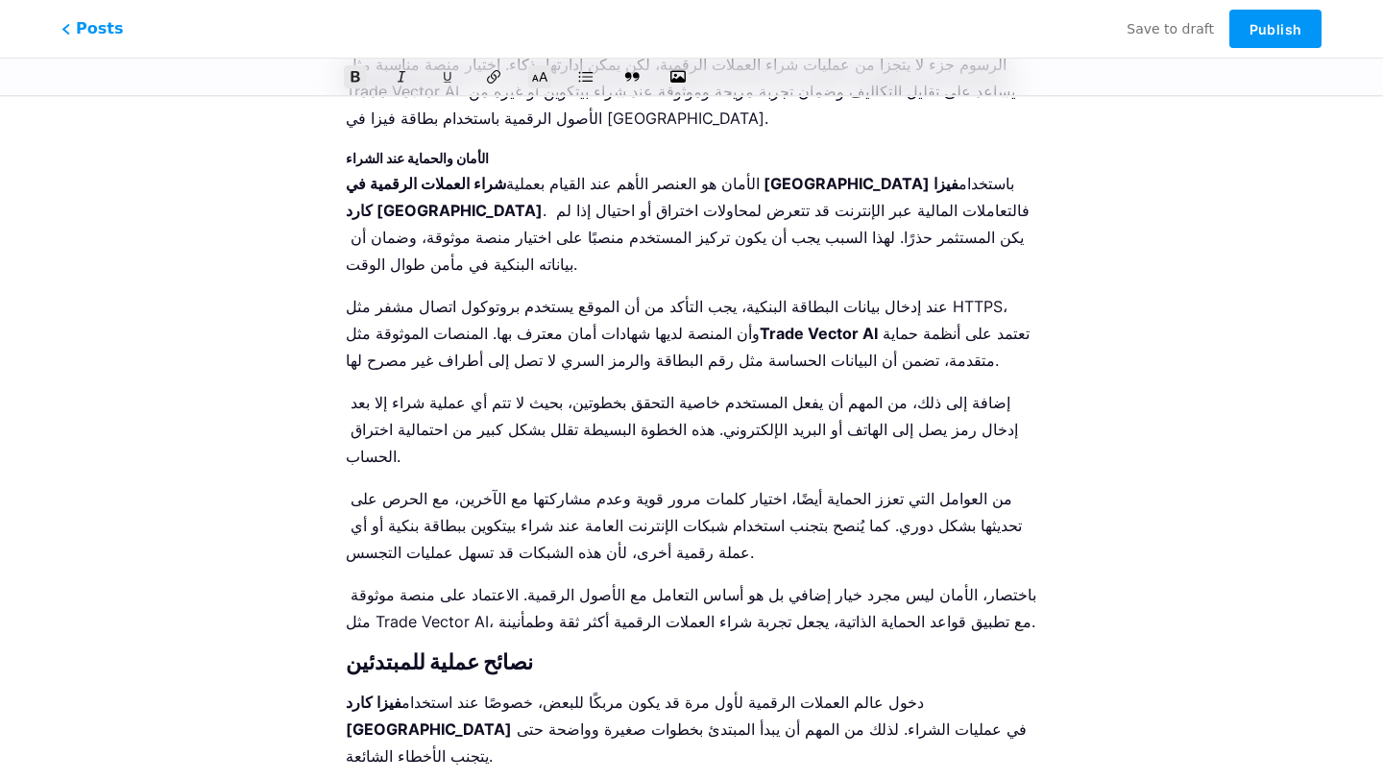
scroll to position [5182, 0]
click at [544, 74] on icon at bounding box center [539, 76] width 19 height 19
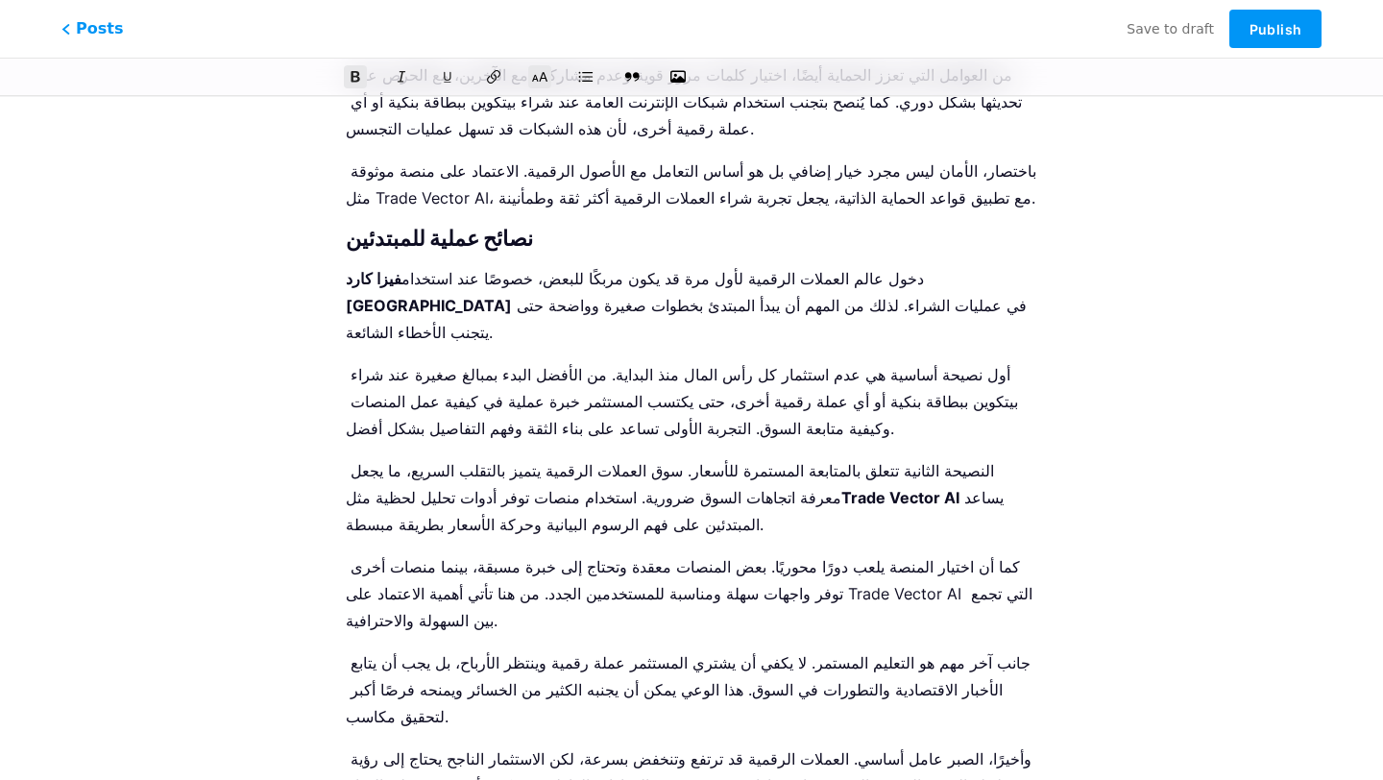
scroll to position [5613, 0]
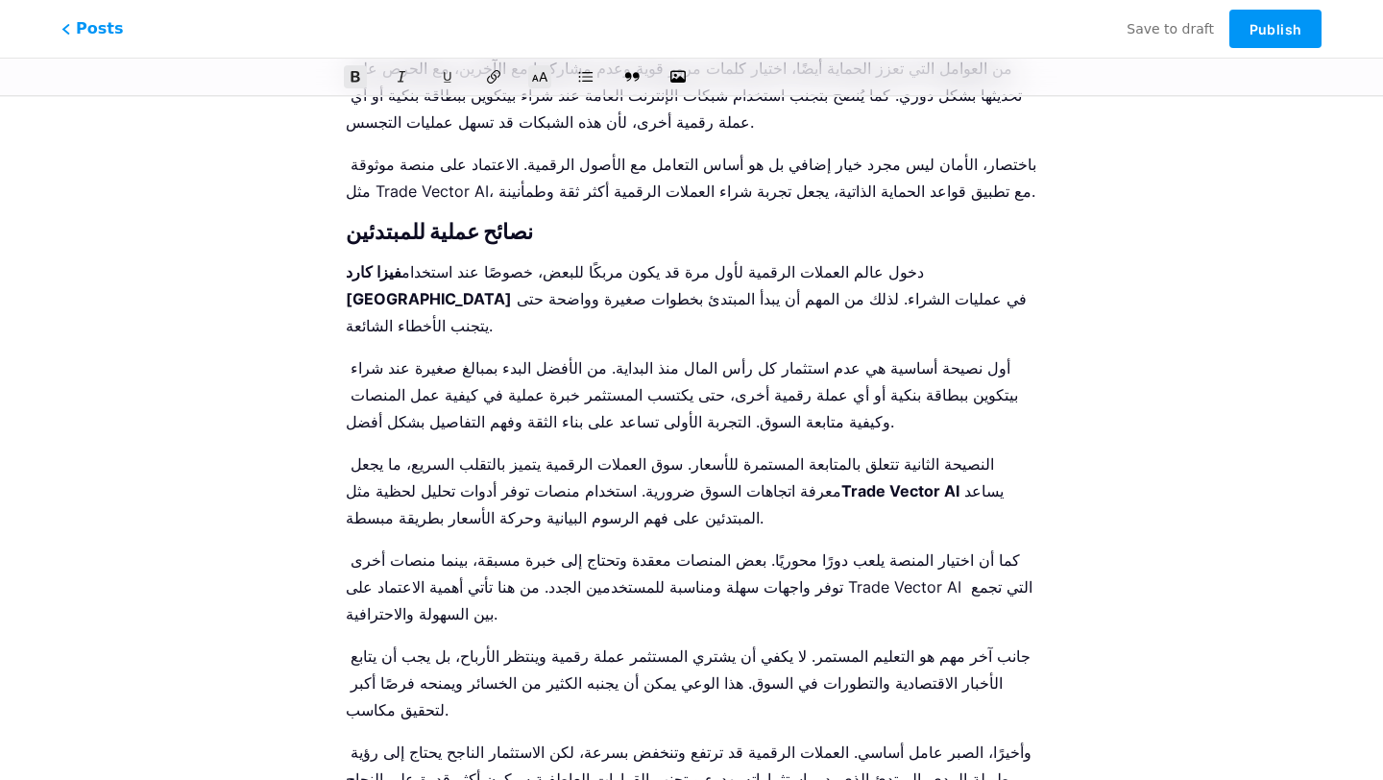
click at [533, 71] on icon at bounding box center [539, 76] width 19 height 19
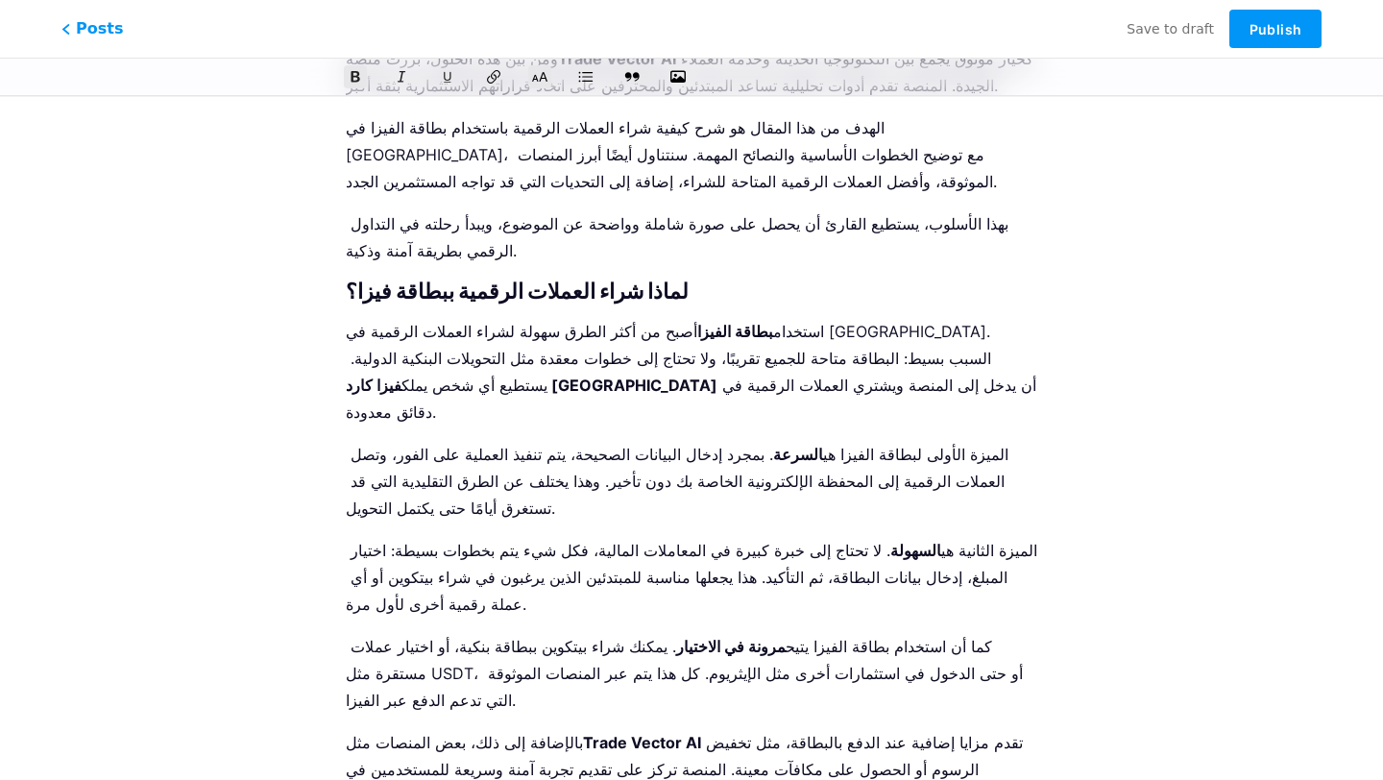
scroll to position [0, 0]
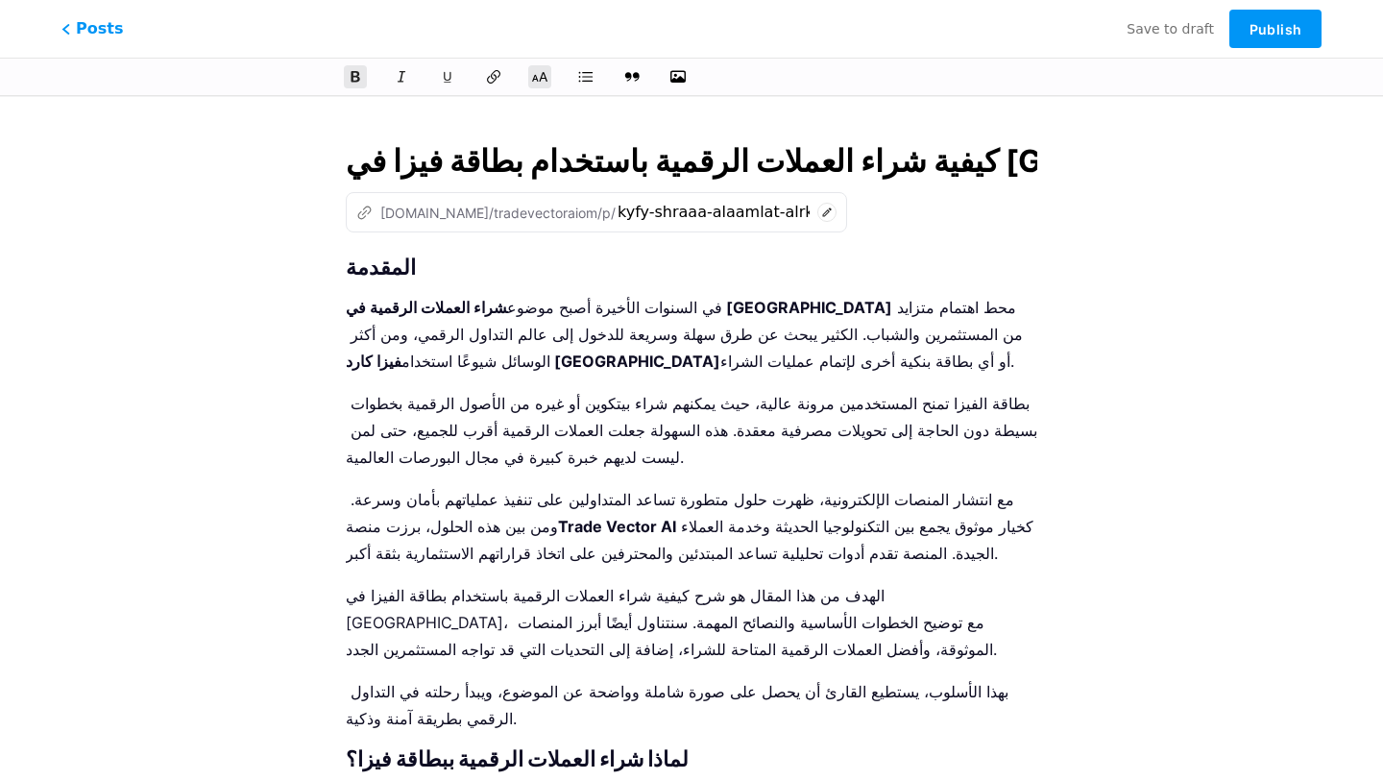
click at [646, 160] on input "كيفية شراء العملات الرقمية باستخدام بطاقة فيزا في [GEOGRAPHIC_DATA]" at bounding box center [691, 161] width 691 height 46
click at [350, 267] on strong "المقدمة" at bounding box center [381, 266] width 70 height 25
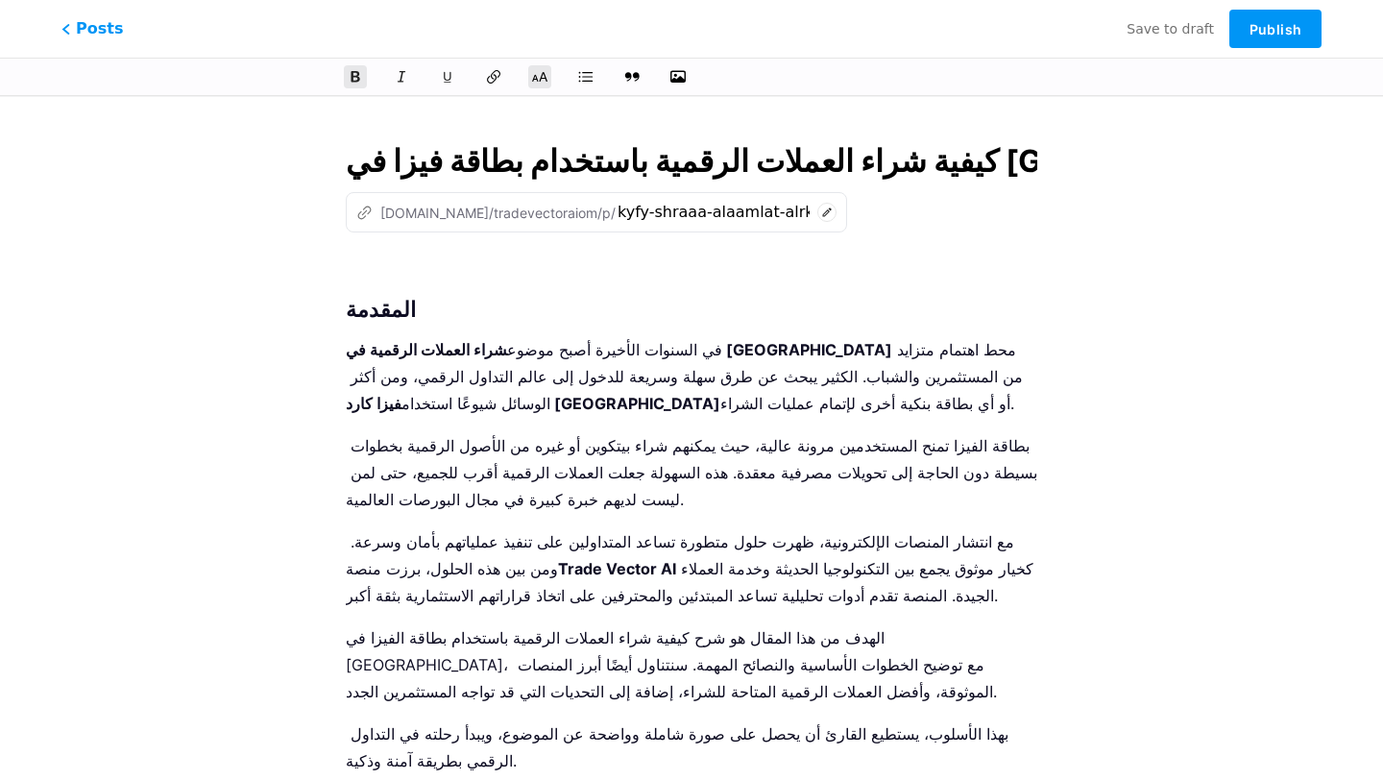
click at [374, 255] on p at bounding box center [691, 268] width 691 height 27
click at [688, 77] on button "button" at bounding box center [678, 76] width 29 height 29
click at [680, 81] on icon "button" at bounding box center [677, 76] width 19 height 15
click at [0, 0] on input "file" at bounding box center [0, 0] width 0 height 0
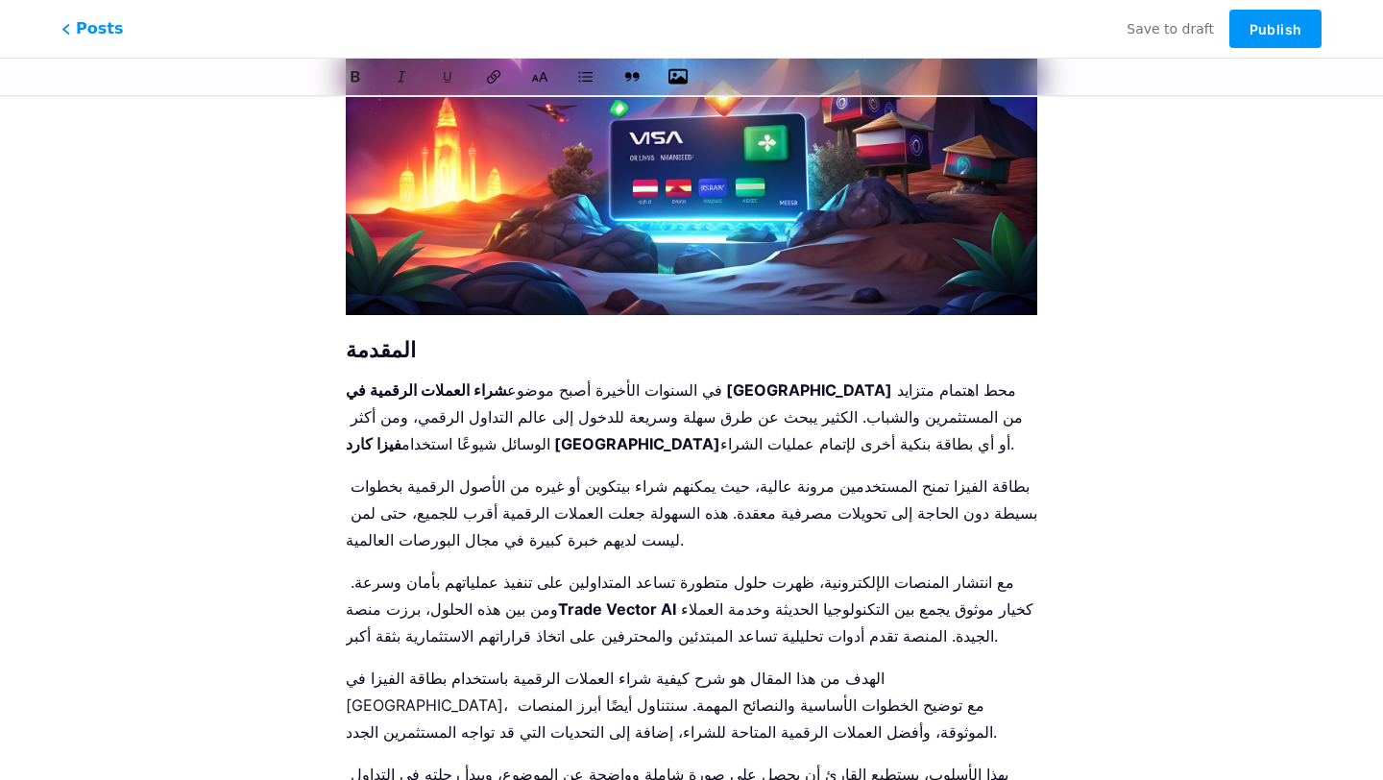
scroll to position [380, 0]
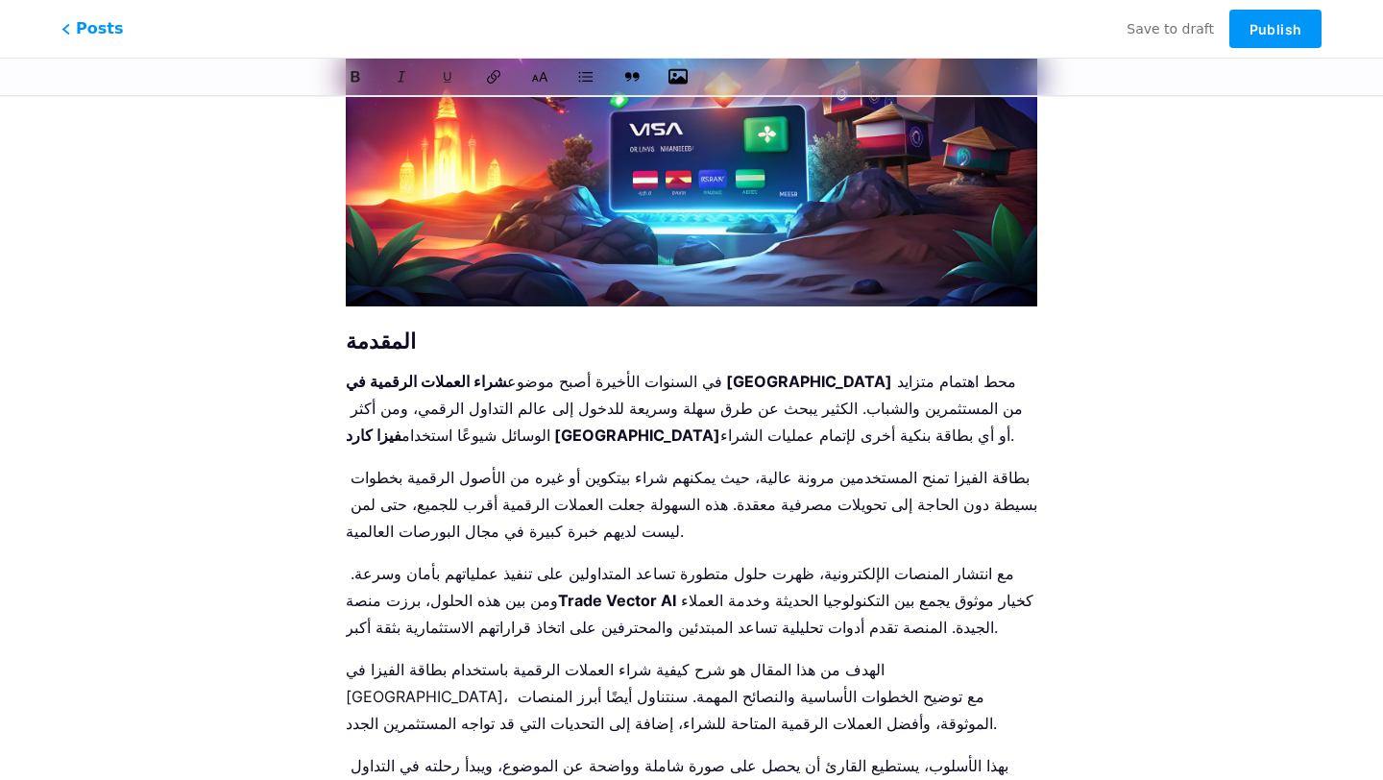
drag, startPoint x: 711, startPoint y: 629, endPoint x: 344, endPoint y: 597, distance: 368.2
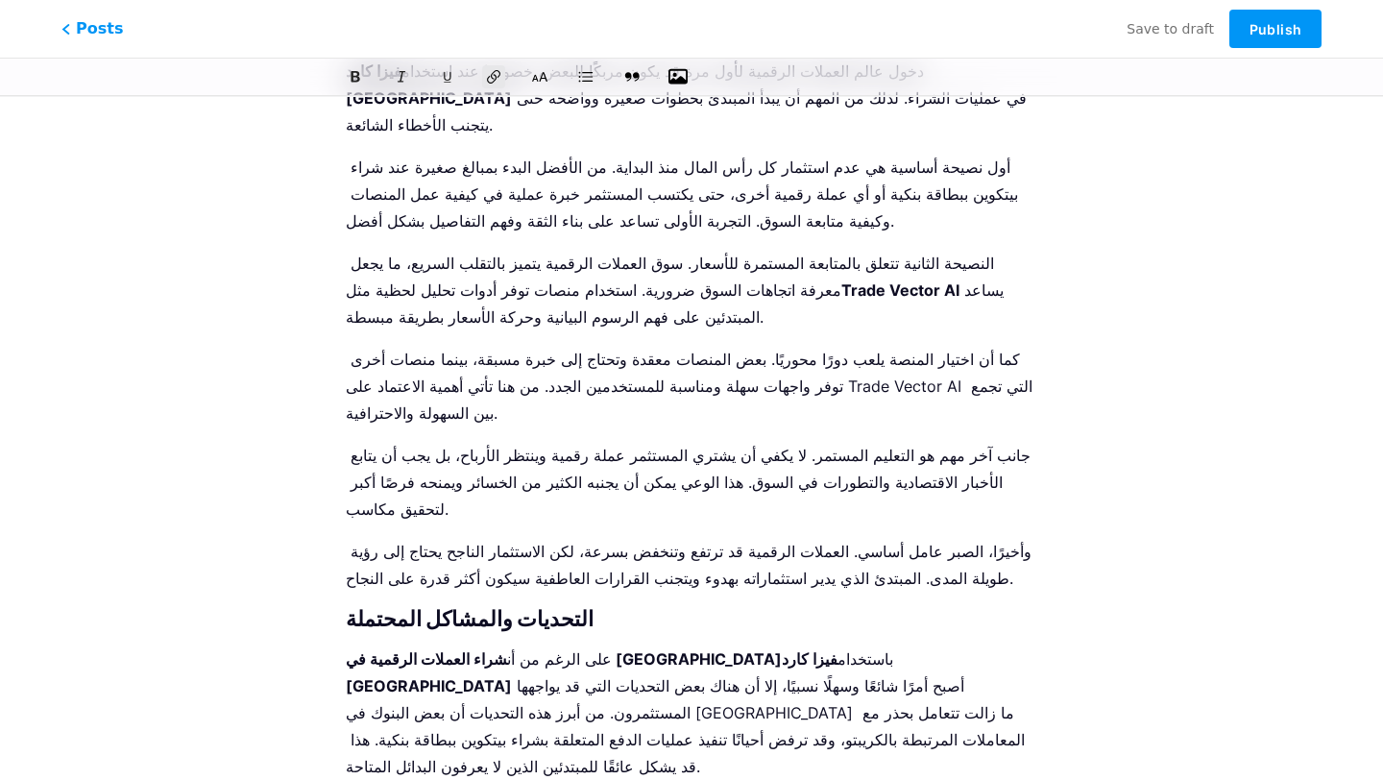
scroll to position [6337, 0]
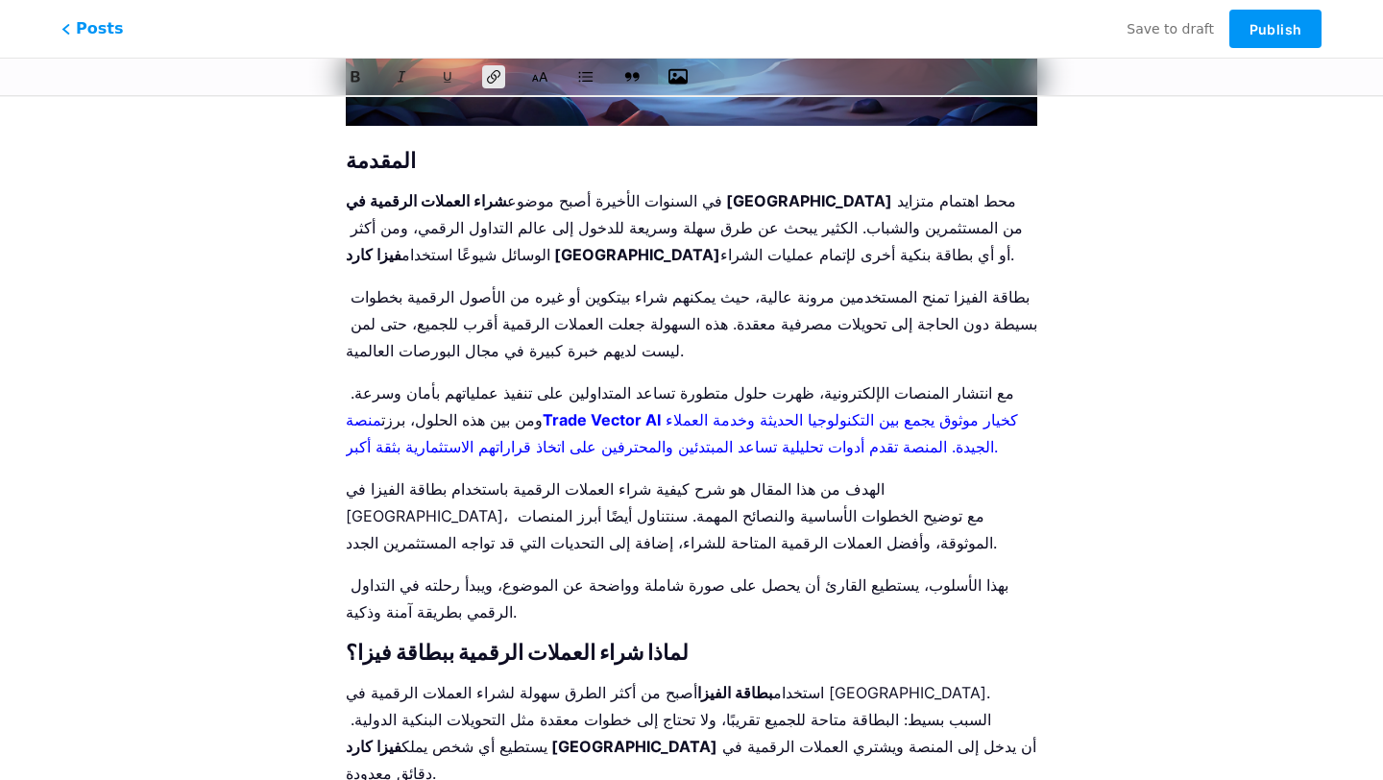
scroll to position [0, 0]
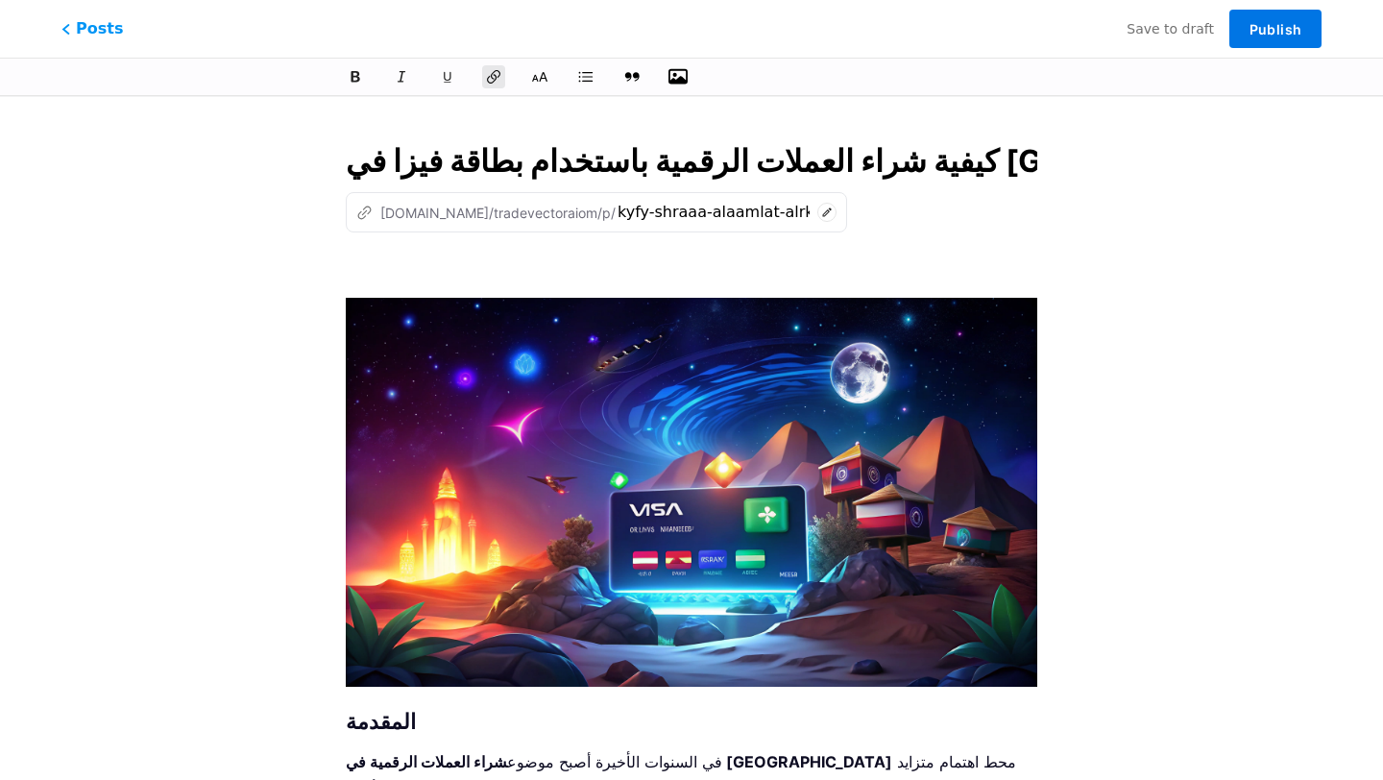
click at [1267, 27] on span "Publish" at bounding box center [1275, 29] width 52 height 16
